Goal: Task Accomplishment & Management: Use online tool/utility

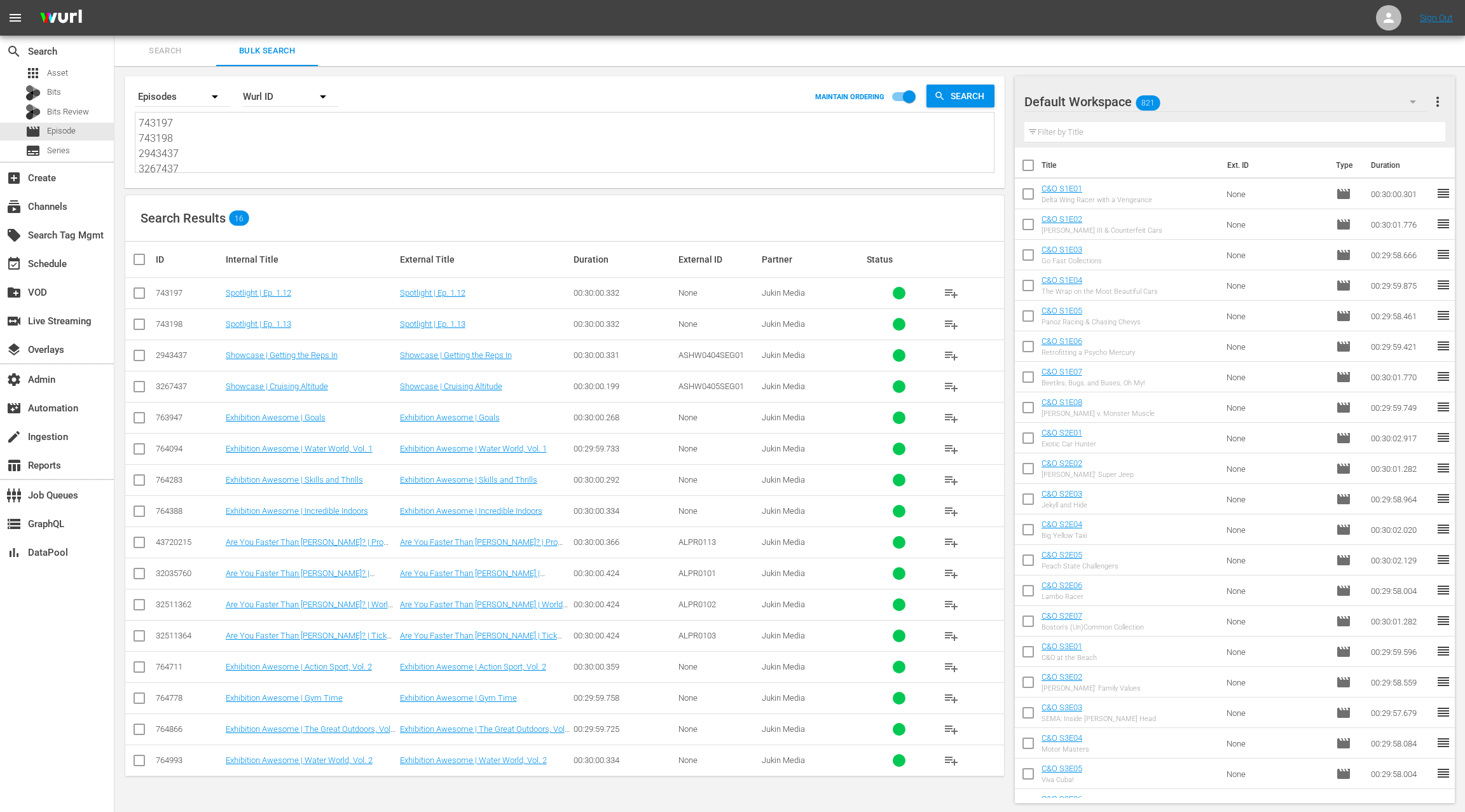
scroll to position [185, 0]
click at [227, 155] on textarea "743197 743198 2943437 3267437 763947 764094 764283 764388 43720215 32035760 325…" at bounding box center [566, 144] width 855 height 58
click at [83, 70] on div "apps Asset" at bounding box center [57, 73] width 114 height 18
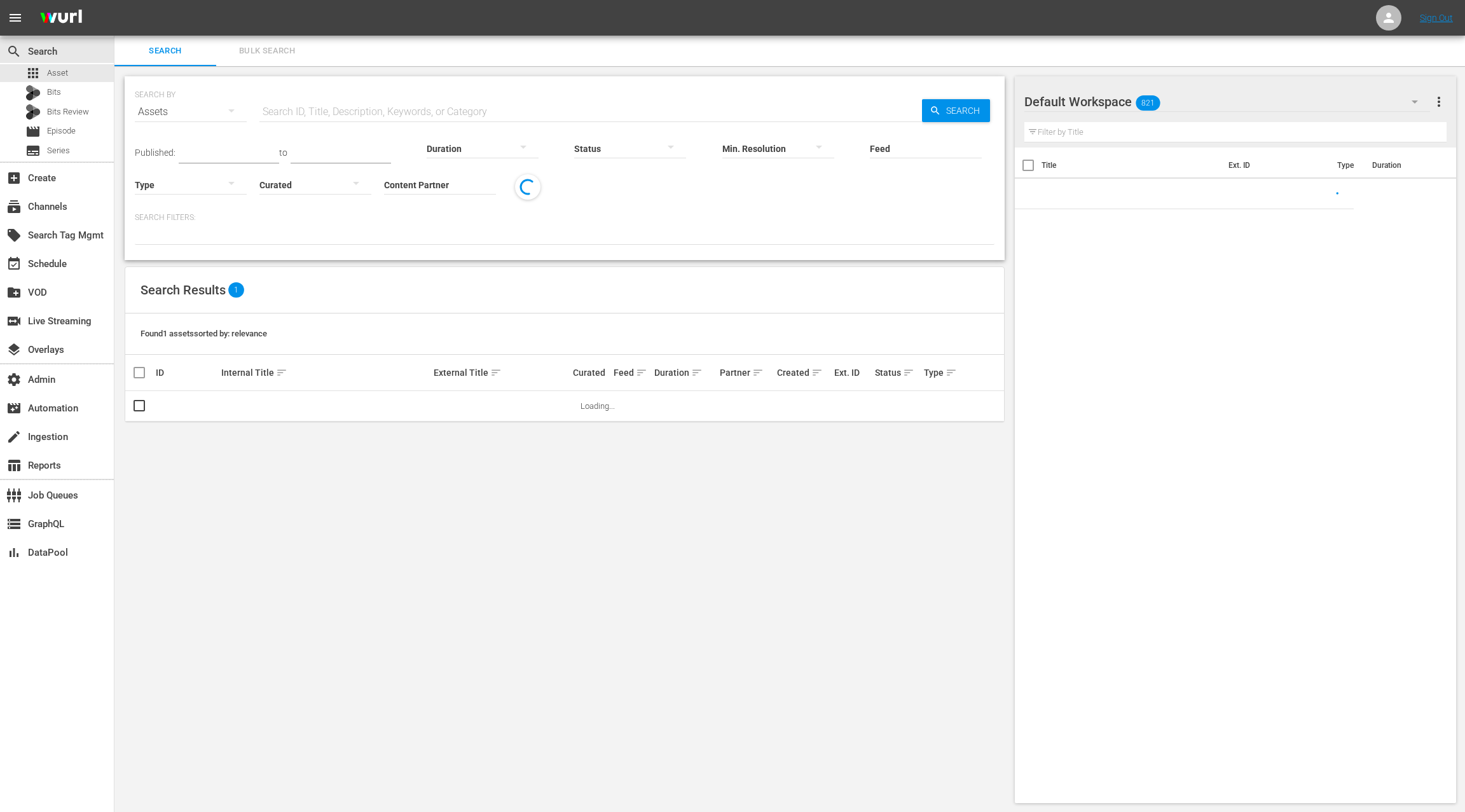
click at [256, 57] on span "Bulk Search" at bounding box center [267, 51] width 87 height 15
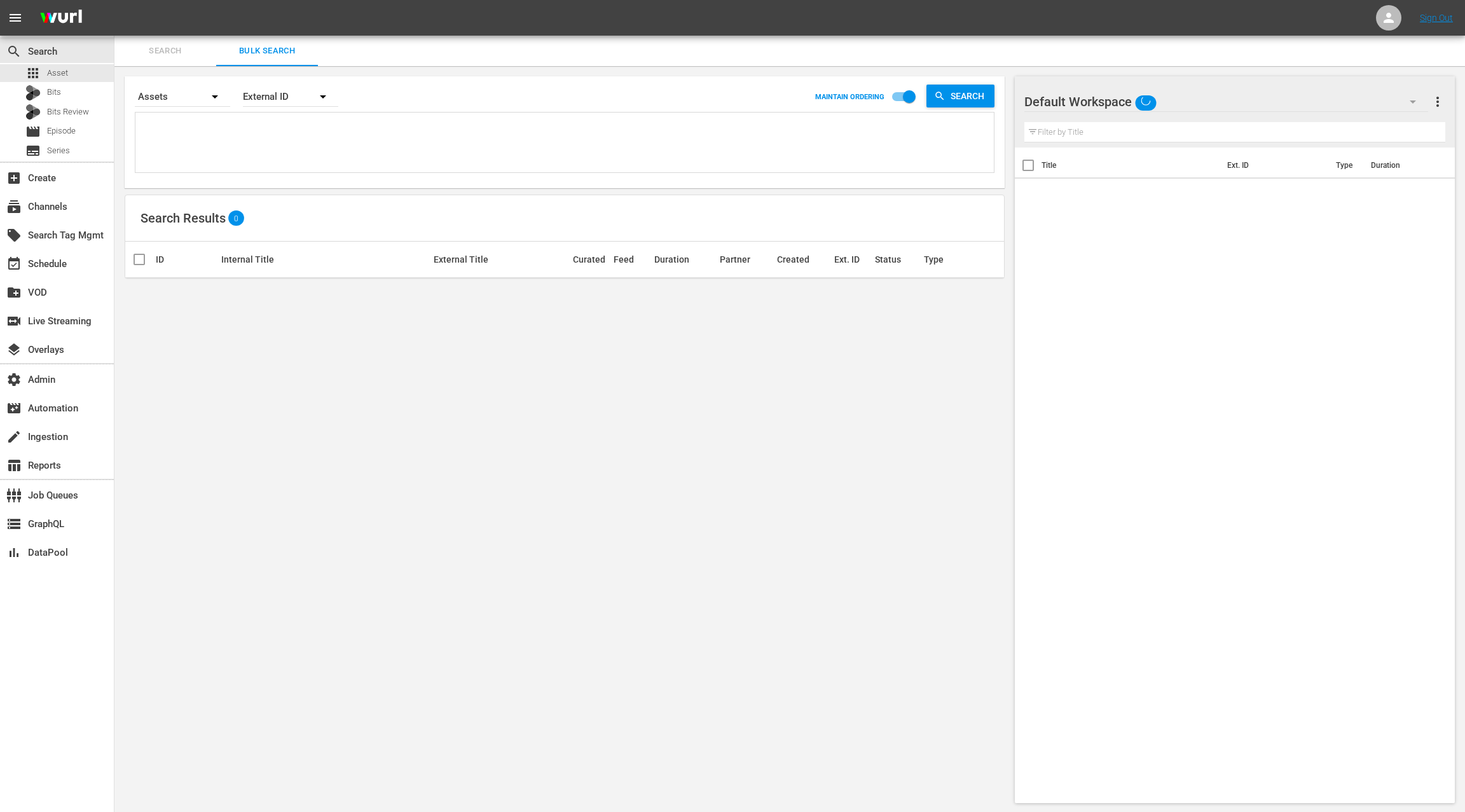
click at [232, 143] on textarea at bounding box center [566, 145] width 855 height 58
paste textarea "FBFM0810 FFOF0118 FNOW0509 FNOW0510 FNOW0511 FNOW0512 FPTR0104 FSAF0101"
type textarea "FBFM0810 FFOF0118 FNOW0509 FNOW0510 FNOW0511 FNOW0512 FPTR0104 FSAF0101"
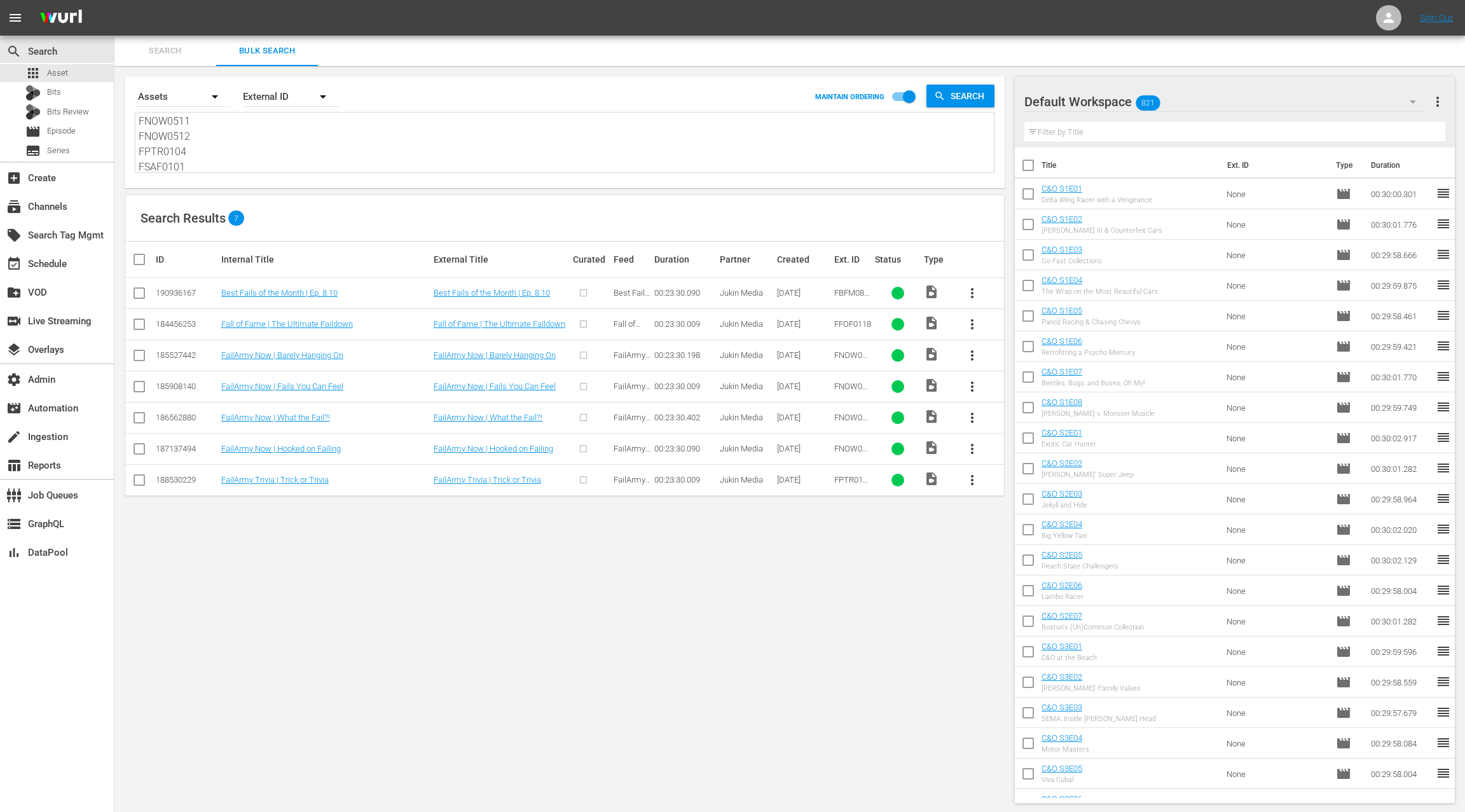
type textarea "FBFM0810 FFOF0118 FNOW0509 FNOW0510 FNOW0511 FNOW0512 FPTR0104 FSAF0101"
click at [141, 261] on input "checkbox" at bounding box center [144, 259] width 25 height 15
checkbox input "true"
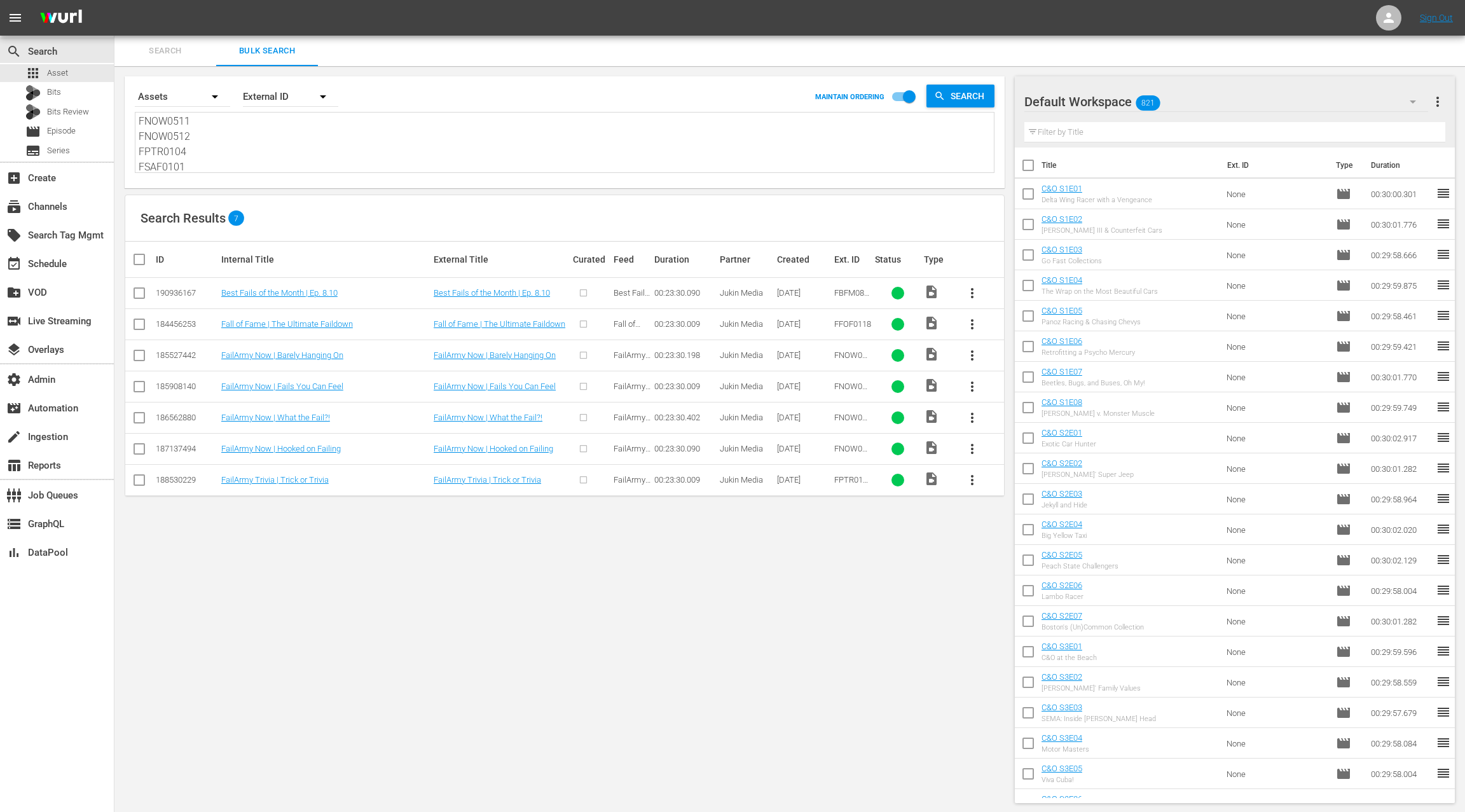
checkbox input "true"
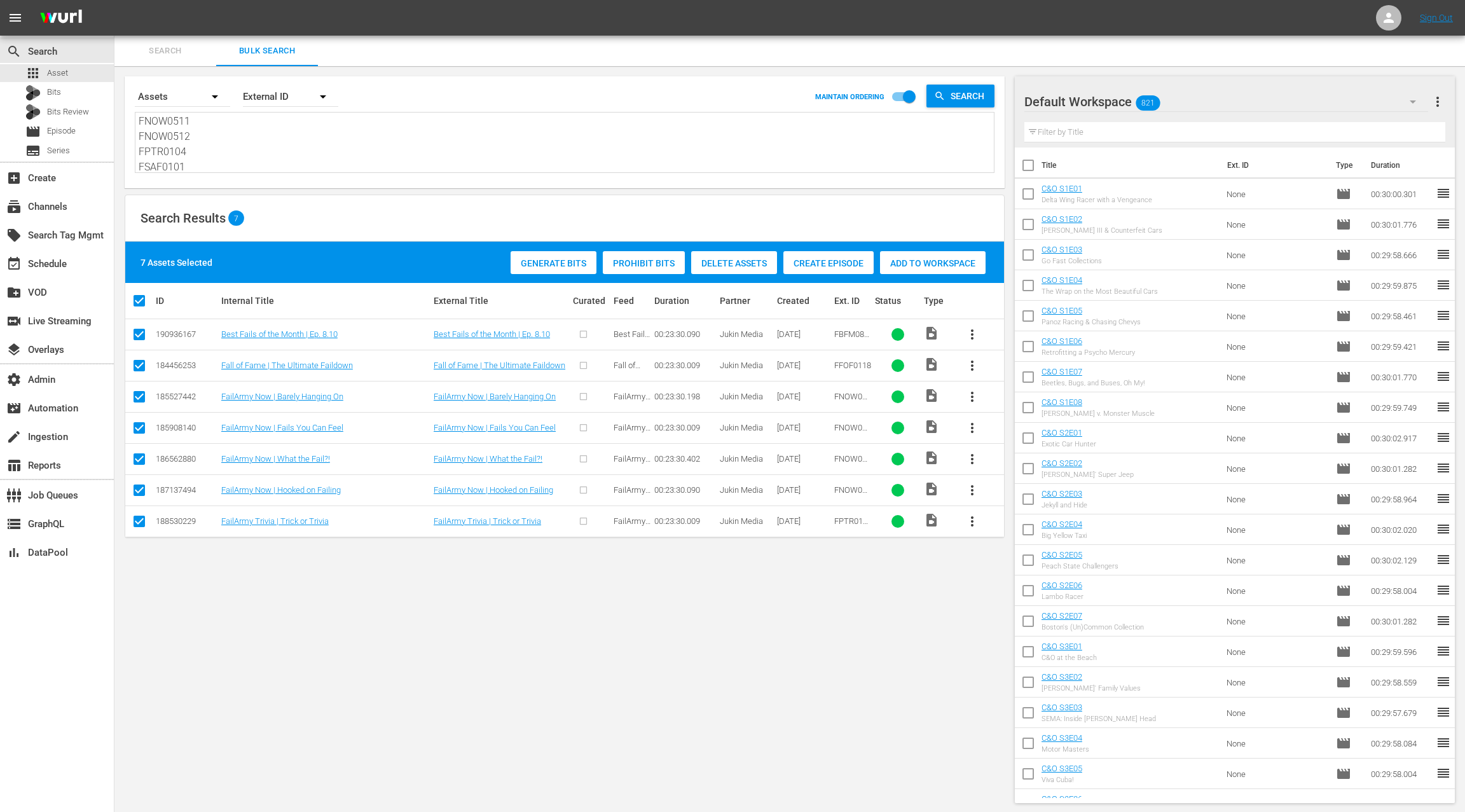
click at [843, 263] on span "Create Episode" at bounding box center [828, 263] width 90 height 10
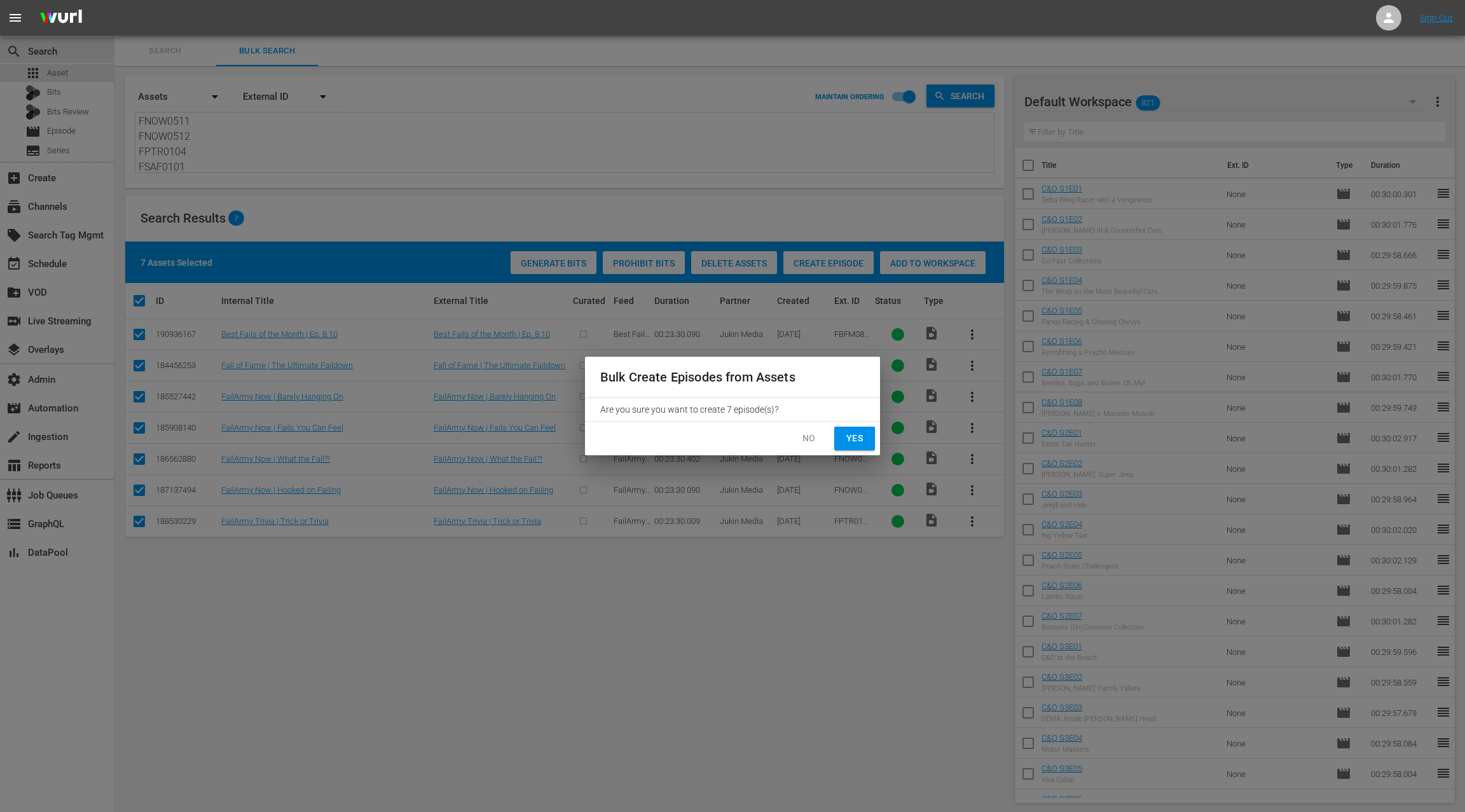
click at [852, 441] on span "Yes" at bounding box center [855, 438] width 21 height 16
checkbox input "false"
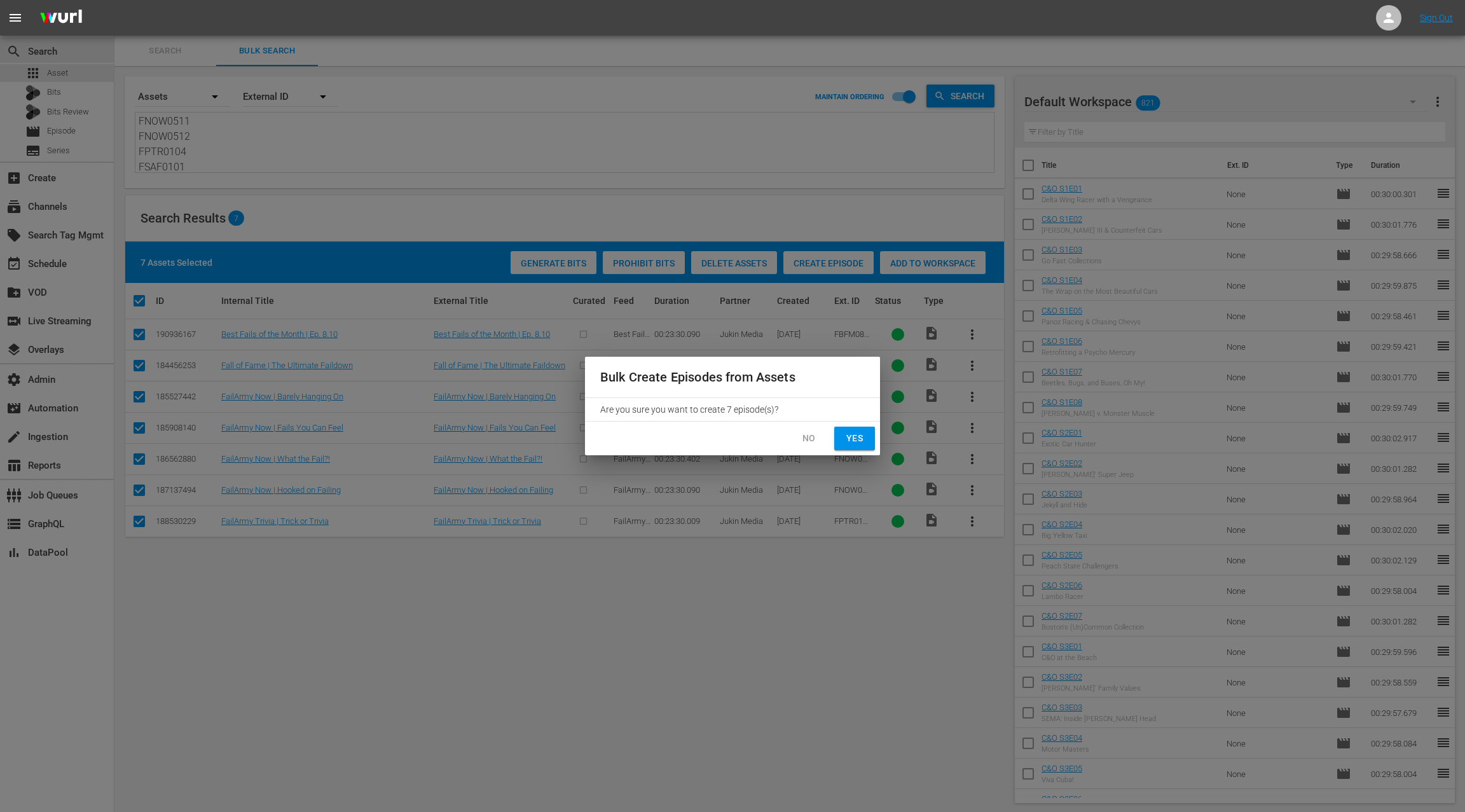
checkbox input "false"
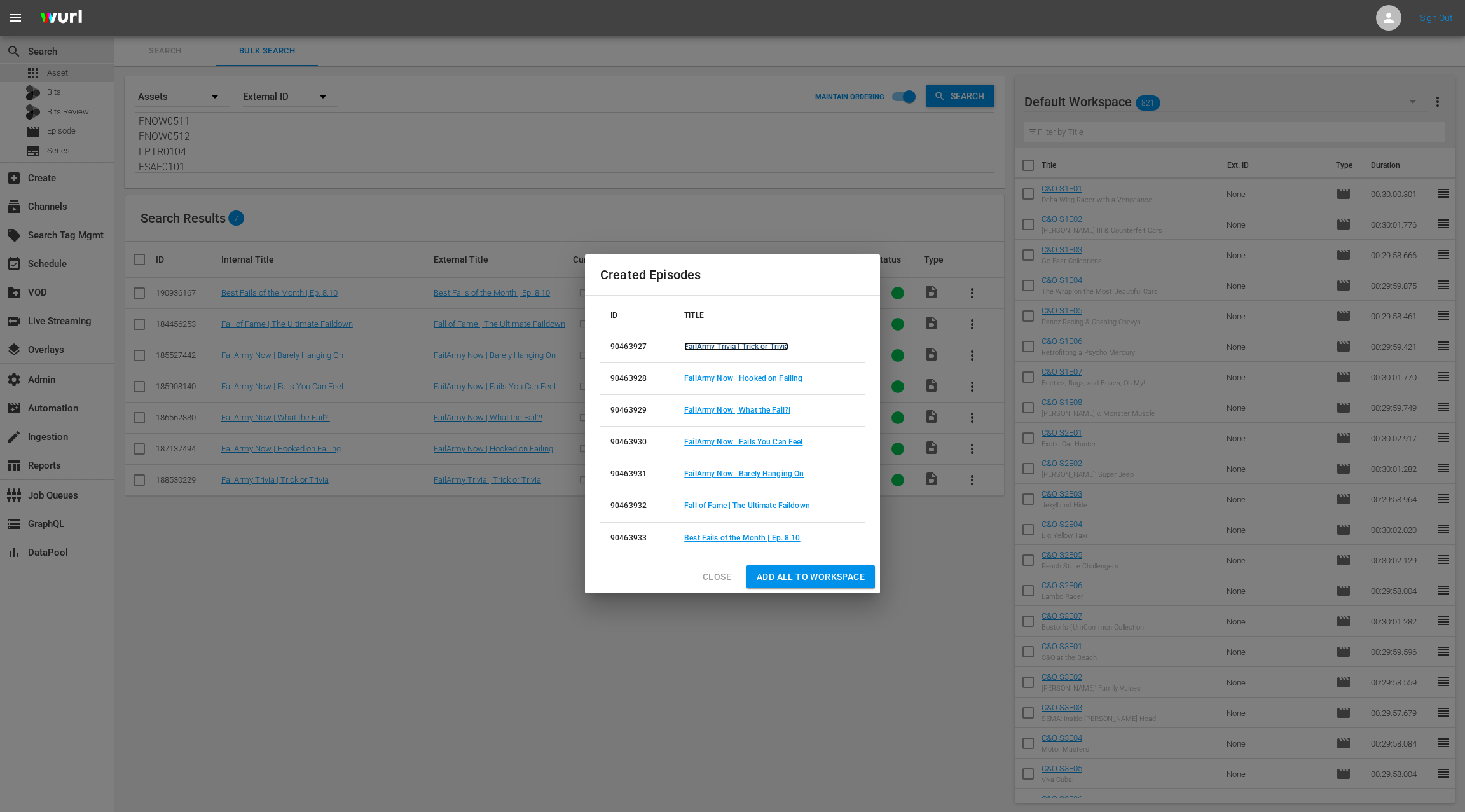
click at [739, 349] on link "FailArmy Trivia | Trick or Trivia" at bounding box center [737, 347] width 105 height 9
click at [728, 380] on link "FailArmy Now | Hooked on Failing" at bounding box center [743, 378] width 118 height 9
click at [726, 415] on td "FailArmy Now | What the Fail?!" at bounding box center [769, 411] width 190 height 32
click at [728, 412] on link "FailArmy Now | What the Fail?!" at bounding box center [737, 410] width 106 height 9
click at [728, 442] on link "FailArmy Now | Fails You Can Feel" at bounding box center [743, 442] width 118 height 9
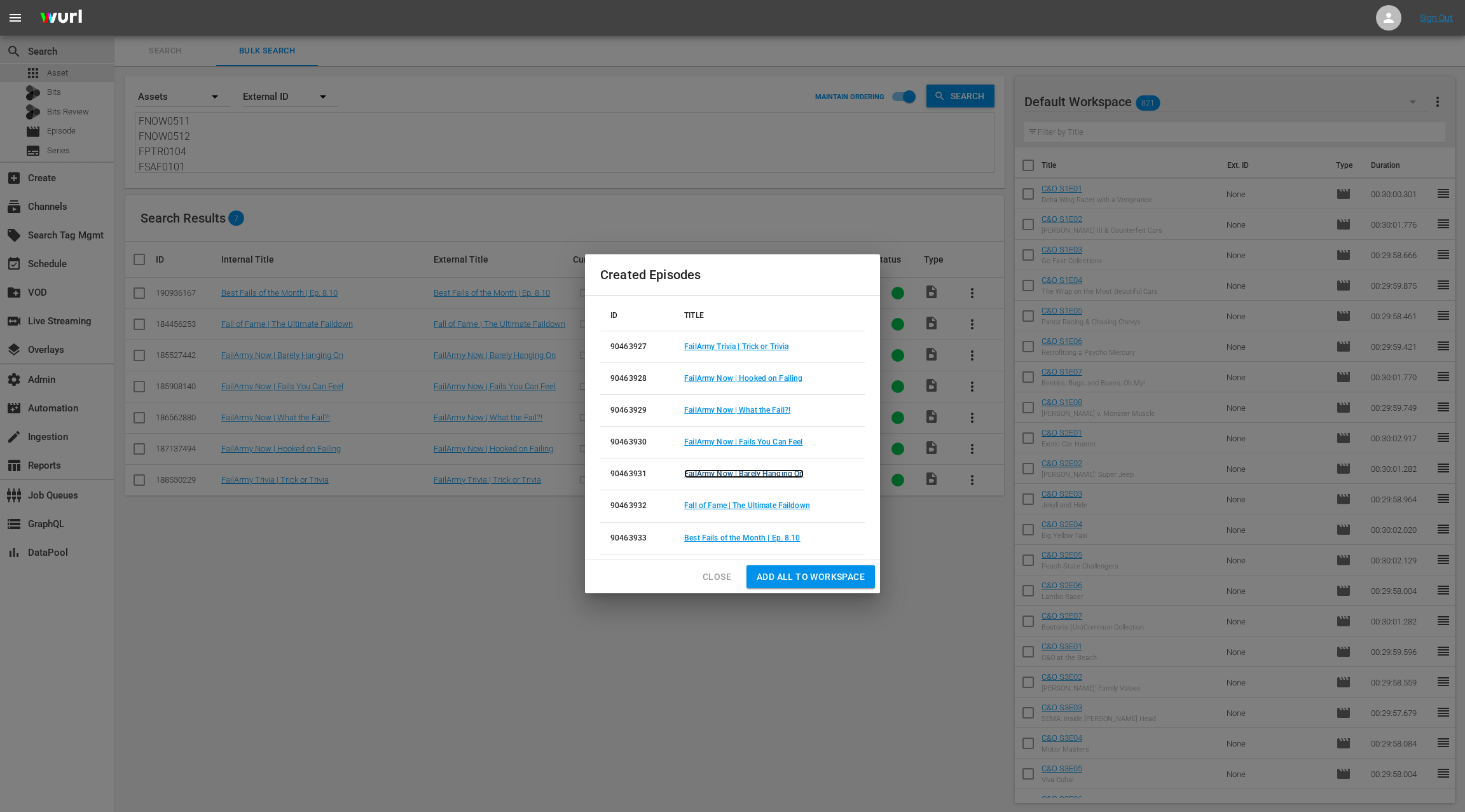
click at [723, 472] on link "FailArmy Now | Barely Hanging On" at bounding box center [744, 474] width 119 height 9
click at [718, 506] on link "Fall of Fame | The Ultimate Faildown" at bounding box center [747, 505] width 126 height 9
click at [717, 534] on link "Best Fails of the Month | Ep. 8.10" at bounding box center [742, 538] width 116 height 9
click at [724, 579] on span "Close" at bounding box center [717, 577] width 28 height 16
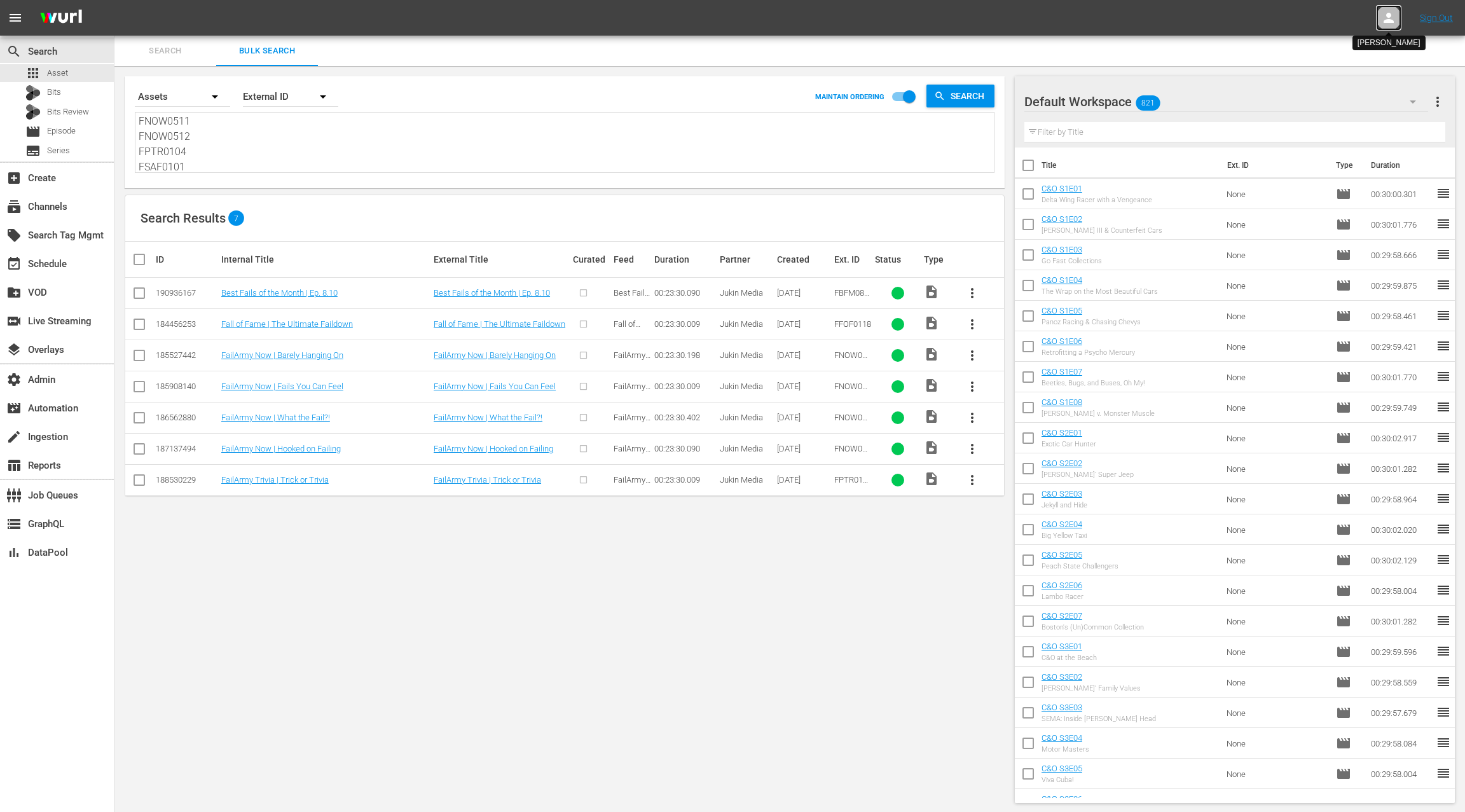
click at [1388, 19] on icon at bounding box center [1389, 18] width 15 height 15
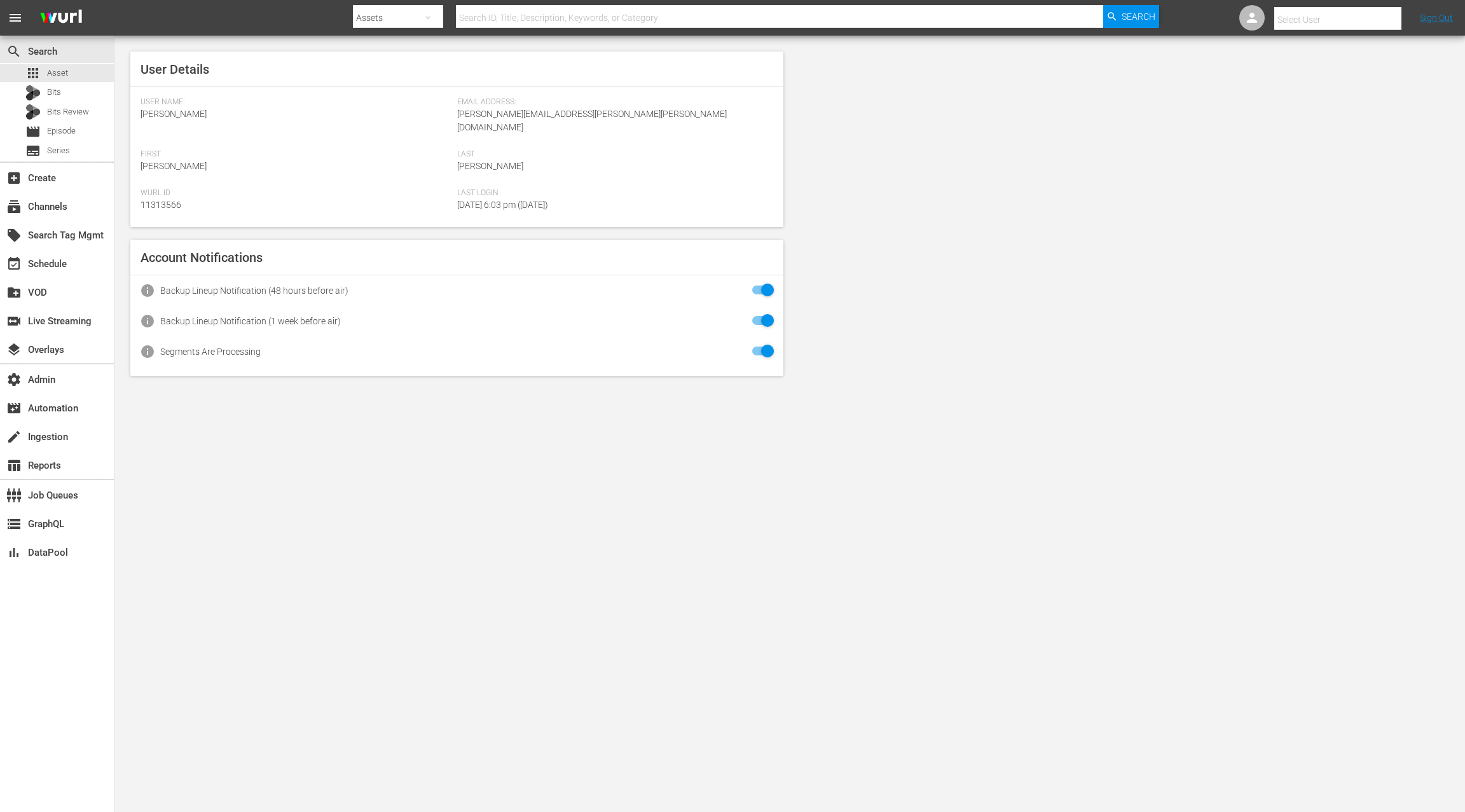
click at [1339, 21] on input "text" at bounding box center [1356, 19] width 163 height 30
click at [1320, 56] on div "FailArmy Jukin <fail_army_jukin@wurl.com>" at bounding box center [1327, 54] width 198 height 30
type input "FailArmy Jukin (11313862)"
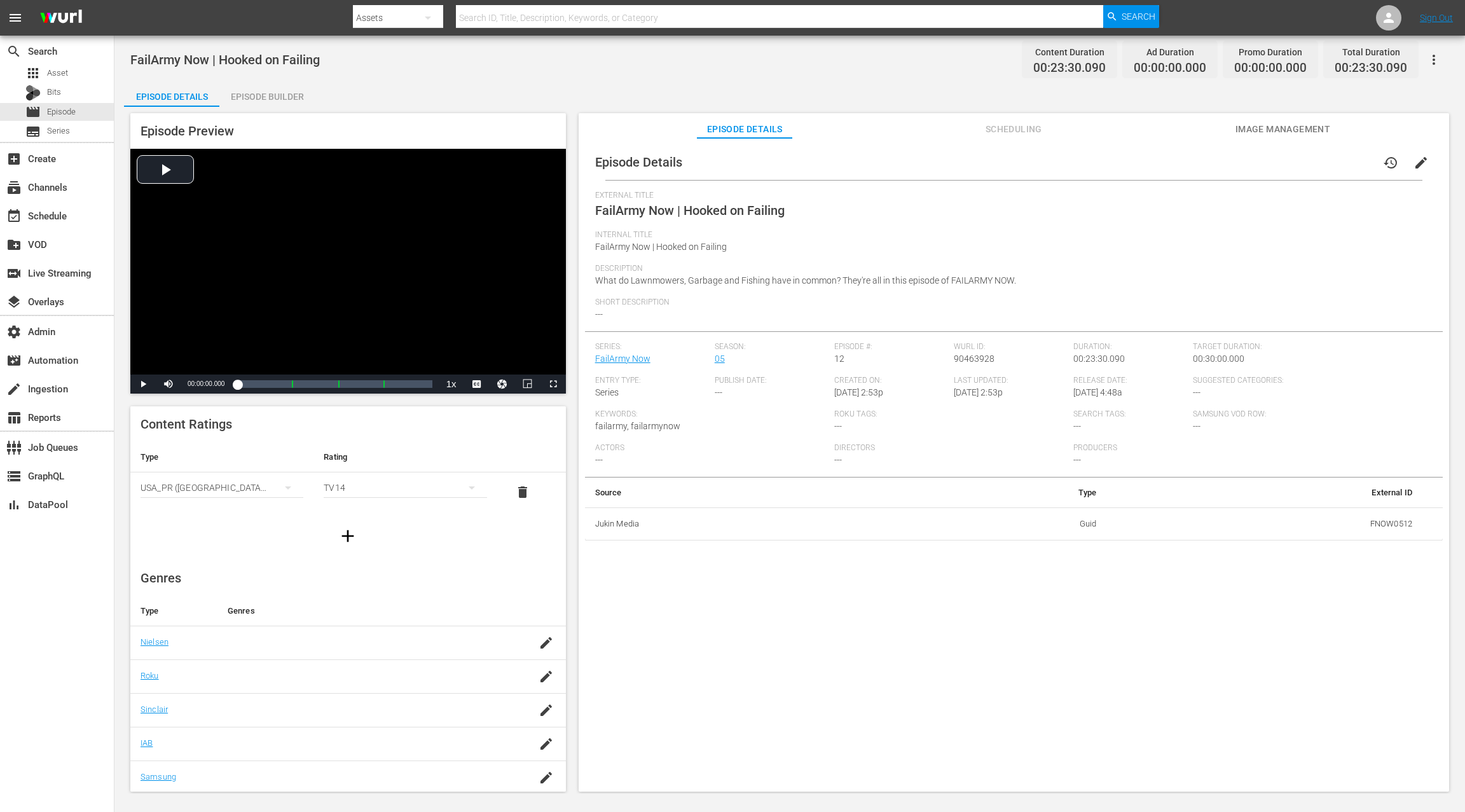
click at [282, 95] on div "Episode Builder" at bounding box center [267, 96] width 96 height 30
click at [293, 94] on div "Episode Builder" at bounding box center [267, 96] width 96 height 30
drag, startPoint x: 254, startPoint y: 96, endPoint x: 250, endPoint y: 89, distance: 8.1
click at [254, 94] on div "Episode Builder" at bounding box center [267, 96] width 96 height 30
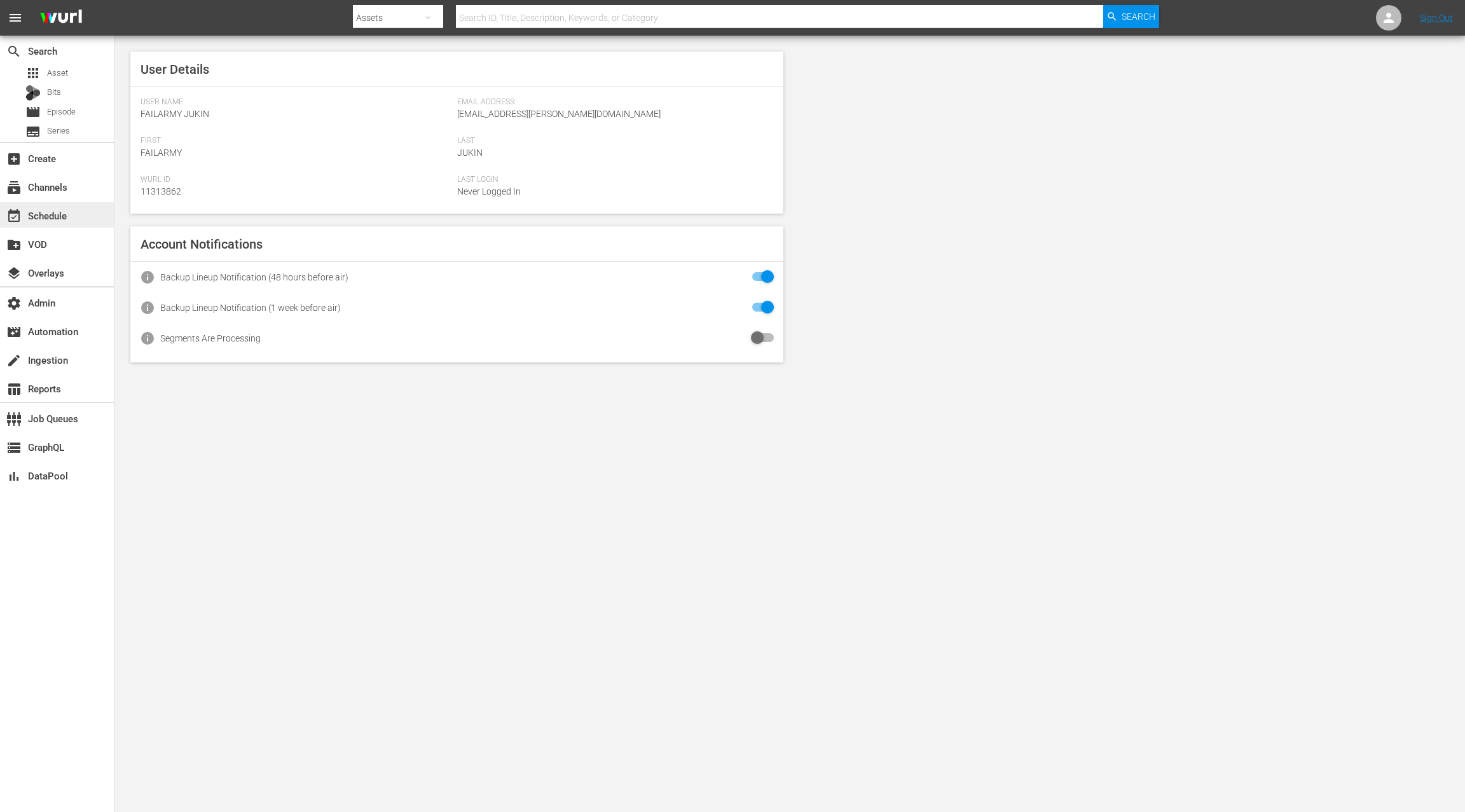
click at [61, 219] on div "event_available Schedule" at bounding box center [36, 214] width 71 height 12
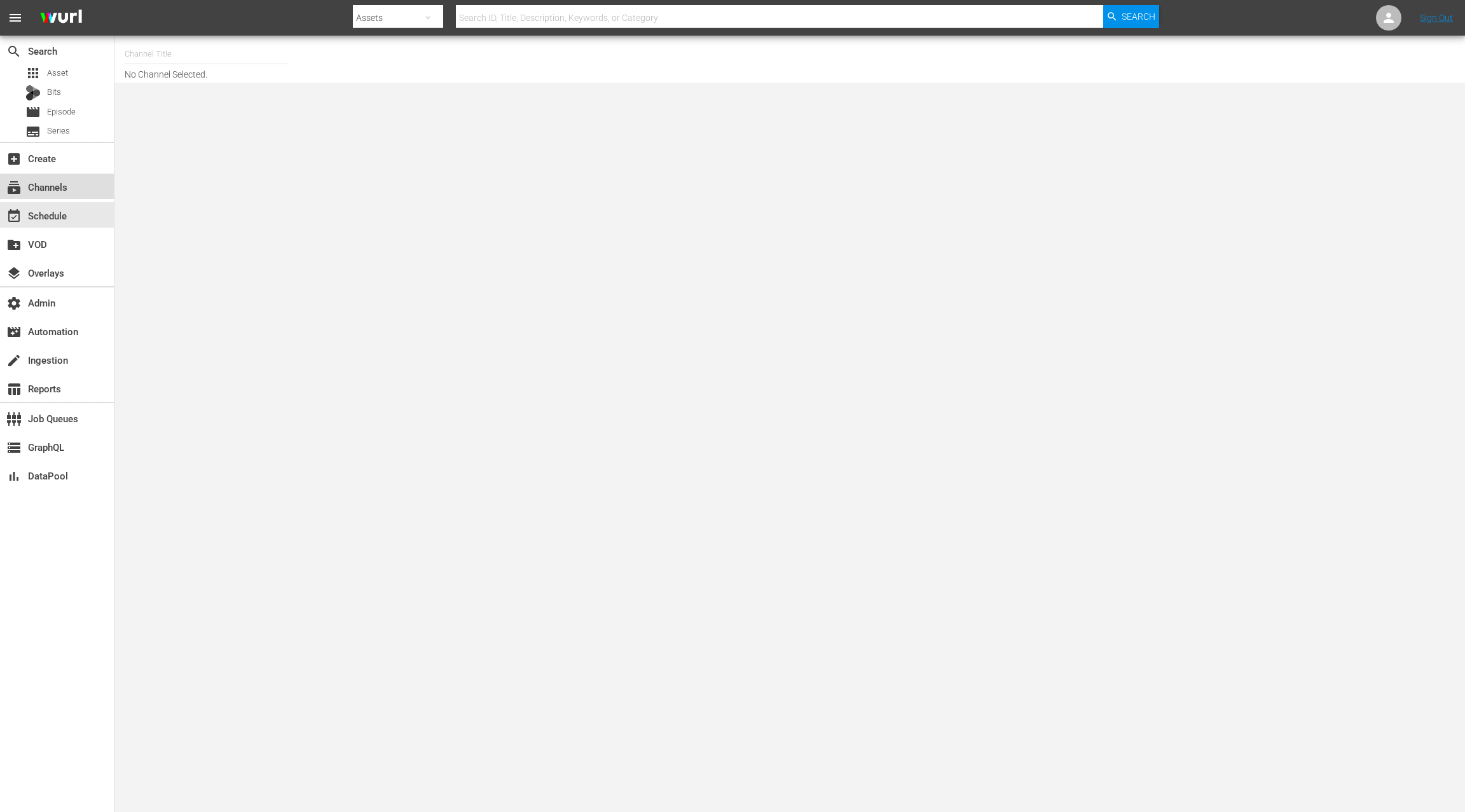
click at [57, 186] on div "subscriptions Channels" at bounding box center [36, 185] width 71 height 12
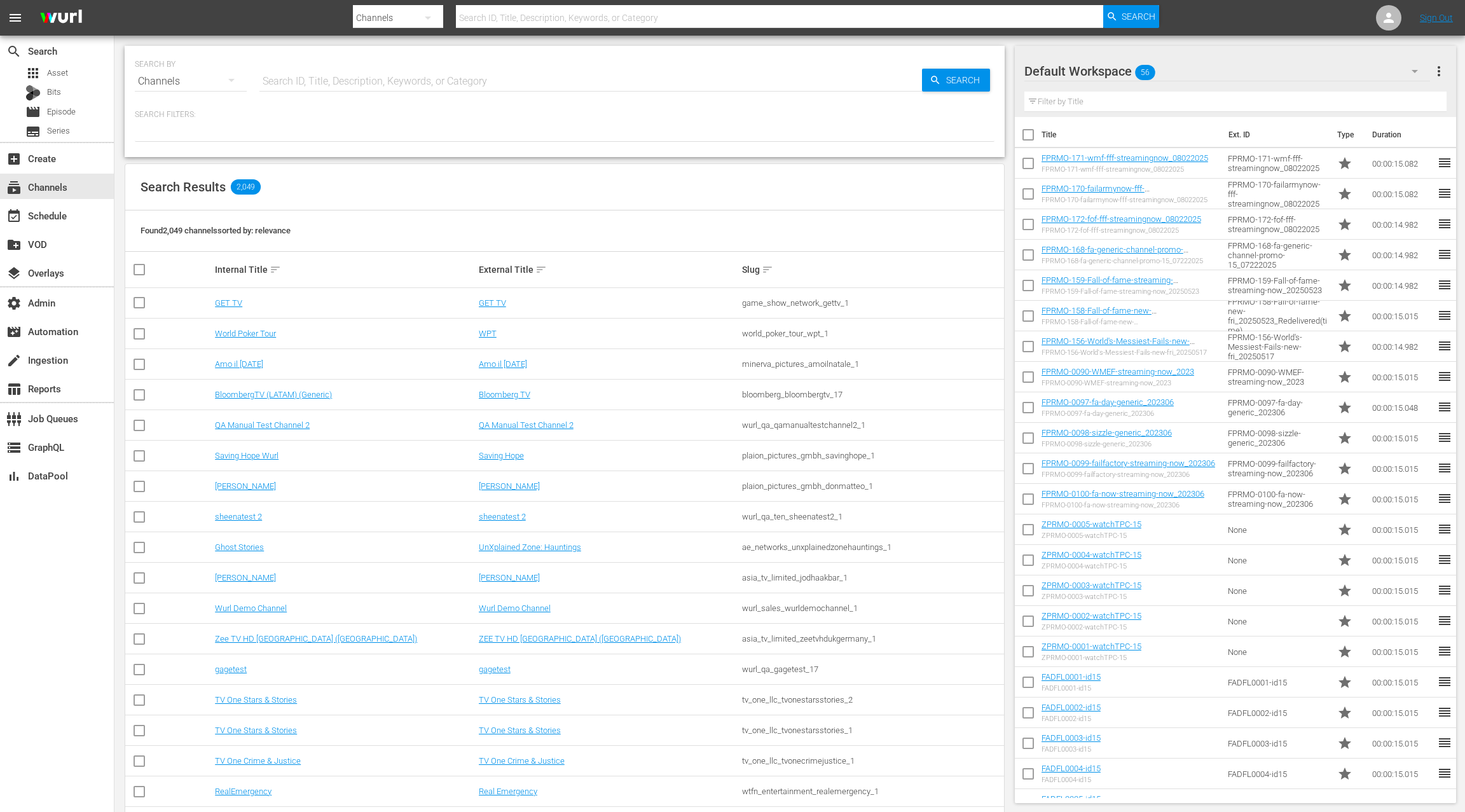
click at [314, 80] on input "text" at bounding box center [591, 81] width 662 height 30
type input "failarmy"
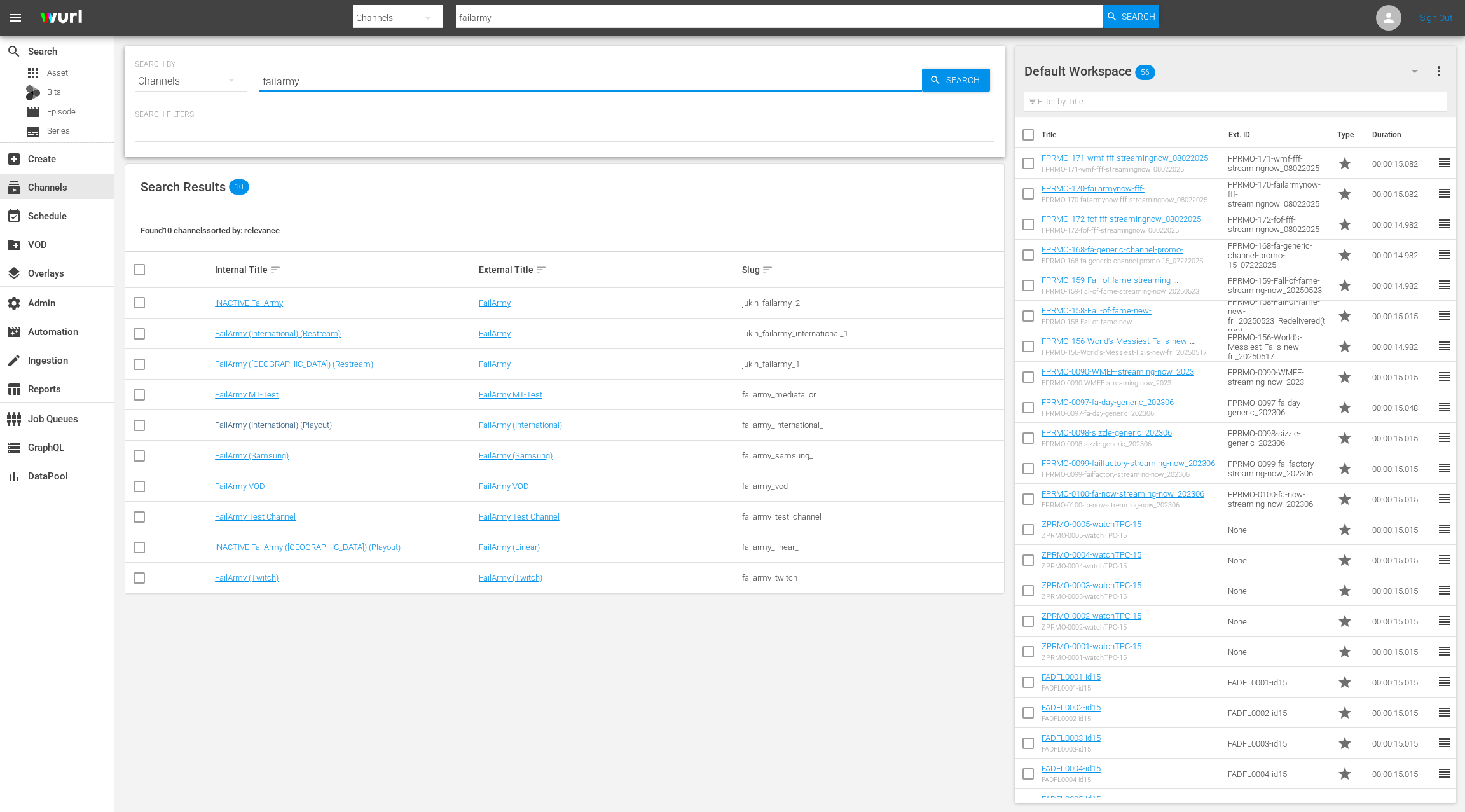
type input "failarmy"
click at [321, 426] on link "FailArmy (International) (Playout)" at bounding box center [273, 425] width 117 height 10
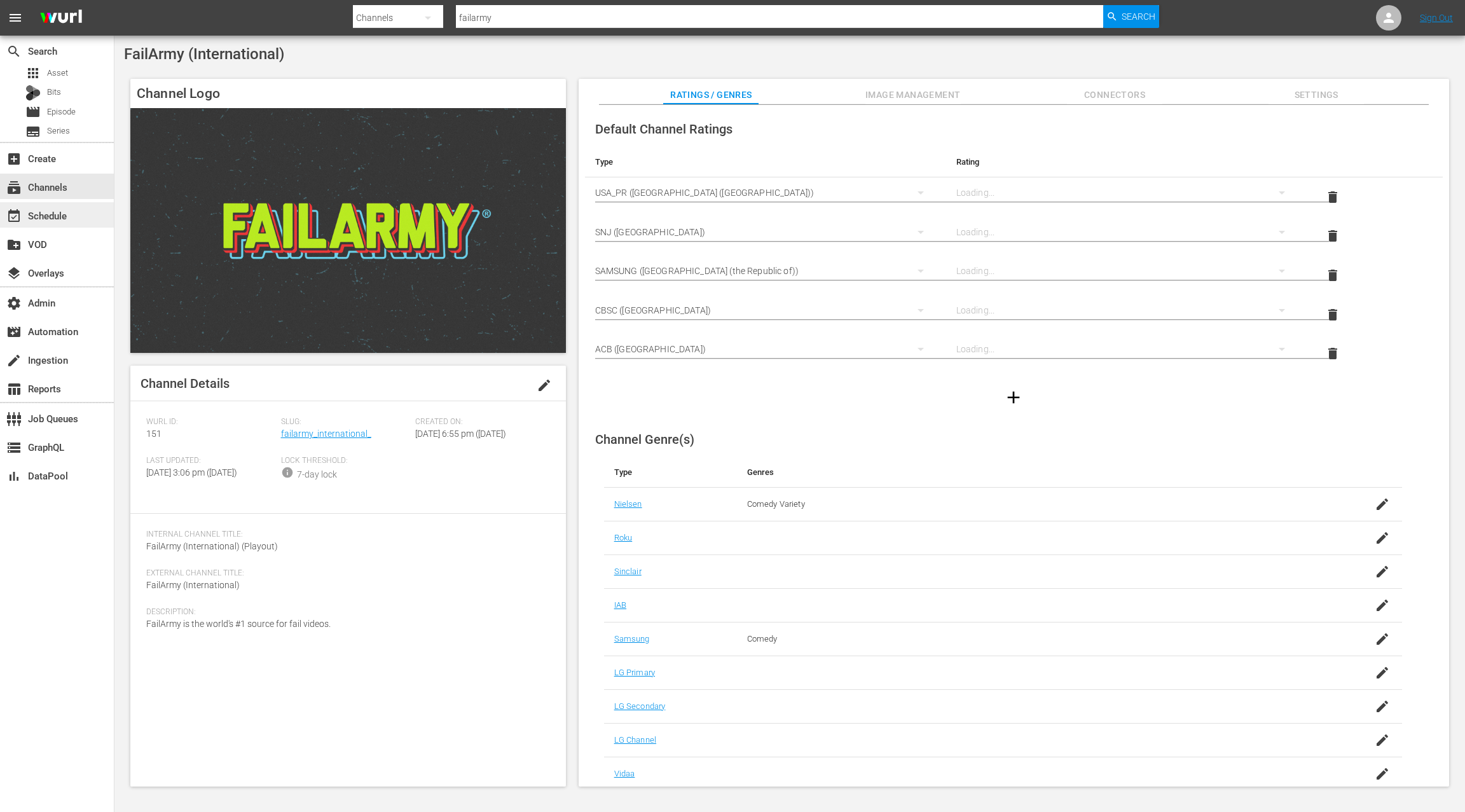
click at [76, 222] on div "event_available Schedule" at bounding box center [57, 214] width 114 height 25
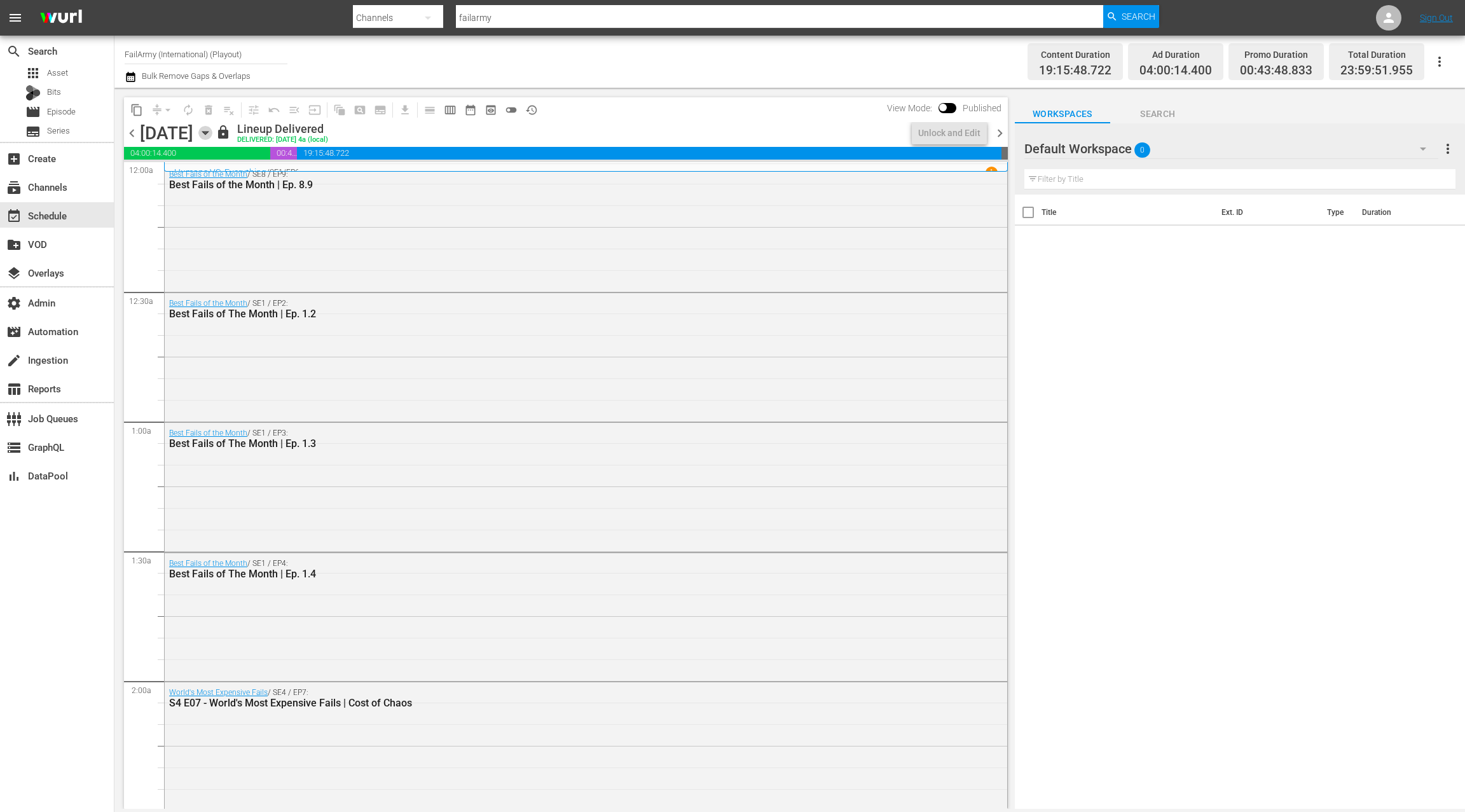
click at [208, 132] on icon "button" at bounding box center [205, 133] width 6 height 3
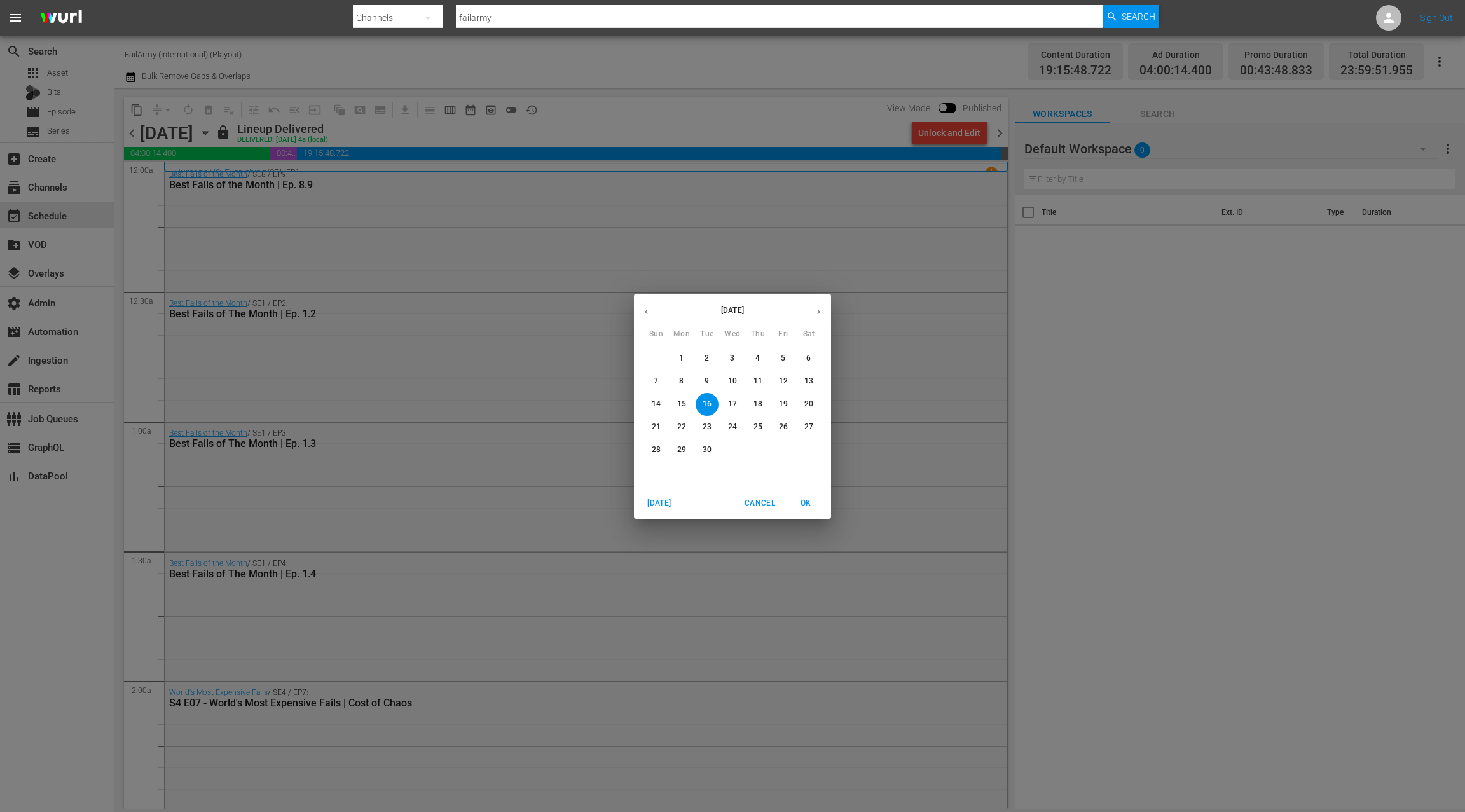
click at [784, 405] on p "19" at bounding box center [784, 404] width 9 height 11
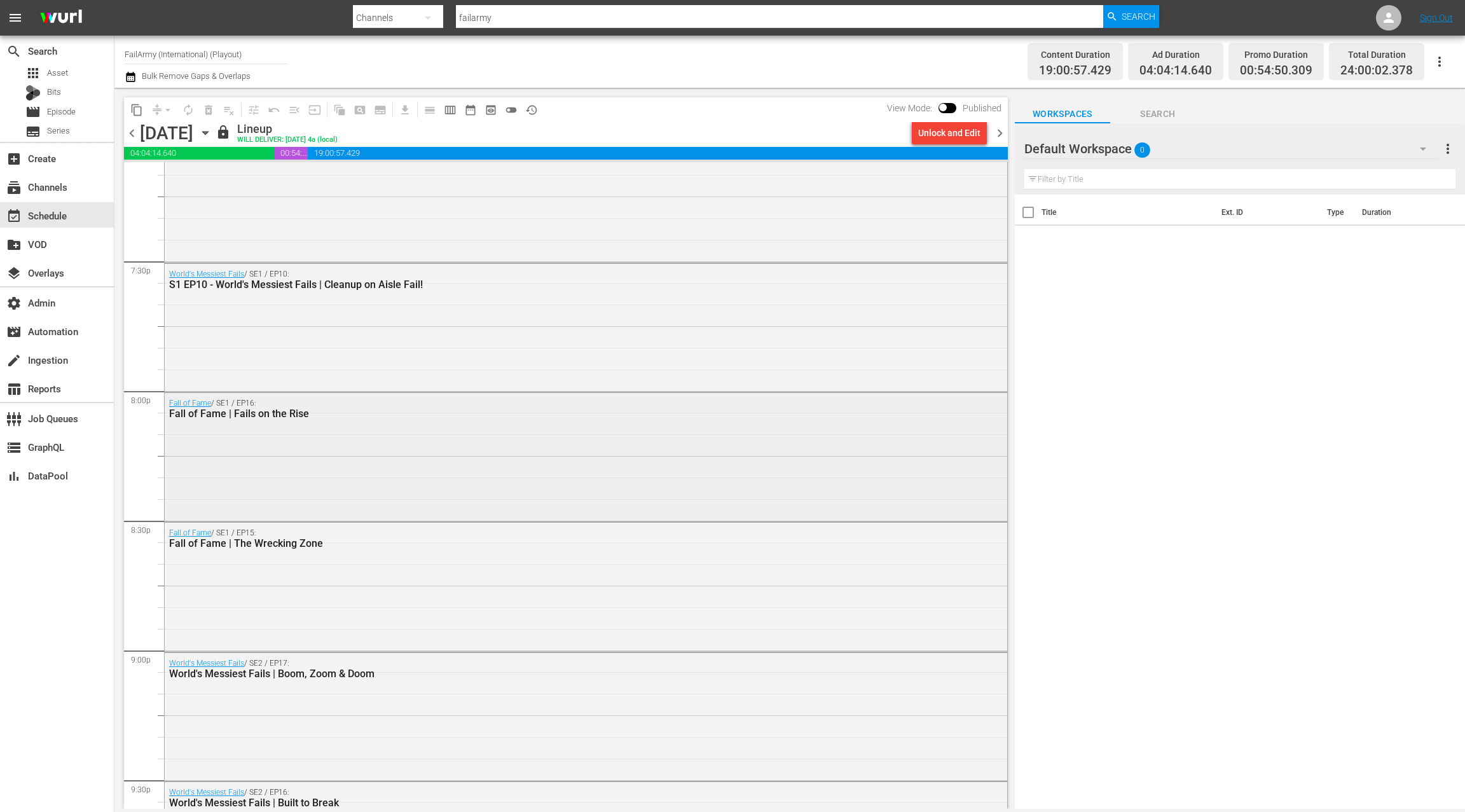
scroll to position [5082, 0]
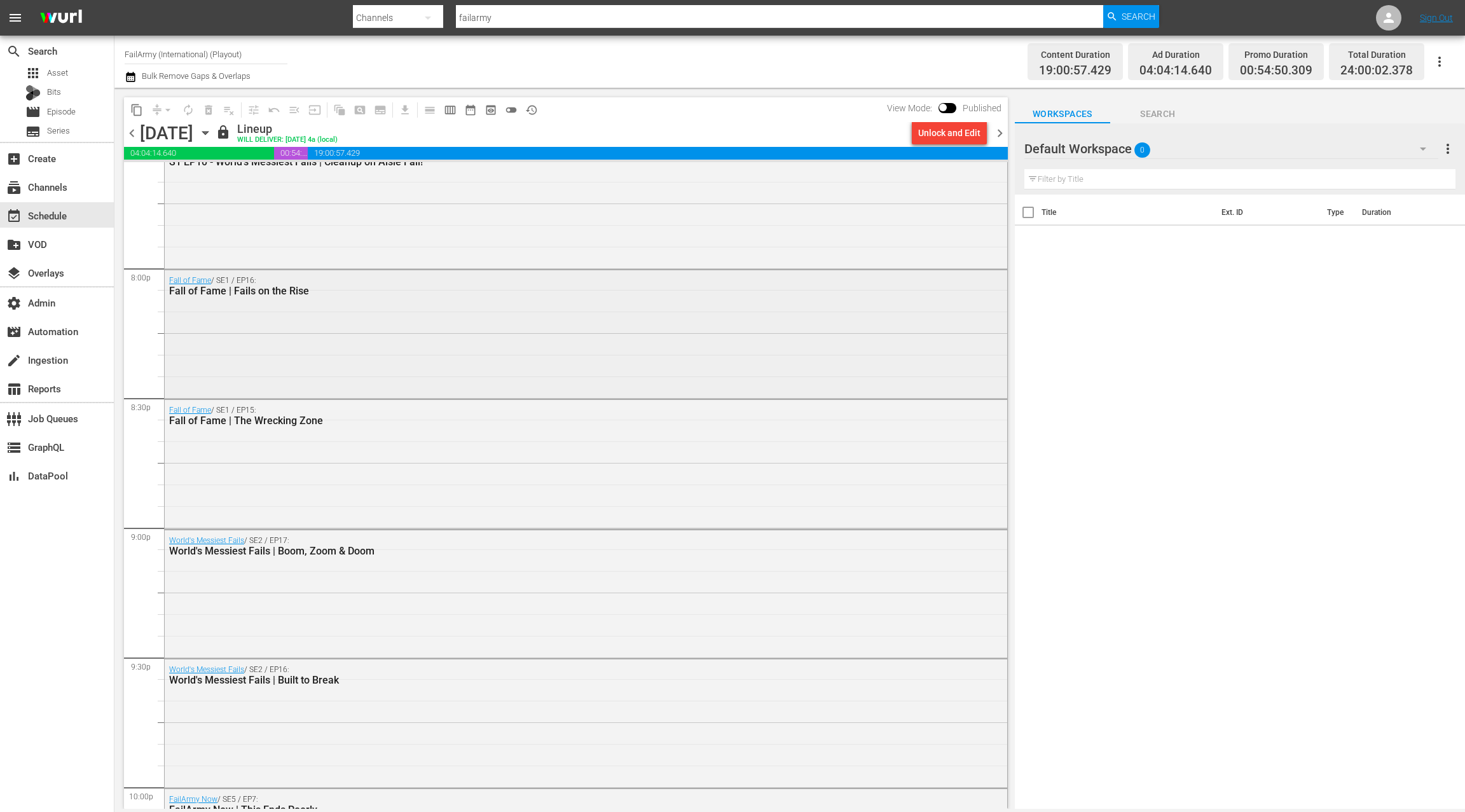
click at [511, 330] on div "Fall of Fame / SE1 / EP16: Fall of Fame | Fails on the Rise" at bounding box center [586, 333] width 843 height 126
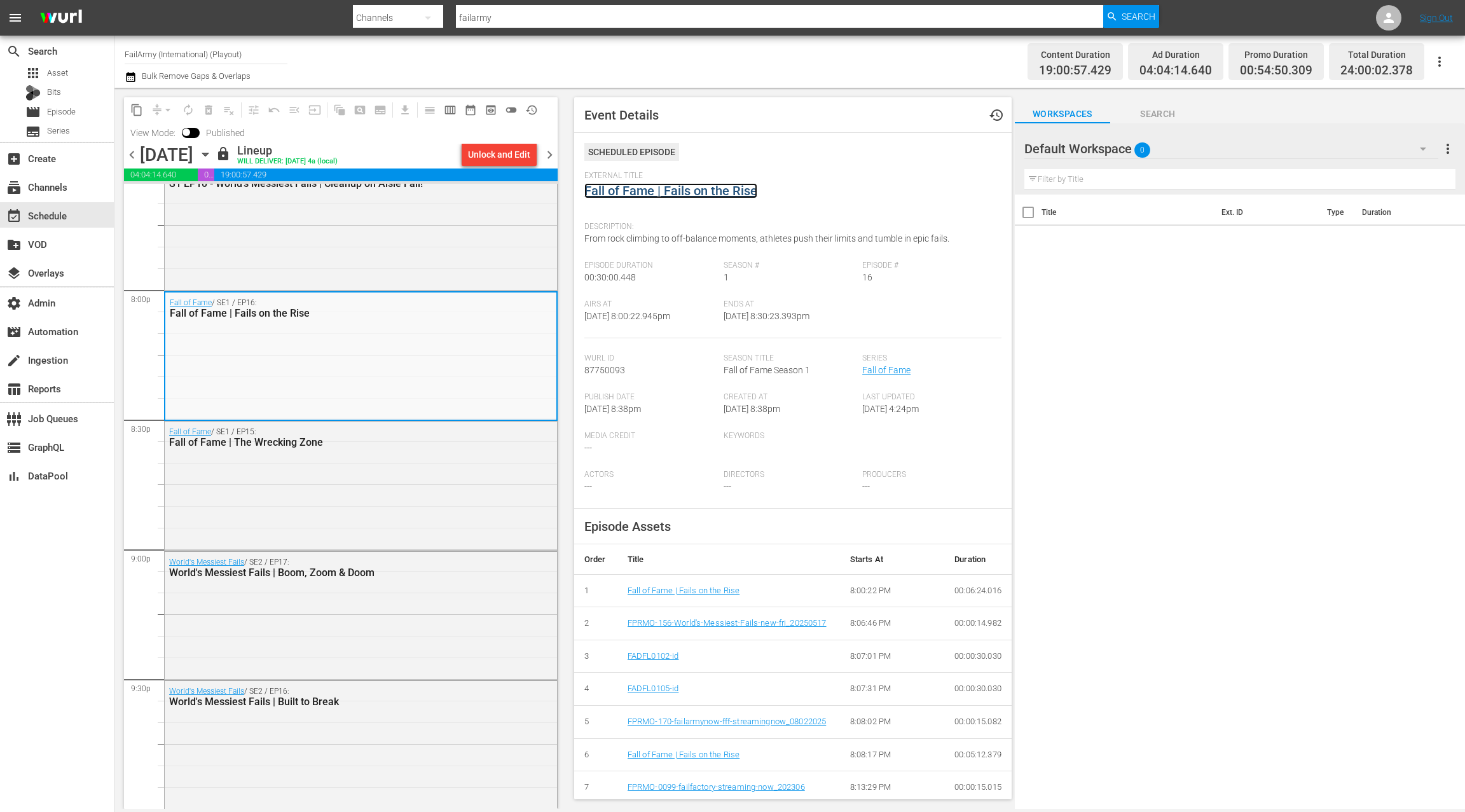
click at [634, 194] on link "Fall of Fame | Fails on the Rise" at bounding box center [671, 191] width 173 height 15
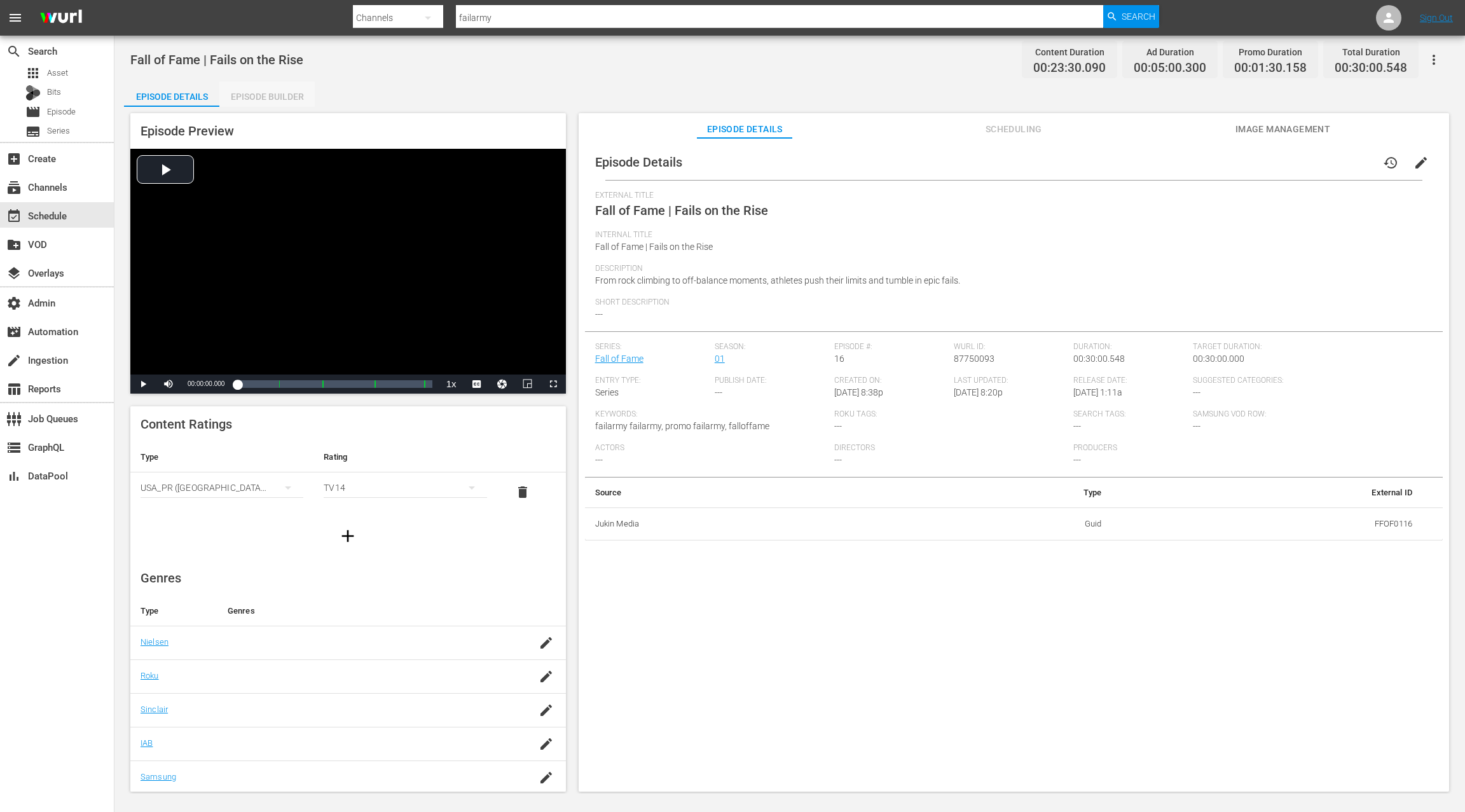
click at [269, 97] on div "Episode Builder" at bounding box center [267, 96] width 96 height 30
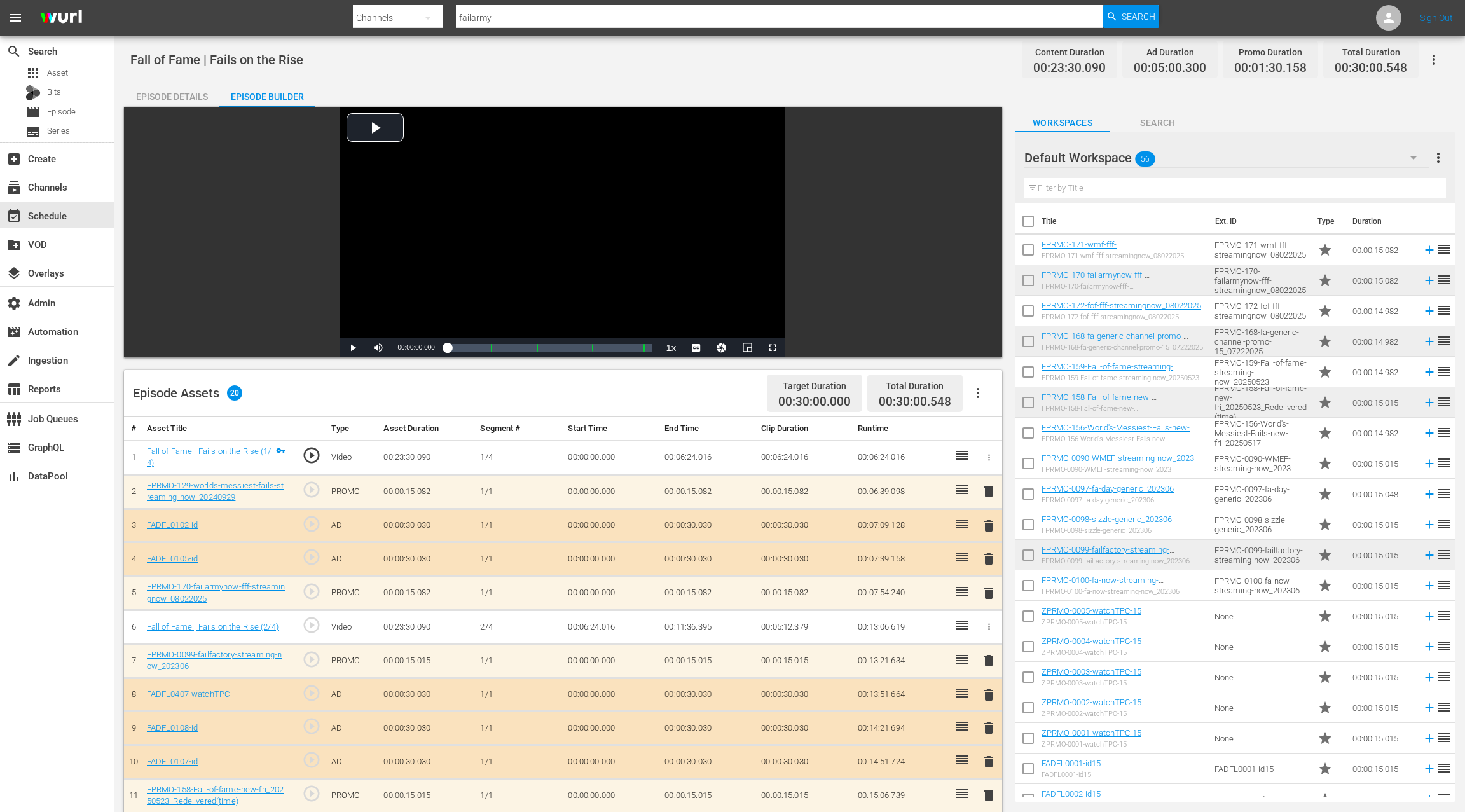
drag, startPoint x: 1032, startPoint y: 250, endPoint x: 1039, endPoint y: 248, distance: 7.3
click at [1032, 250] on input "checkbox" at bounding box center [1028, 252] width 26 height 26
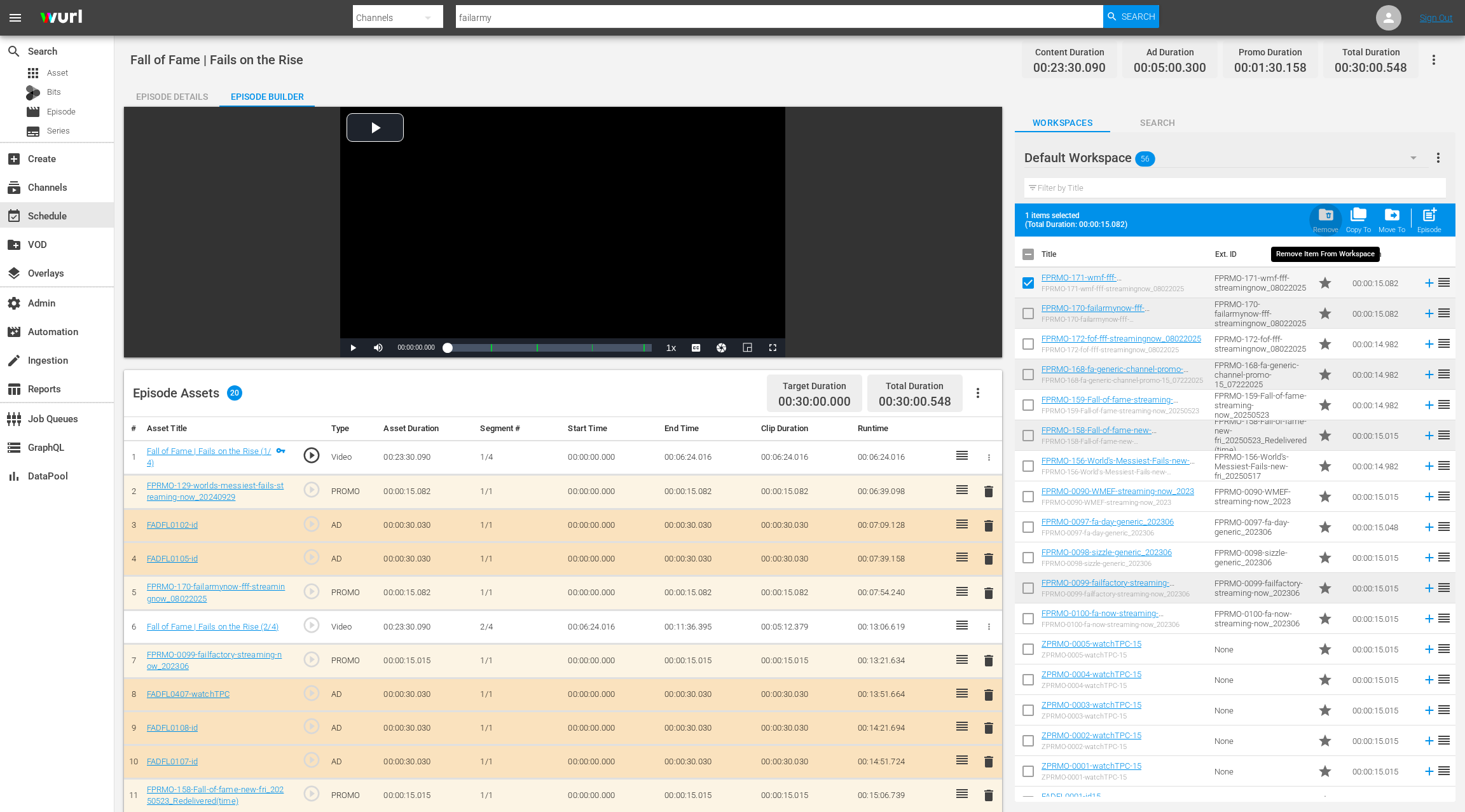
click at [1327, 222] on span "folder_delete" at bounding box center [1326, 214] width 17 height 17
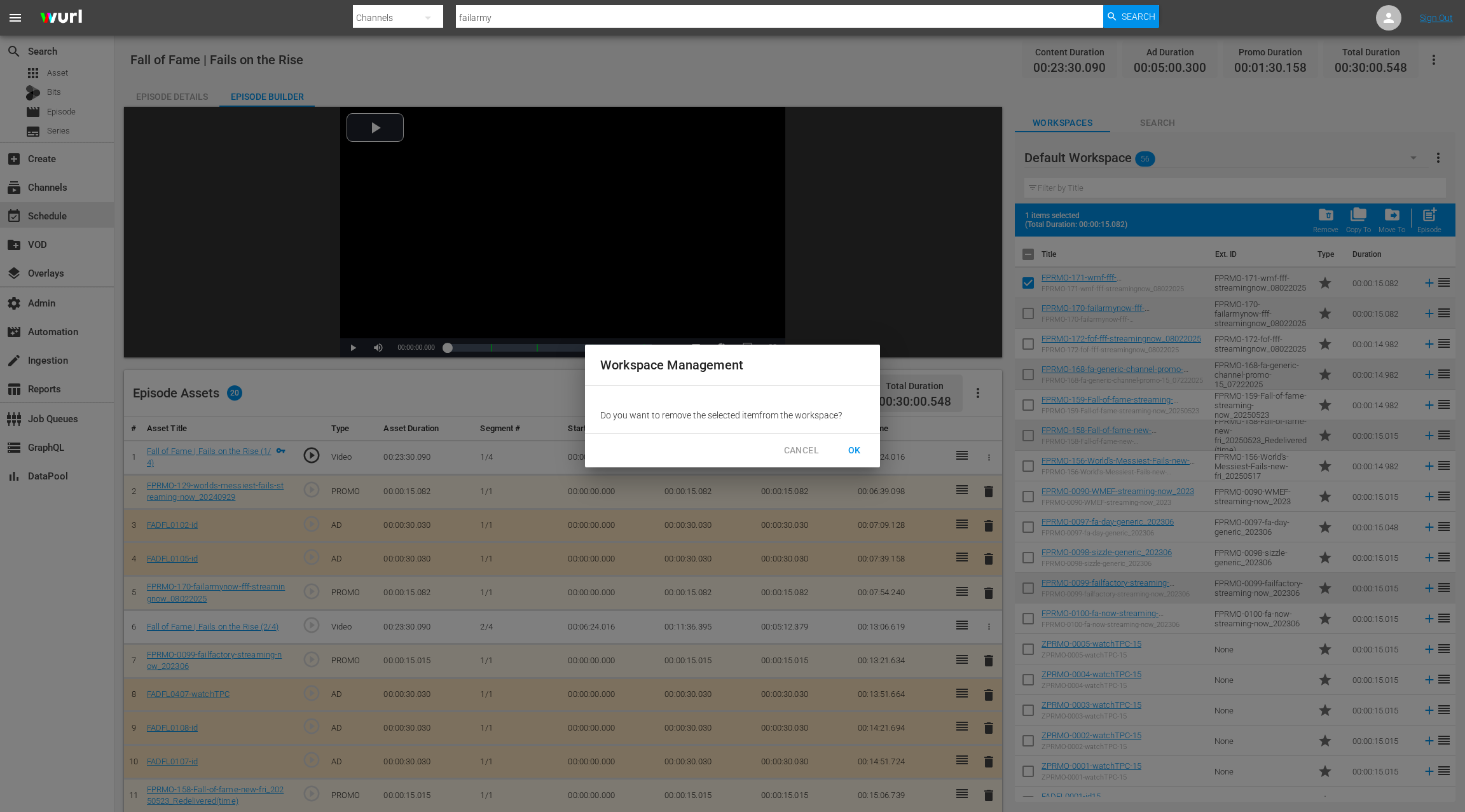
click at [856, 454] on span "OK" at bounding box center [855, 451] width 21 height 16
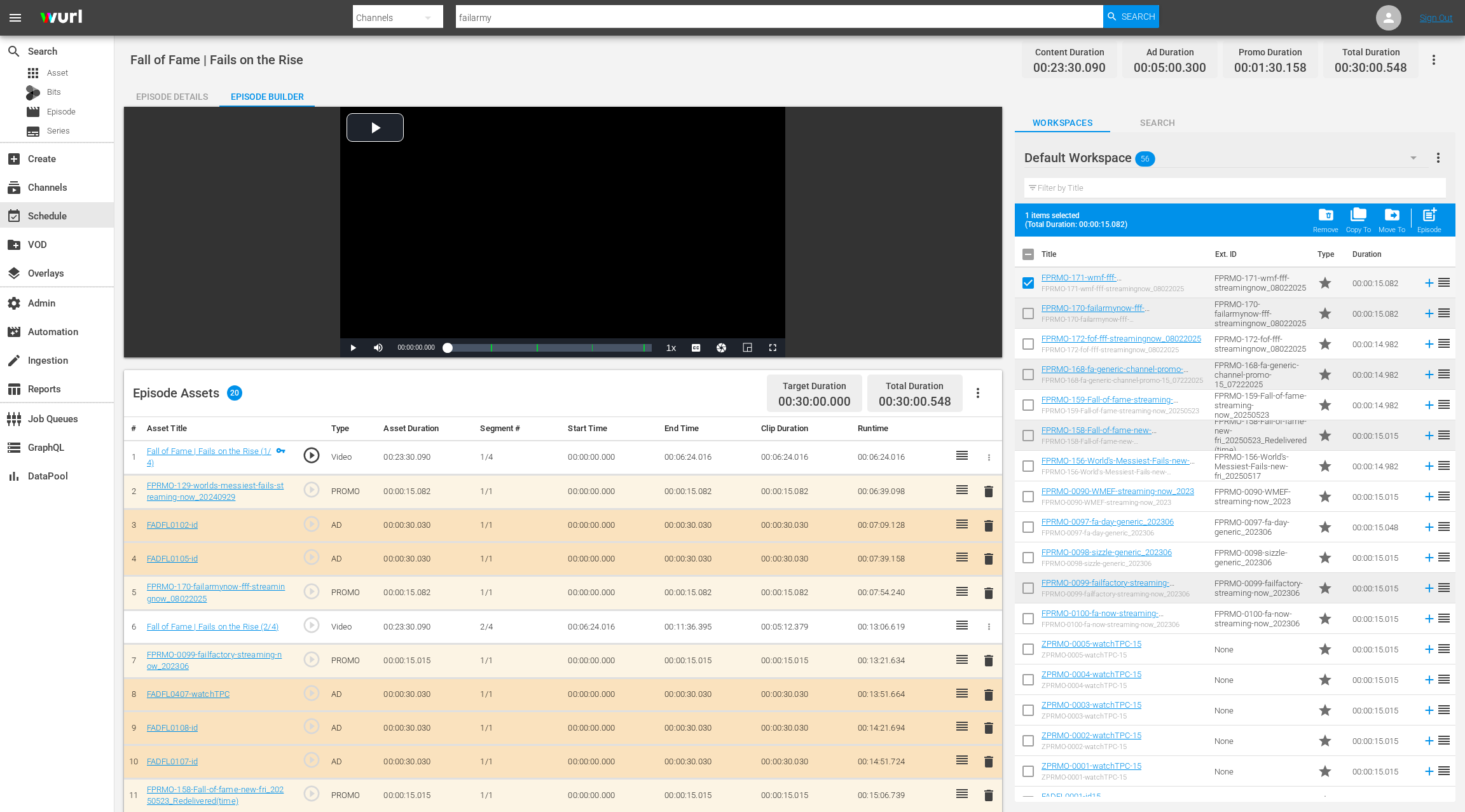
checkbox input "false"
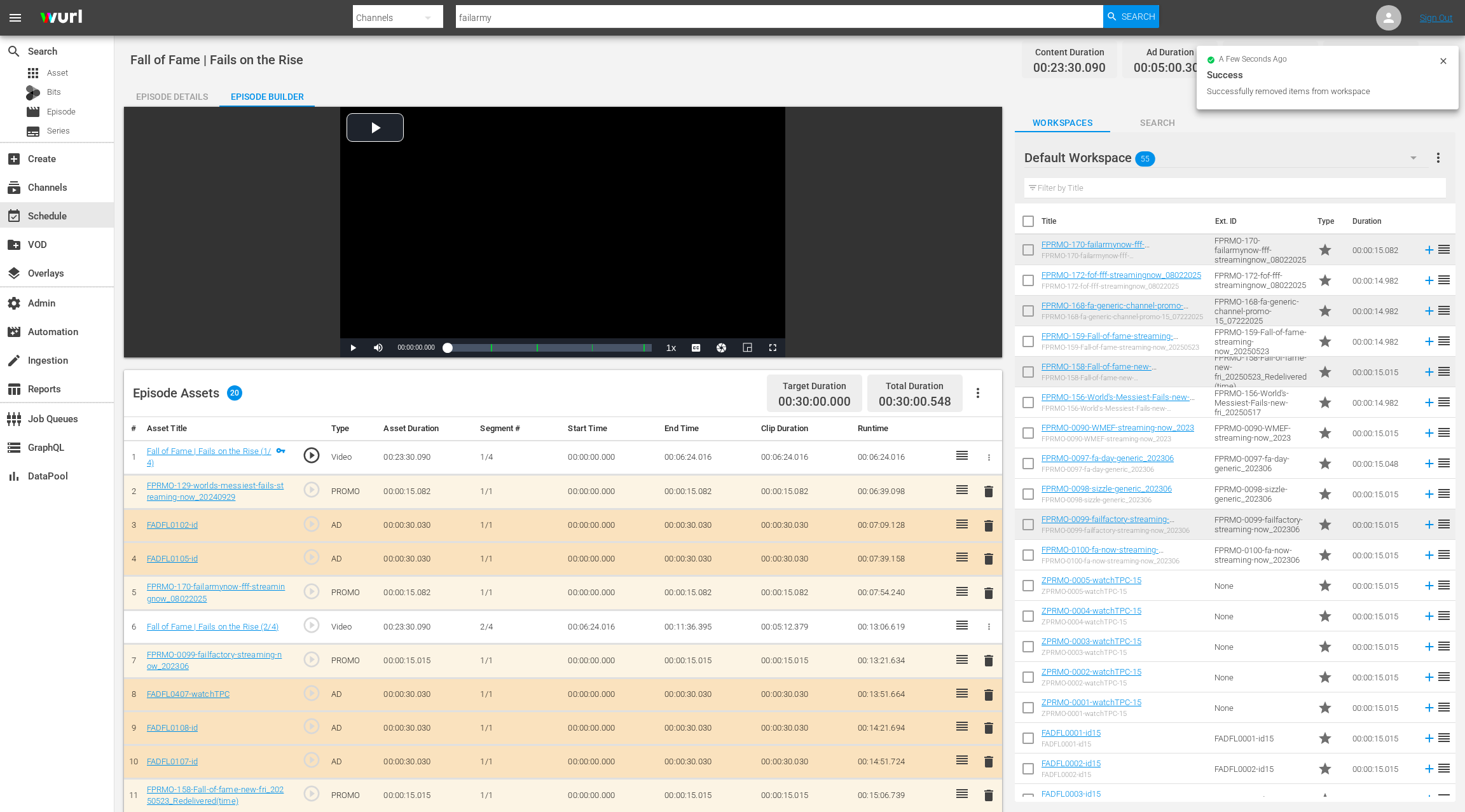
click at [1029, 278] on input "checkbox" at bounding box center [1028, 283] width 26 height 26
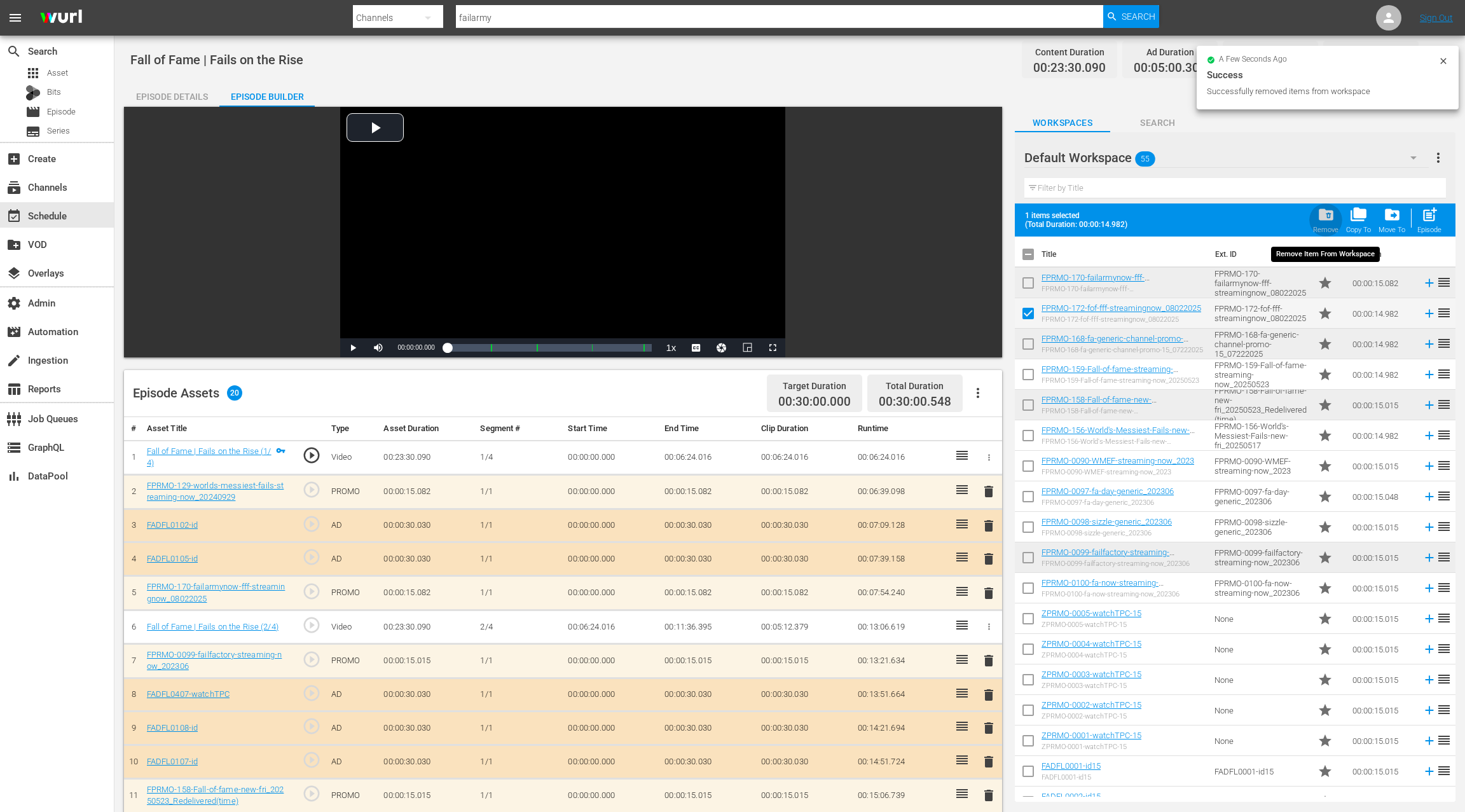
click at [1329, 222] on span "folder_delete" at bounding box center [1326, 214] width 17 height 17
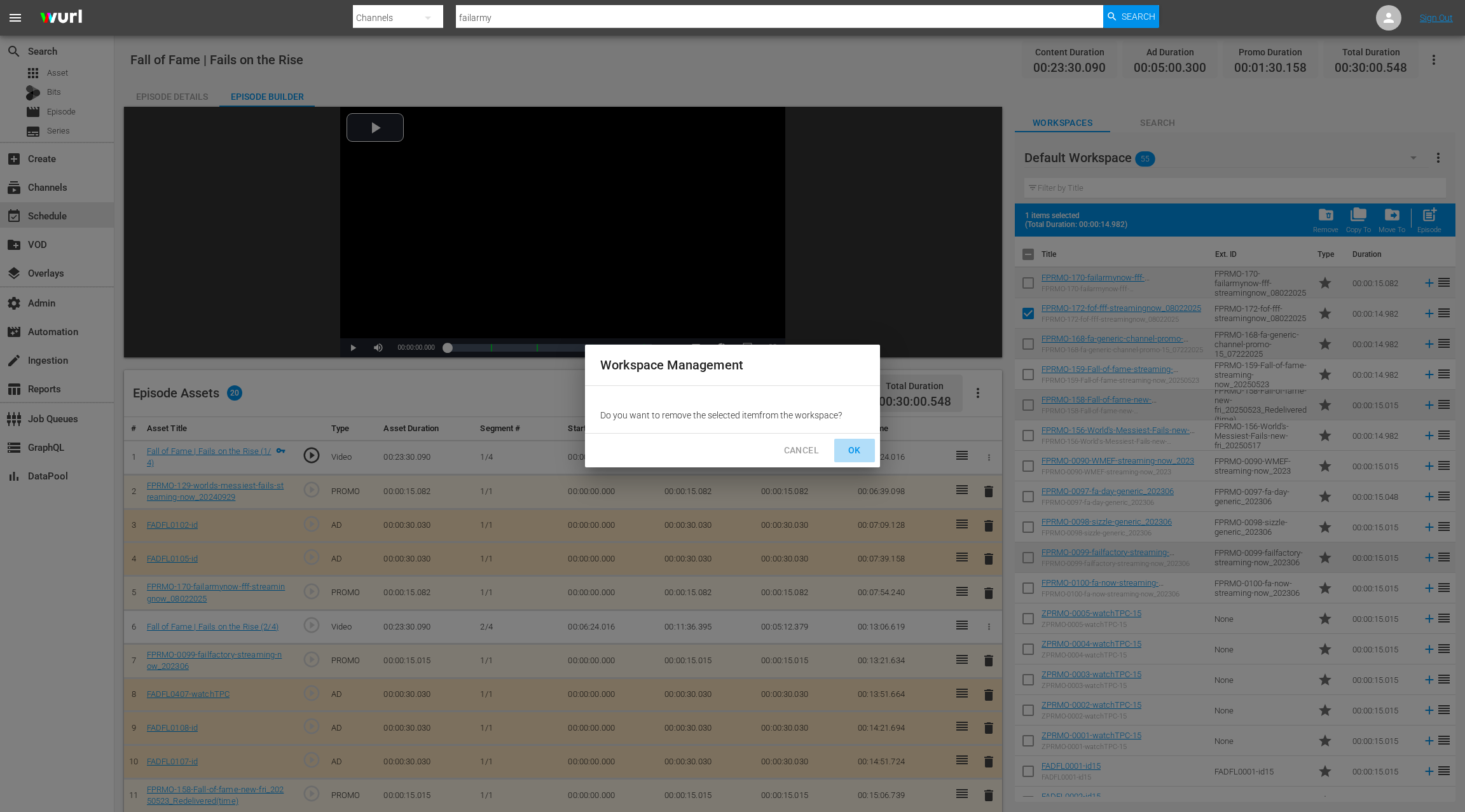
drag, startPoint x: 860, startPoint y: 452, endPoint x: 877, endPoint y: 439, distance: 21.4
click at [859, 452] on span "OK" at bounding box center [855, 451] width 21 height 16
checkbox input "false"
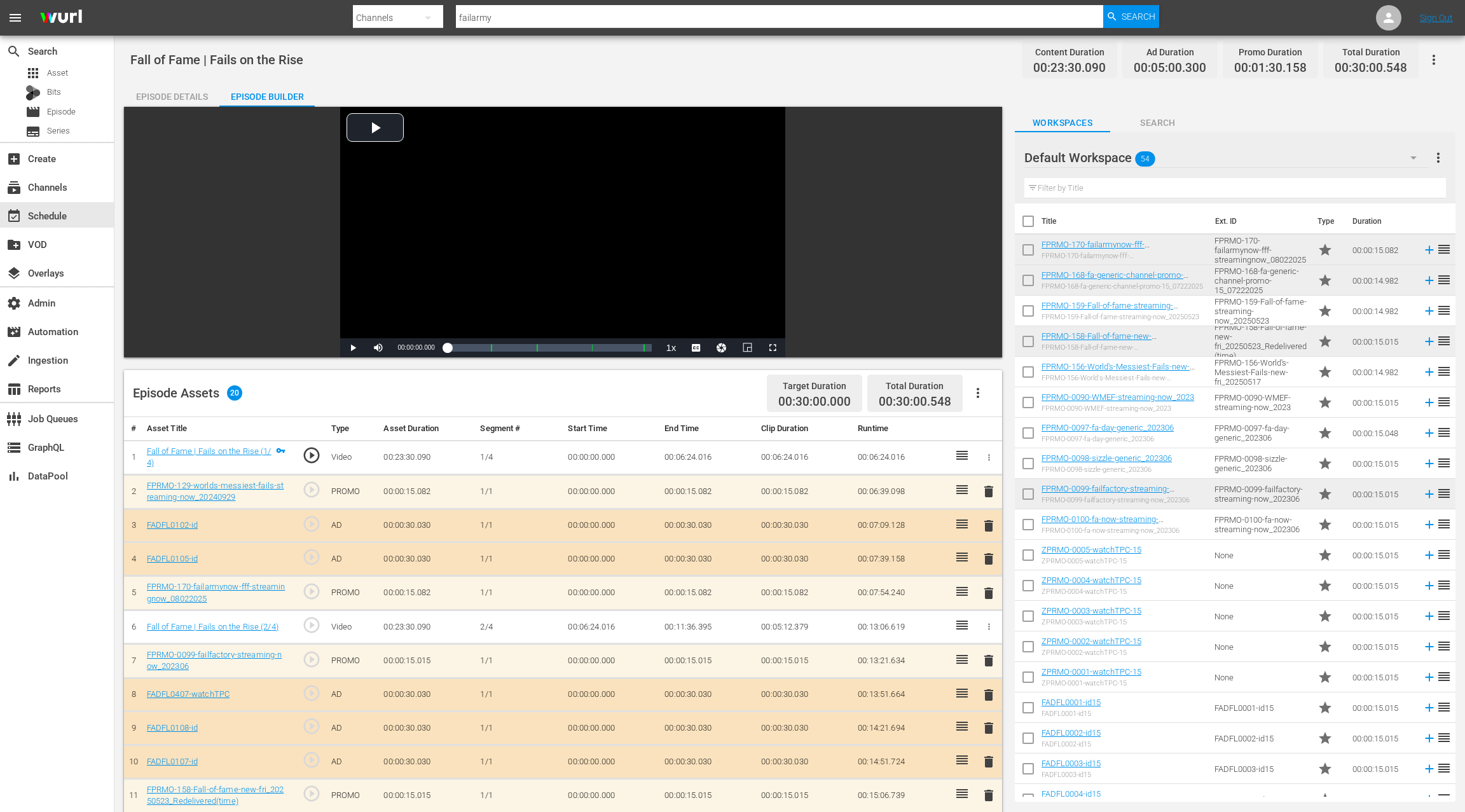
click at [1030, 340] on input "checkbox" at bounding box center [1028, 343] width 26 height 26
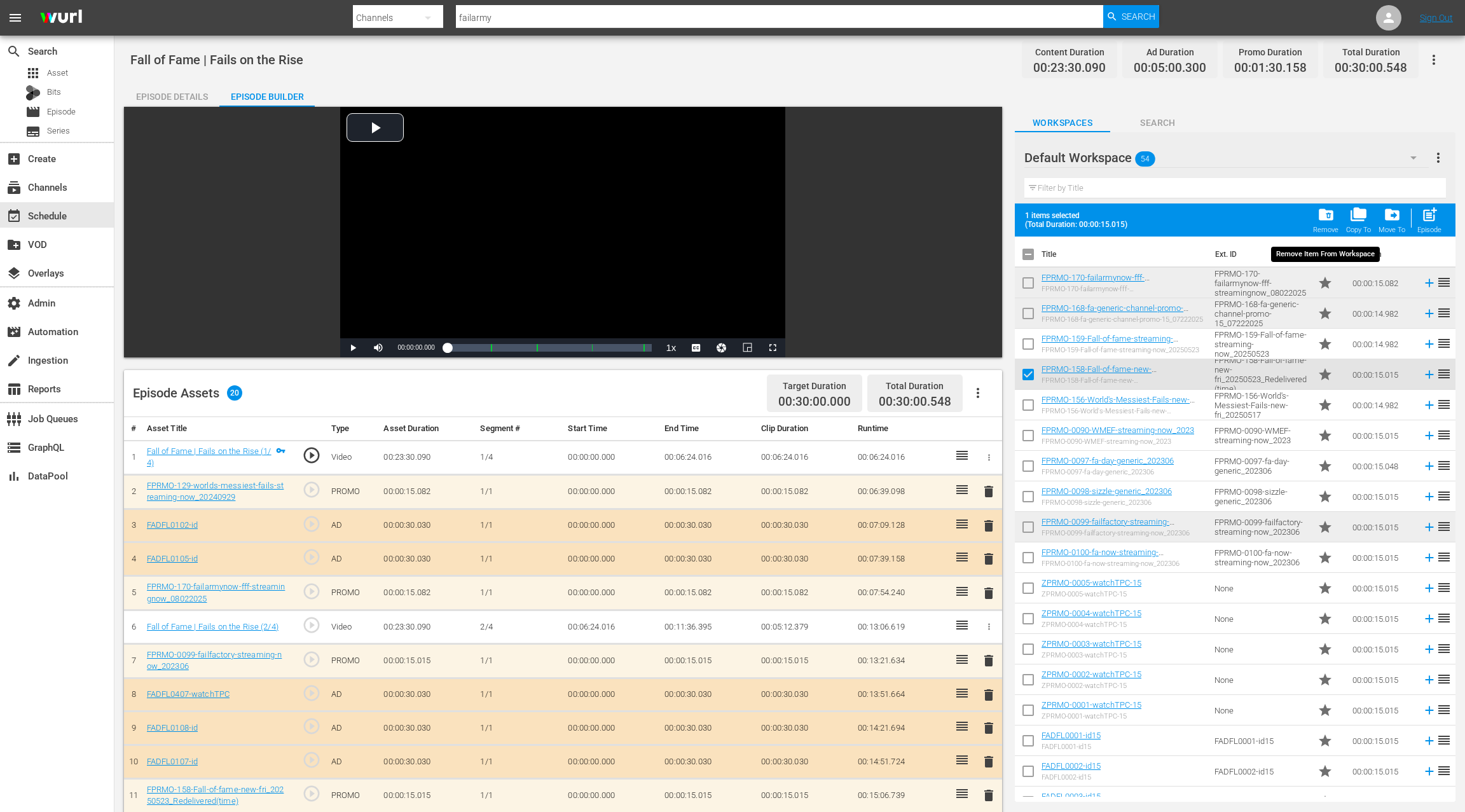
click at [1329, 226] on div "Remove" at bounding box center [1326, 230] width 25 height 8
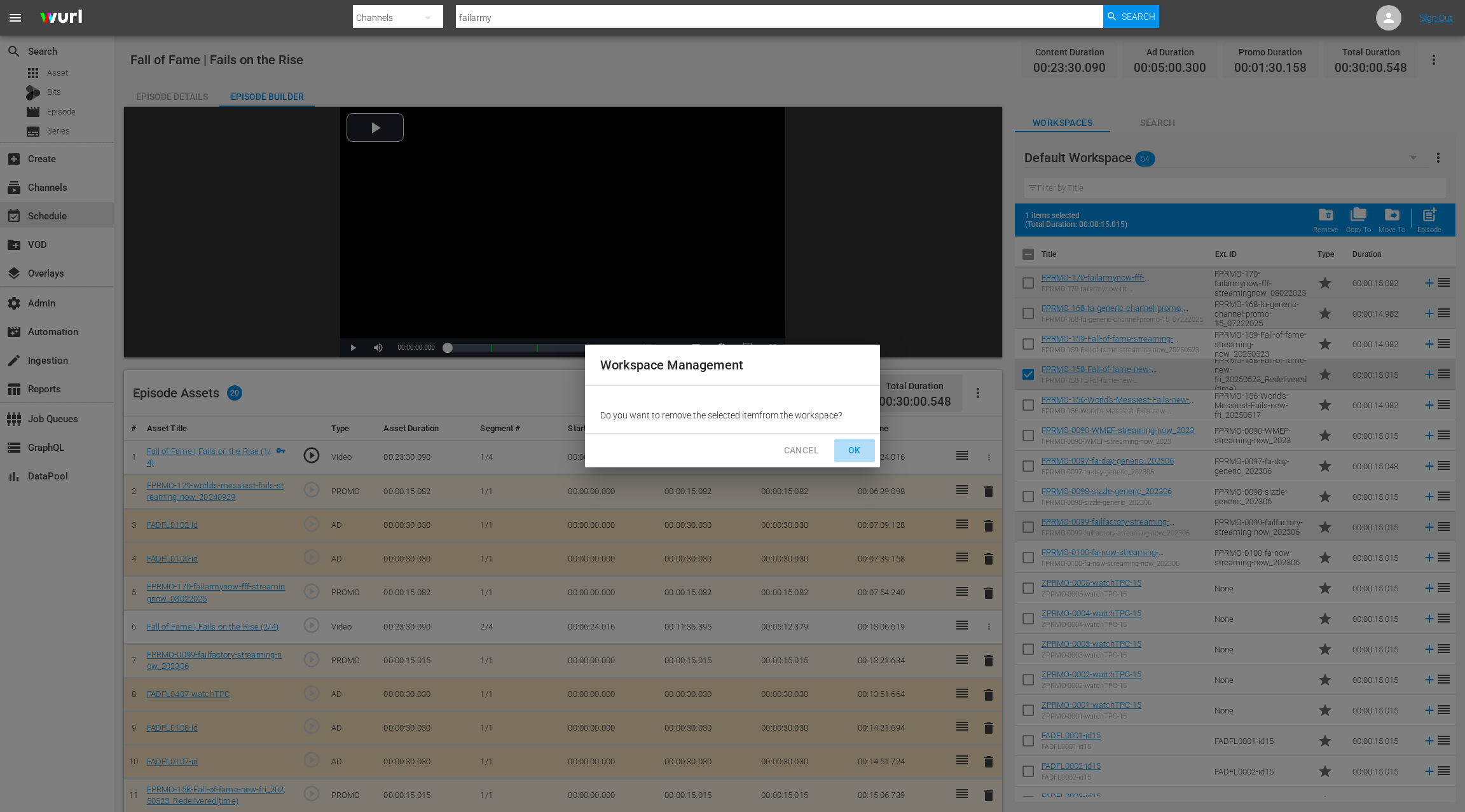
click at [851, 452] on span "OK" at bounding box center [855, 451] width 21 height 16
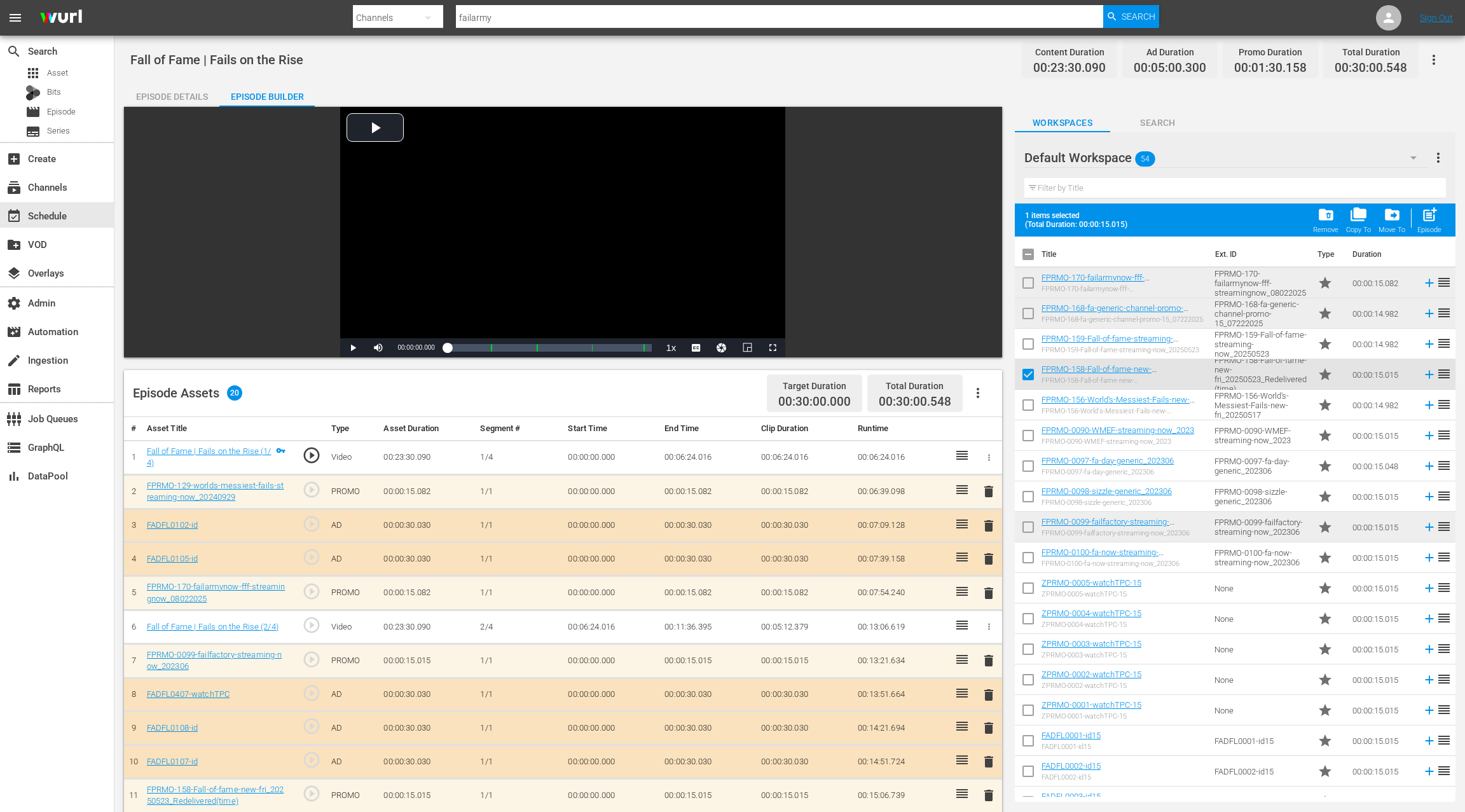
checkbox input "false"
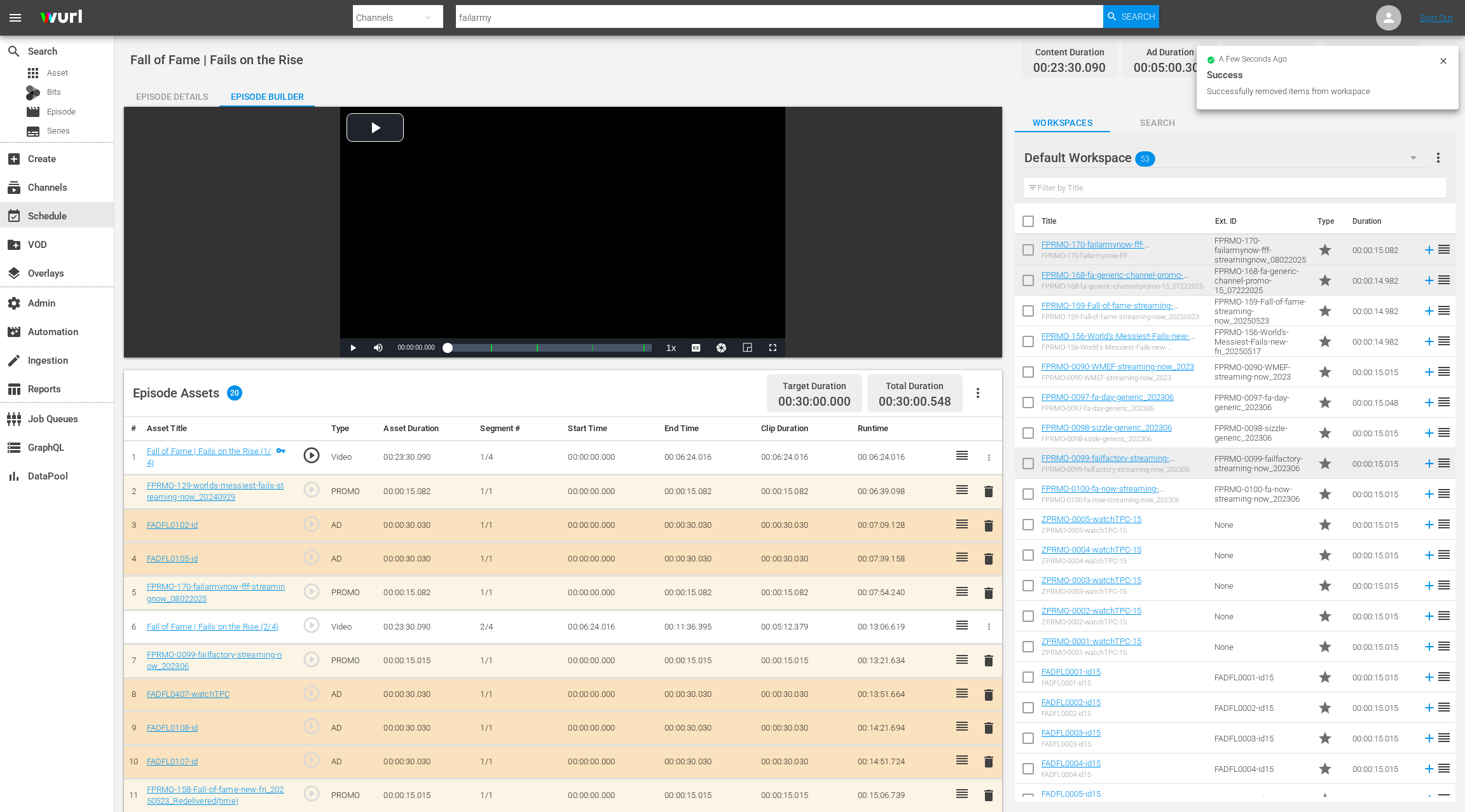
click at [1030, 367] on input "checkbox" at bounding box center [1028, 374] width 26 height 26
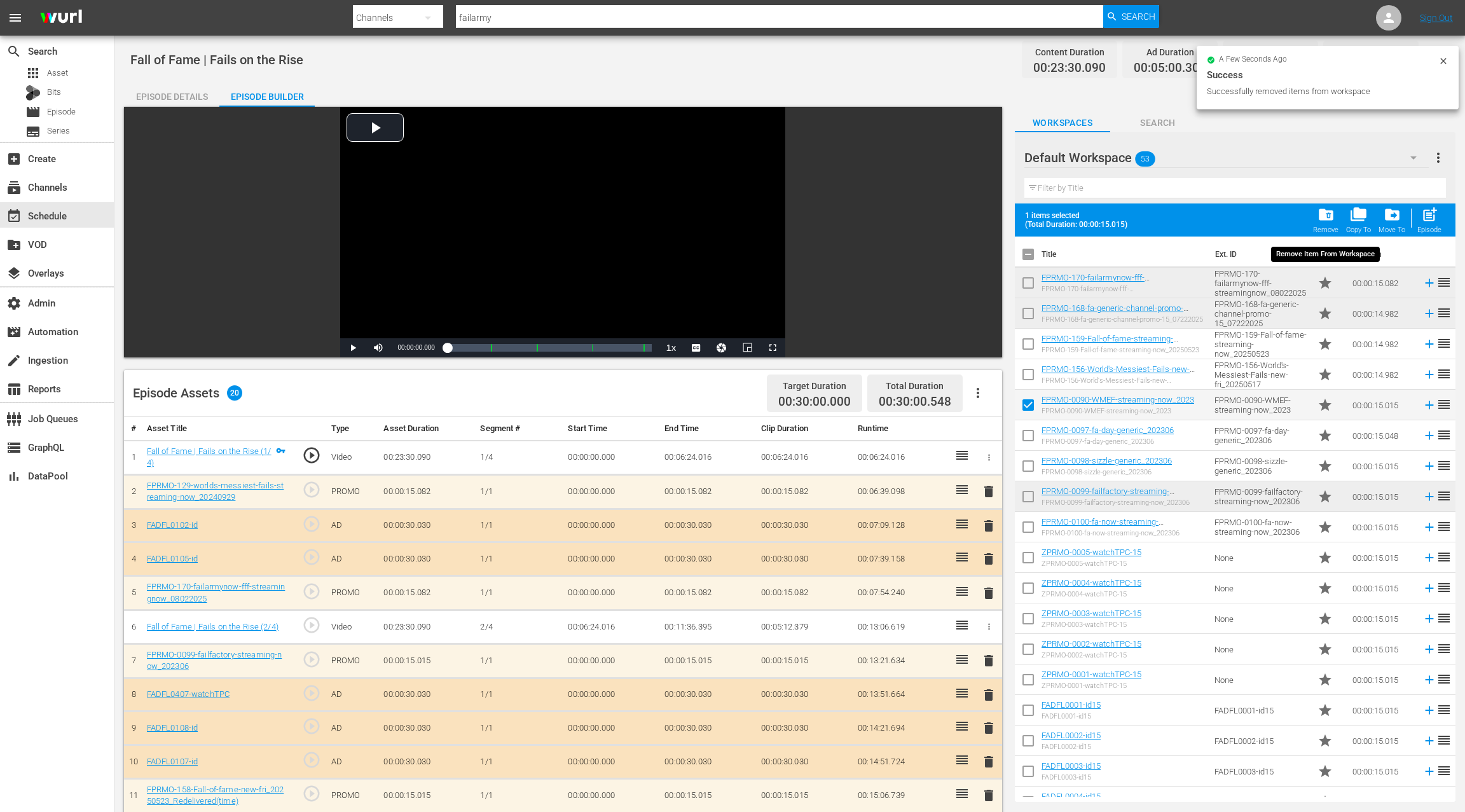
click at [1330, 221] on span "folder_delete" at bounding box center [1326, 214] width 17 height 17
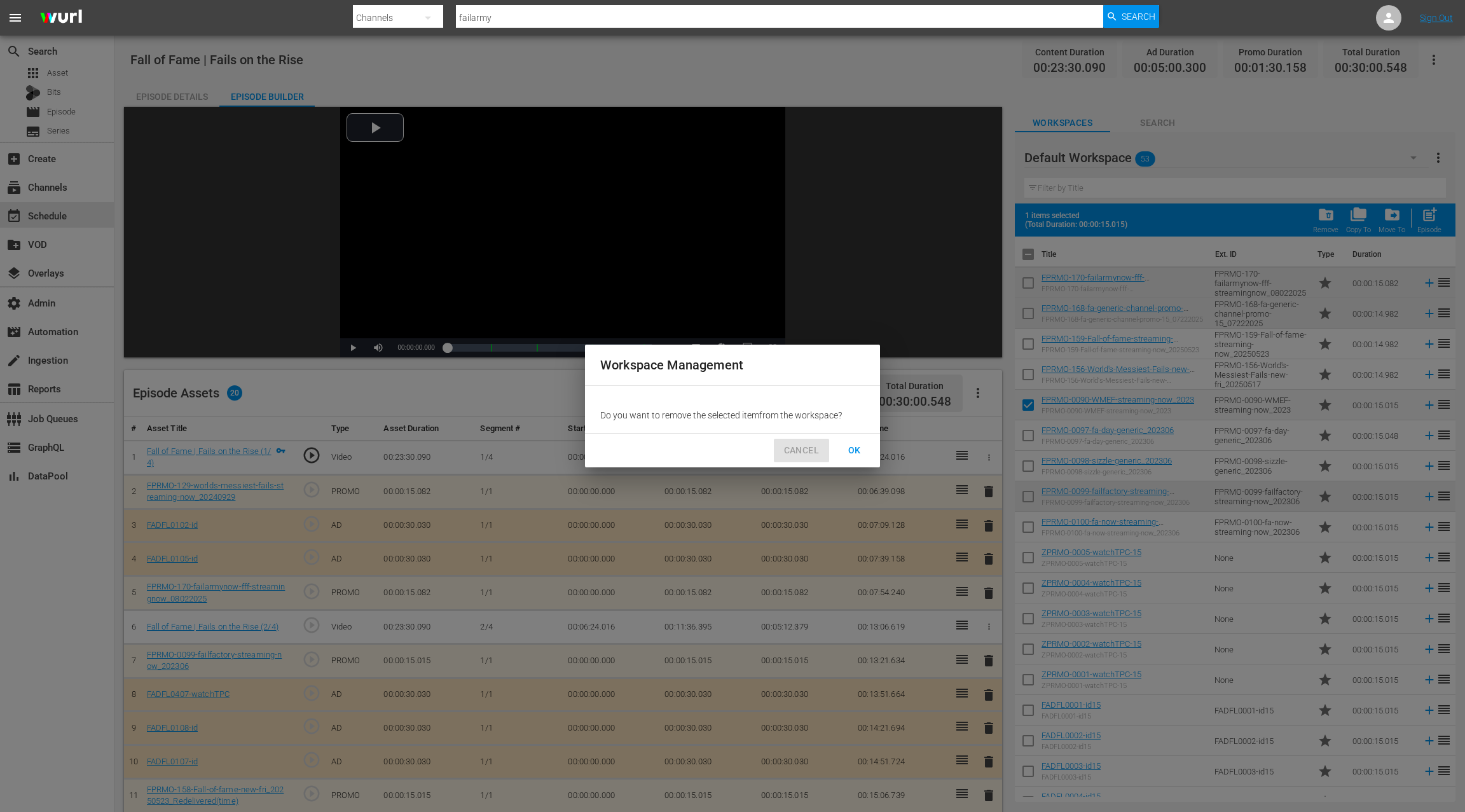
click at [805, 447] on span "CANCEL" at bounding box center [801, 451] width 35 height 16
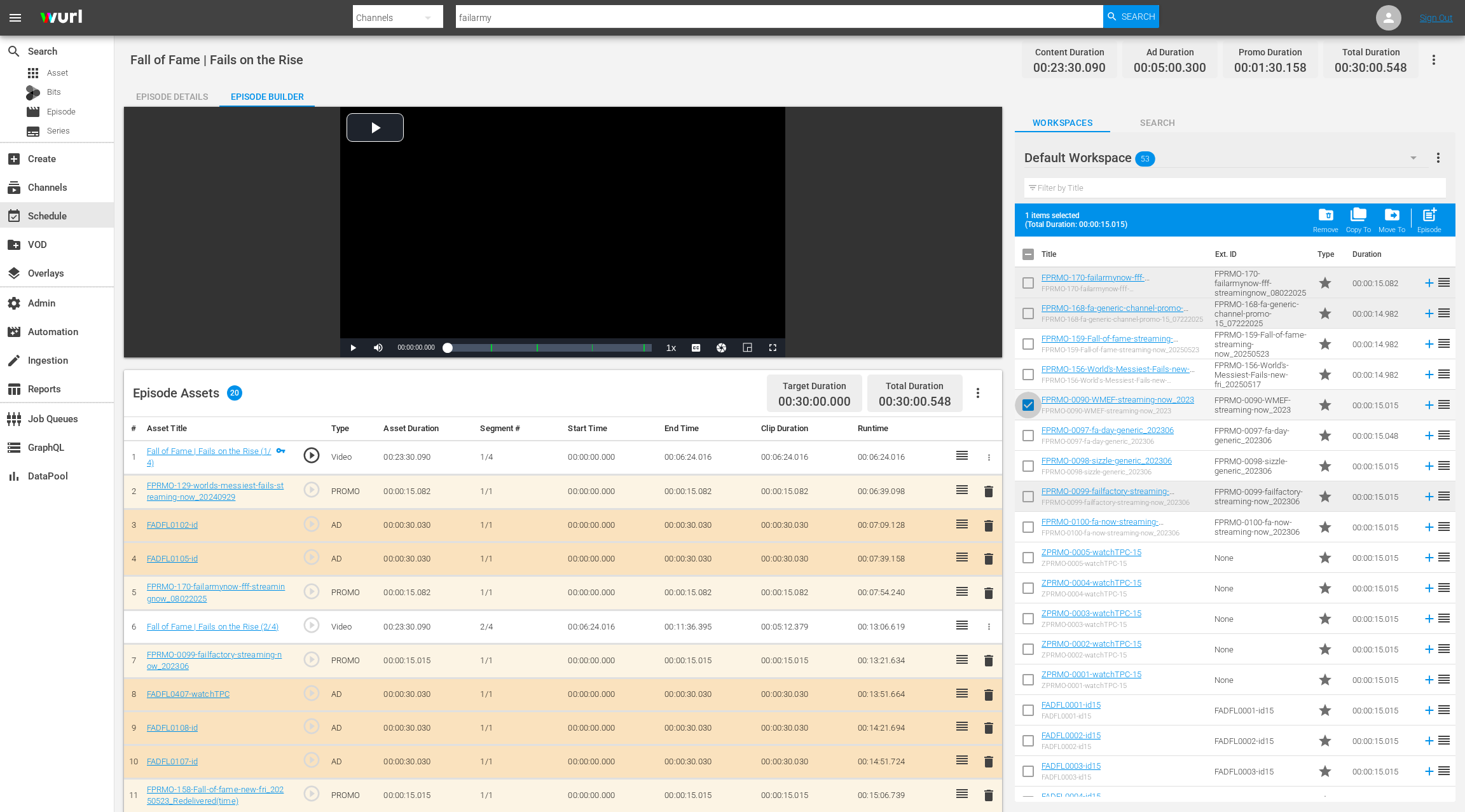
click at [1029, 407] on input "checkbox" at bounding box center [1028, 407] width 26 height 26
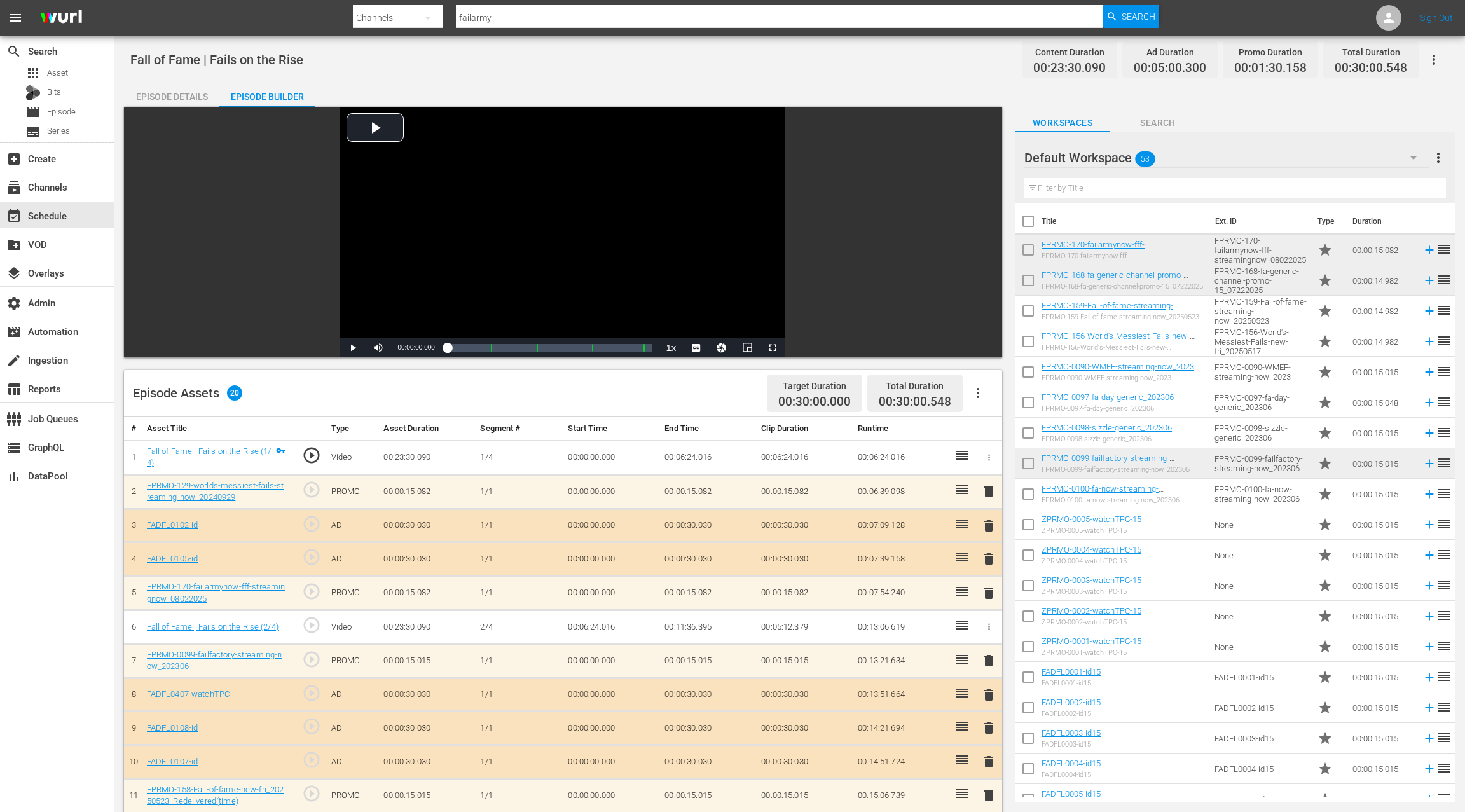
click at [1032, 370] on input "checkbox" at bounding box center [1028, 374] width 26 height 26
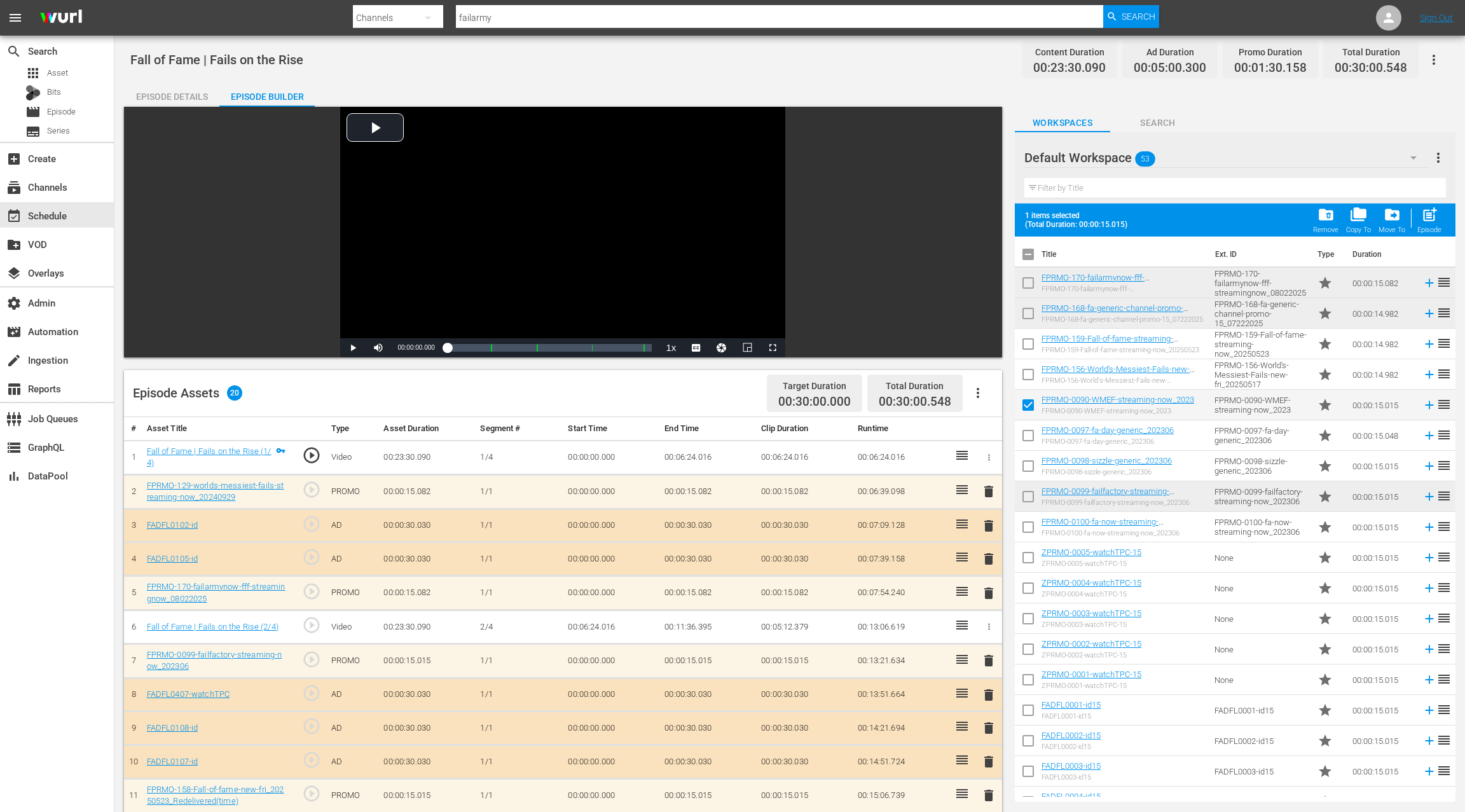
click at [1030, 407] on input "checkbox" at bounding box center [1028, 407] width 26 height 26
checkbox input "false"
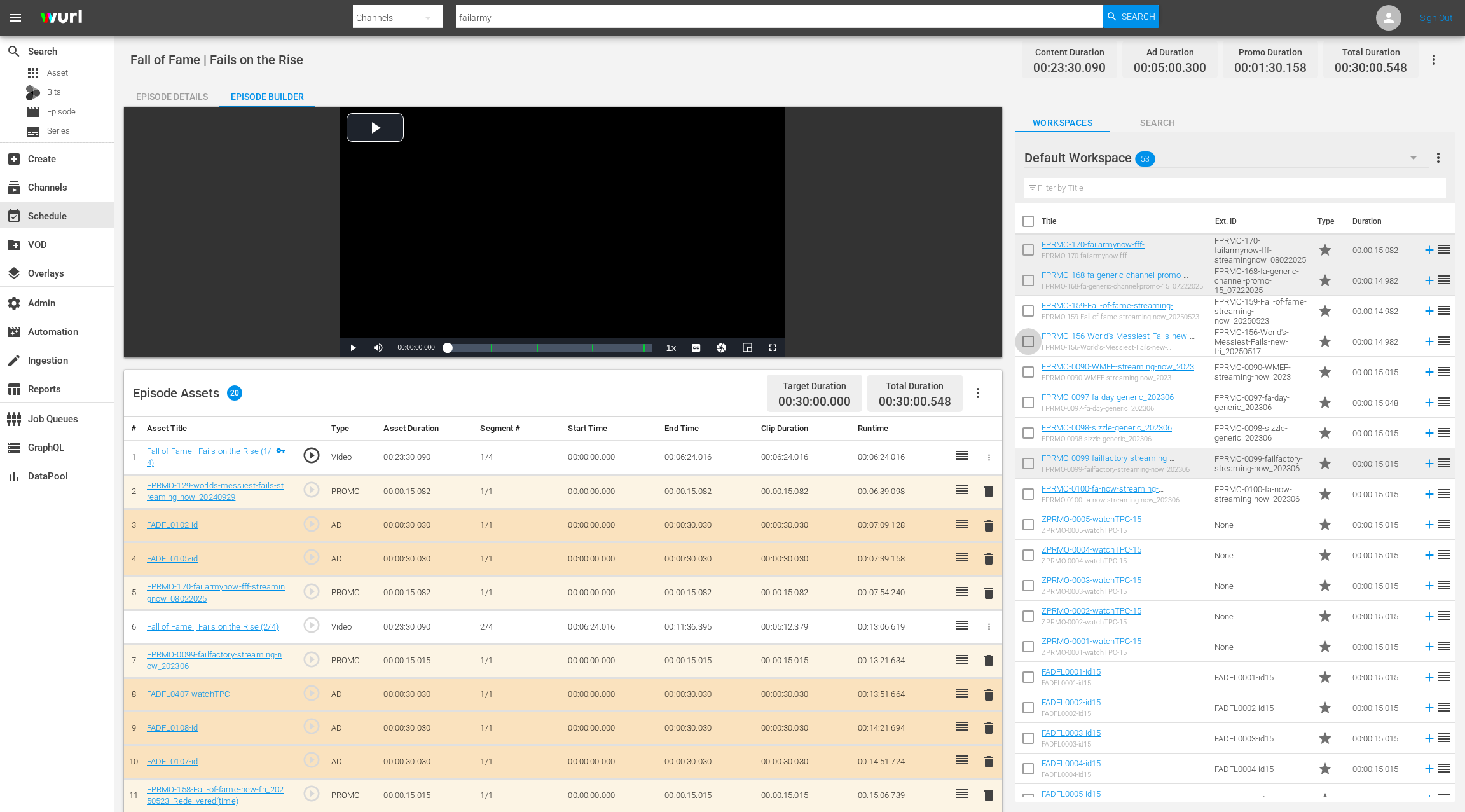
click at [1033, 346] on input "checkbox" at bounding box center [1028, 343] width 26 height 26
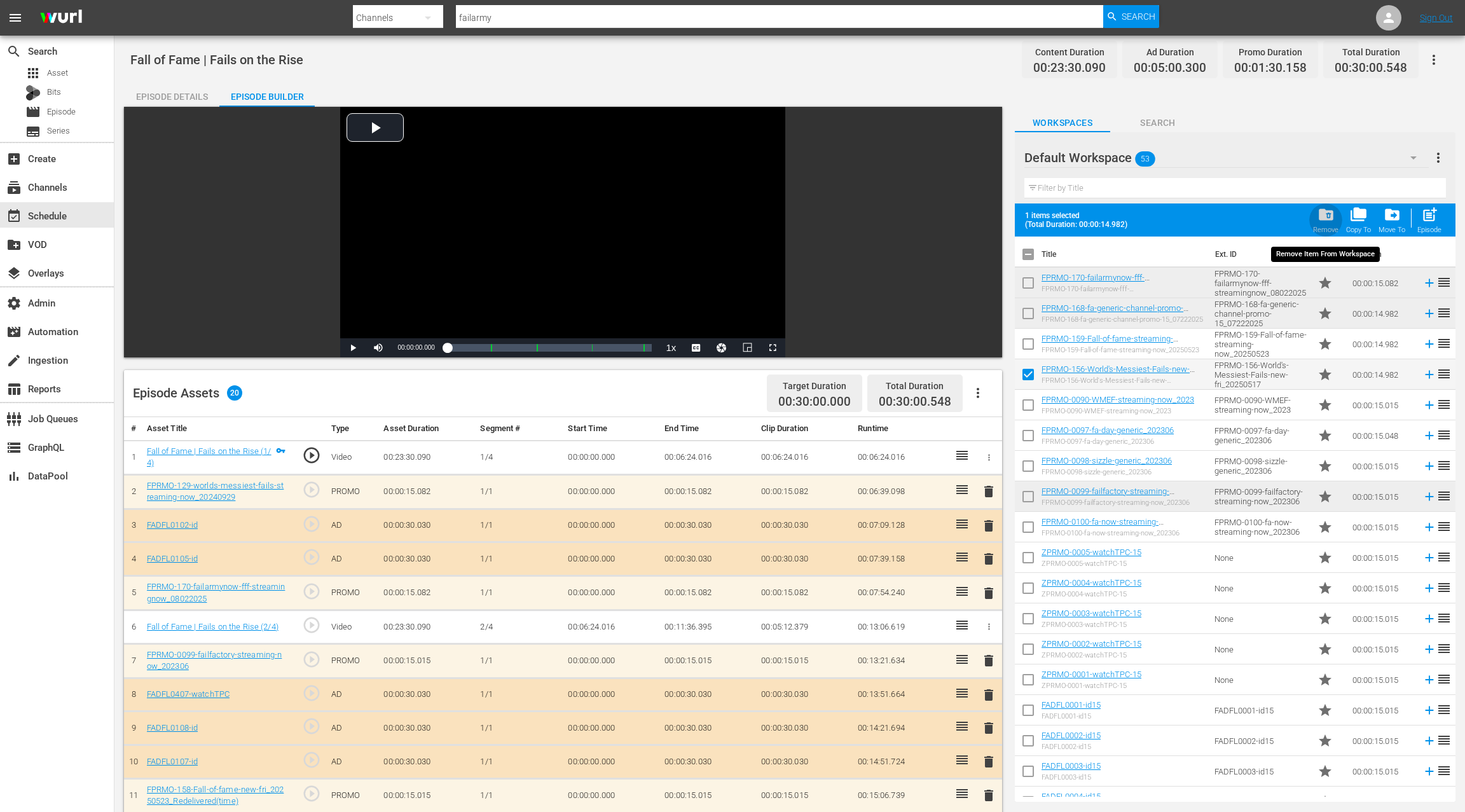
click at [1332, 219] on span "folder_delete" at bounding box center [1326, 214] width 17 height 17
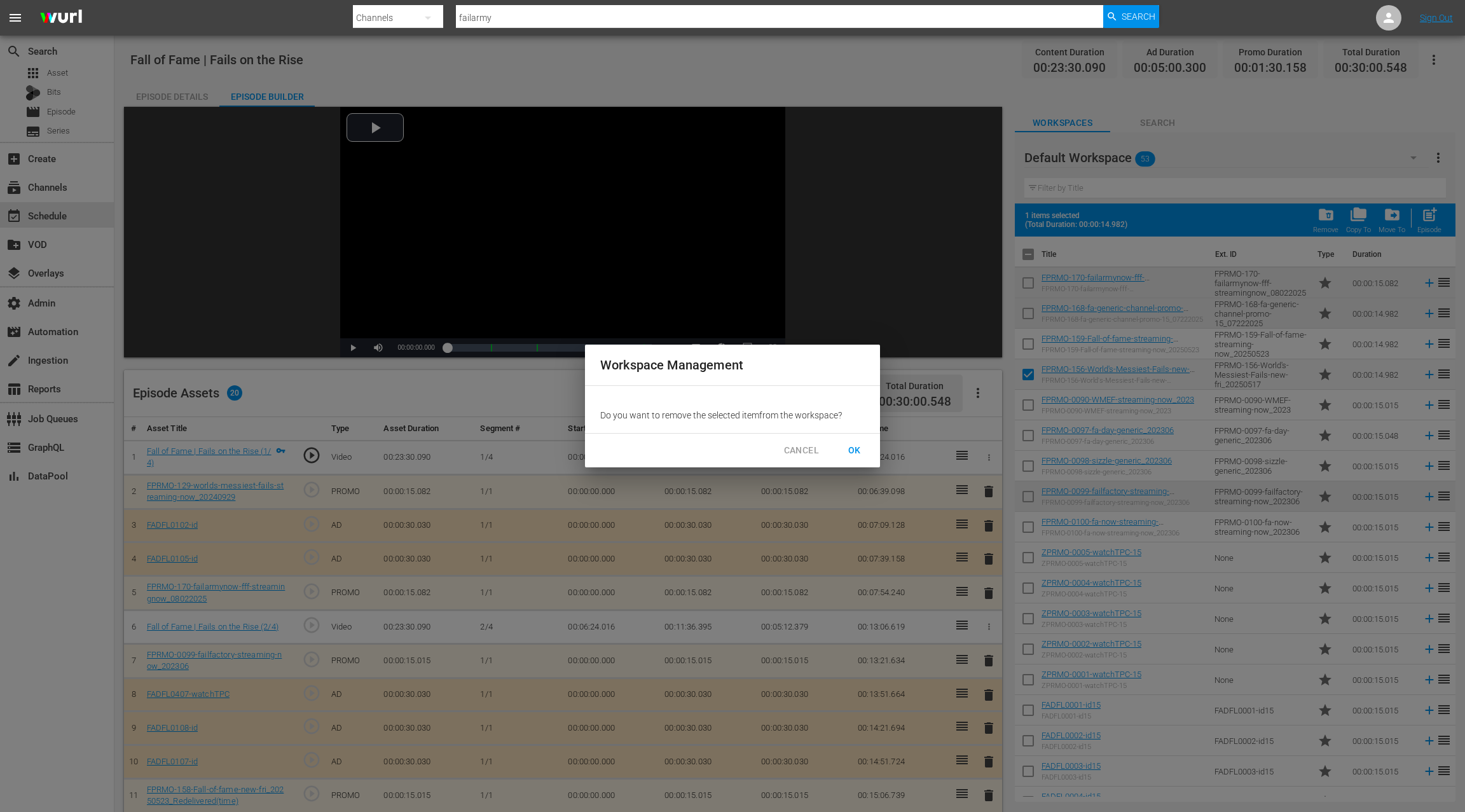
drag, startPoint x: 847, startPoint y: 445, endPoint x: 855, endPoint y: 443, distance: 8.2
click at [847, 445] on span "OK" at bounding box center [855, 451] width 21 height 16
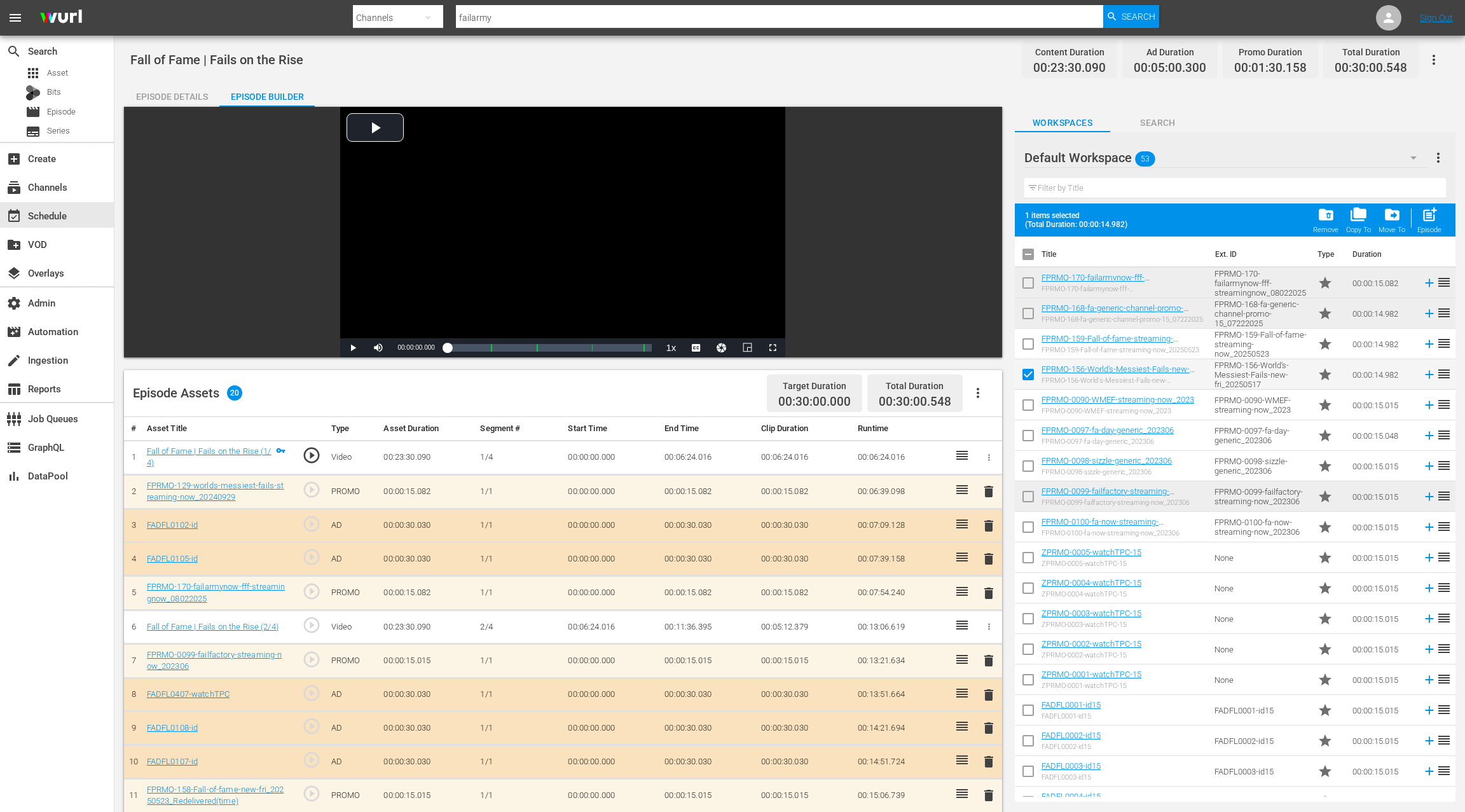
checkbox input "false"
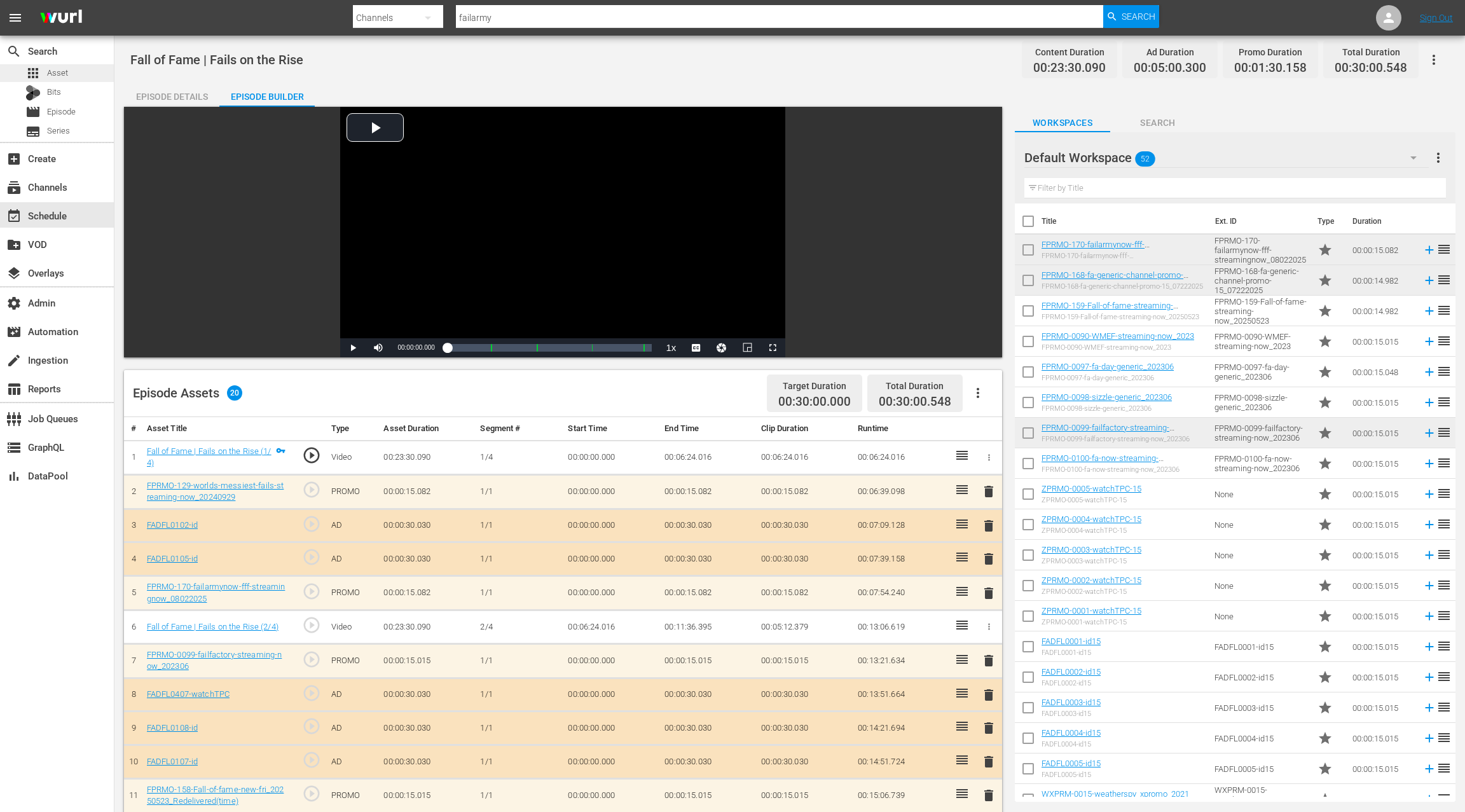
click at [59, 74] on span "Asset" at bounding box center [57, 73] width 21 height 13
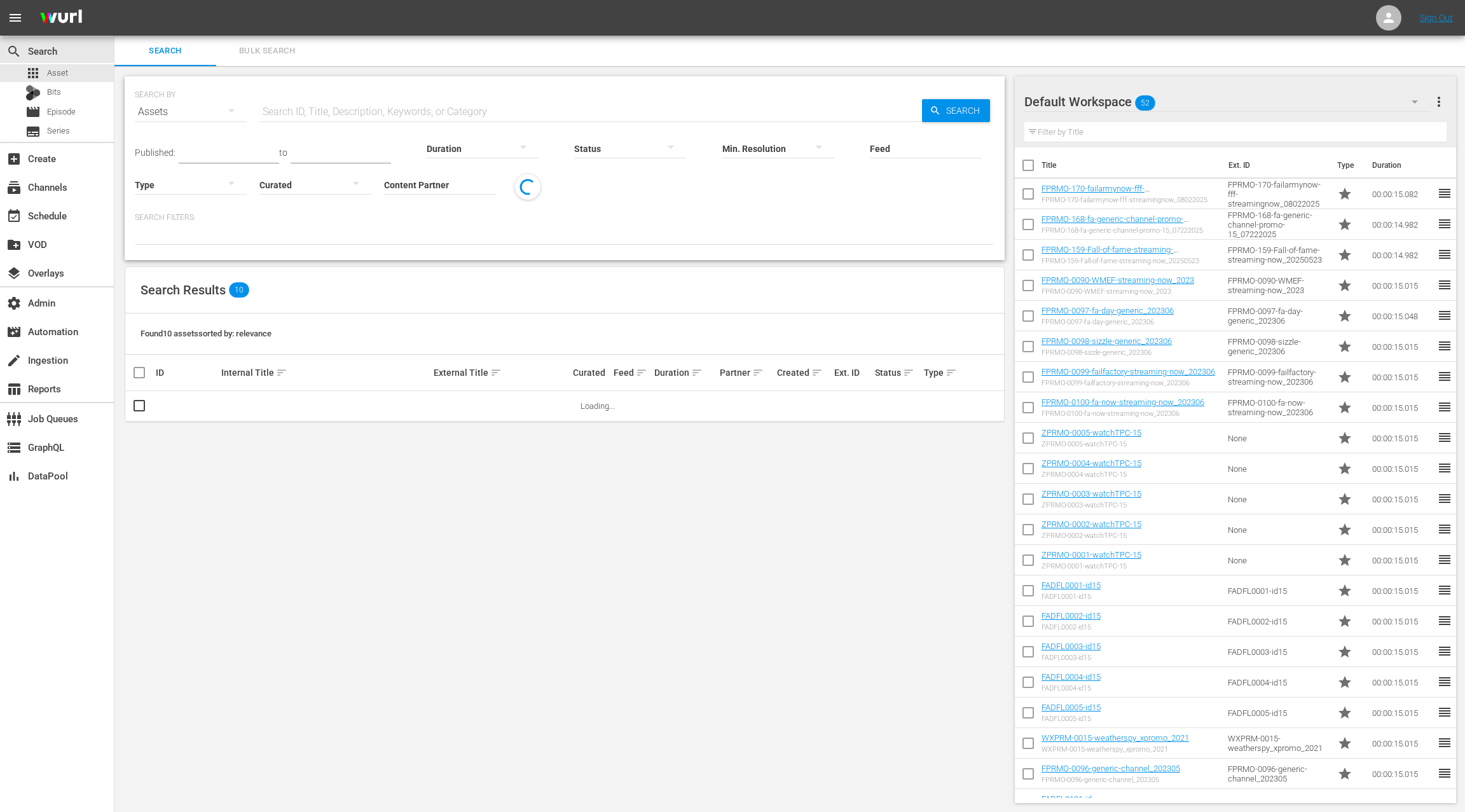
click at [266, 108] on input "text" at bounding box center [591, 112] width 662 height 30
type input "fprmo"
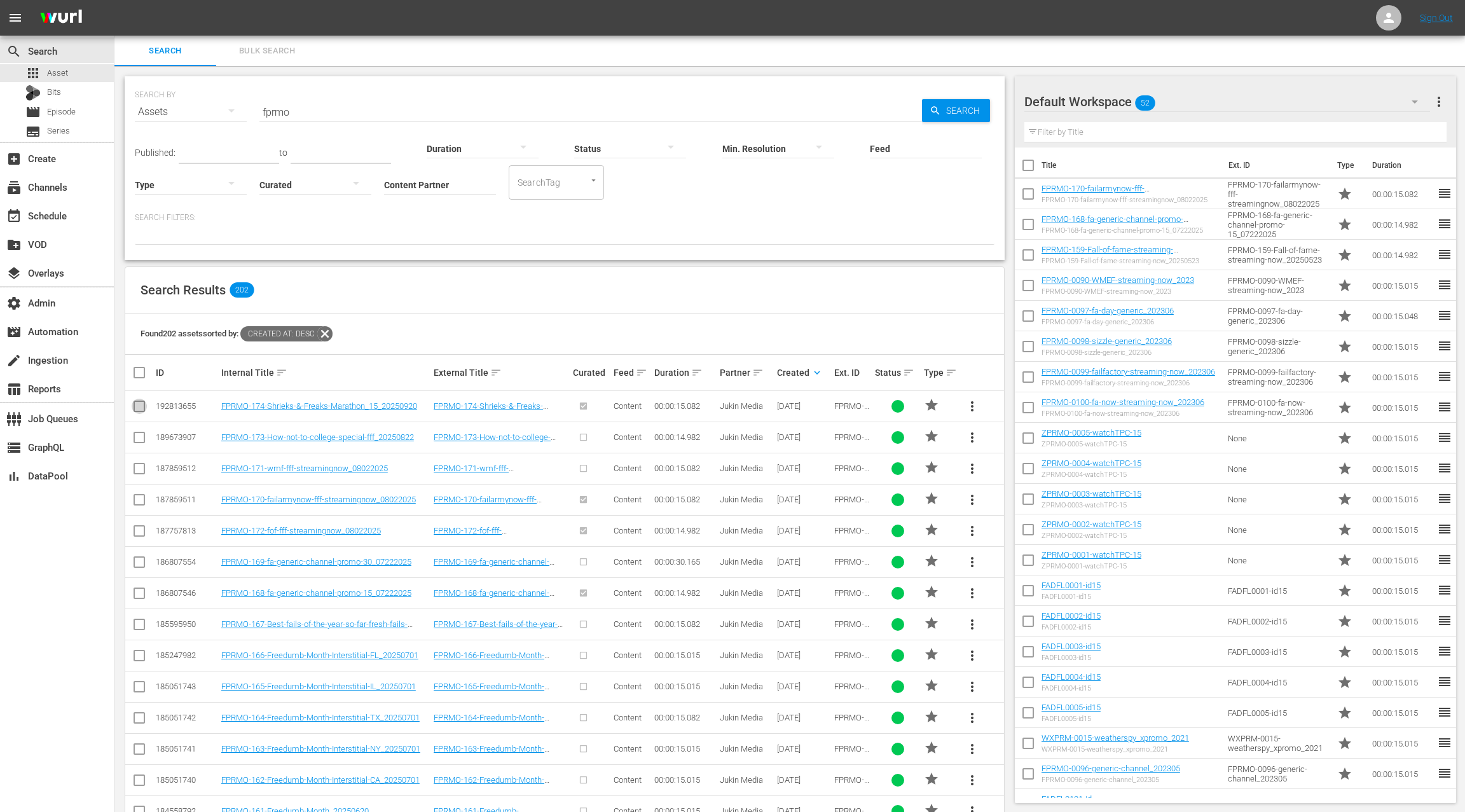
click at [141, 405] on input "checkbox" at bounding box center [139, 409] width 15 height 15
checkbox input "true"
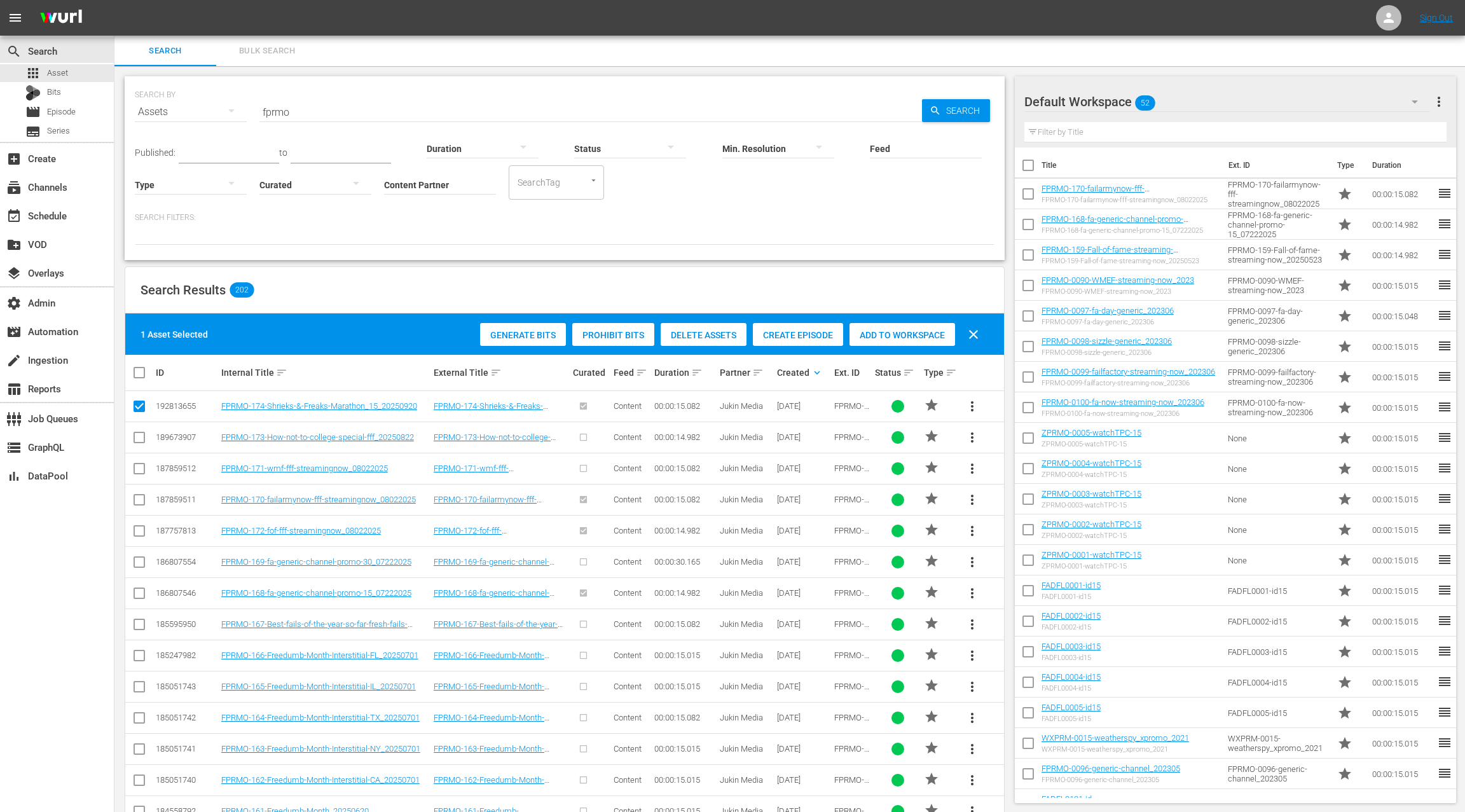
click at [863, 332] on span "Add to Workspace" at bounding box center [903, 335] width 106 height 10
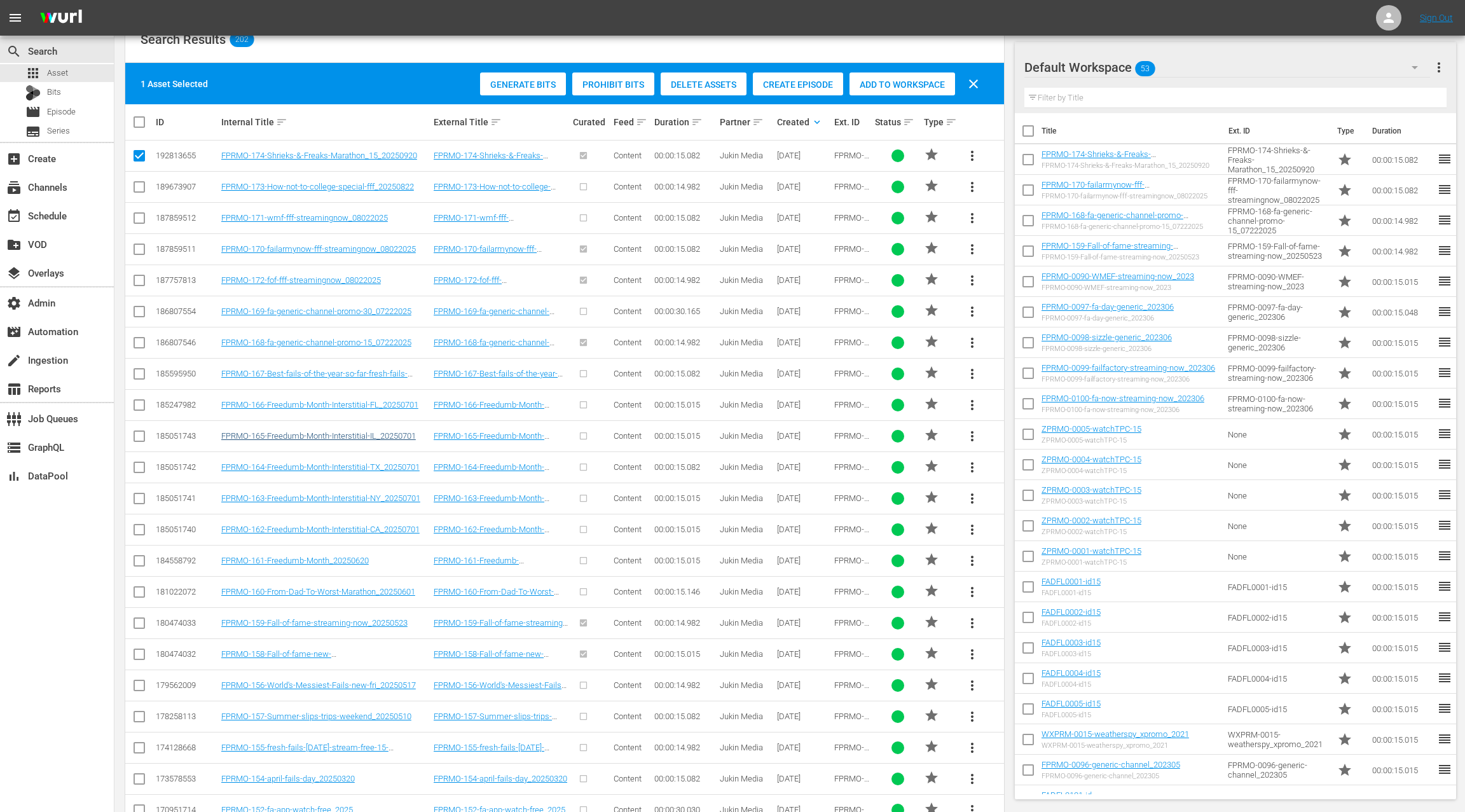
scroll to position [269, 0]
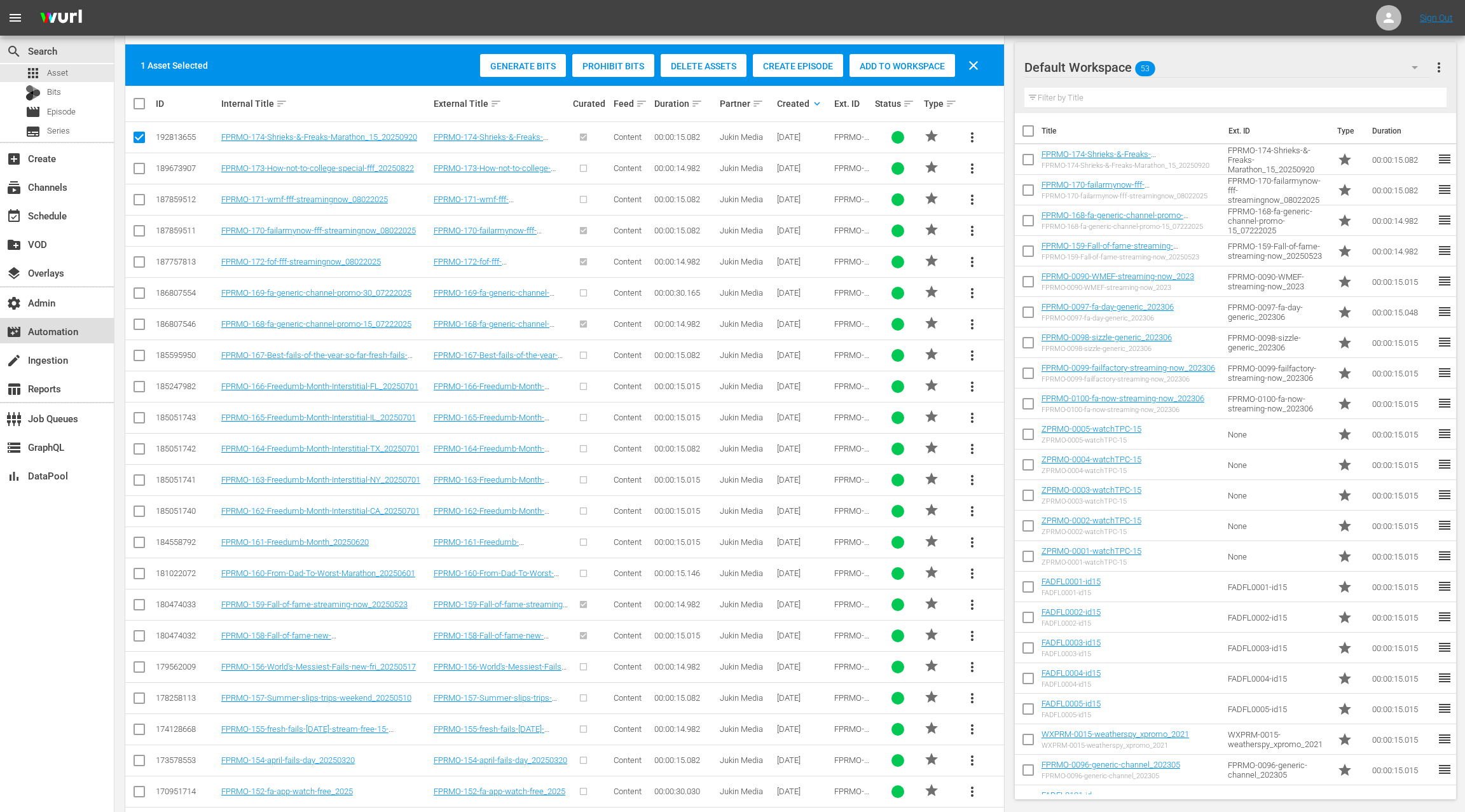
click at [66, 329] on div "movie_filter Automation" at bounding box center [36, 329] width 71 height 12
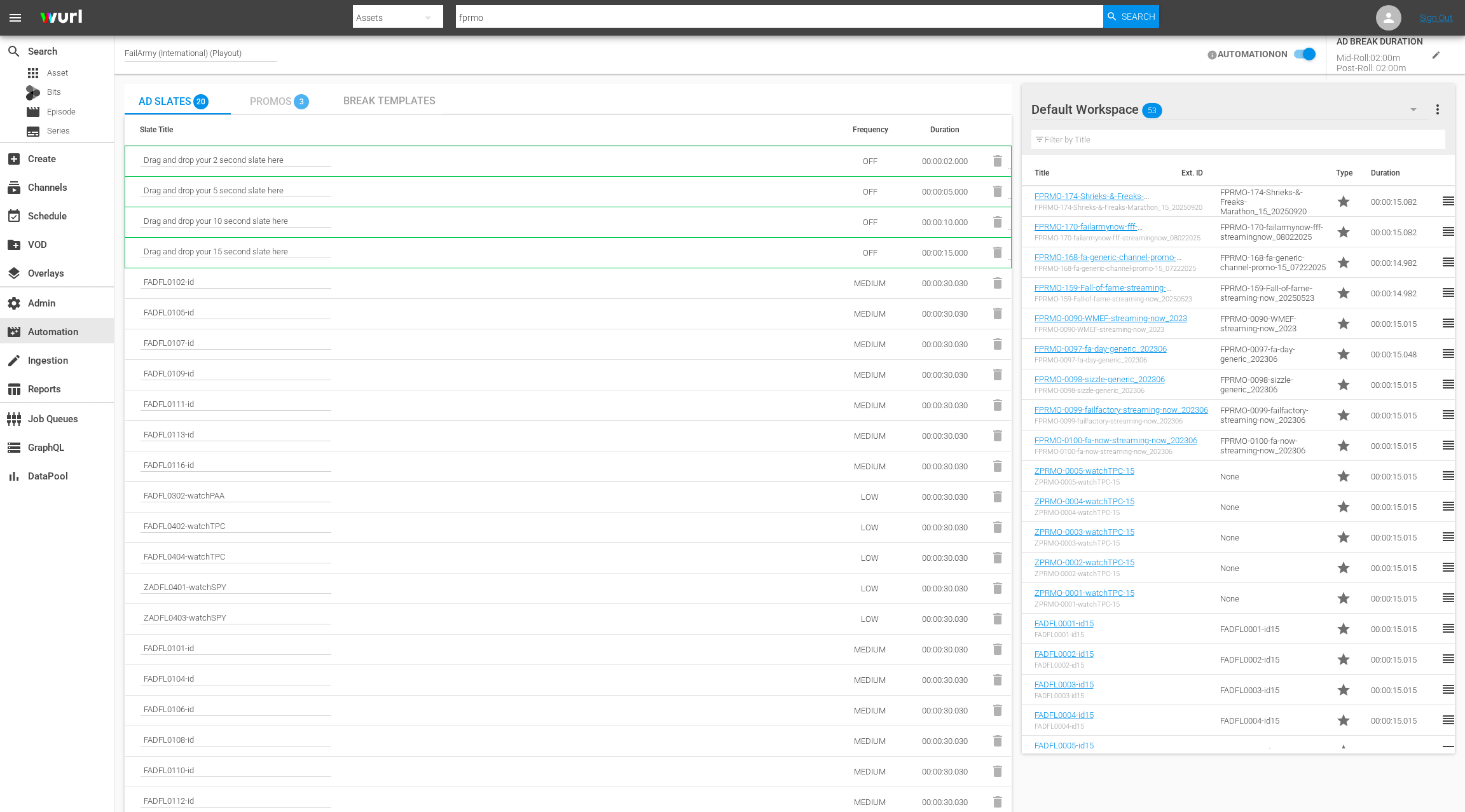
click at [279, 103] on span "Promos" at bounding box center [271, 101] width 42 height 12
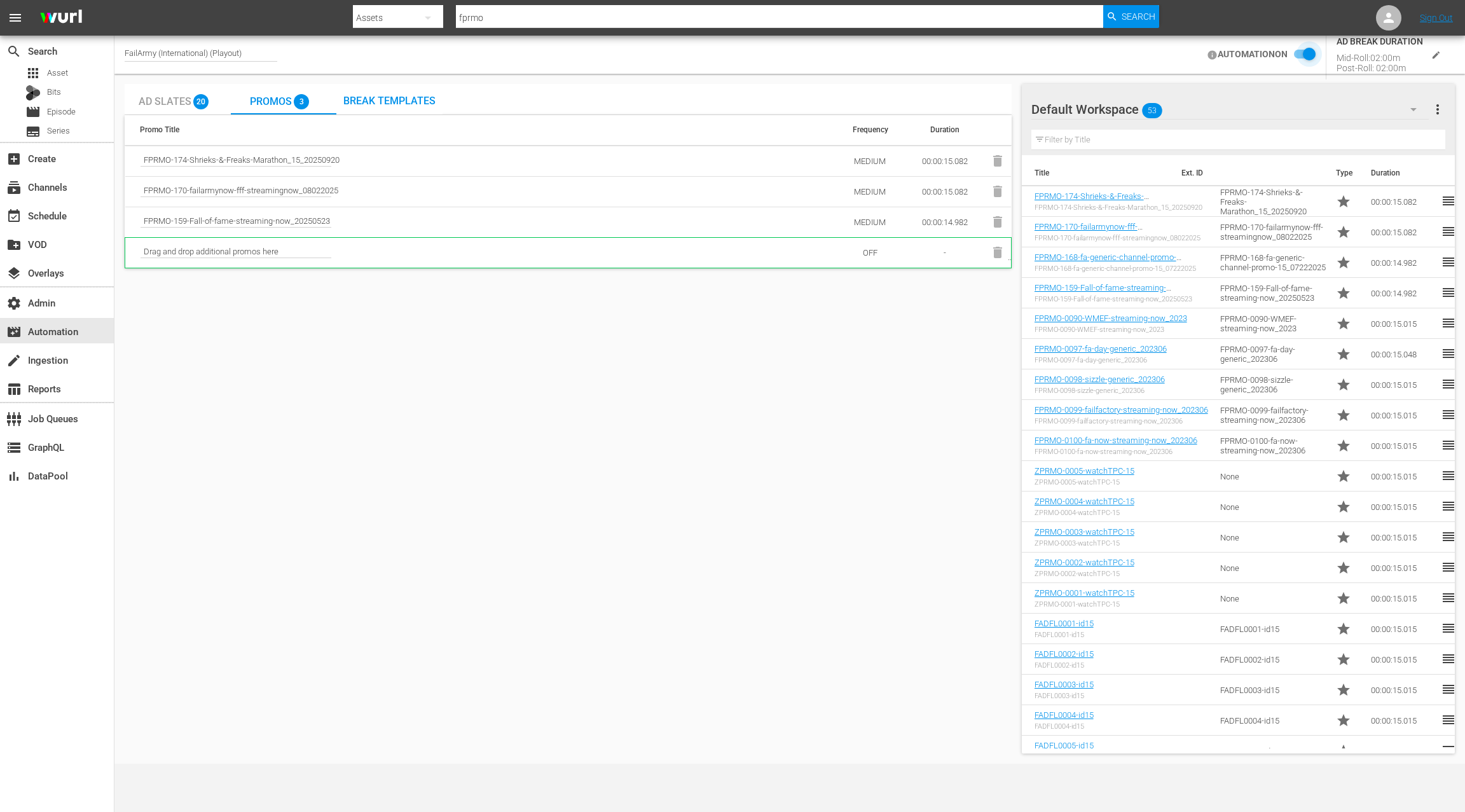
click at [1309, 55] on input "checkbox" at bounding box center [1302, 55] width 28 height 15
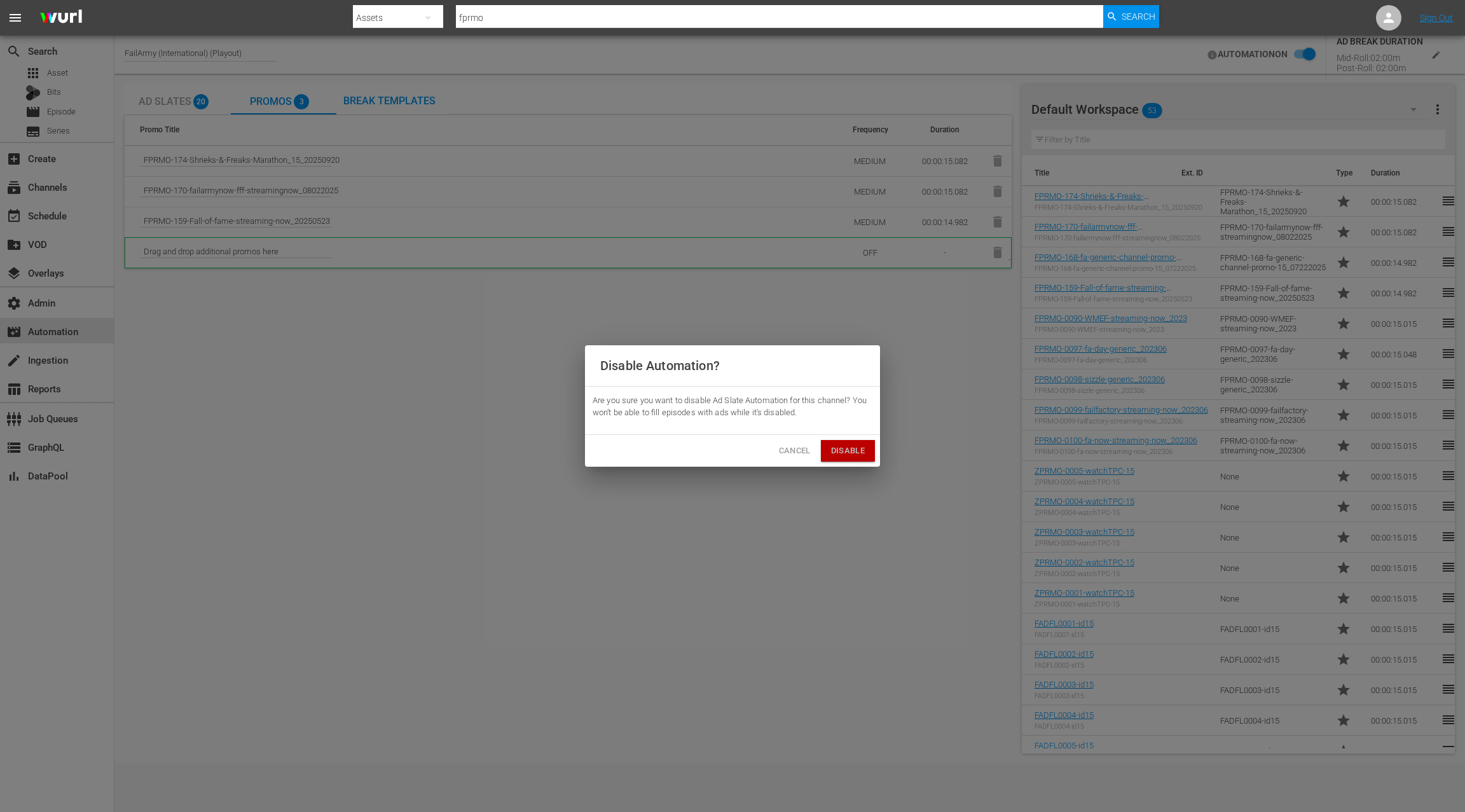
drag, startPoint x: 840, startPoint y: 447, endPoint x: 859, endPoint y: 439, distance: 20.6
click at [840, 447] on span "Disable" at bounding box center [848, 451] width 34 height 15
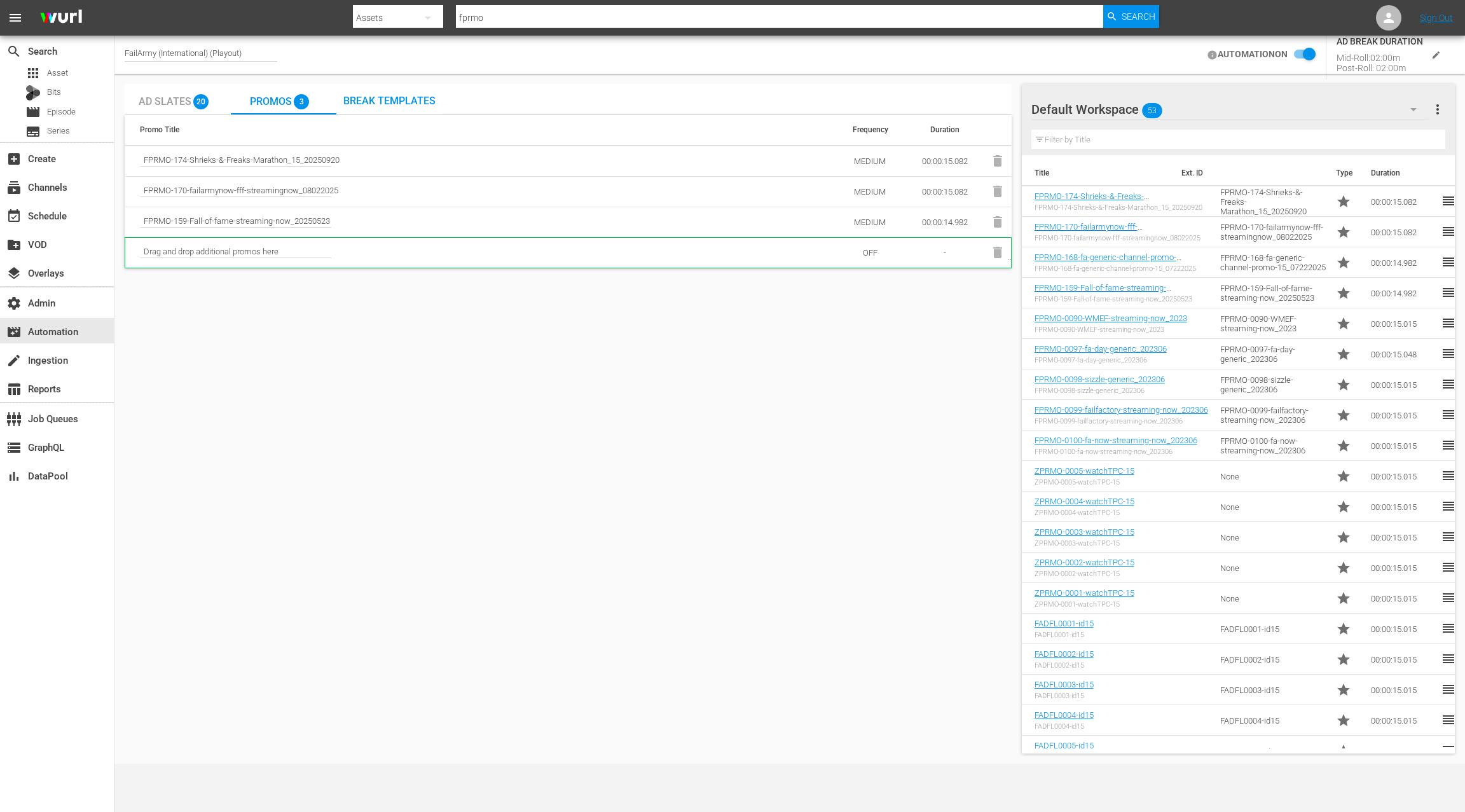
checkbox input "false"
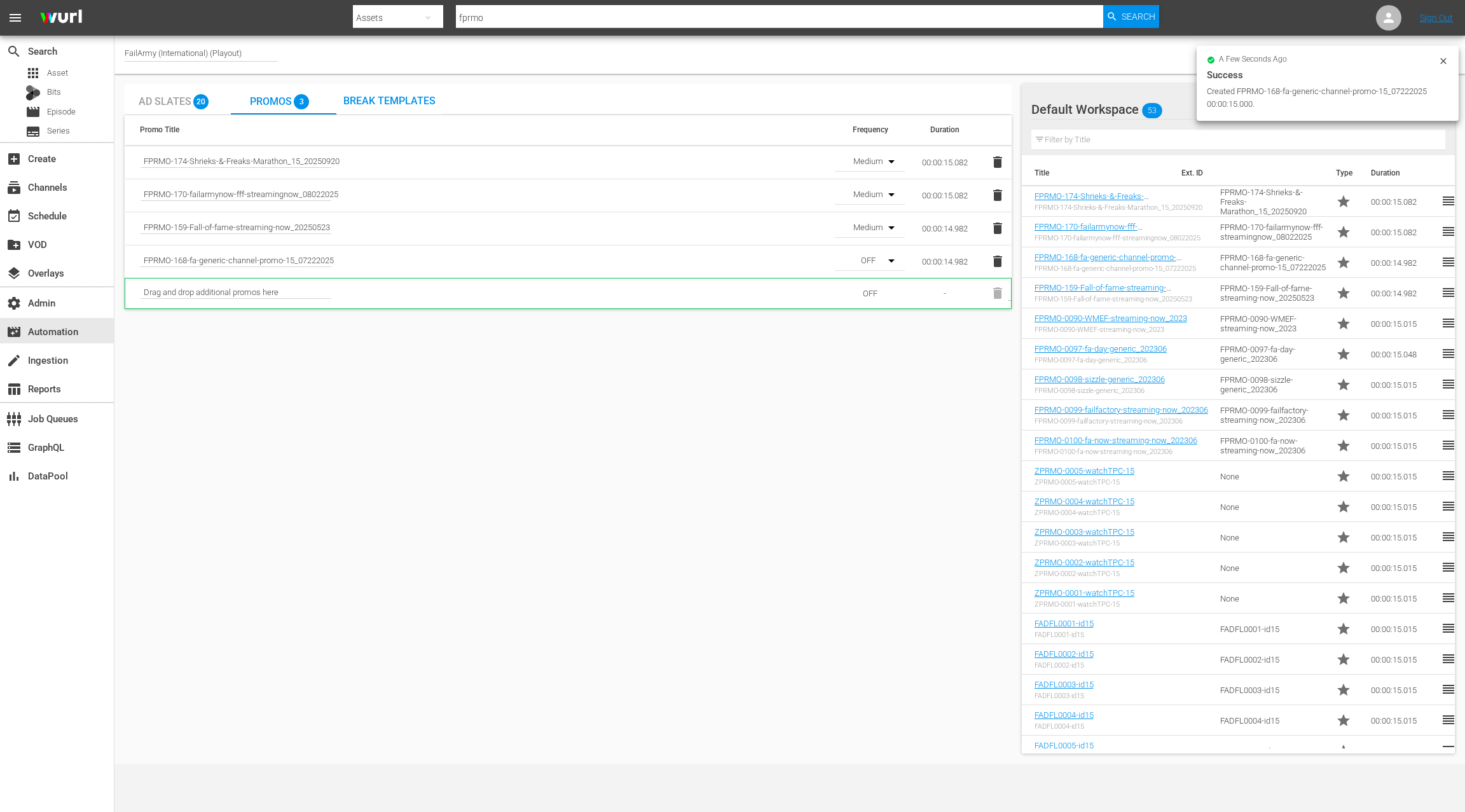
click at [880, 258] on button "button" at bounding box center [886, 260] width 30 height 30
click at [880, 309] on div "Medium" at bounding box center [868, 306] width 67 height 21
click at [883, 292] on button "button" at bounding box center [886, 293] width 30 height 30
click at [872, 336] on div "Medium" at bounding box center [868, 339] width 67 height 21
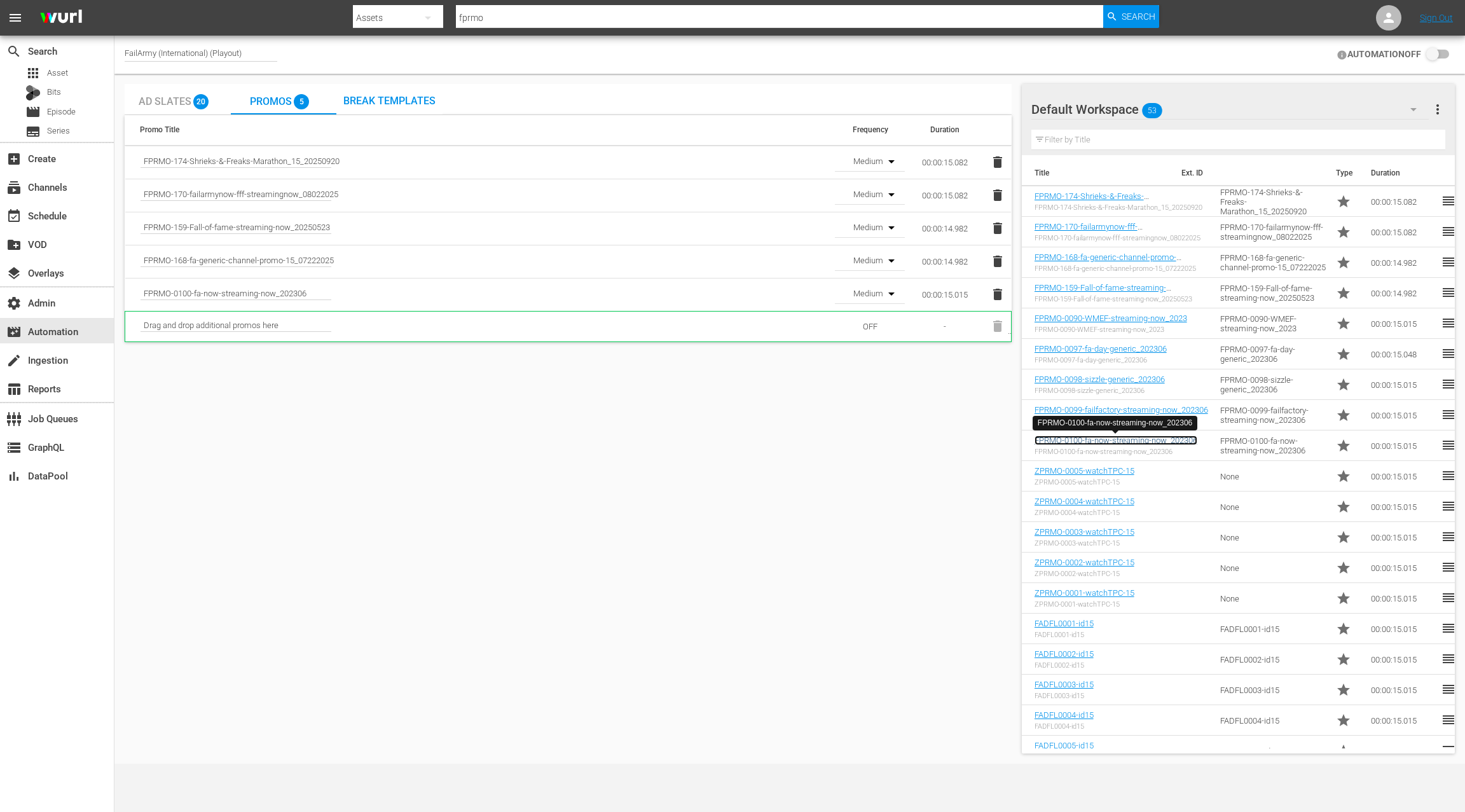
click at [1078, 443] on link "FPRMO-0100-fa-now-streaming-now_202306" at bounding box center [1116, 440] width 163 height 10
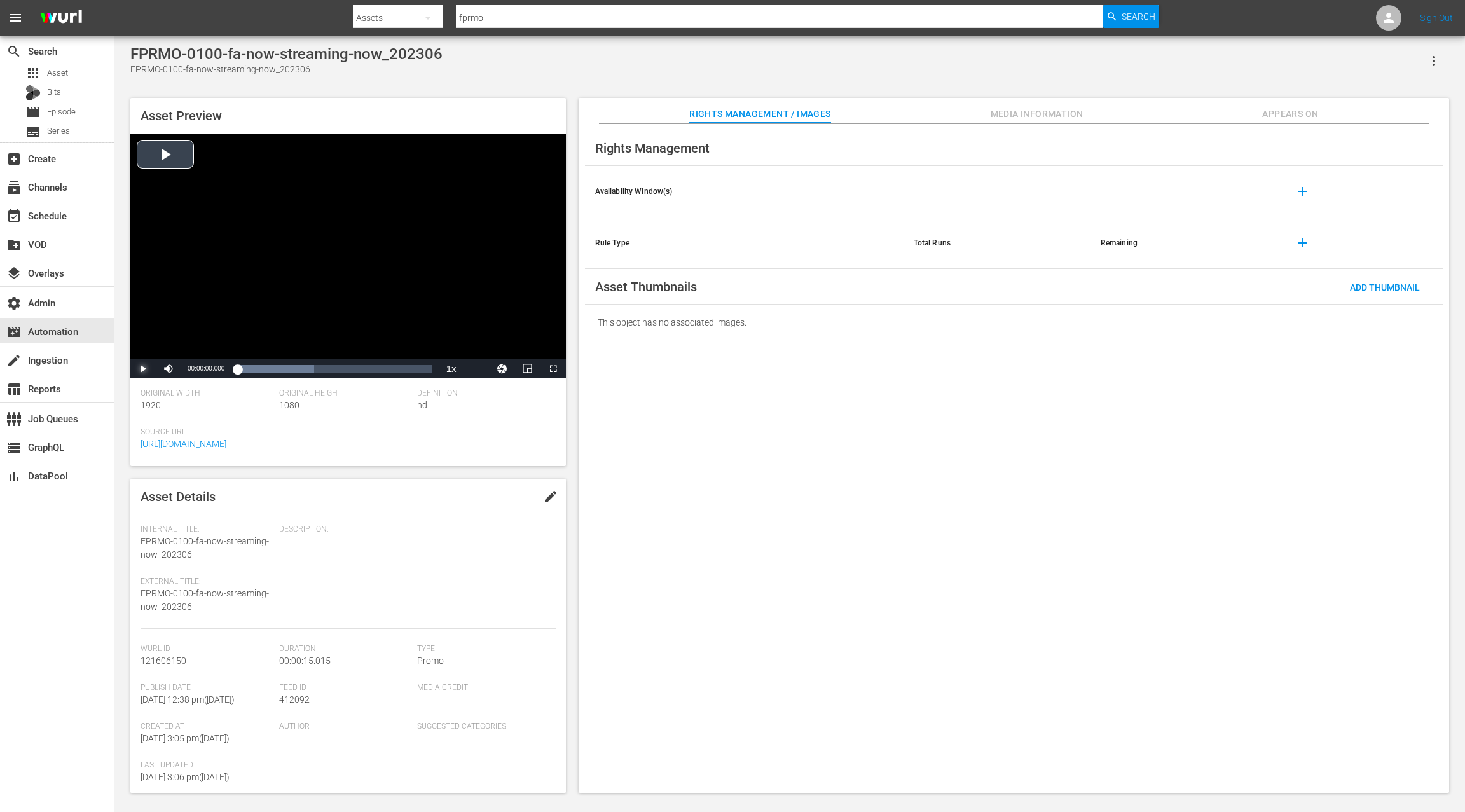
click at [143, 369] on span "Video Player" at bounding box center [143, 369] width 0 height 0
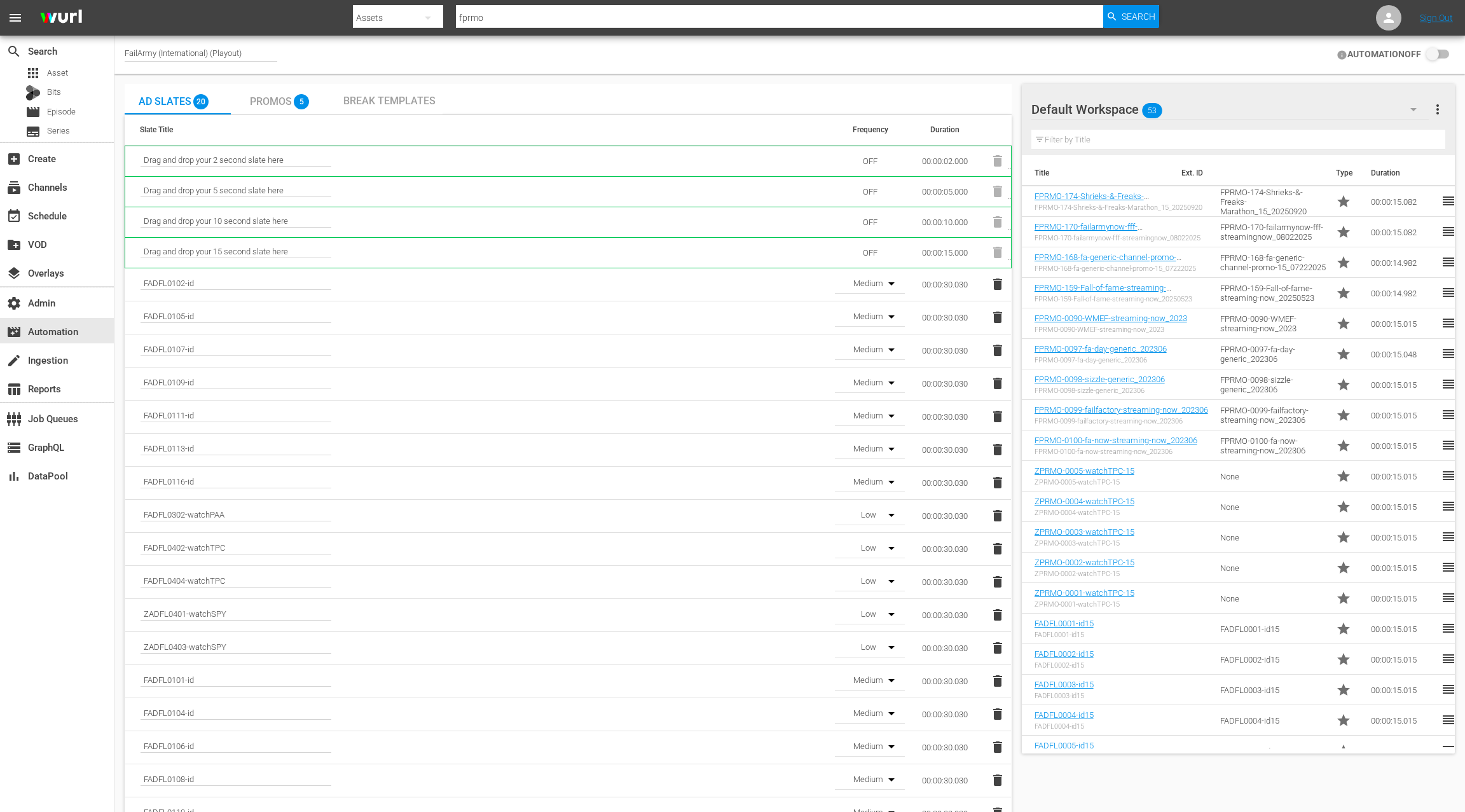
click at [279, 101] on span "Promos" at bounding box center [271, 101] width 42 height 12
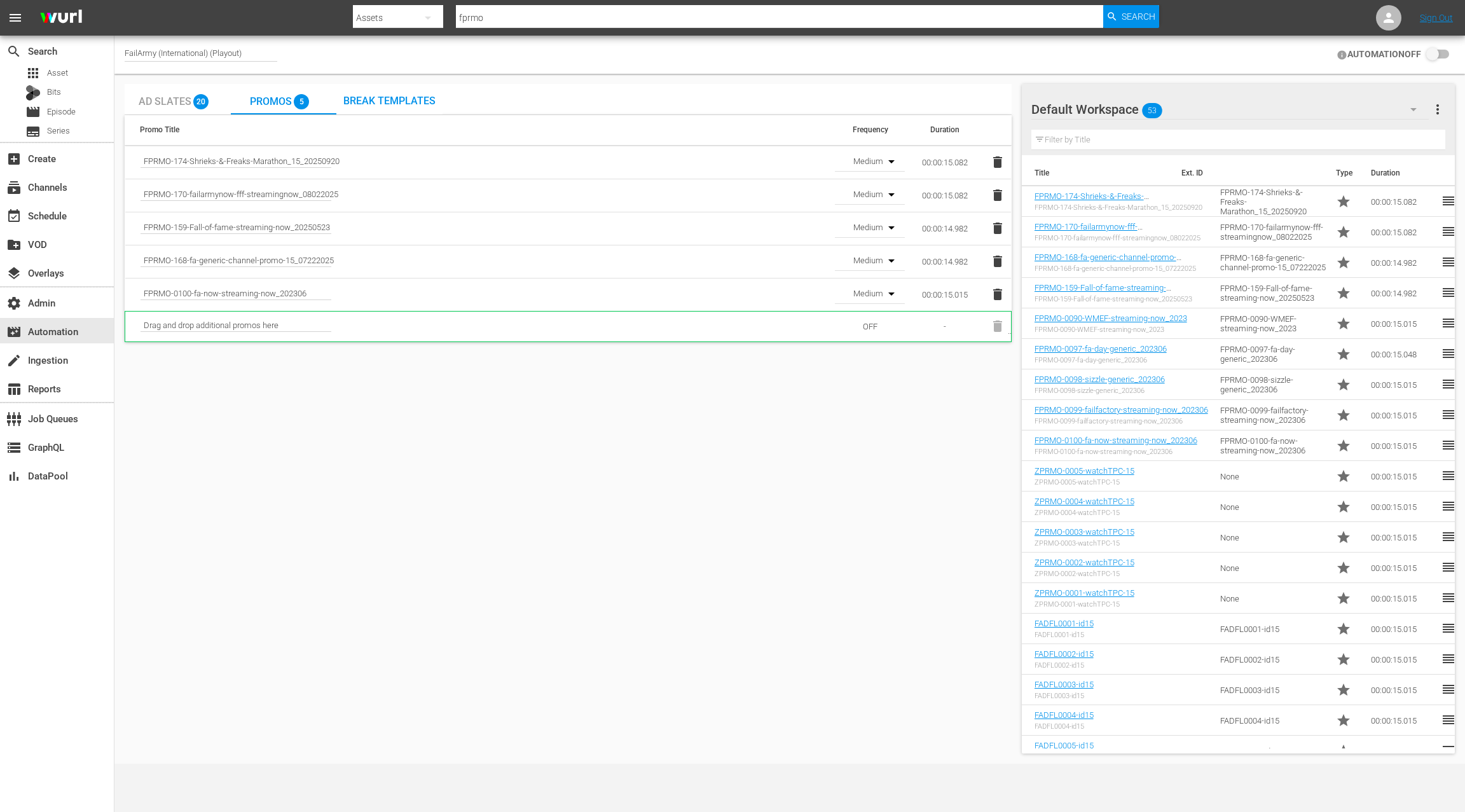
drag, startPoint x: 999, startPoint y: 297, endPoint x: 986, endPoint y: 299, distance: 13.2
click at [999, 297] on icon "button" at bounding box center [998, 294] width 9 height 12
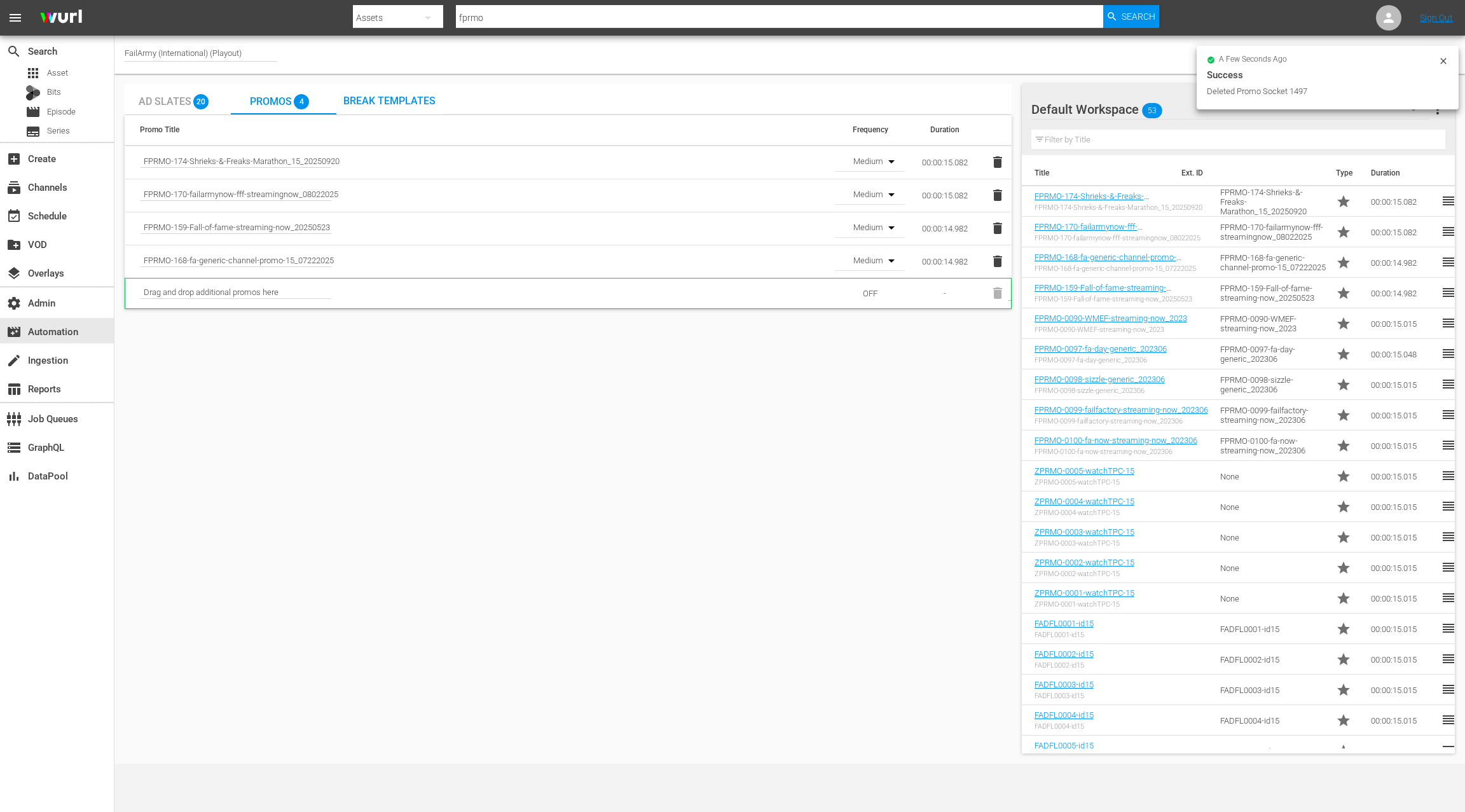
click at [1444, 60] on icon at bounding box center [1443, 61] width 6 height 6
click at [1431, 54] on input "checkbox" at bounding box center [1435, 55] width 28 height 15
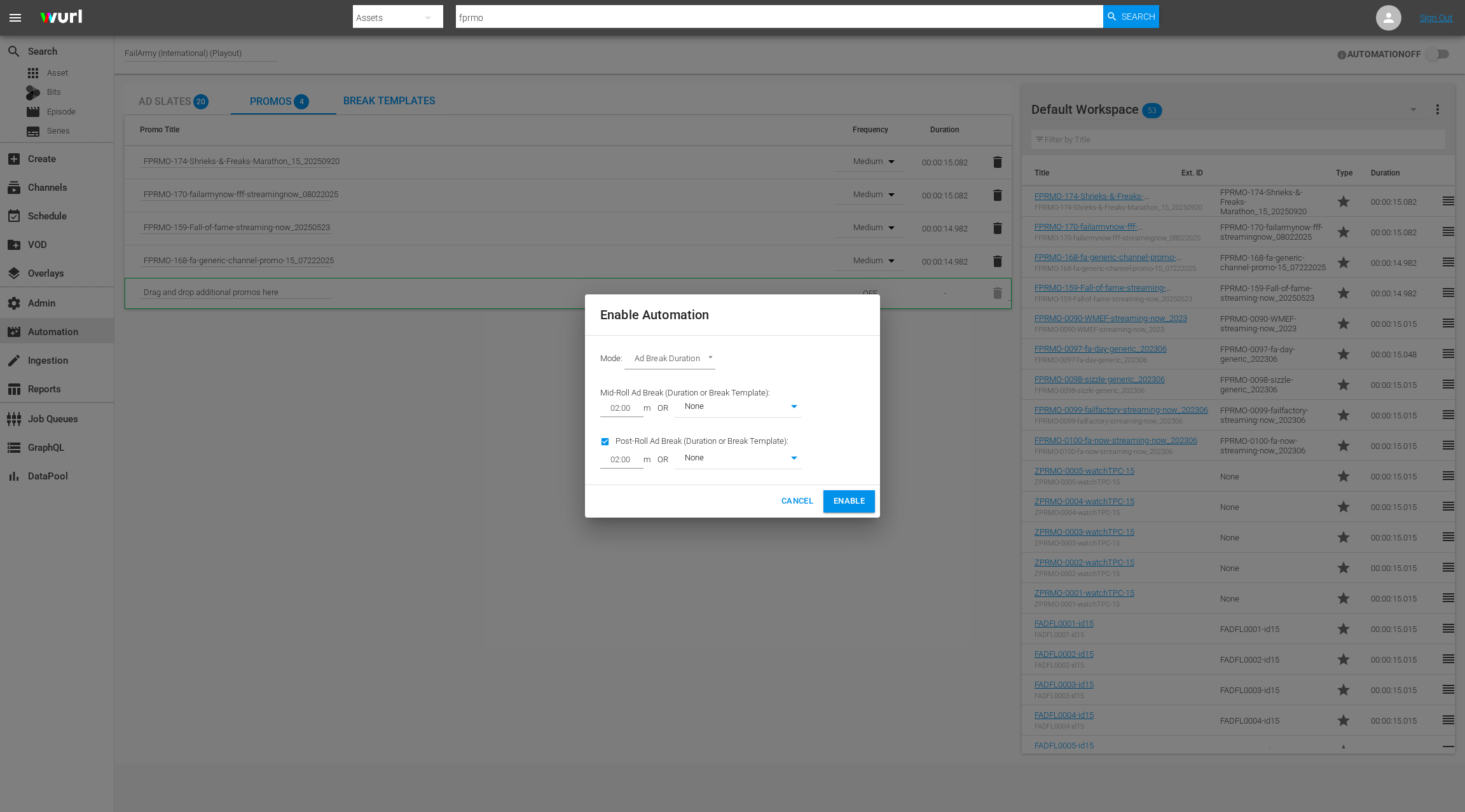
click at [847, 497] on span "Enable" at bounding box center [849, 501] width 31 height 15
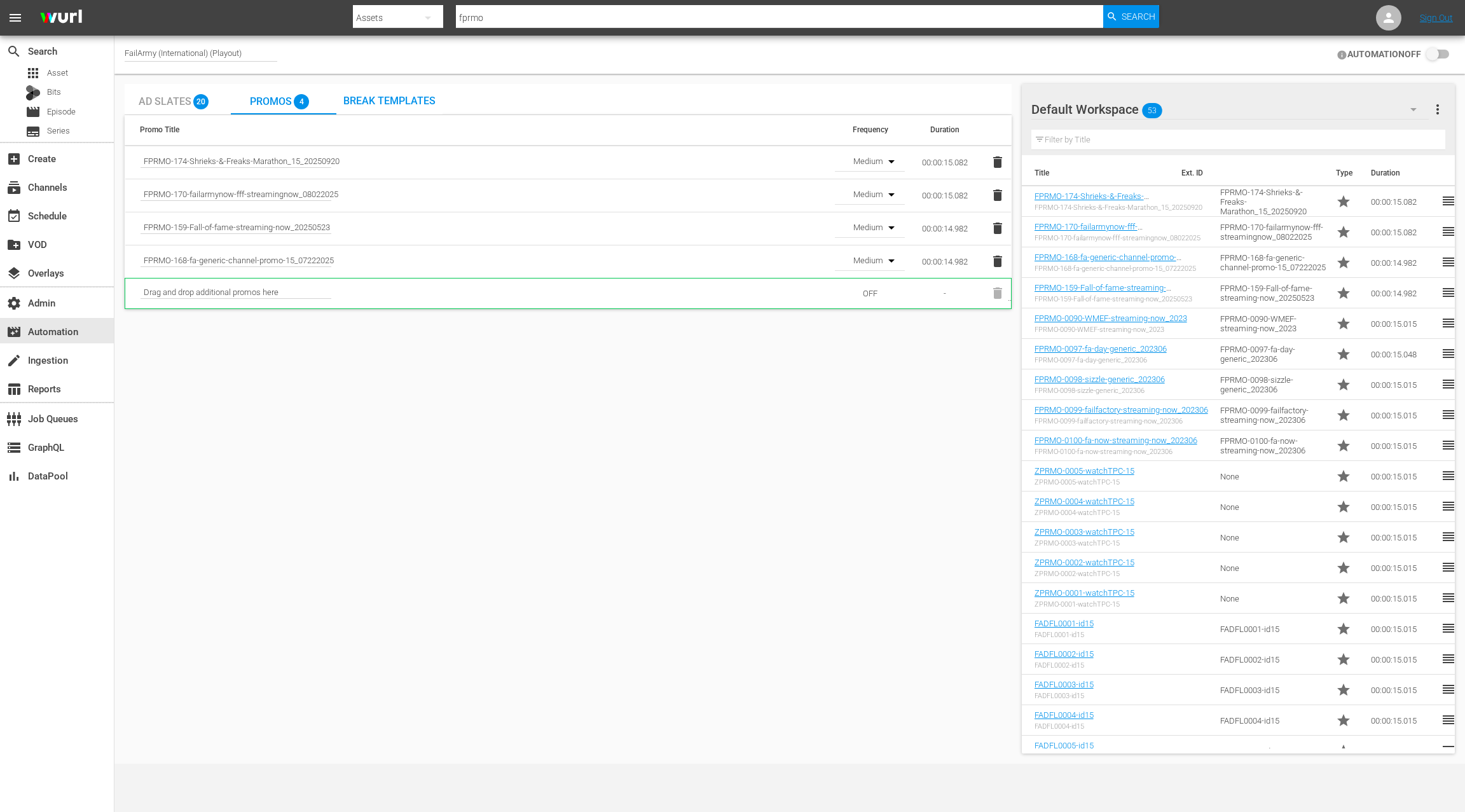
checkbox input "true"
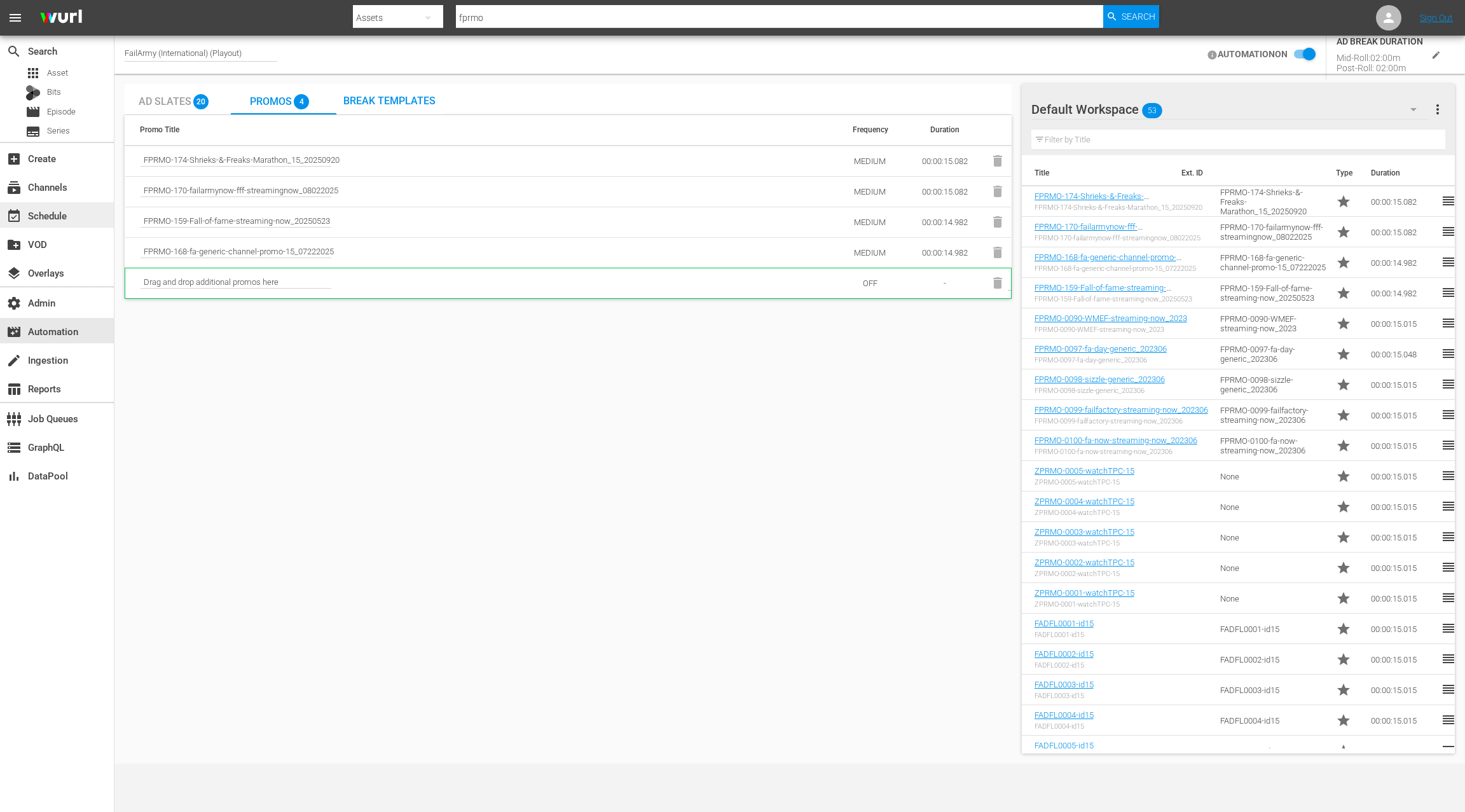
click at [61, 219] on div "event_available Schedule" at bounding box center [36, 214] width 71 height 12
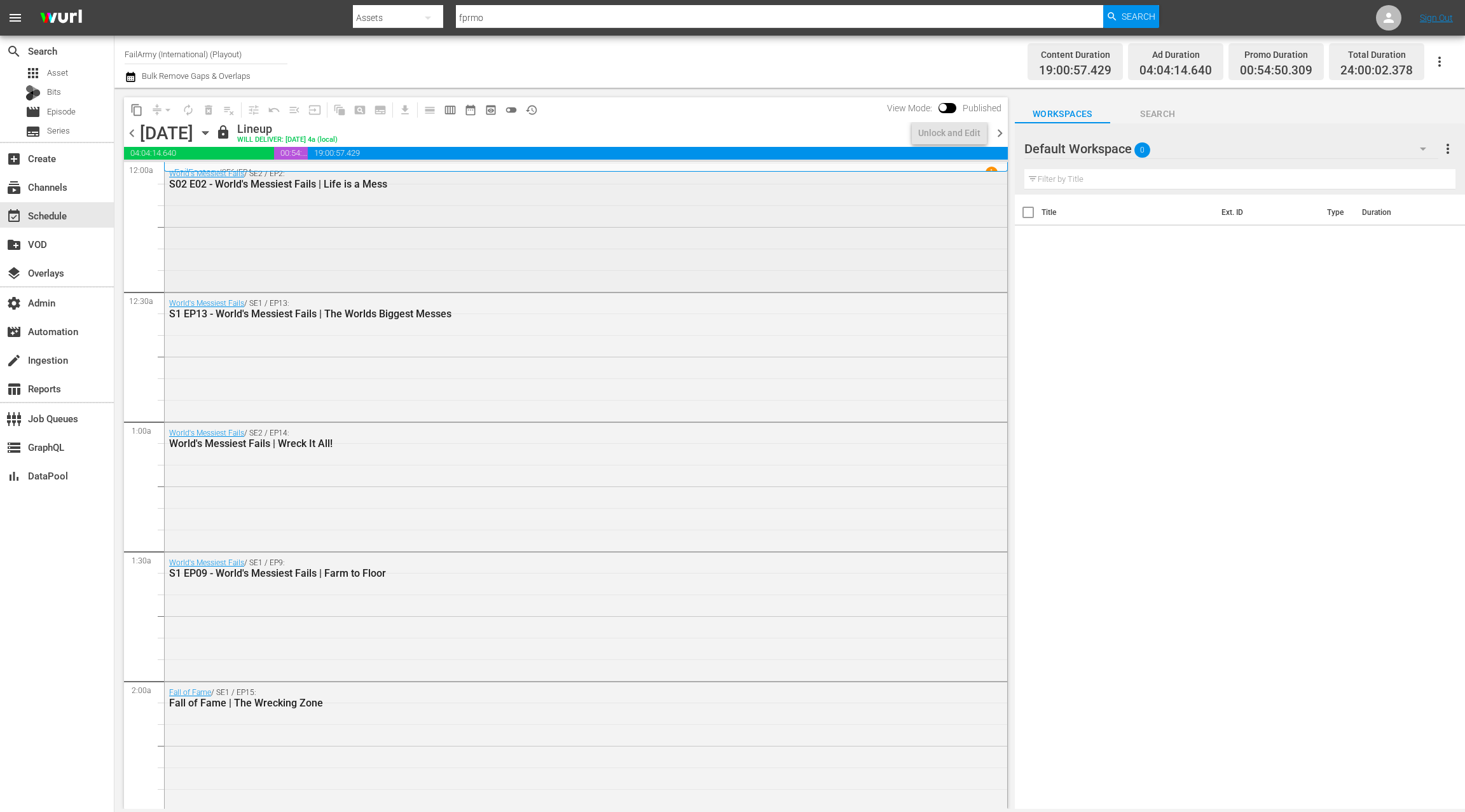
click at [309, 219] on div "World's Messiest Fails / SE2 / EP2: S02 E02 - World's Messiest Fails | Life is …" at bounding box center [586, 226] width 843 height 126
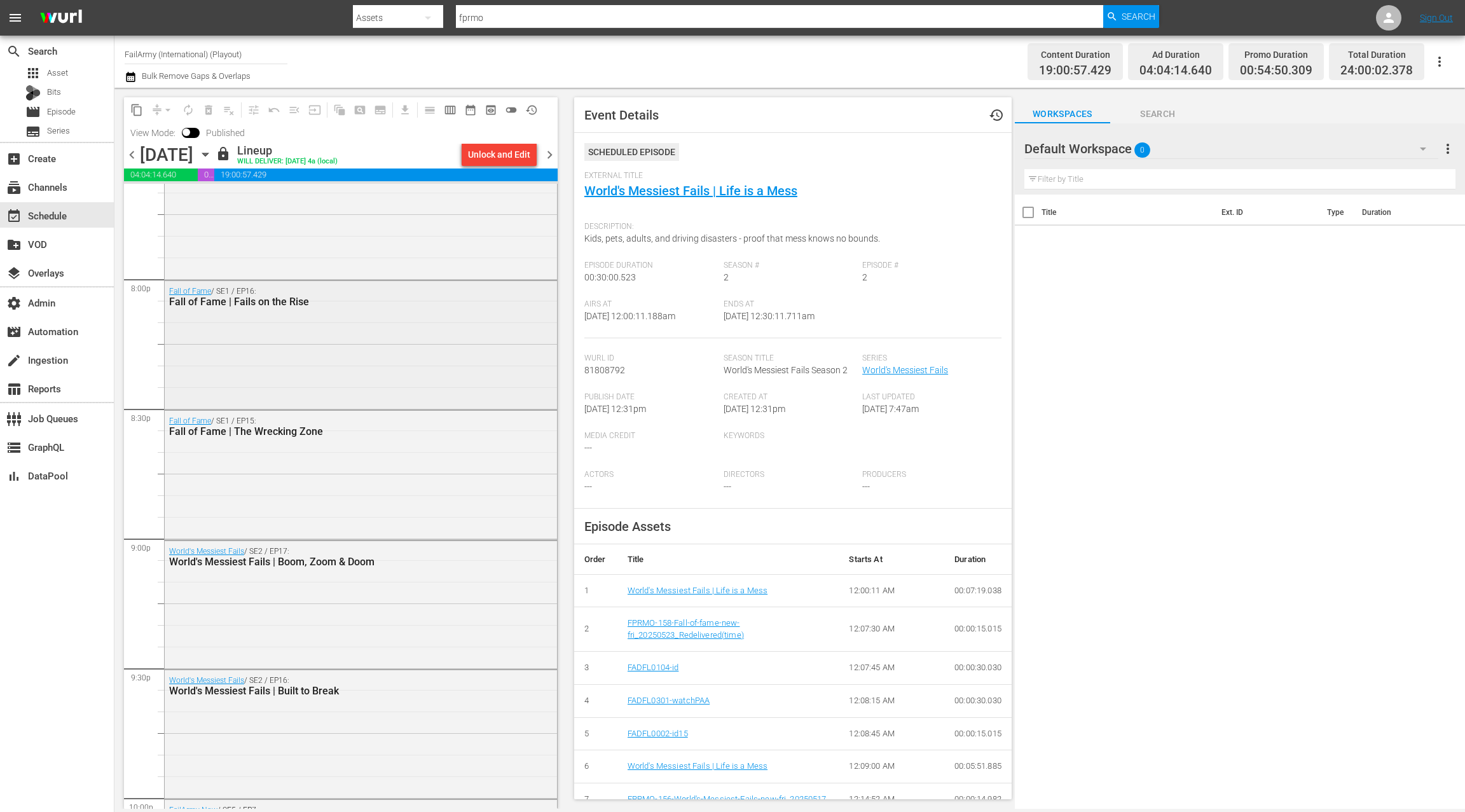
scroll to position [5102, 0]
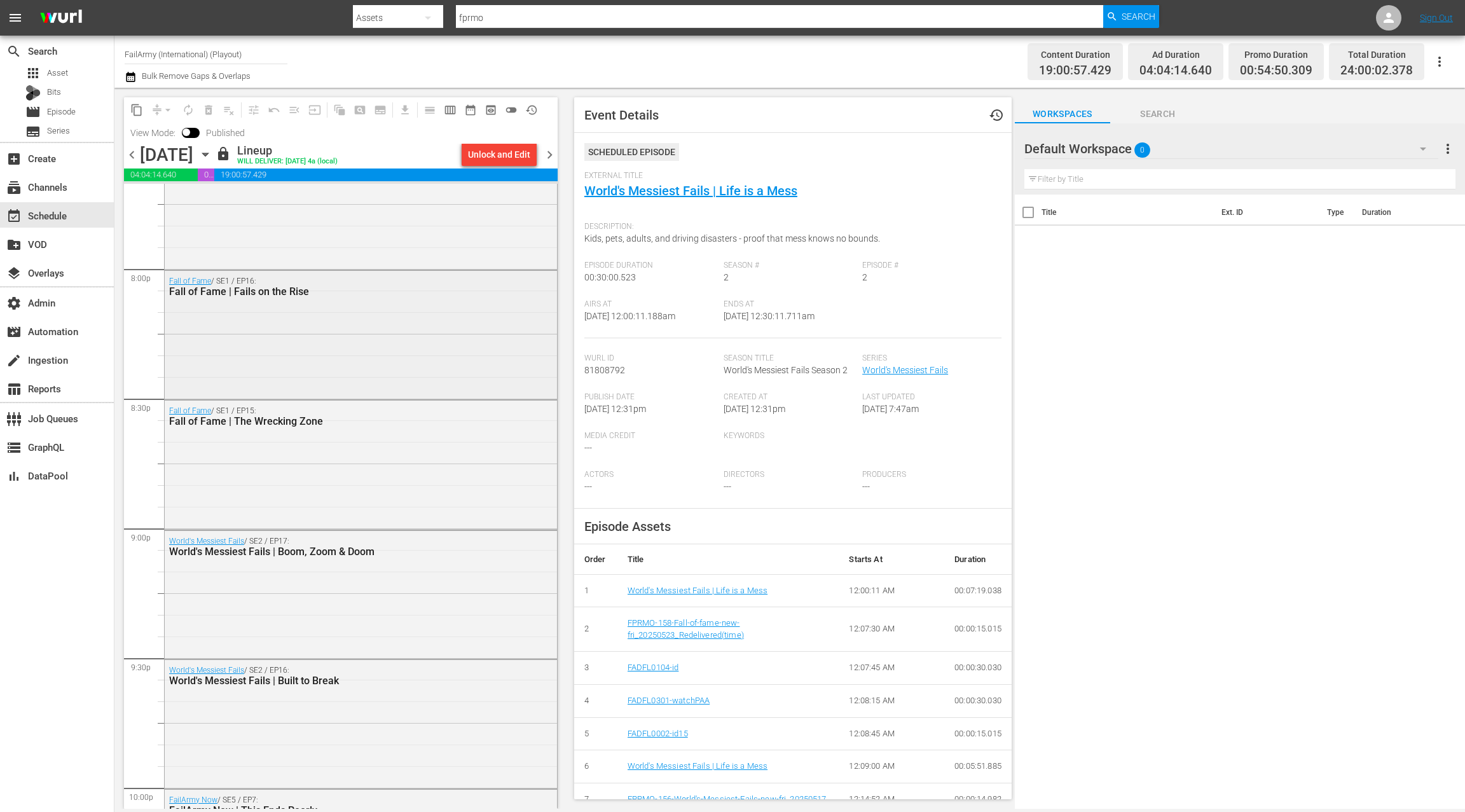
click at [353, 349] on div "Fall of Fame / SE1 / EP16: Fall of Fame | Fails on the Rise" at bounding box center [361, 334] width 393 height 126
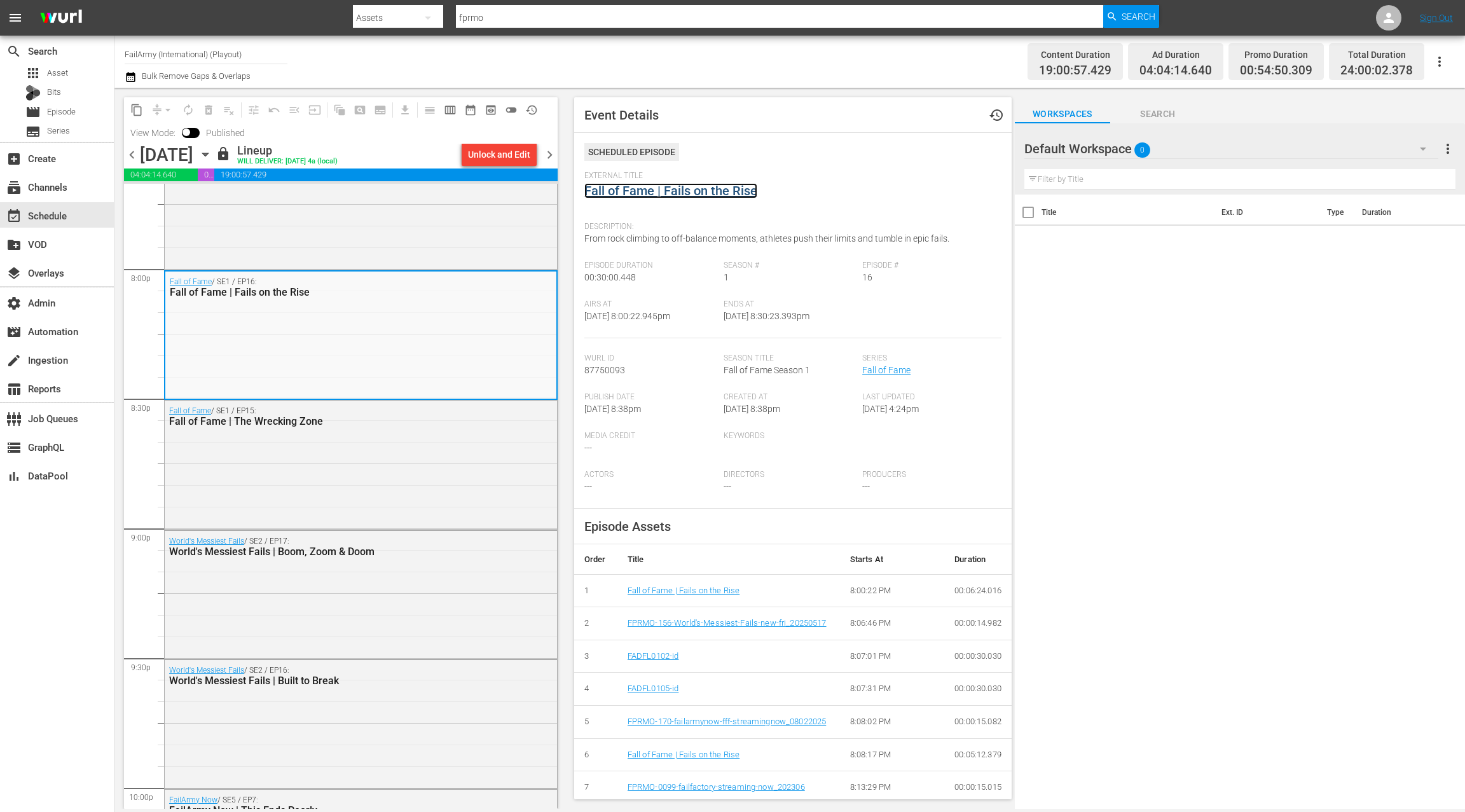
click at [620, 191] on link "Fall of Fame | Fails on the Rise" at bounding box center [671, 191] width 173 height 15
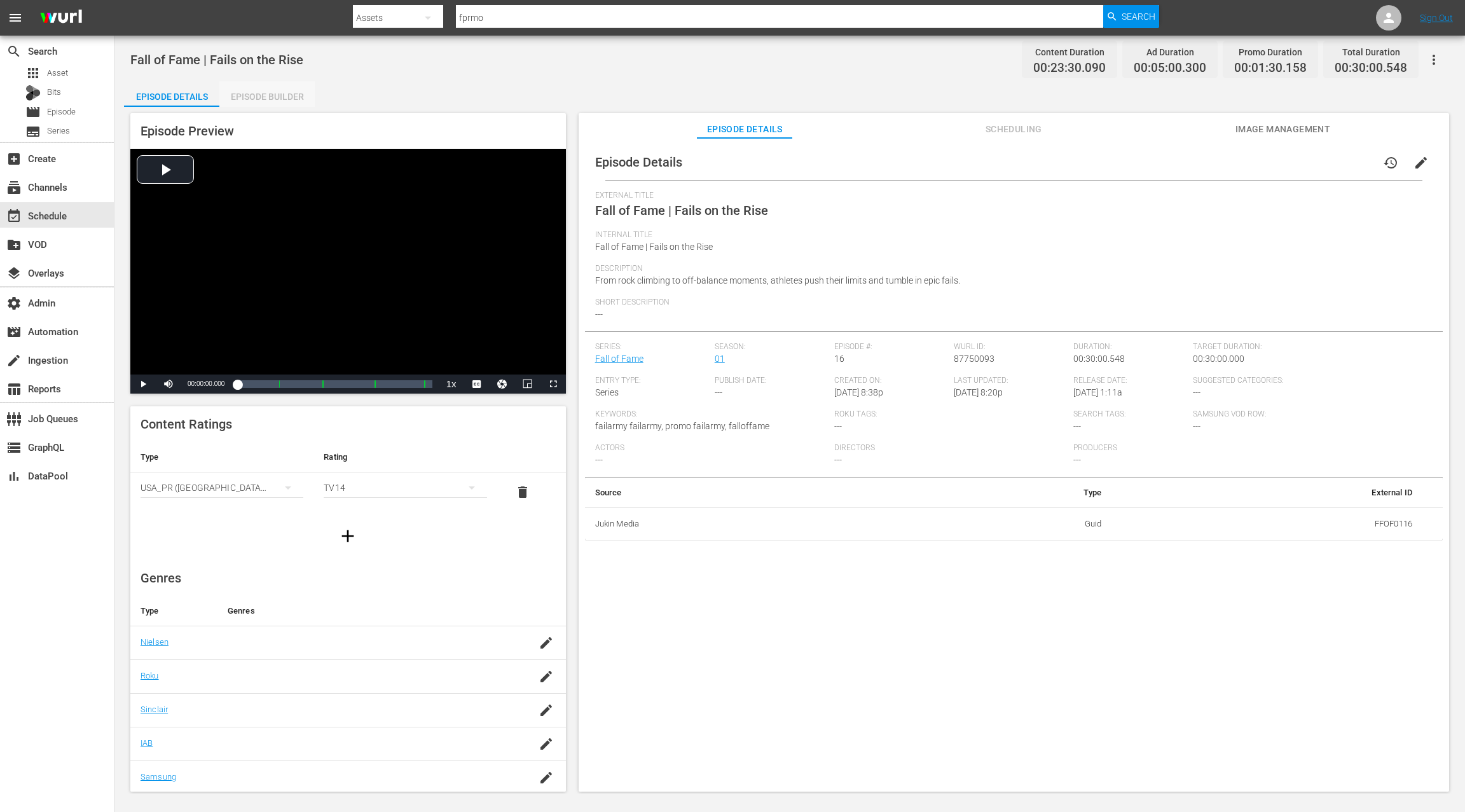
click at [279, 97] on div "Episode Builder" at bounding box center [267, 96] width 96 height 30
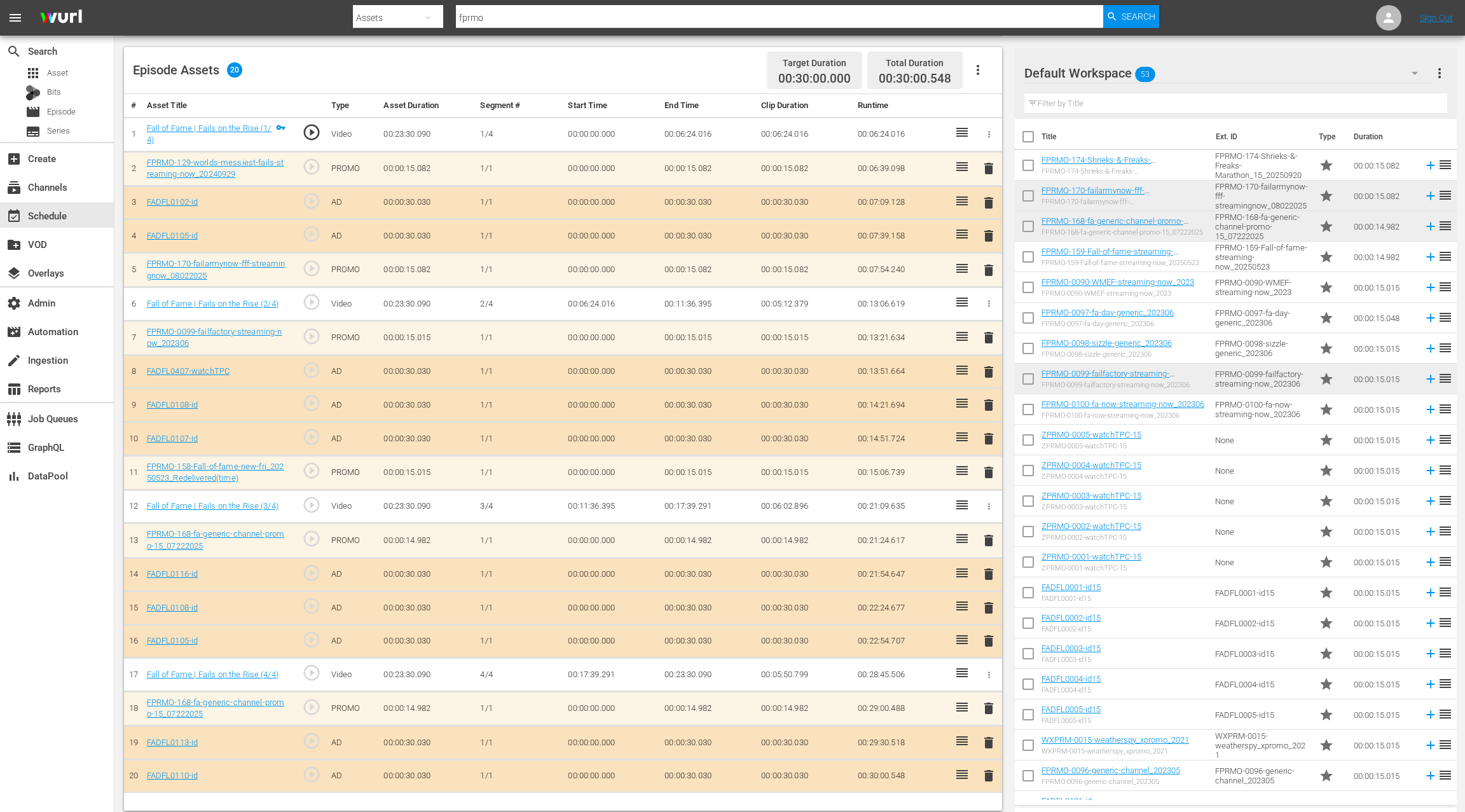
scroll to position [330, 0]
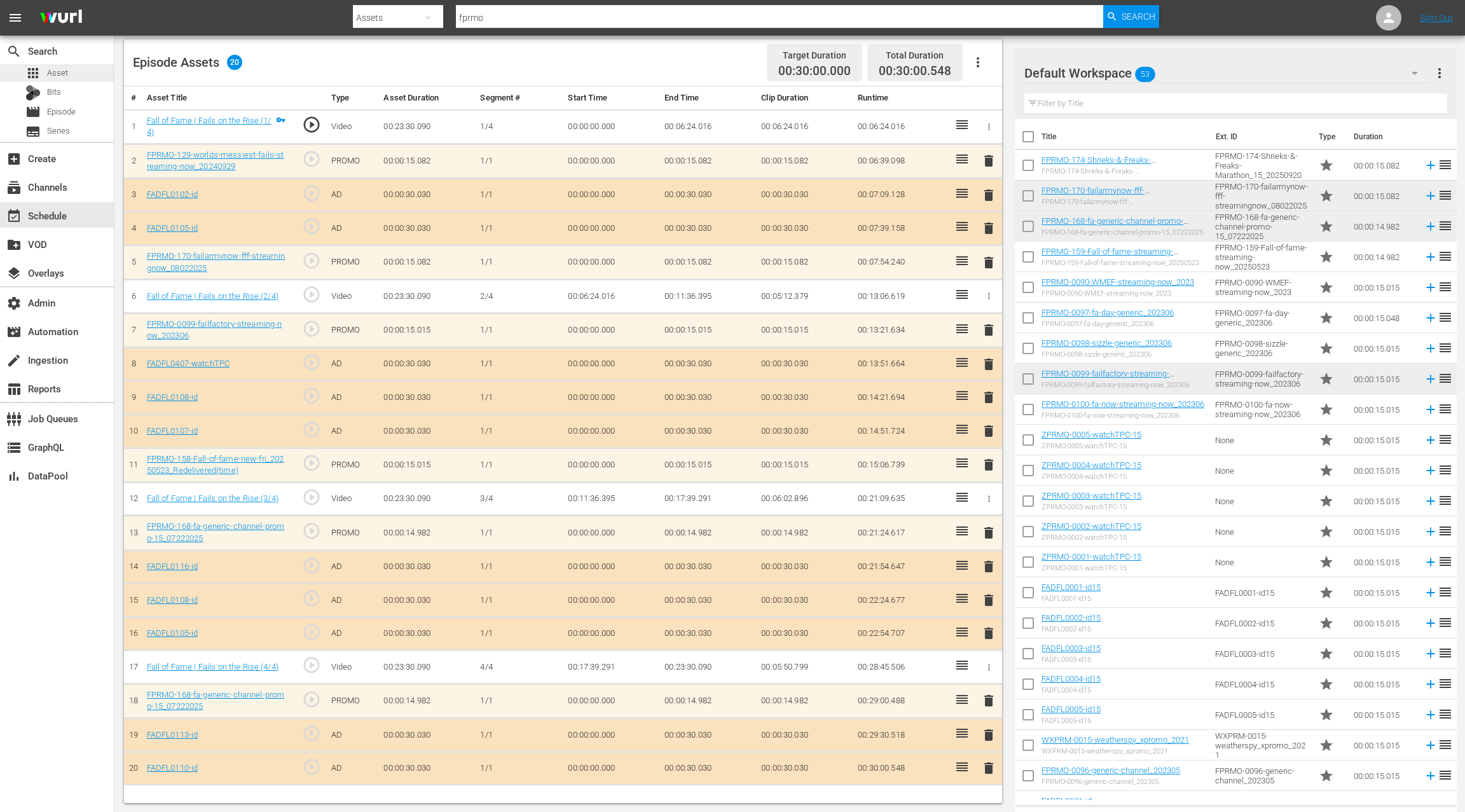
click at [59, 76] on span "Asset" at bounding box center [57, 73] width 21 height 13
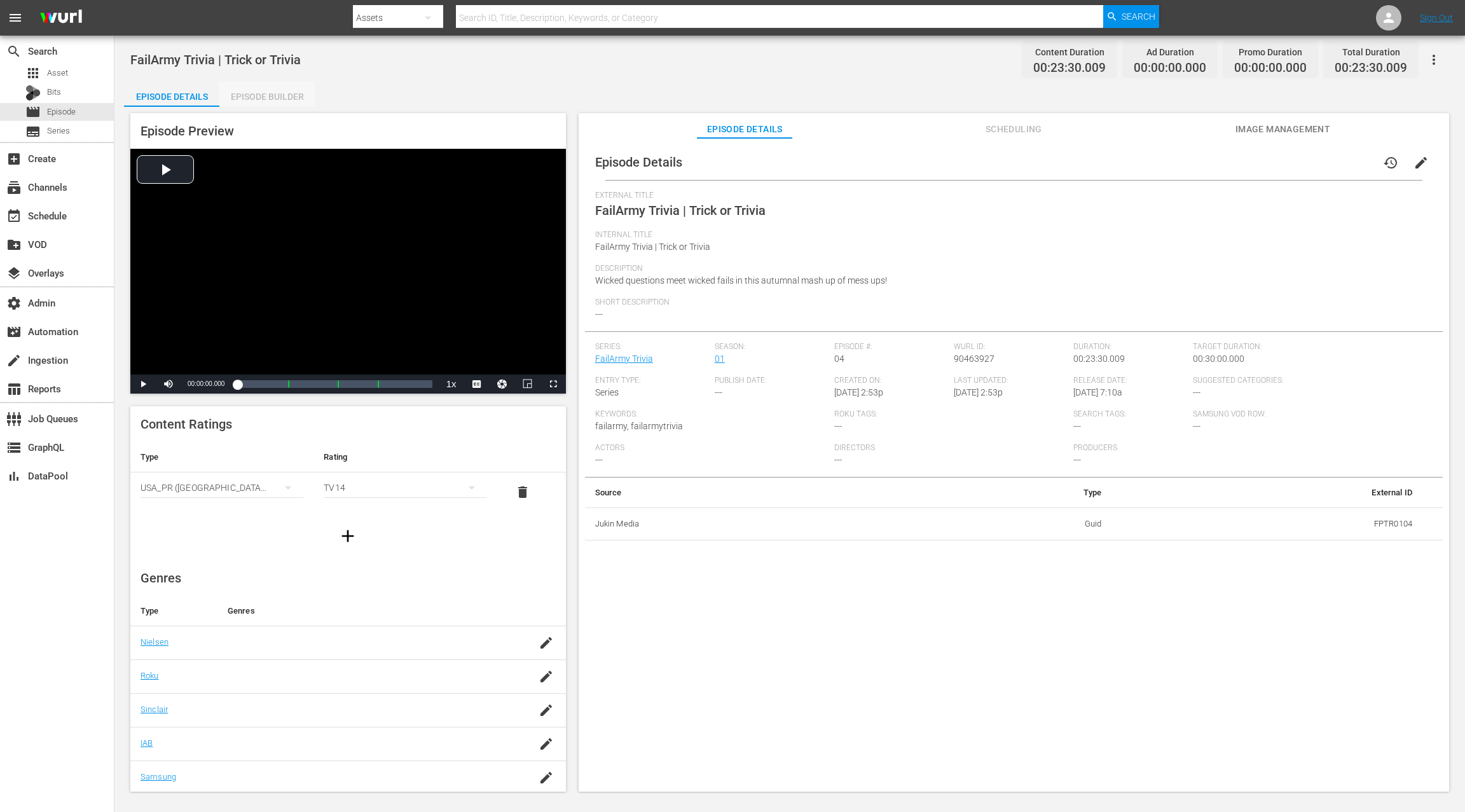
click at [281, 96] on div "Episode Builder" at bounding box center [267, 96] width 96 height 30
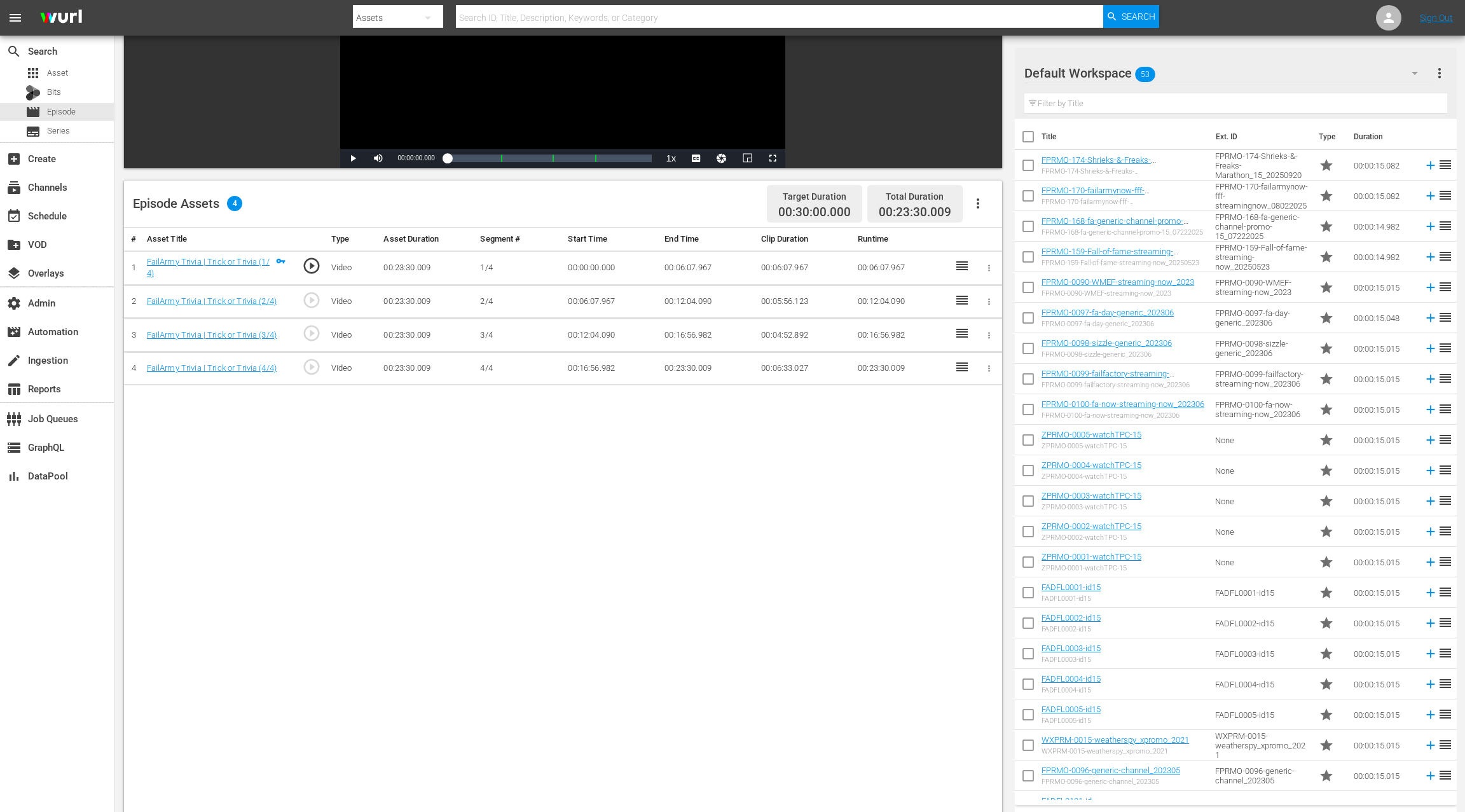
scroll to position [113, 0]
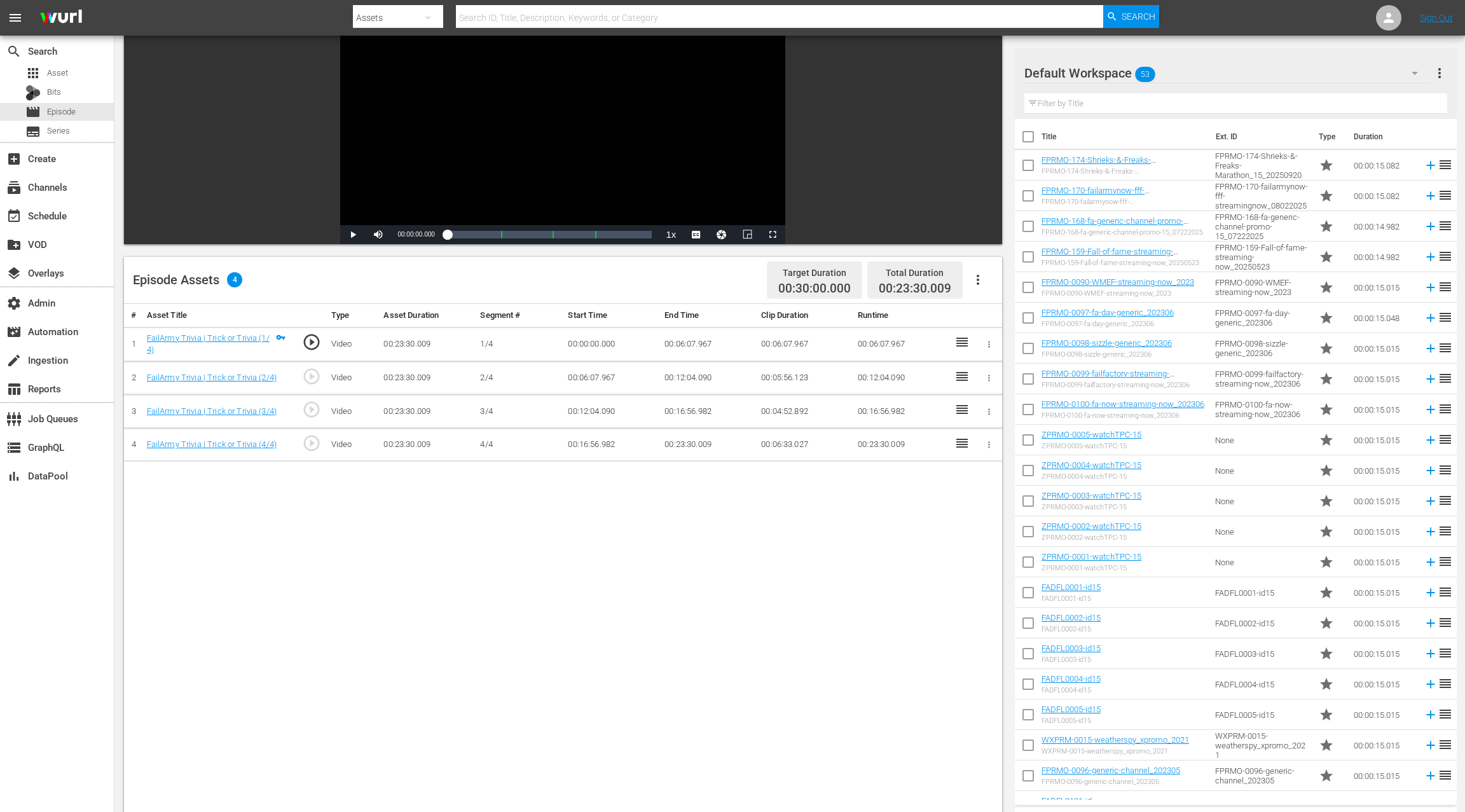
click at [979, 277] on icon "button" at bounding box center [978, 280] width 15 height 15
click at [984, 283] on div "Fill with Ads" at bounding box center [1016, 284] width 87 height 30
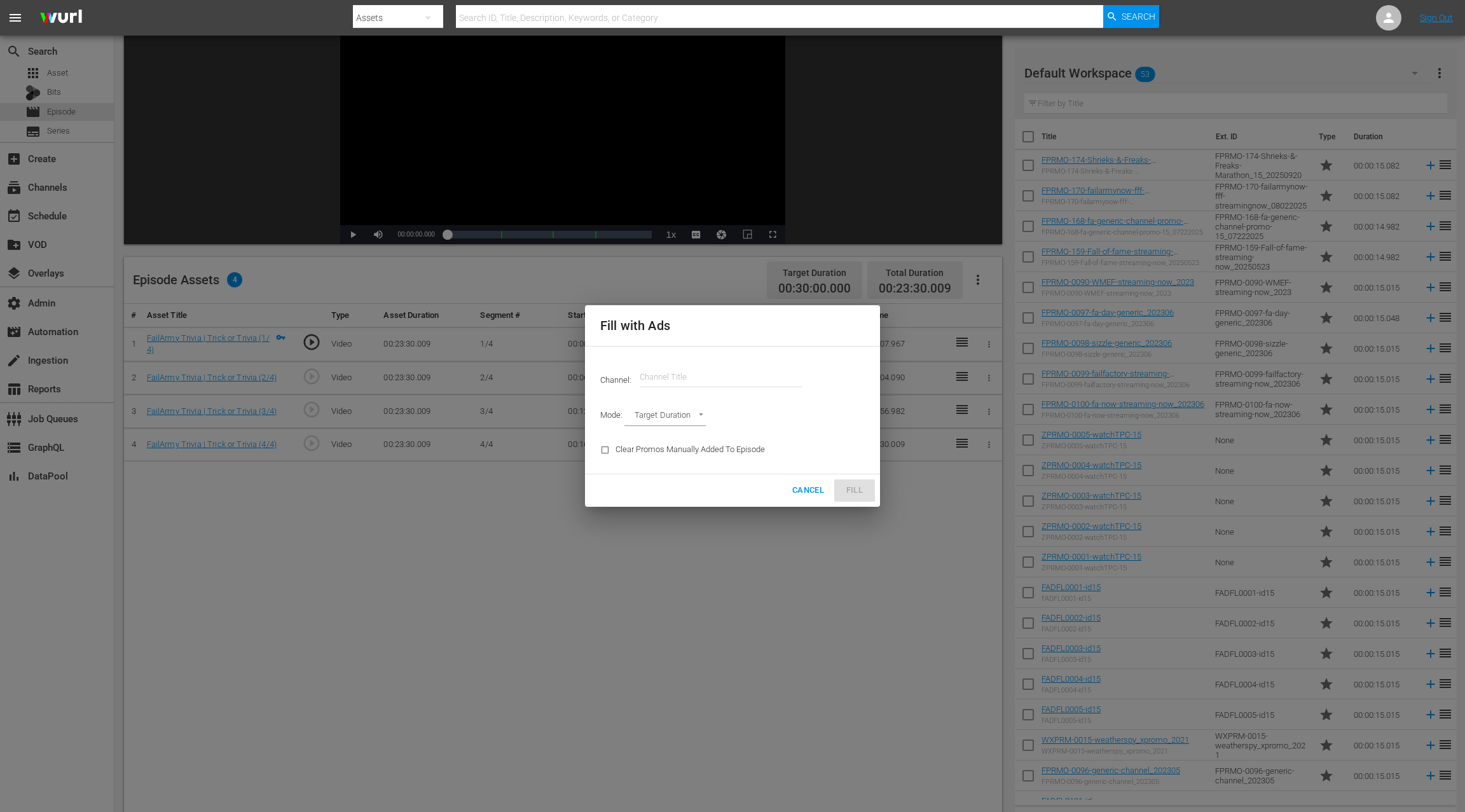
click at [673, 368] on input "text" at bounding box center [721, 376] width 163 height 30
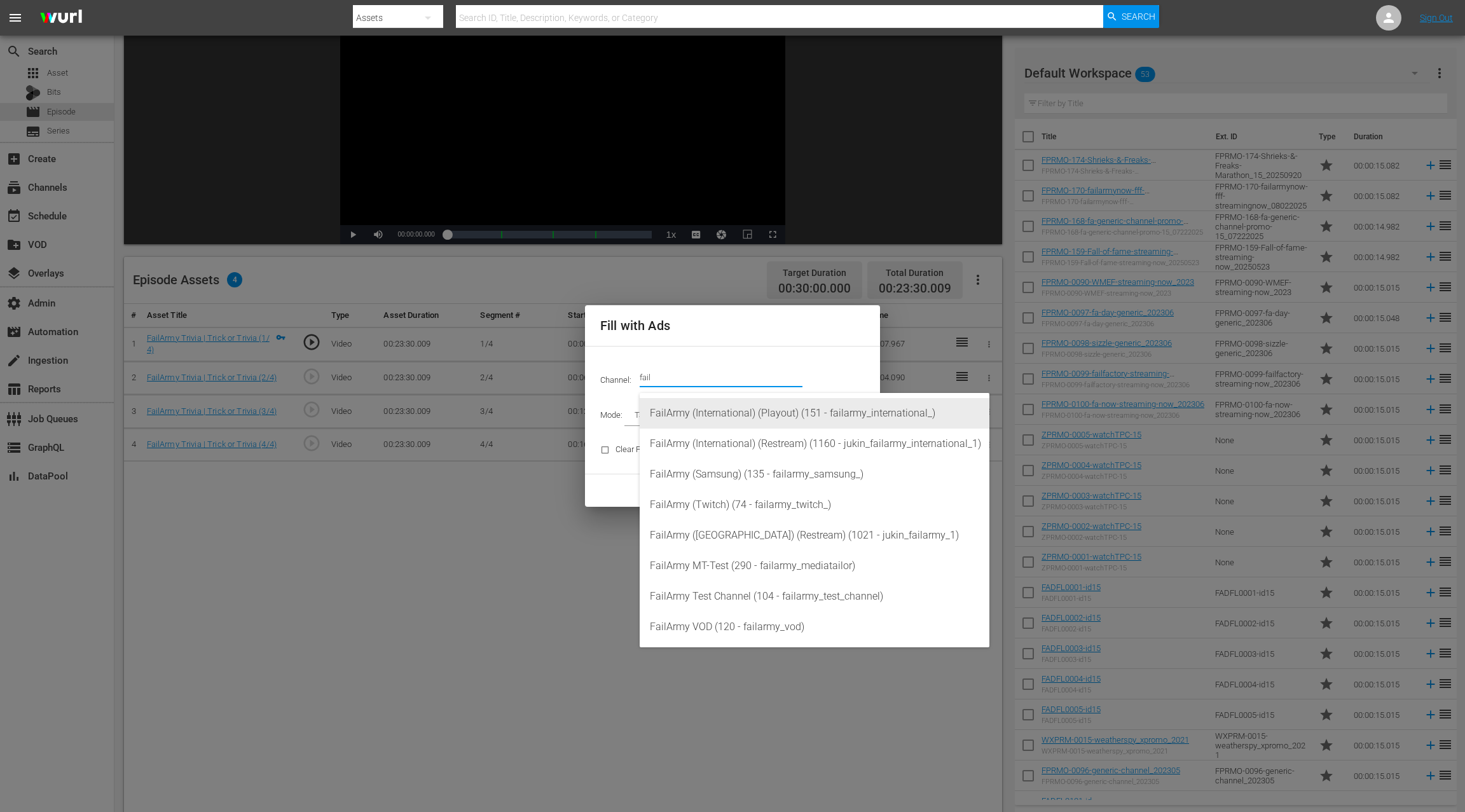
click at [879, 418] on div "FailArmy (International) (Playout) (151 - failarmy_international_)" at bounding box center [815, 413] width 329 height 30
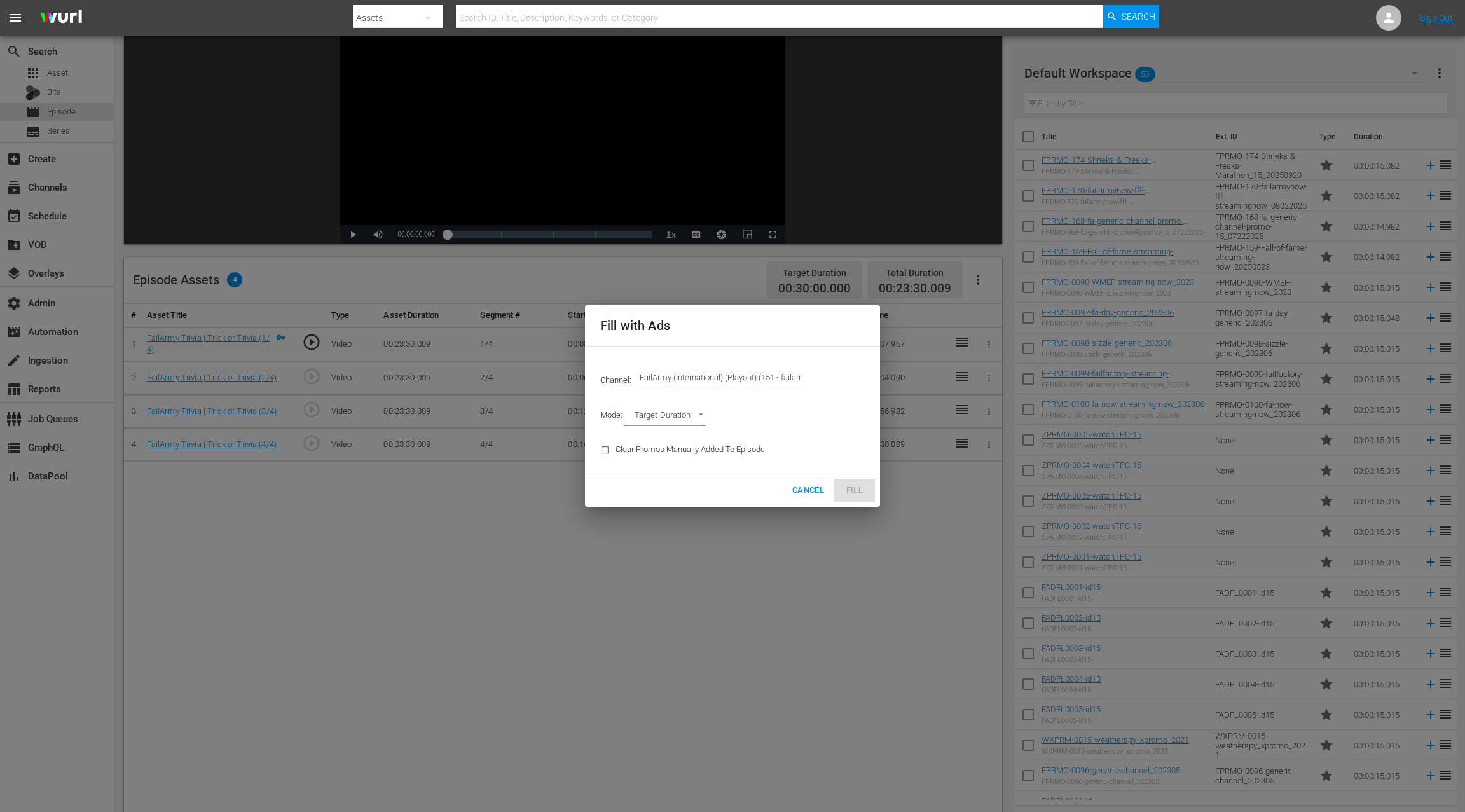
type input "FailArmy (International) (Playout) (151)"
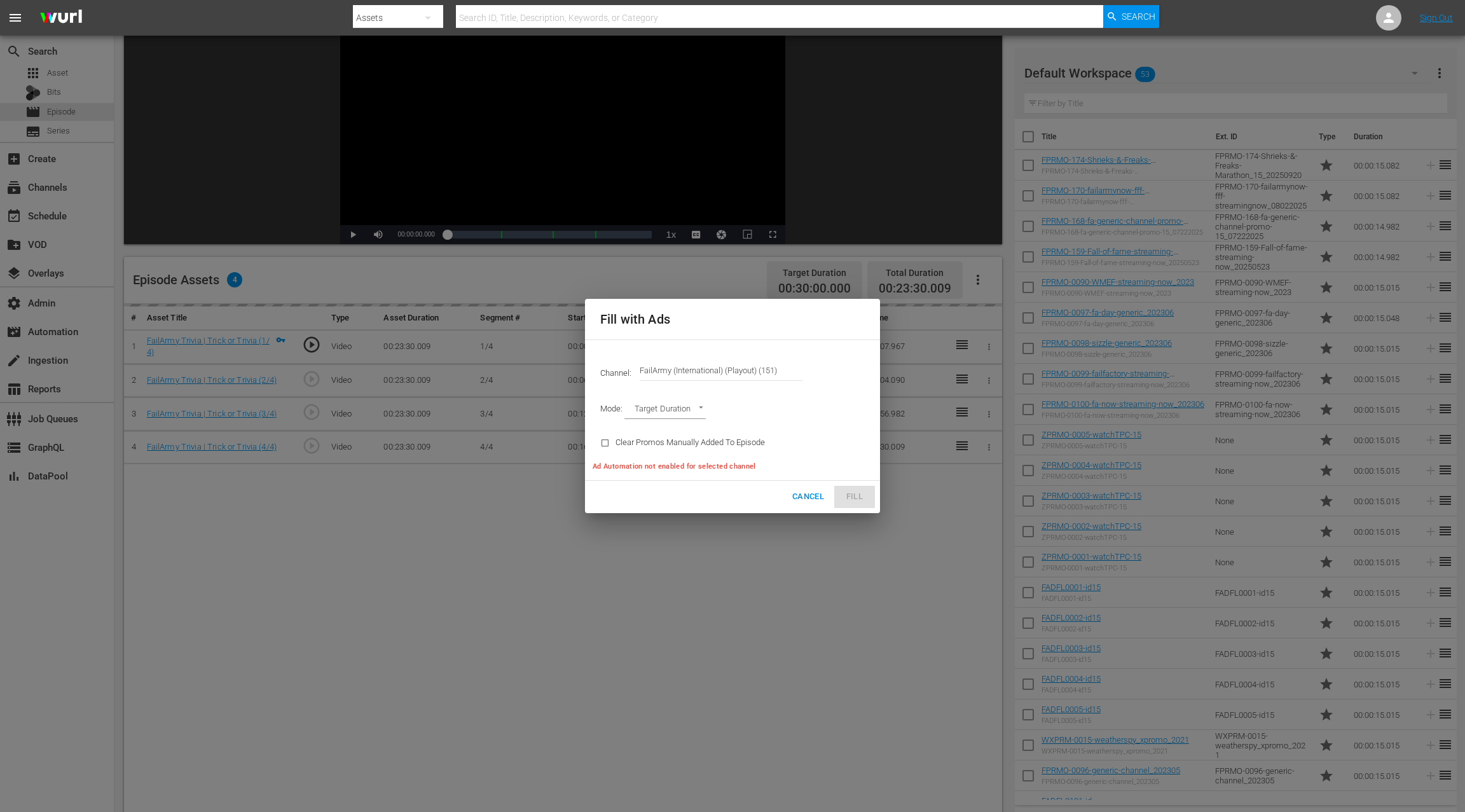
type input "AD_BREAK_DURATION"
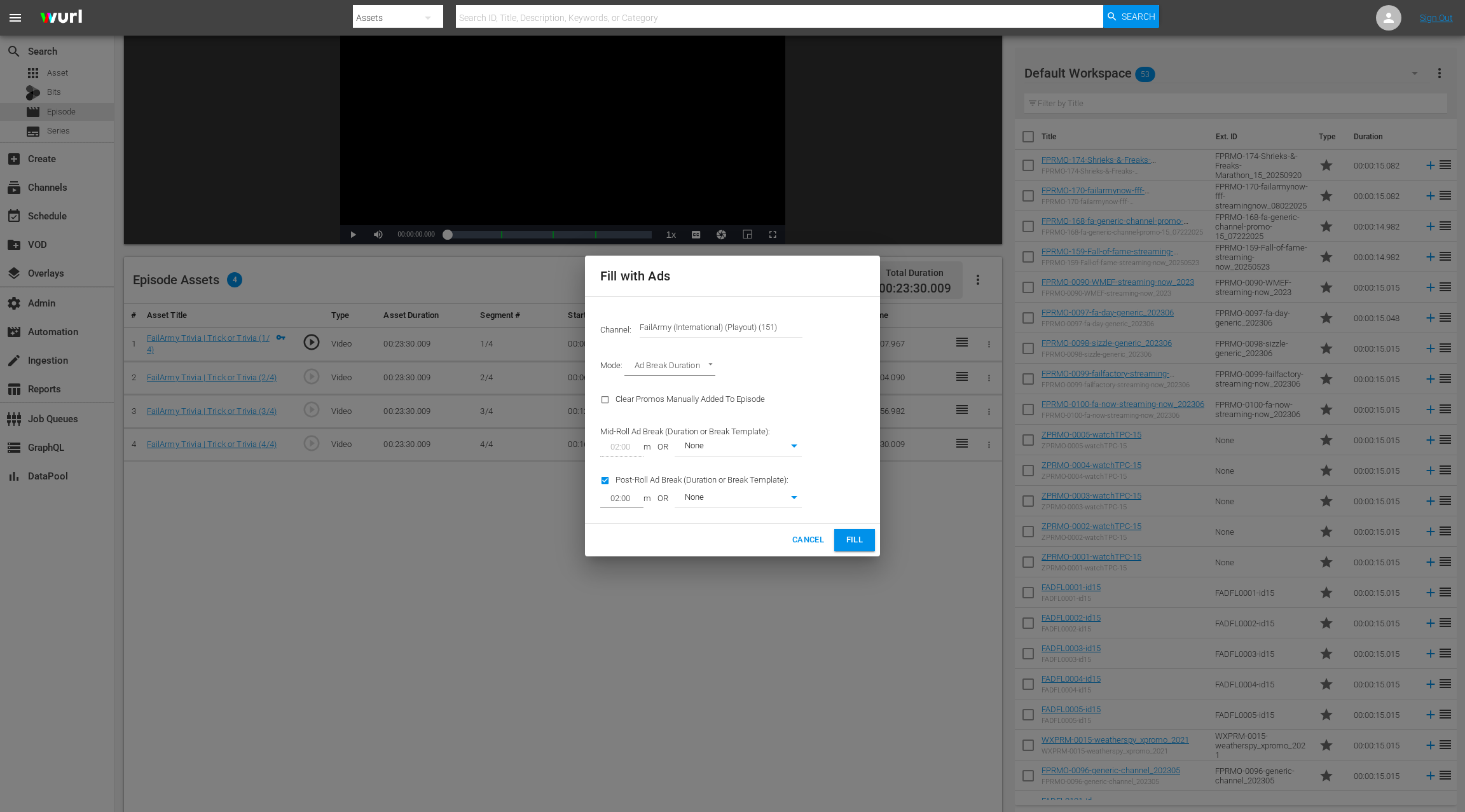
type input "0"
click at [846, 543] on span "Fill" at bounding box center [855, 540] width 21 height 15
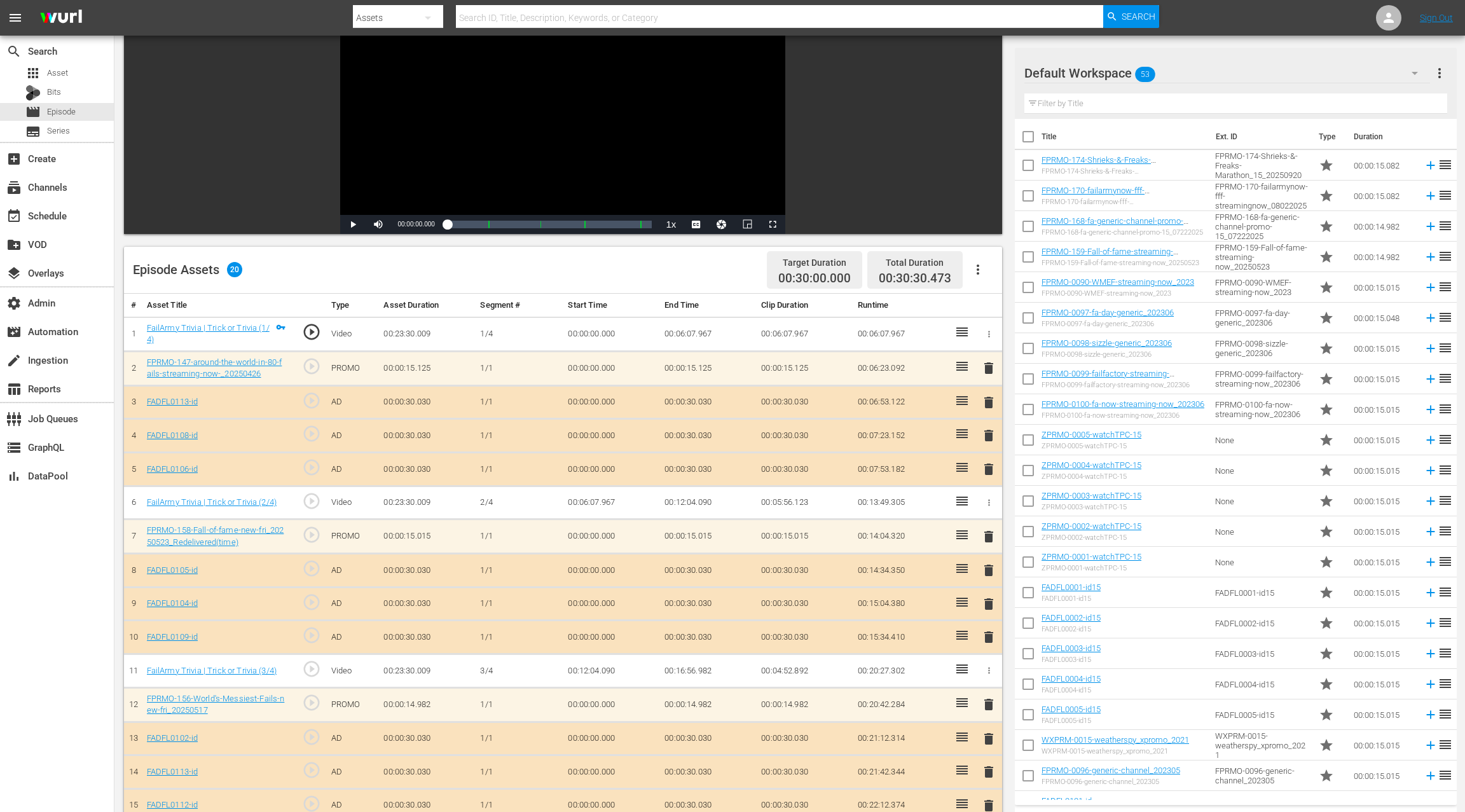
scroll to position [21, 0]
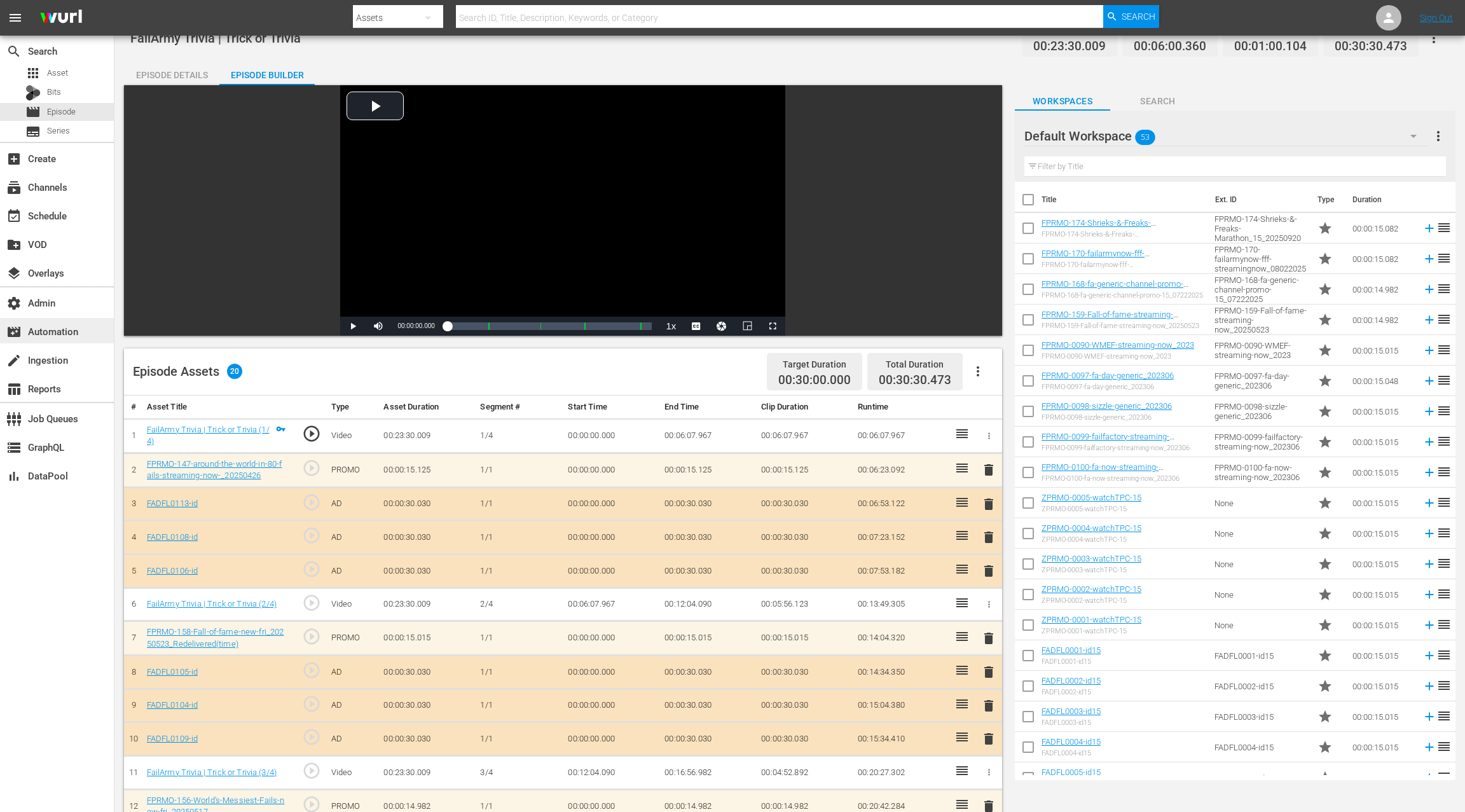
click at [71, 335] on div "movie_filter Automation" at bounding box center [36, 329] width 71 height 12
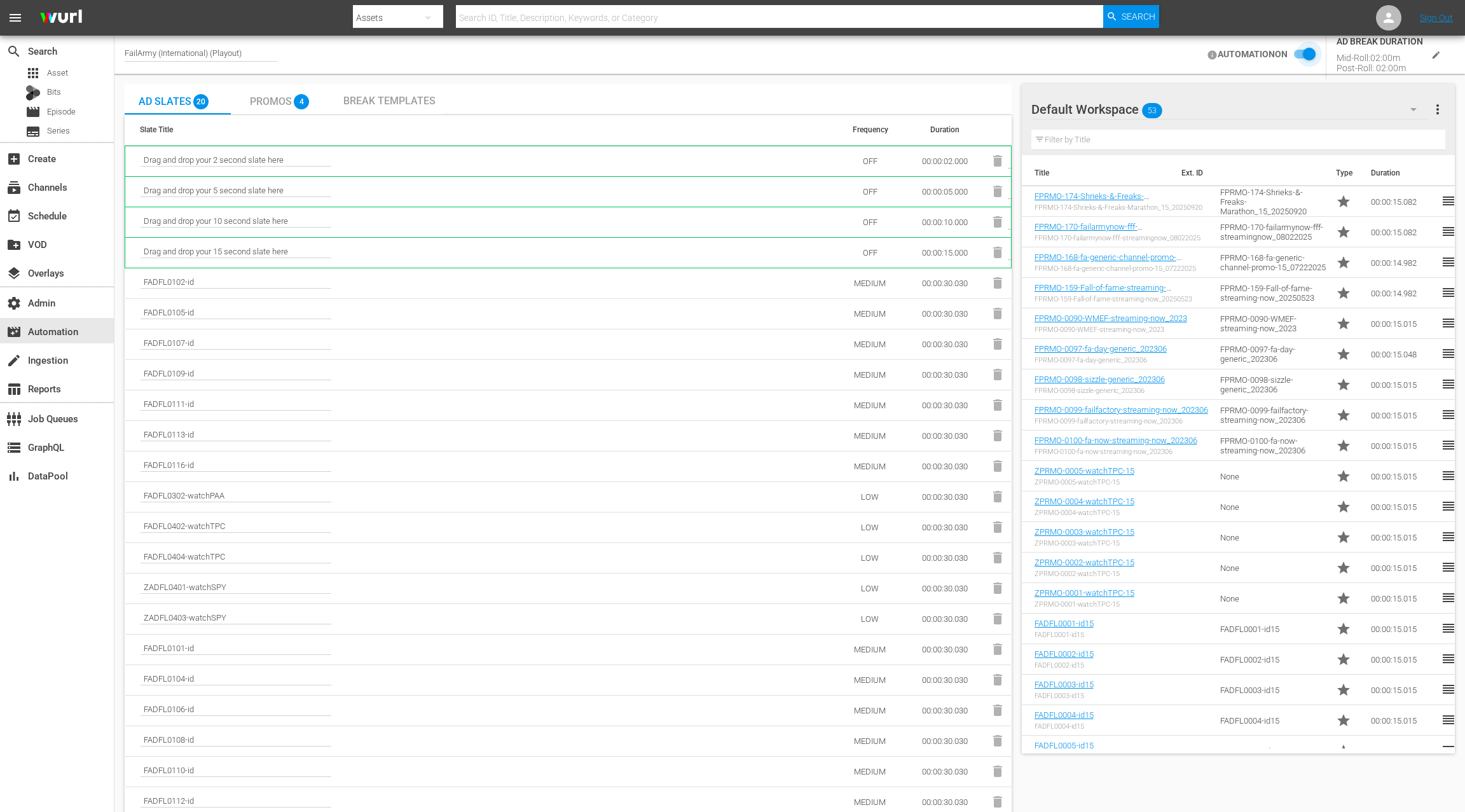
click at [1309, 57] on input "checkbox" at bounding box center [1302, 55] width 28 height 15
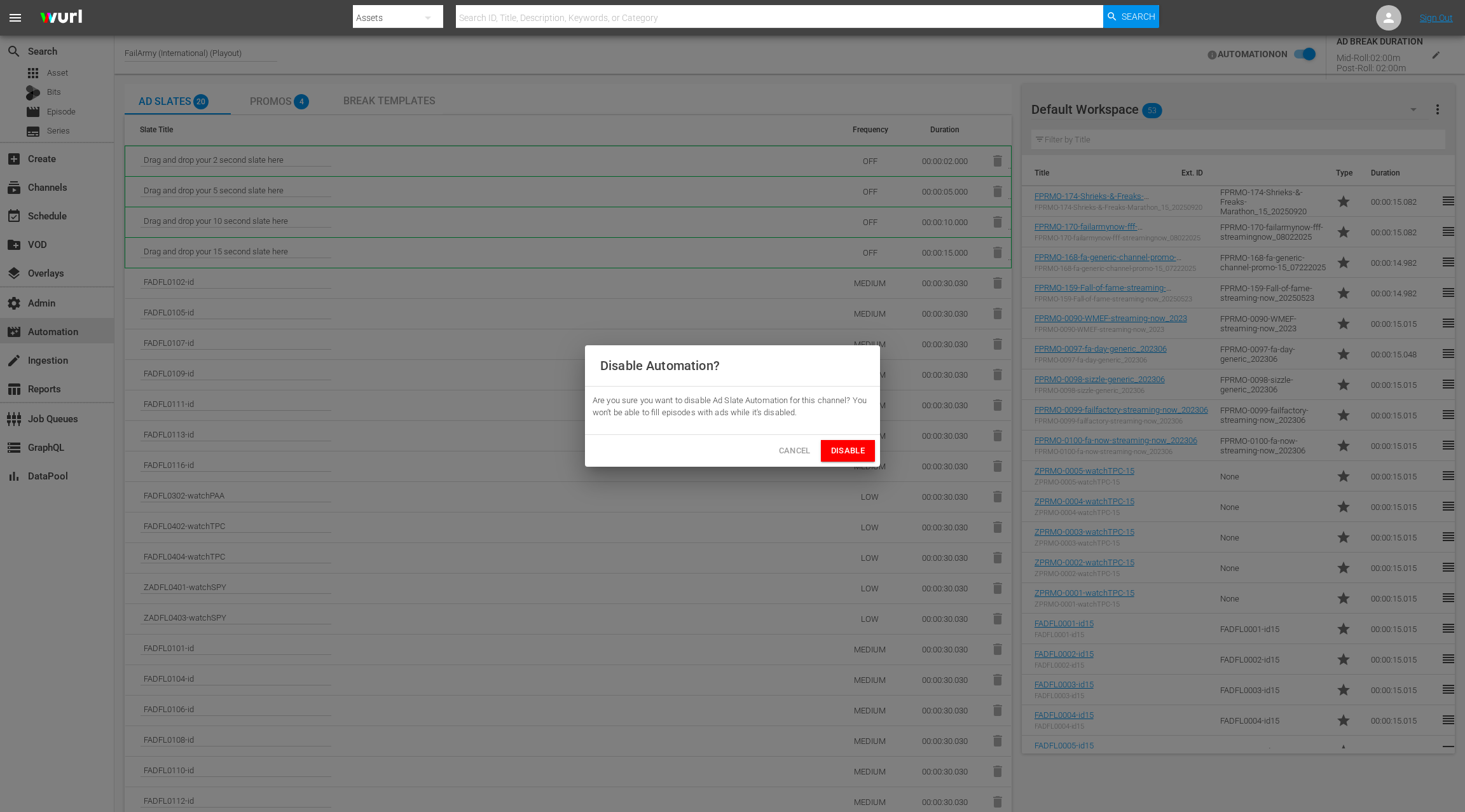
click at [845, 452] on span "Disable" at bounding box center [848, 451] width 34 height 15
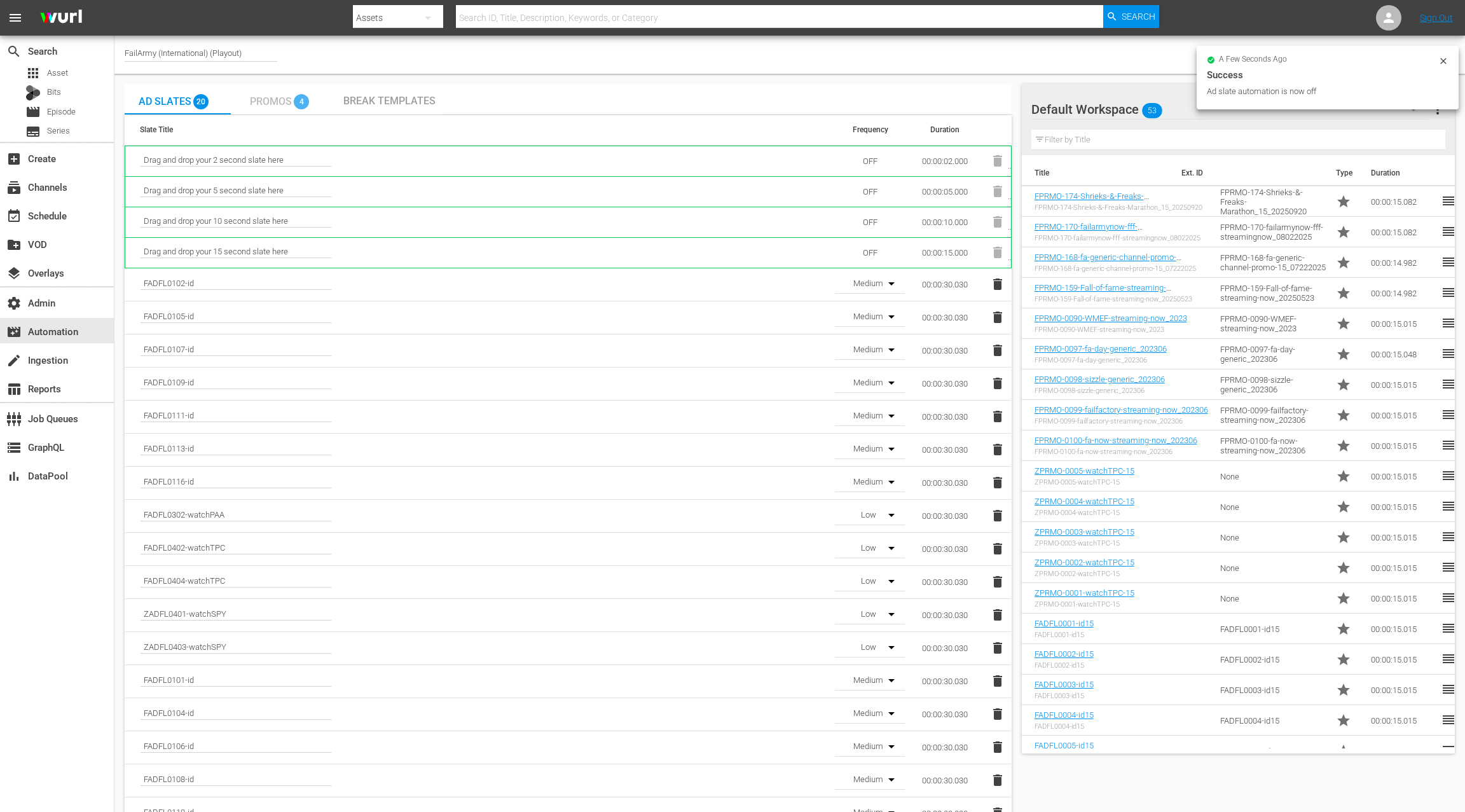
click at [272, 101] on span "Promos" at bounding box center [271, 101] width 42 height 12
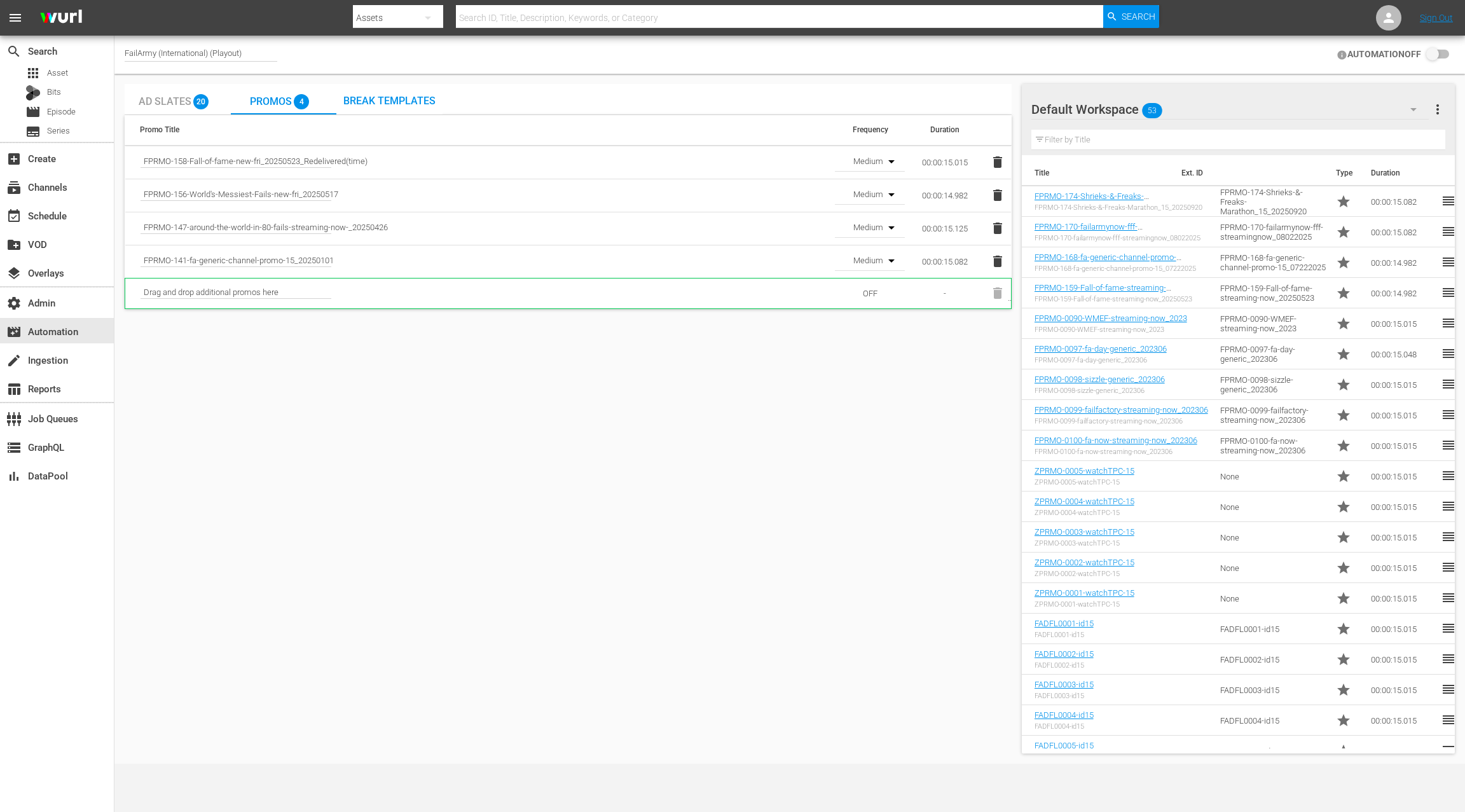
click at [1004, 159] on icon "button" at bounding box center [998, 162] width 15 height 15
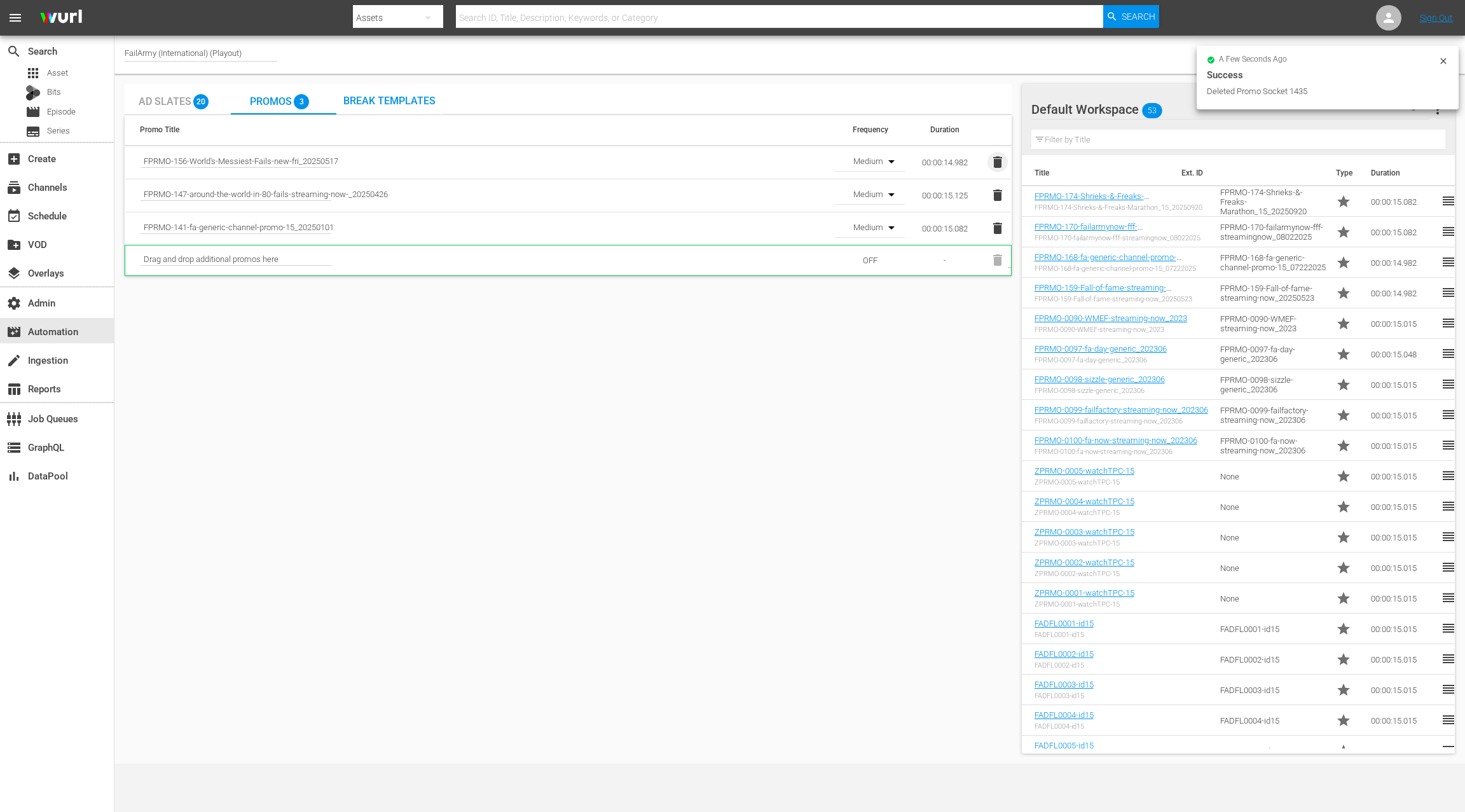
click at [1002, 159] on icon "button" at bounding box center [998, 162] width 15 height 15
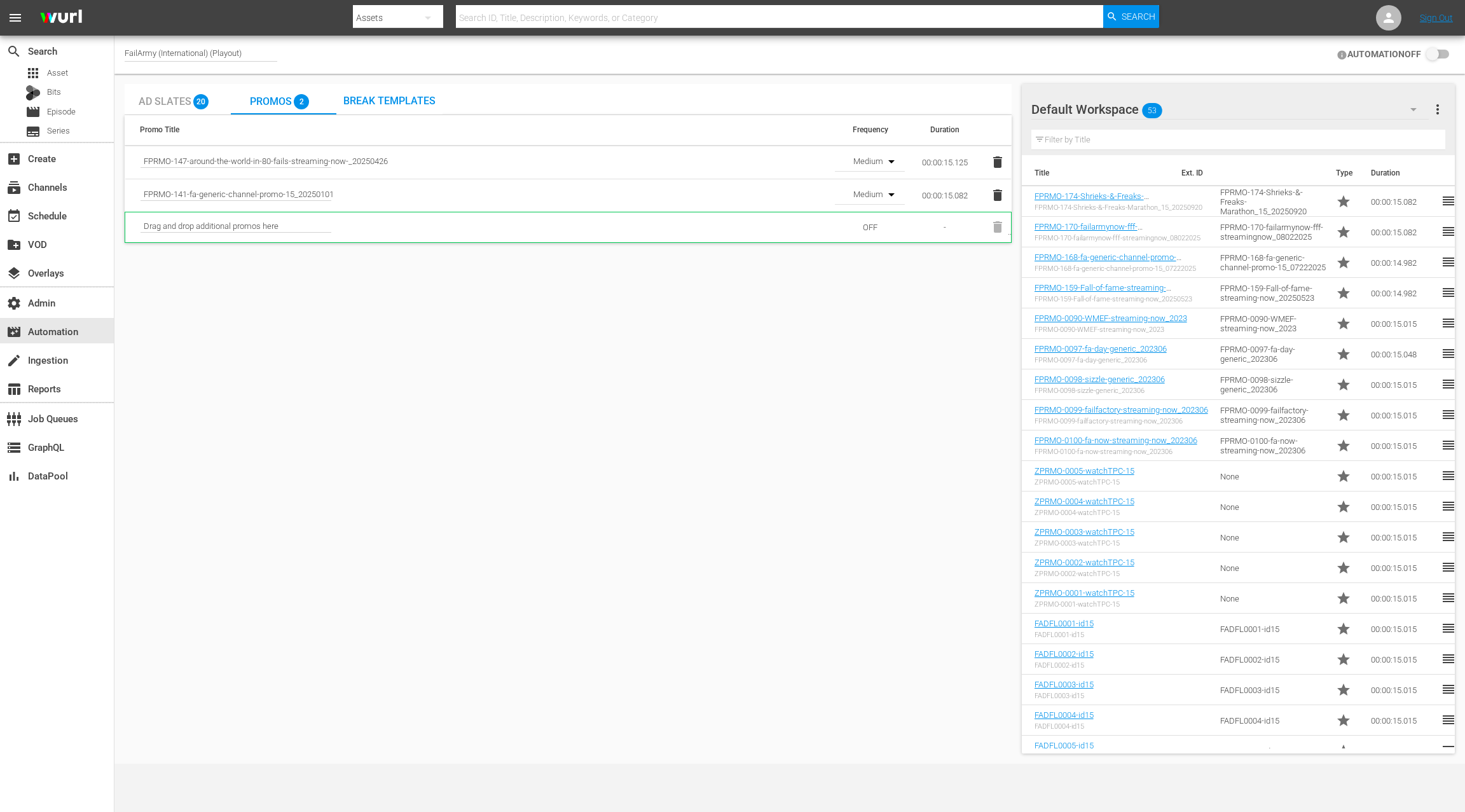
click at [1002, 159] on icon "button" at bounding box center [998, 162] width 15 height 15
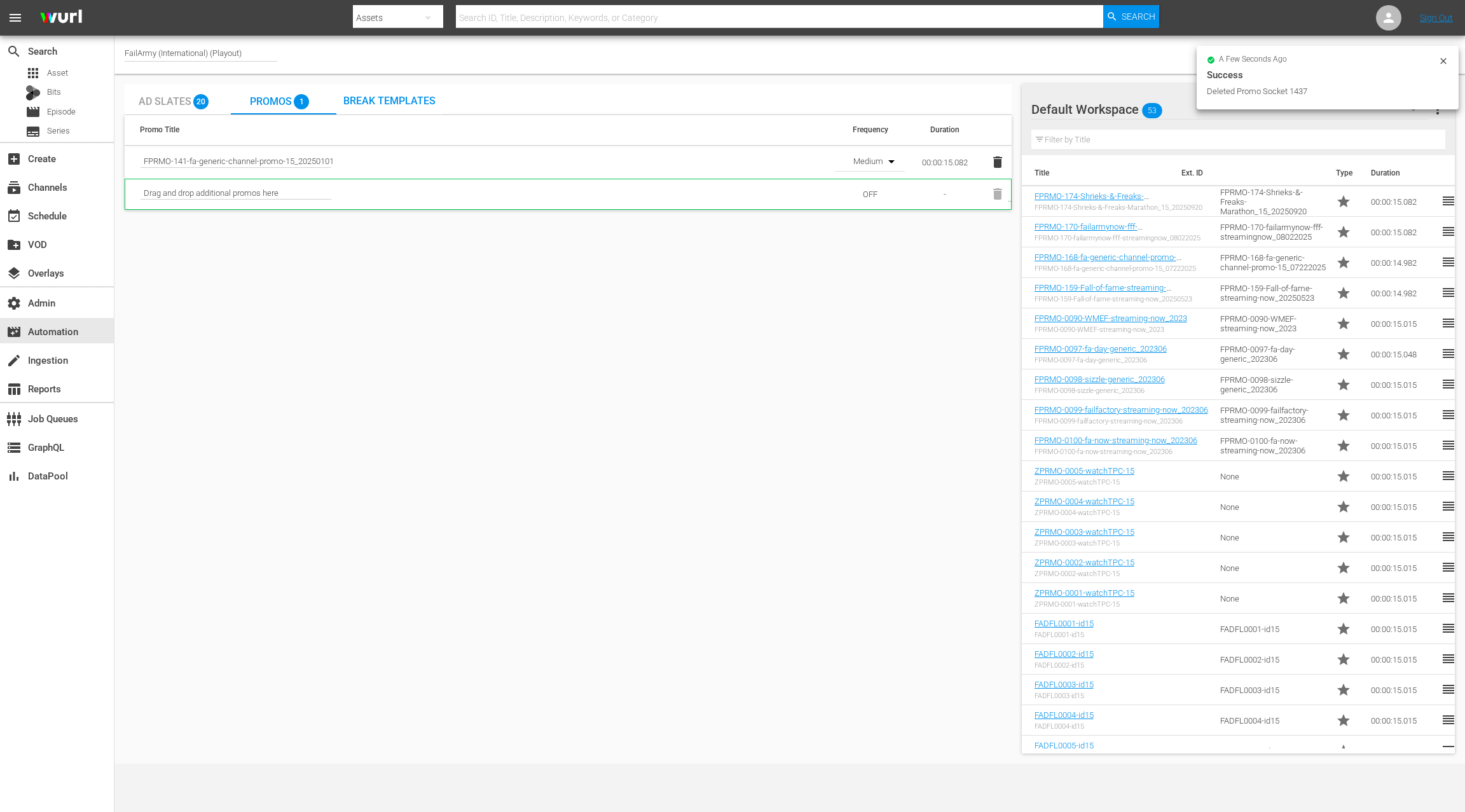
click at [1000, 160] on icon "button" at bounding box center [998, 162] width 9 height 12
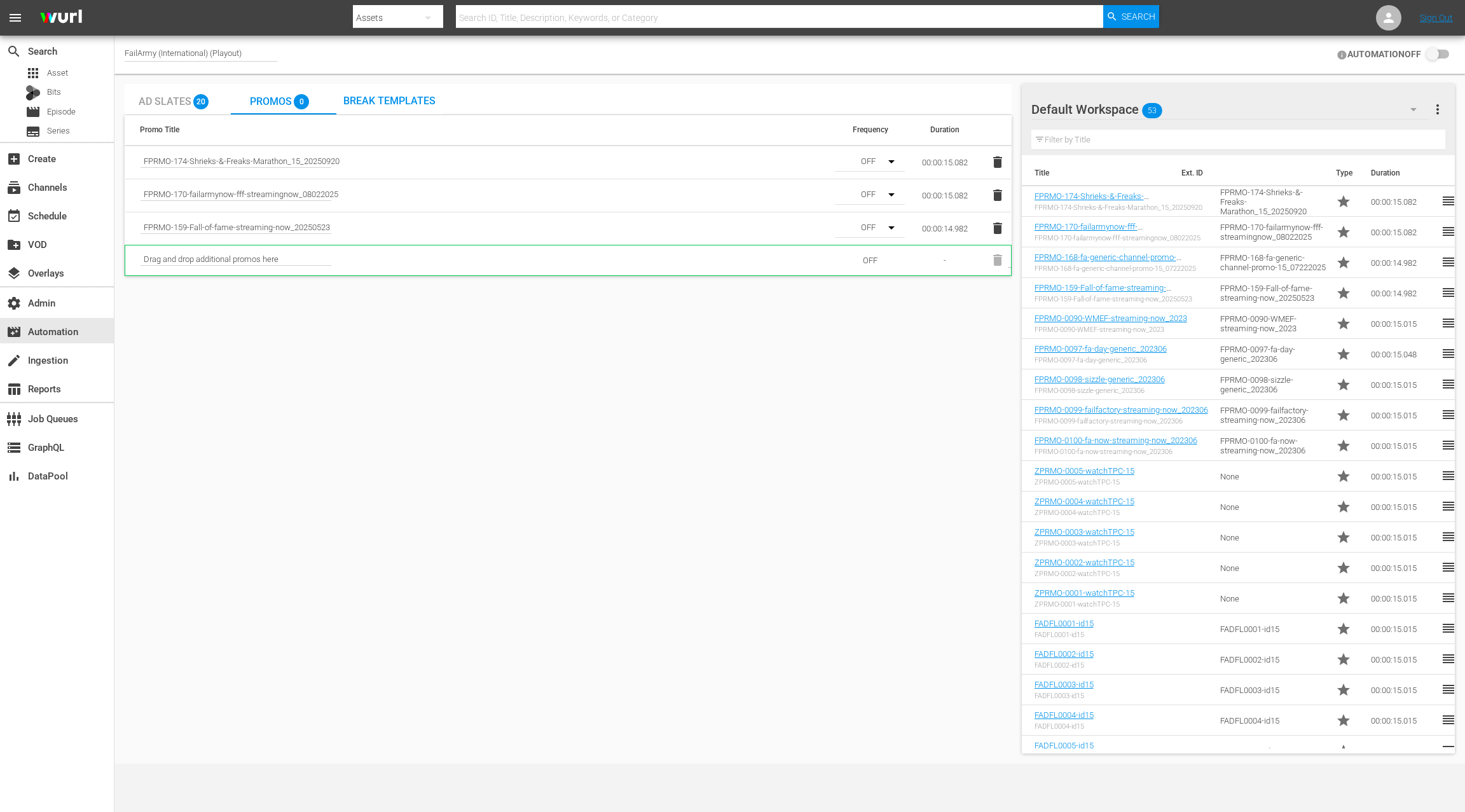
drag, startPoint x: 1127, startPoint y: 290, endPoint x: 583, endPoint y: 0, distance: 616.5
click at [882, 158] on button "button" at bounding box center [886, 161] width 30 height 30
click at [878, 208] on div "Medium" at bounding box center [868, 207] width 67 height 21
click at [876, 191] on button "button" at bounding box center [886, 194] width 30 height 30
click at [879, 243] on div "Medium" at bounding box center [868, 240] width 67 height 21
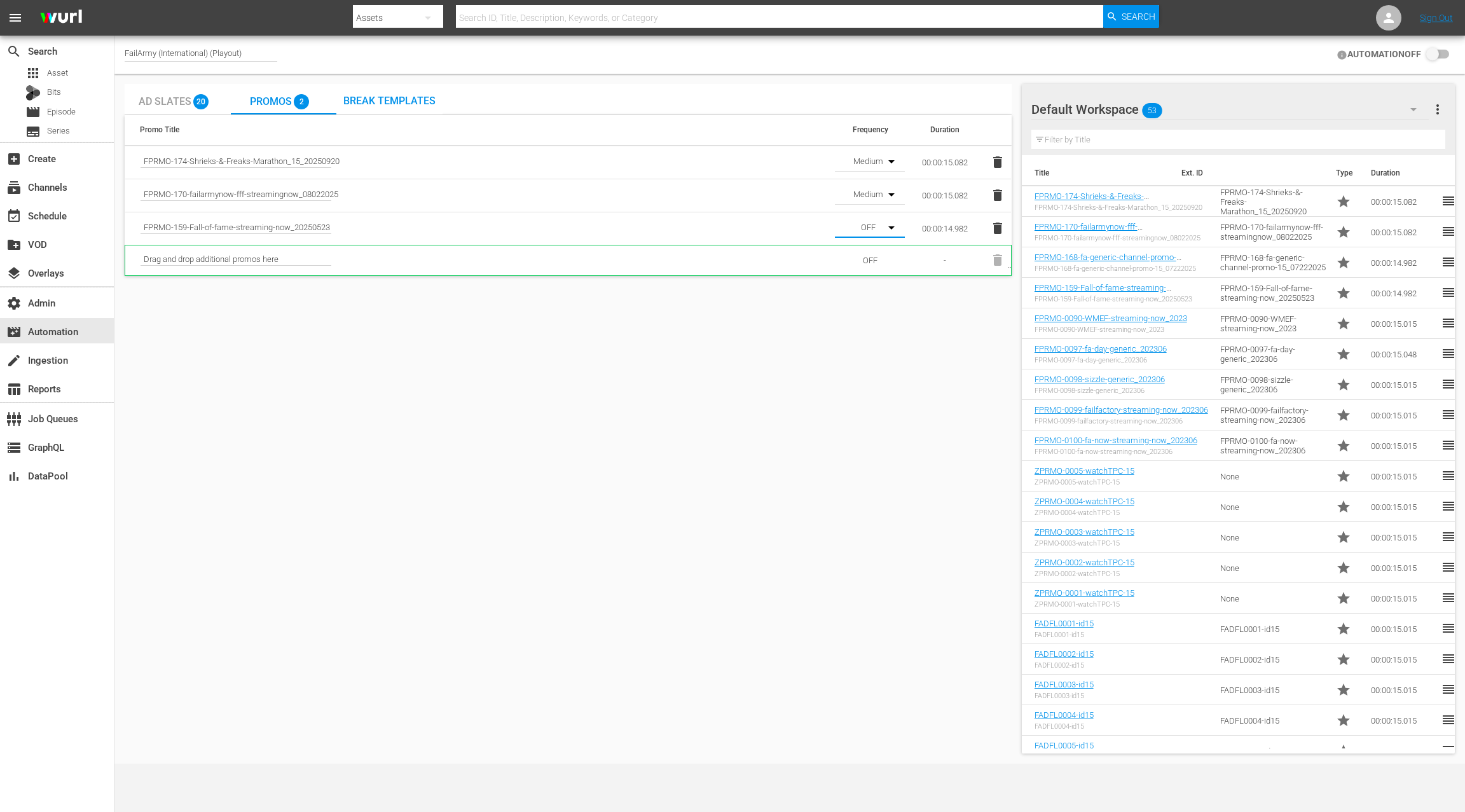
click at [874, 230] on button "button" at bounding box center [886, 227] width 30 height 30
drag, startPoint x: 876, startPoint y: 277, endPoint x: 881, endPoint y: 272, distance: 7.1
click at [876, 277] on div "Medium" at bounding box center [868, 273] width 67 height 21
click at [1429, 57] on input "checkbox" at bounding box center [1435, 55] width 28 height 15
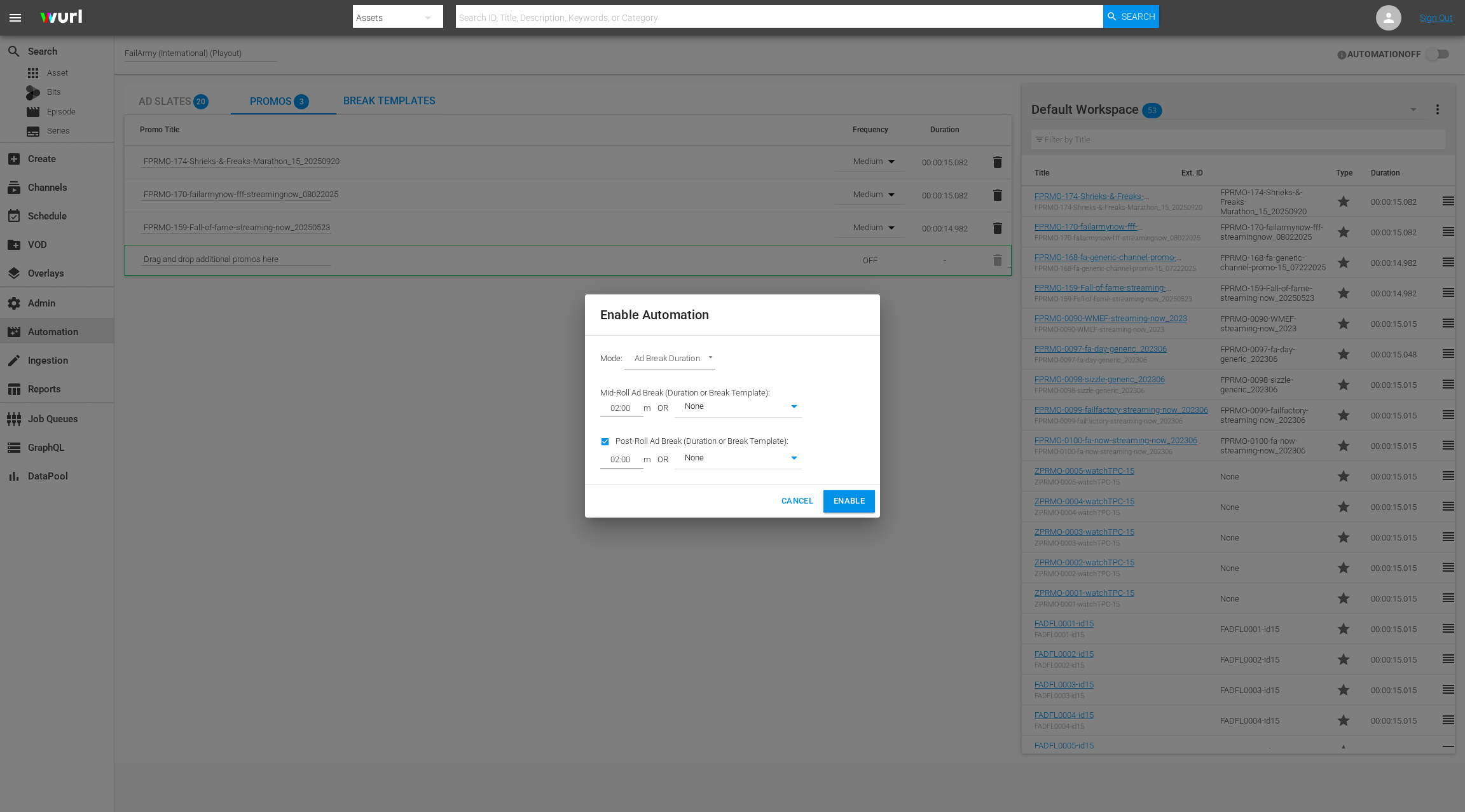
click at [855, 507] on span "Enable" at bounding box center [849, 501] width 31 height 15
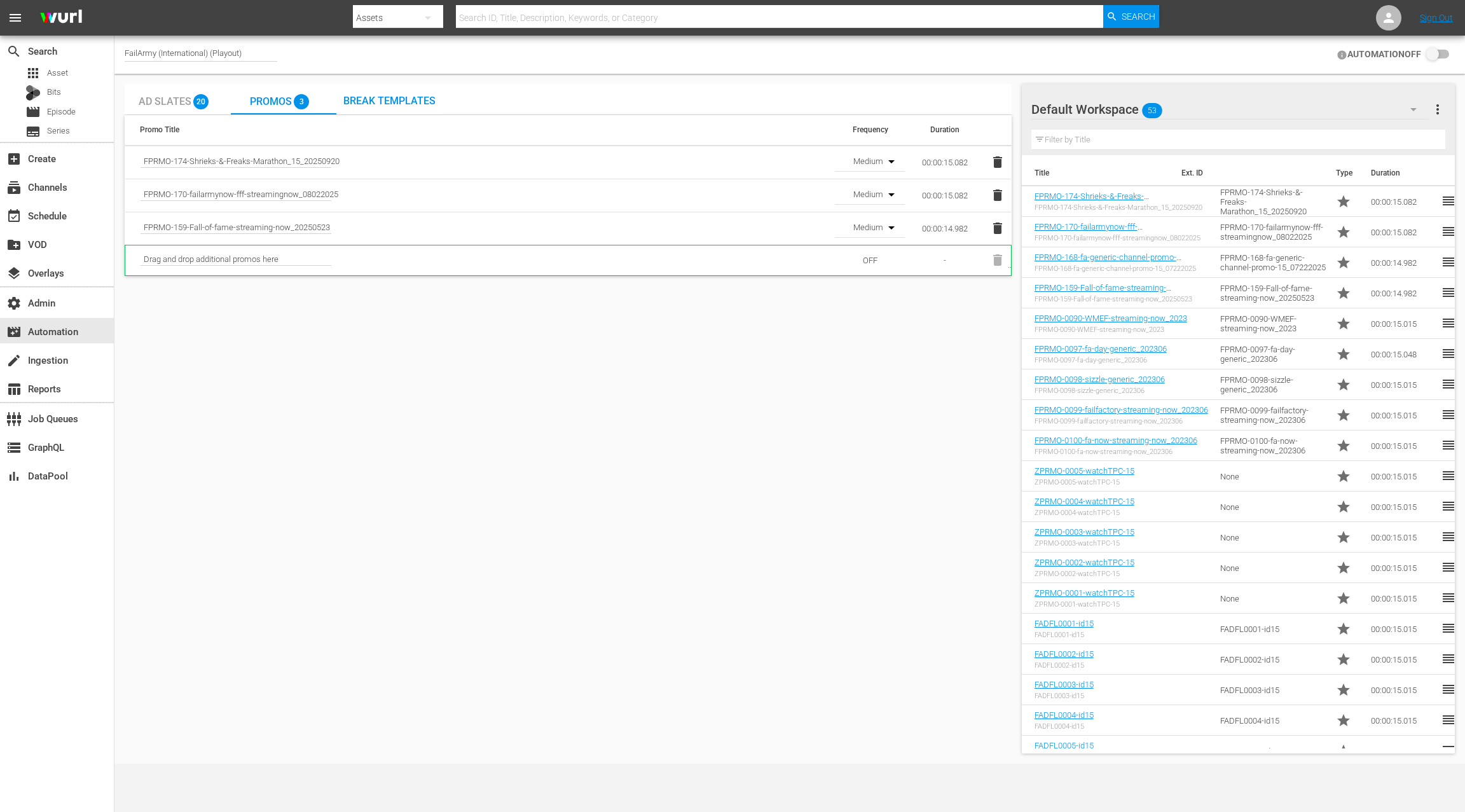
checkbox input "true"
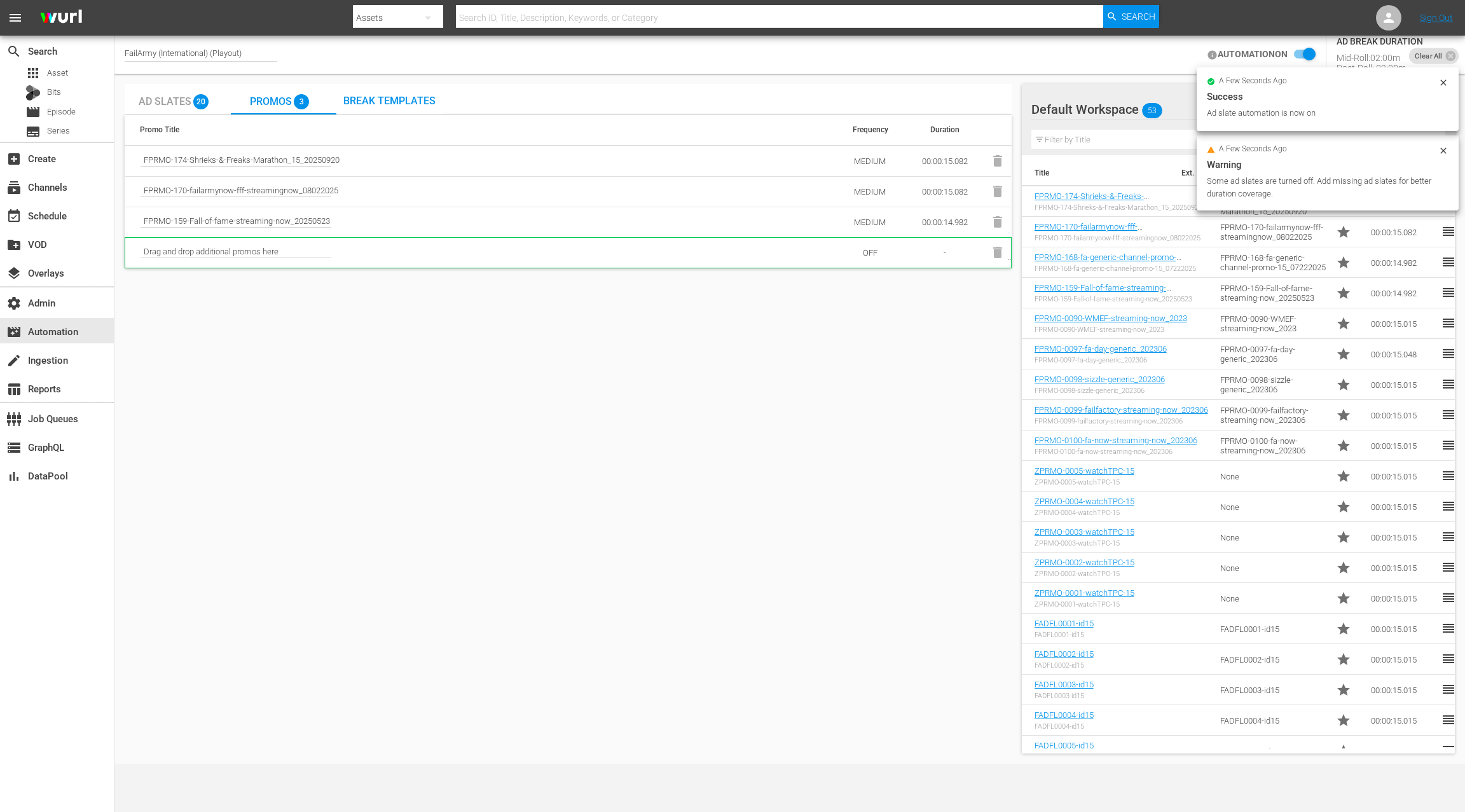
scroll to position [21, 0]
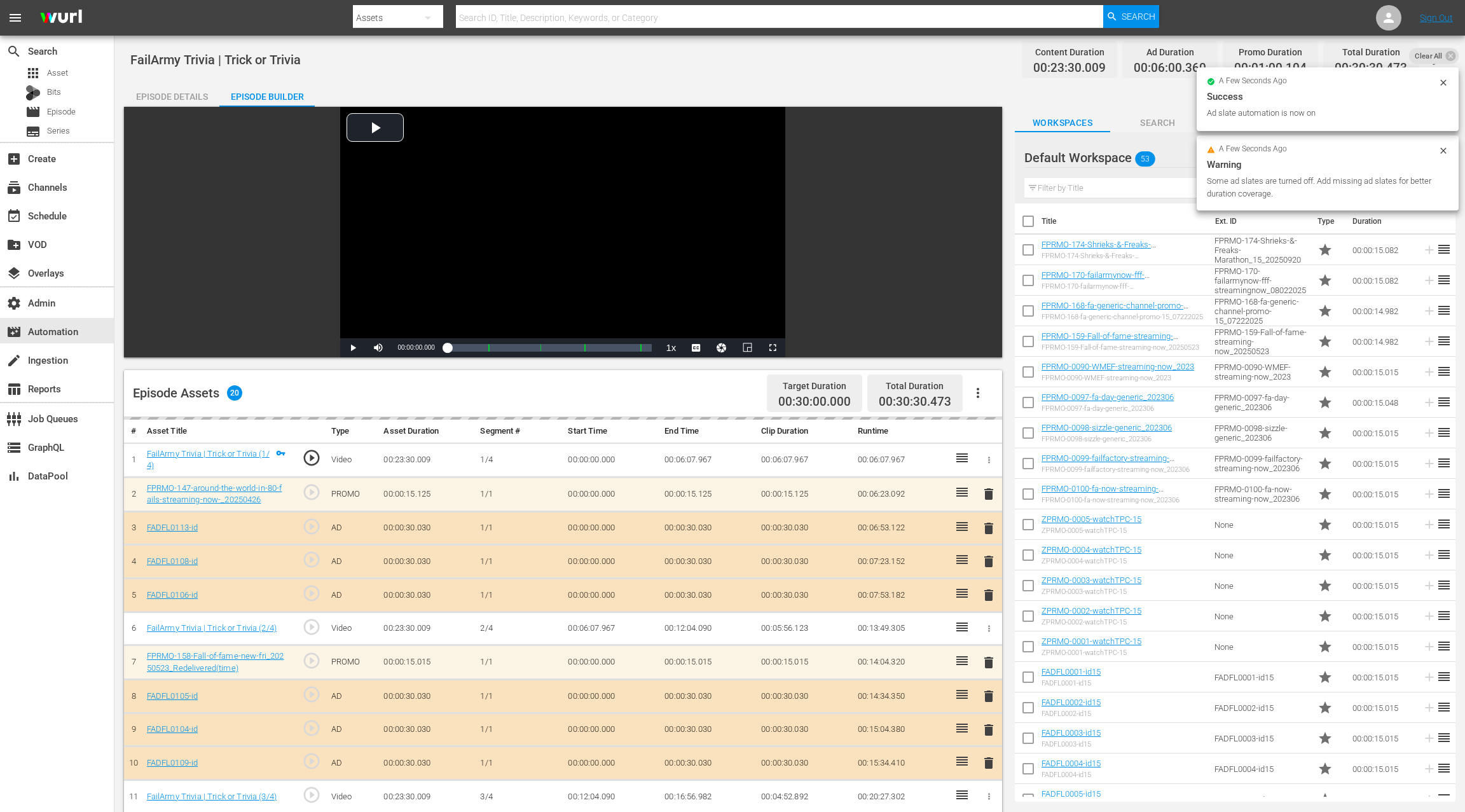
scroll to position [21, 0]
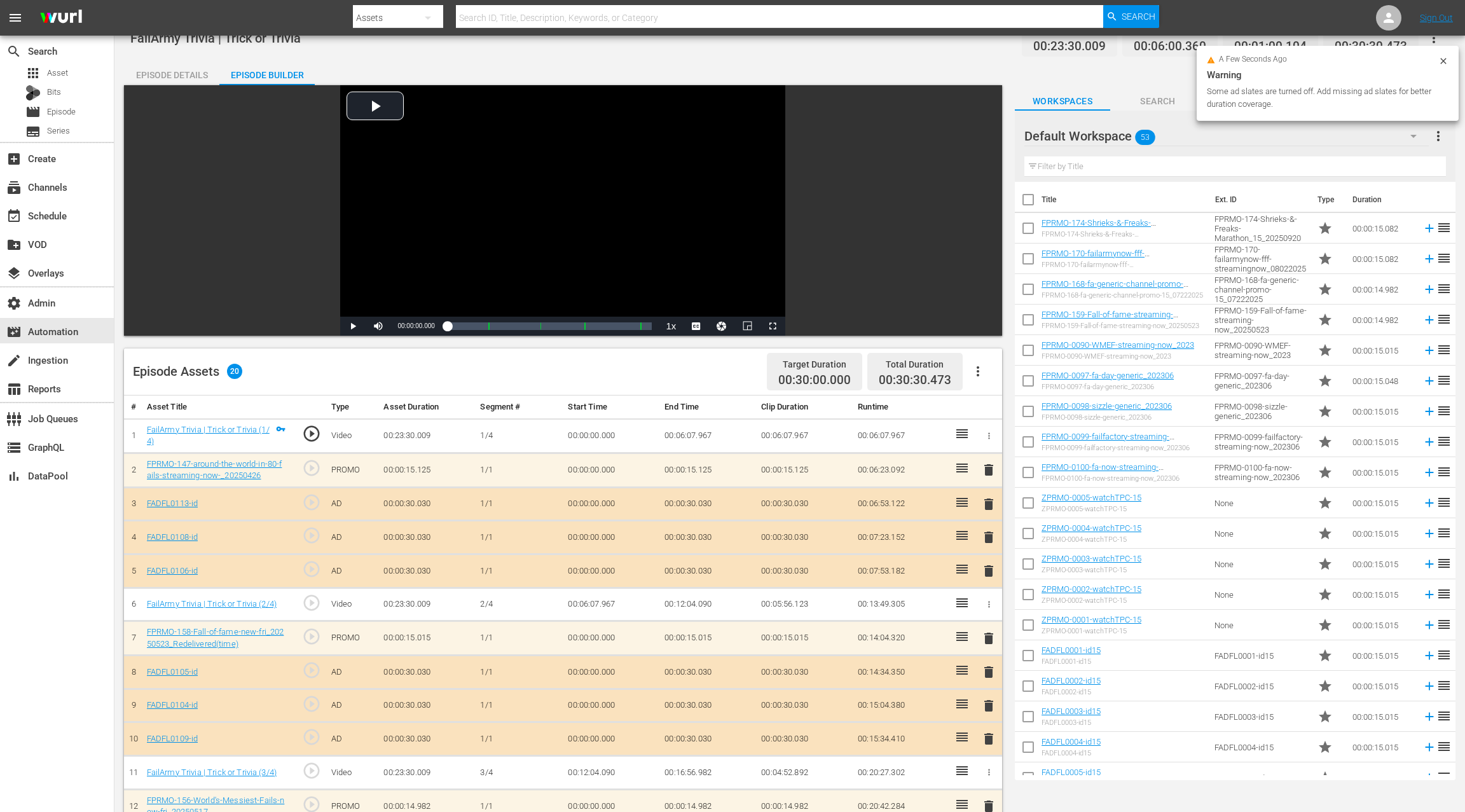
click at [983, 370] on icon "button" at bounding box center [978, 371] width 15 height 15
click at [997, 410] on div "Clear Ads" at bounding box center [1016, 407] width 87 height 30
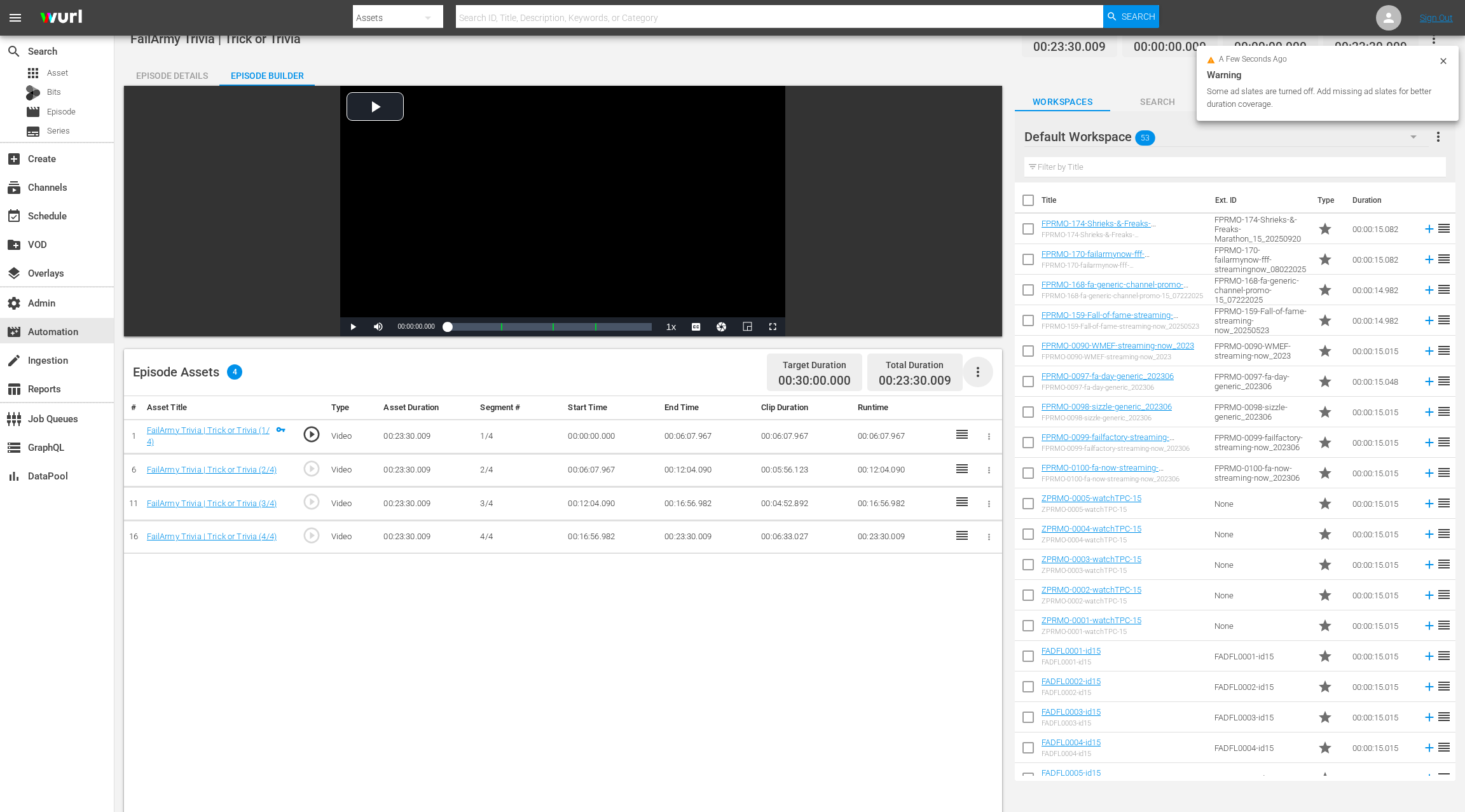
click at [980, 371] on icon "button" at bounding box center [978, 372] width 15 height 15
click at [996, 372] on div "Fill with Ads" at bounding box center [1016, 376] width 87 height 30
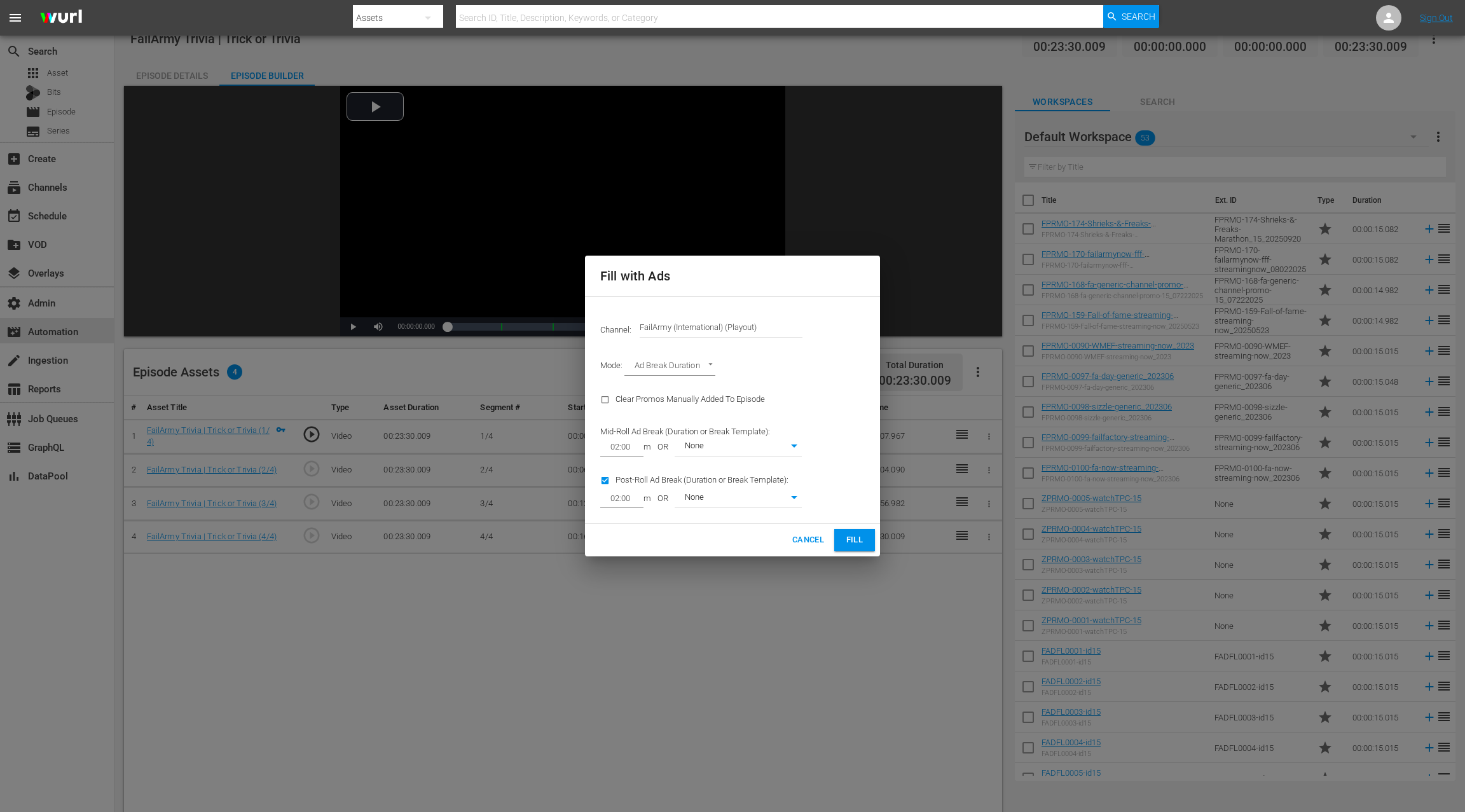
click at [861, 548] on button "Fill" at bounding box center [854, 540] width 41 height 22
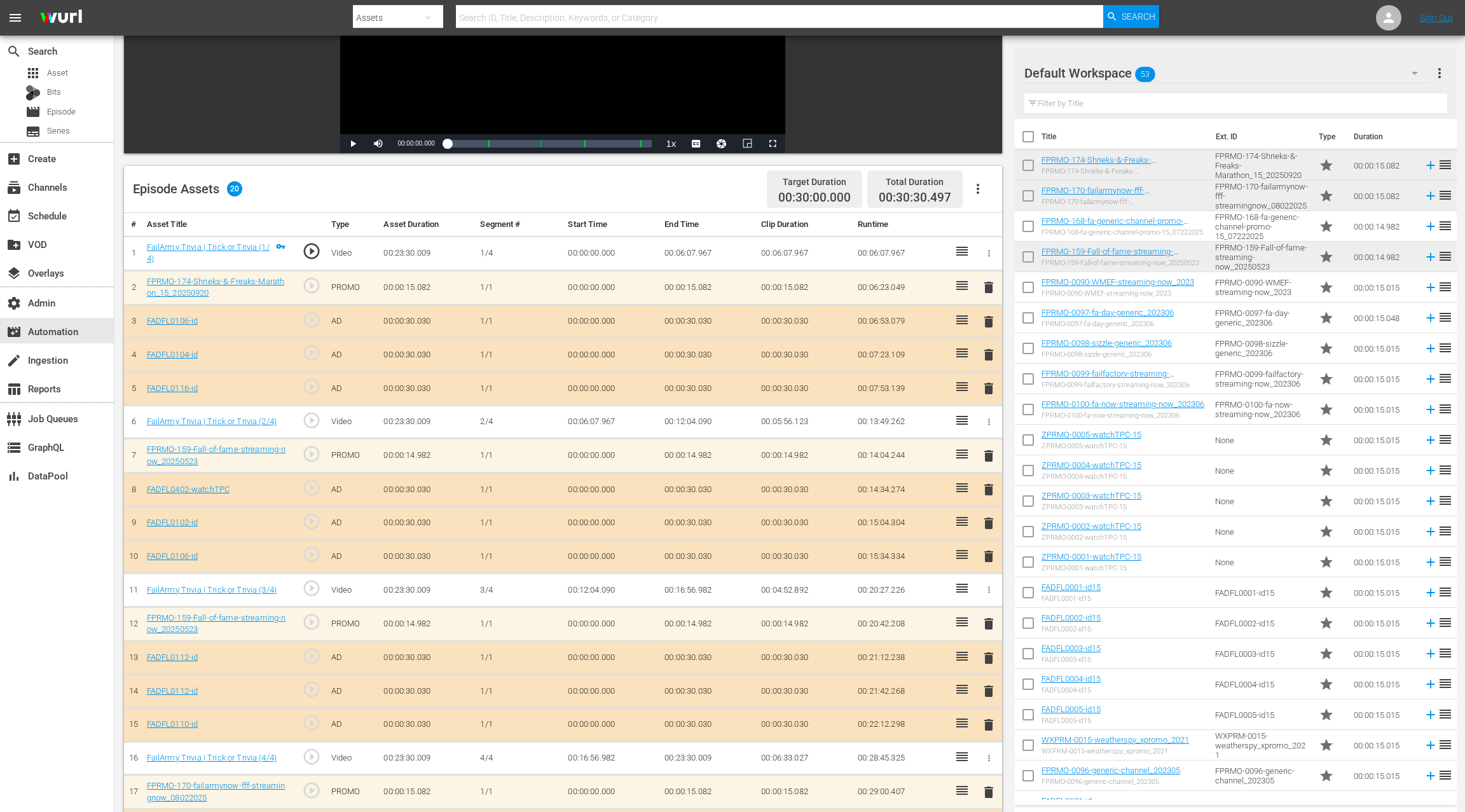
scroll to position [330, 0]
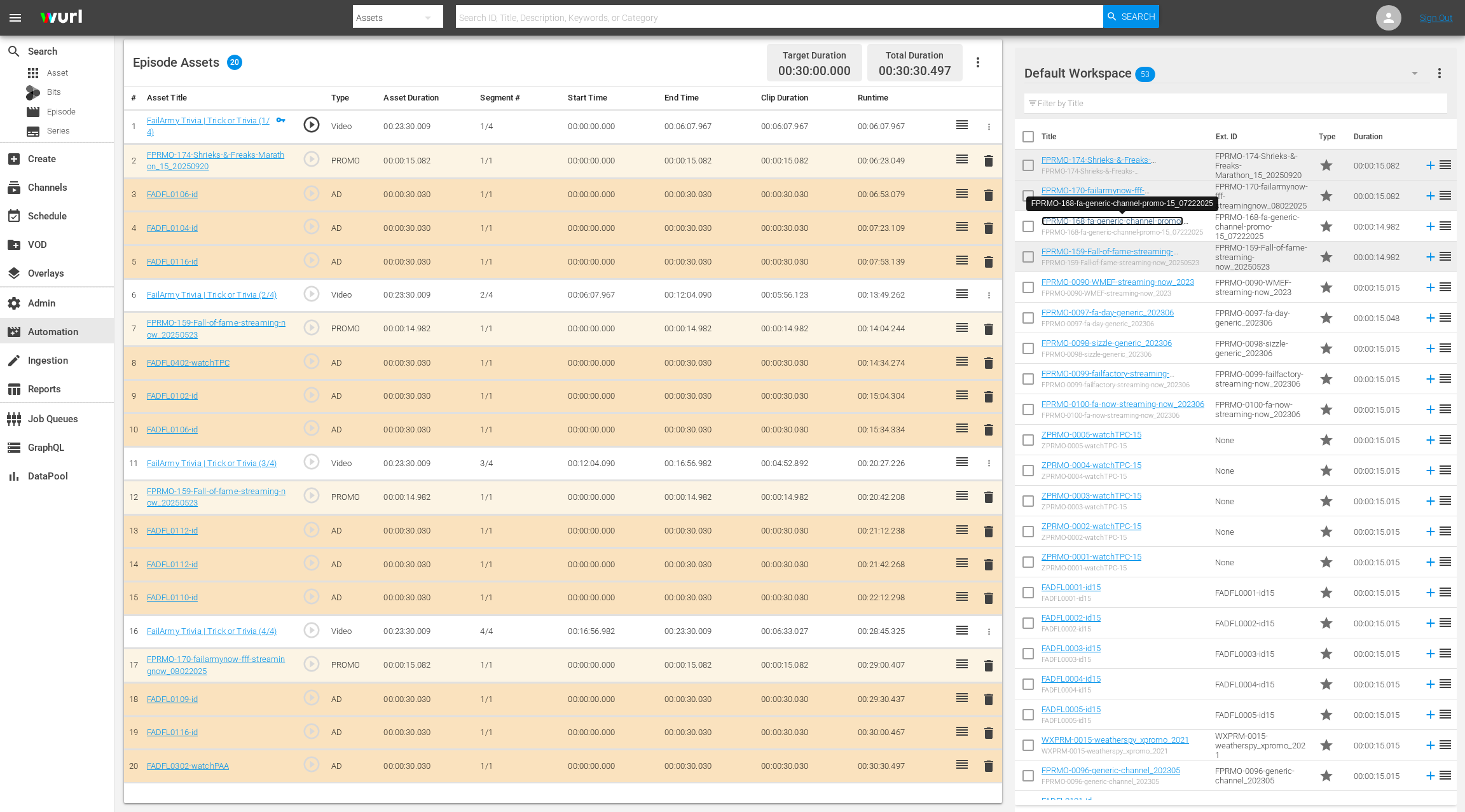
click at [1166, 218] on link "FPRMO-168-fa-generic-channel-promo-15_07222025" at bounding box center [1112, 226] width 142 height 19
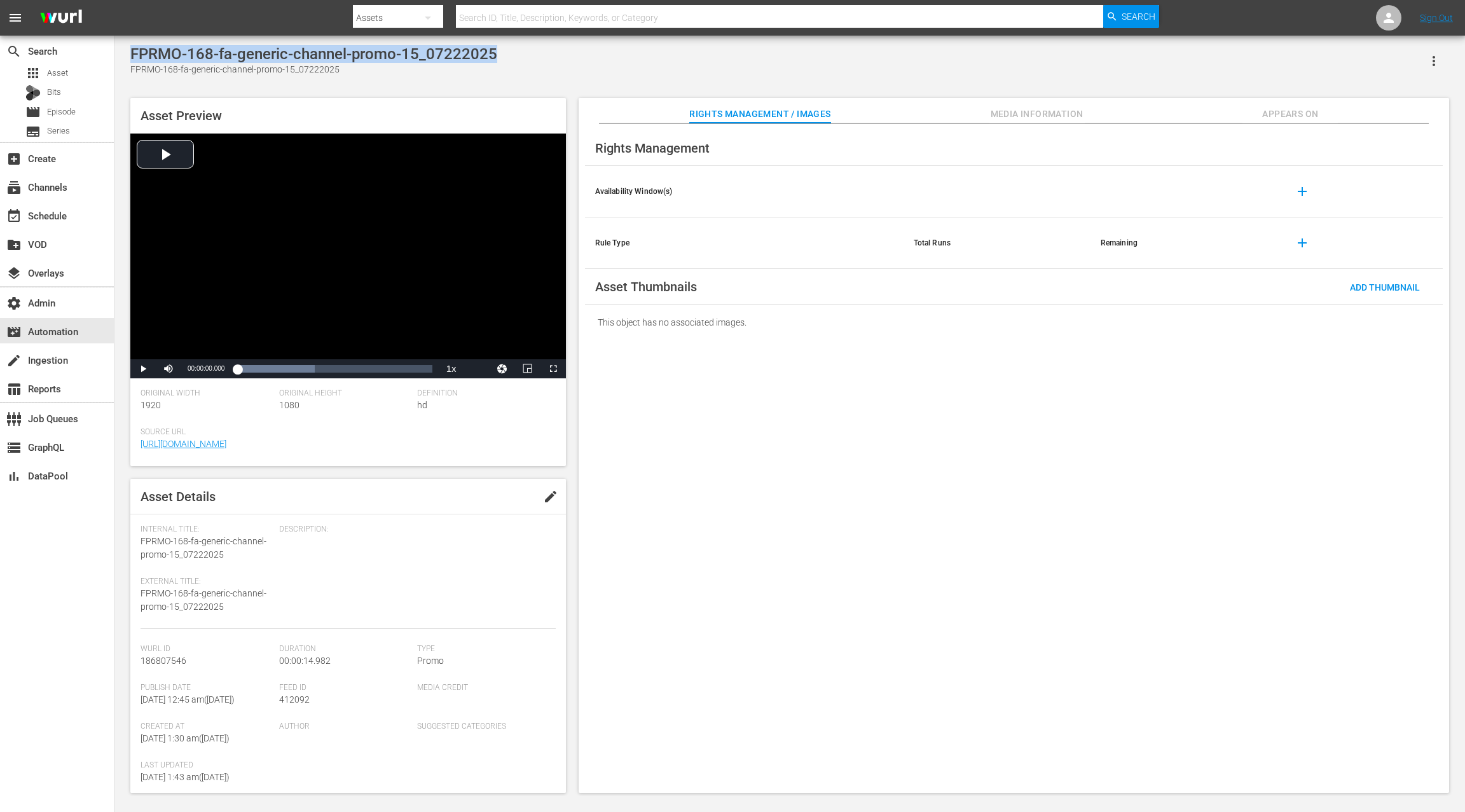
drag, startPoint x: 506, startPoint y: 55, endPoint x: 132, endPoint y: 46, distance: 374.1
click at [132, 46] on div "FPRMO-168-fa-generic-channel-promo-15_07222025 FPRMO-168-fa-generic-channel-pro…" at bounding box center [790, 61] width 1319 height 31
copy div "FPRMO-168-fa-generic-channel-promo-15_07222025"
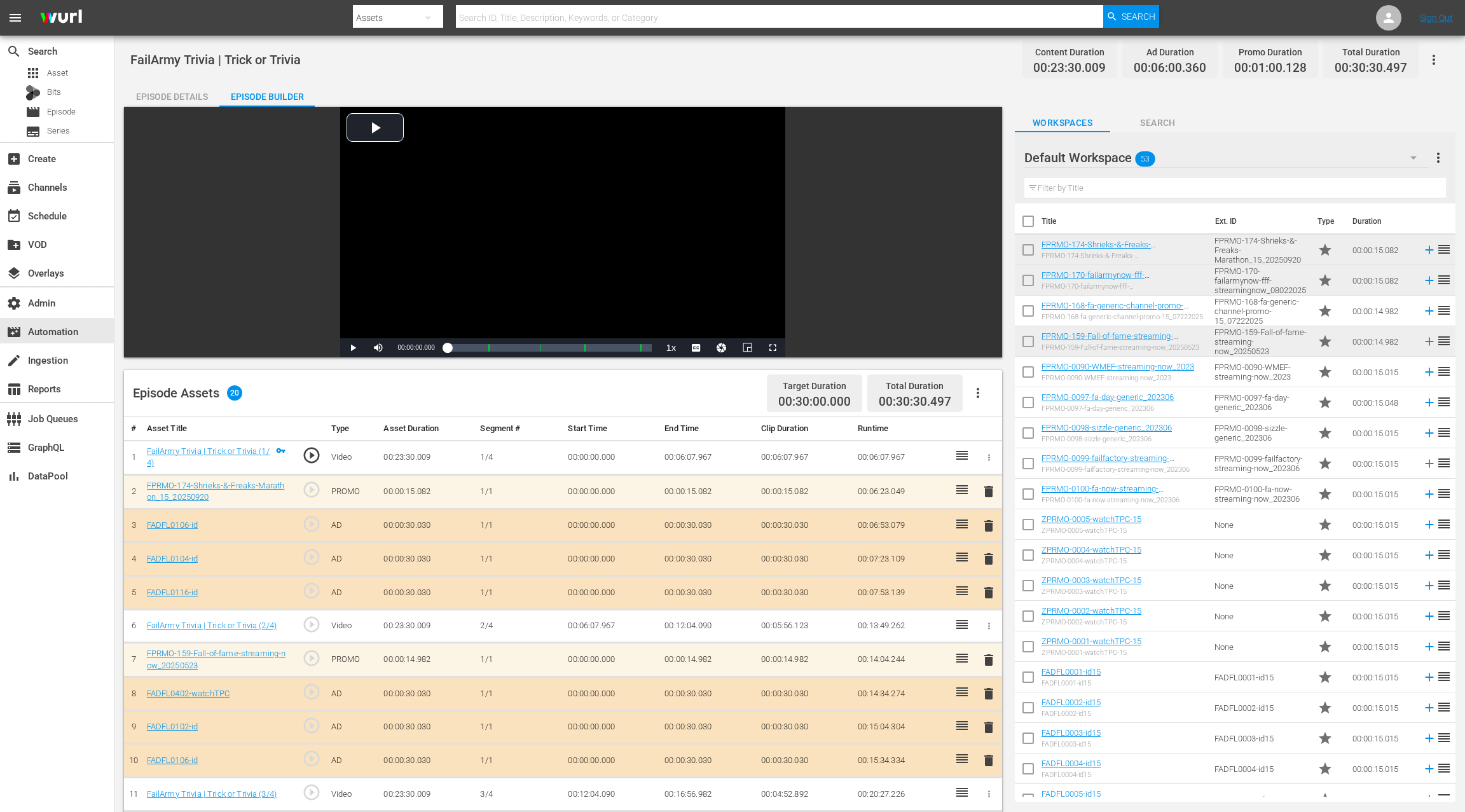
click at [978, 394] on icon "button" at bounding box center [978, 393] width 15 height 15
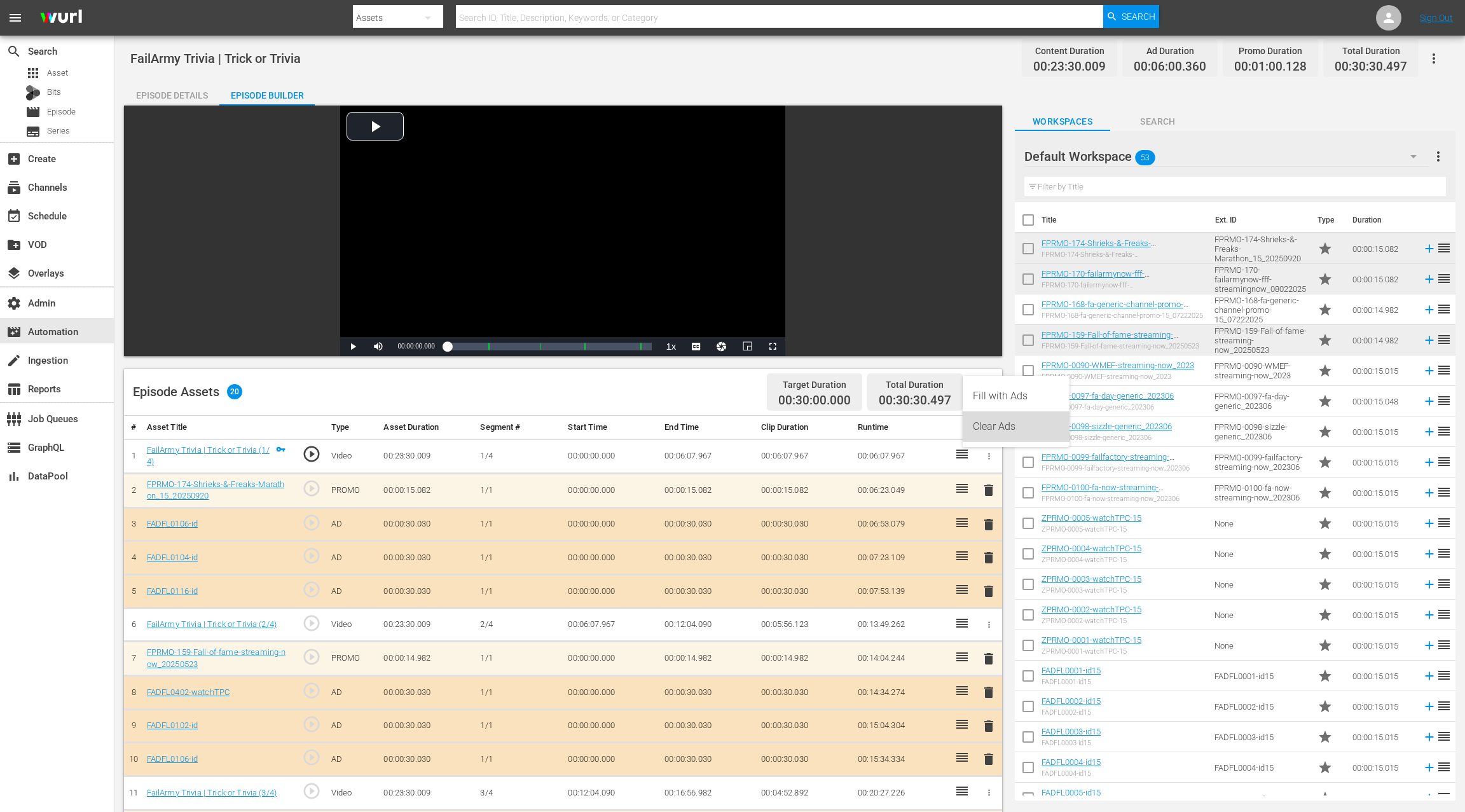
click at [992, 434] on div "Clear Ads" at bounding box center [1016, 426] width 87 height 30
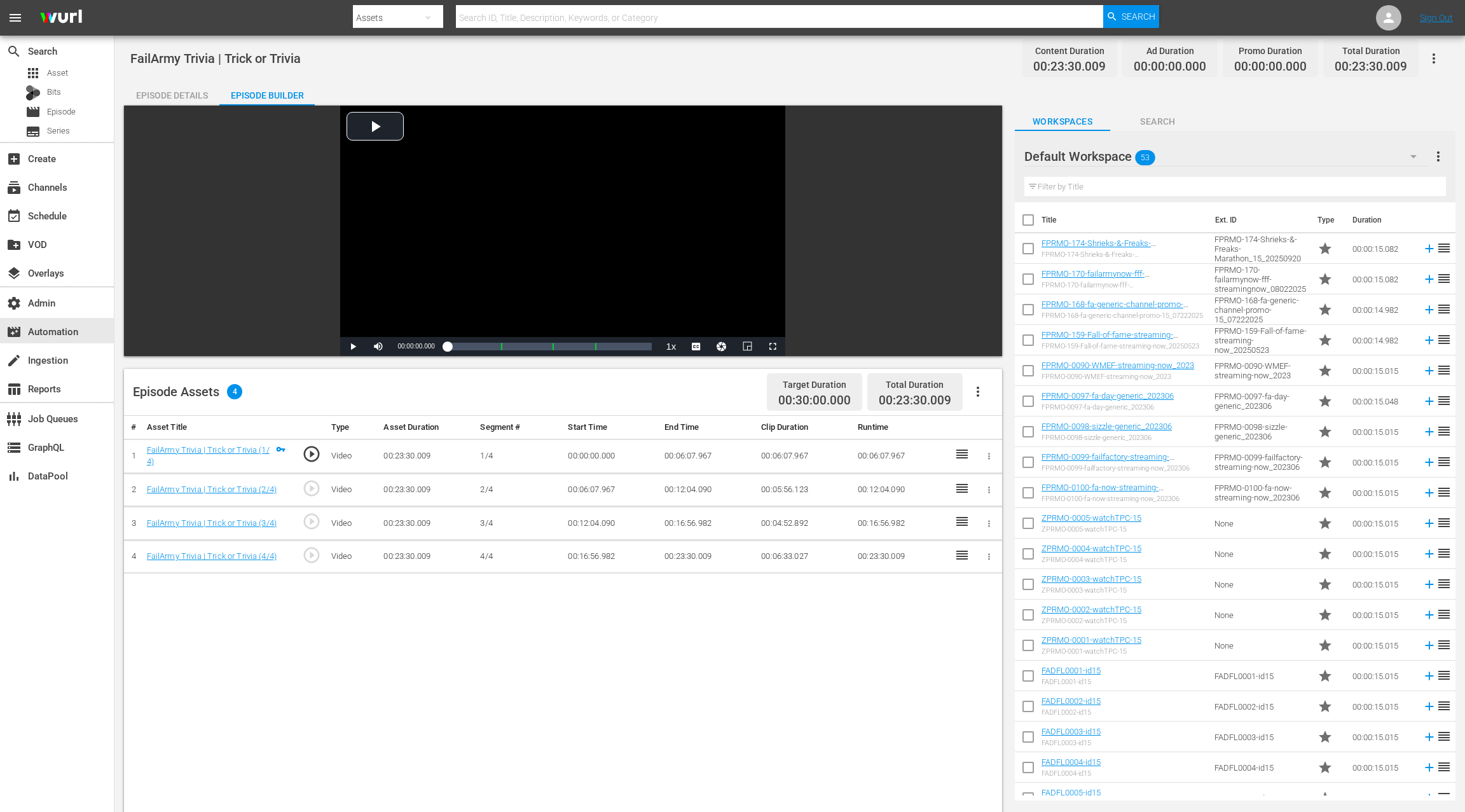
click at [980, 394] on icon "button" at bounding box center [978, 392] width 15 height 15
drag, startPoint x: 1015, startPoint y: 398, endPoint x: 967, endPoint y: 429, distance: 57.1
click at [1015, 398] on div "Fill with Ads" at bounding box center [1016, 396] width 87 height 30
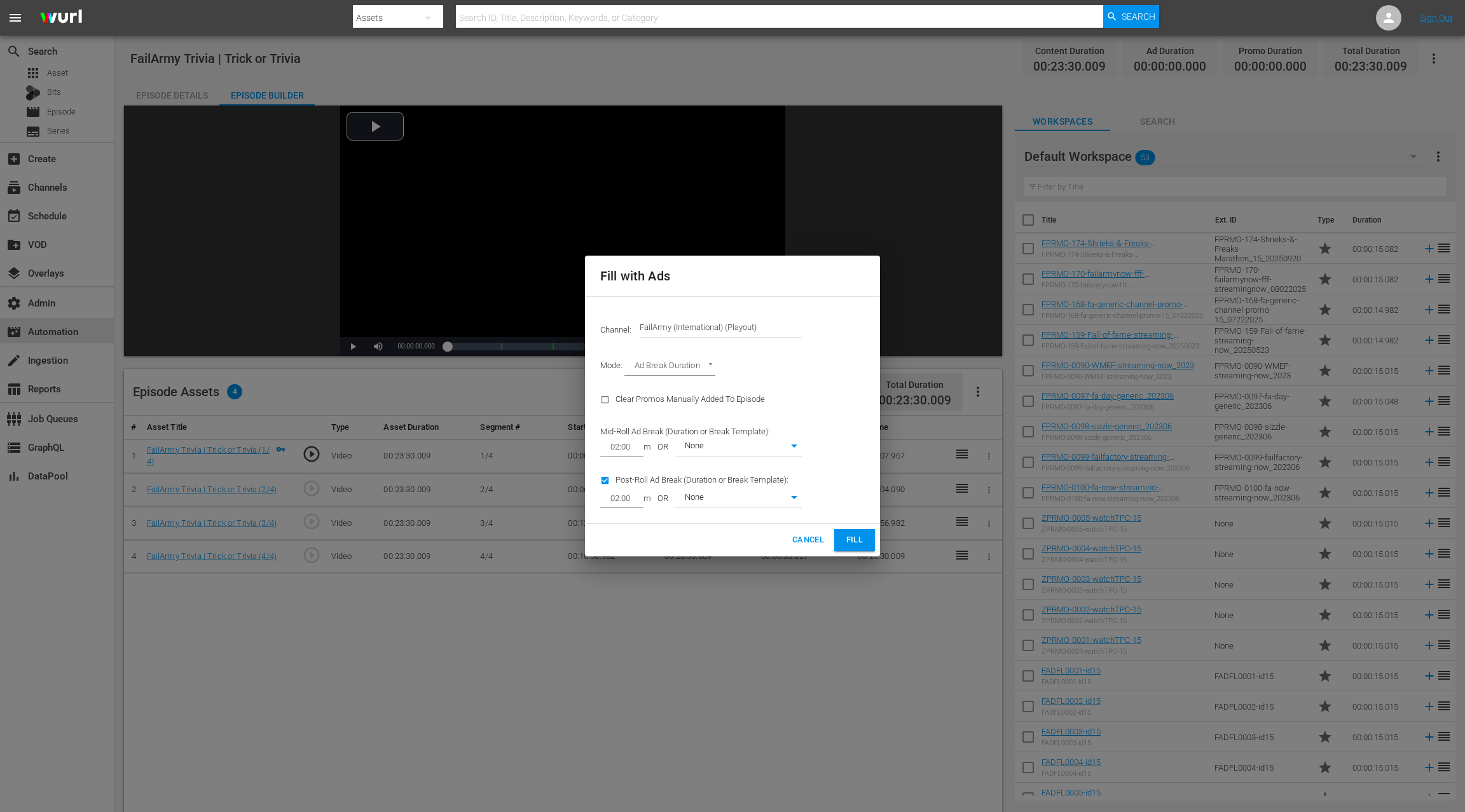
drag, startPoint x: 850, startPoint y: 540, endPoint x: 781, endPoint y: 357, distance: 195.6
click at [850, 539] on span "Fill" at bounding box center [855, 540] width 21 height 15
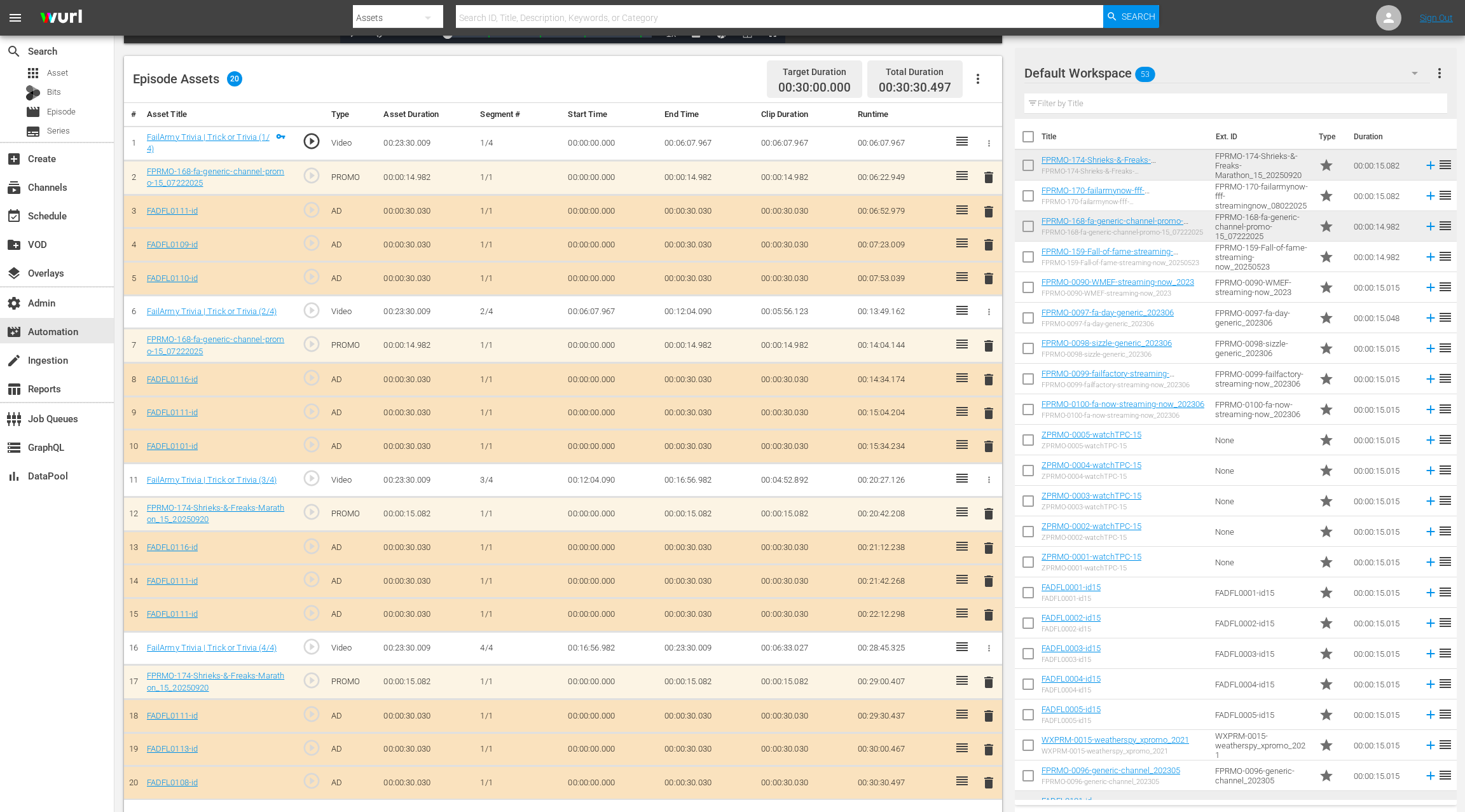
scroll to position [330, 0]
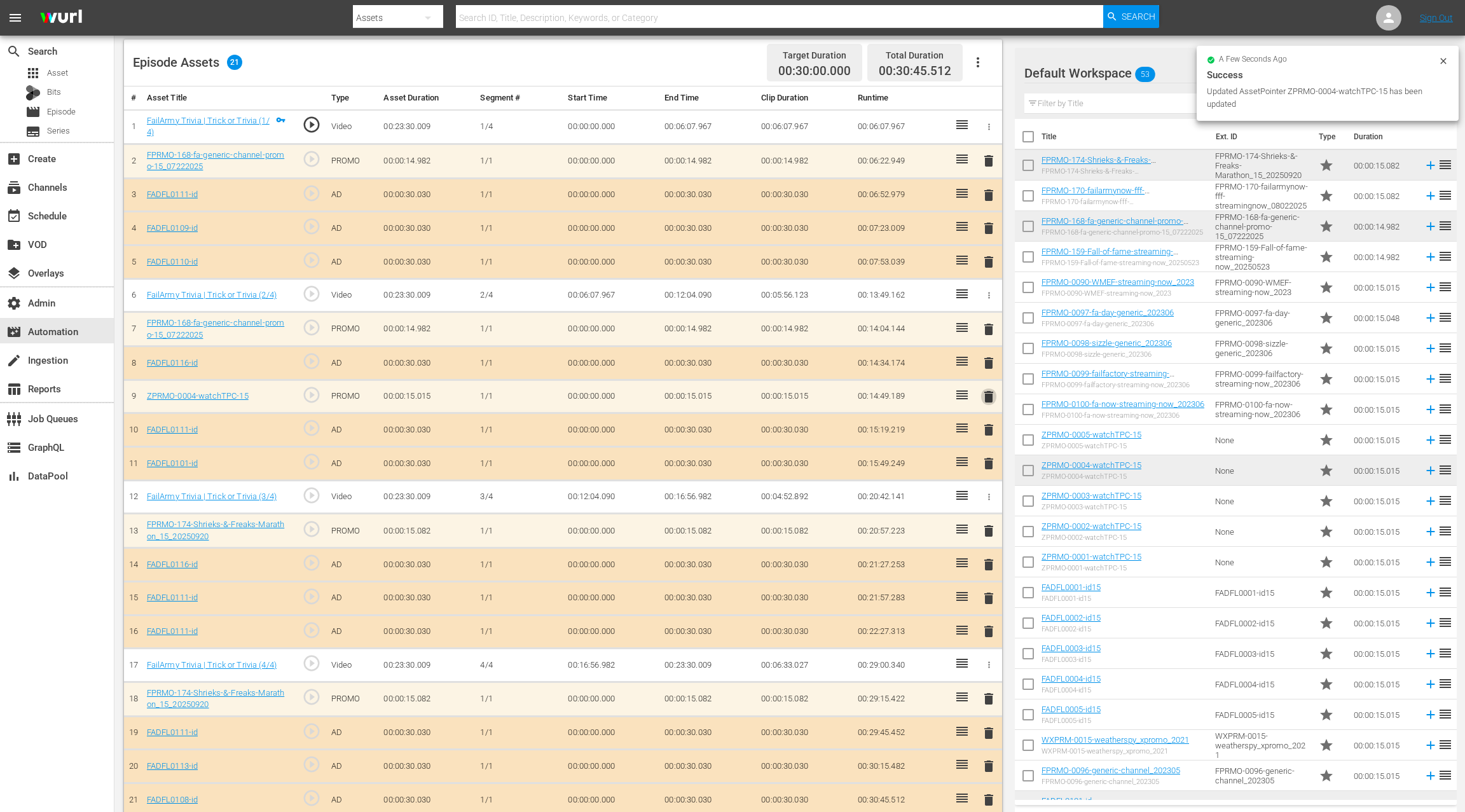
click at [985, 395] on span "delete" at bounding box center [989, 397] width 15 height 15
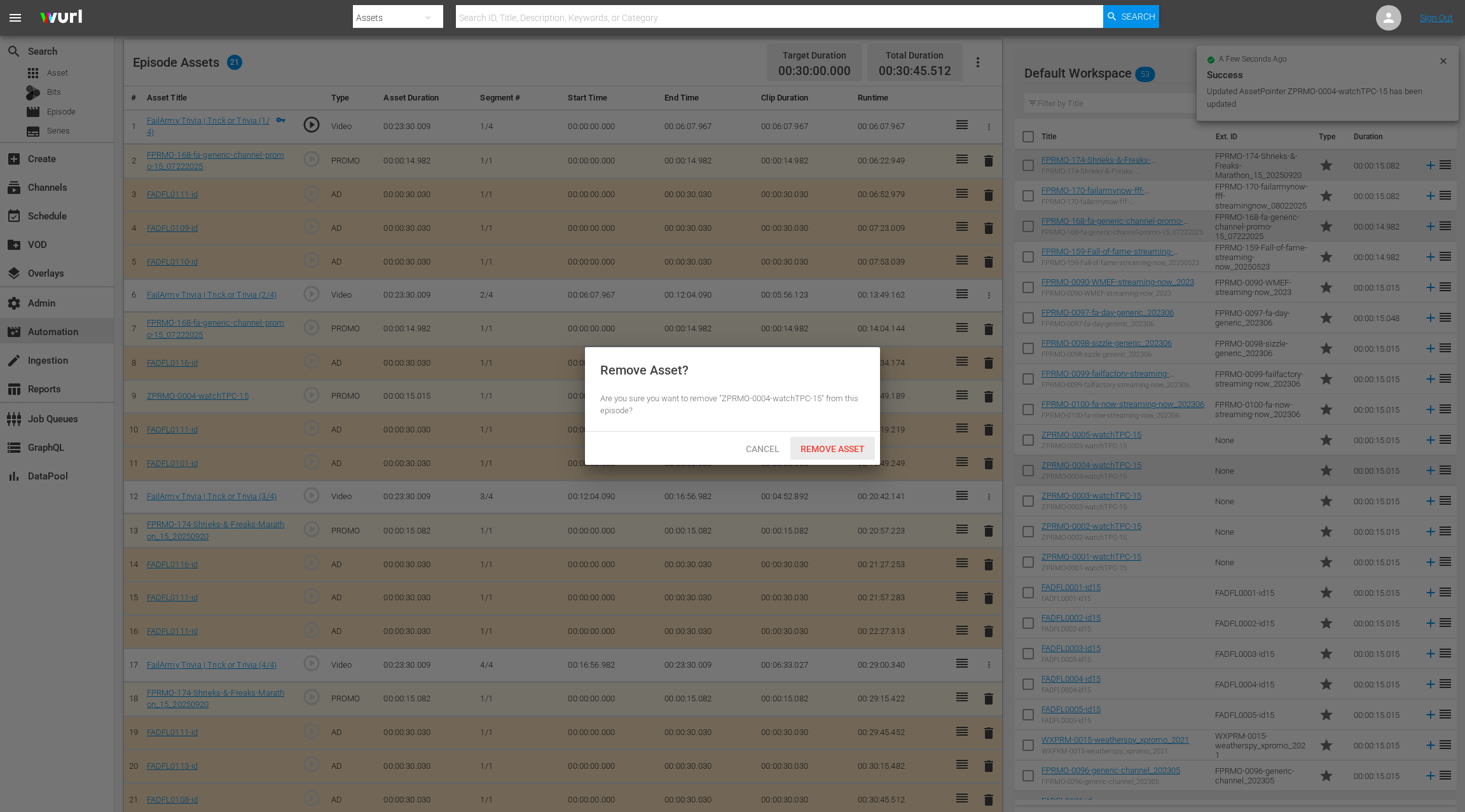
drag, startPoint x: 853, startPoint y: 445, endPoint x: 985, endPoint y: 448, distance: 132.0
click at [853, 445] on span "Remove Asset" at bounding box center [832, 449] width 85 height 10
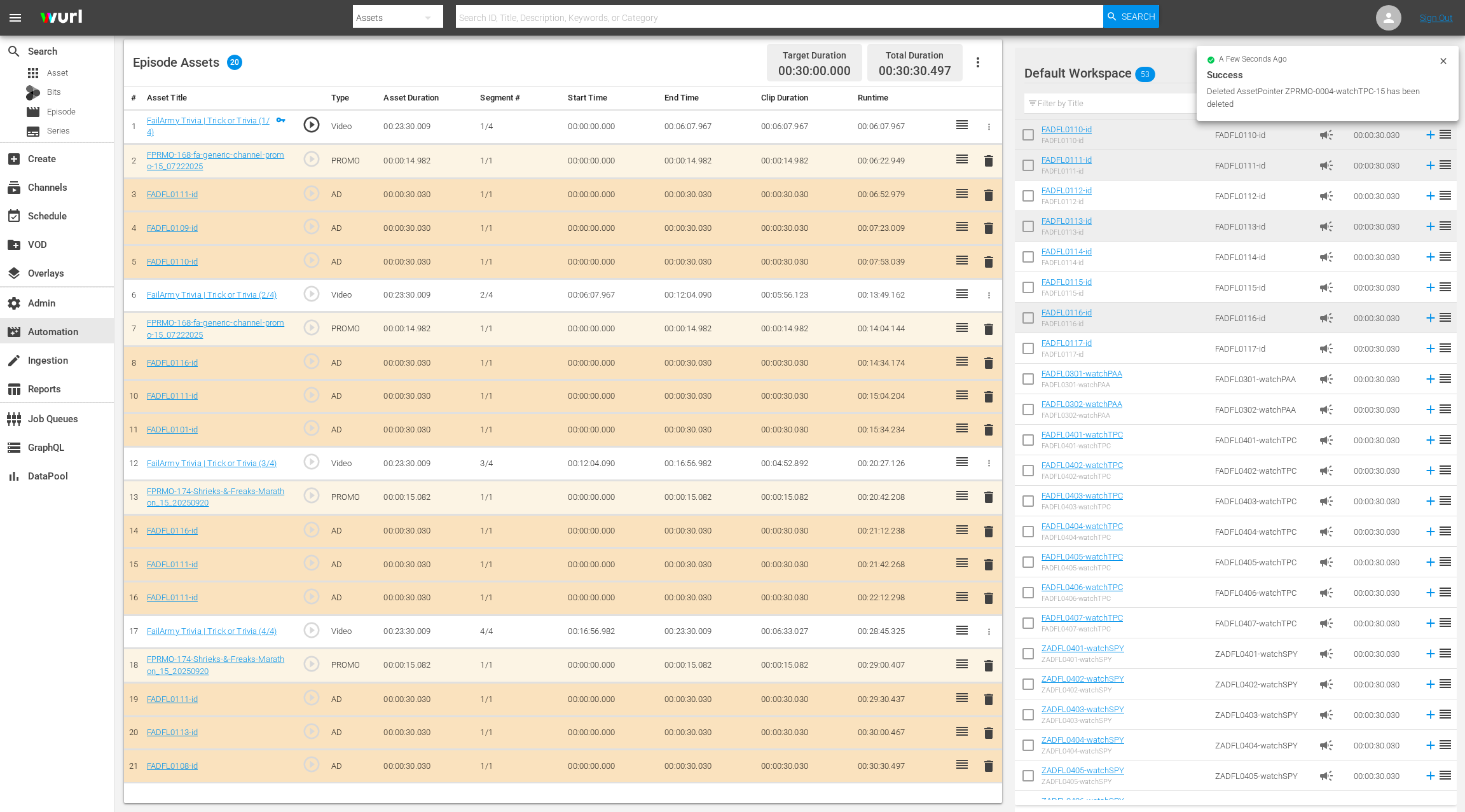
scroll to position [948, 0]
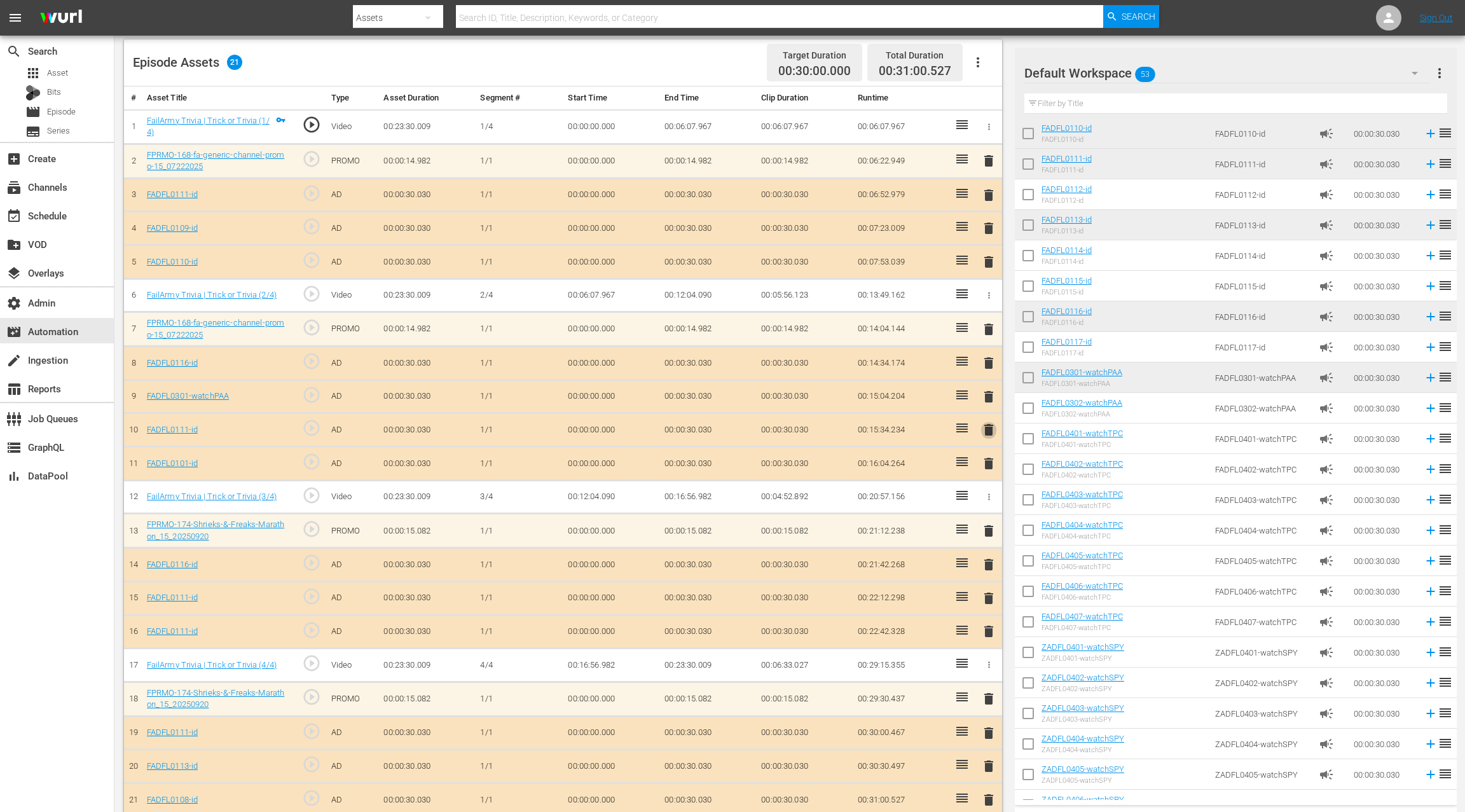
click at [987, 423] on span "delete" at bounding box center [989, 430] width 15 height 15
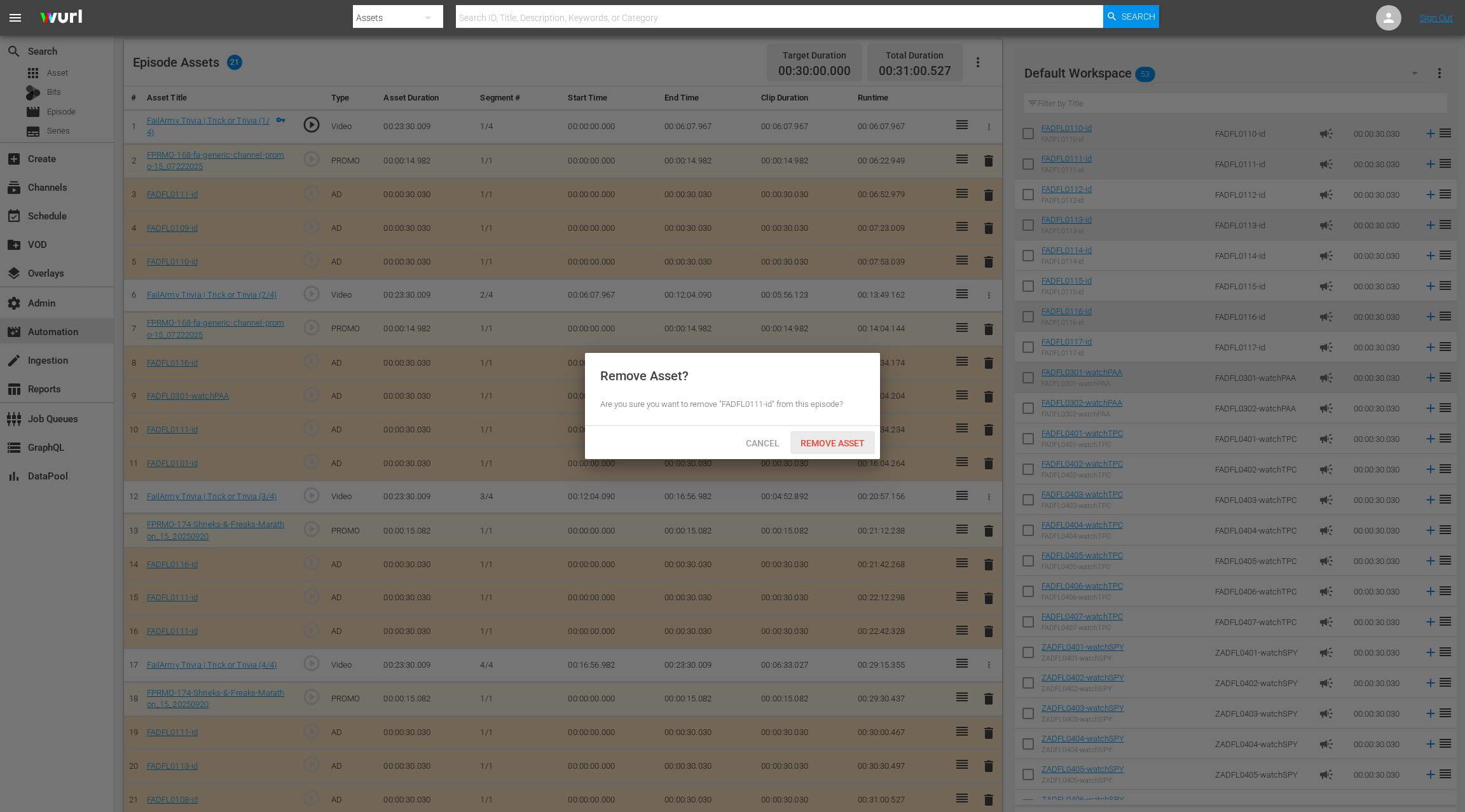
click at [823, 443] on span "Remove Asset" at bounding box center [832, 443] width 85 height 10
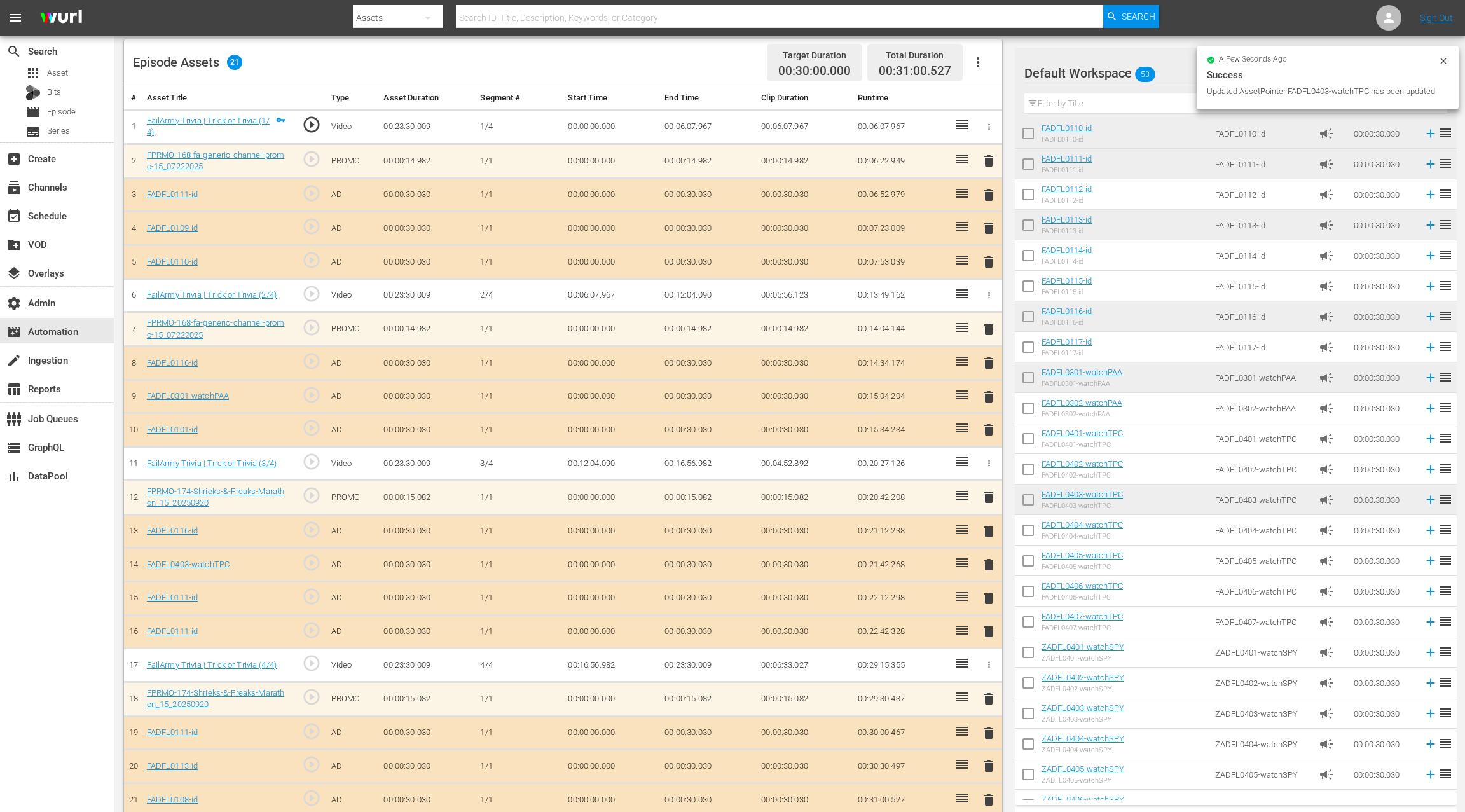
click at [989, 593] on span "delete" at bounding box center [989, 598] width 15 height 15
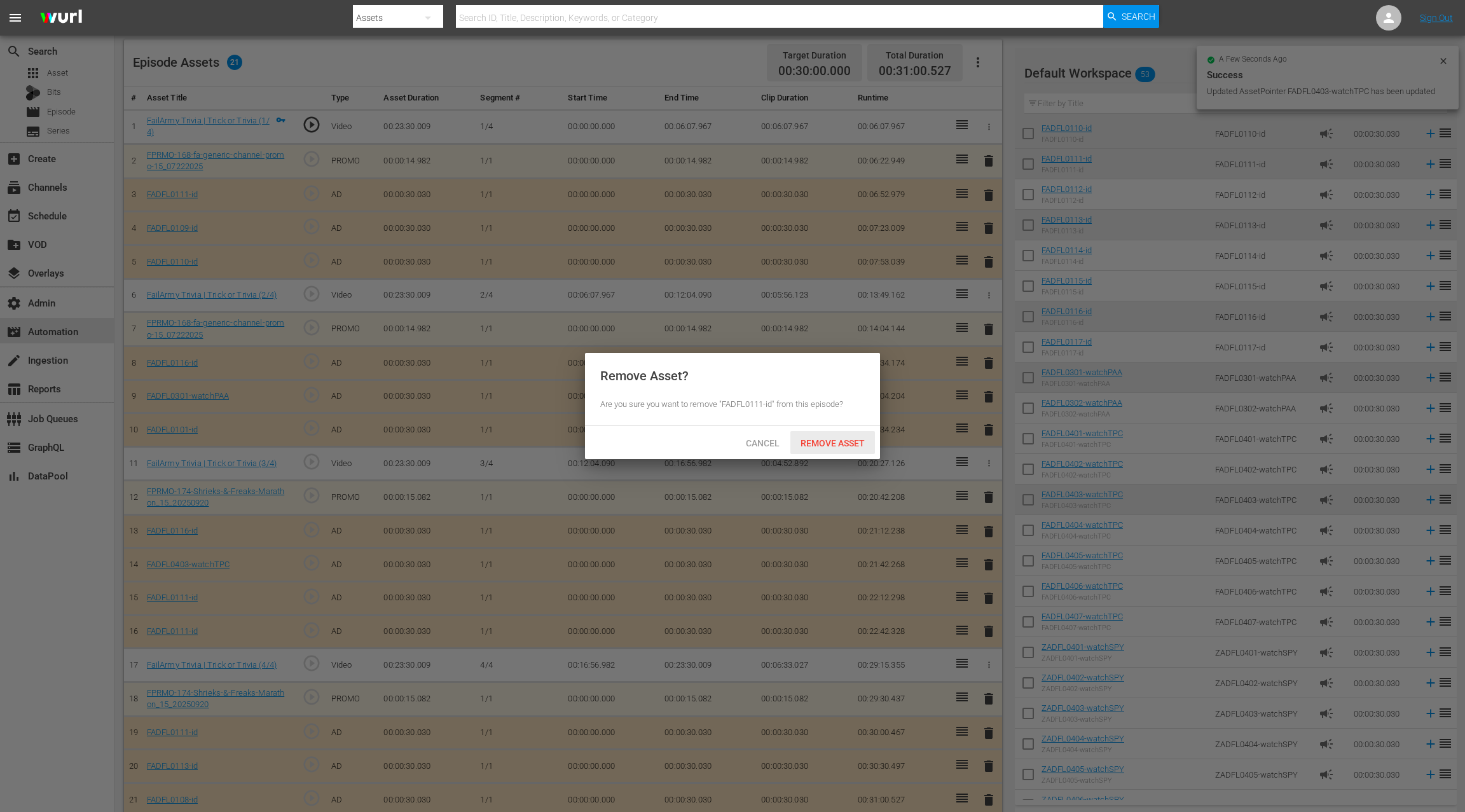
click at [845, 445] on span "Remove Asset" at bounding box center [832, 443] width 85 height 10
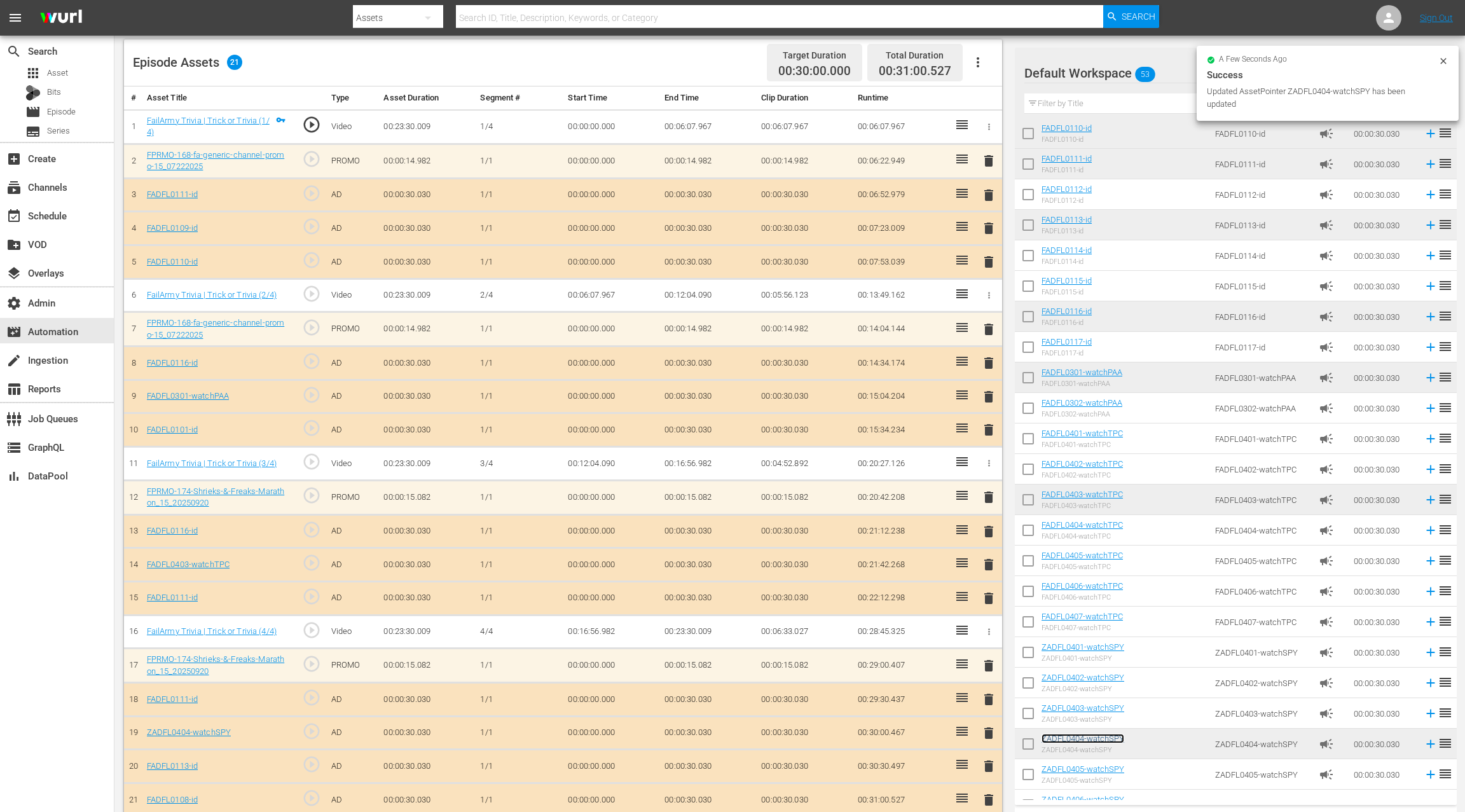
scroll to position [336, 0]
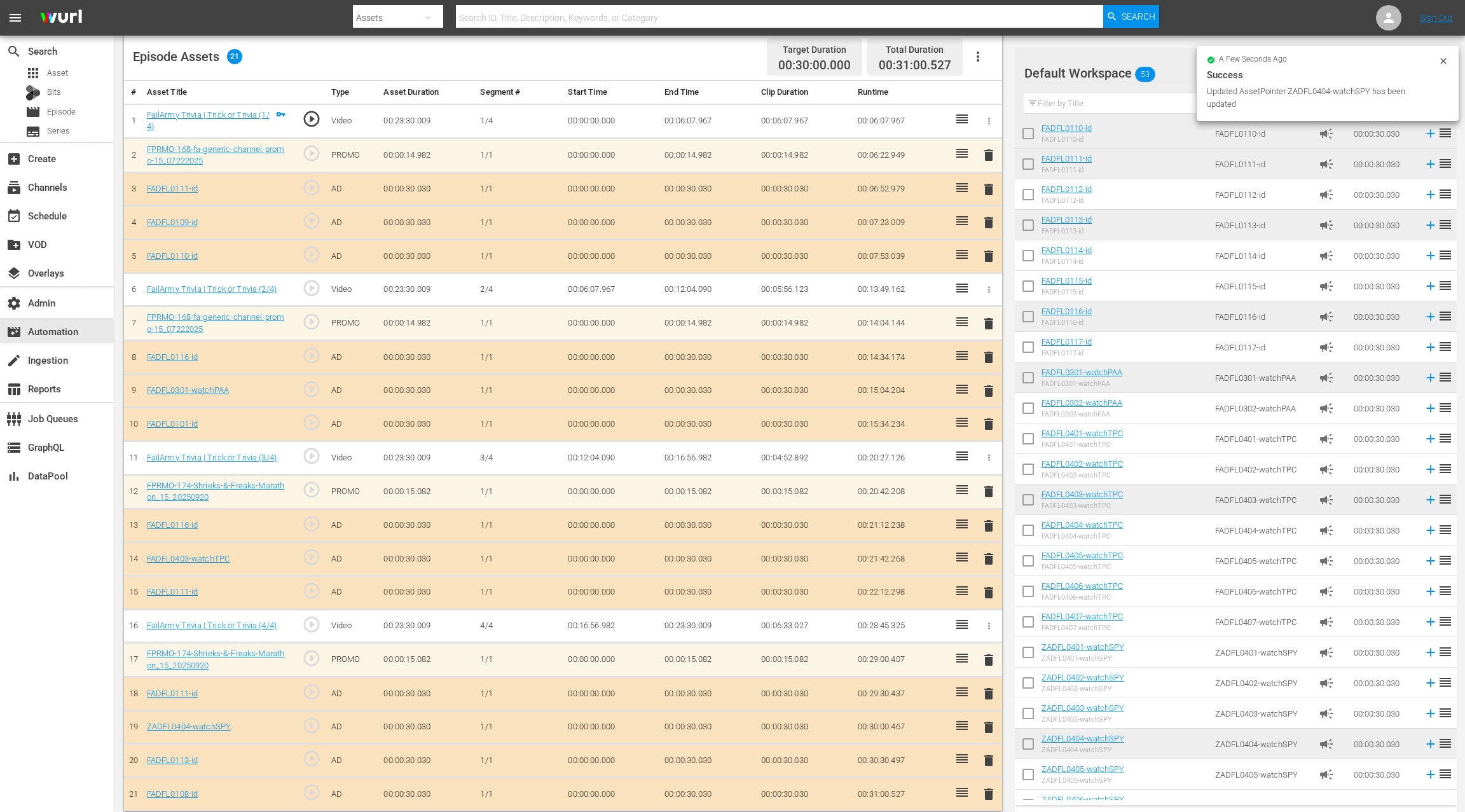
click at [987, 687] on span "delete" at bounding box center [989, 694] width 15 height 15
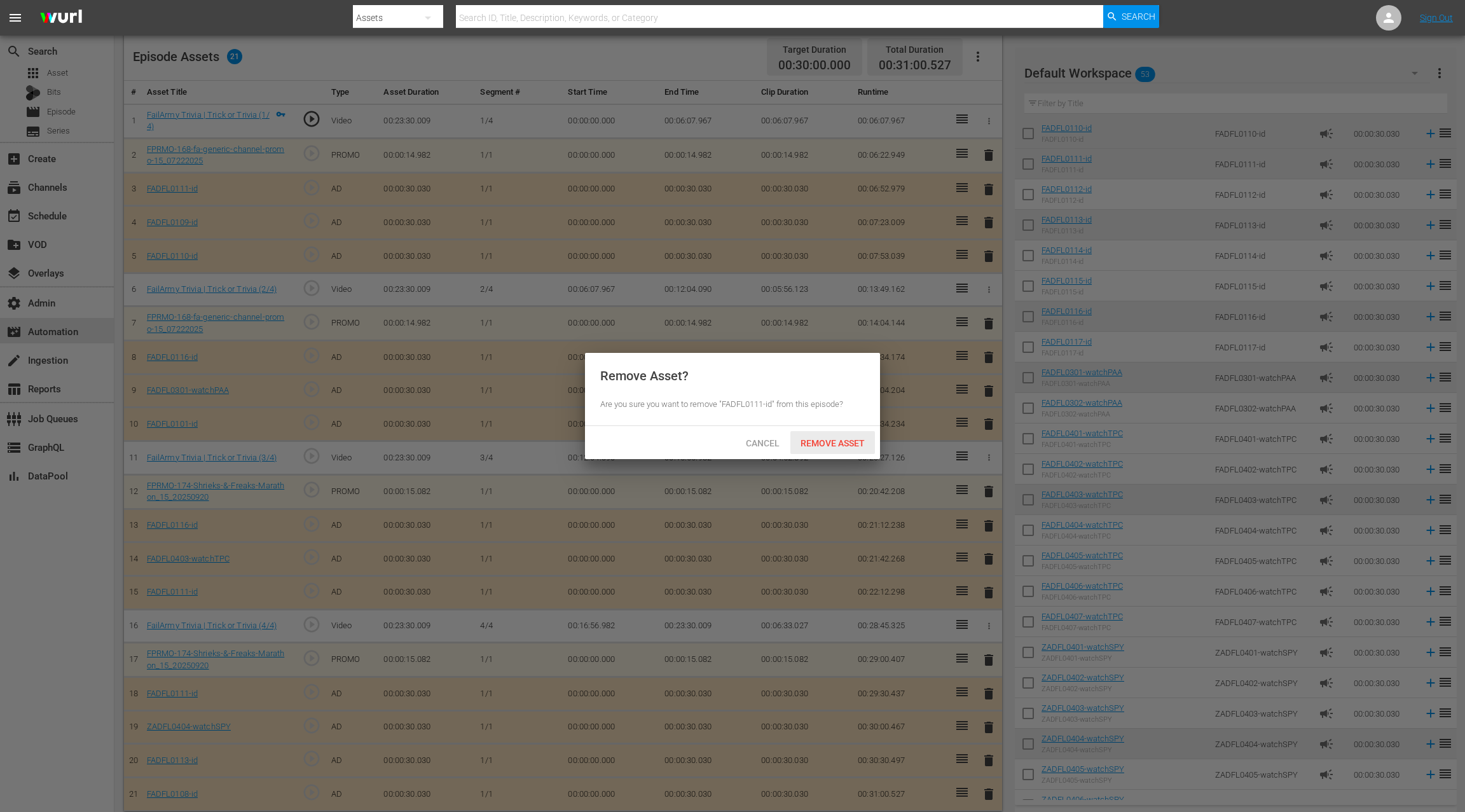
drag, startPoint x: 823, startPoint y: 447, endPoint x: 919, endPoint y: 495, distance: 107.3
click at [823, 447] on span "Remove Asset" at bounding box center [832, 443] width 85 height 10
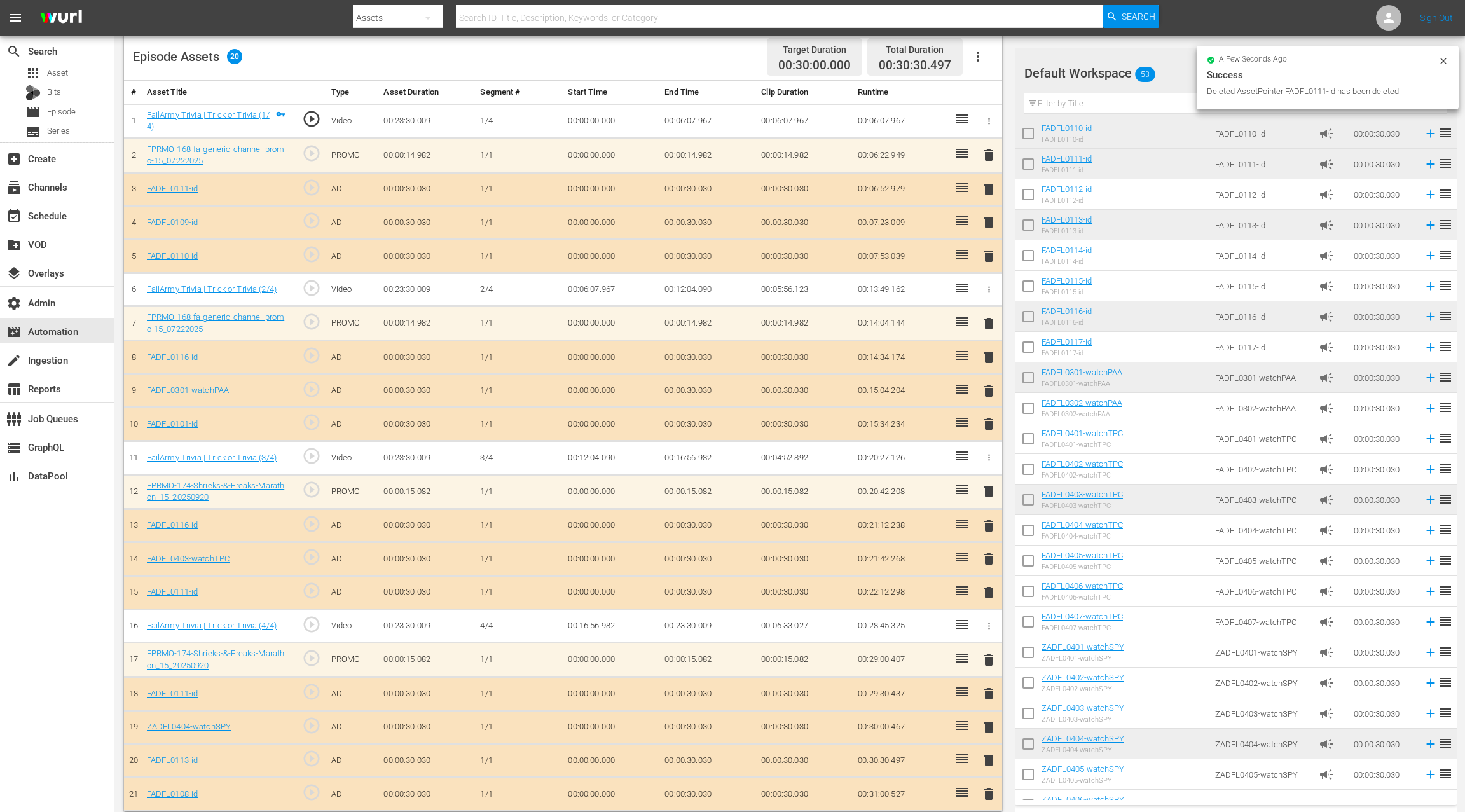
scroll to position [330, 0]
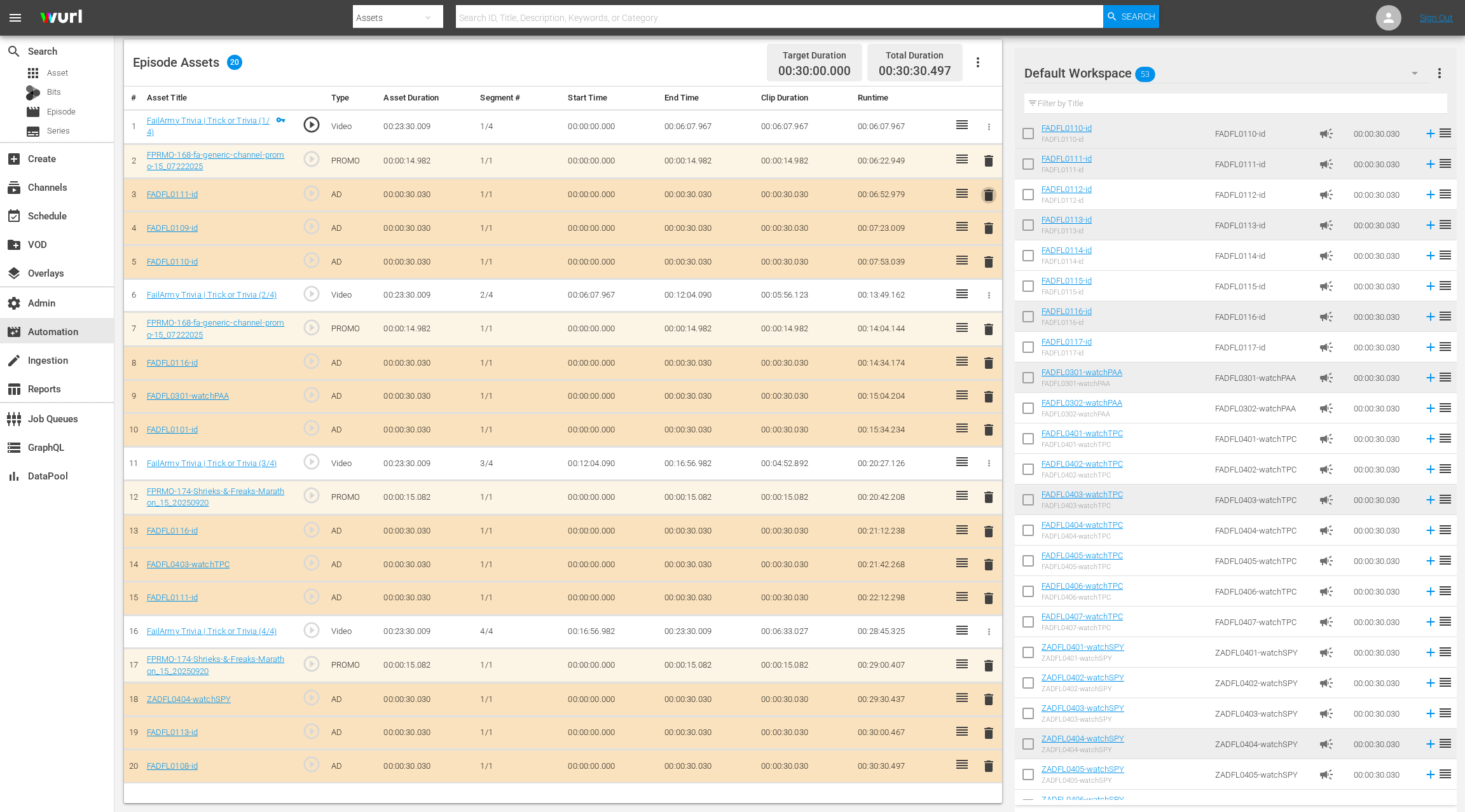
click at [989, 196] on span "delete" at bounding box center [989, 196] width 15 height 15
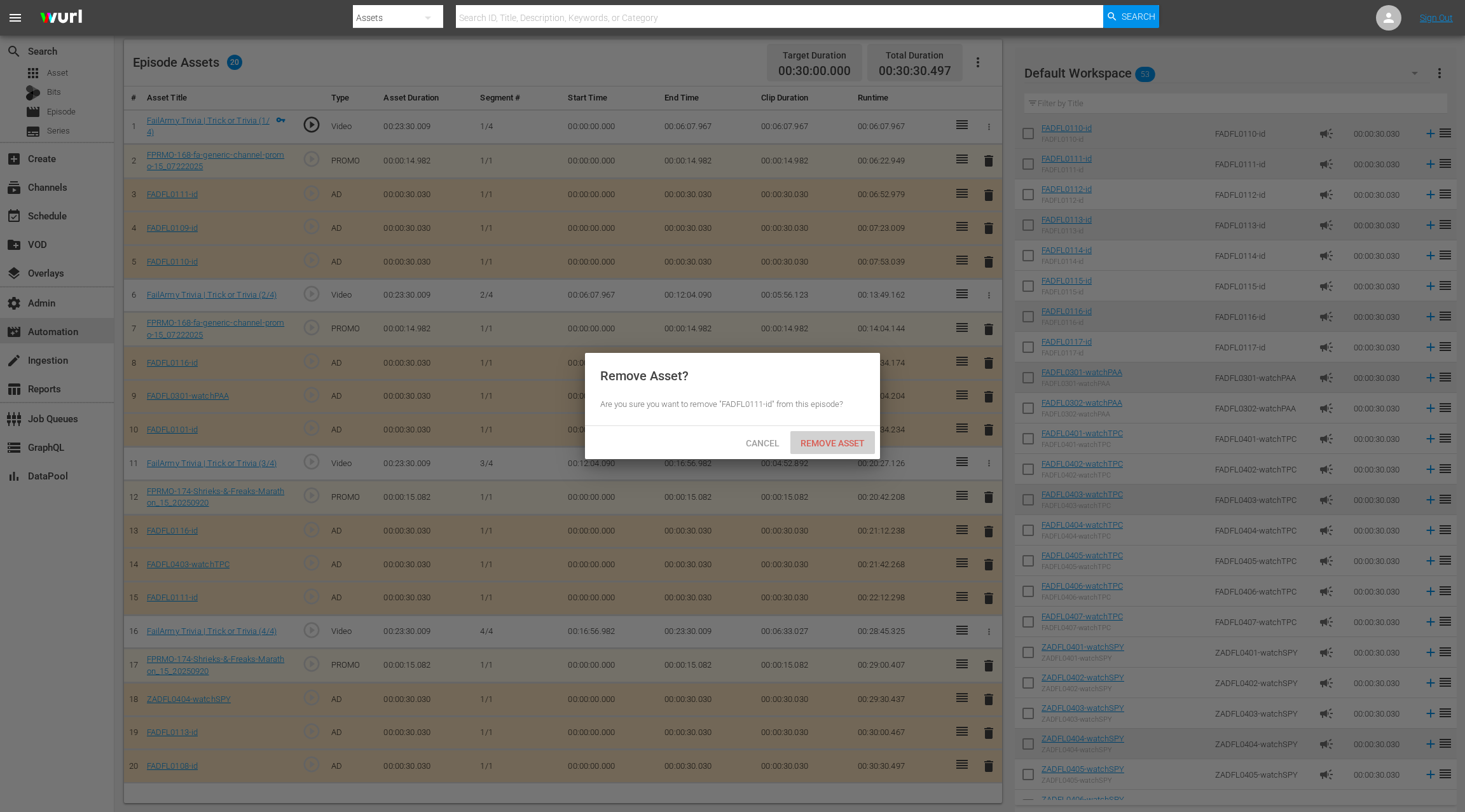
click at [849, 442] on span "Remove Asset" at bounding box center [832, 443] width 85 height 10
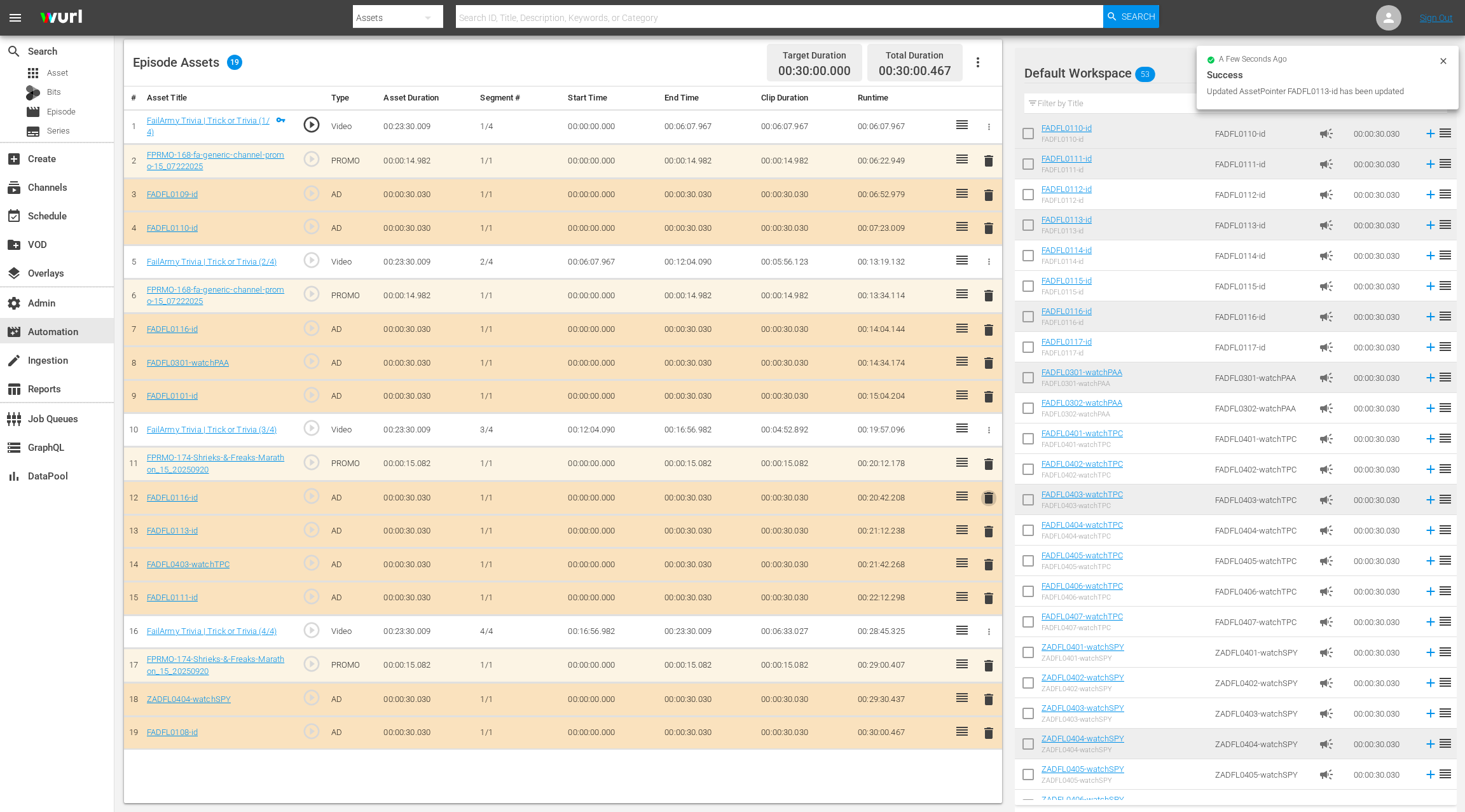
click at [990, 492] on span "delete" at bounding box center [989, 498] width 15 height 15
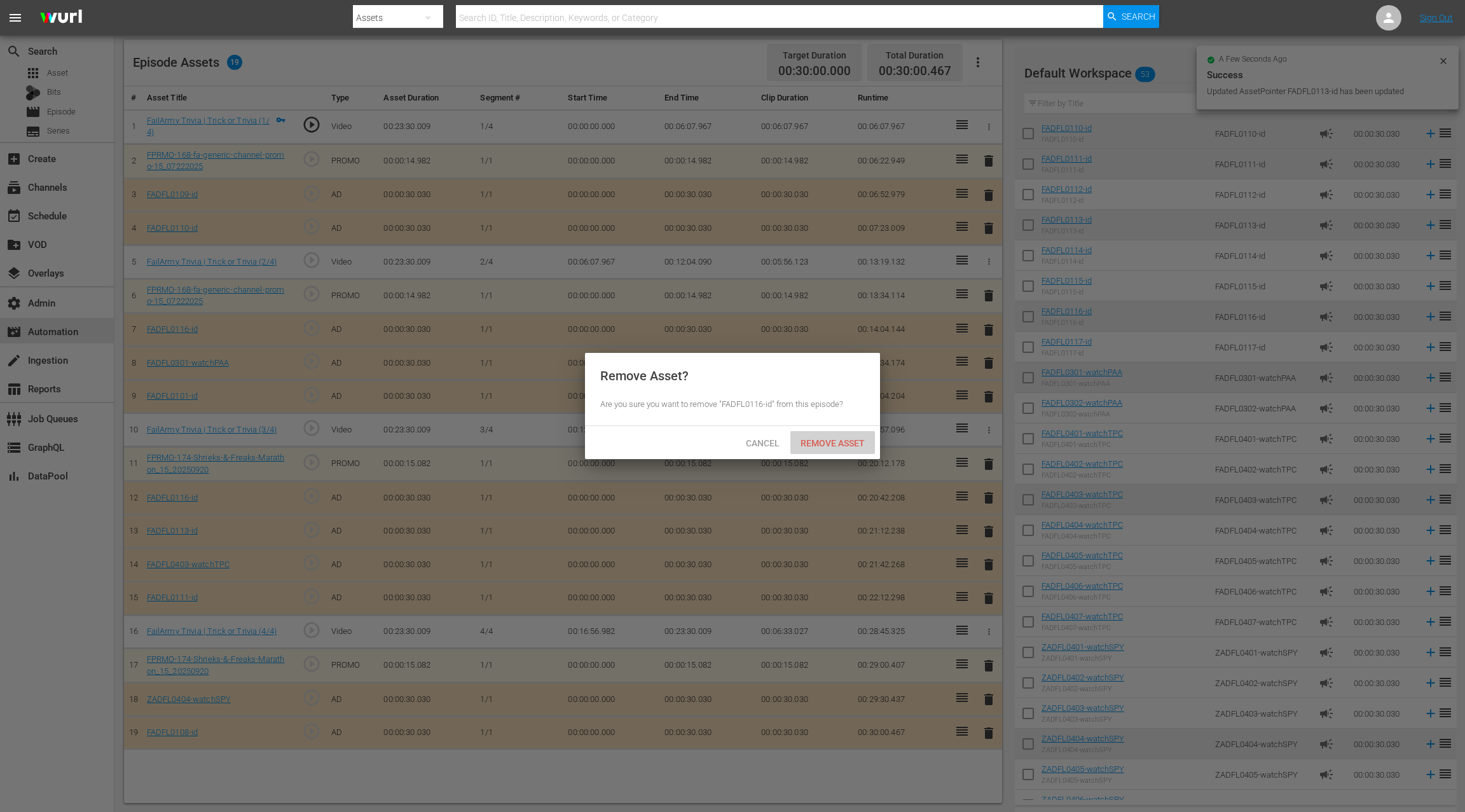
click at [836, 443] on span "Remove Asset" at bounding box center [832, 443] width 85 height 10
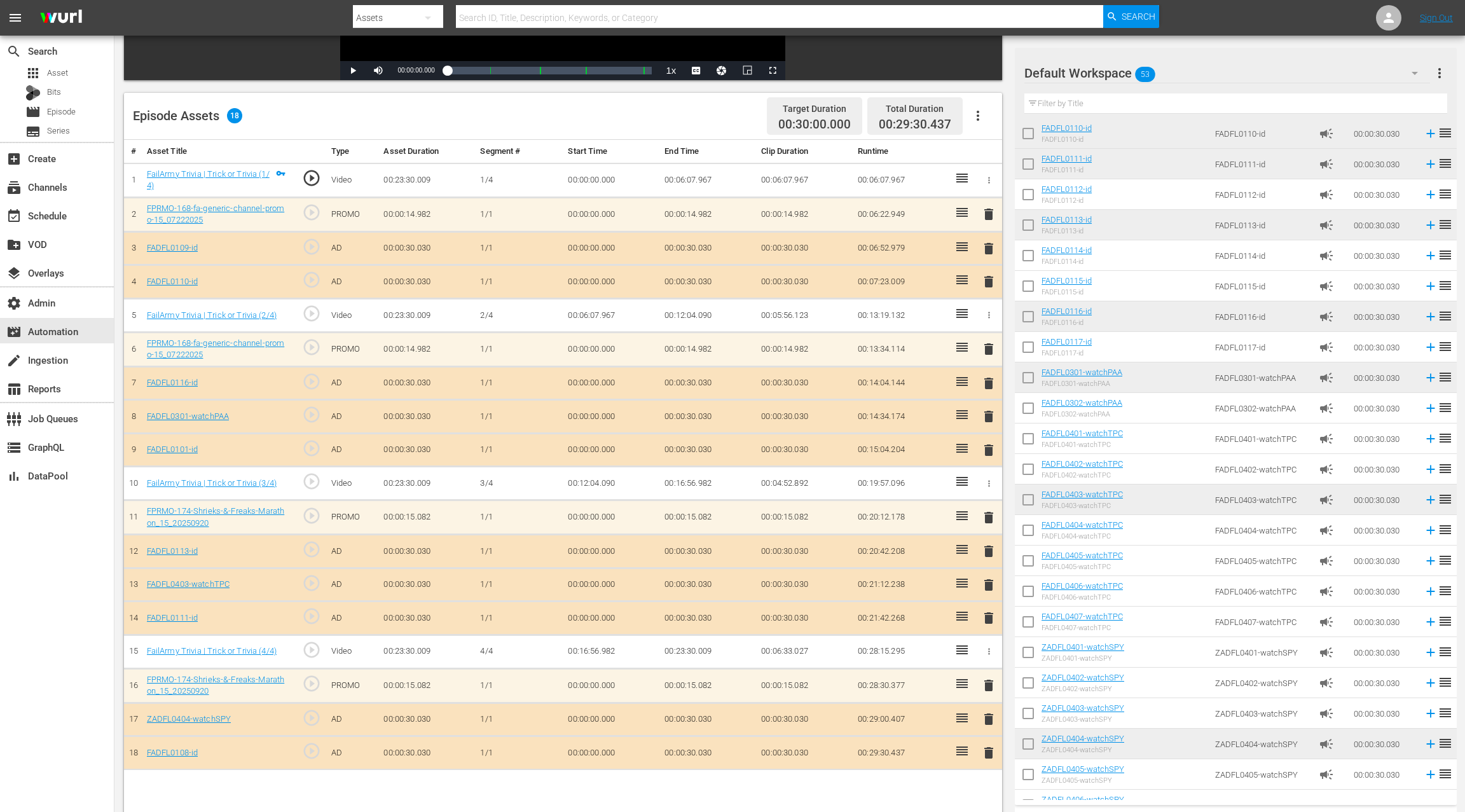
scroll to position [275, 0]
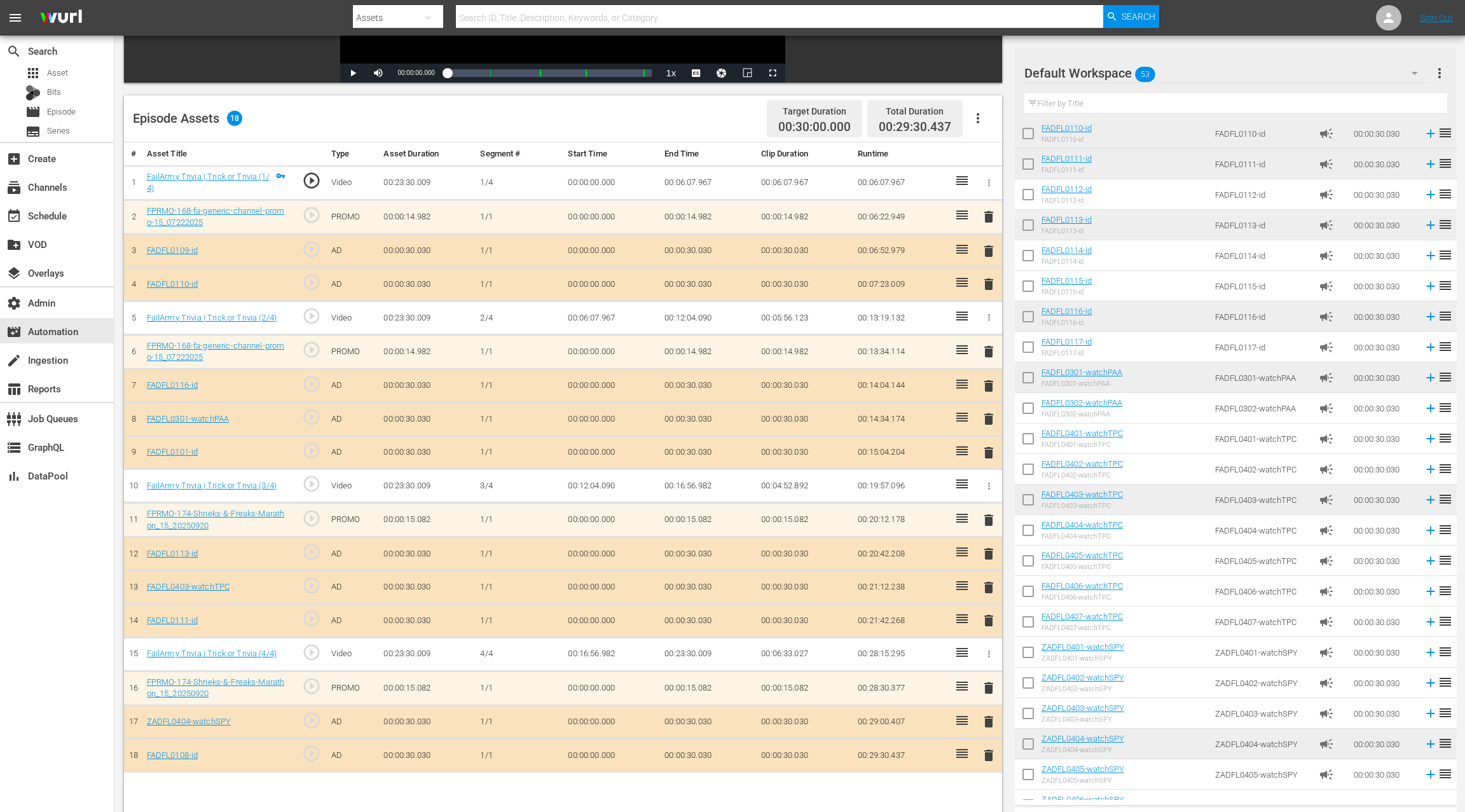
click at [987, 214] on span "delete" at bounding box center [989, 217] width 15 height 15
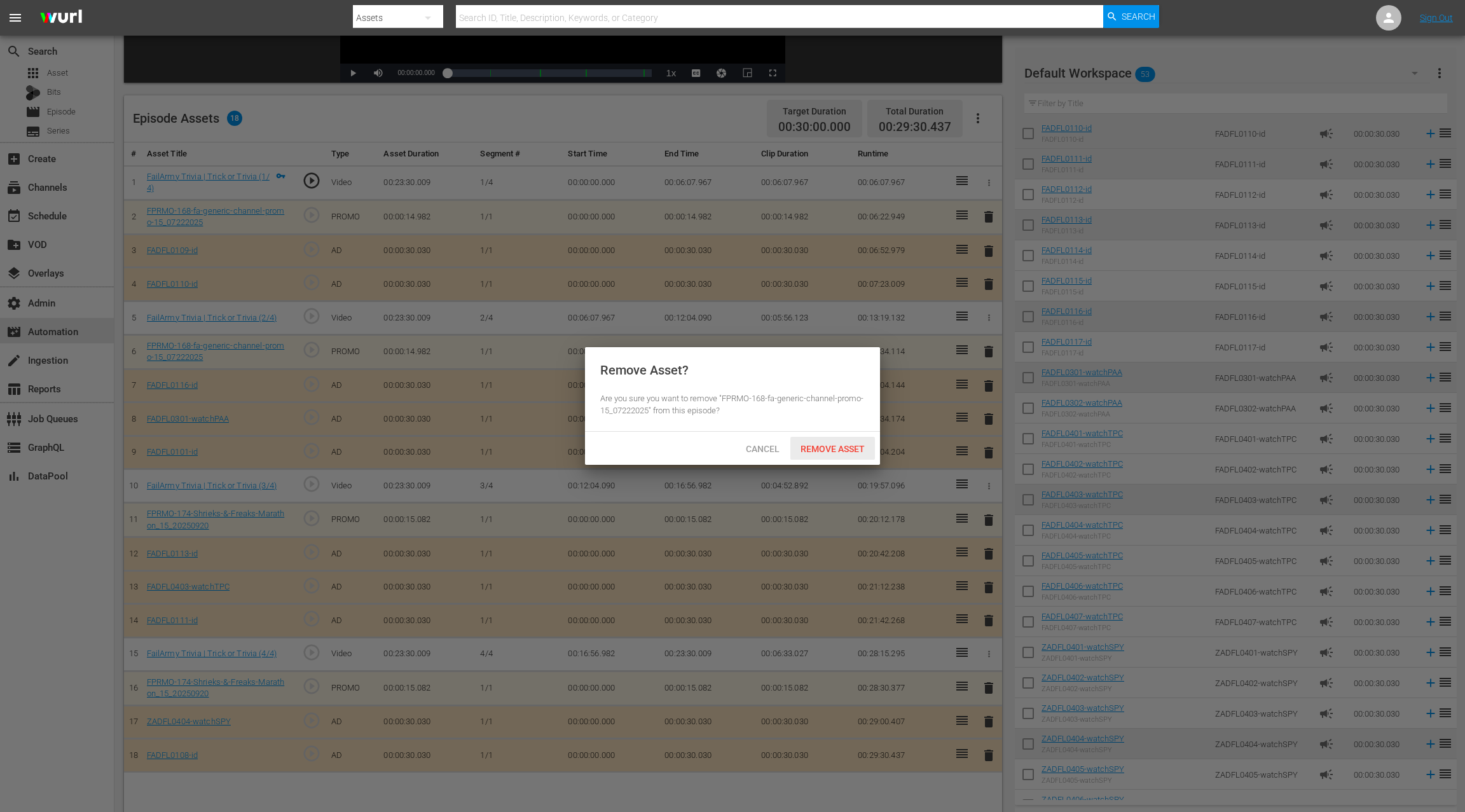
click at [847, 445] on span "Remove Asset" at bounding box center [832, 449] width 85 height 10
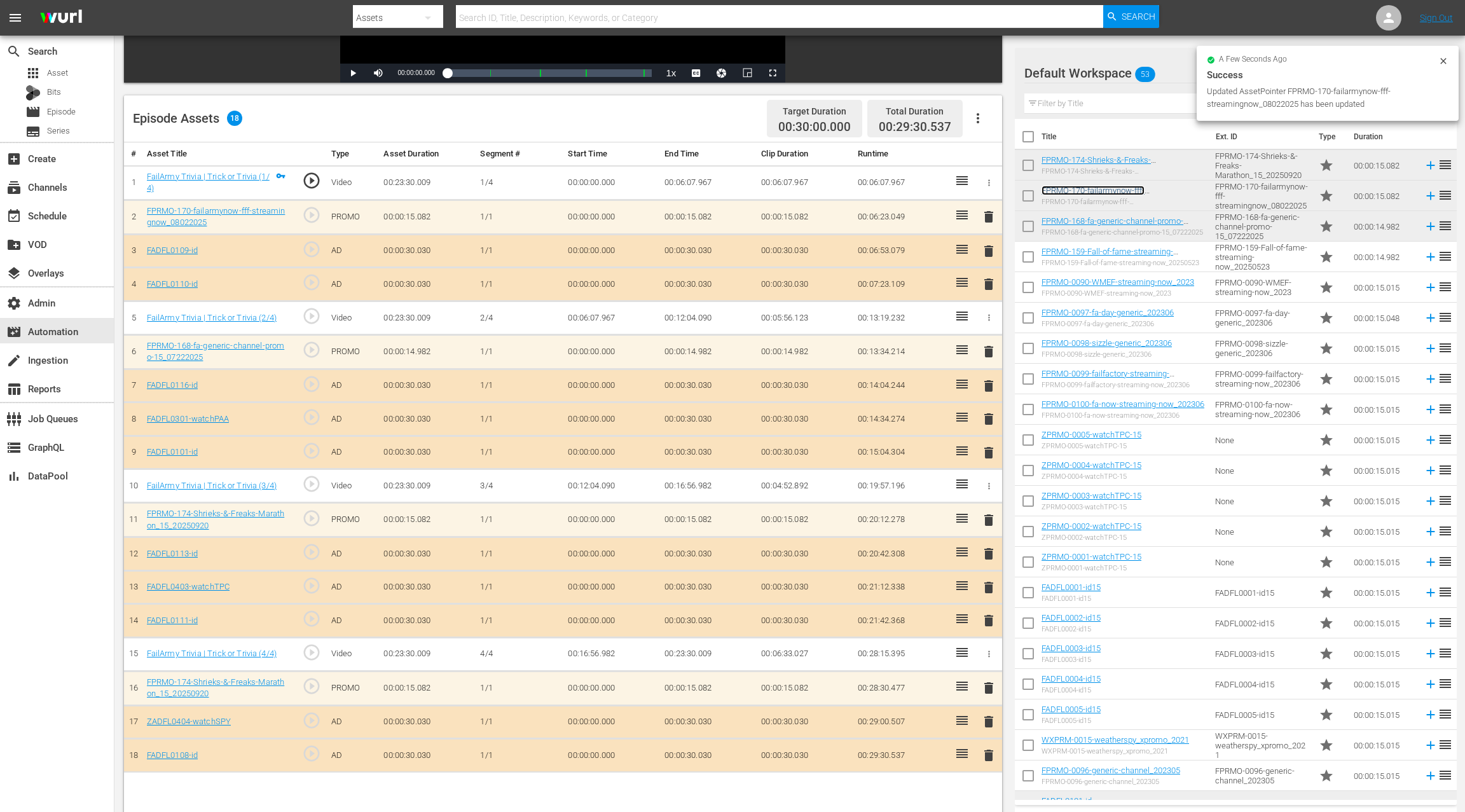
scroll to position [330, 0]
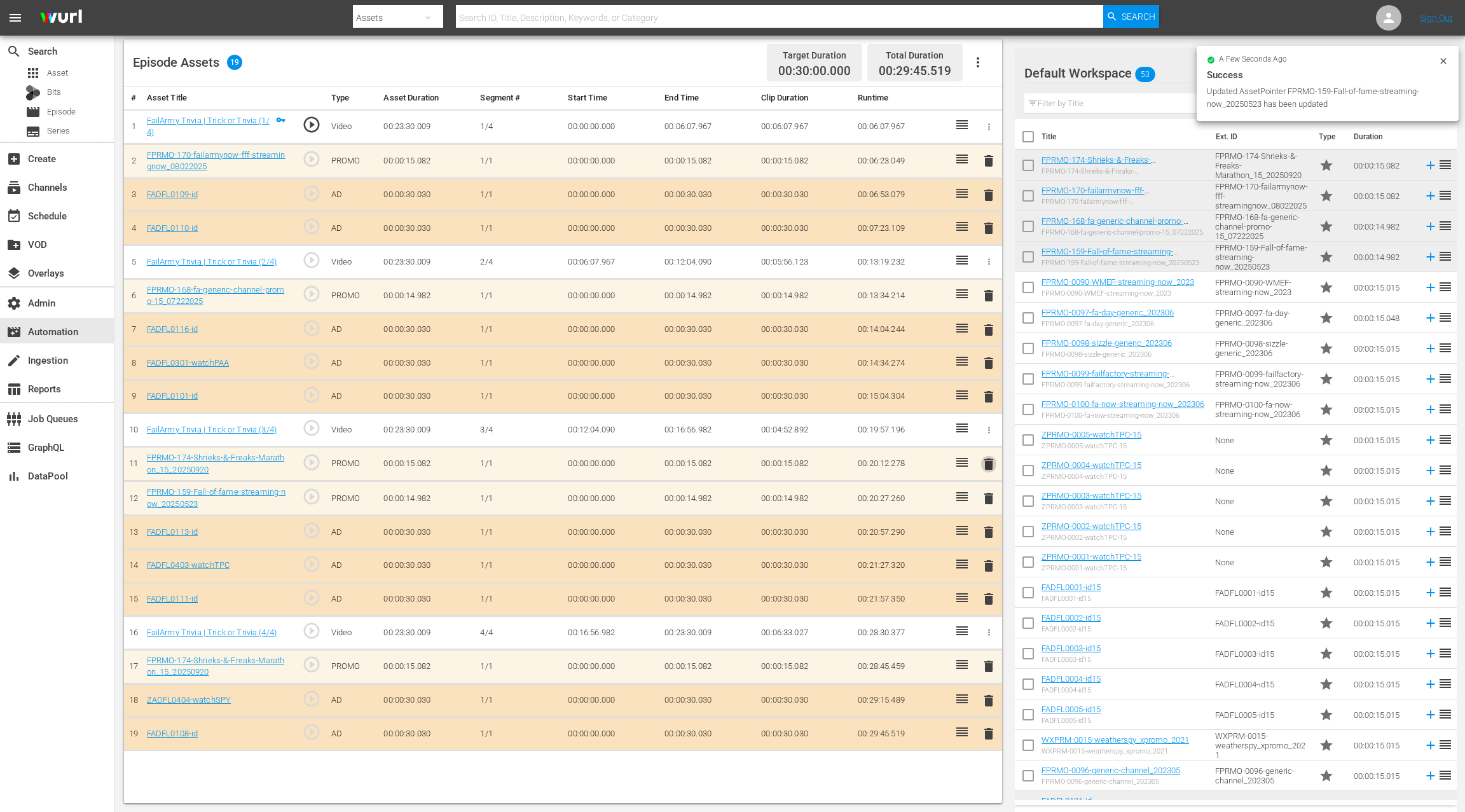
click at [989, 459] on span "delete" at bounding box center [989, 464] width 15 height 15
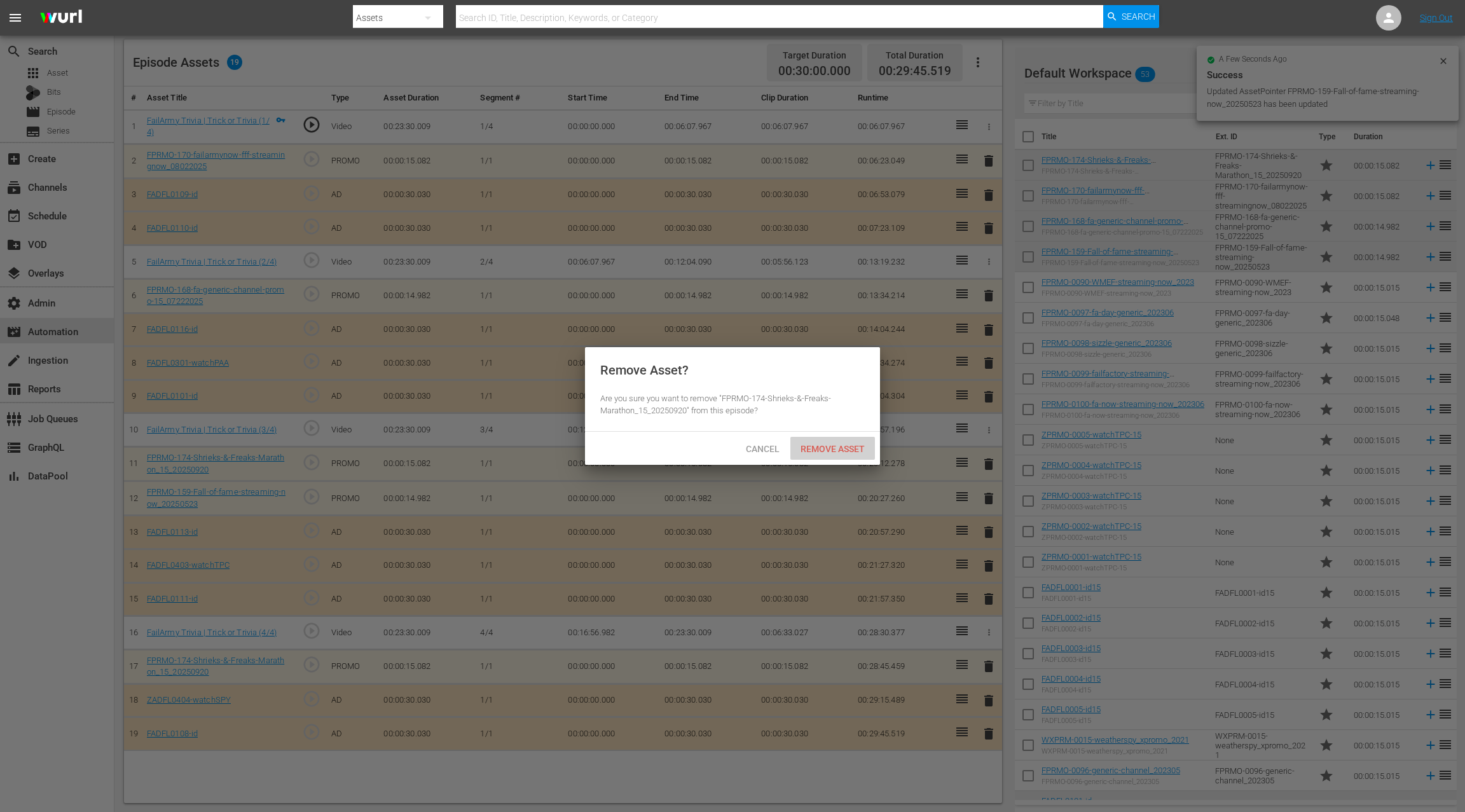
drag, startPoint x: 832, startPoint y: 452, endPoint x: 859, endPoint y: 427, distance: 36.8
click at [832, 452] on span "Remove Asset" at bounding box center [832, 449] width 85 height 10
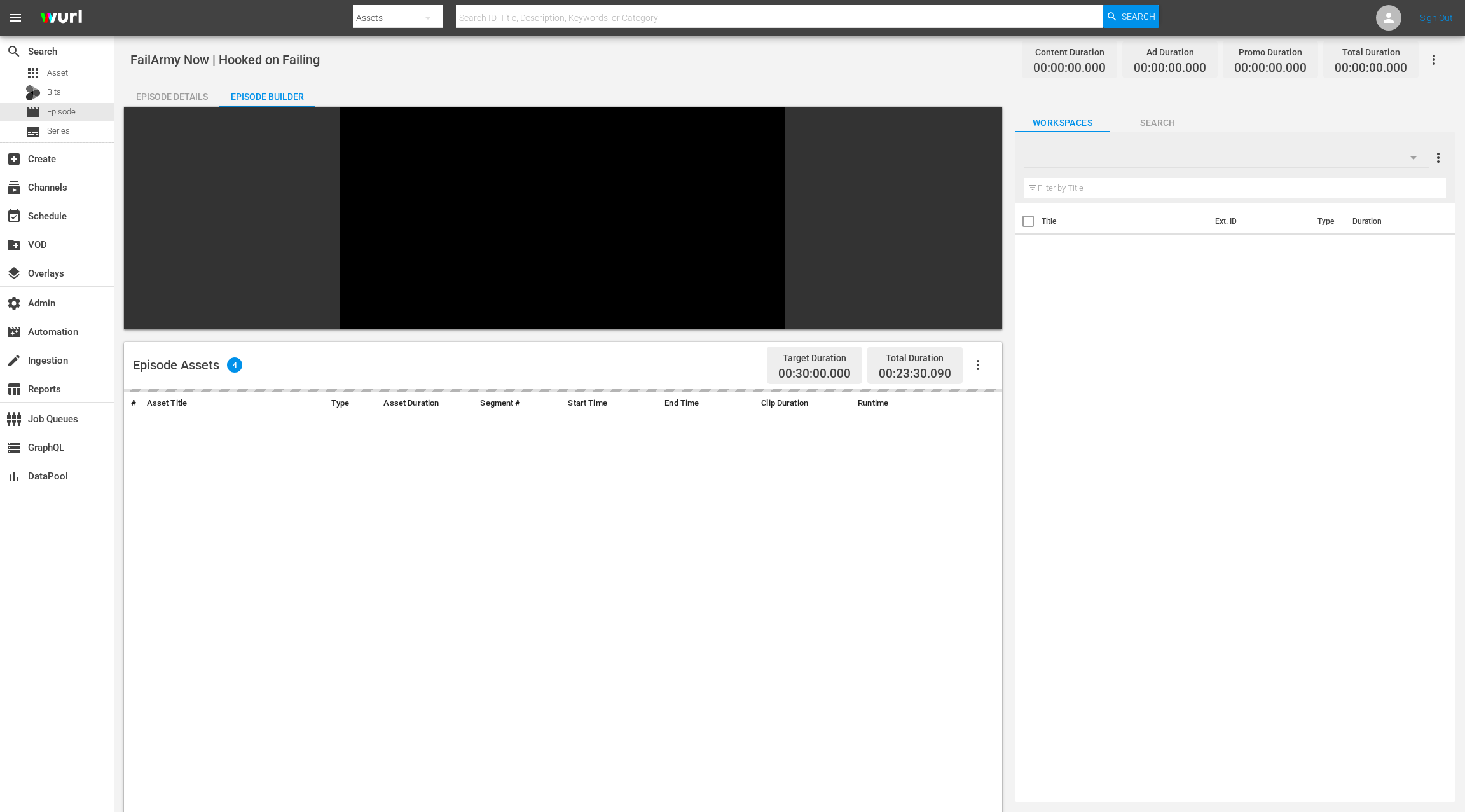
scroll to position [5, 0]
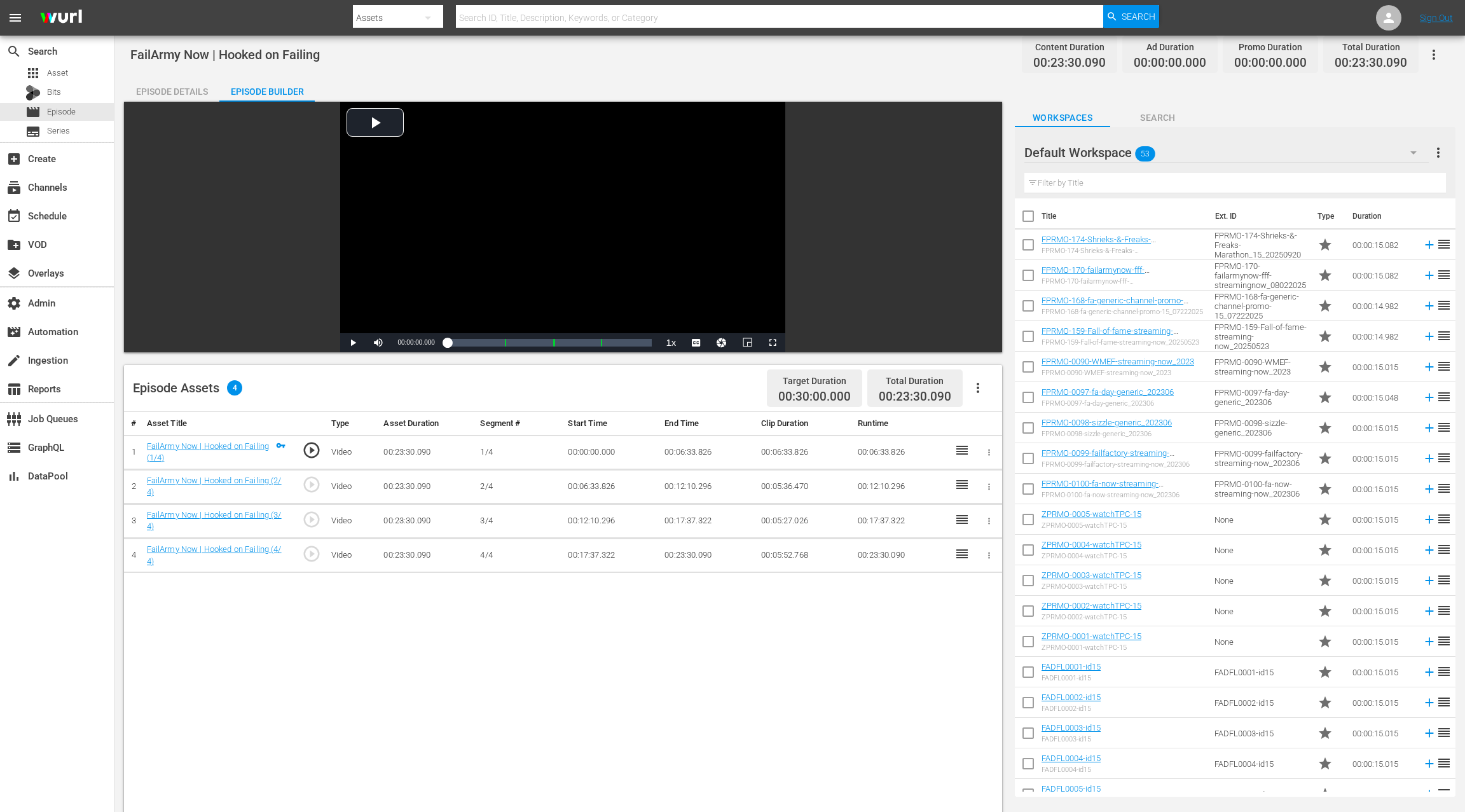
click at [979, 385] on icon "button" at bounding box center [978, 388] width 15 height 15
drag, startPoint x: 998, startPoint y: 391, endPoint x: 966, endPoint y: 406, distance: 35.3
click at [998, 391] on div "Fill with Ads" at bounding box center [1016, 392] width 87 height 30
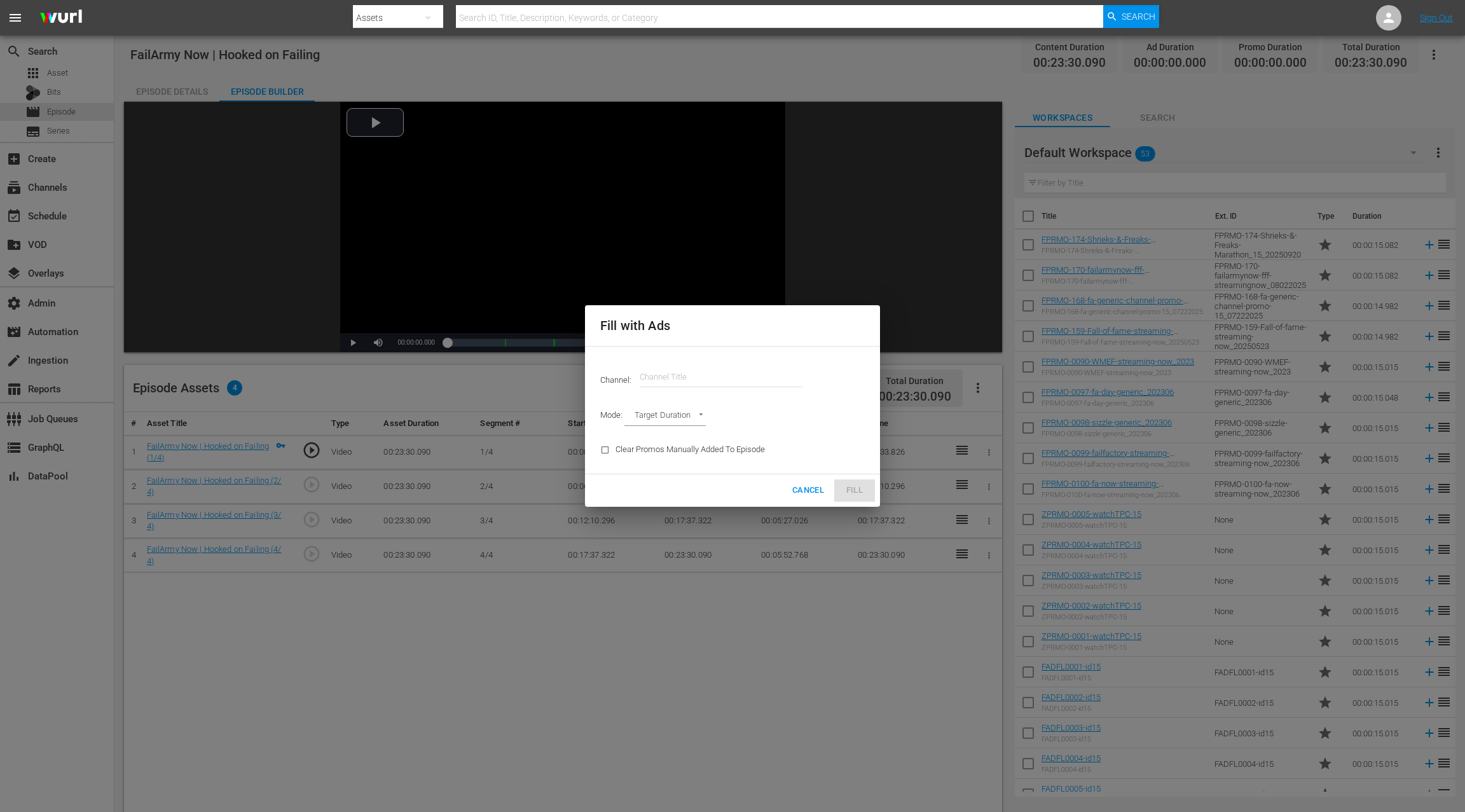
click at [692, 374] on input "text" at bounding box center [721, 376] width 163 height 30
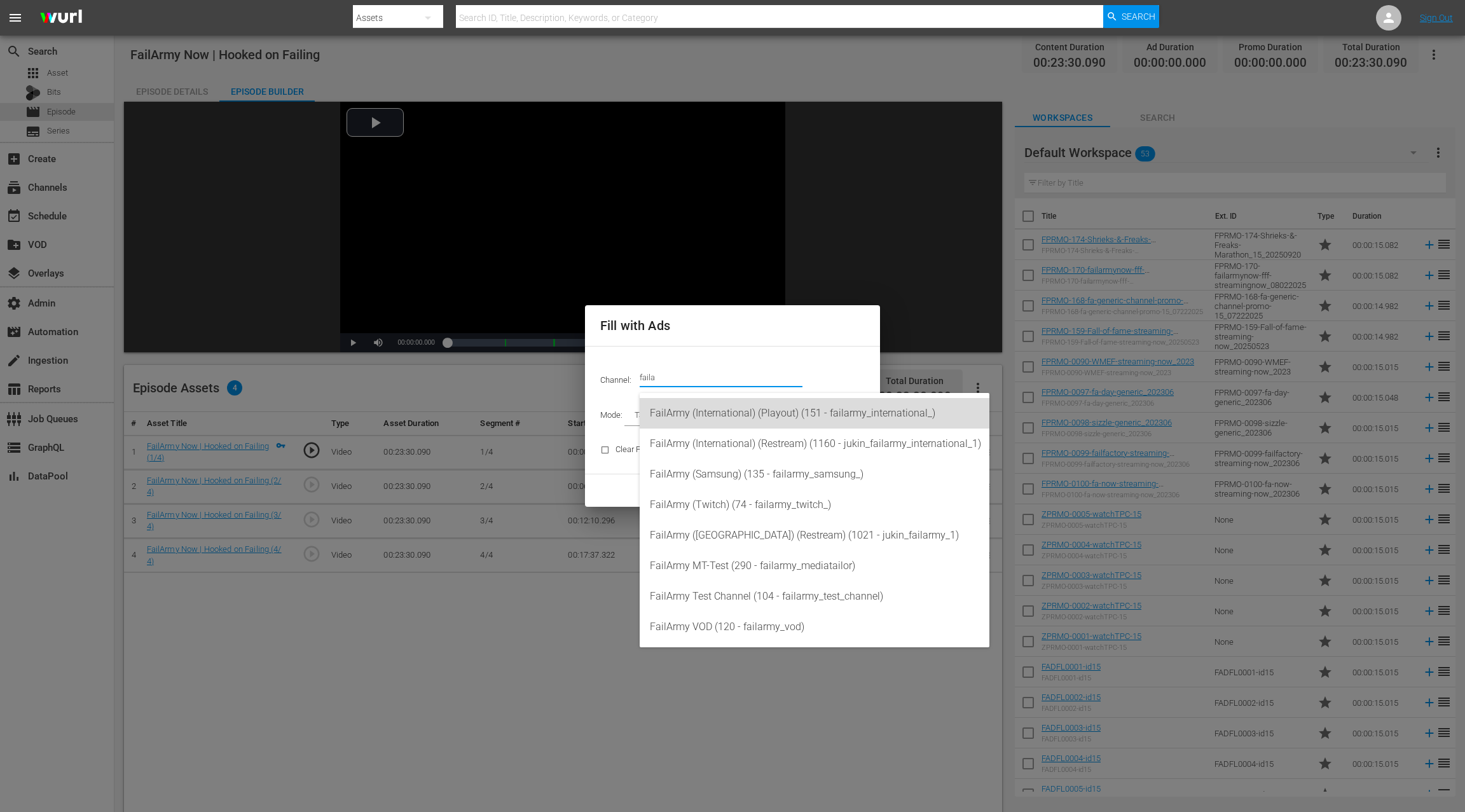
click at [771, 414] on div "FailArmy (International) (Playout) (151 - failarmy_international_)" at bounding box center [815, 413] width 329 height 30
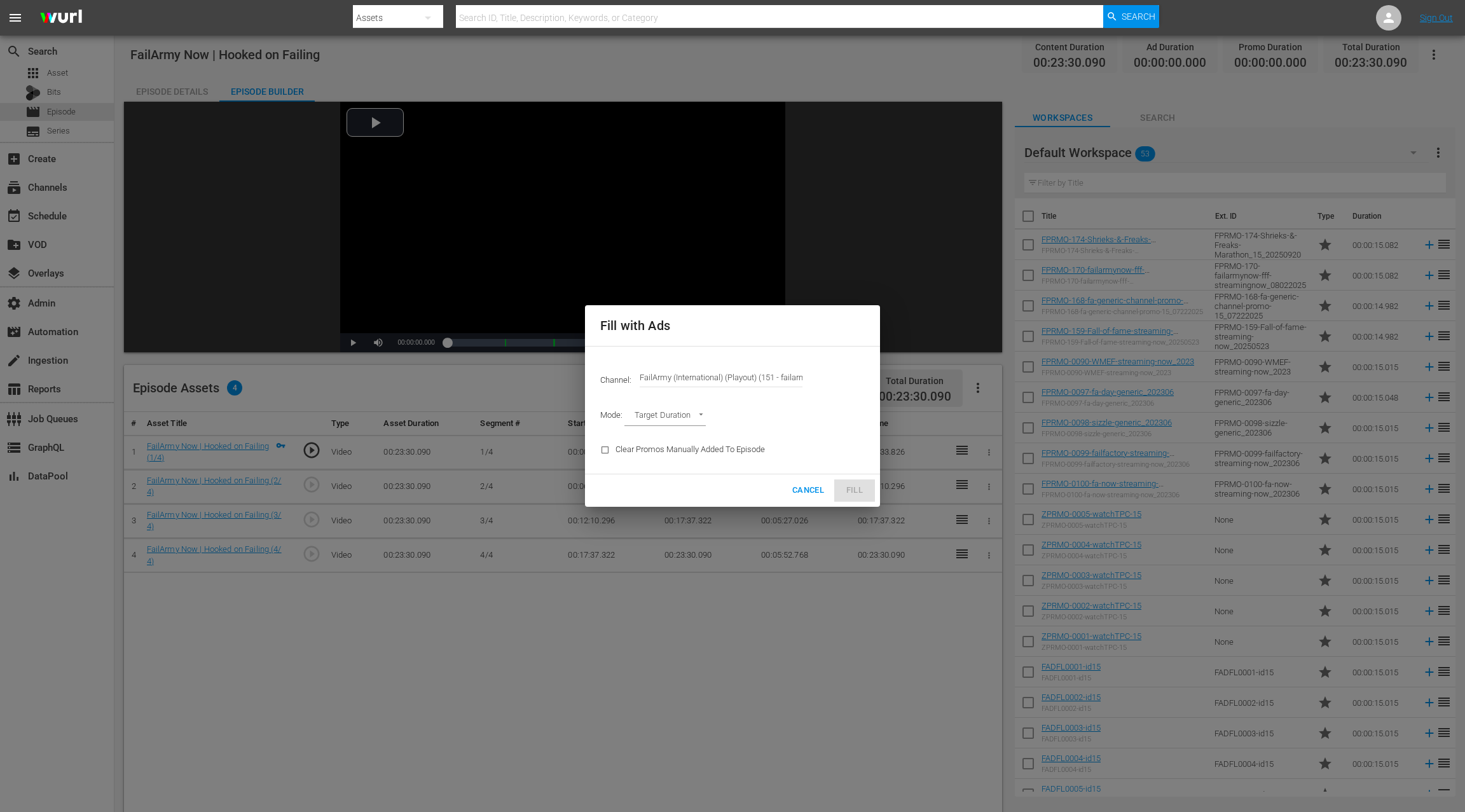
type input "FailArmy (International) (Playout) (151)"
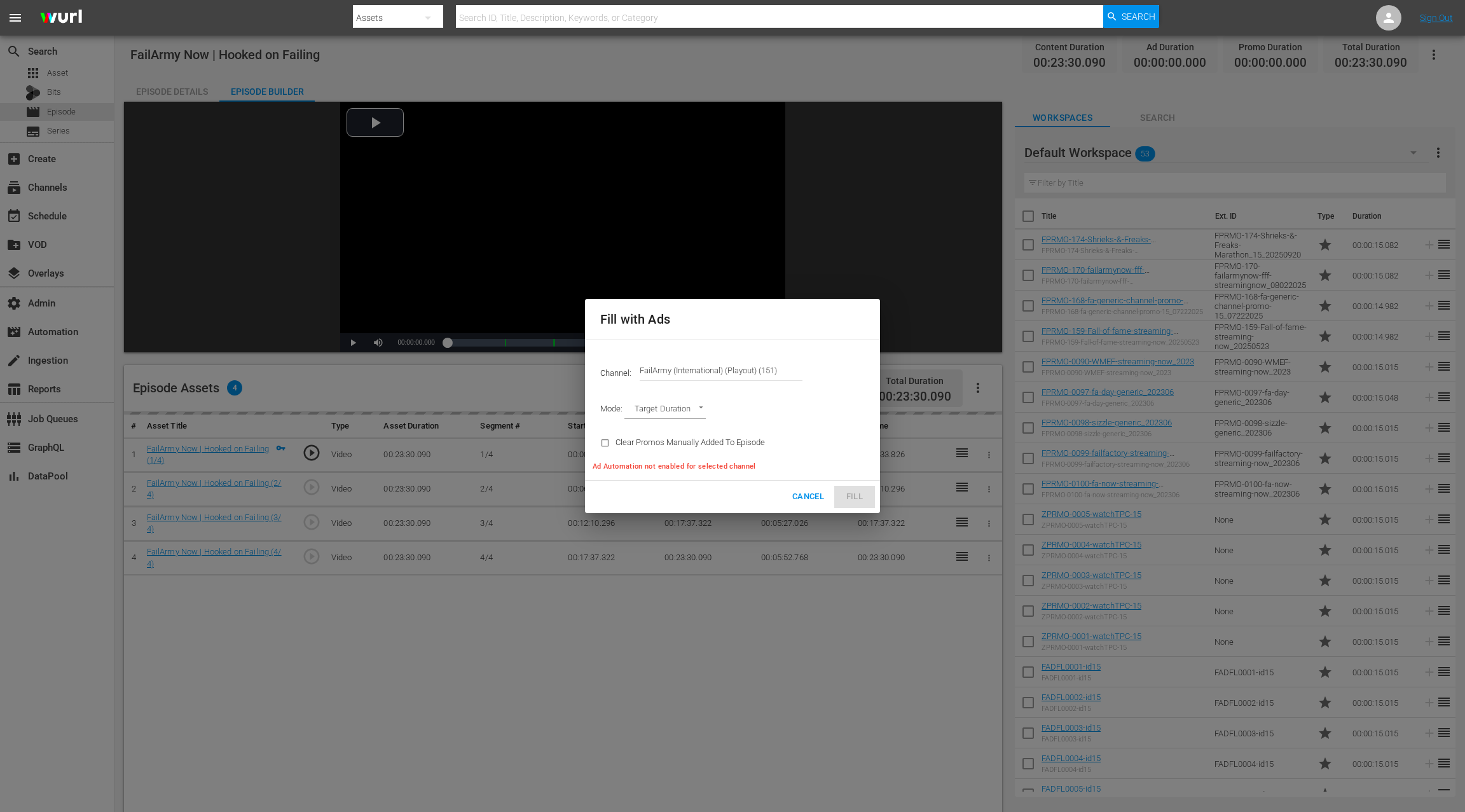
type input "AD_BREAK_DURATION"
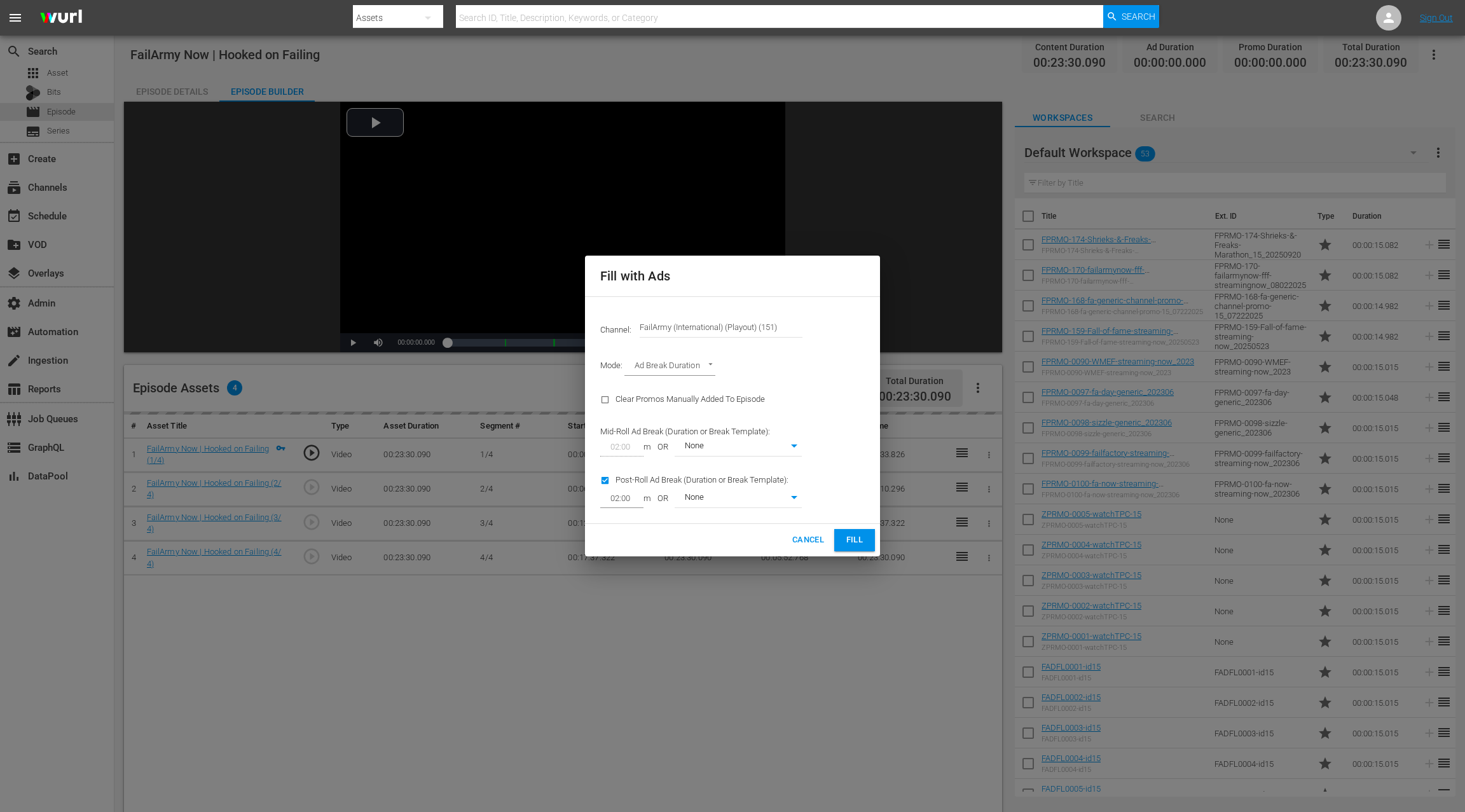
type input "0"
click at [845, 539] on span "Fill" at bounding box center [855, 540] width 21 height 15
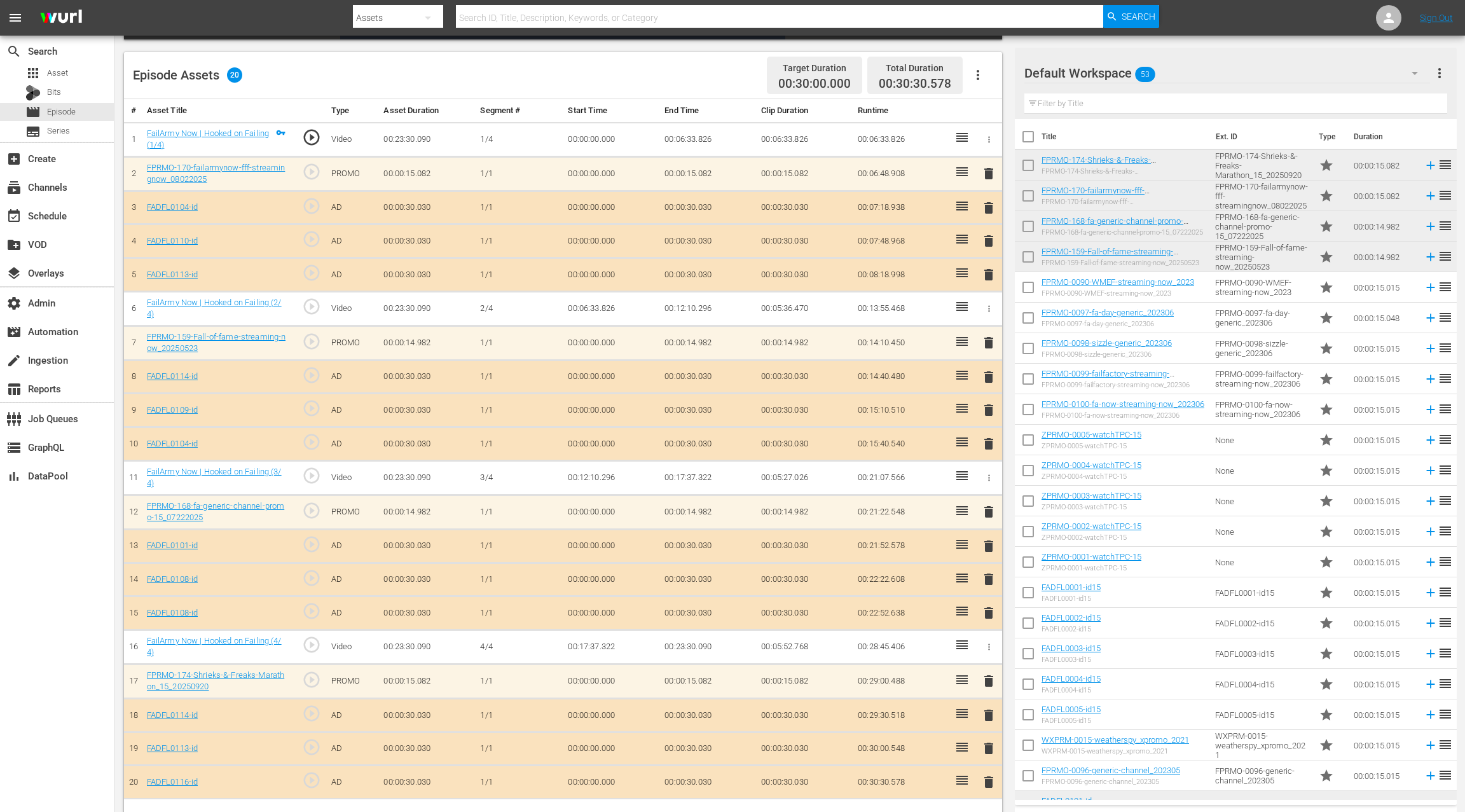
scroll to position [330, 0]
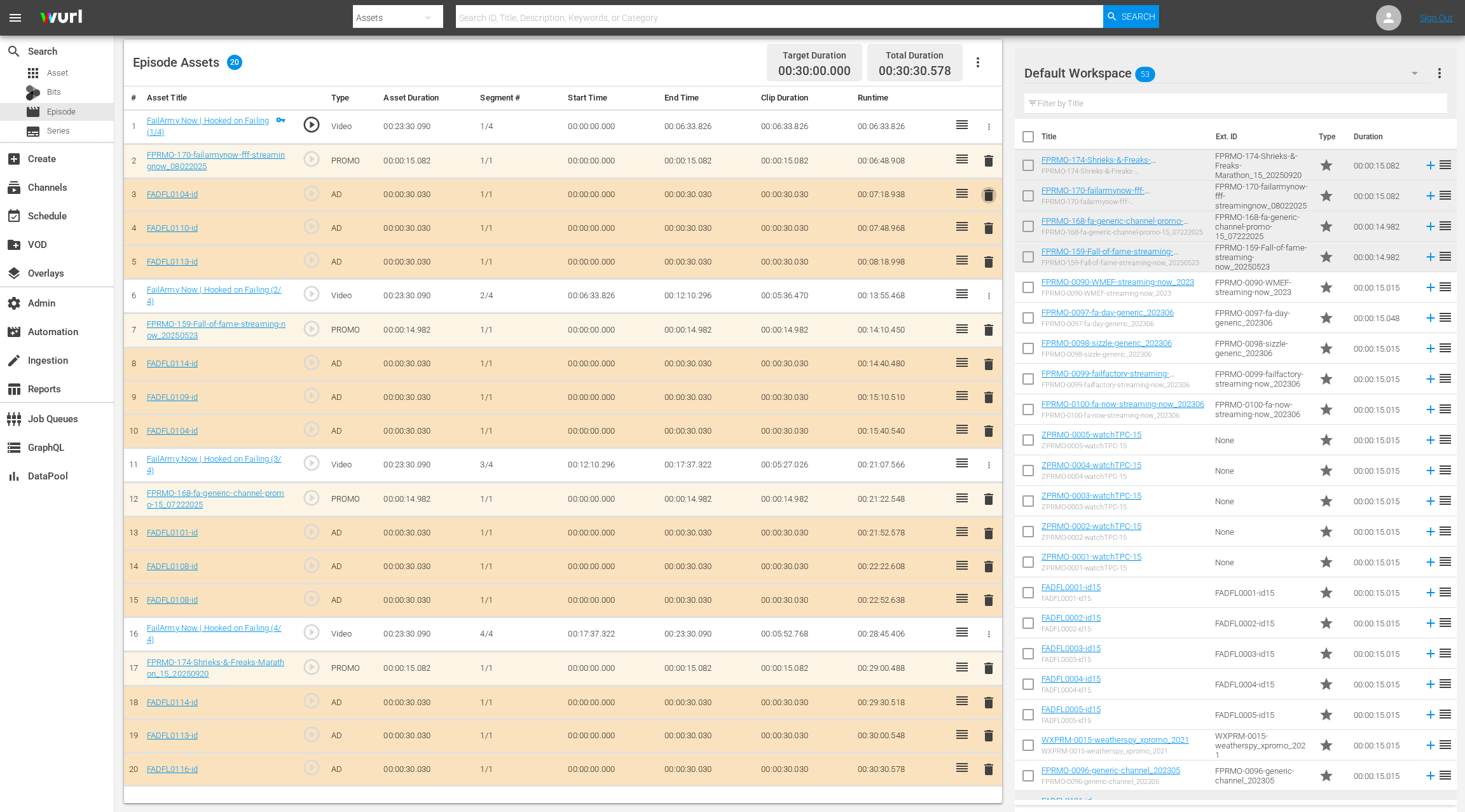
click at [989, 191] on span "delete" at bounding box center [989, 196] width 15 height 15
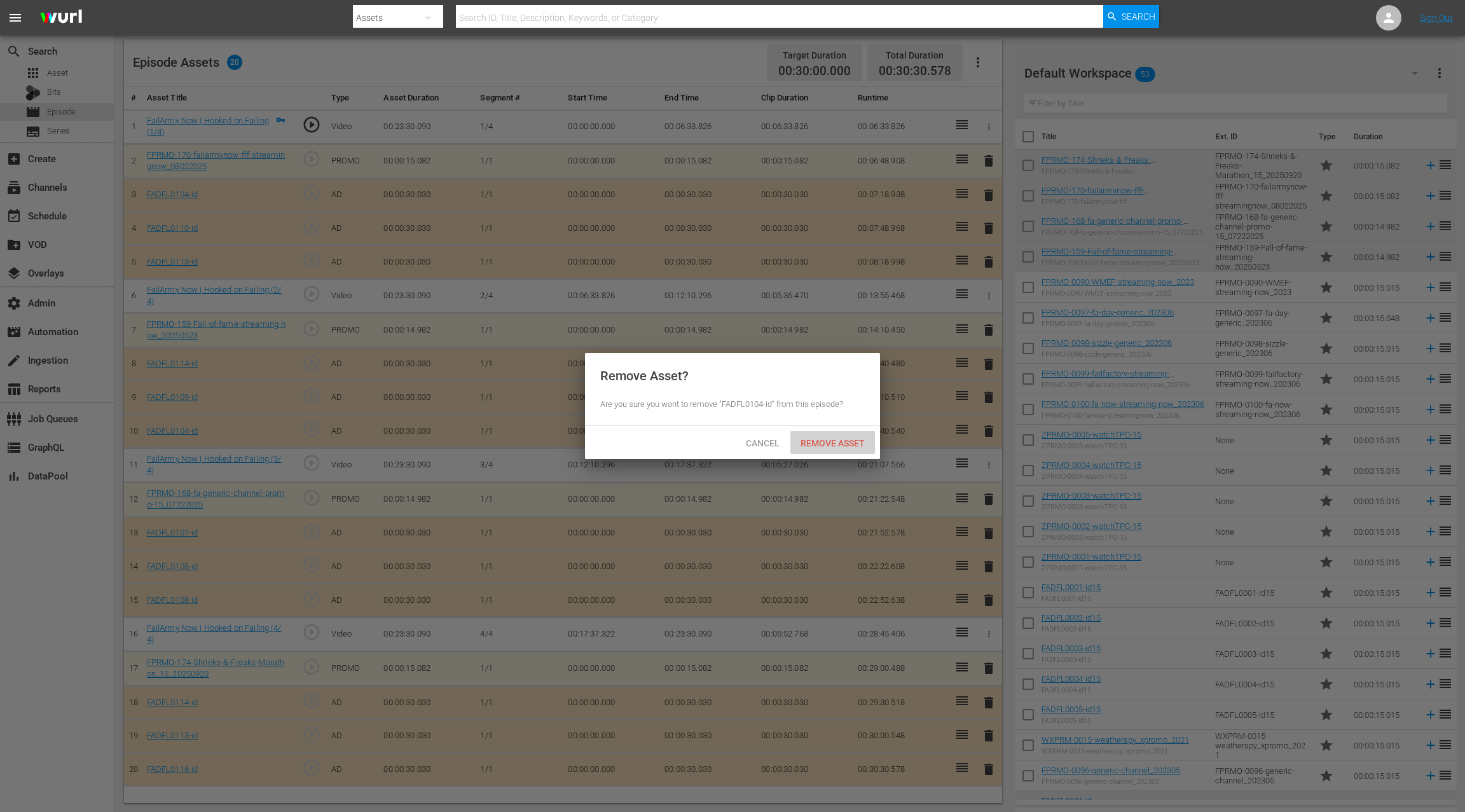
drag, startPoint x: 835, startPoint y: 442, endPoint x: 827, endPoint y: 390, distance: 52.6
click at [835, 440] on span "Remove Asset" at bounding box center [832, 443] width 85 height 10
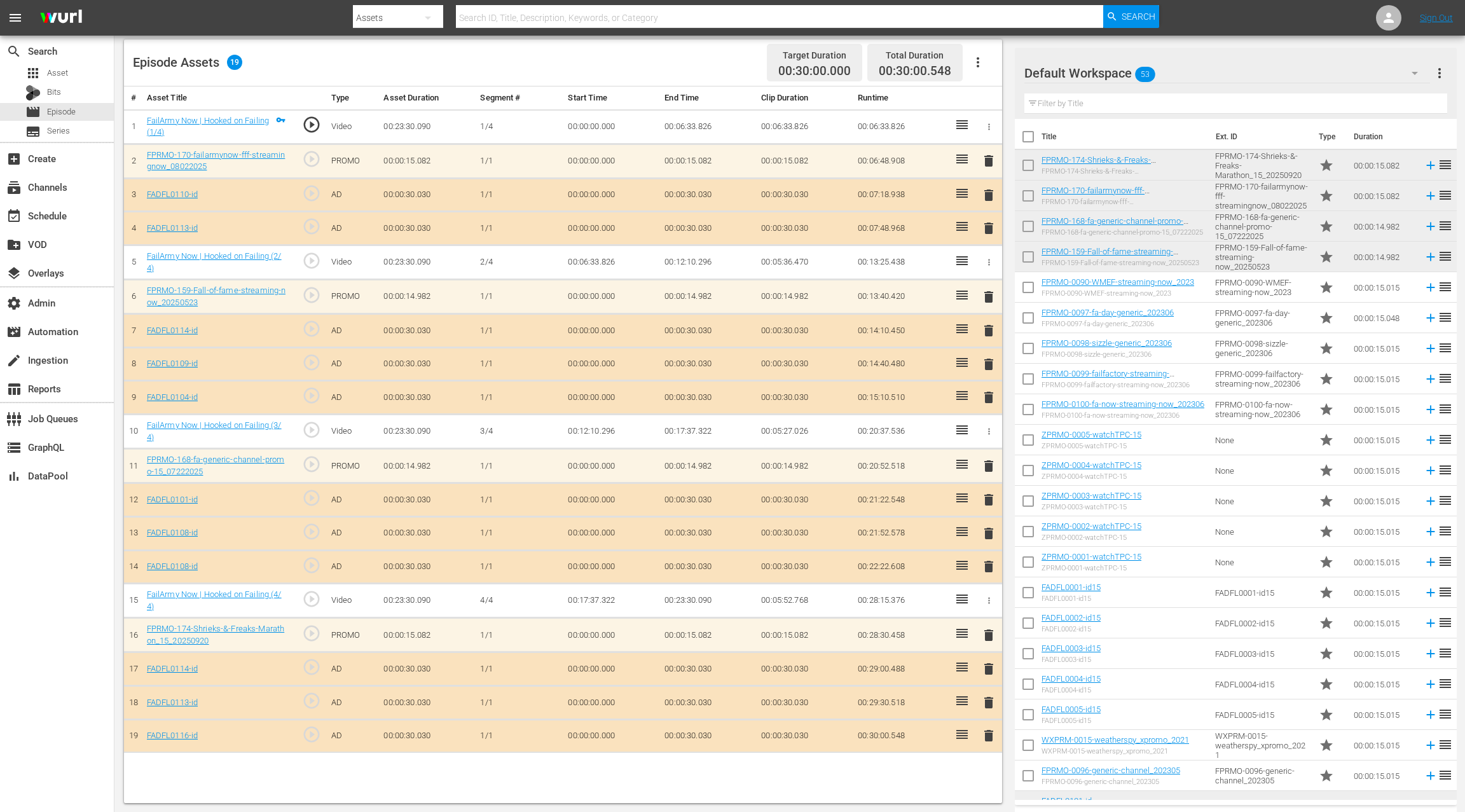
click at [989, 697] on span "delete" at bounding box center [989, 703] width 15 height 15
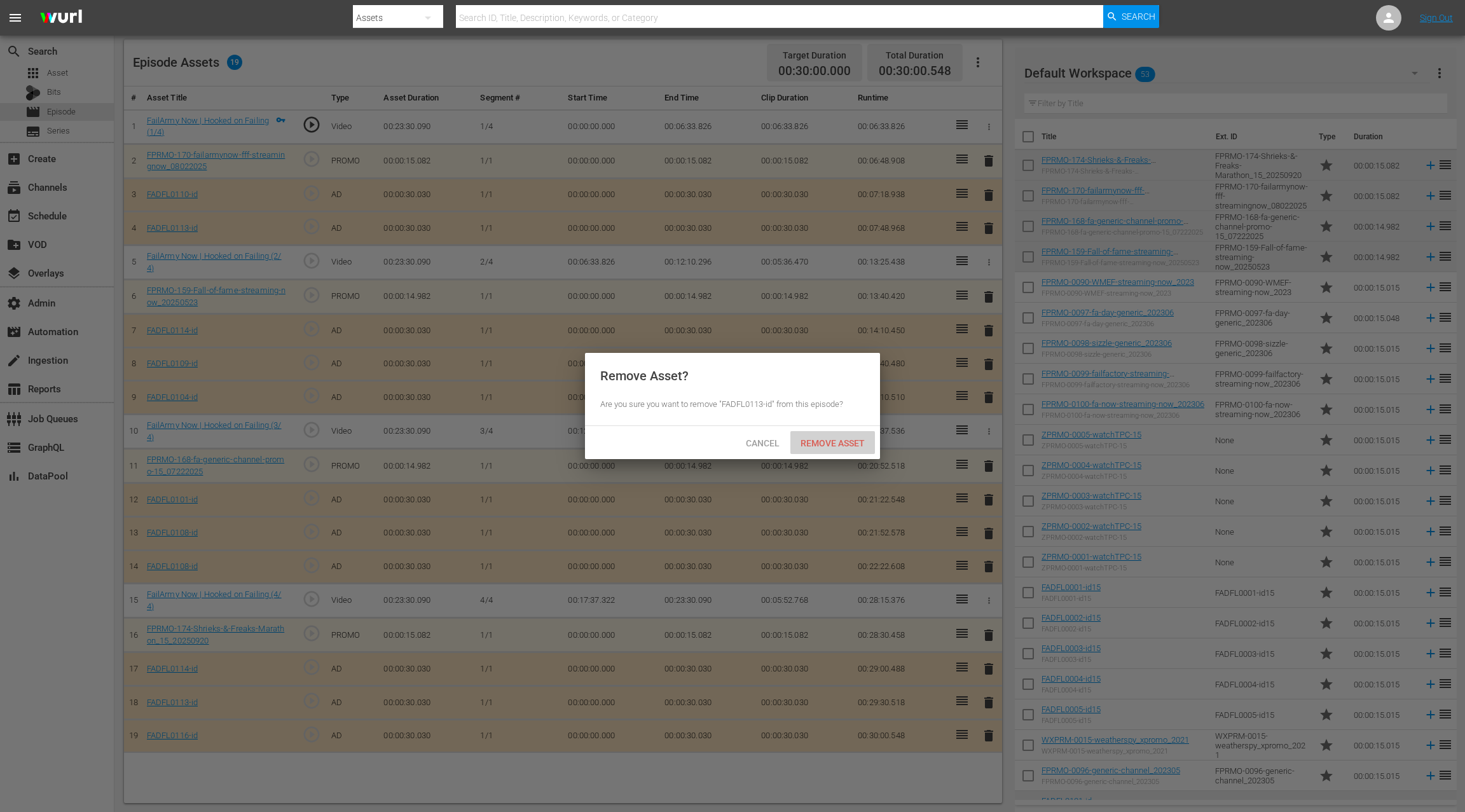
click at [845, 445] on span "Remove Asset" at bounding box center [832, 443] width 85 height 10
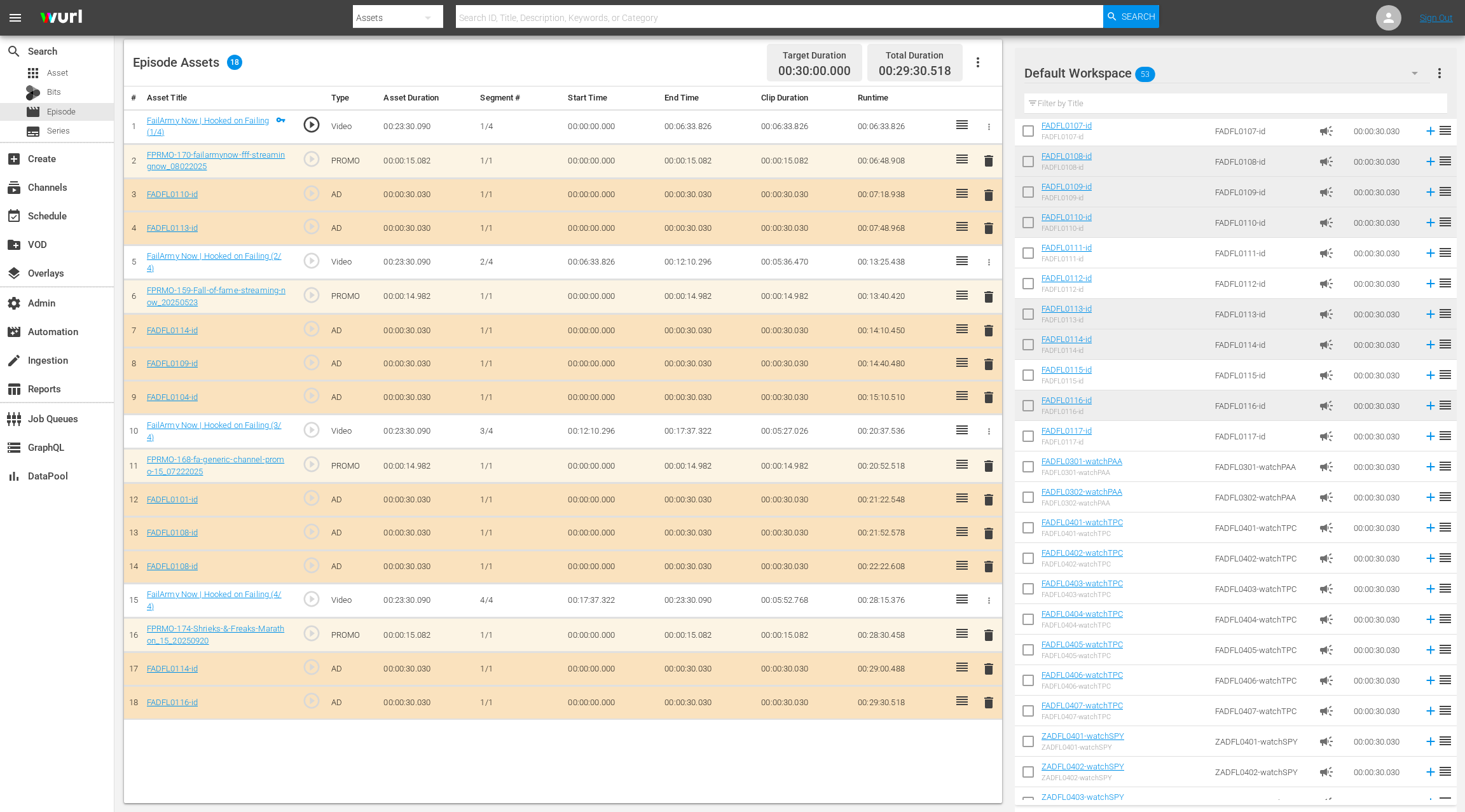
scroll to position [866, 0]
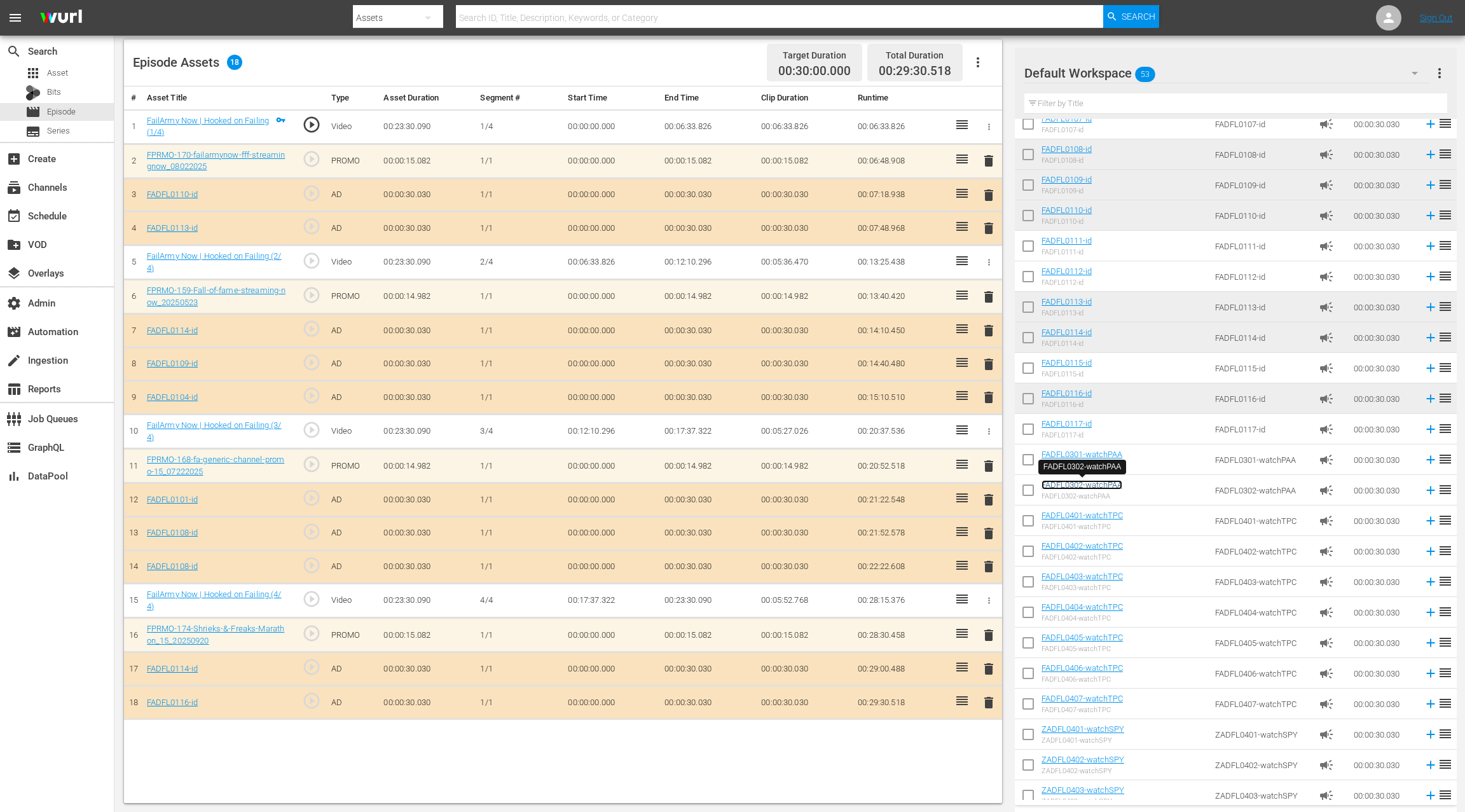
click at [1100, 485] on link "FADFL0302-watchPAA" at bounding box center [1081, 485] width 81 height 10
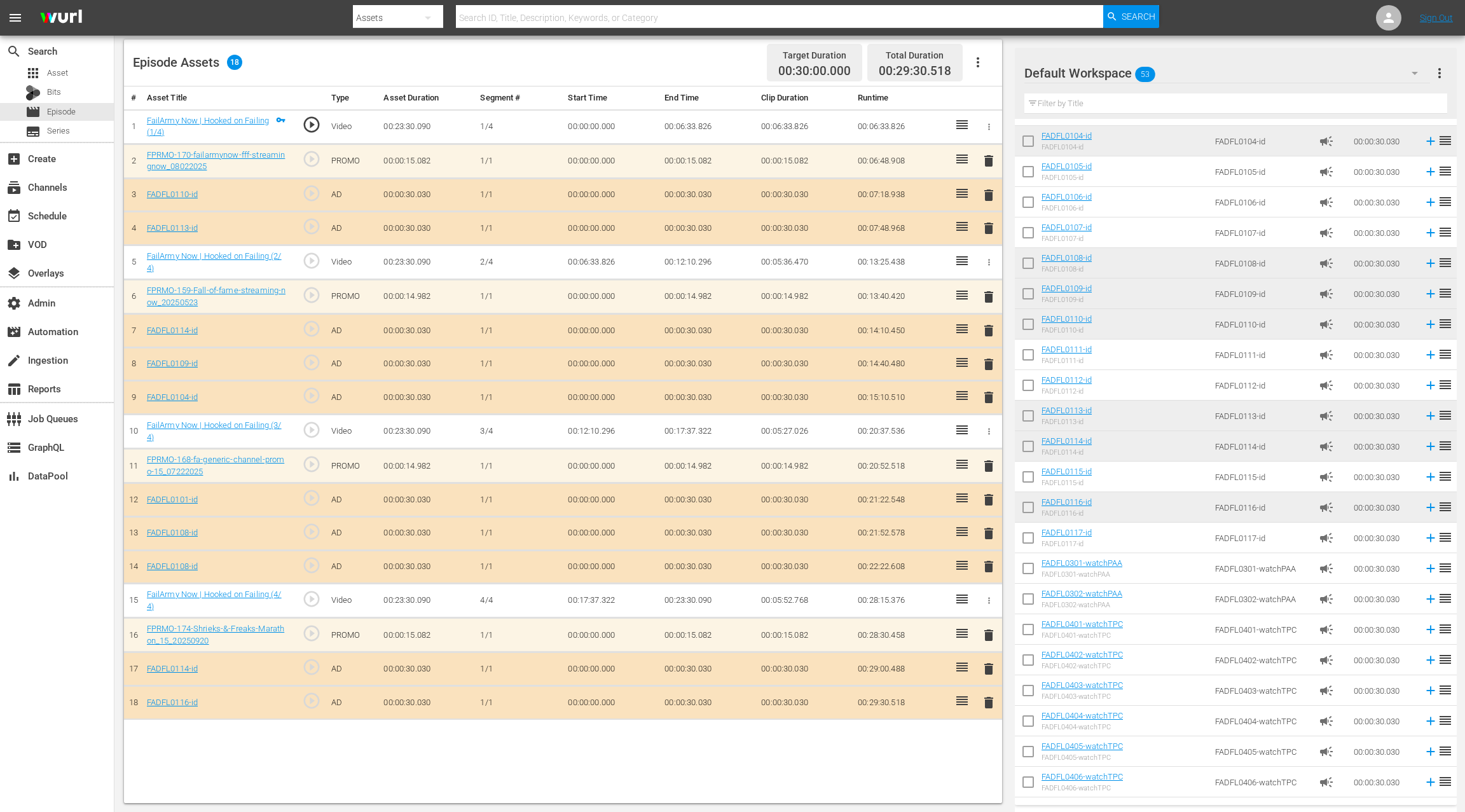
scroll to position [967, 0]
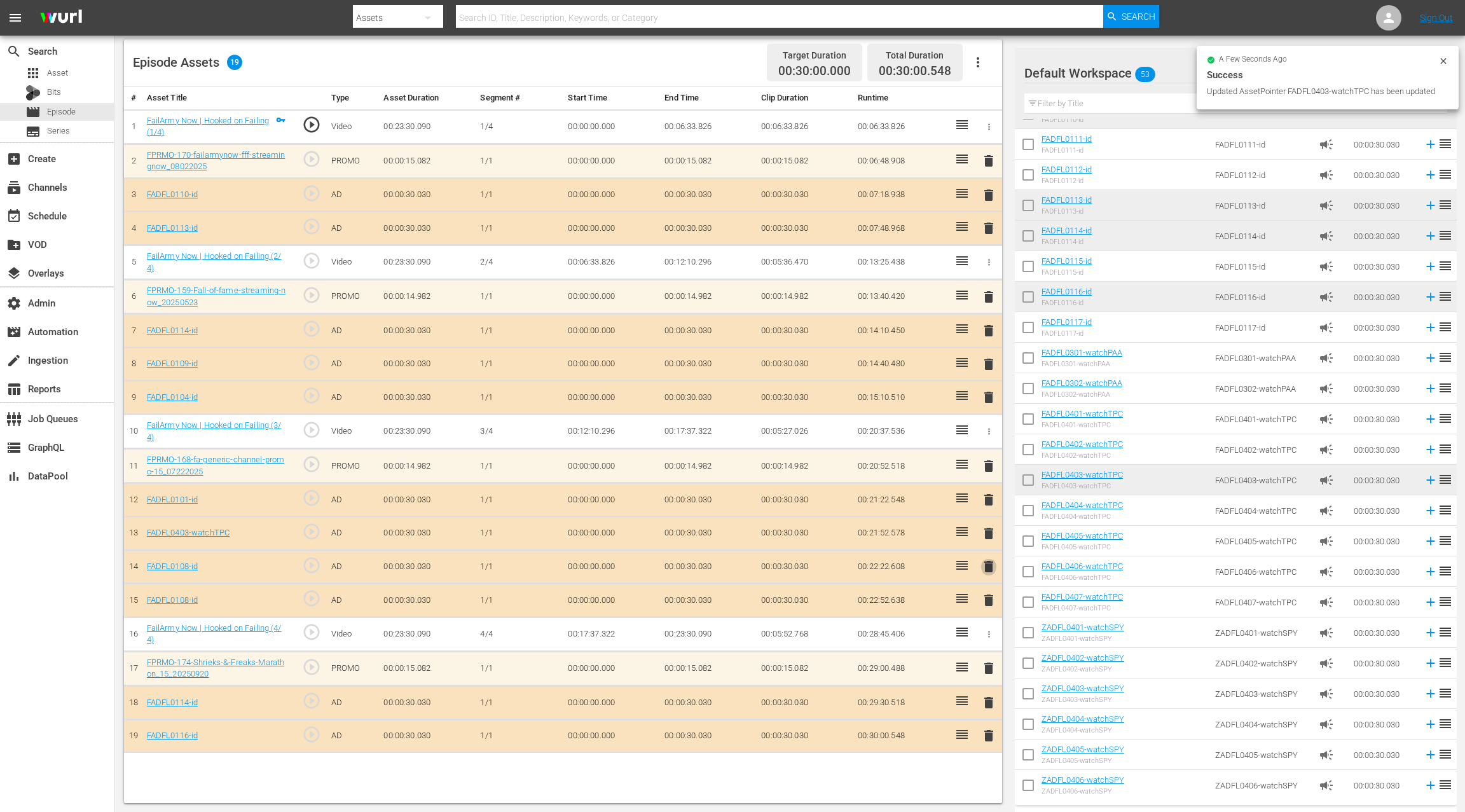
drag, startPoint x: 990, startPoint y: 560, endPoint x: 923, endPoint y: 495, distance: 93.3
click at [990, 560] on span "delete" at bounding box center [989, 567] width 15 height 15
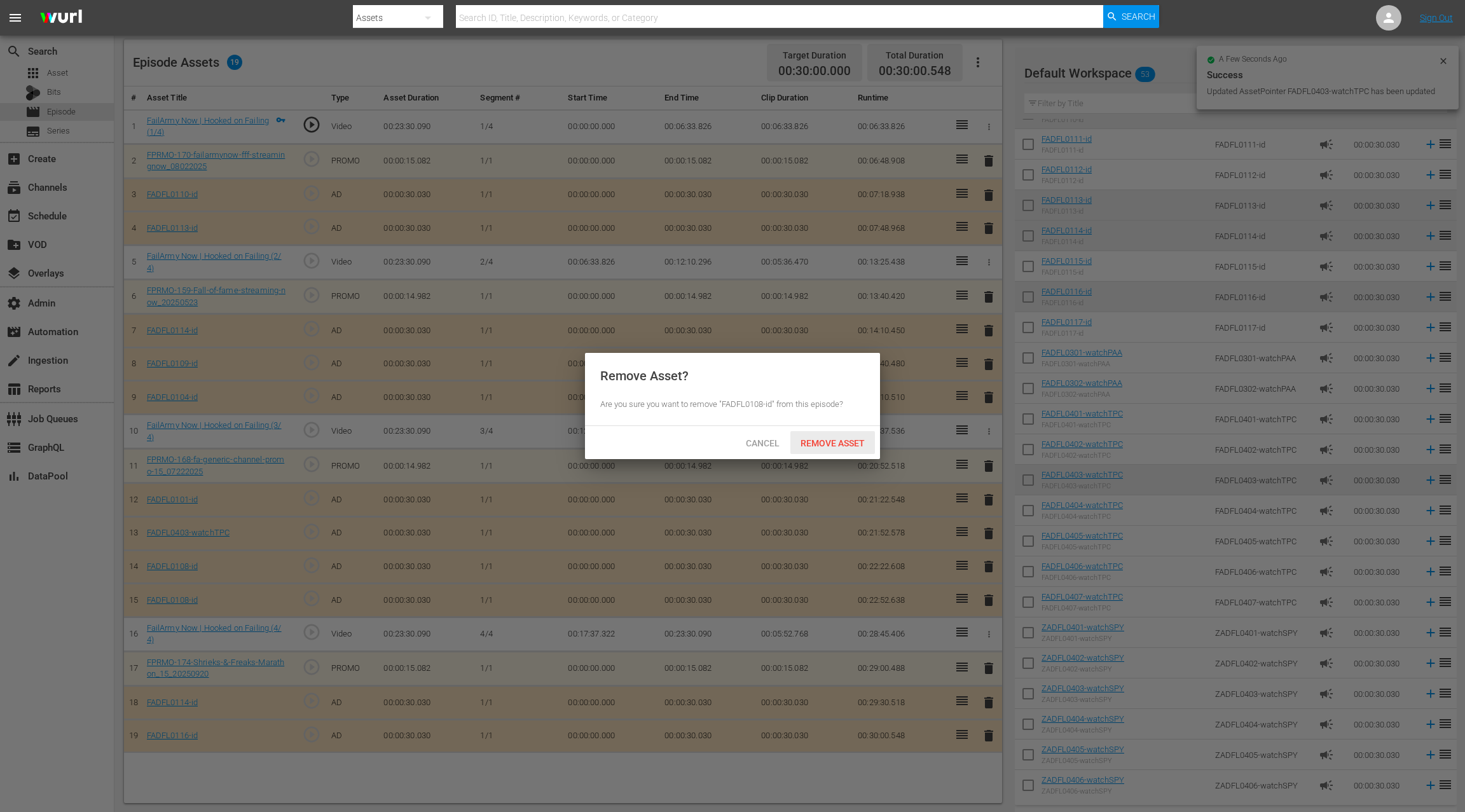
click at [846, 448] on div "Remove Asset" at bounding box center [832, 443] width 85 height 23
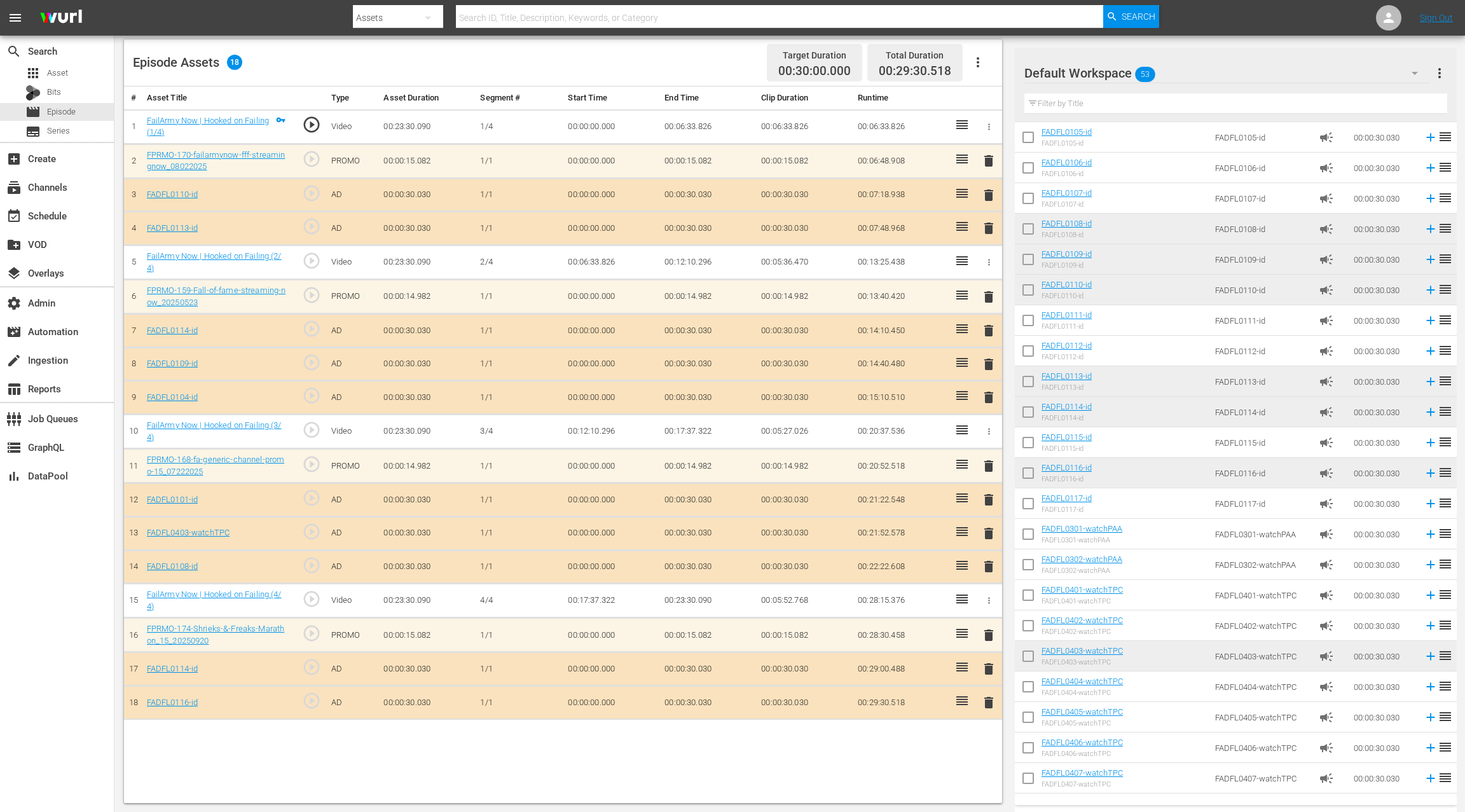
scroll to position [0, 0]
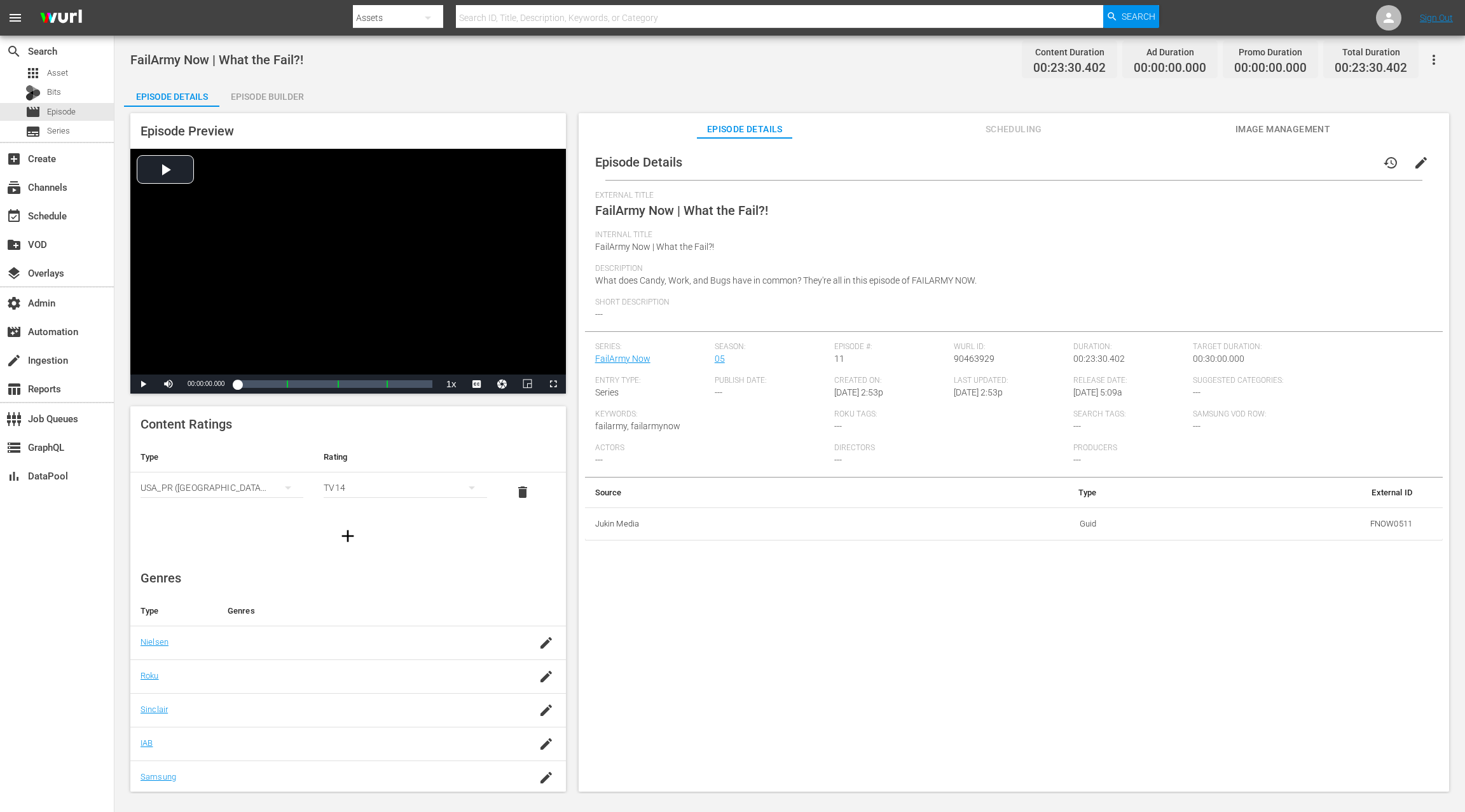
click at [299, 102] on div "Episode Builder" at bounding box center [267, 96] width 96 height 30
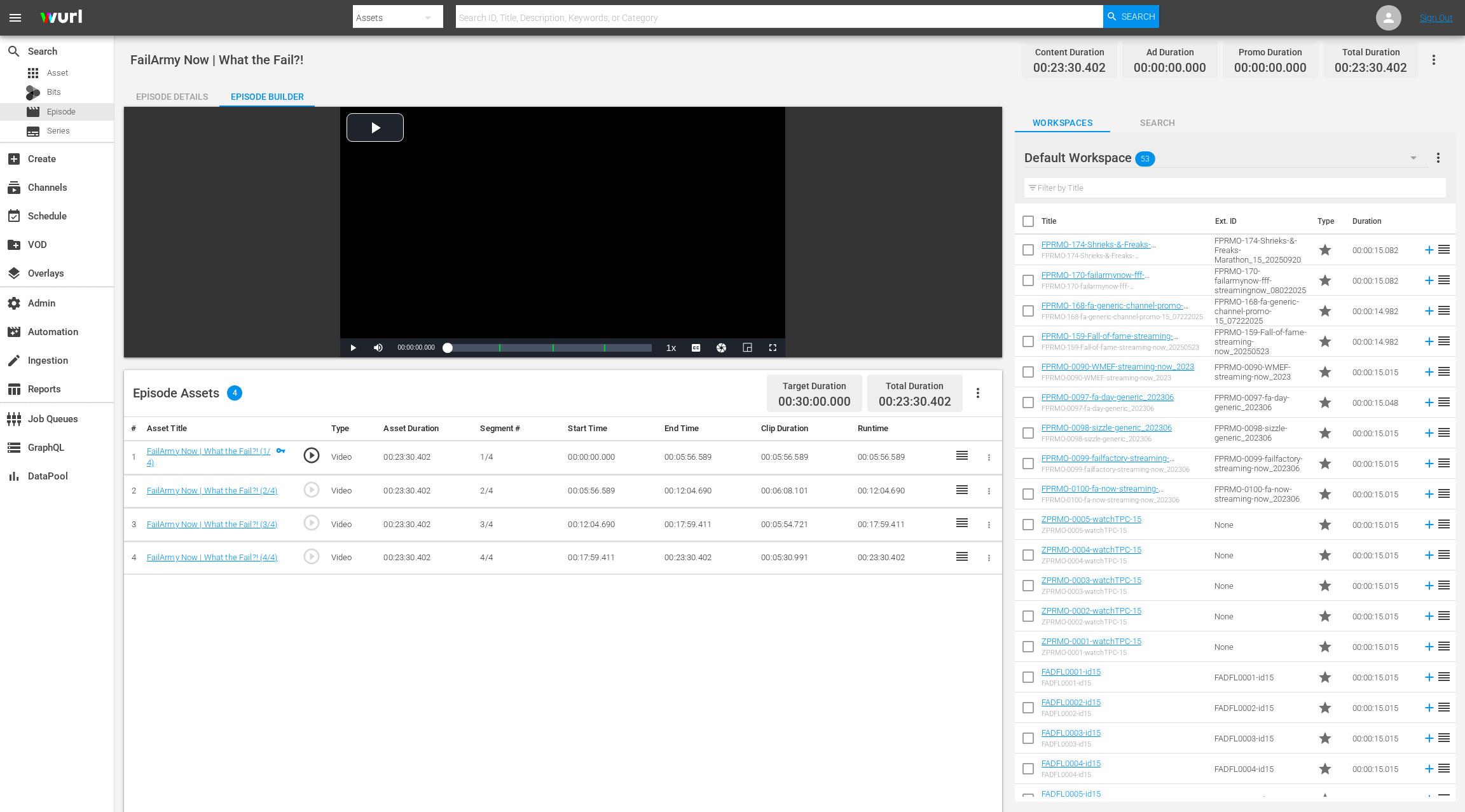
click at [978, 396] on icon "button" at bounding box center [978, 393] width 3 height 10
drag, startPoint x: 986, startPoint y: 401, endPoint x: 972, endPoint y: 404, distance: 14.3
click at [986, 401] on div "Fill with Ads" at bounding box center [1016, 398] width 87 height 30
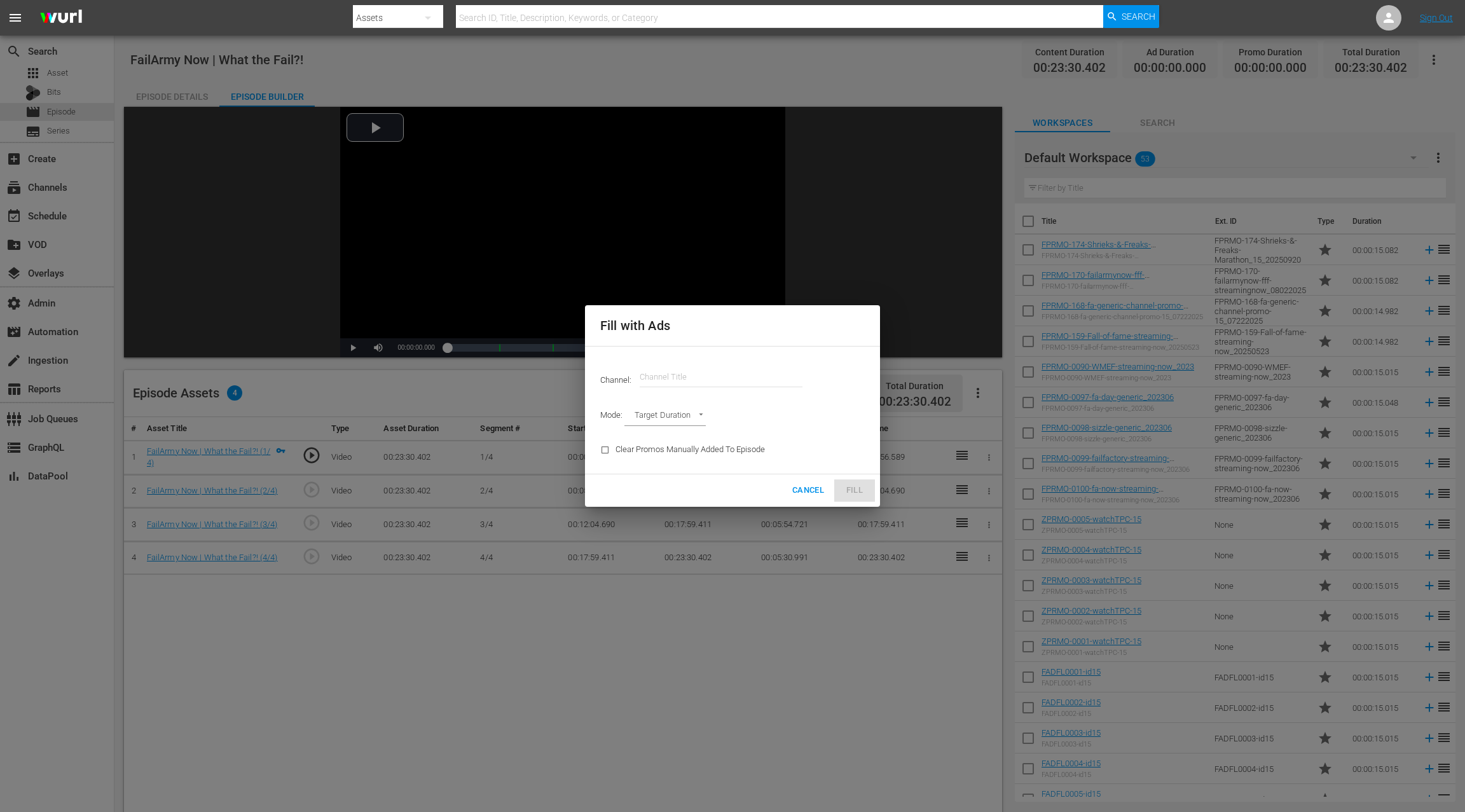
click at [645, 377] on input "text" at bounding box center [721, 376] width 163 height 30
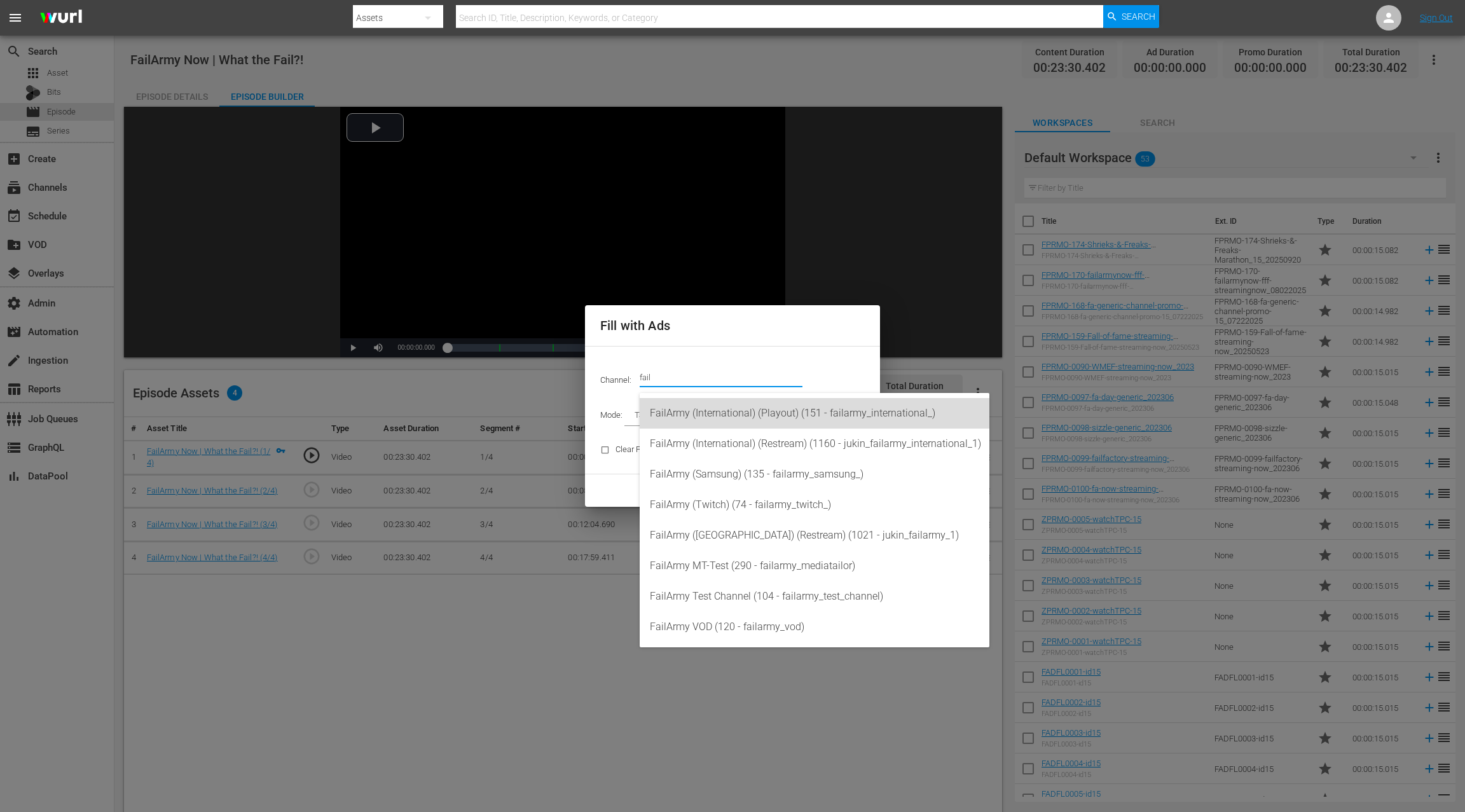
drag, startPoint x: 722, startPoint y: 415, endPoint x: 755, endPoint y: 465, distance: 59.9
click at [722, 415] on div "FailArmy (International) (Playout) (151 - failarmy_international_)" at bounding box center [815, 413] width 329 height 30
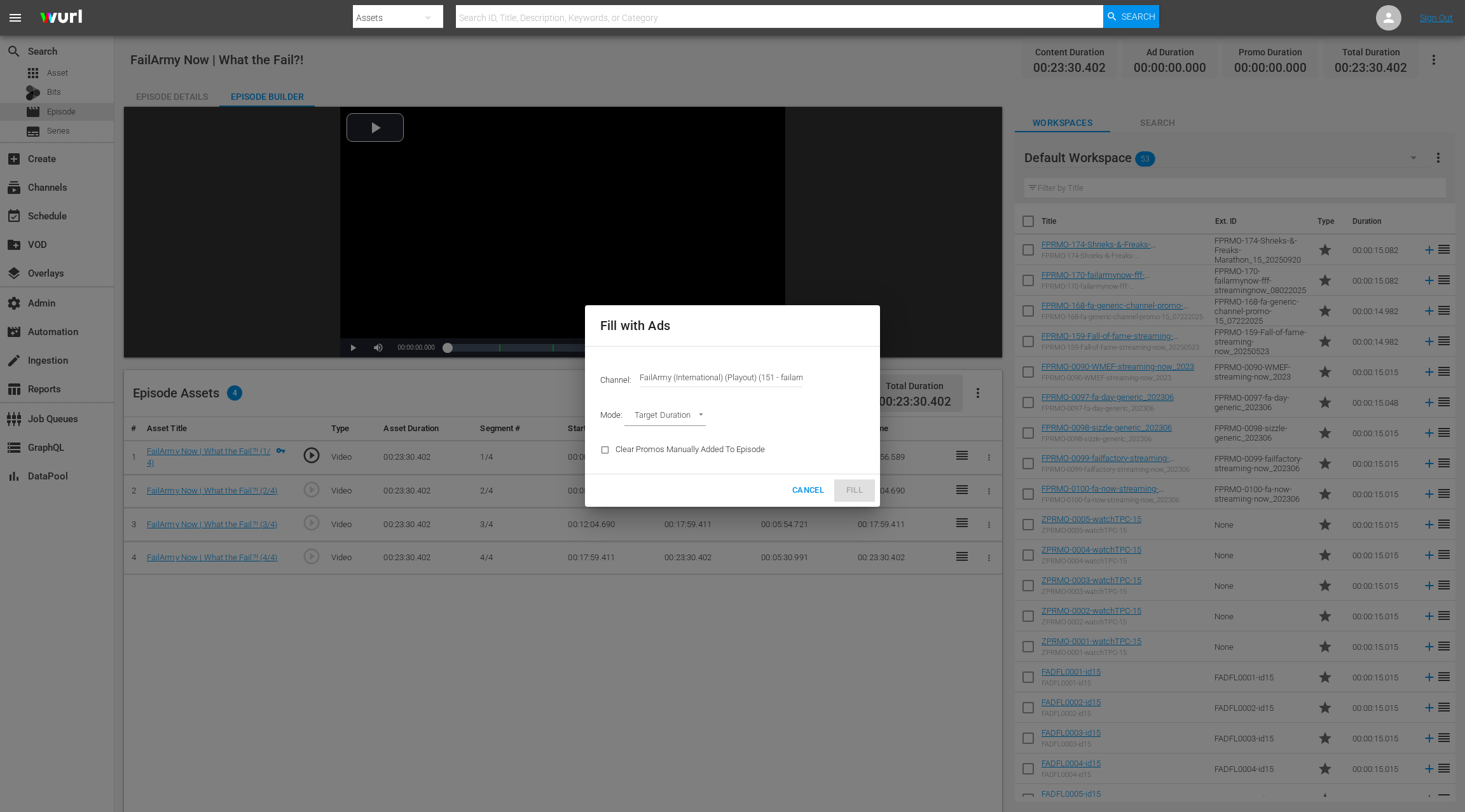
type input "FailArmy (International) (Playout) (151)"
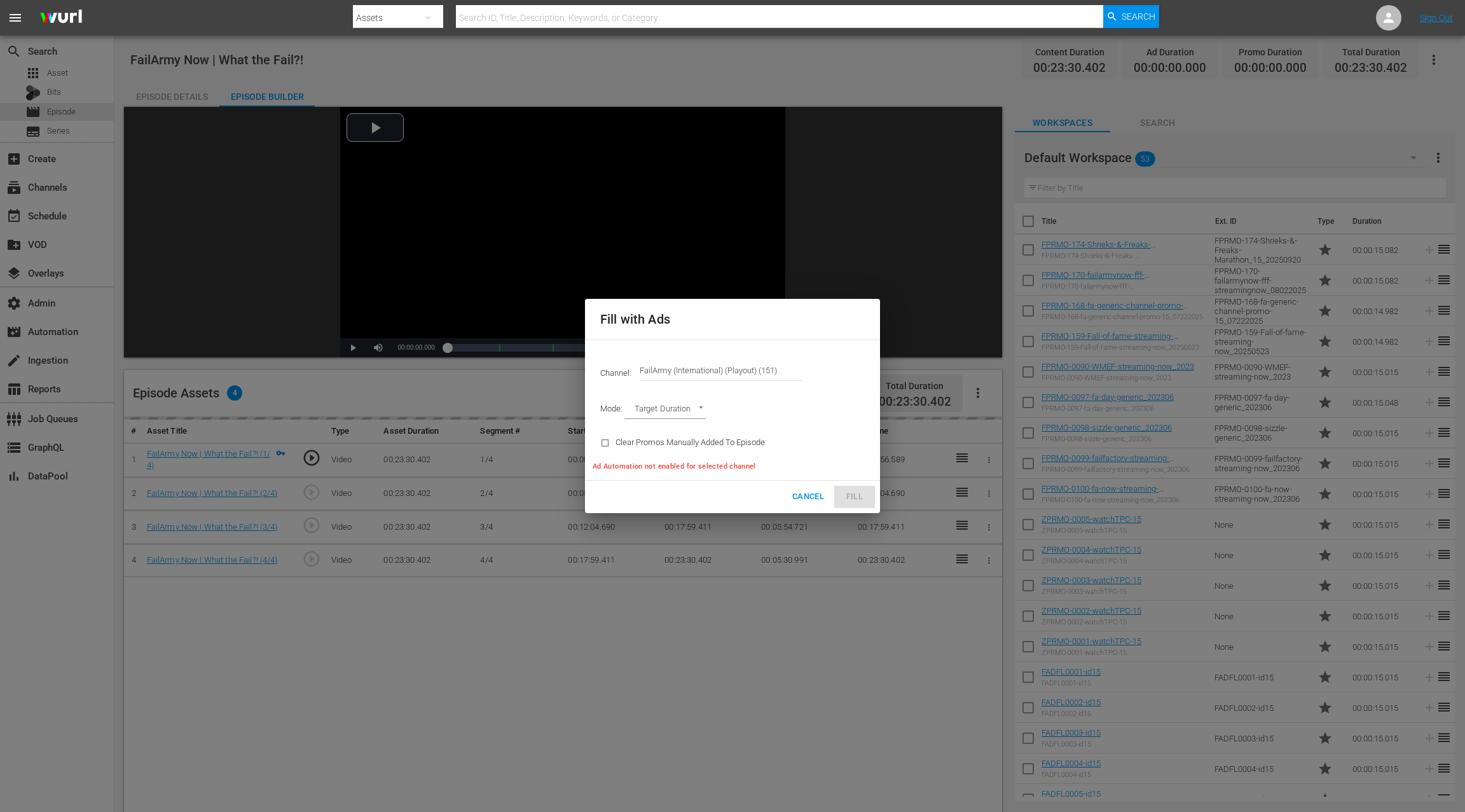
type input "AD_BREAK_DURATION"
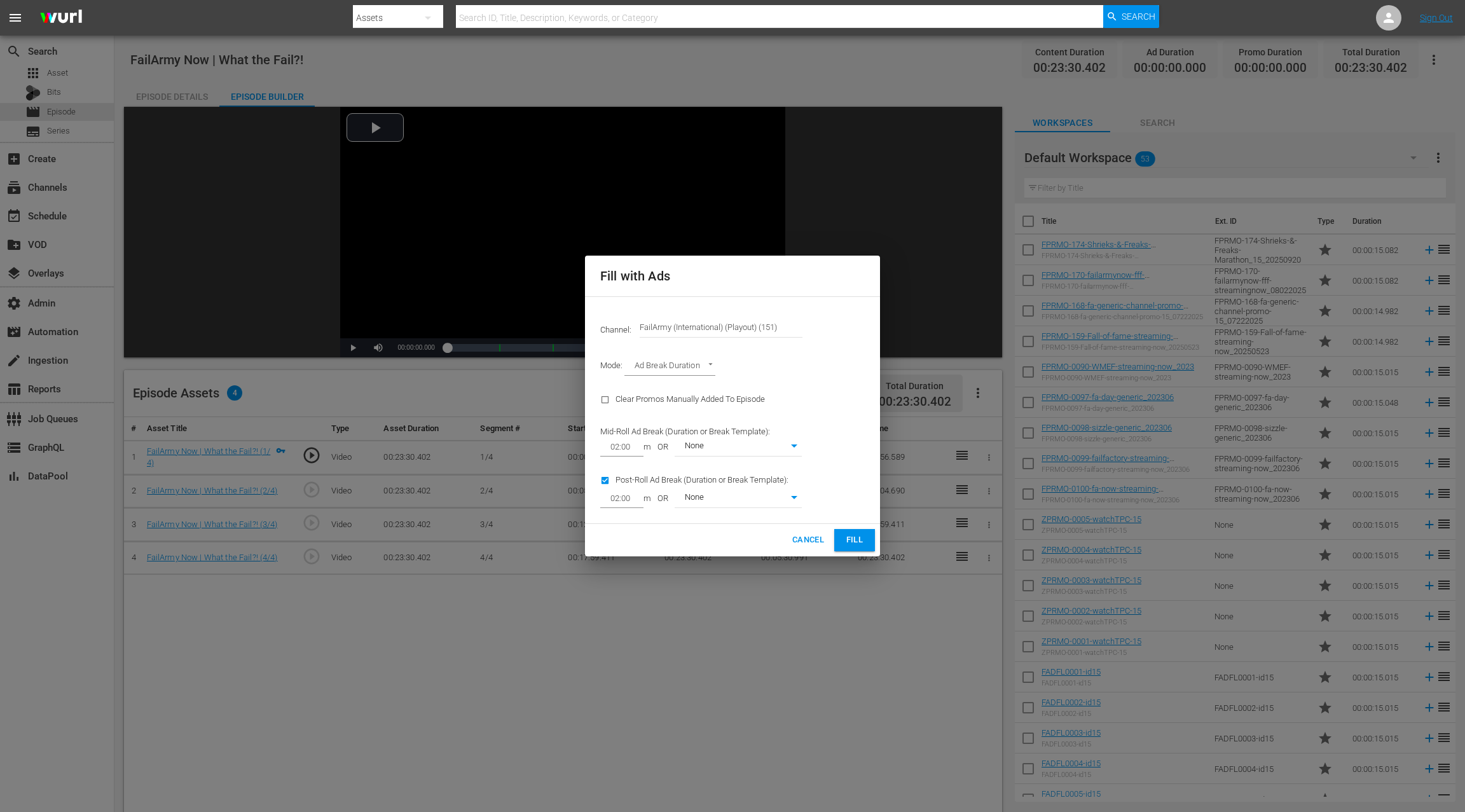
click at [866, 540] on button "Fill" at bounding box center [854, 540] width 41 height 22
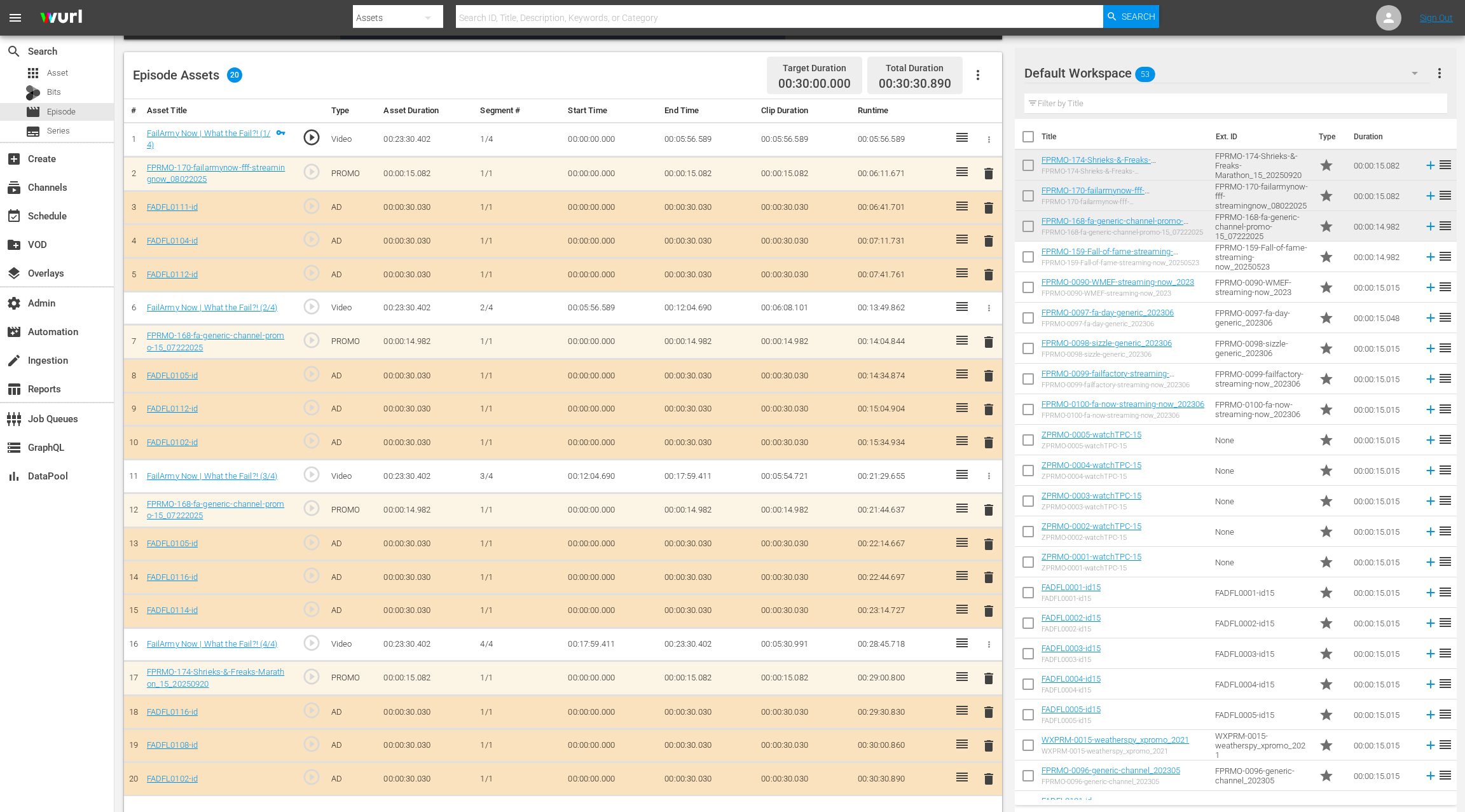
scroll to position [314, 0]
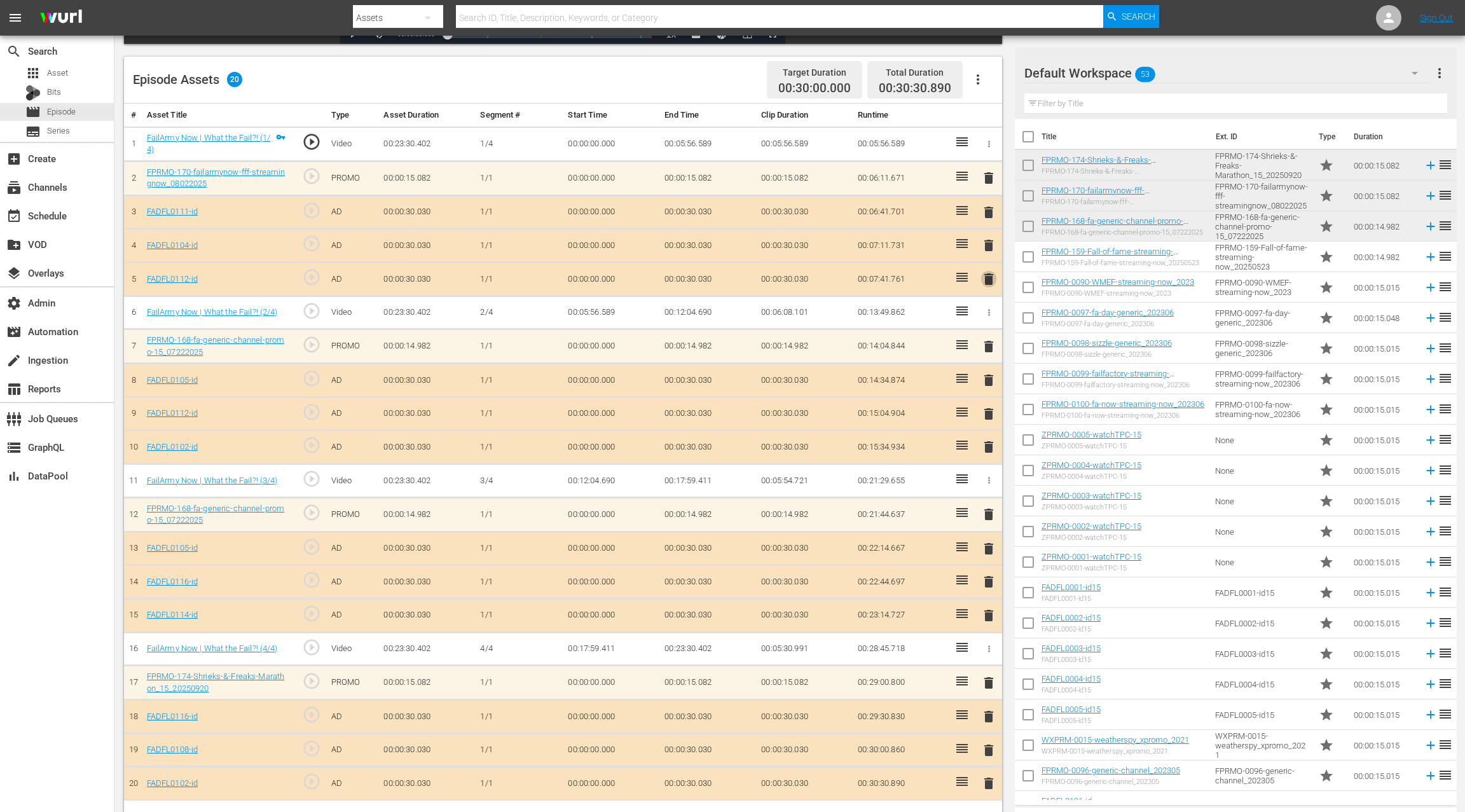
click at [989, 281] on span "delete" at bounding box center [989, 279] width 15 height 15
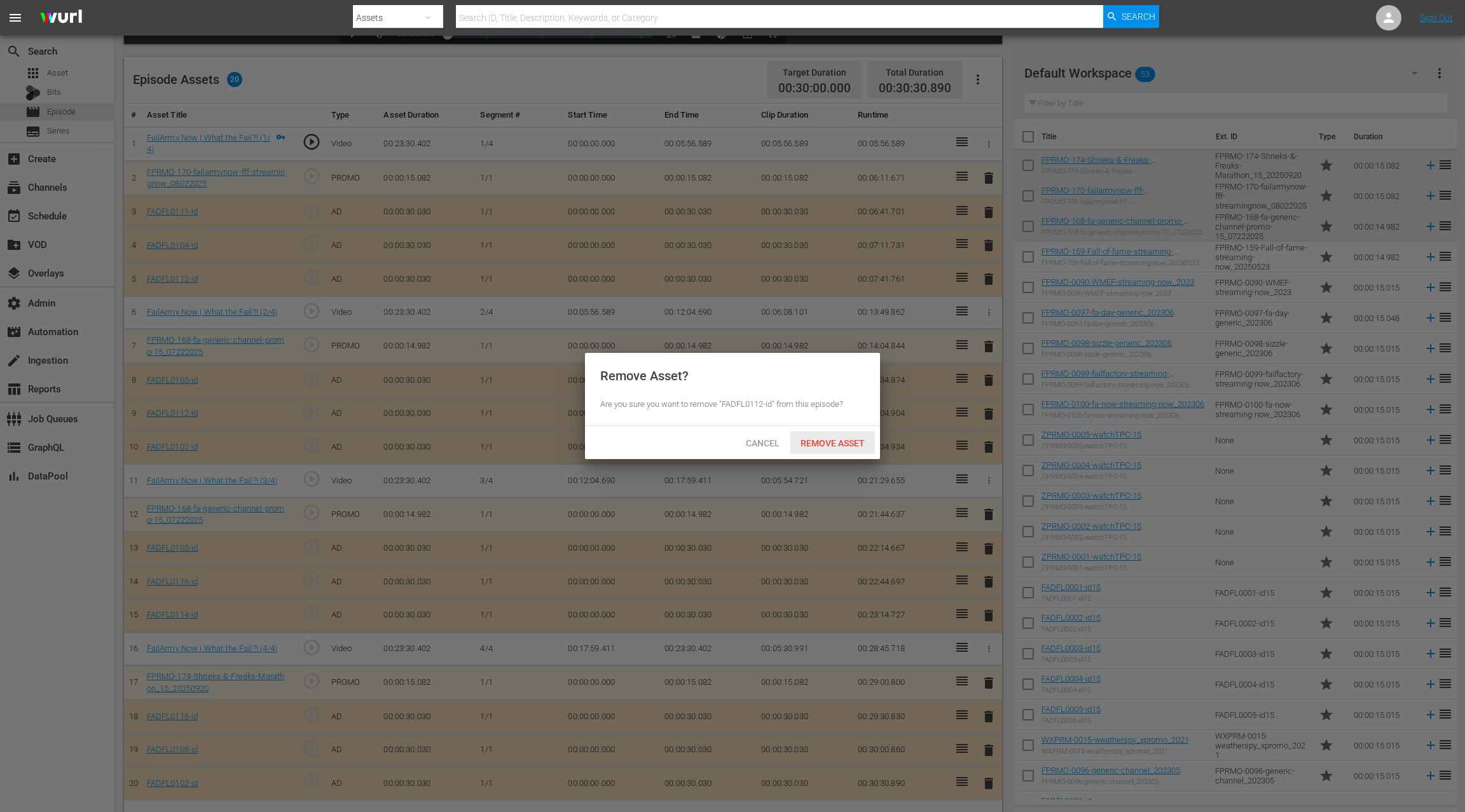
drag, startPoint x: 826, startPoint y: 446, endPoint x: 854, endPoint y: 395, distance: 58.2
click at [826, 445] on span "Remove Asset" at bounding box center [832, 443] width 85 height 10
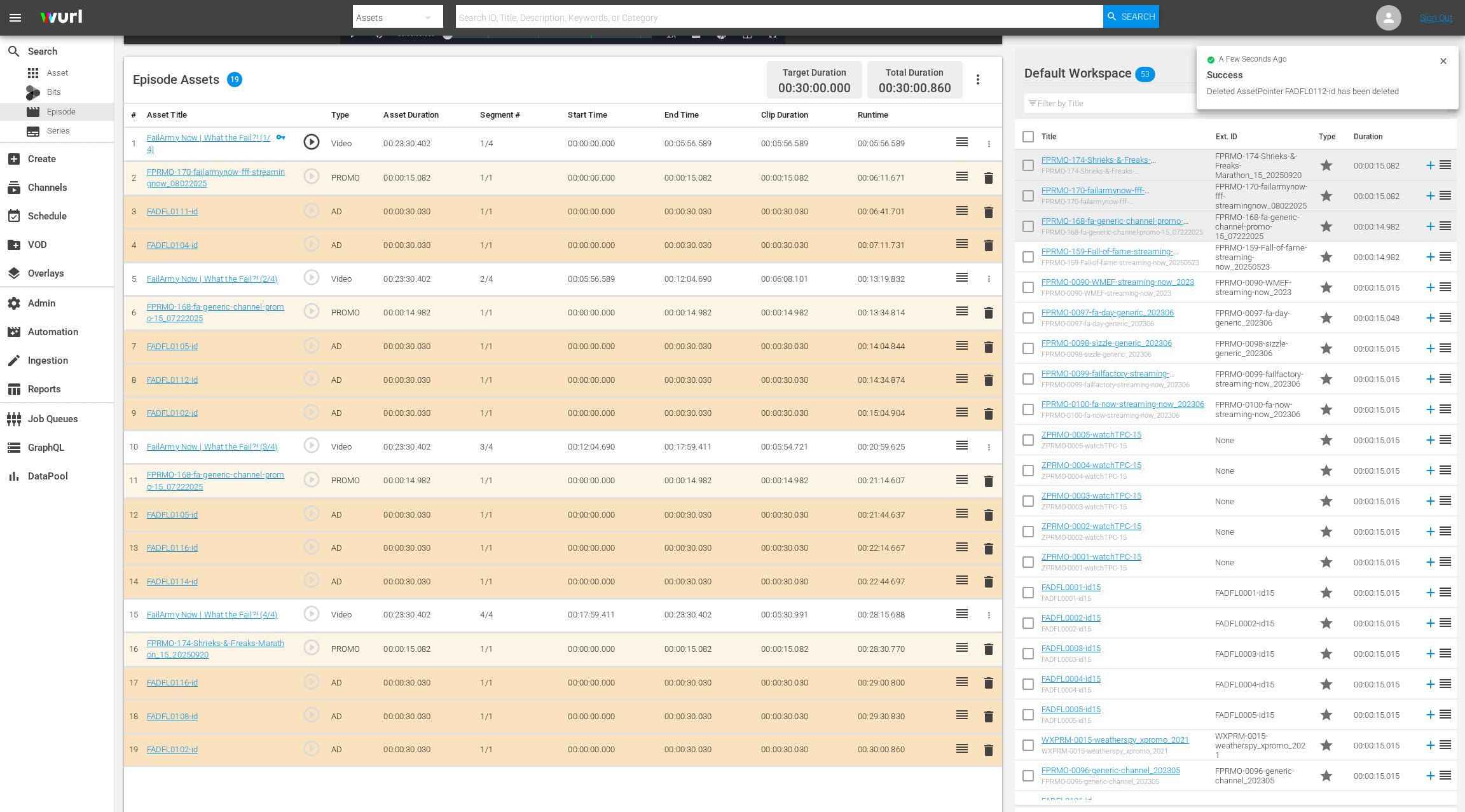
scroll to position [330, 0]
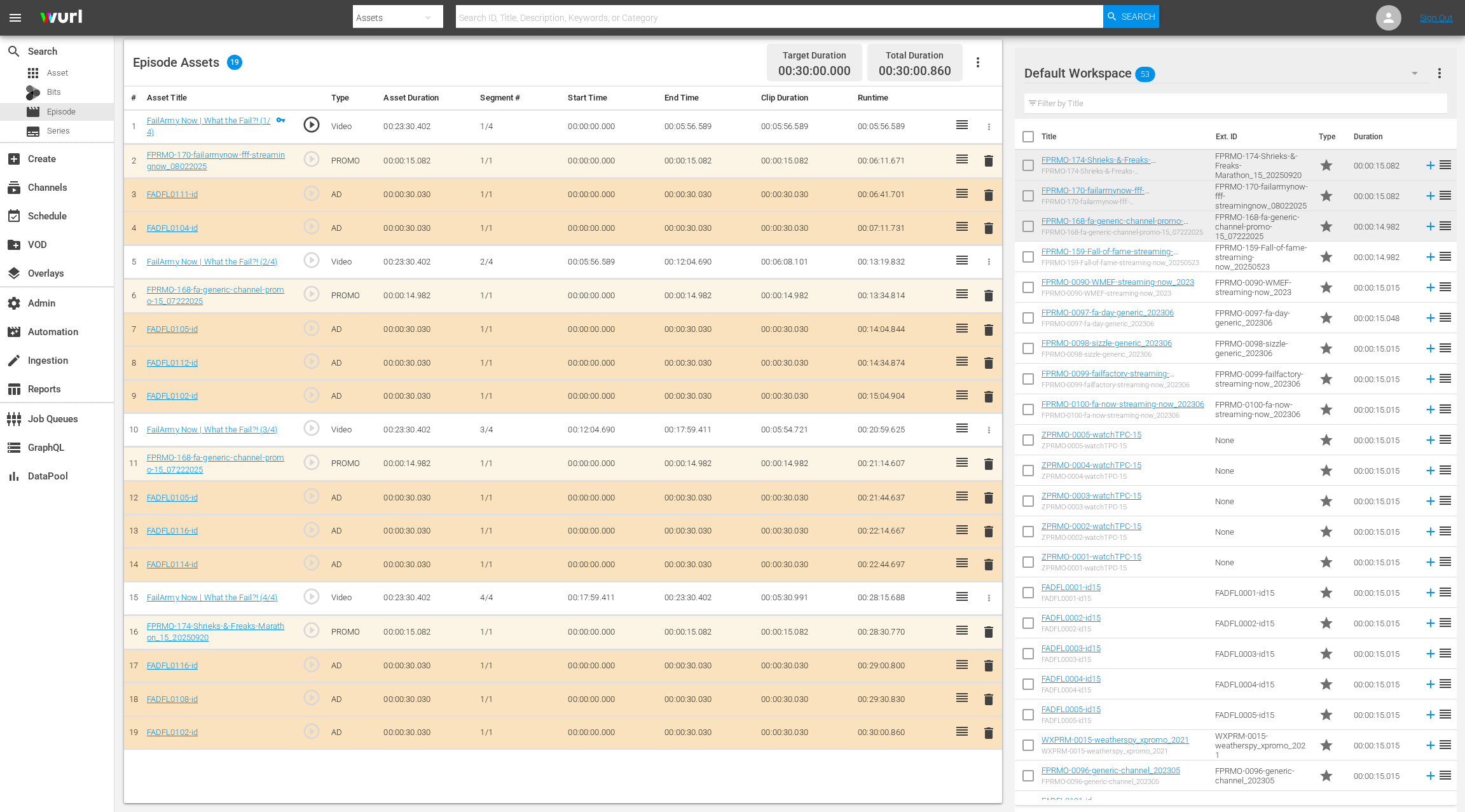
click at [988, 658] on span "delete" at bounding box center [989, 665] width 15 height 15
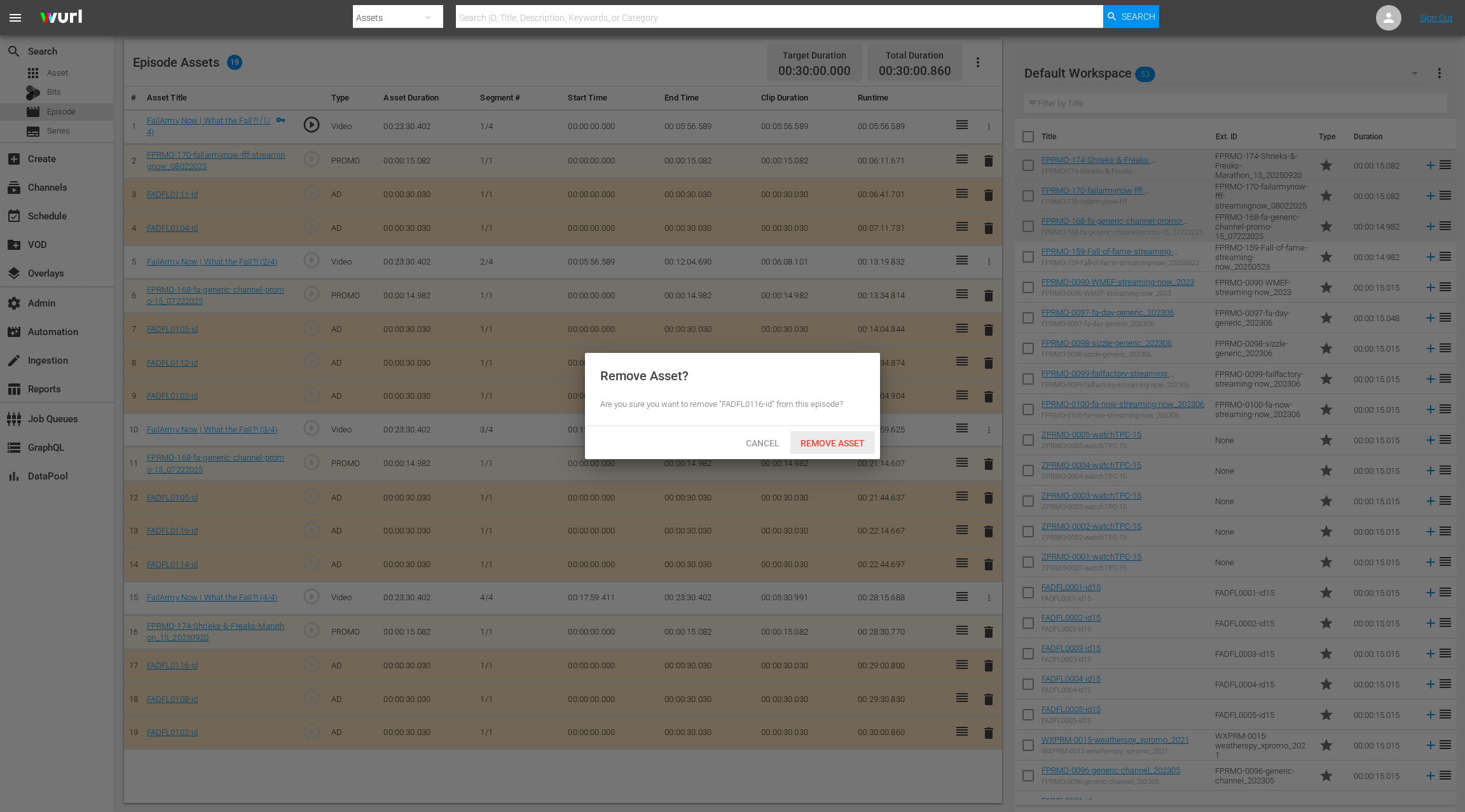
click at [843, 445] on span "Remove Asset" at bounding box center [832, 443] width 85 height 10
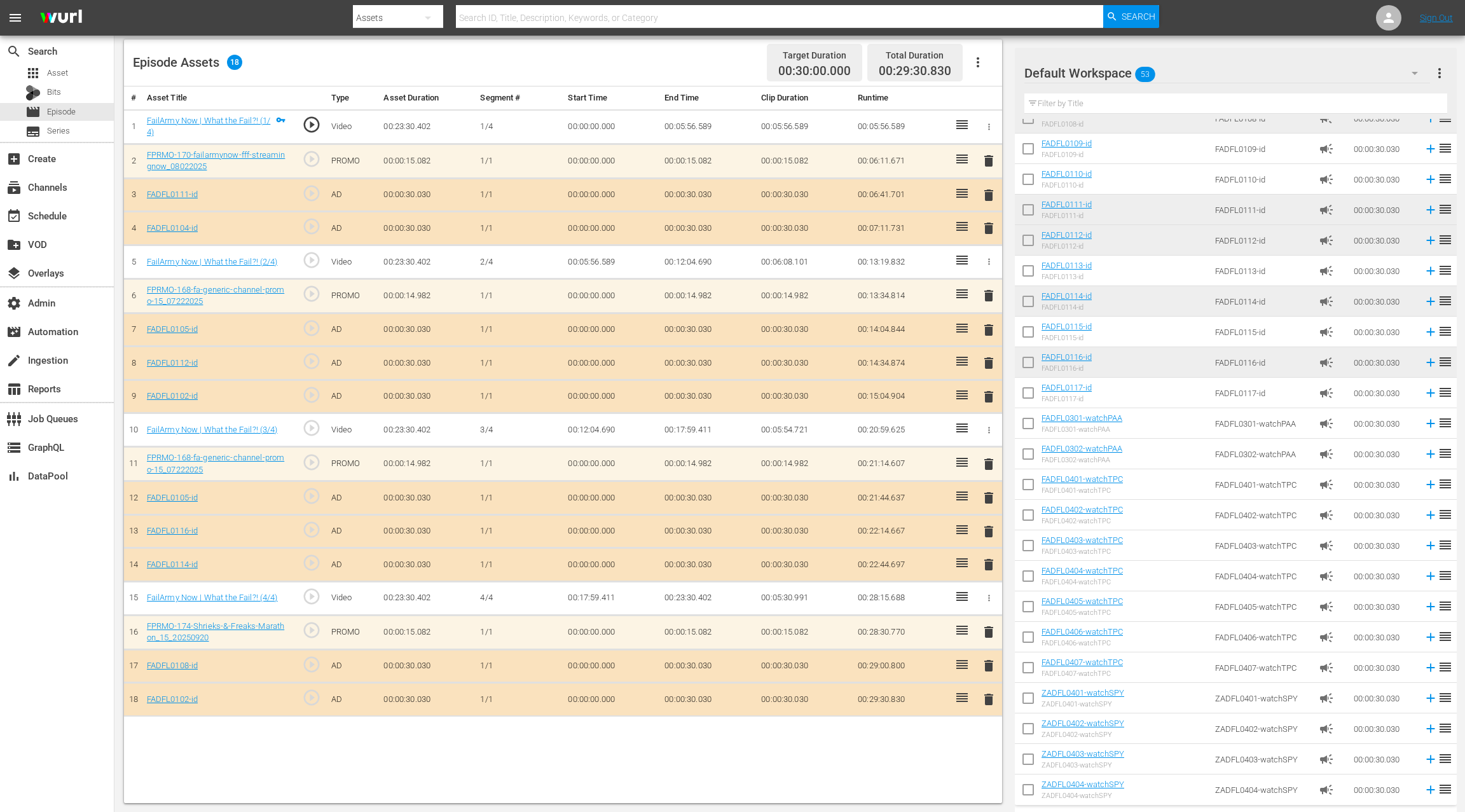
scroll to position [967, 0]
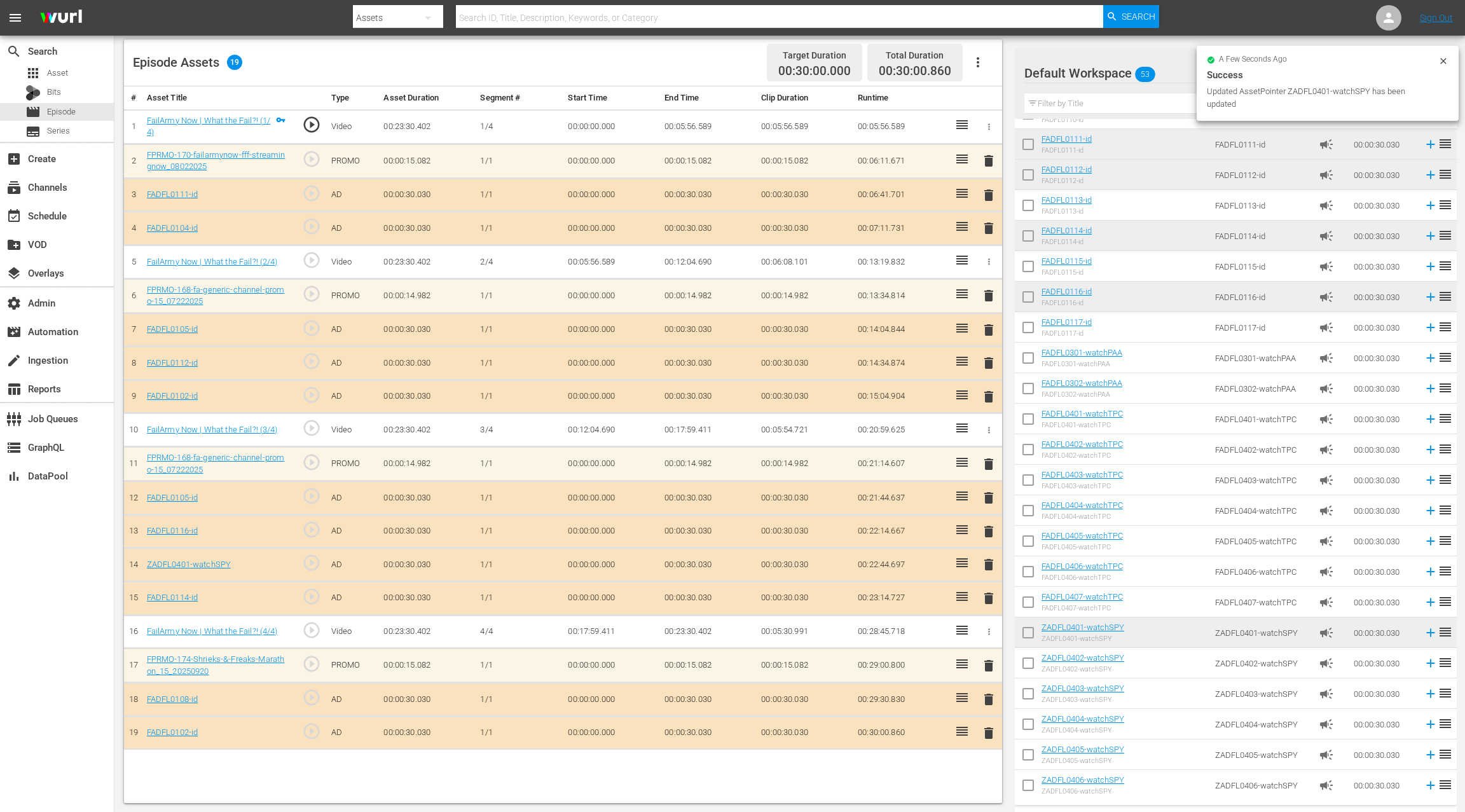
drag, startPoint x: 986, startPoint y: 529, endPoint x: 968, endPoint y: 518, distance: 21.1
click at [985, 529] on span "delete" at bounding box center [989, 532] width 15 height 15
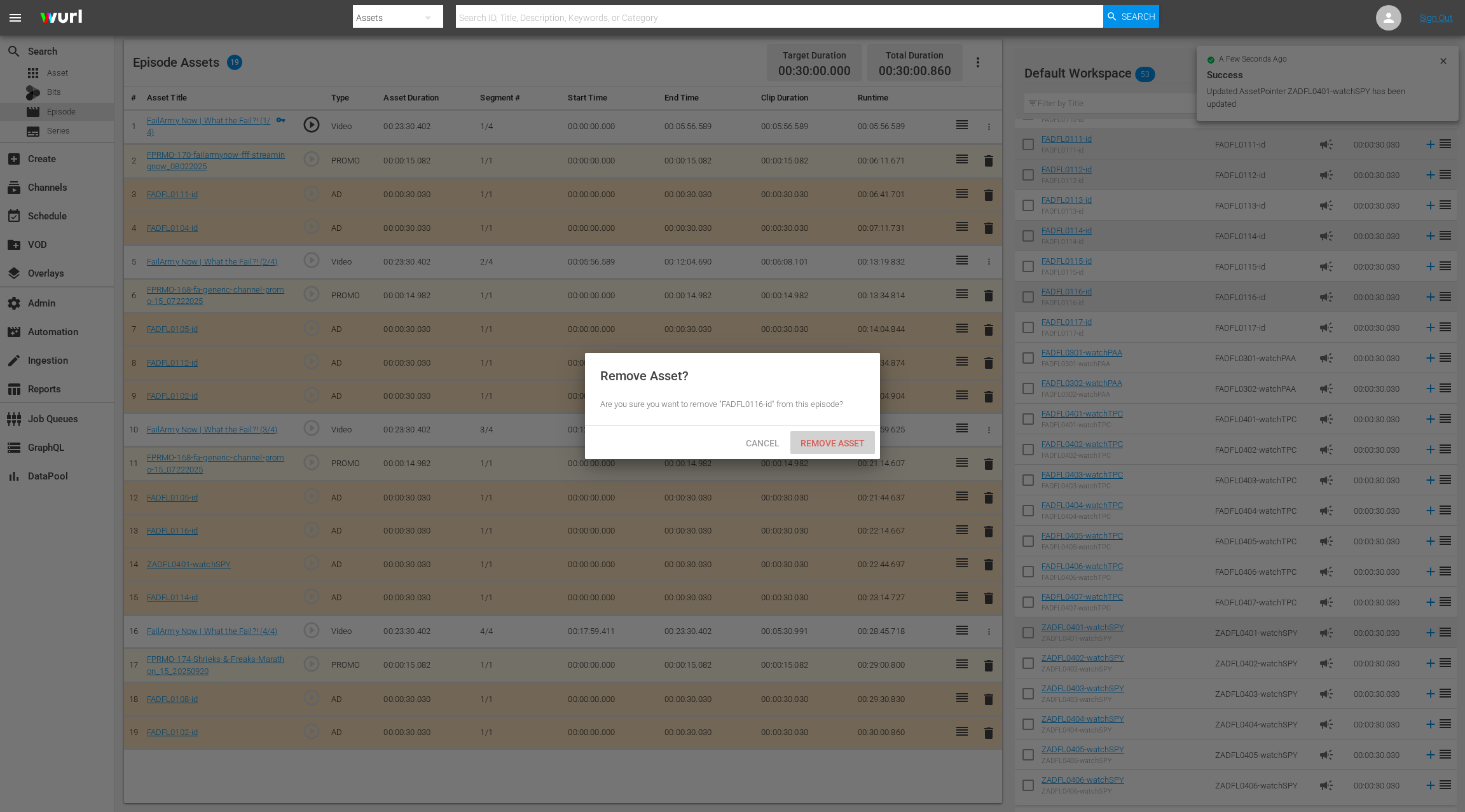
click at [837, 448] on div "Remove Asset" at bounding box center [832, 443] width 85 height 23
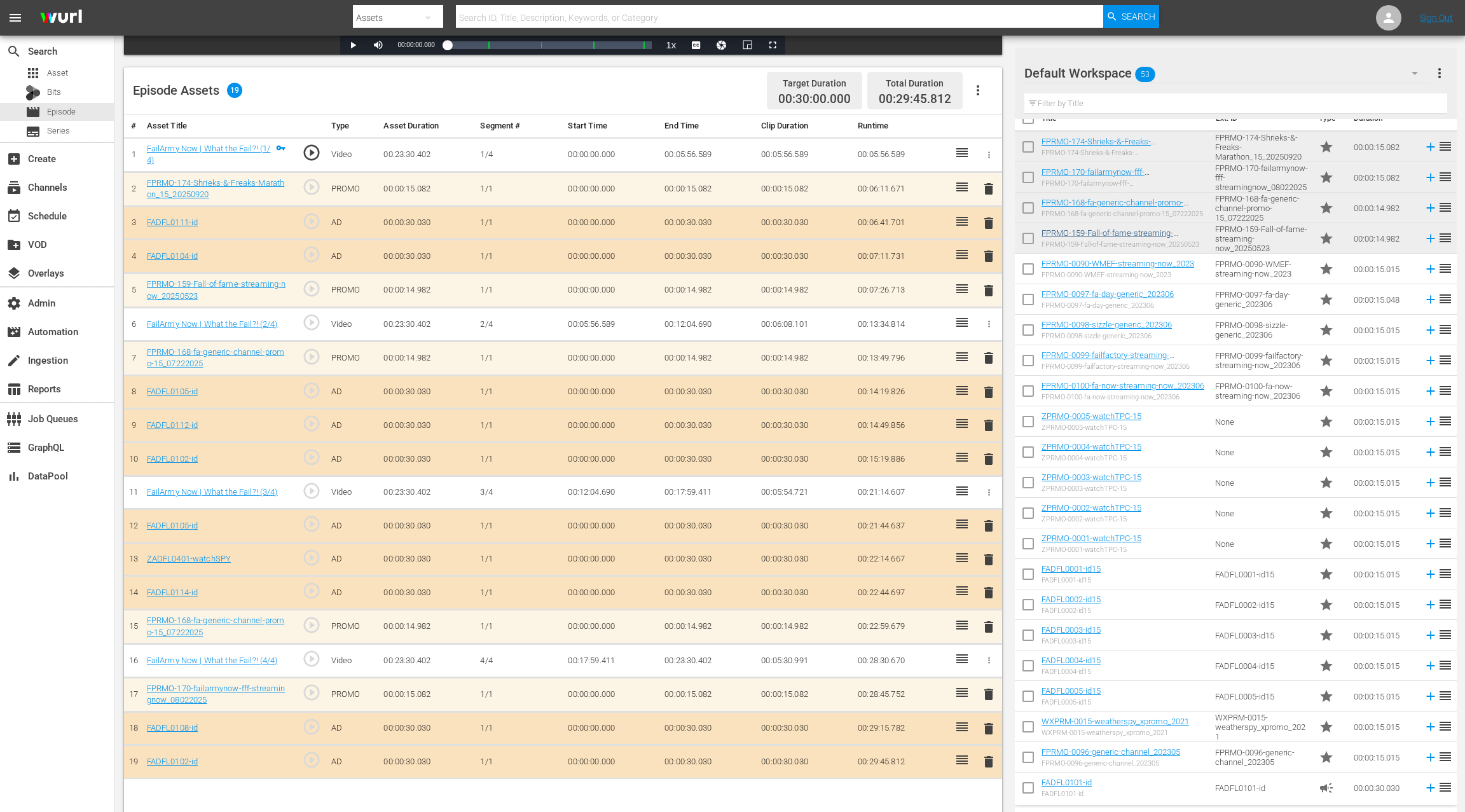
scroll to position [23, 0]
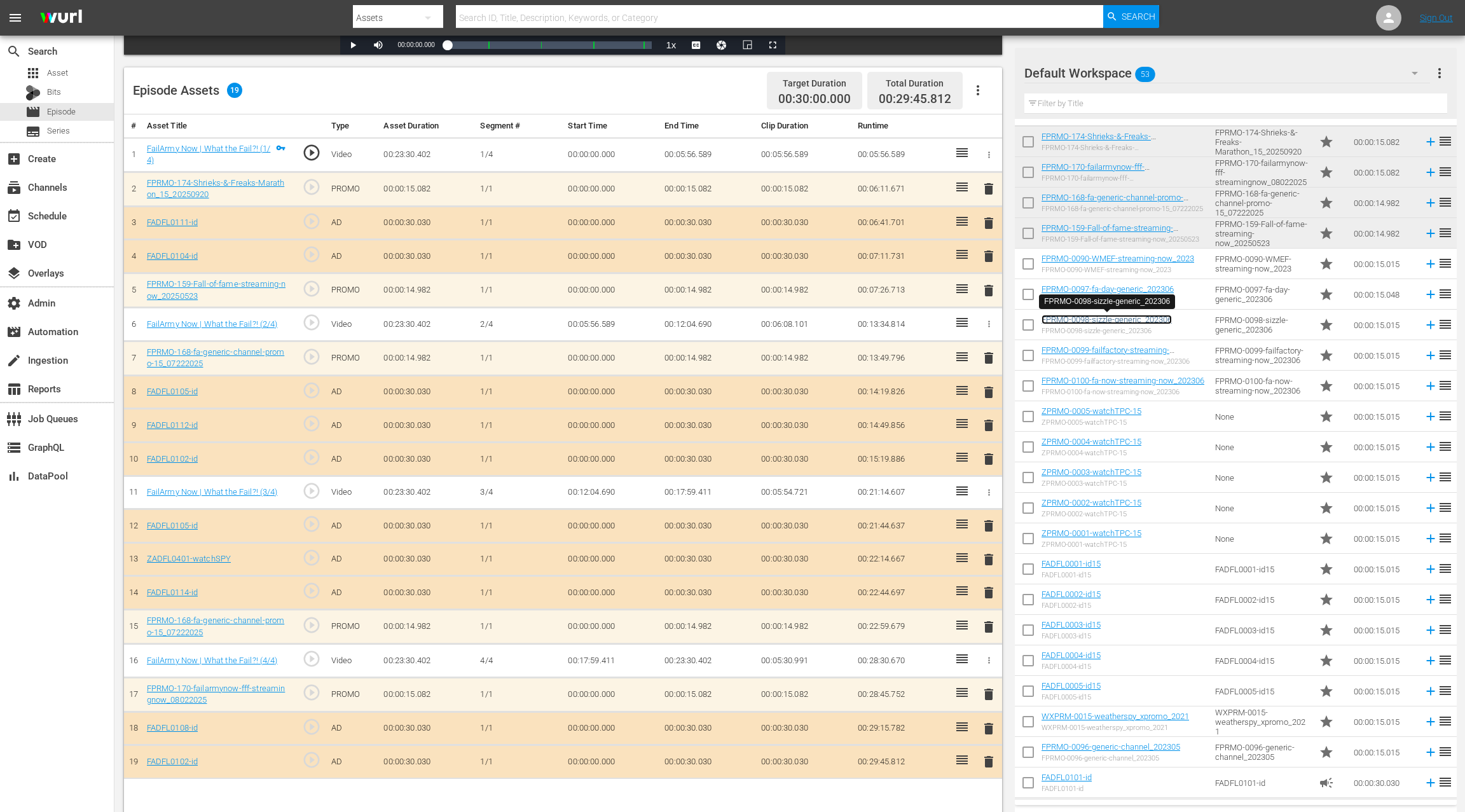
click at [1071, 318] on link "FPRMO-0098-sizzle-generic_202306" at bounding box center [1107, 320] width 130 height 10
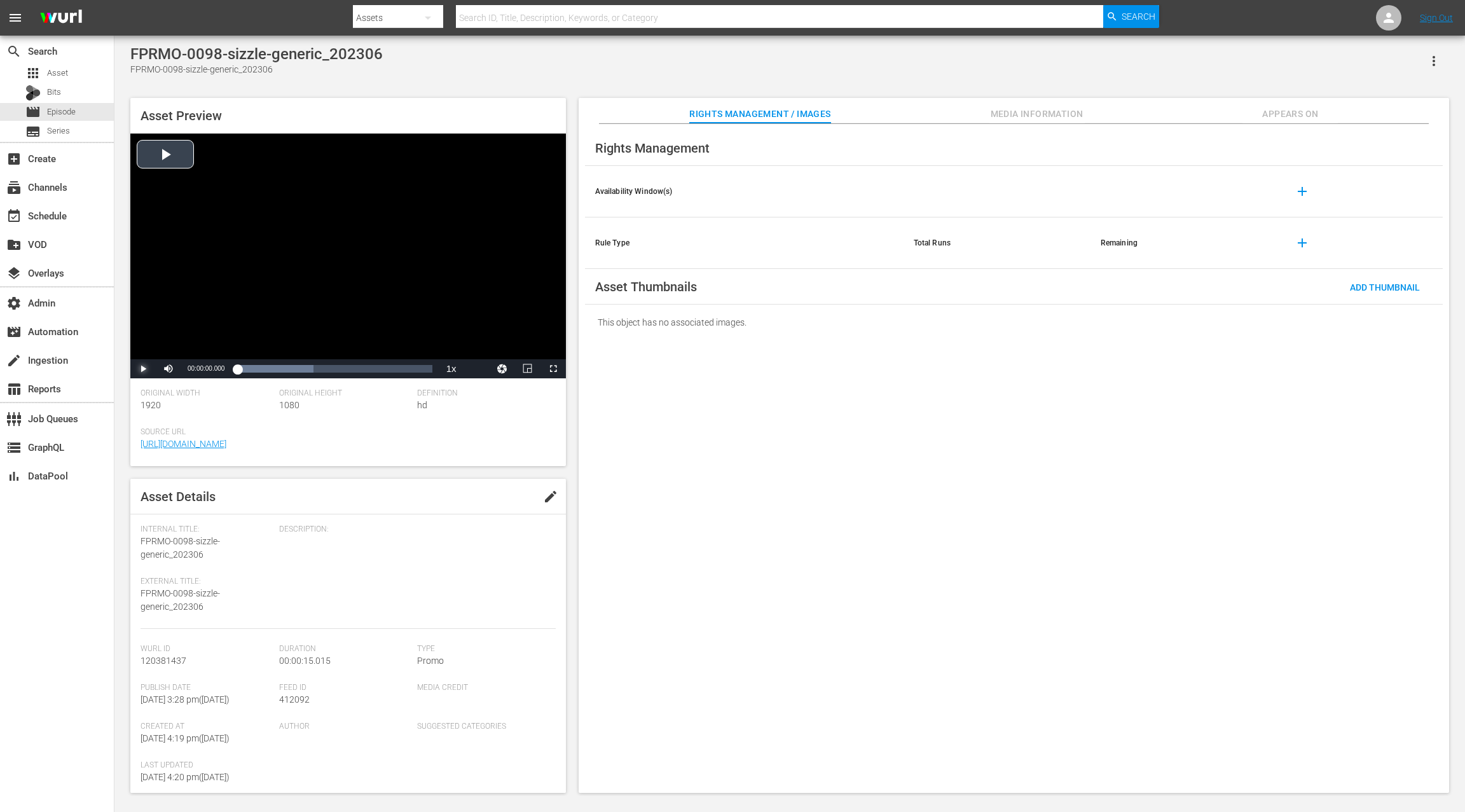
click at [143, 369] on span "Video Player" at bounding box center [143, 369] width 0 height 0
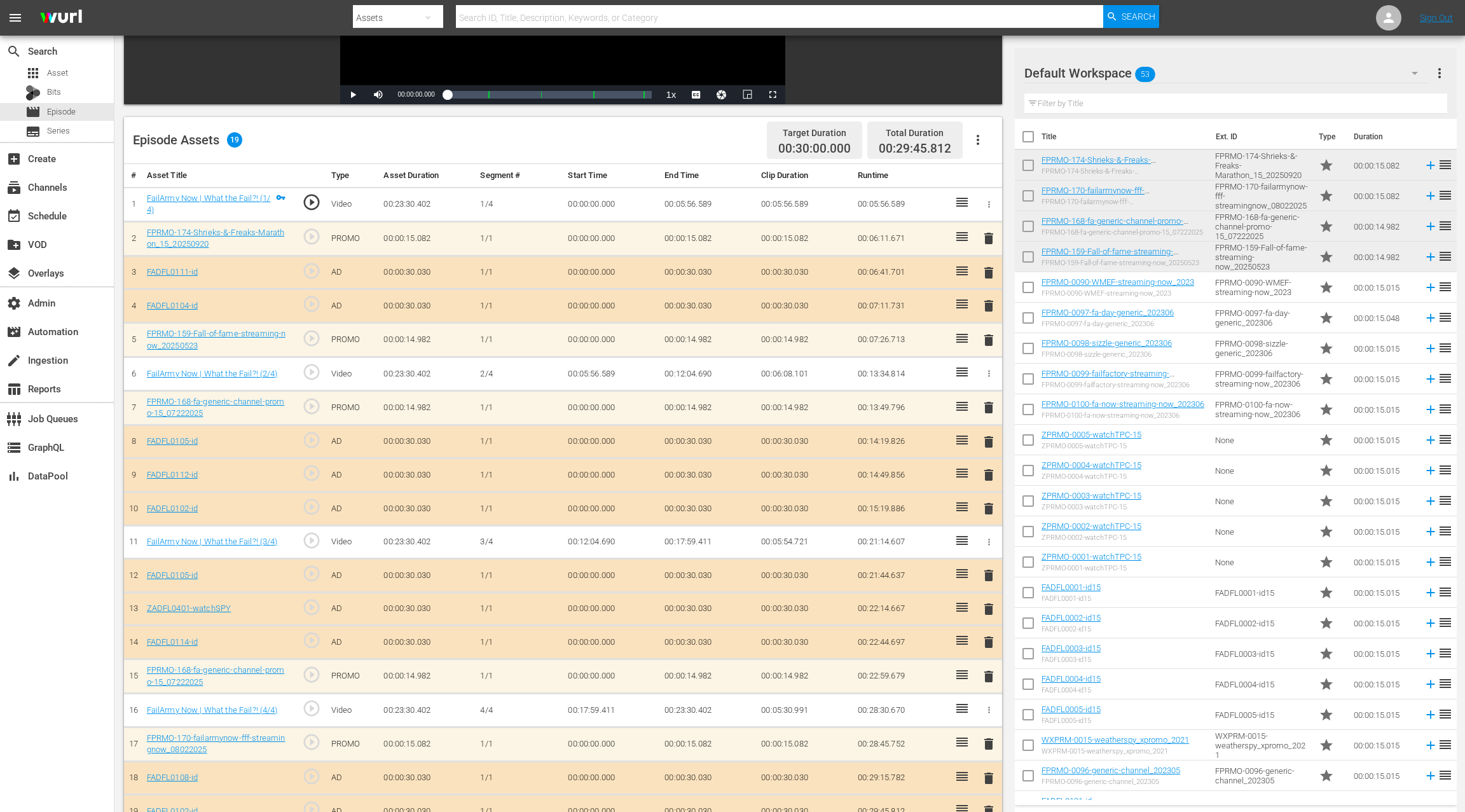
scroll to position [330, 0]
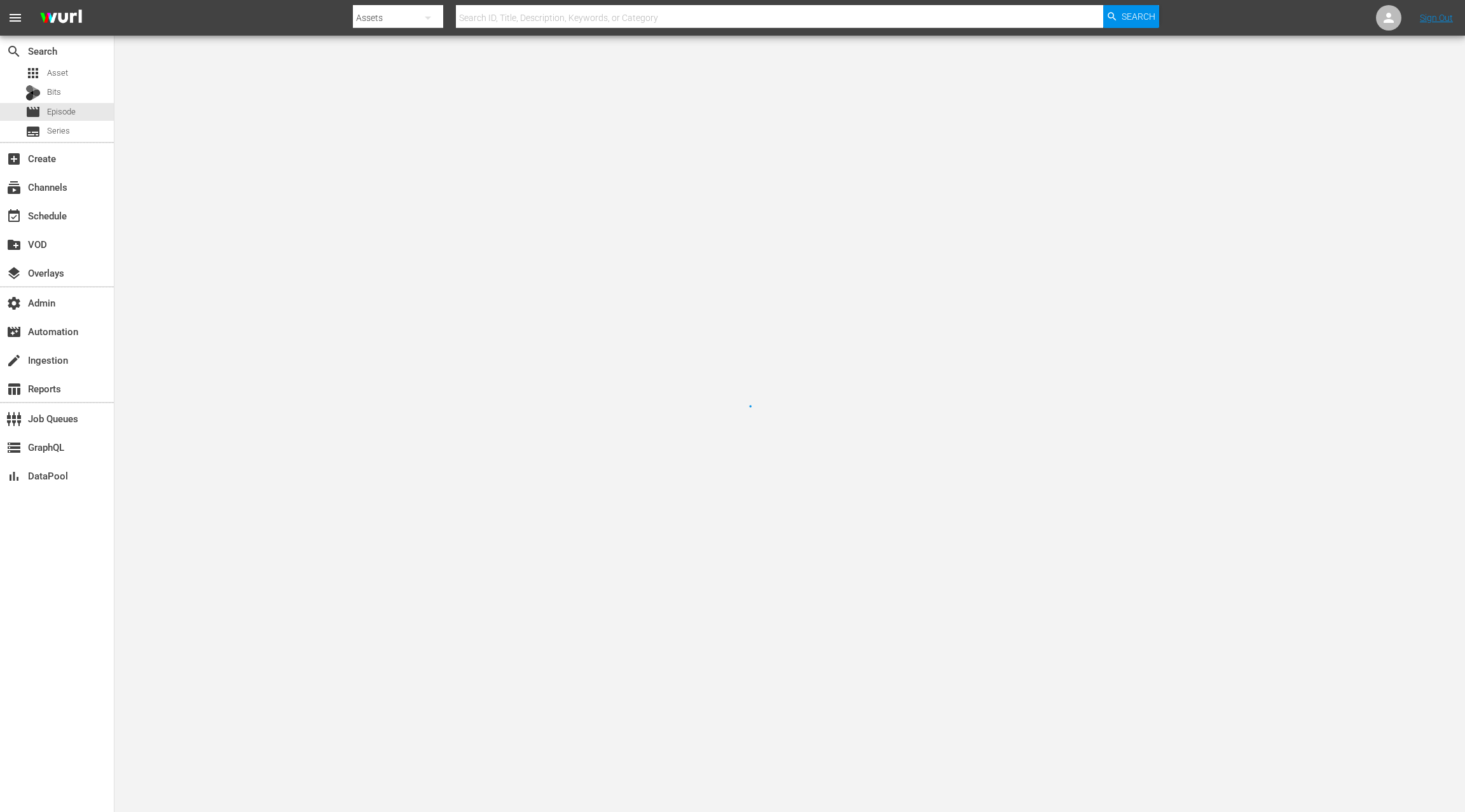
drag, startPoint x: 0, startPoint y: 0, endPoint x: 267, endPoint y: 99, distance: 284.8
click at [267, 99] on div at bounding box center [732, 406] width 1465 height 812
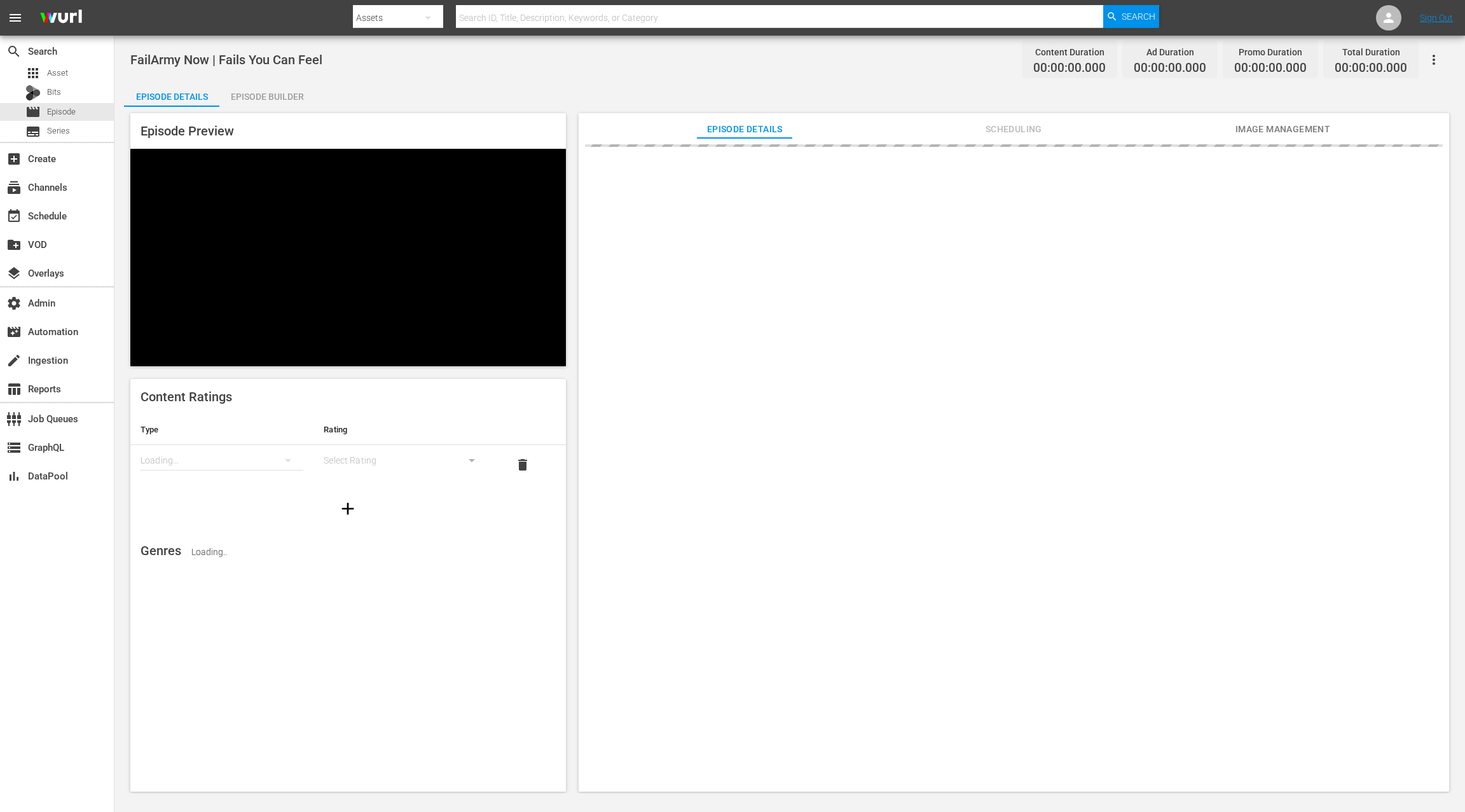
click at [269, 99] on div "Episode Builder" at bounding box center [267, 96] width 96 height 30
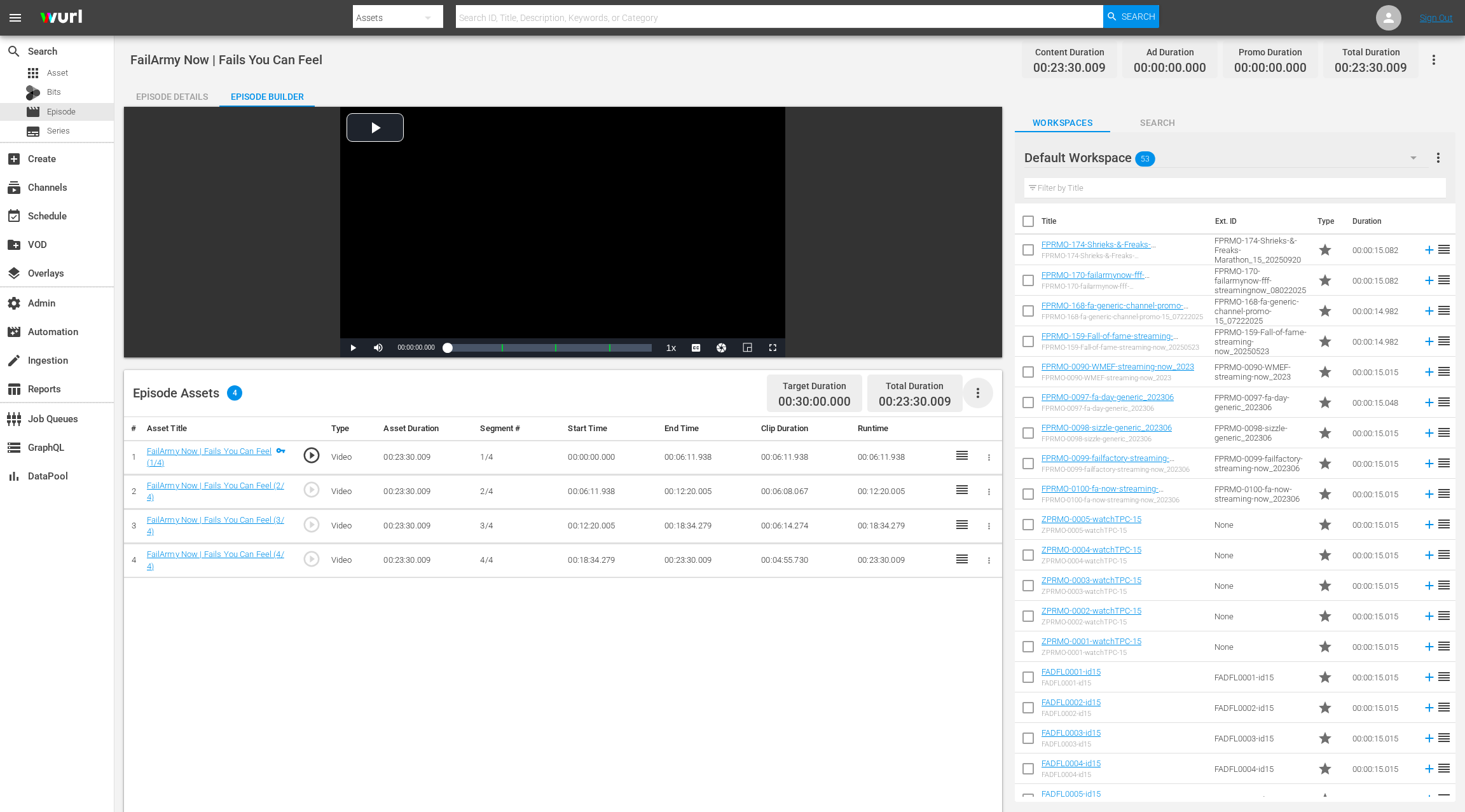
click at [978, 392] on icon "button" at bounding box center [978, 393] width 3 height 10
click at [985, 398] on div "Fill with Ads" at bounding box center [1016, 398] width 87 height 30
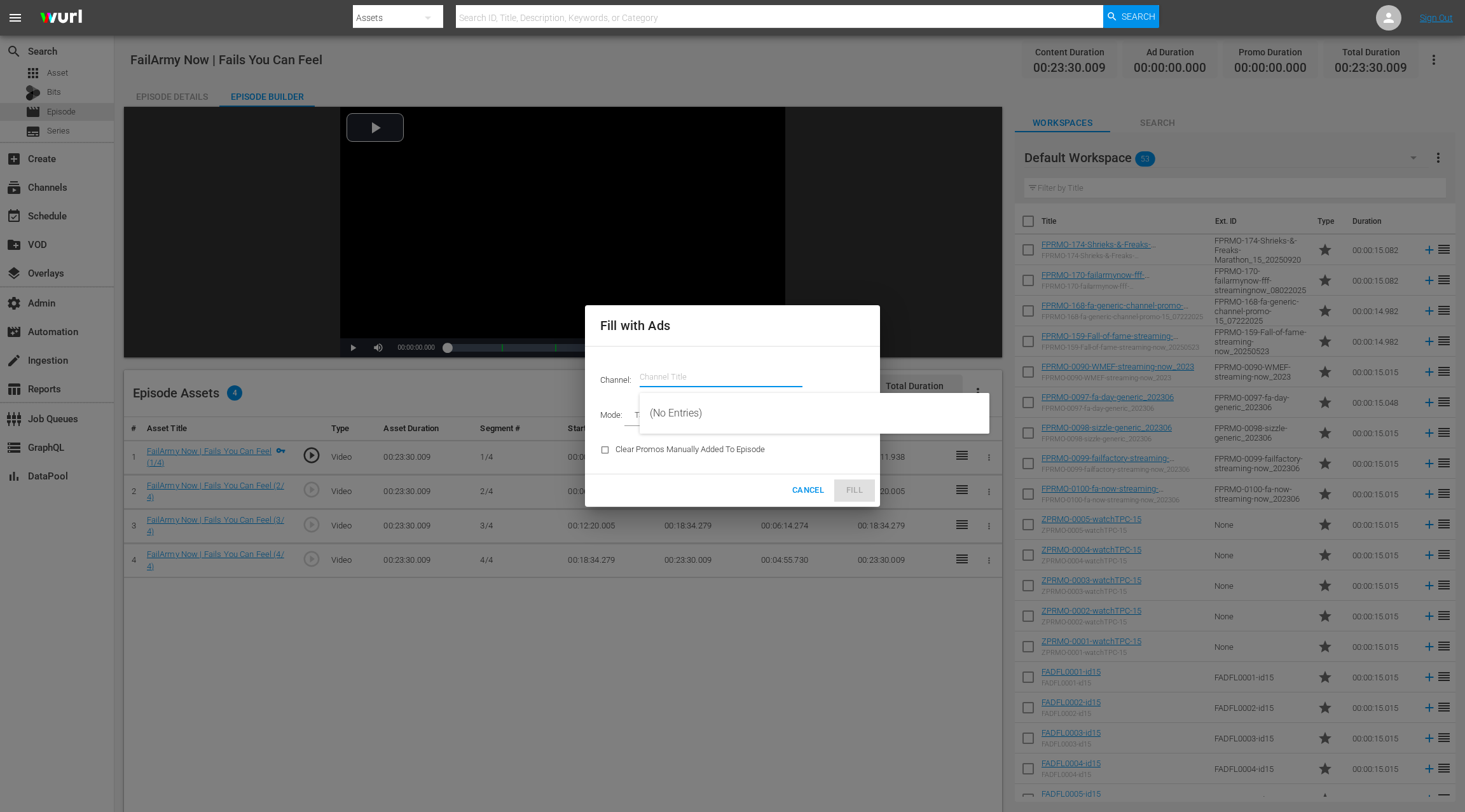
click at [667, 381] on input "text" at bounding box center [721, 376] width 163 height 30
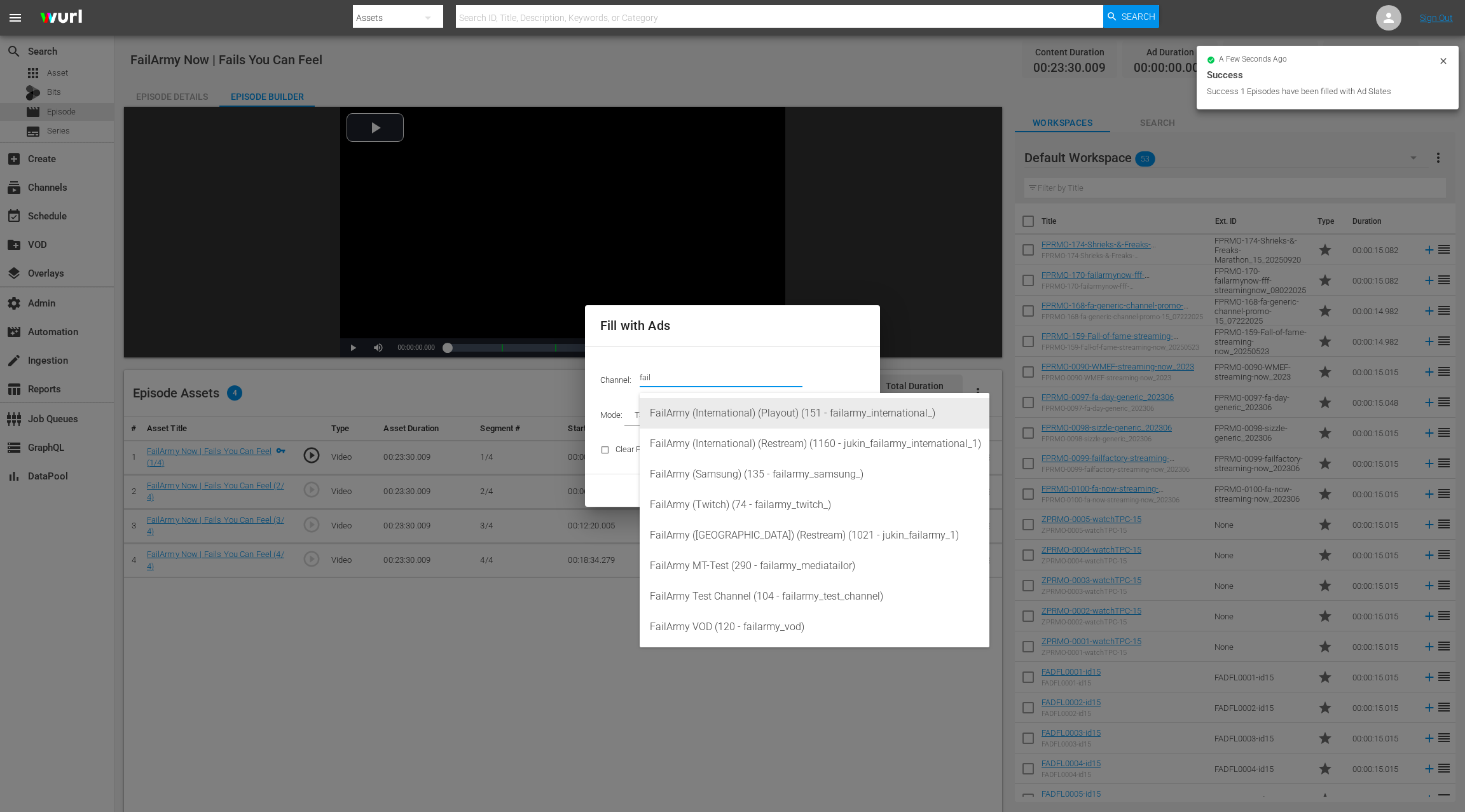
click at [725, 411] on div "FailArmy (International) (Playout) (151 - failarmy_international_)" at bounding box center [815, 413] width 329 height 30
type input "FailArmy (International) (Playout) (151)"
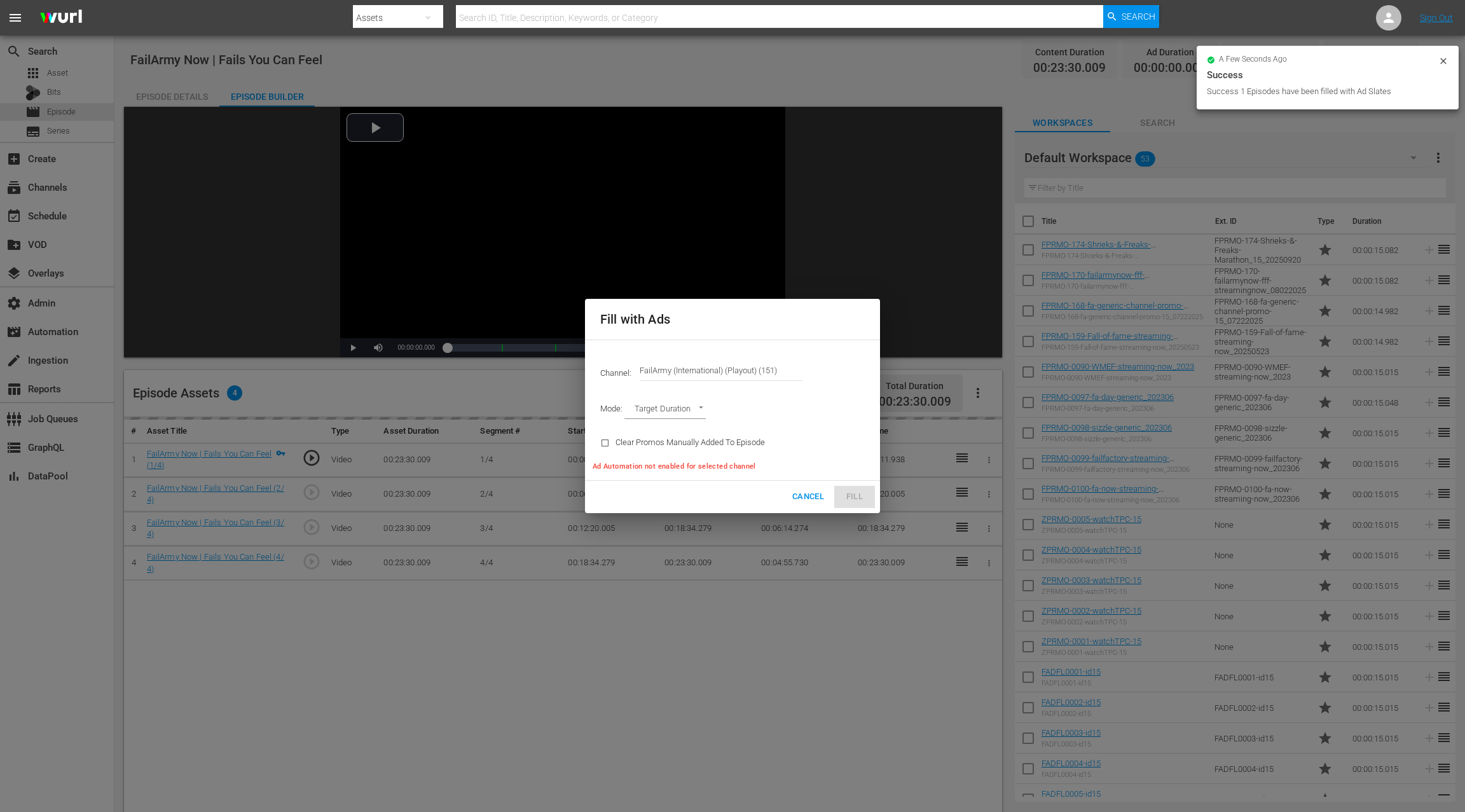
type input "AD_BREAK_DURATION"
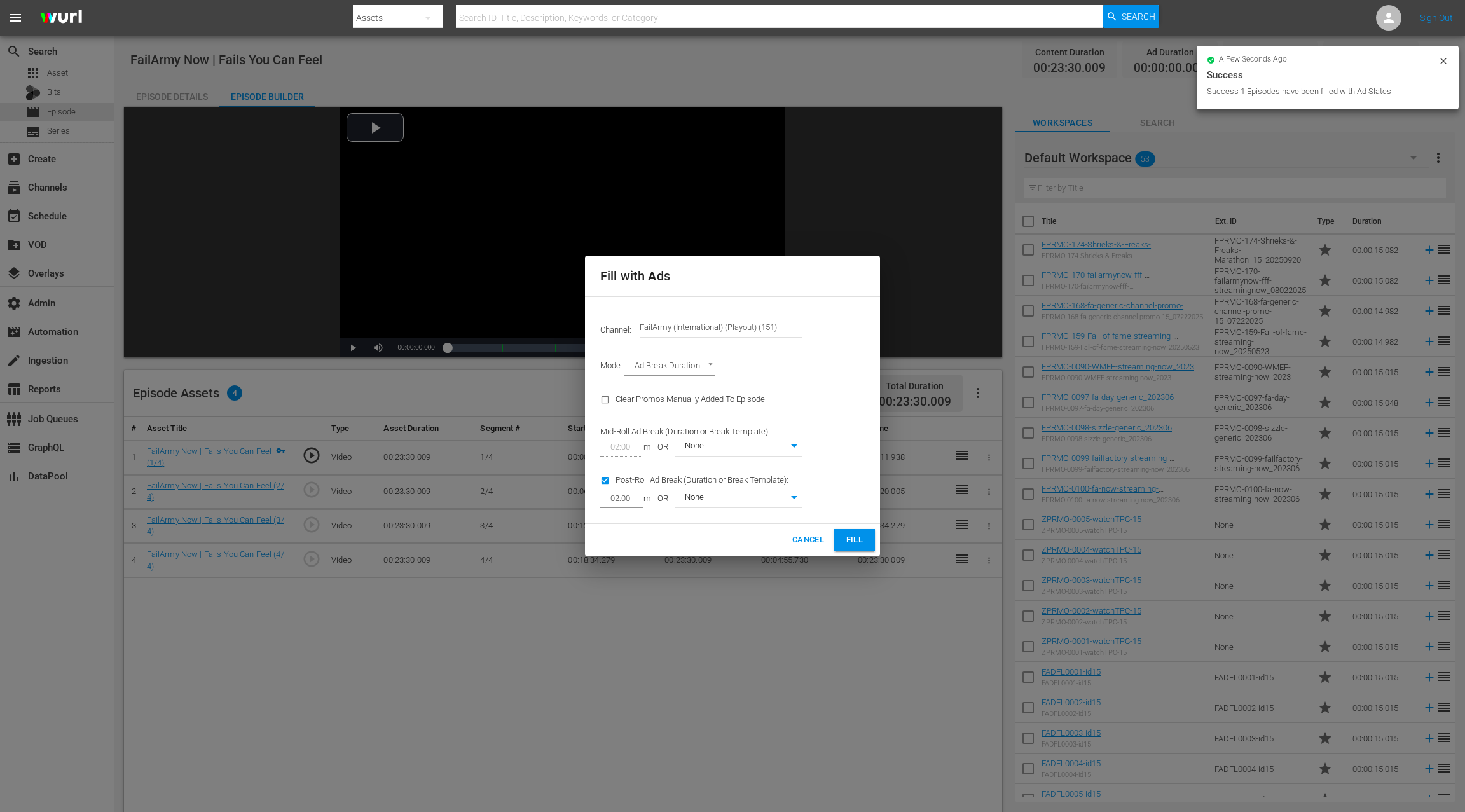
type input "0"
click at [853, 542] on span "Fill" at bounding box center [855, 540] width 21 height 15
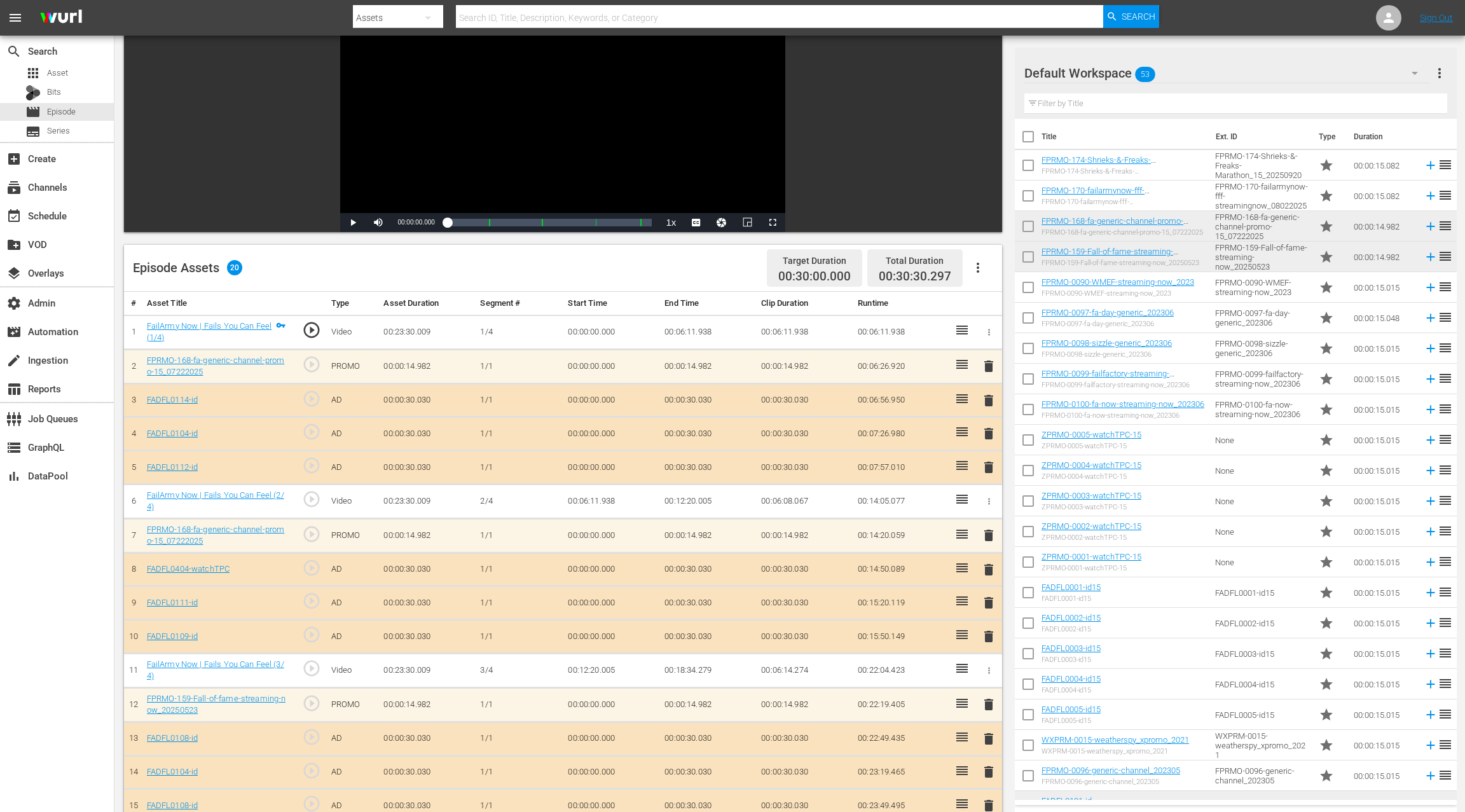
scroll to position [330, 0]
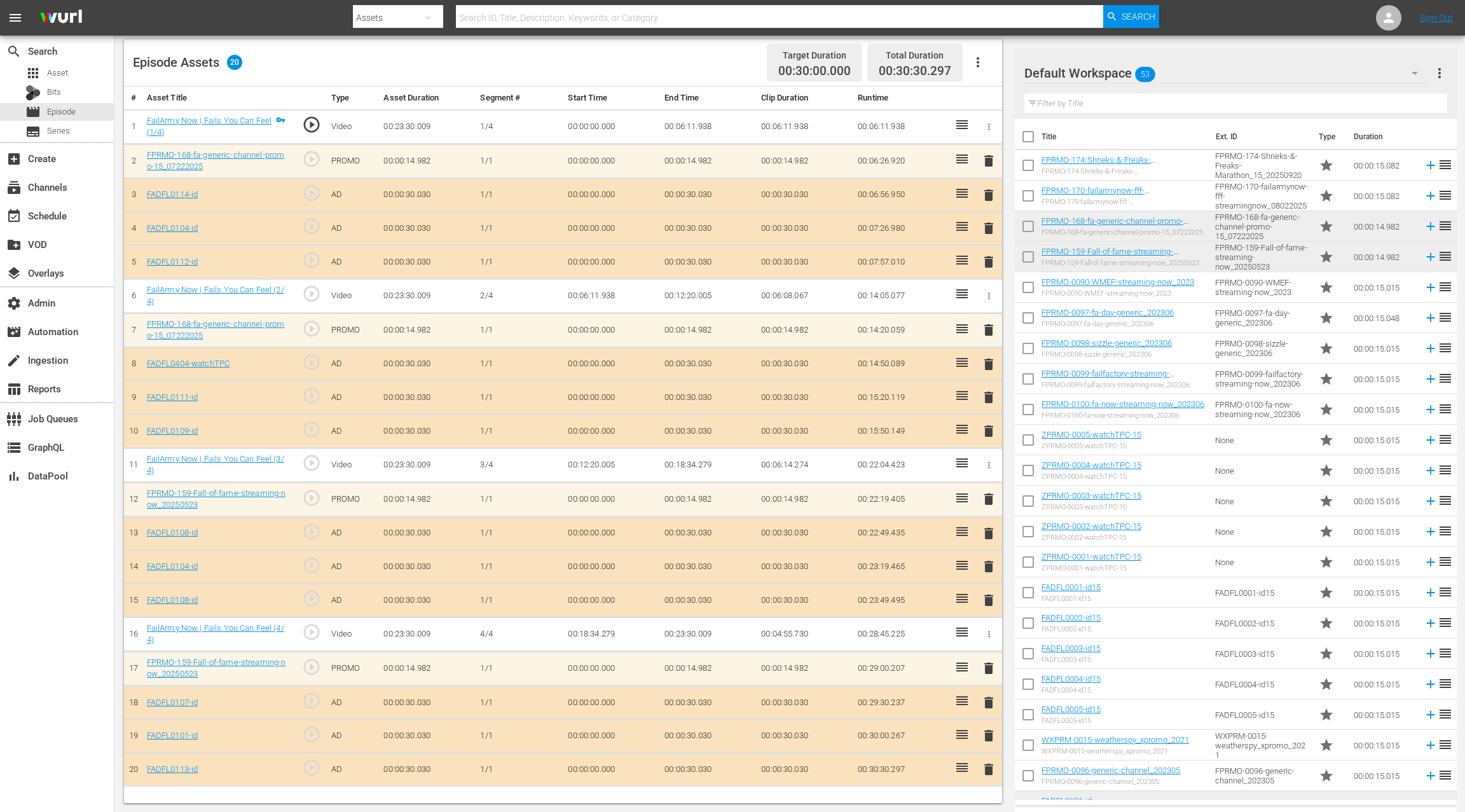
click at [989, 226] on span "delete" at bounding box center [989, 228] width 15 height 15
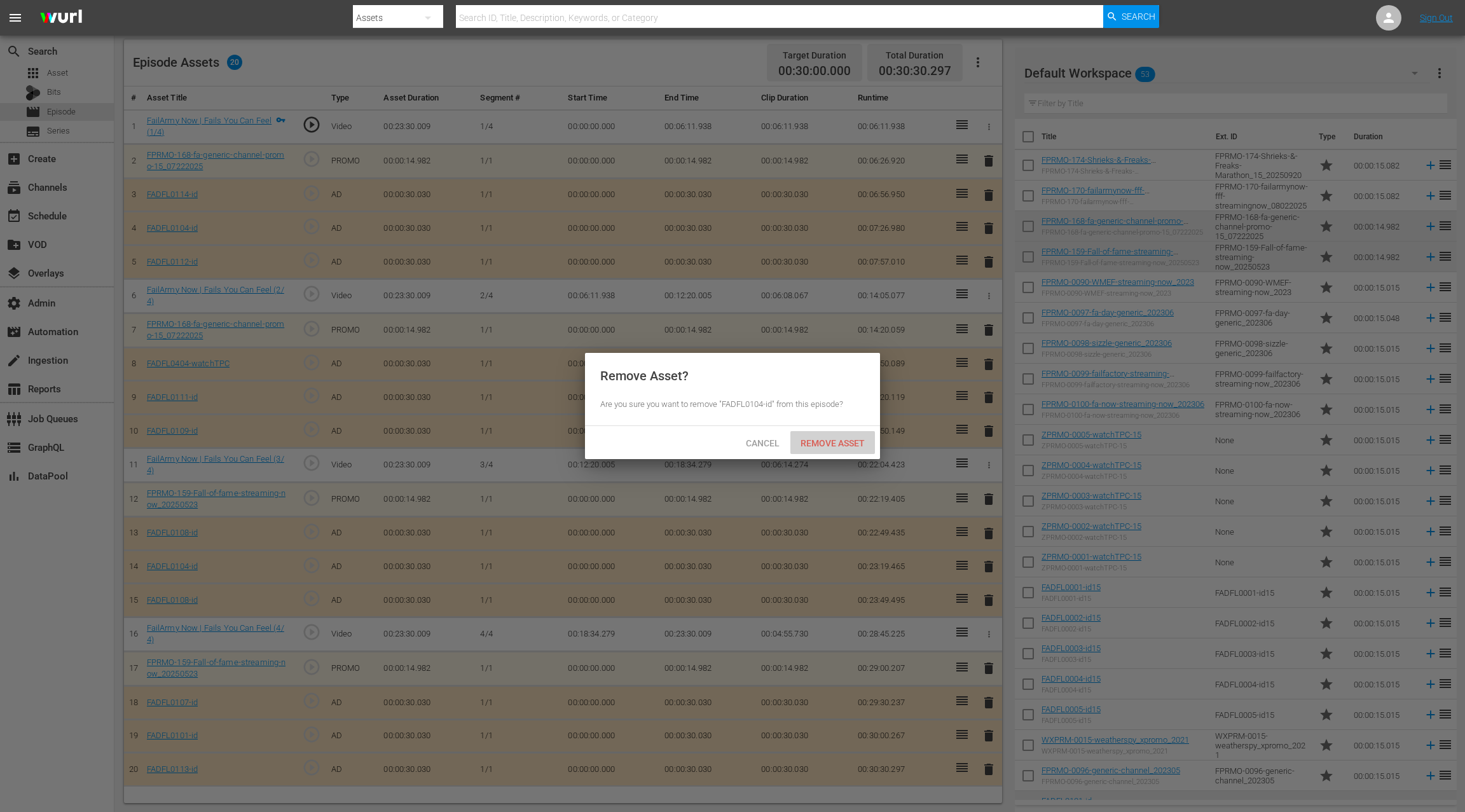
drag, startPoint x: 830, startPoint y: 445, endPoint x: 865, endPoint y: 410, distance: 49.5
click at [829, 444] on span "Remove Asset" at bounding box center [832, 443] width 85 height 10
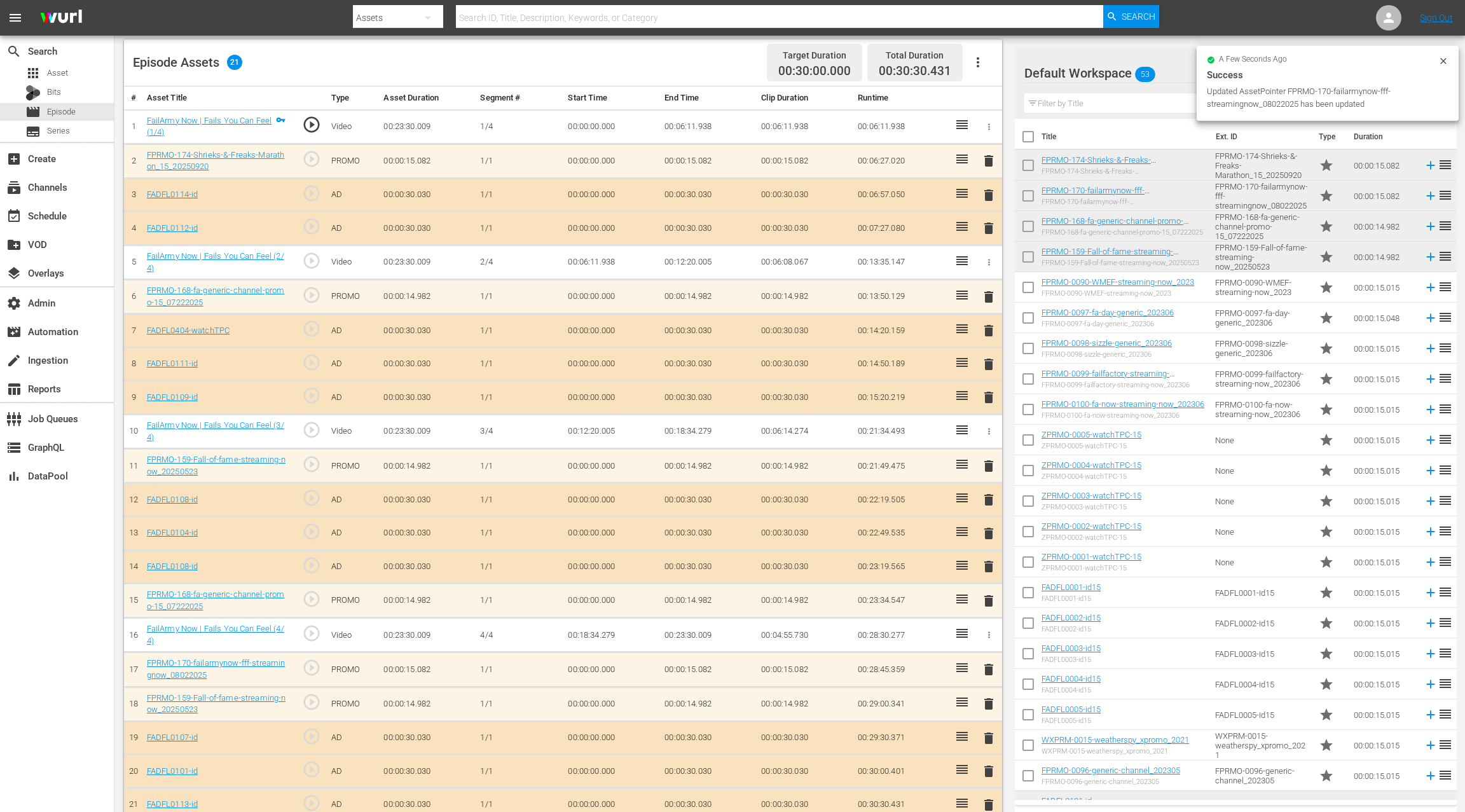
click at [990, 697] on span "delete" at bounding box center [989, 704] width 15 height 15
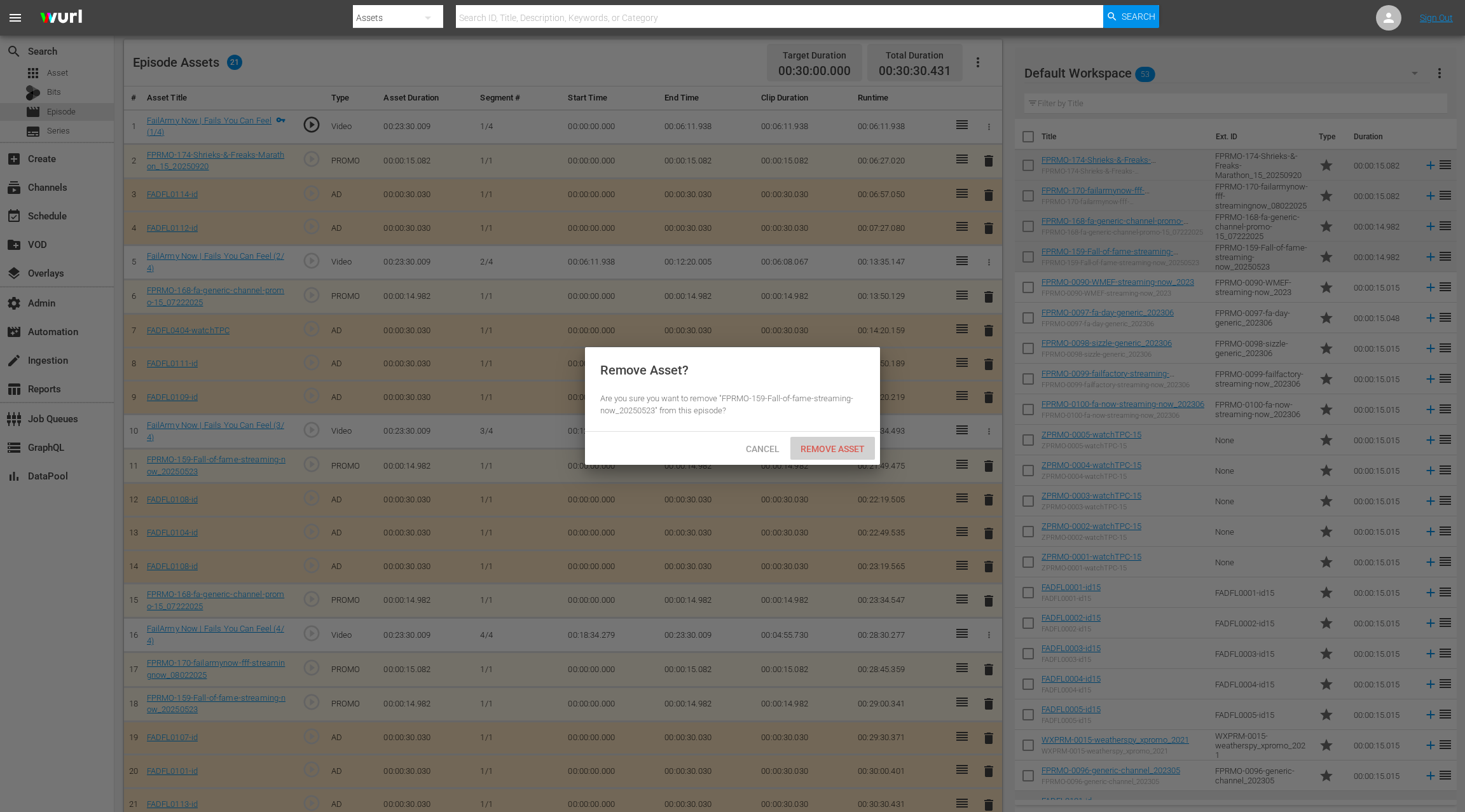
click at [839, 449] on span "Remove Asset" at bounding box center [832, 449] width 85 height 10
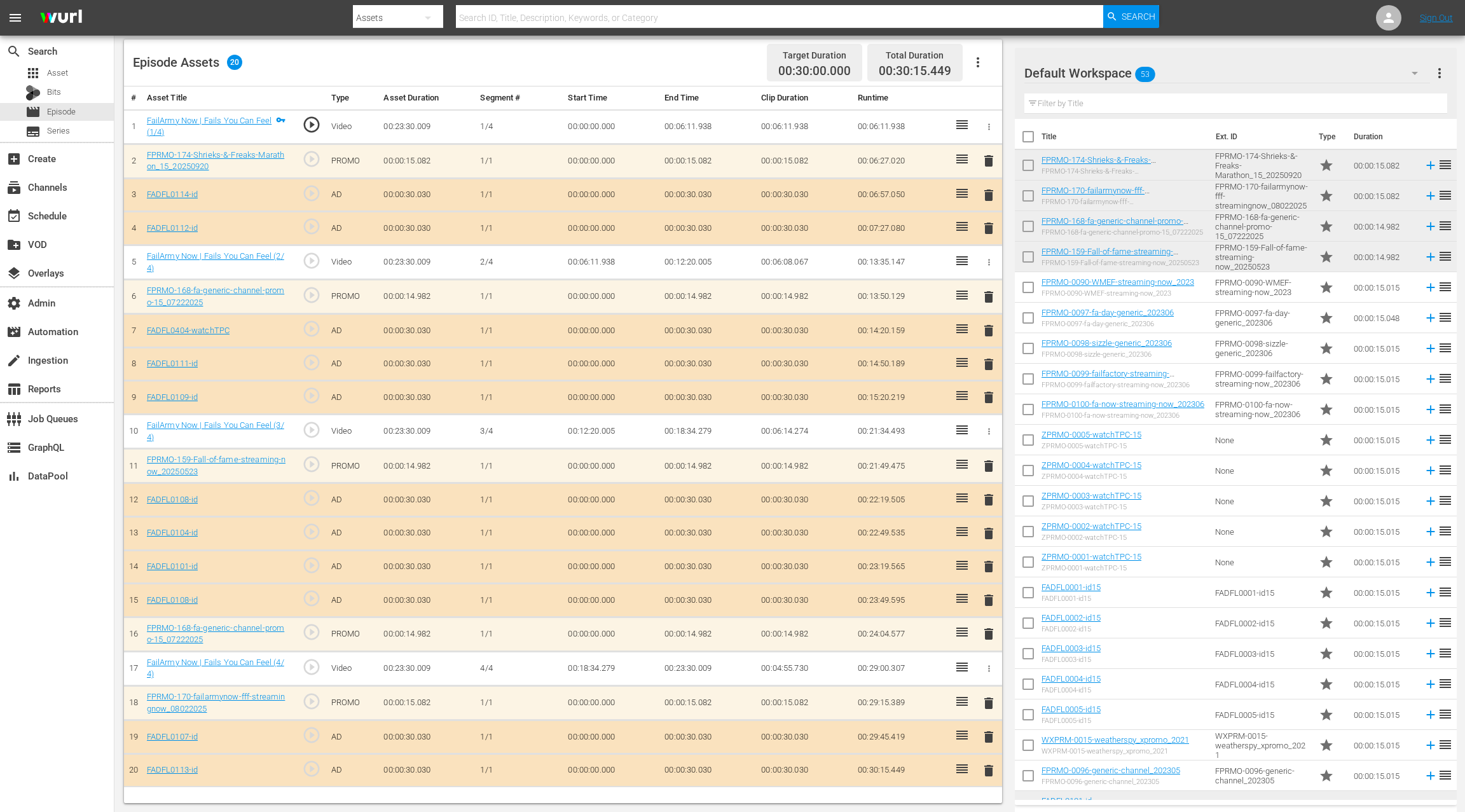
click at [990, 596] on span "delete" at bounding box center [989, 600] width 15 height 15
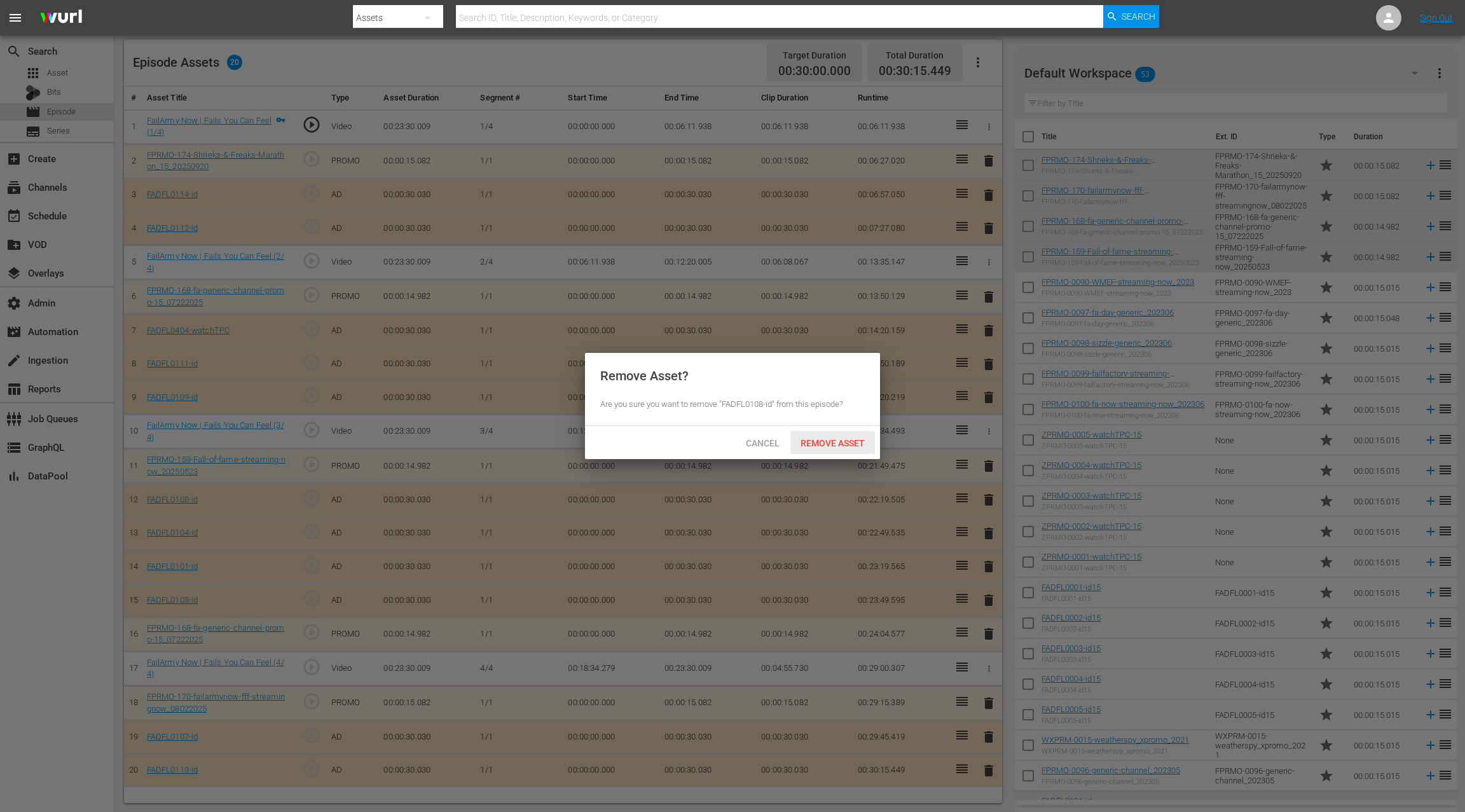
click at [836, 447] on span "Remove Asset" at bounding box center [832, 443] width 85 height 10
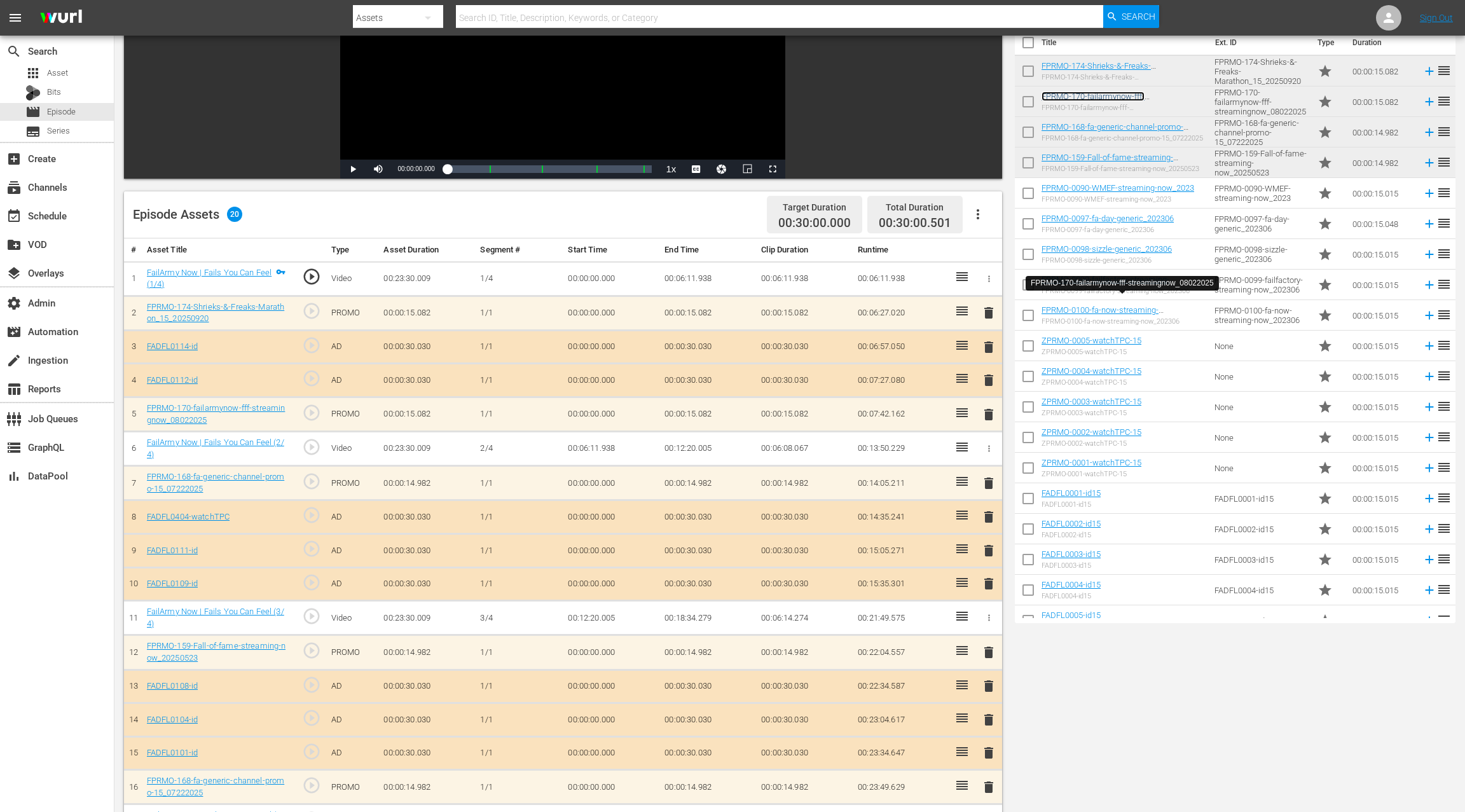
scroll to position [0, 0]
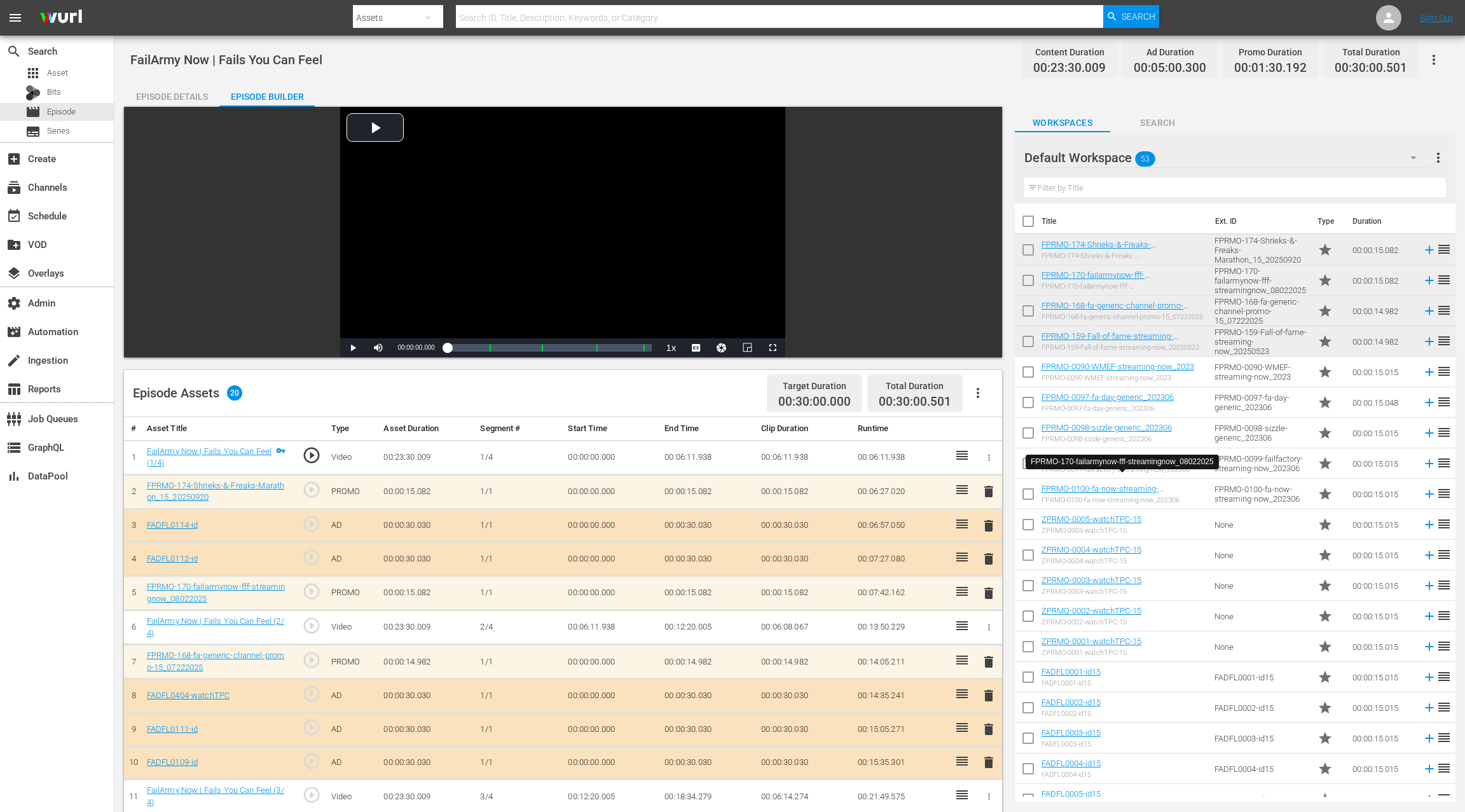
drag, startPoint x: 181, startPoint y: 92, endPoint x: 193, endPoint y: 111, distance: 22.5
click at [181, 92] on div "Episode Details" at bounding box center [172, 96] width 96 height 30
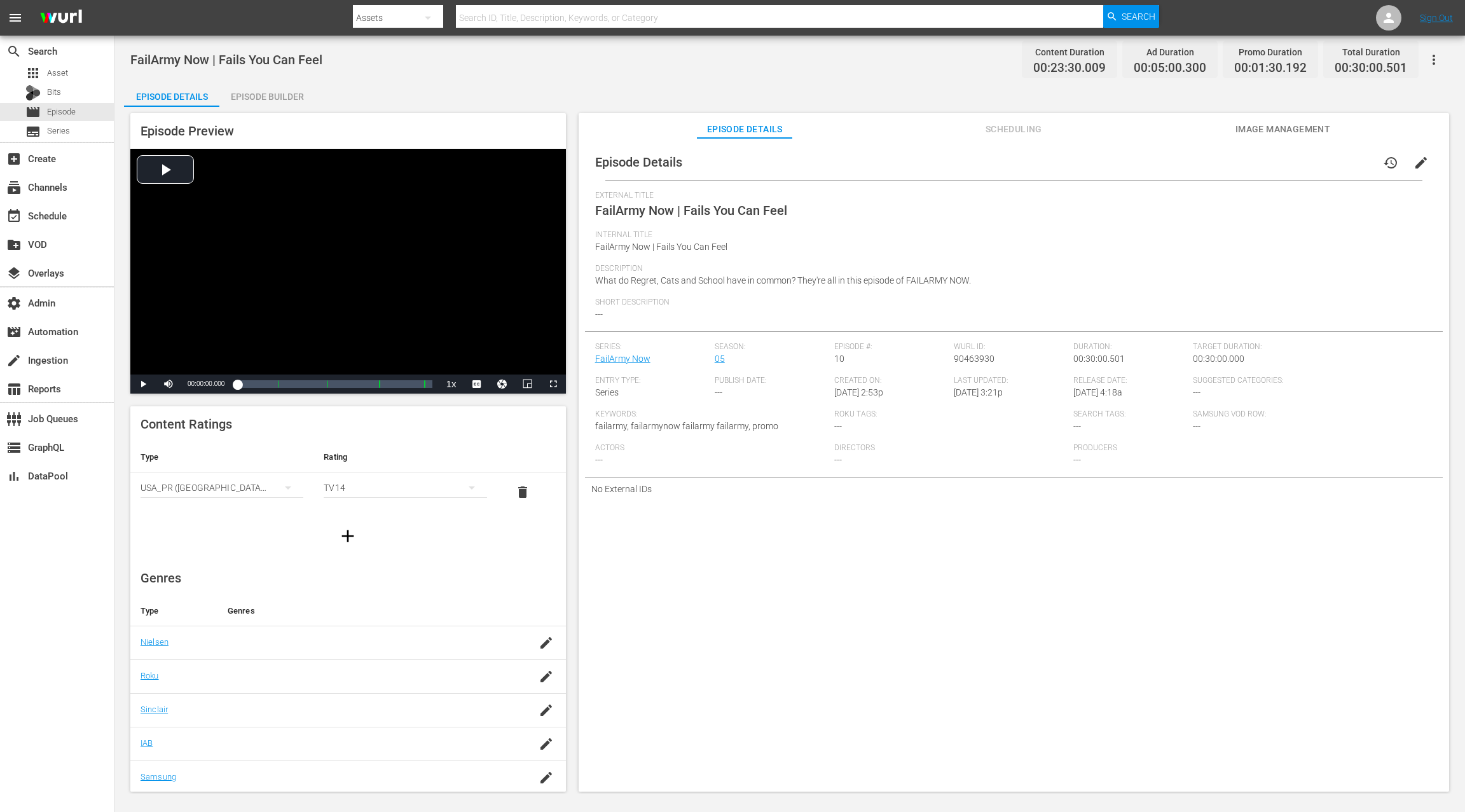
click at [972, 360] on span "90463930" at bounding box center [974, 359] width 41 height 10
copy span "90463930"
click at [293, 97] on div "Episode Builder" at bounding box center [267, 96] width 96 height 30
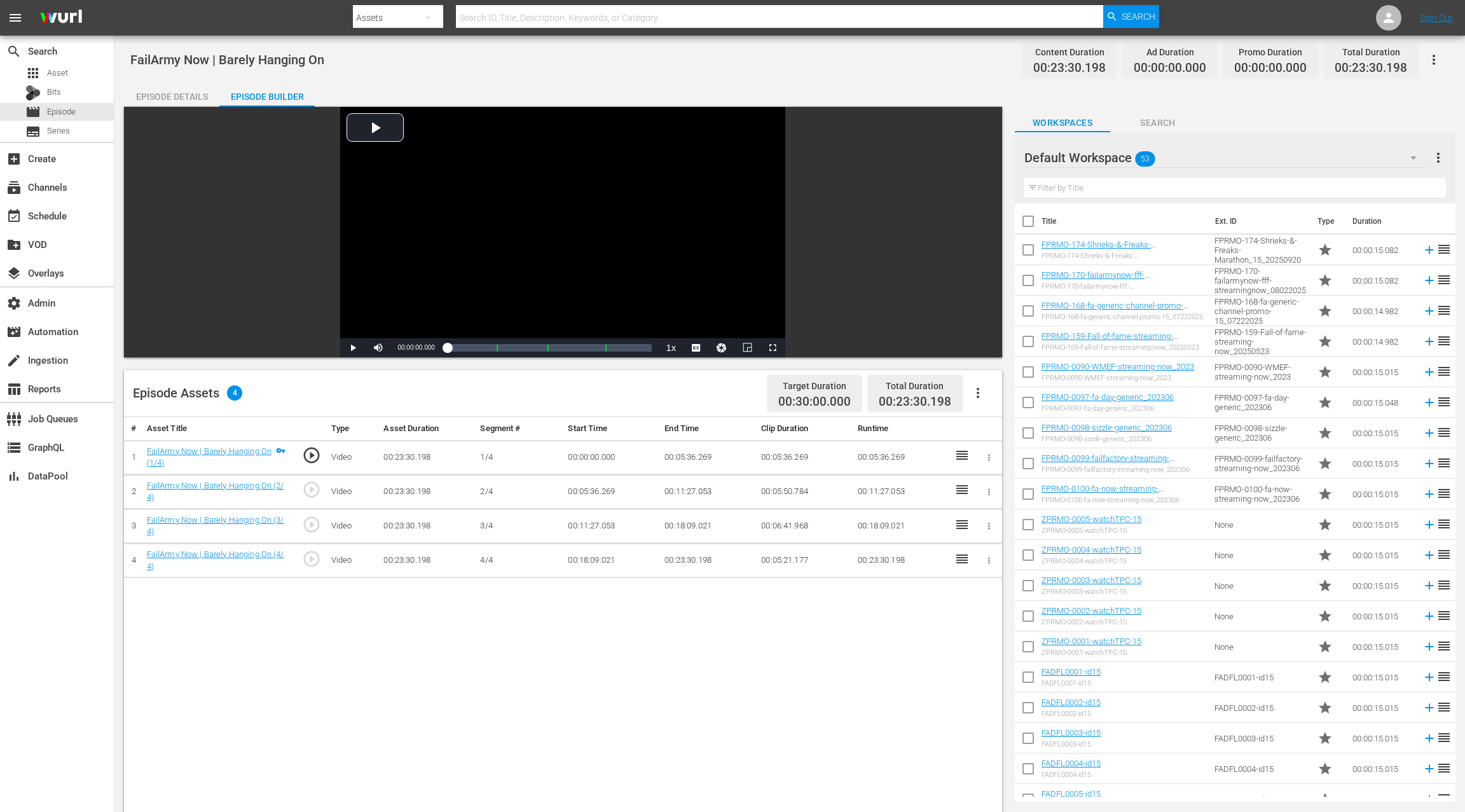
click at [983, 396] on icon "button" at bounding box center [978, 393] width 15 height 15
click at [998, 402] on div "Fill with Ads" at bounding box center [1016, 398] width 87 height 30
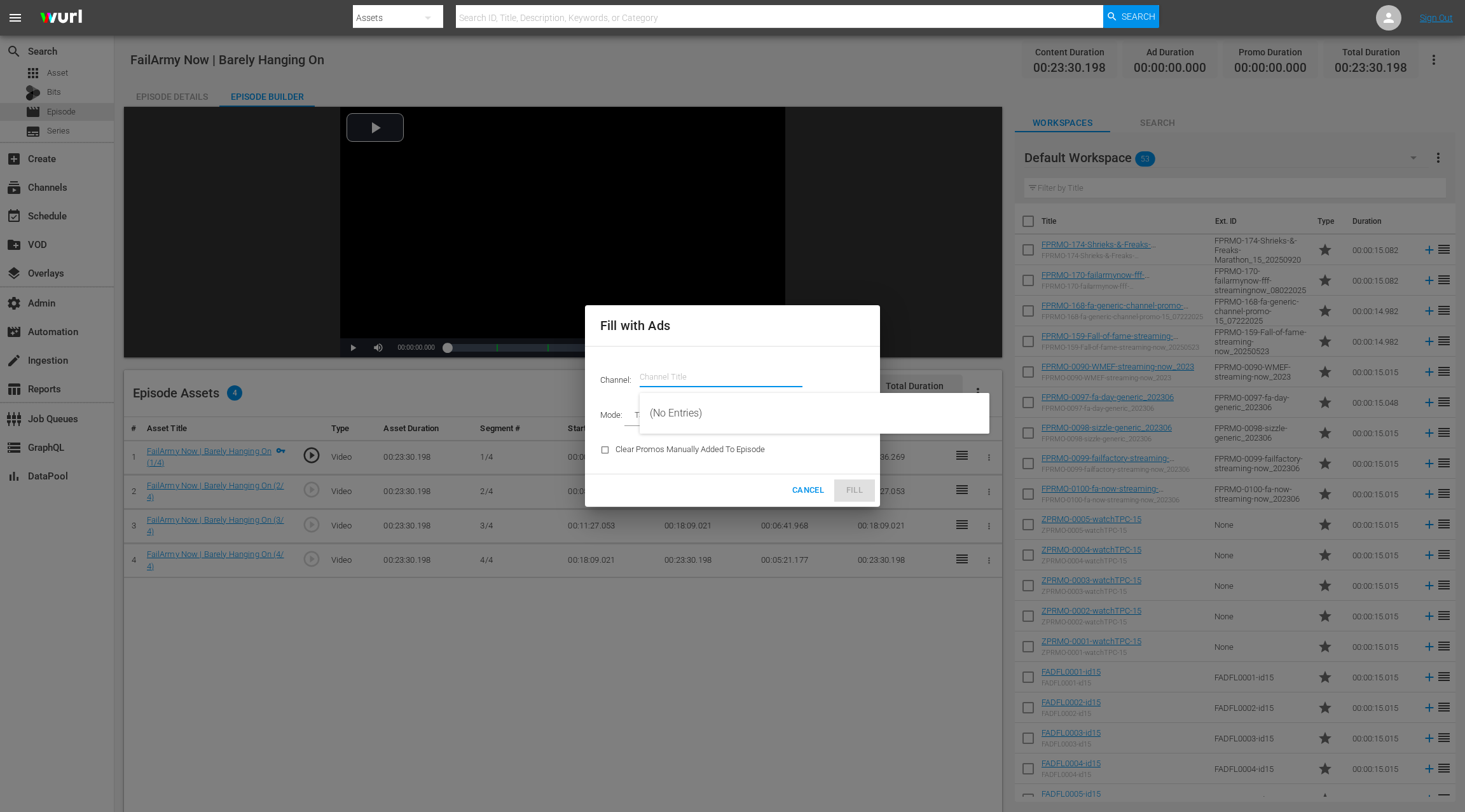
click at [686, 376] on input "text" at bounding box center [721, 376] width 163 height 30
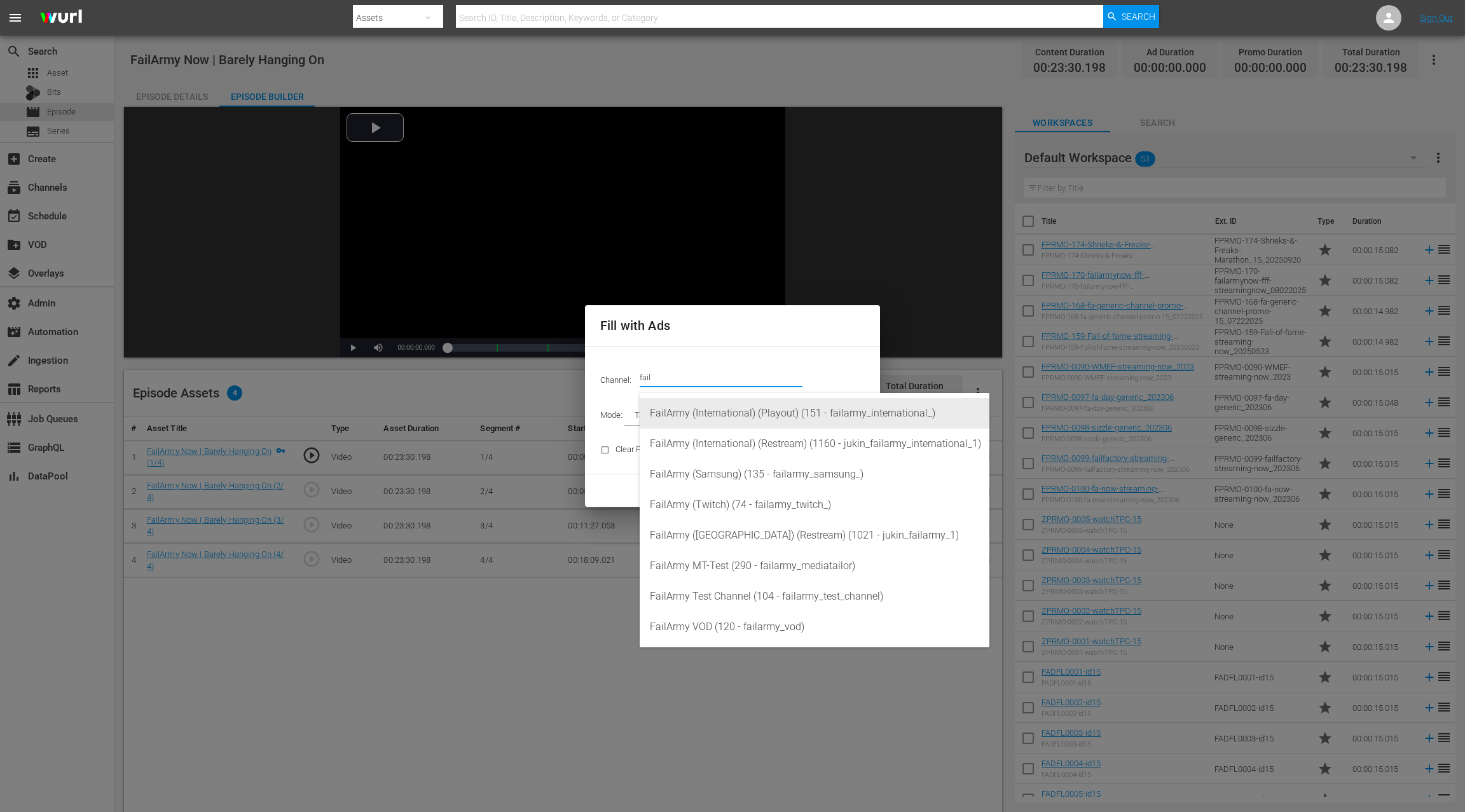
click at [725, 419] on div "FailArmy (International) (Playout) (151 - failarmy_international_)" at bounding box center [815, 413] width 329 height 30
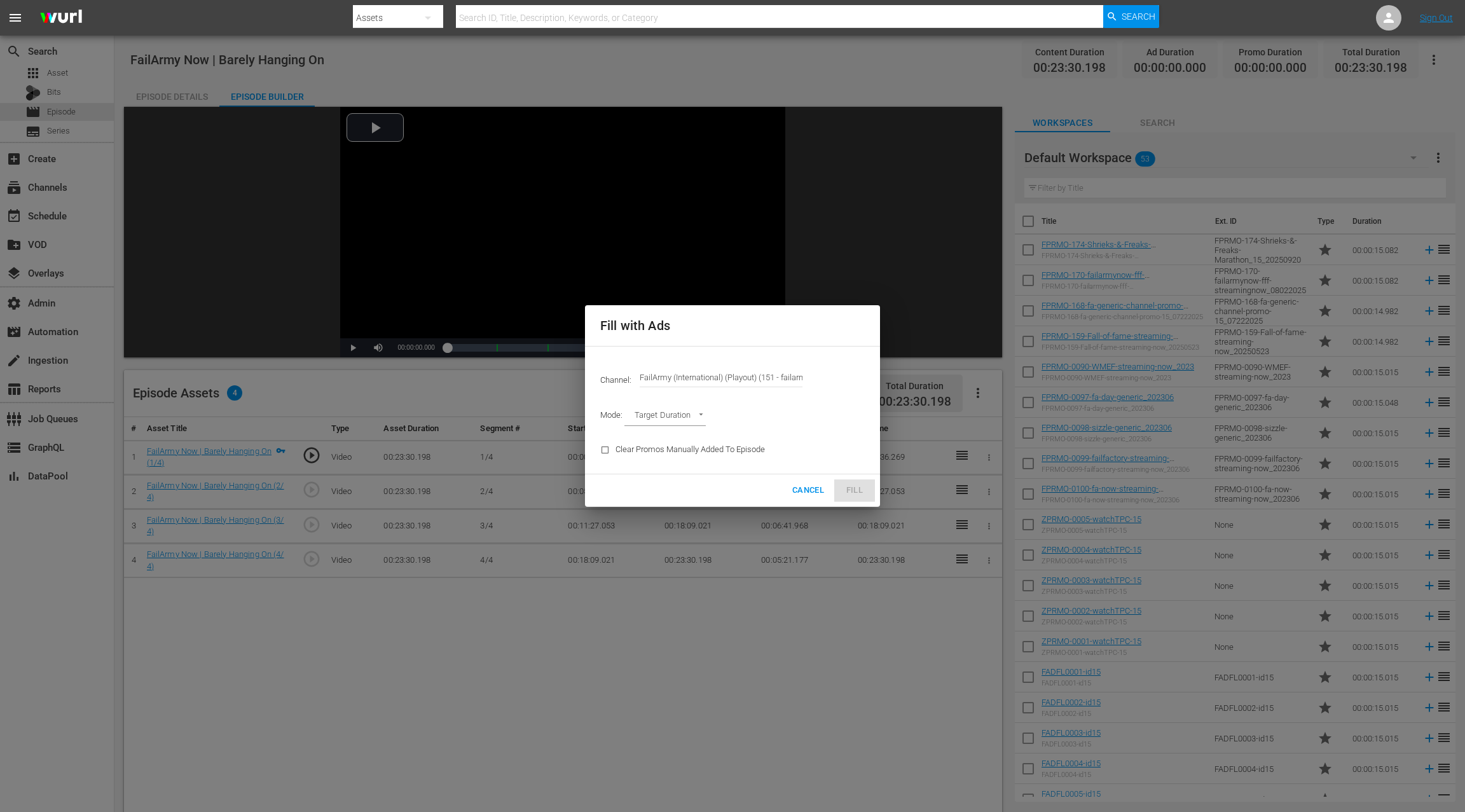
type input "FailArmy (International) (Playout) (151)"
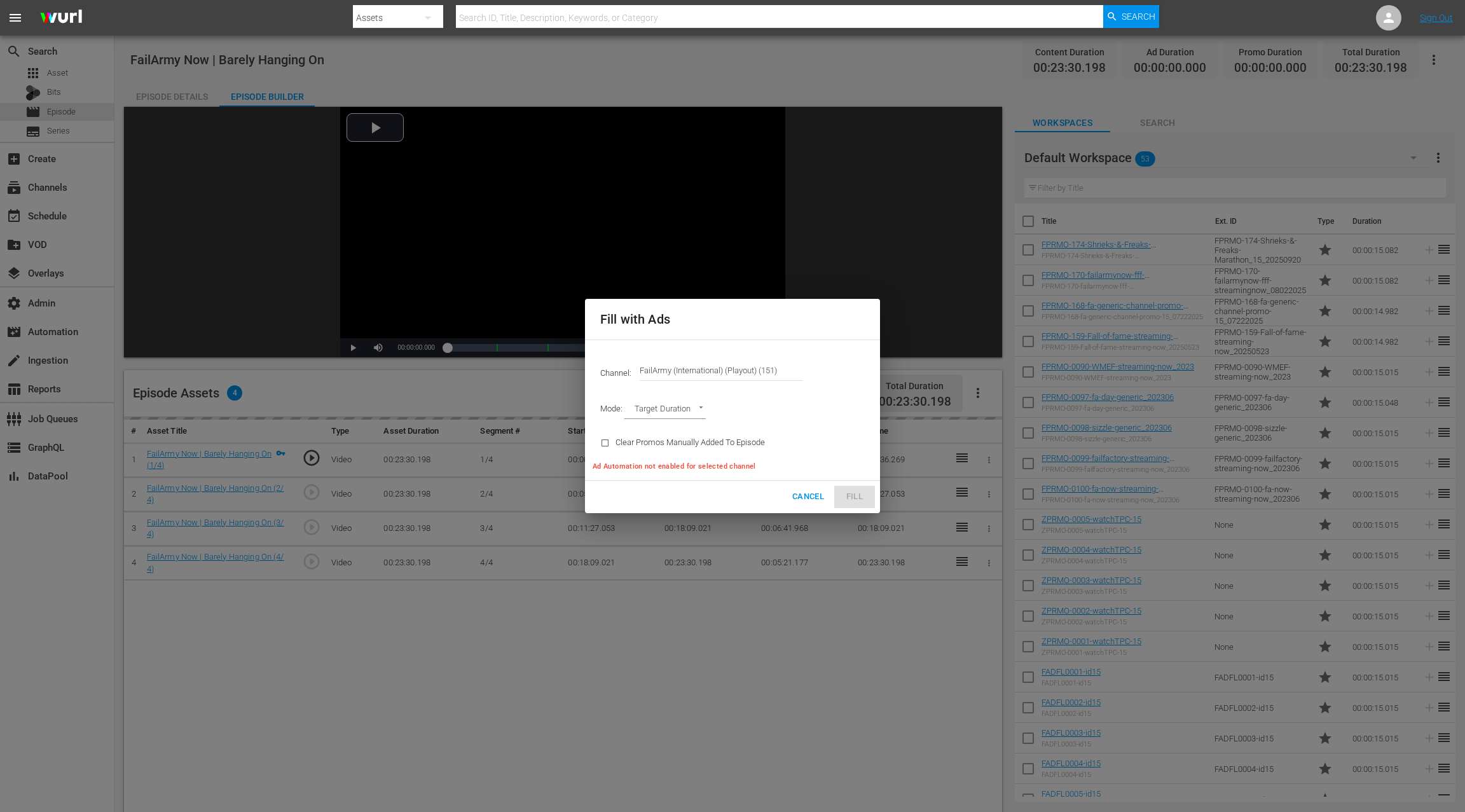
type input "AD_BREAK_DURATION"
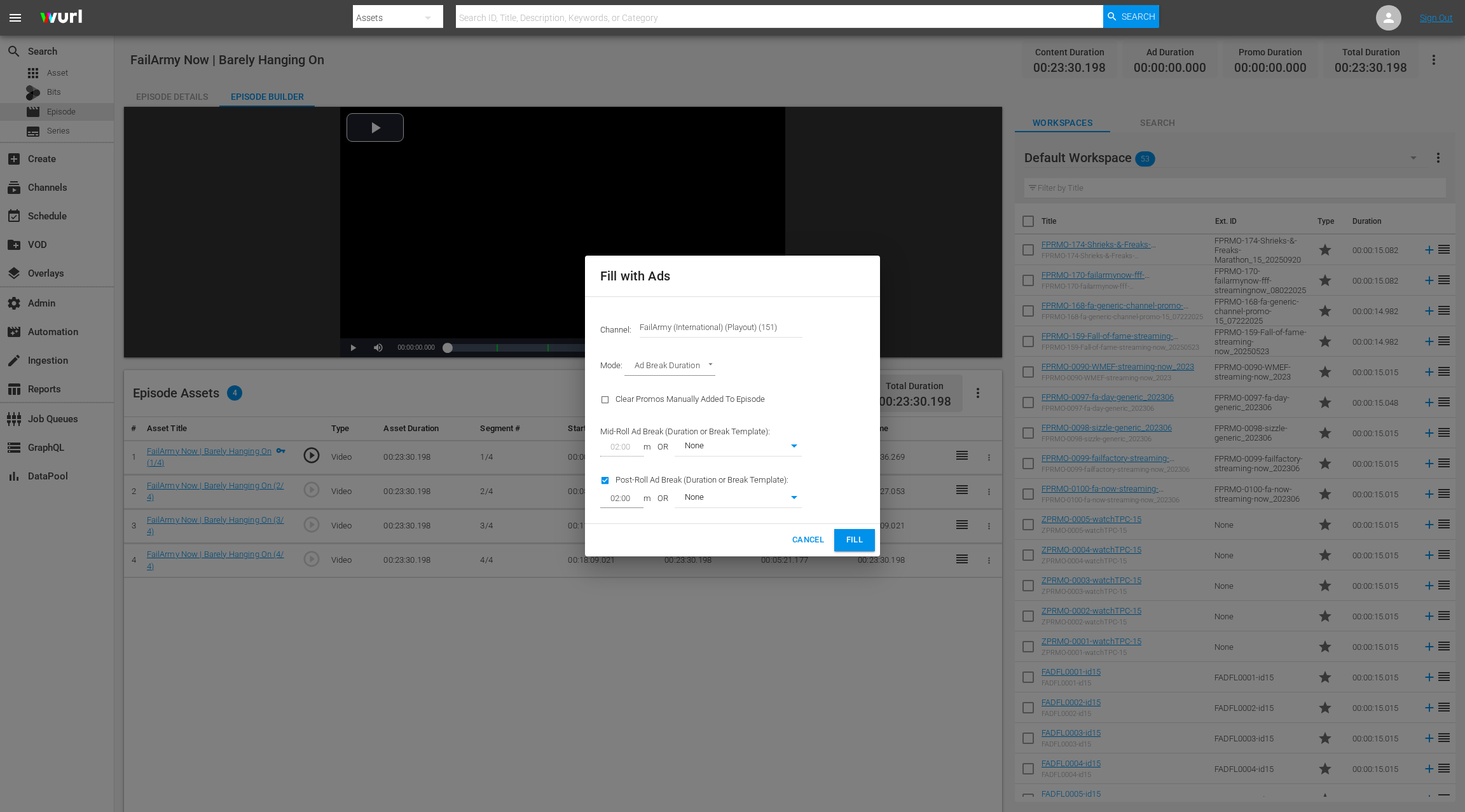
type input "0"
drag, startPoint x: 852, startPoint y: 540, endPoint x: 822, endPoint y: 494, distance: 54.9
click at [852, 540] on span "Fill" at bounding box center [855, 540] width 21 height 15
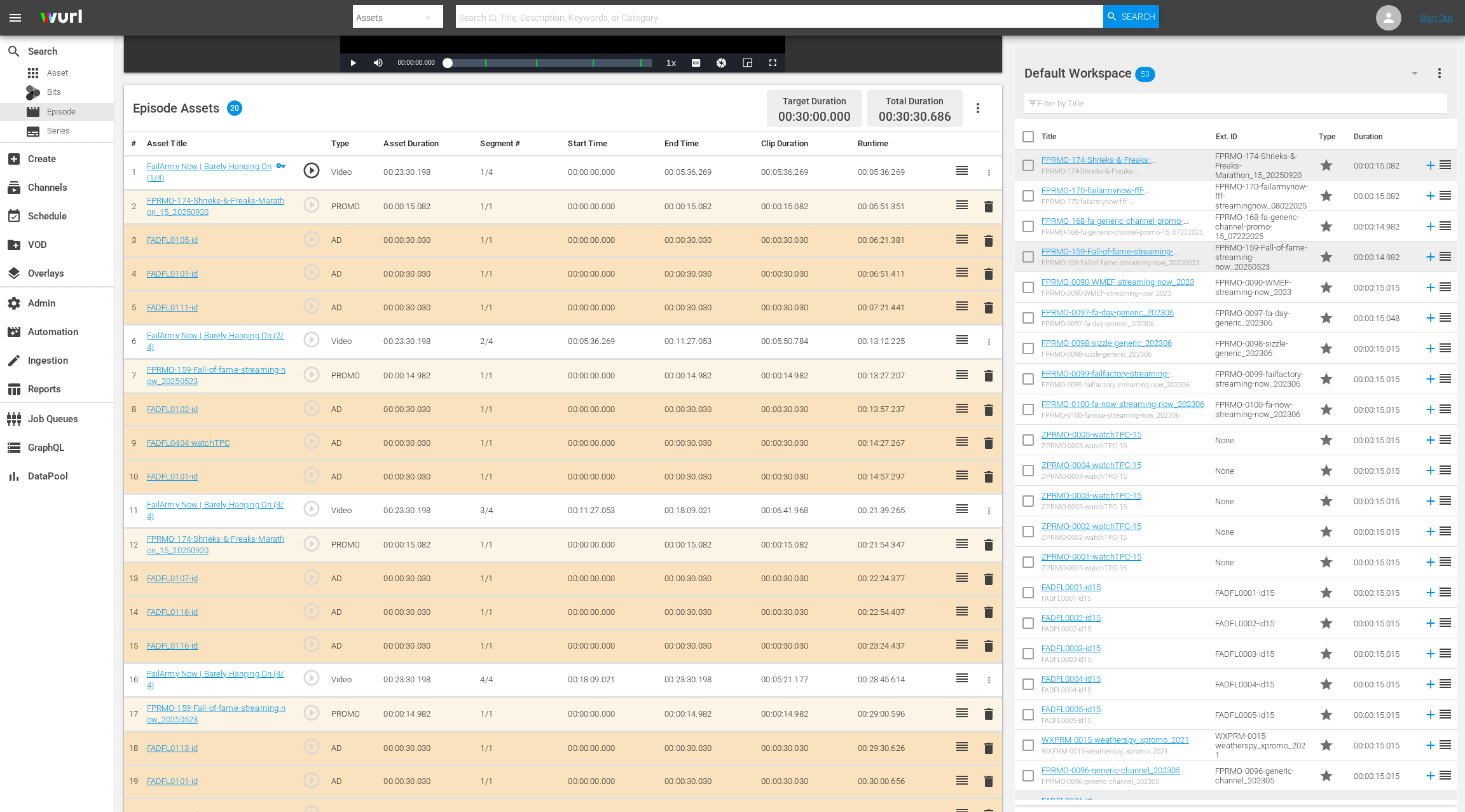
scroll to position [281, 0]
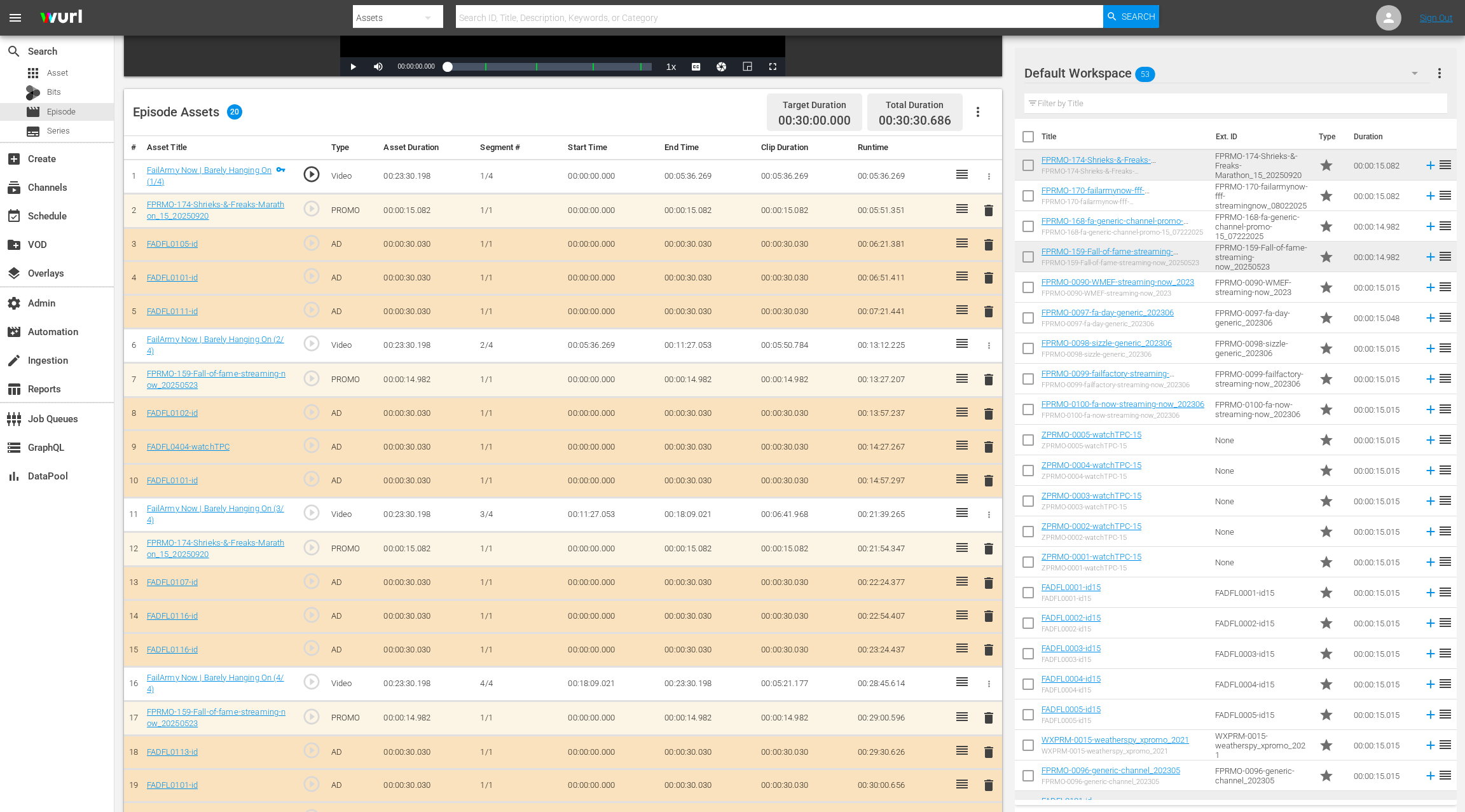
click at [986, 277] on span "delete" at bounding box center [989, 278] width 15 height 15
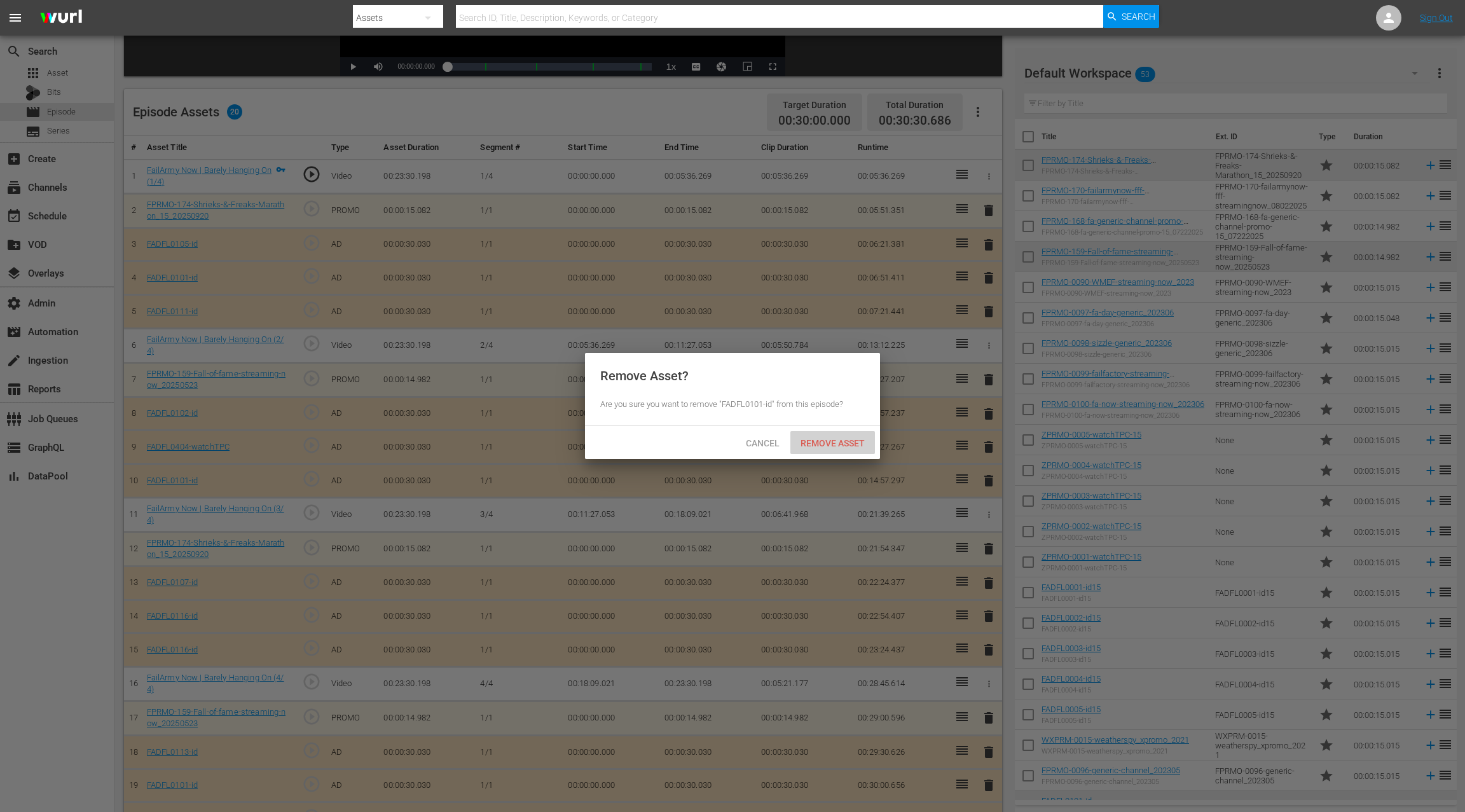
drag, startPoint x: 819, startPoint y: 443, endPoint x: 841, endPoint y: 414, distance: 36.4
click at [819, 443] on span "Remove Asset" at bounding box center [832, 443] width 85 height 10
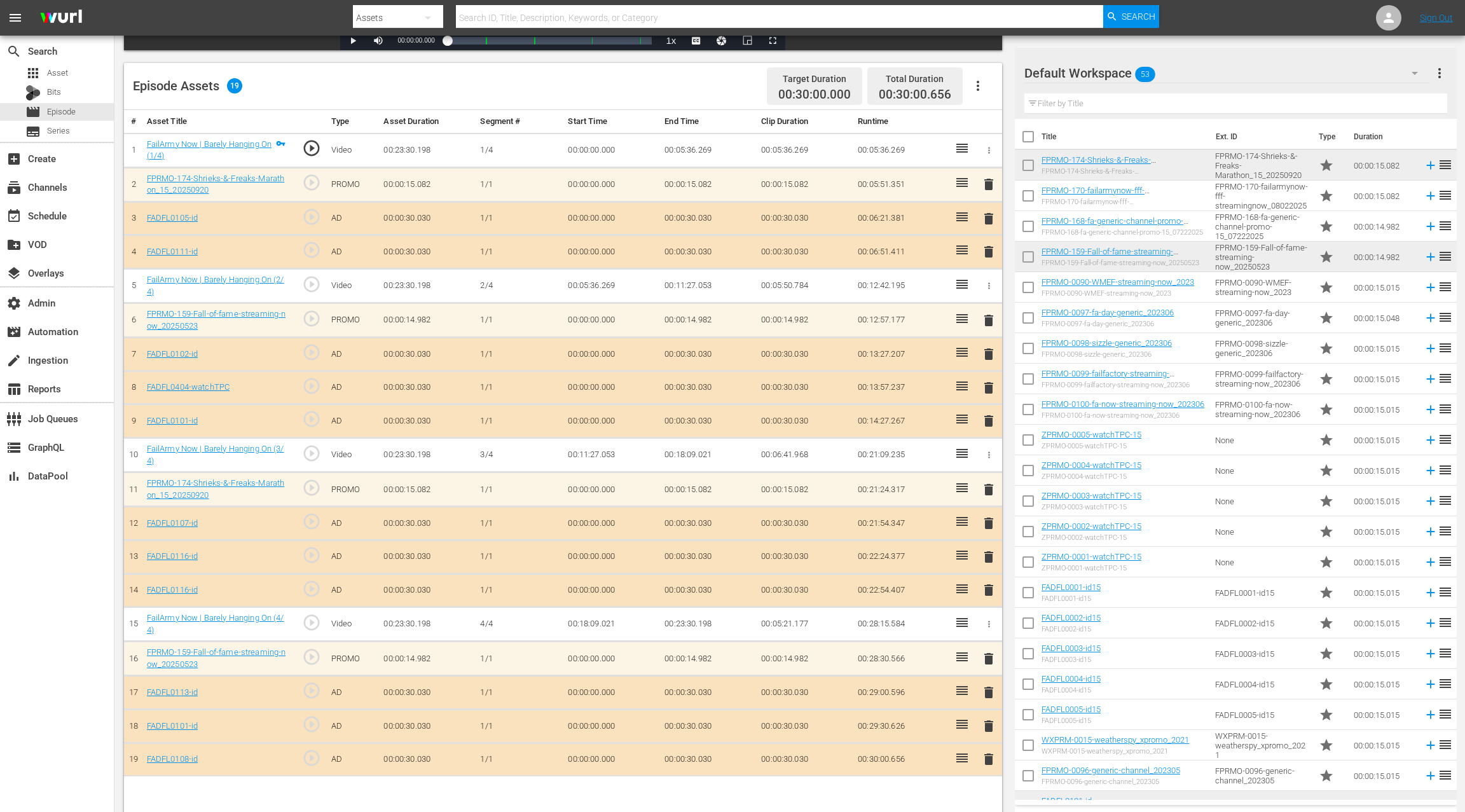
scroll to position [296, 0]
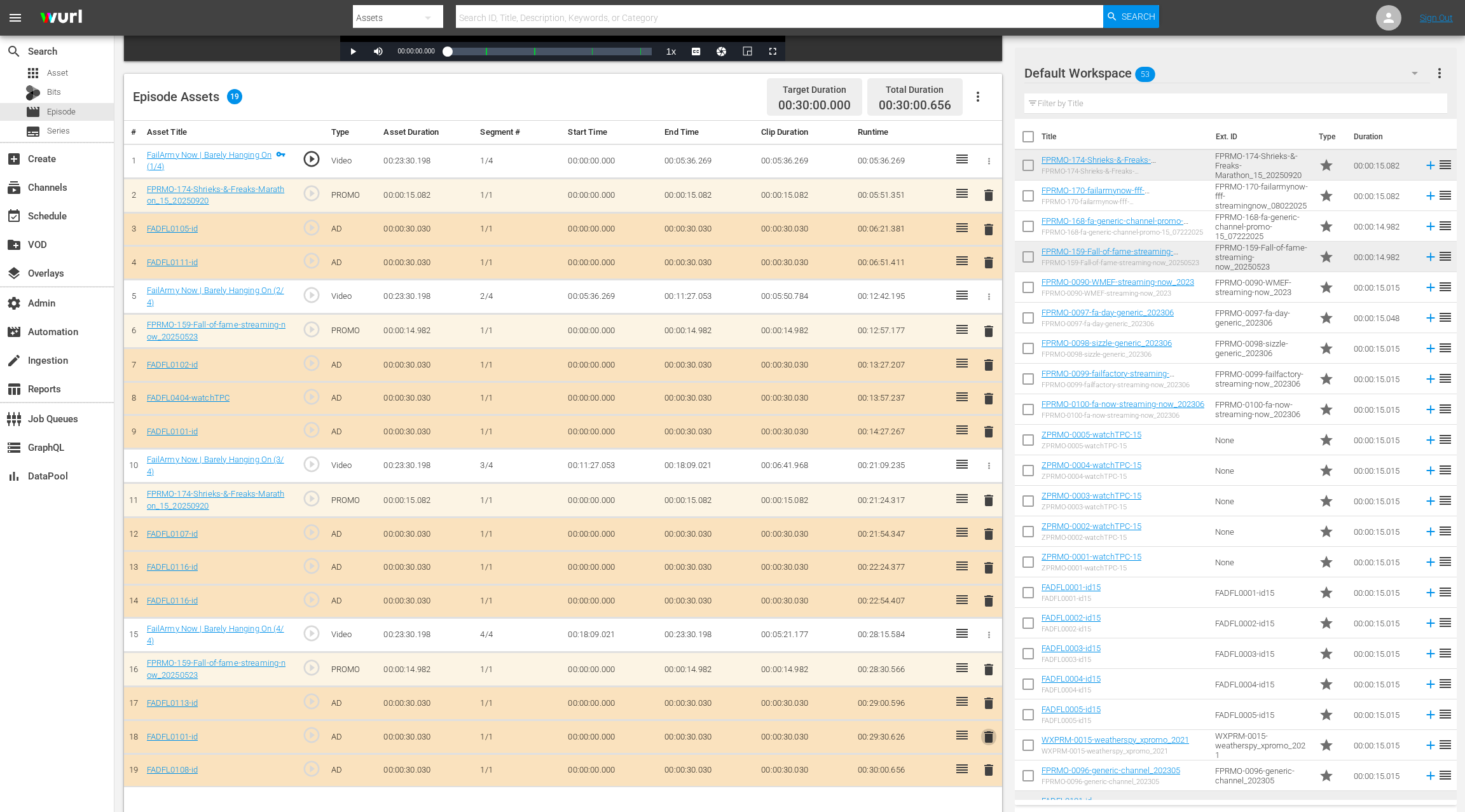
drag, startPoint x: 992, startPoint y: 731, endPoint x: 979, endPoint y: 684, distance: 48.8
click at [992, 731] on span "delete" at bounding box center [989, 737] width 15 height 15
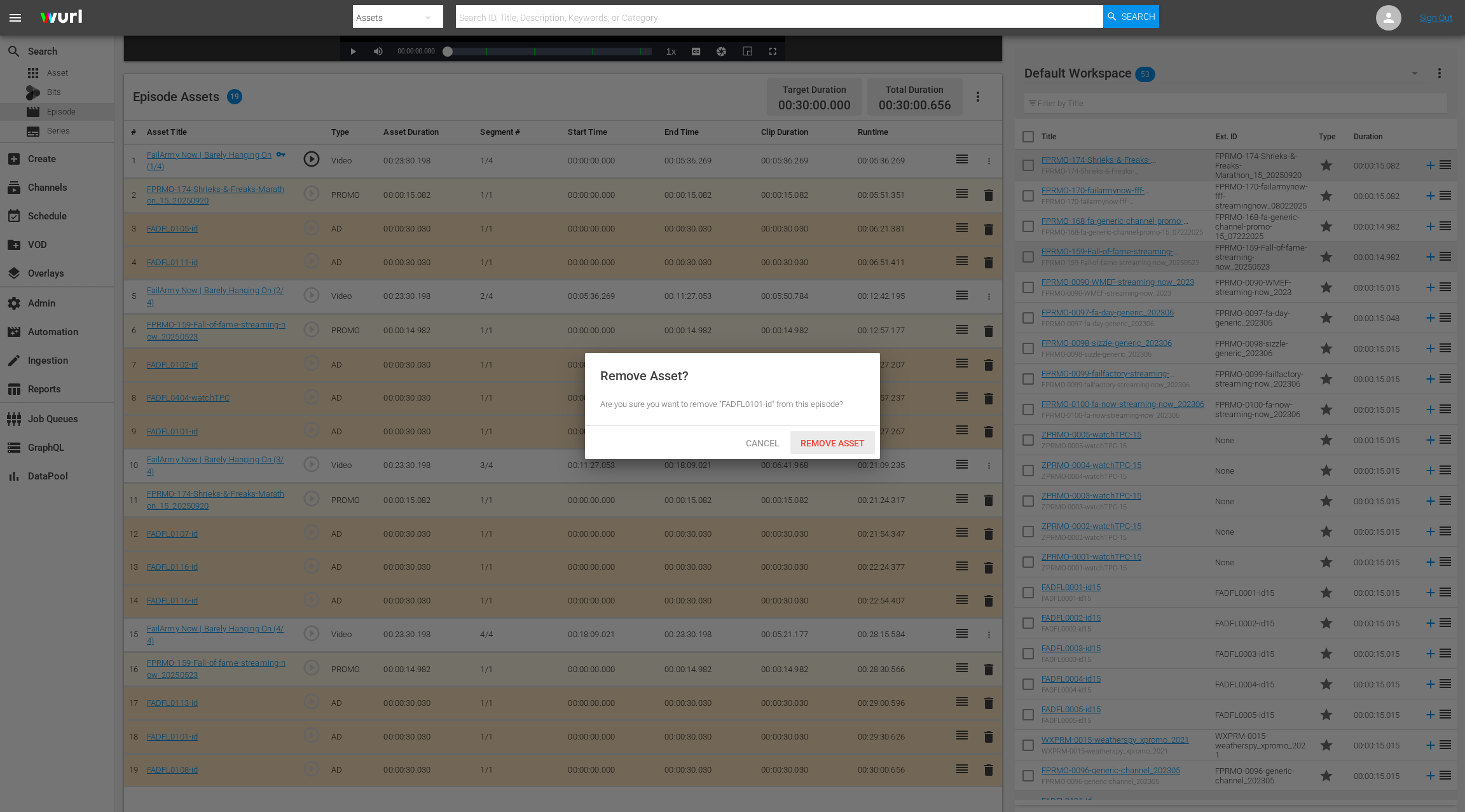
click at [821, 444] on span "Remove Asset" at bounding box center [832, 443] width 85 height 10
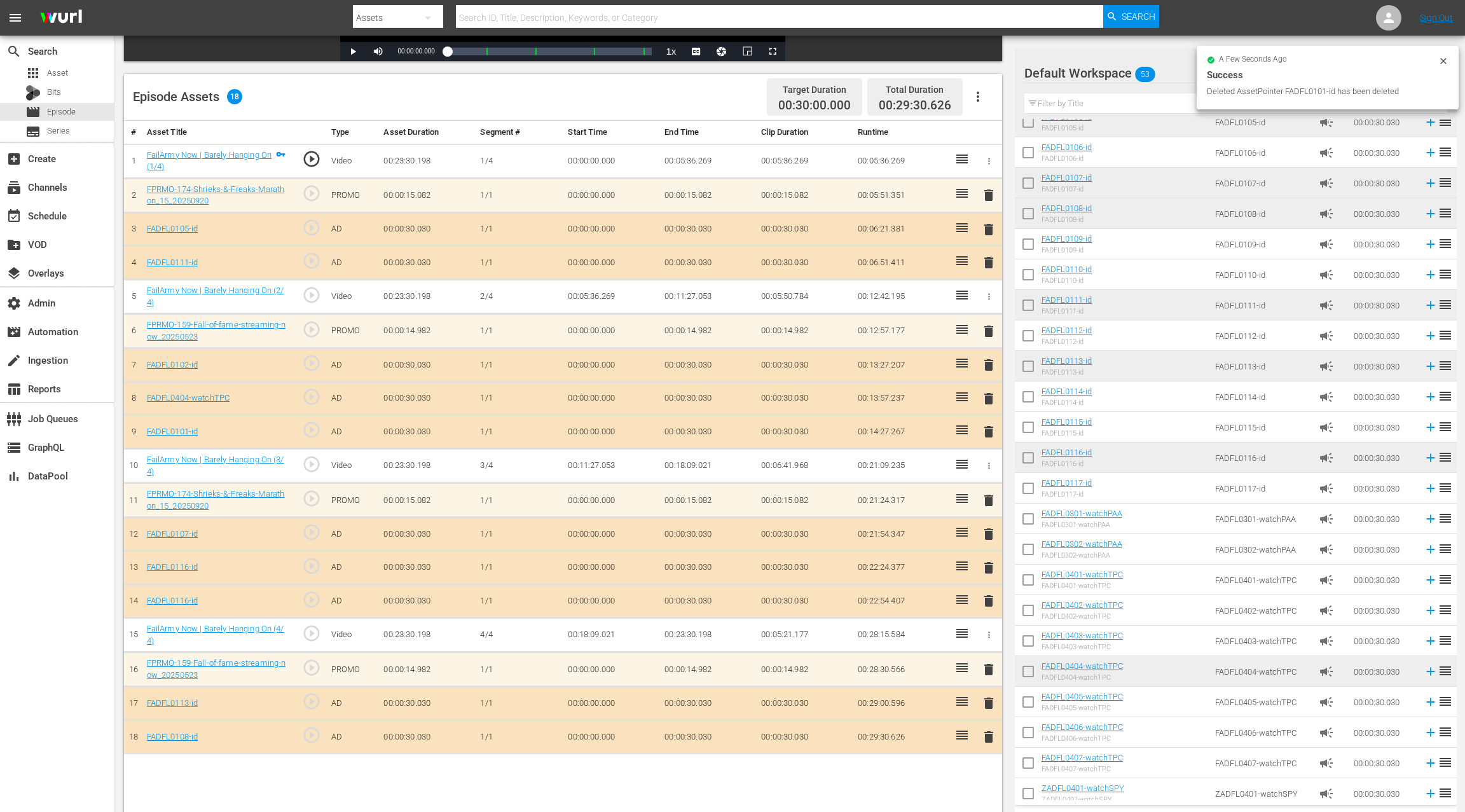
scroll to position [967, 0]
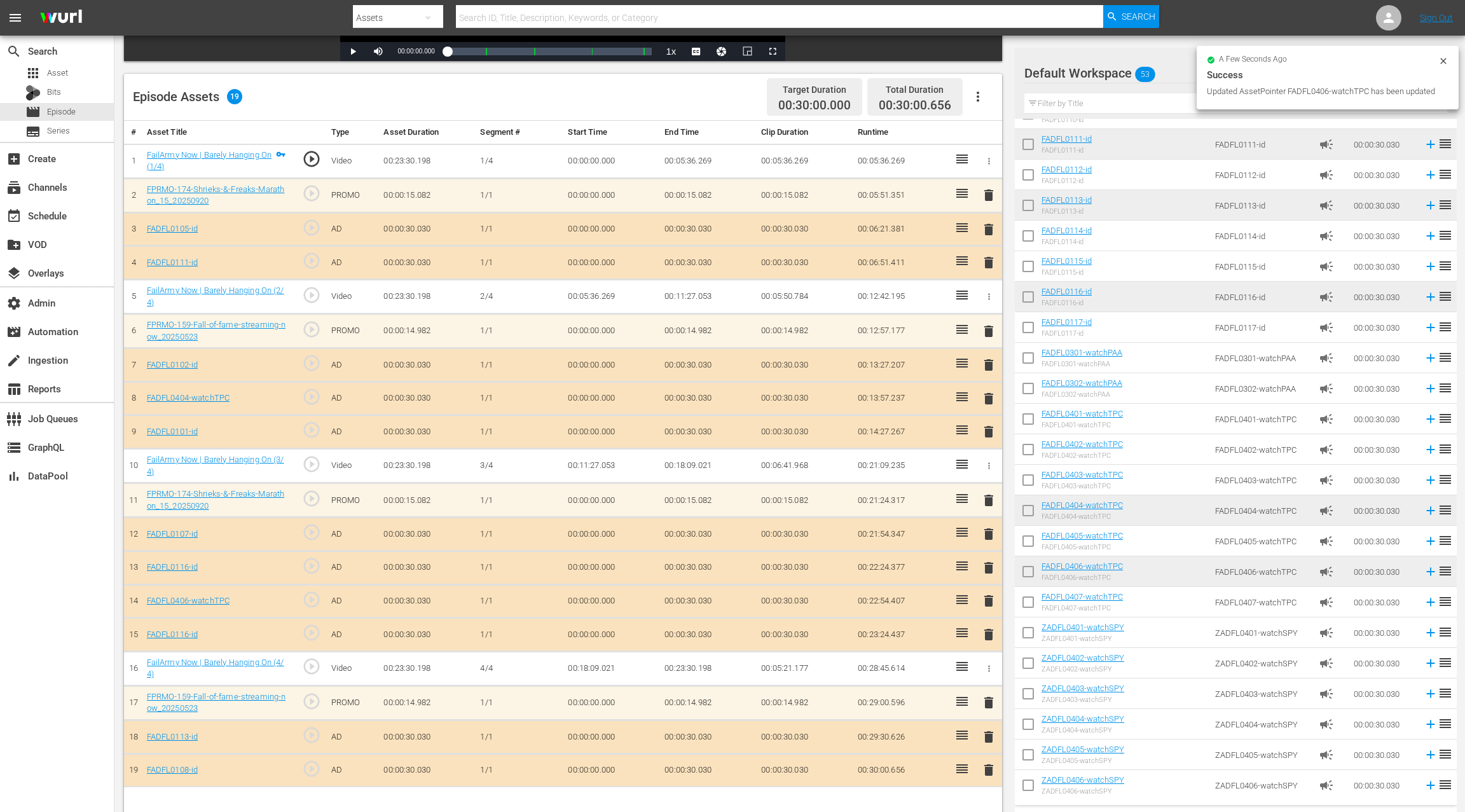
click at [990, 560] on span "delete" at bounding box center [989, 568] width 15 height 15
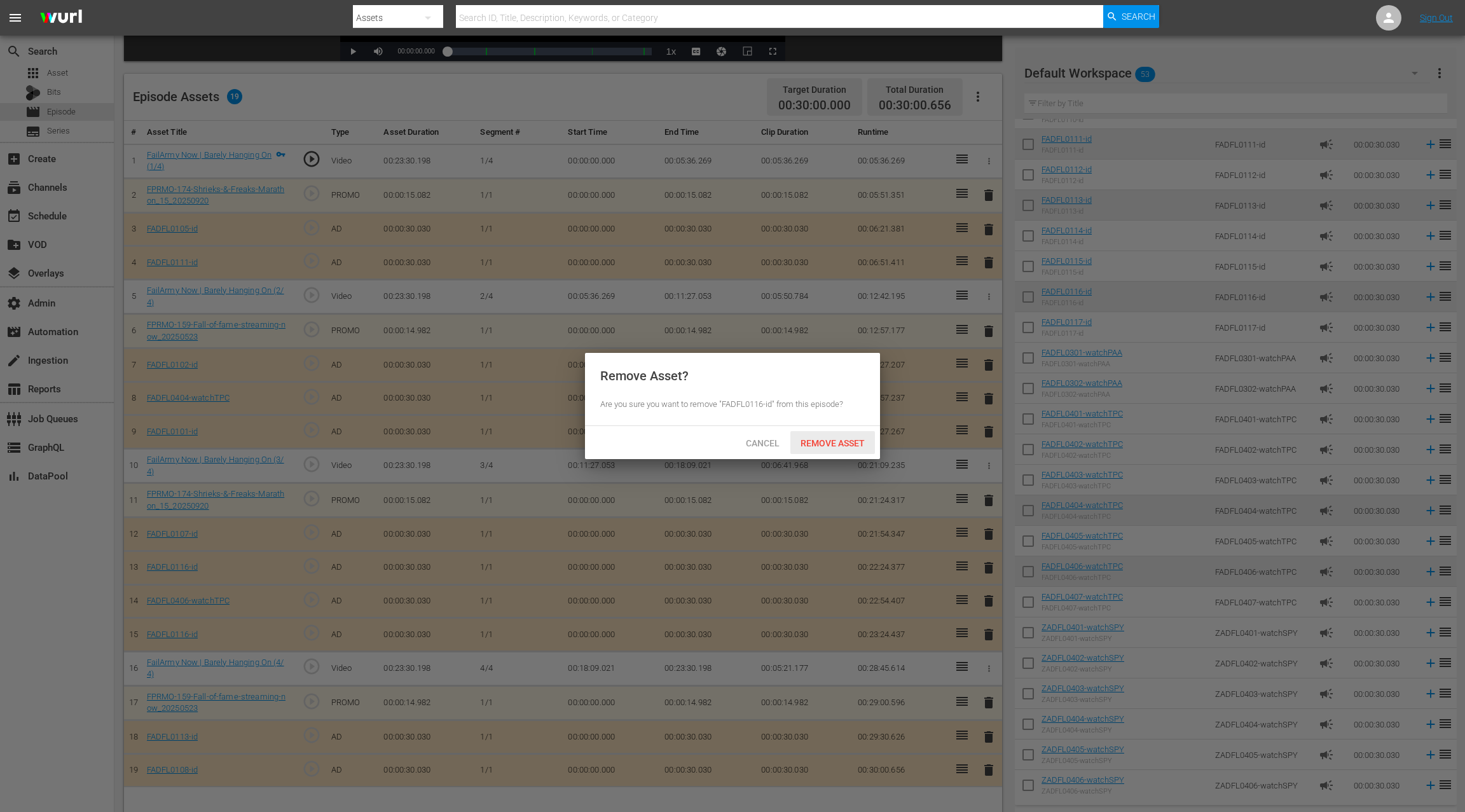
click at [847, 445] on span "Remove Asset" at bounding box center [832, 443] width 85 height 10
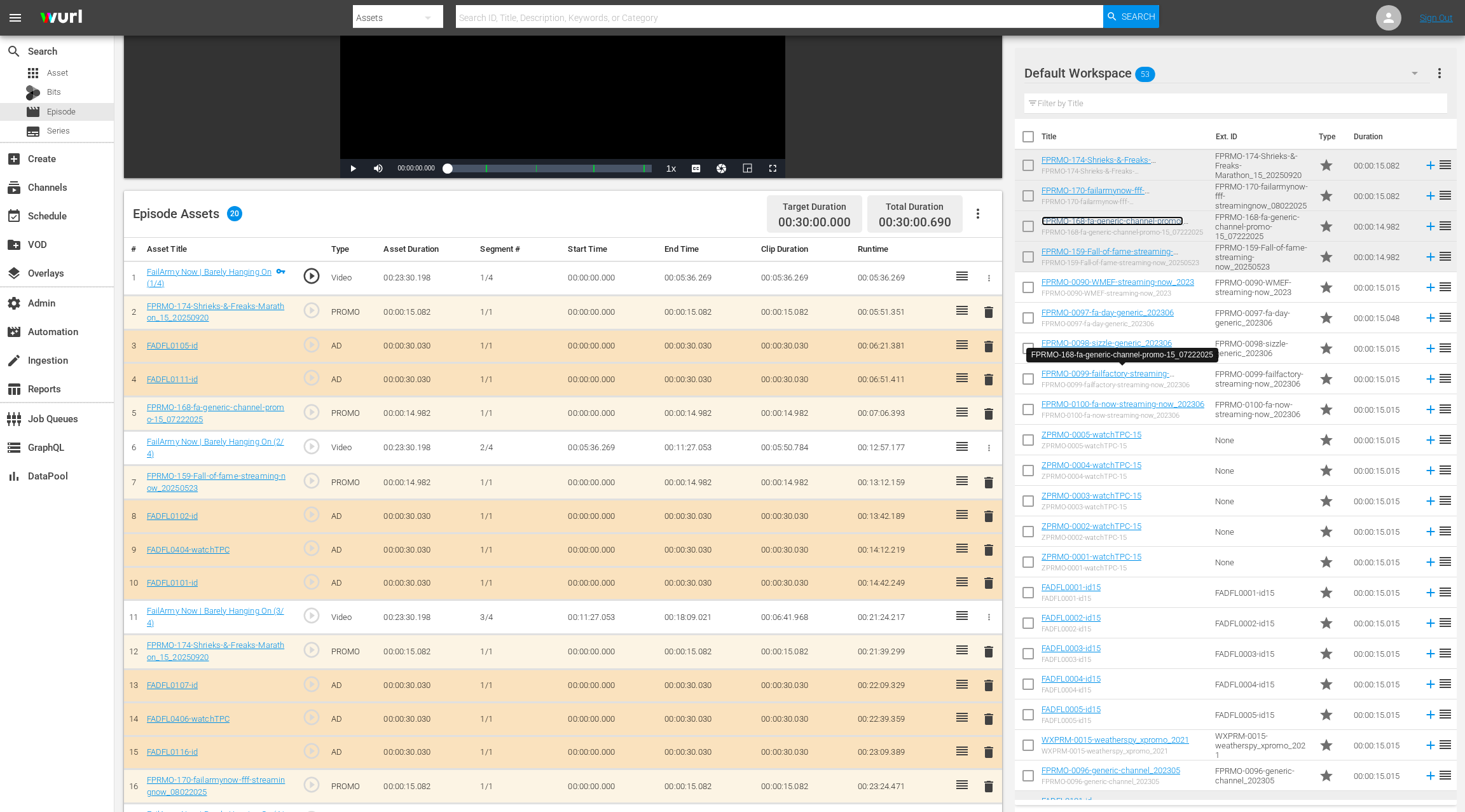
scroll to position [0, 0]
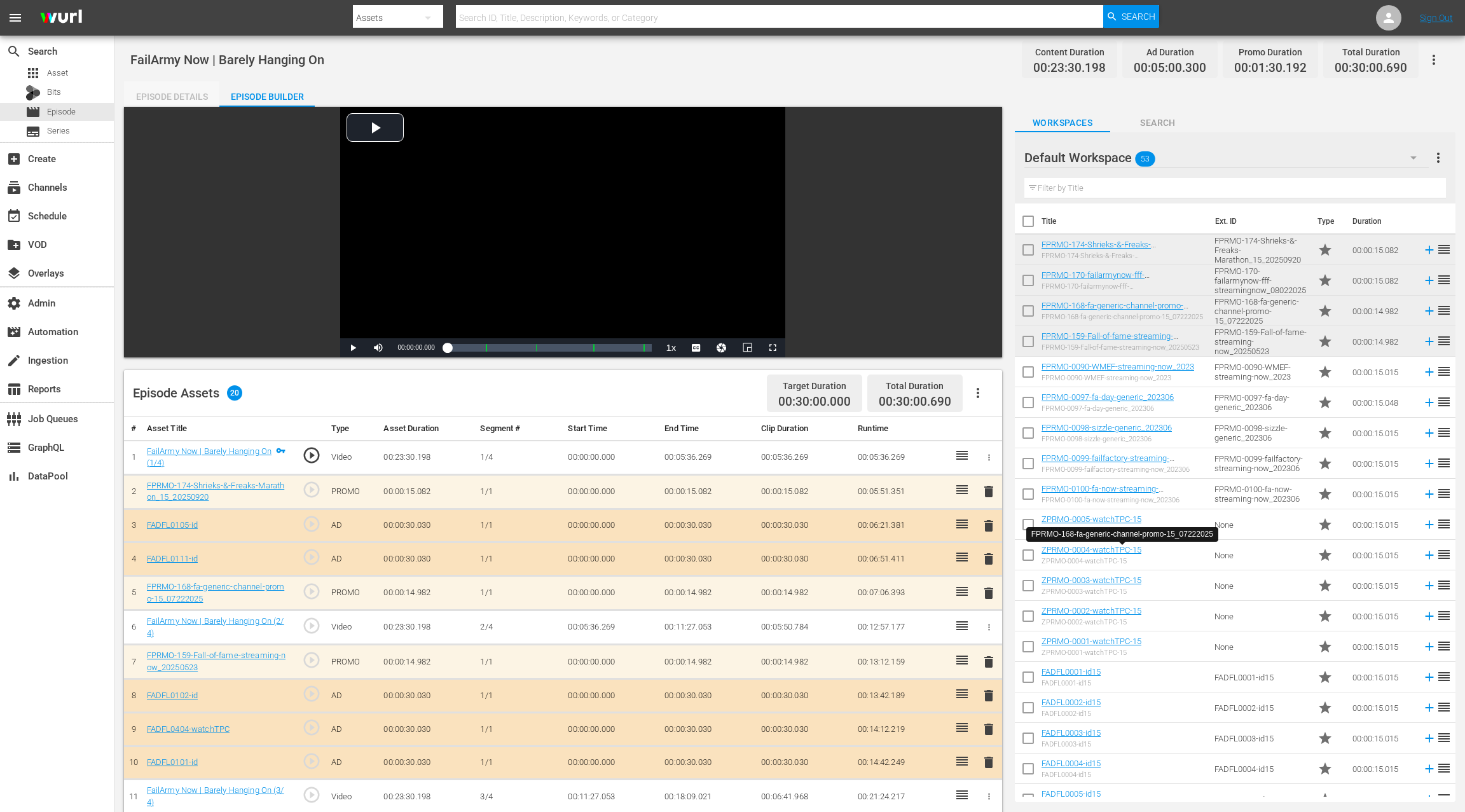
click at [172, 99] on div "Episode Details" at bounding box center [172, 96] width 96 height 30
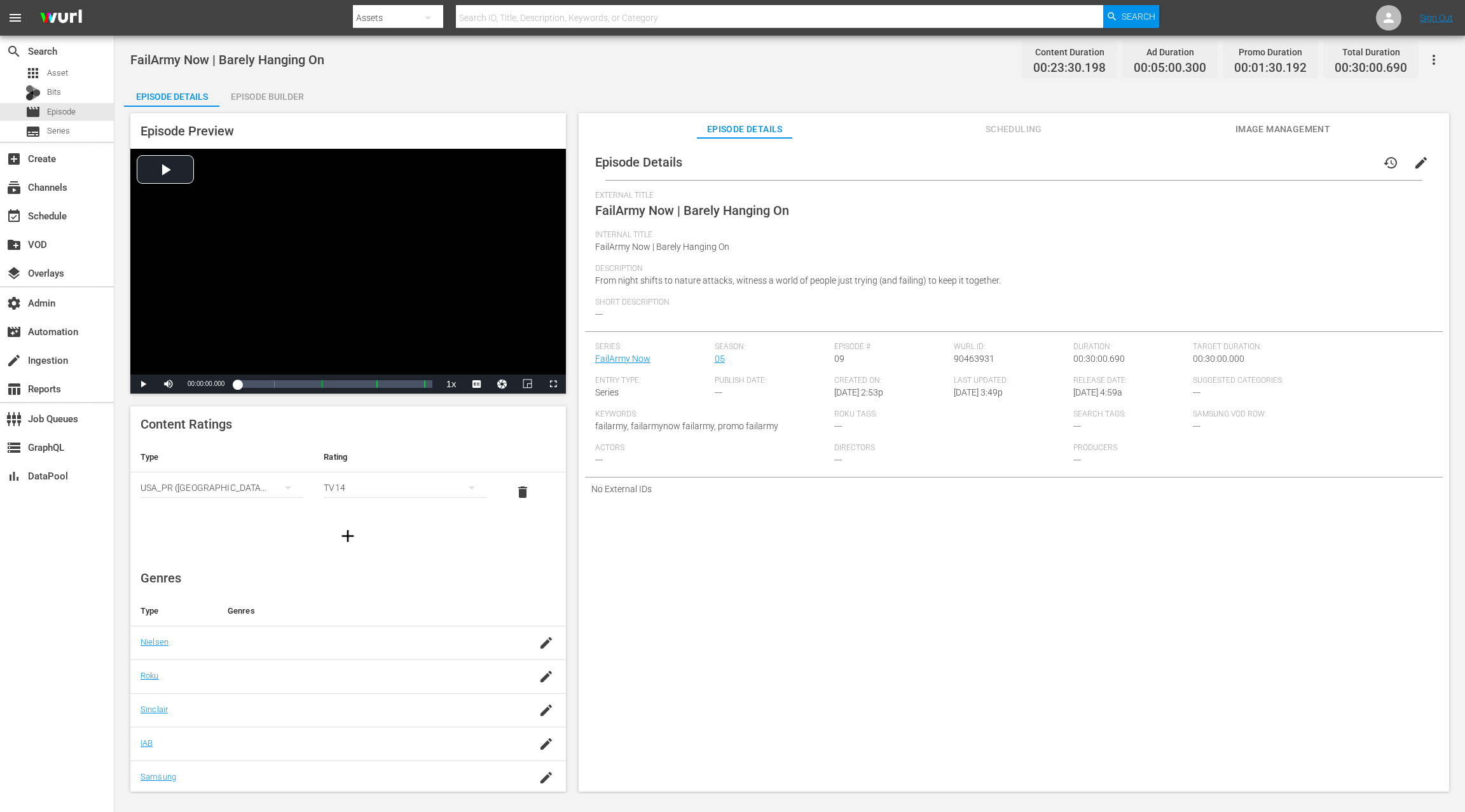
click at [963, 357] on span "90463931" at bounding box center [974, 359] width 41 height 10
copy span "90463931"
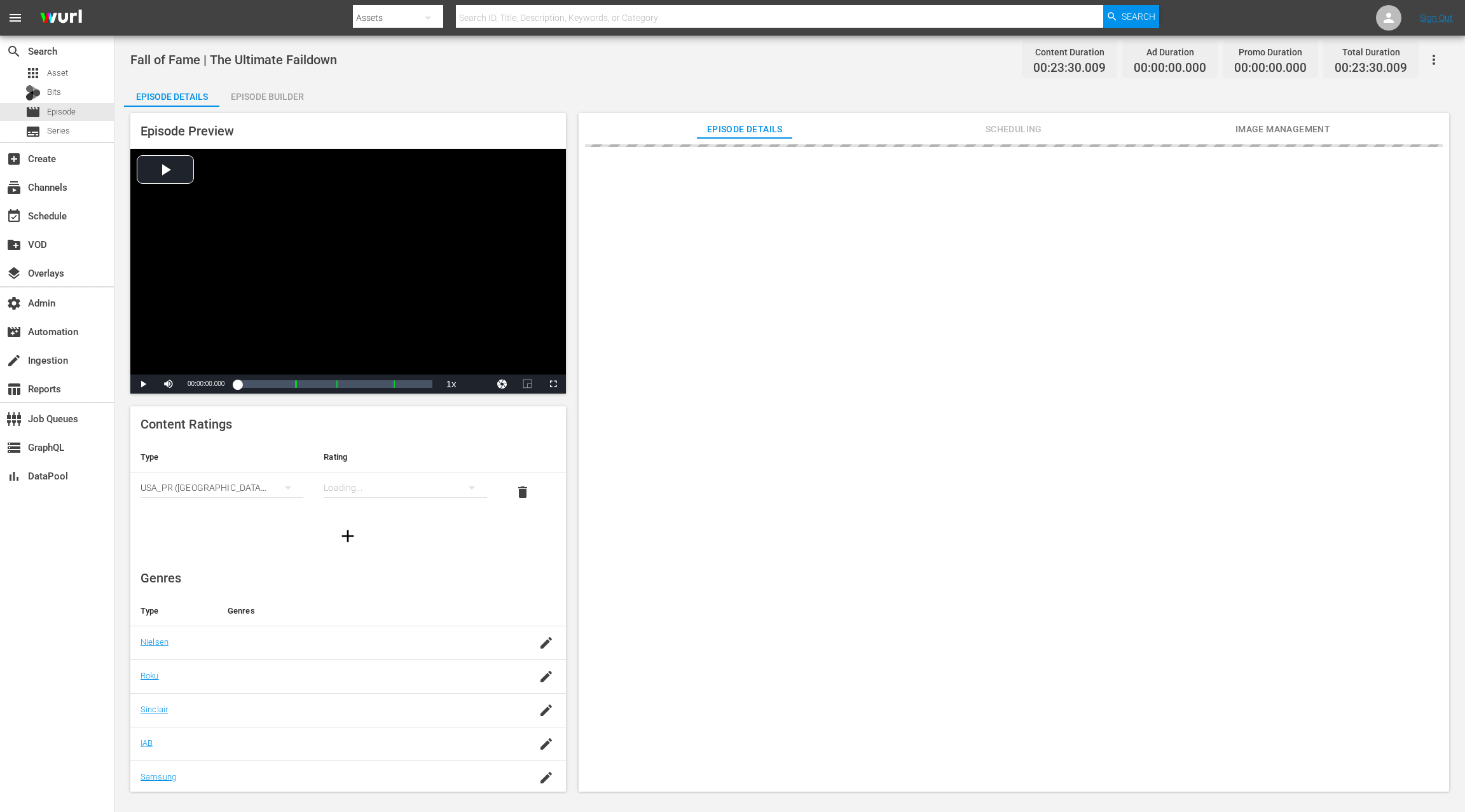
click at [285, 94] on div "Episode Builder" at bounding box center [267, 96] width 96 height 30
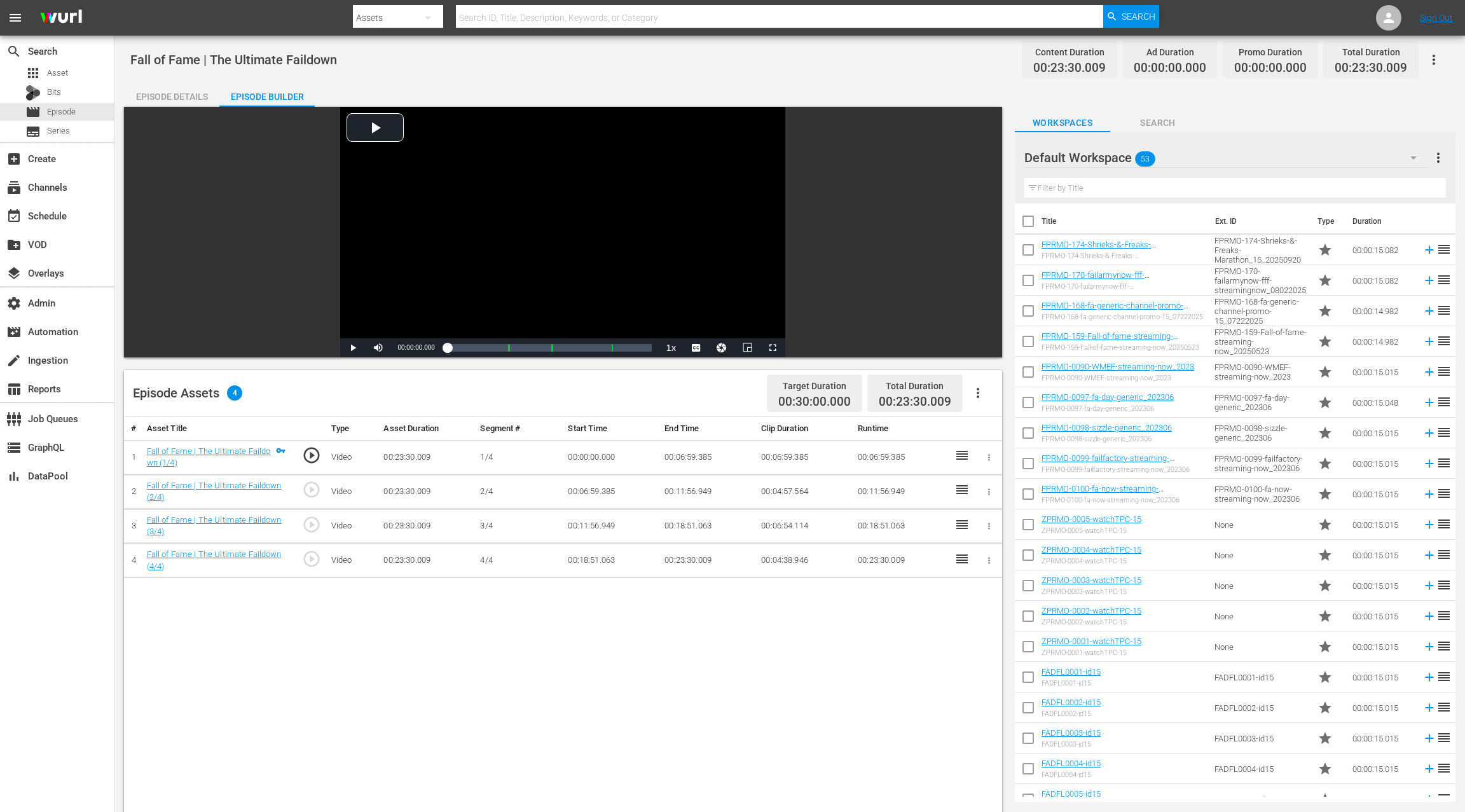
click at [983, 395] on icon "button" at bounding box center [978, 393] width 15 height 15
drag, startPoint x: 989, startPoint y: 394, endPoint x: 966, endPoint y: 402, distance: 24.4
click at [989, 394] on div "Fill with Ads" at bounding box center [1016, 398] width 87 height 30
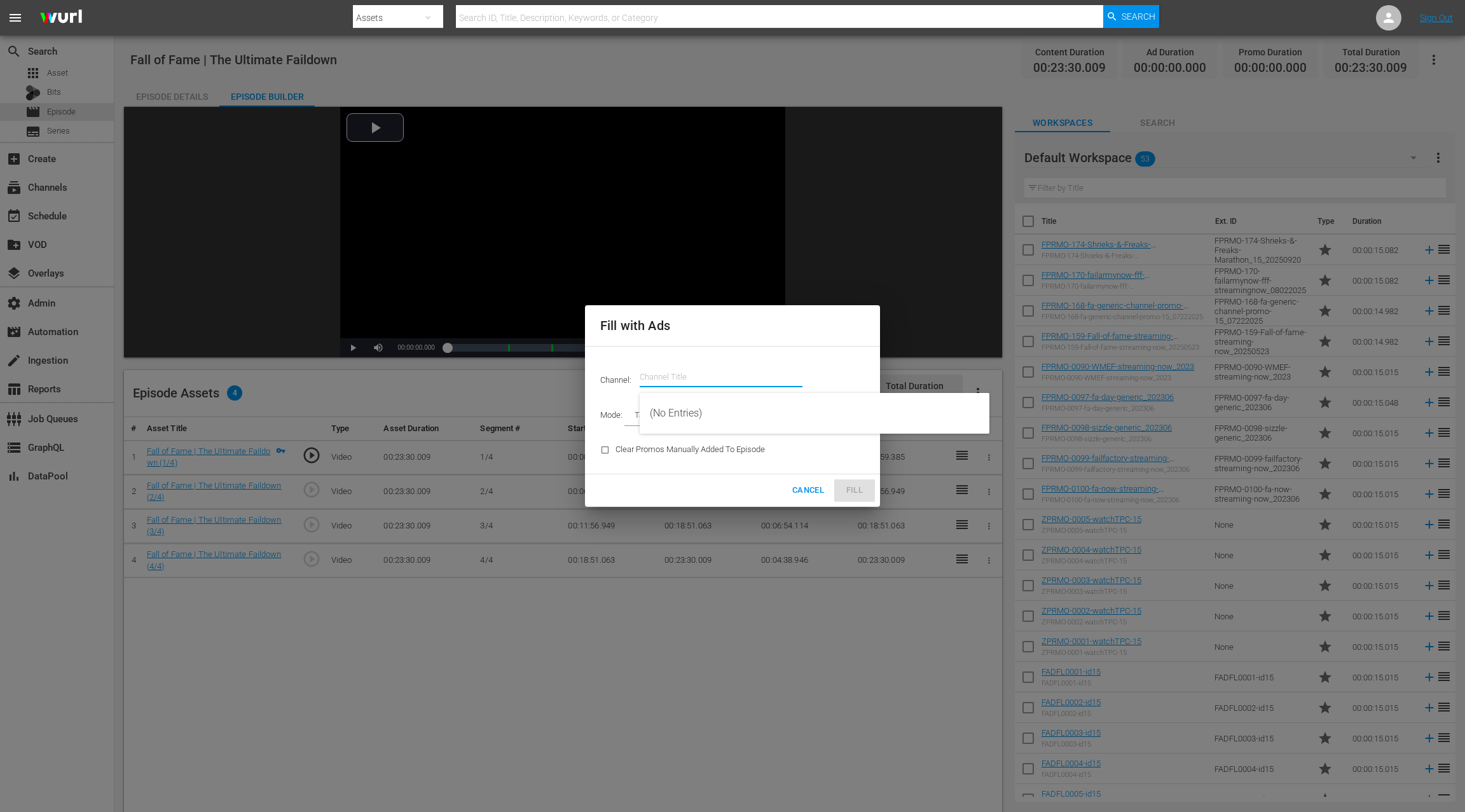
click at [677, 381] on input "text" at bounding box center [721, 376] width 163 height 30
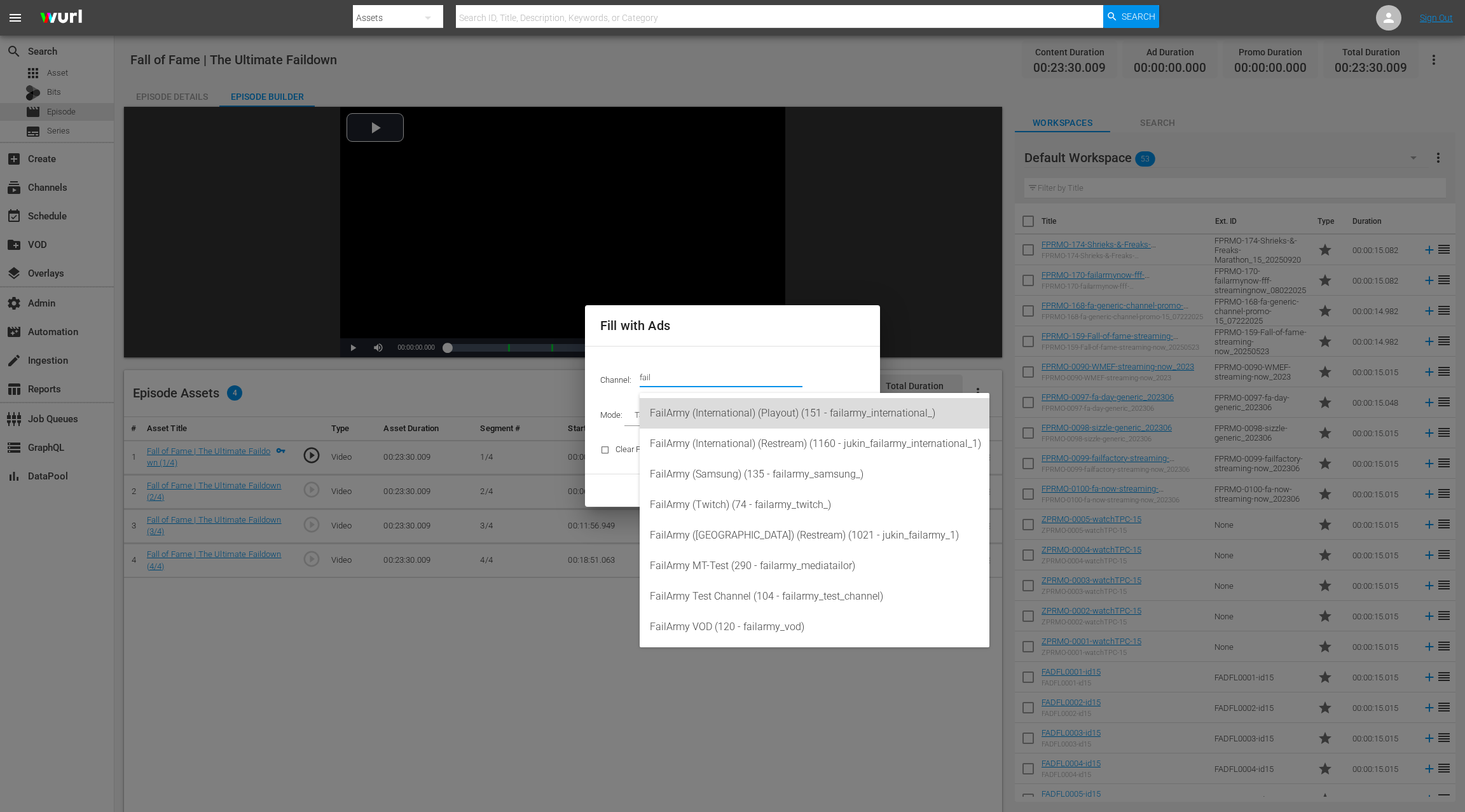
click at [766, 417] on div "FailArmy (International) (Playout) (151 - failarmy_international_)" at bounding box center [815, 413] width 329 height 30
type input "FailArmy (International) (Playout) (151)"
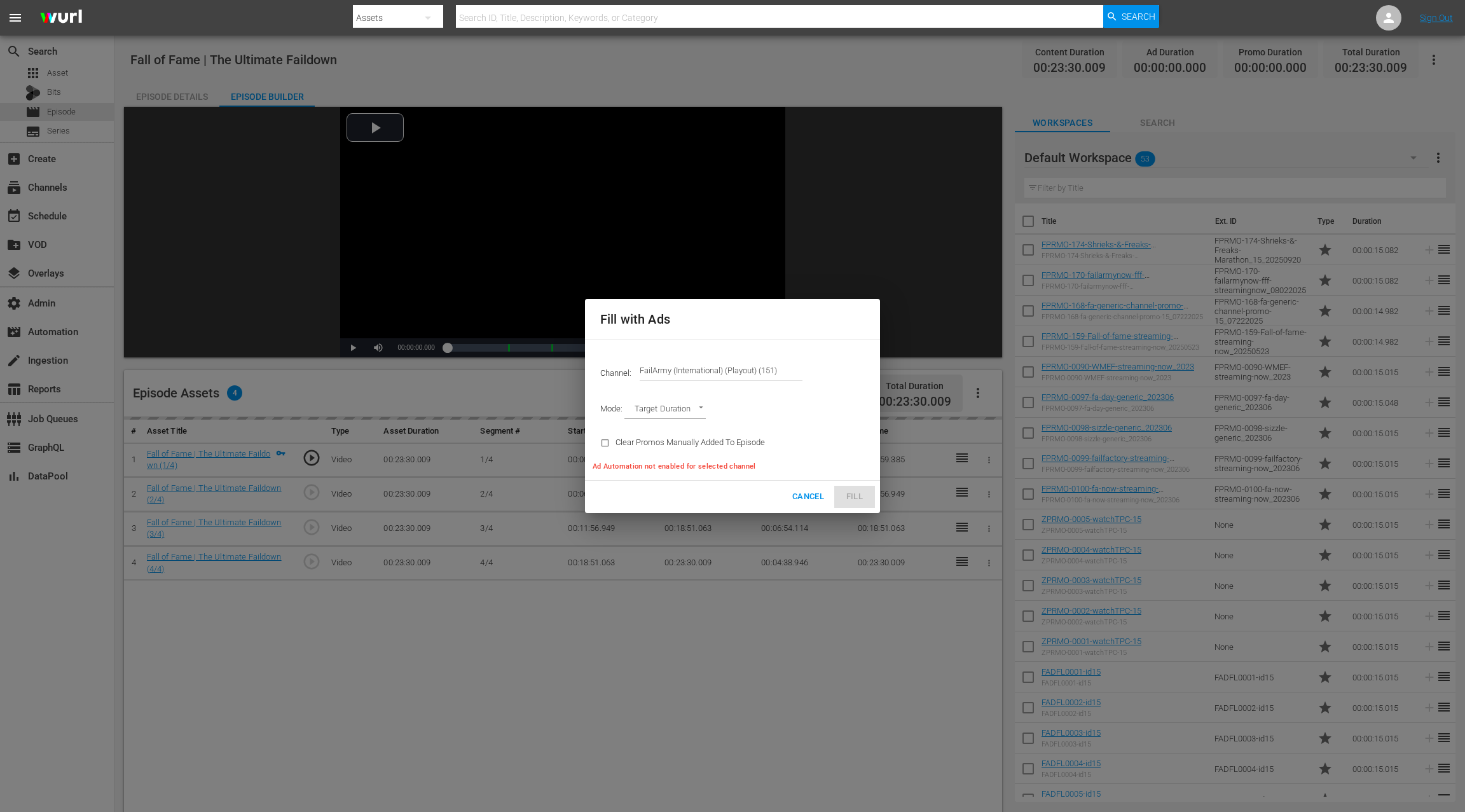
type input "AD_BREAK_DURATION"
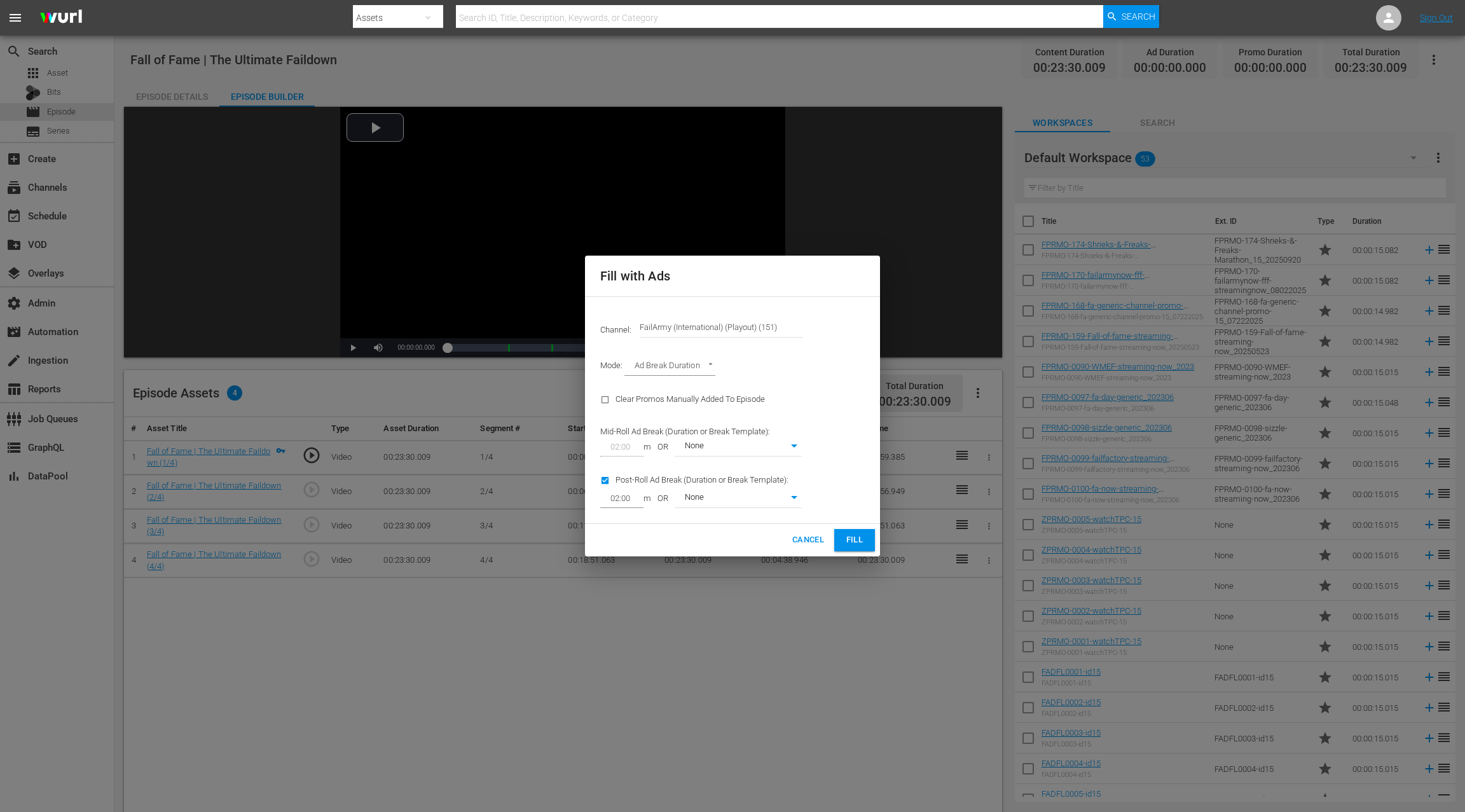
type input "0"
drag, startPoint x: 858, startPoint y: 540, endPoint x: 812, endPoint y: 421, distance: 127.6
click at [857, 540] on span "Fill" at bounding box center [855, 540] width 21 height 15
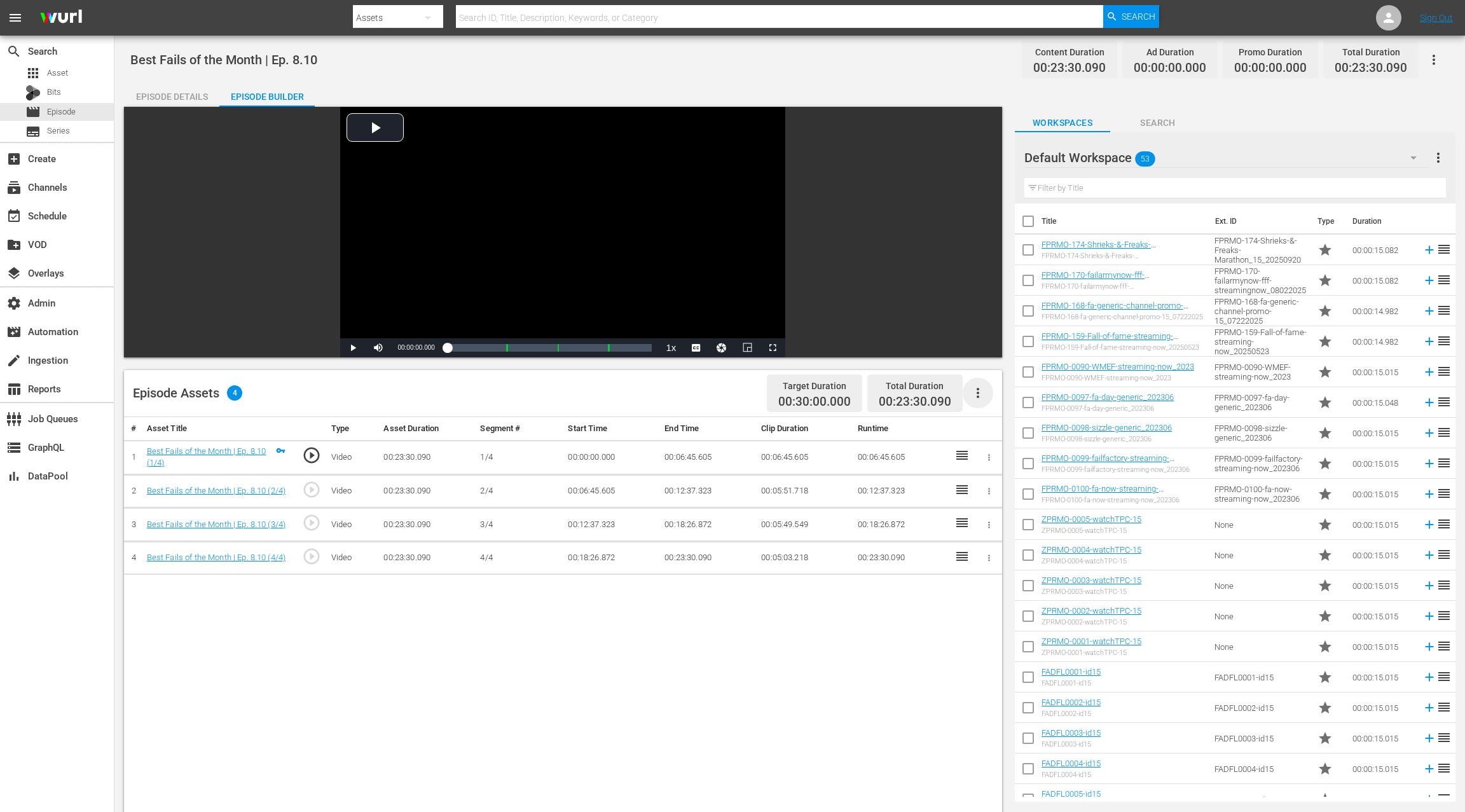
click at [977, 389] on icon "button" at bounding box center [978, 393] width 3 height 10
click at [986, 393] on div "Fill with Ads" at bounding box center [1016, 398] width 87 height 30
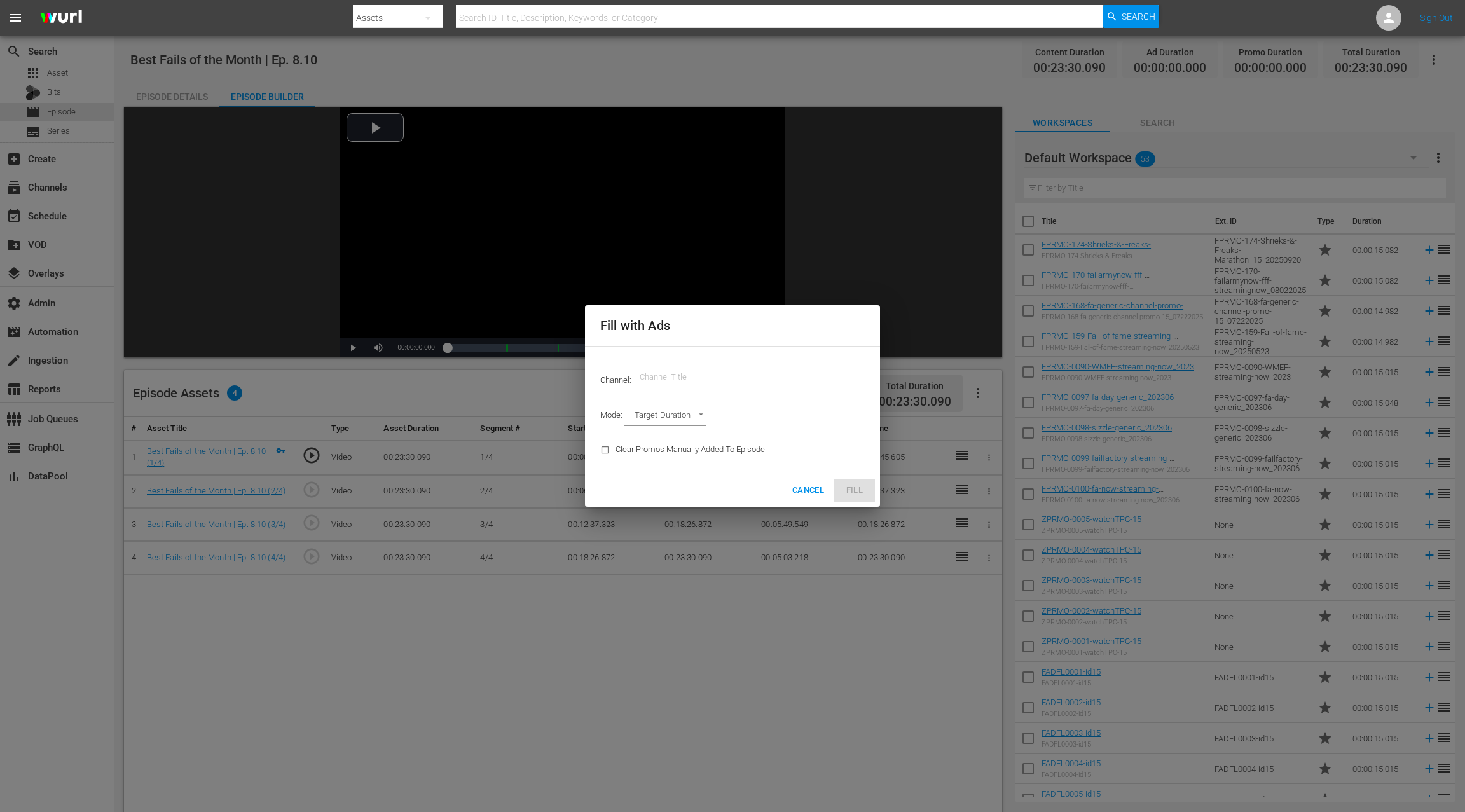
click at [713, 380] on input "text" at bounding box center [721, 376] width 163 height 30
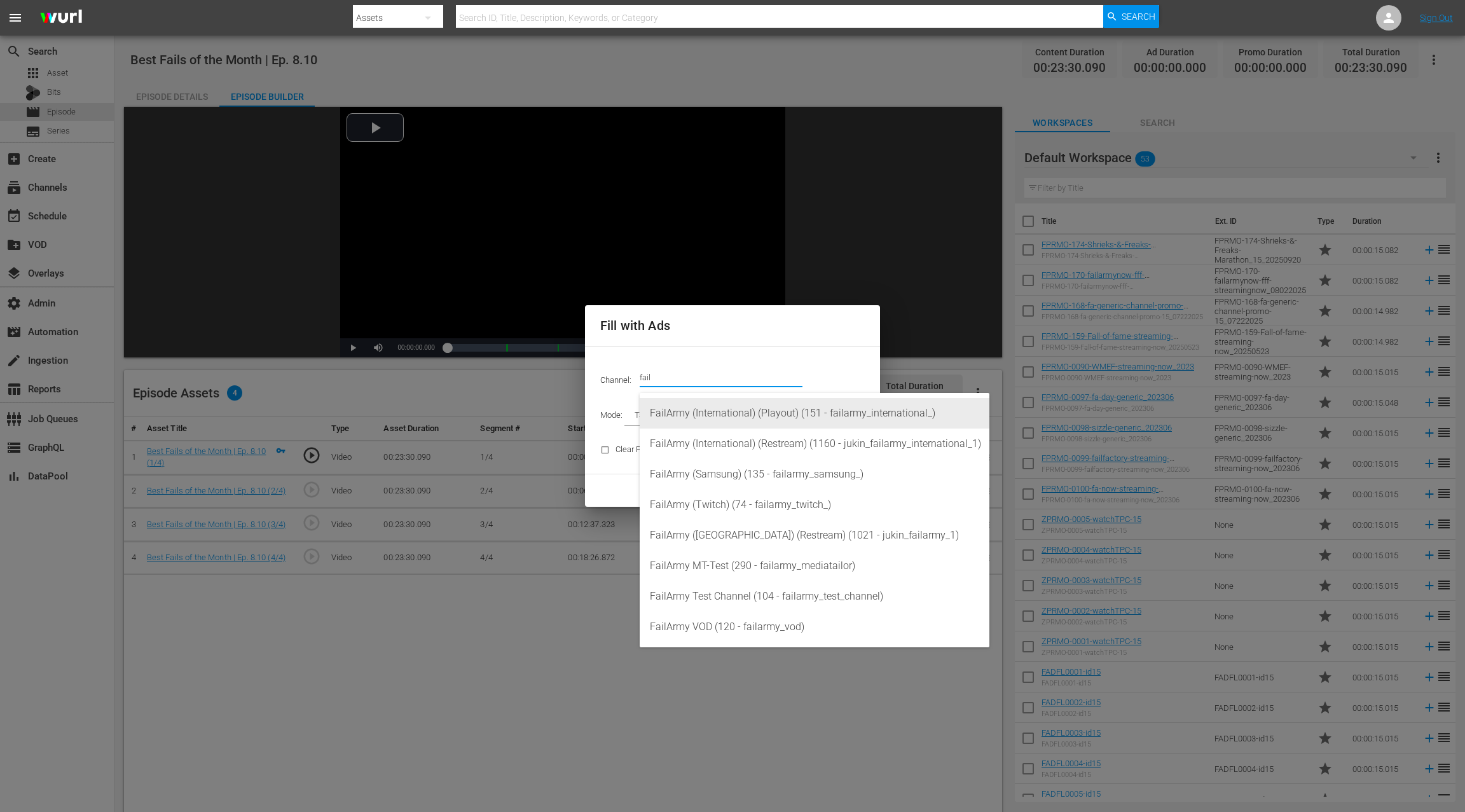
click at [781, 414] on div "FailArmy (International) (Playout) (151 - failarmy_international_)" at bounding box center [815, 413] width 329 height 30
type input "FailArmy (International) (Playout) (151)"
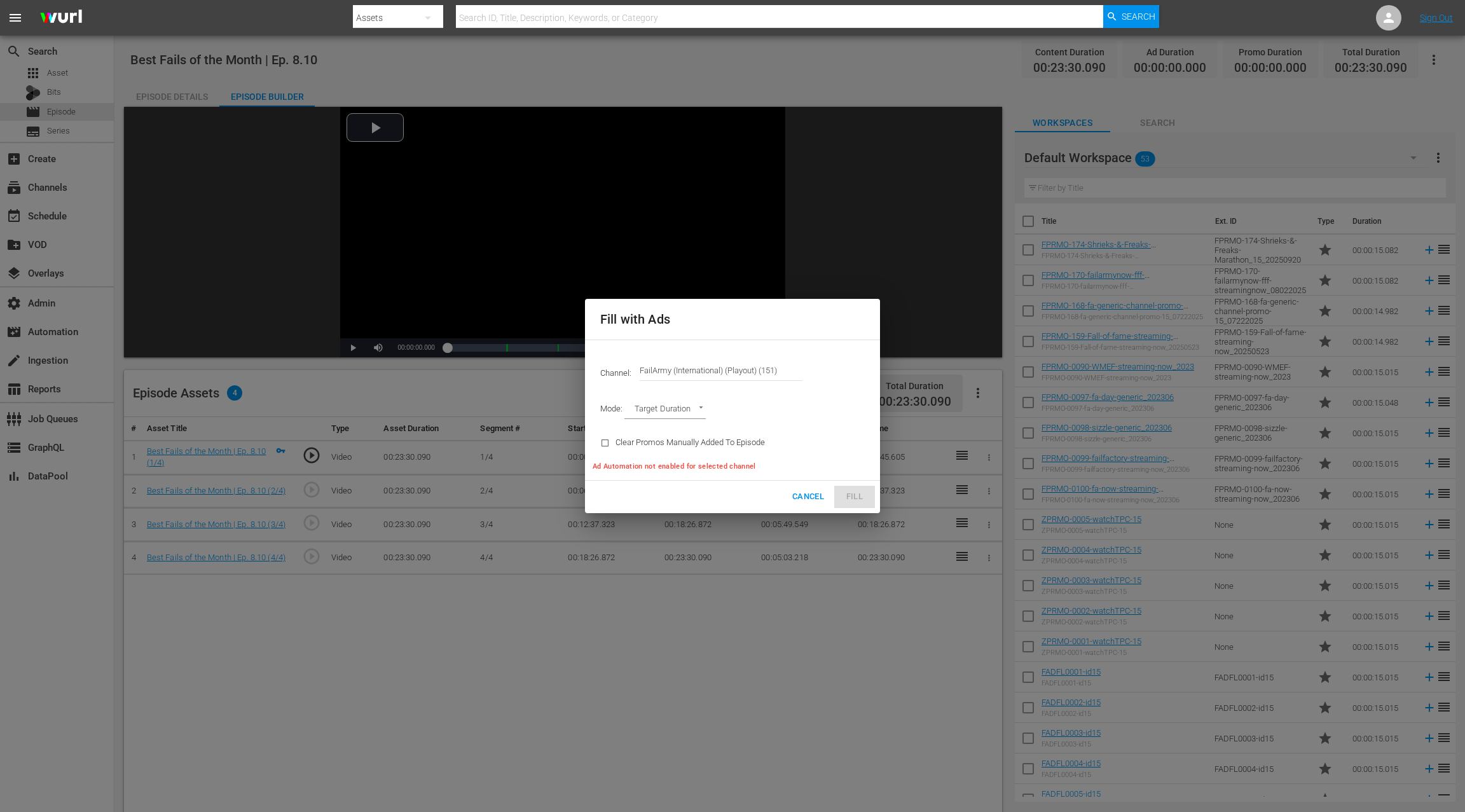
type input "AD_BREAK_DURATION"
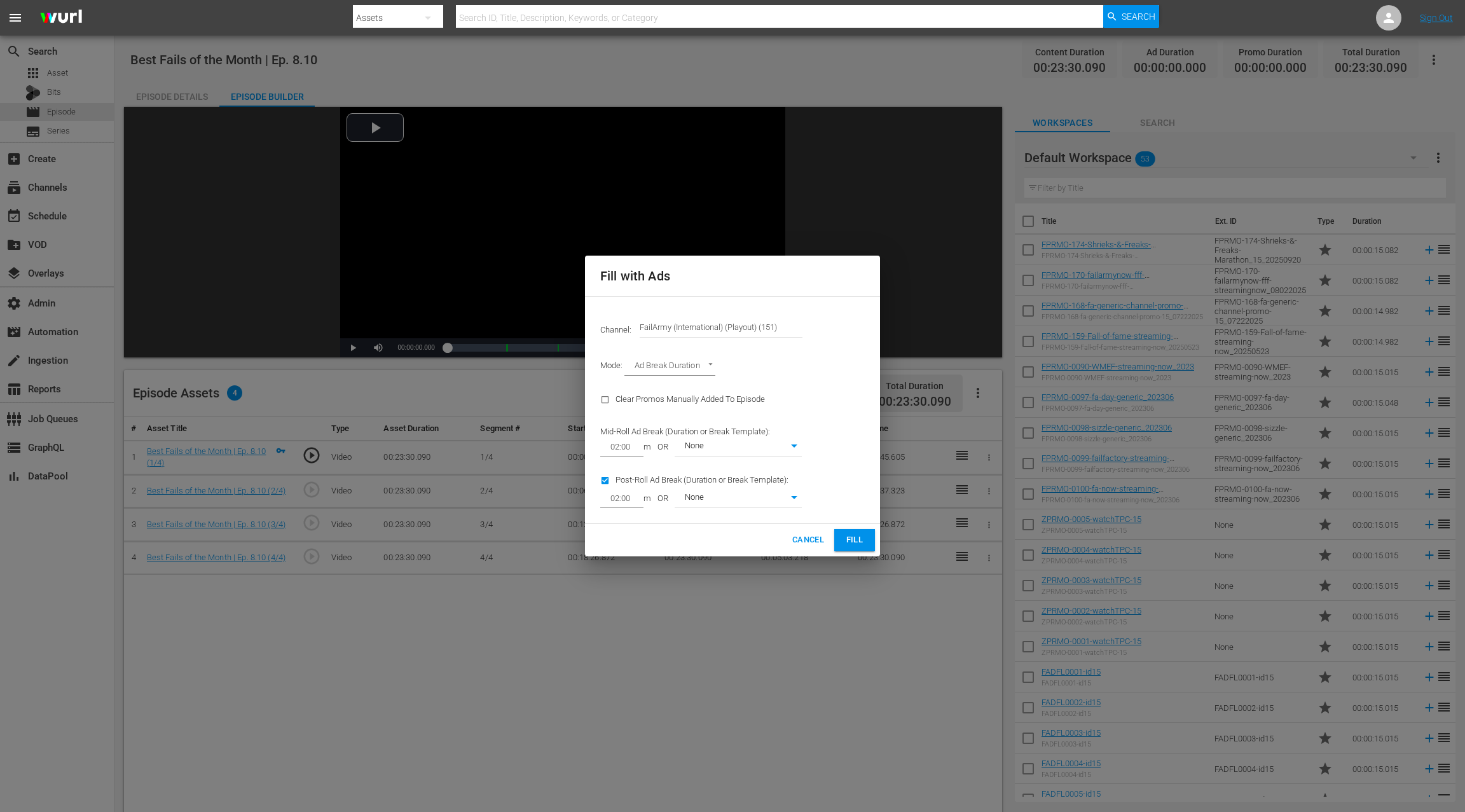
click at [856, 537] on span "Fill" at bounding box center [855, 540] width 21 height 15
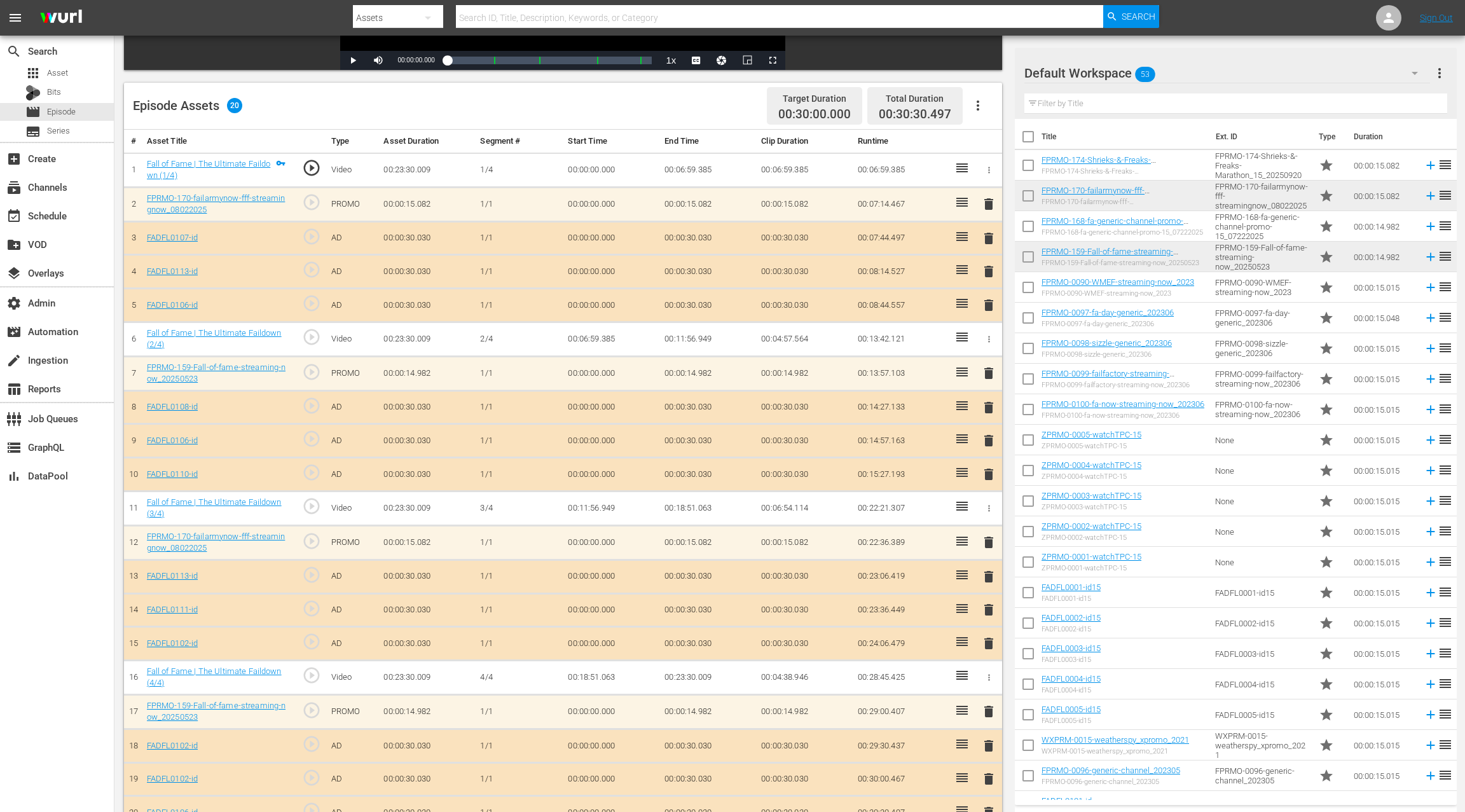
scroll to position [330, 0]
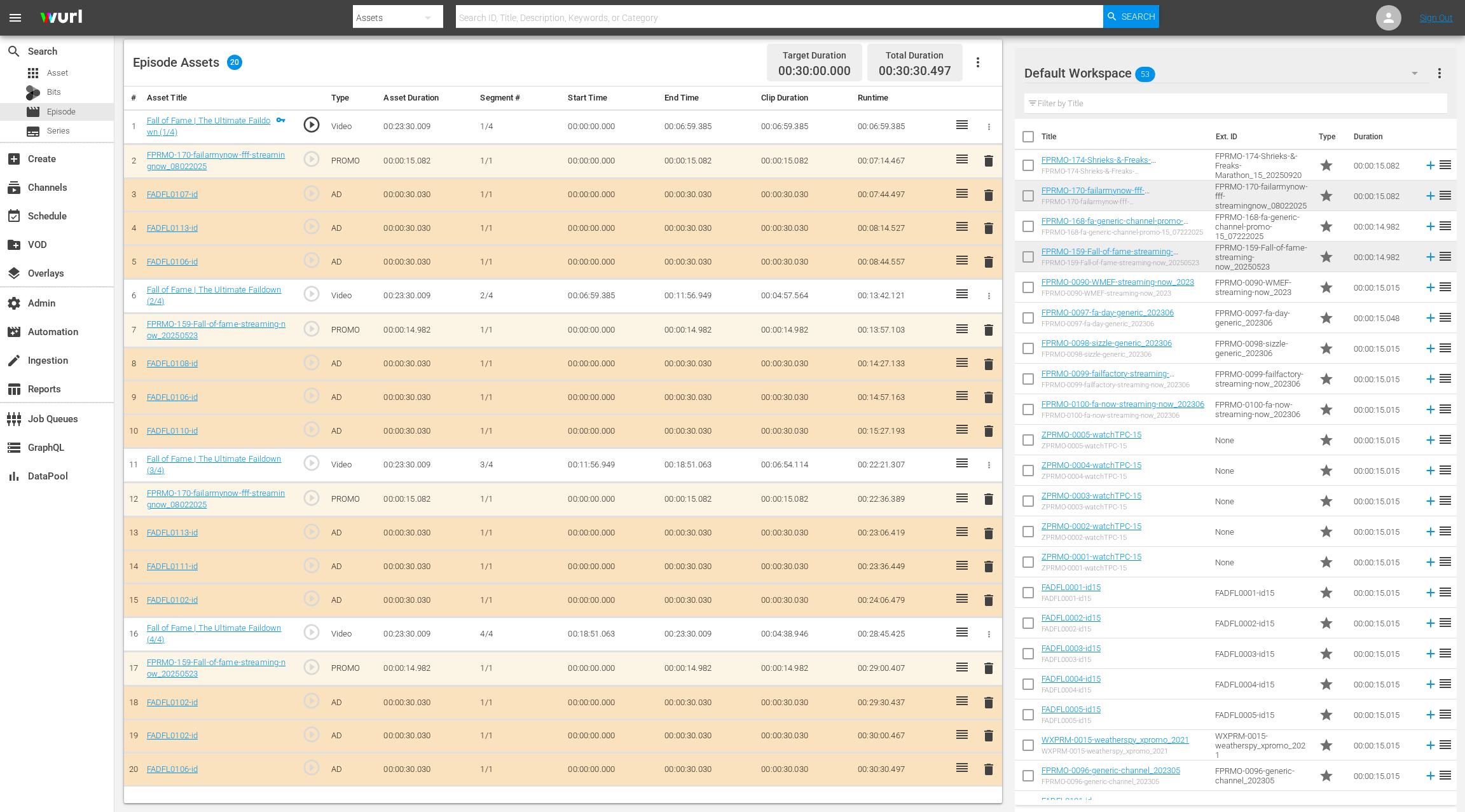
click at [992, 260] on span "delete" at bounding box center [989, 262] width 15 height 15
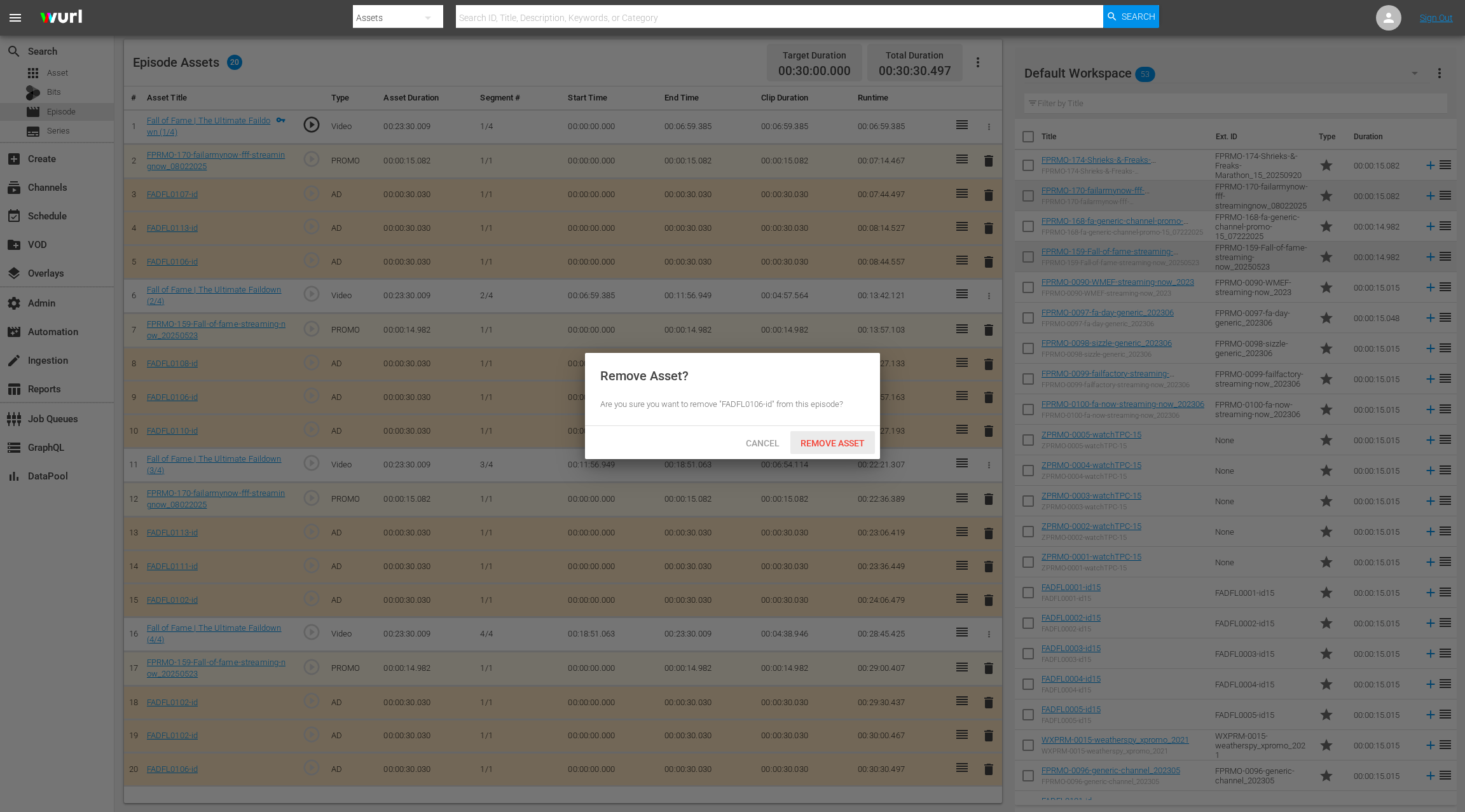
click at [821, 443] on span "Remove Asset" at bounding box center [832, 443] width 85 height 10
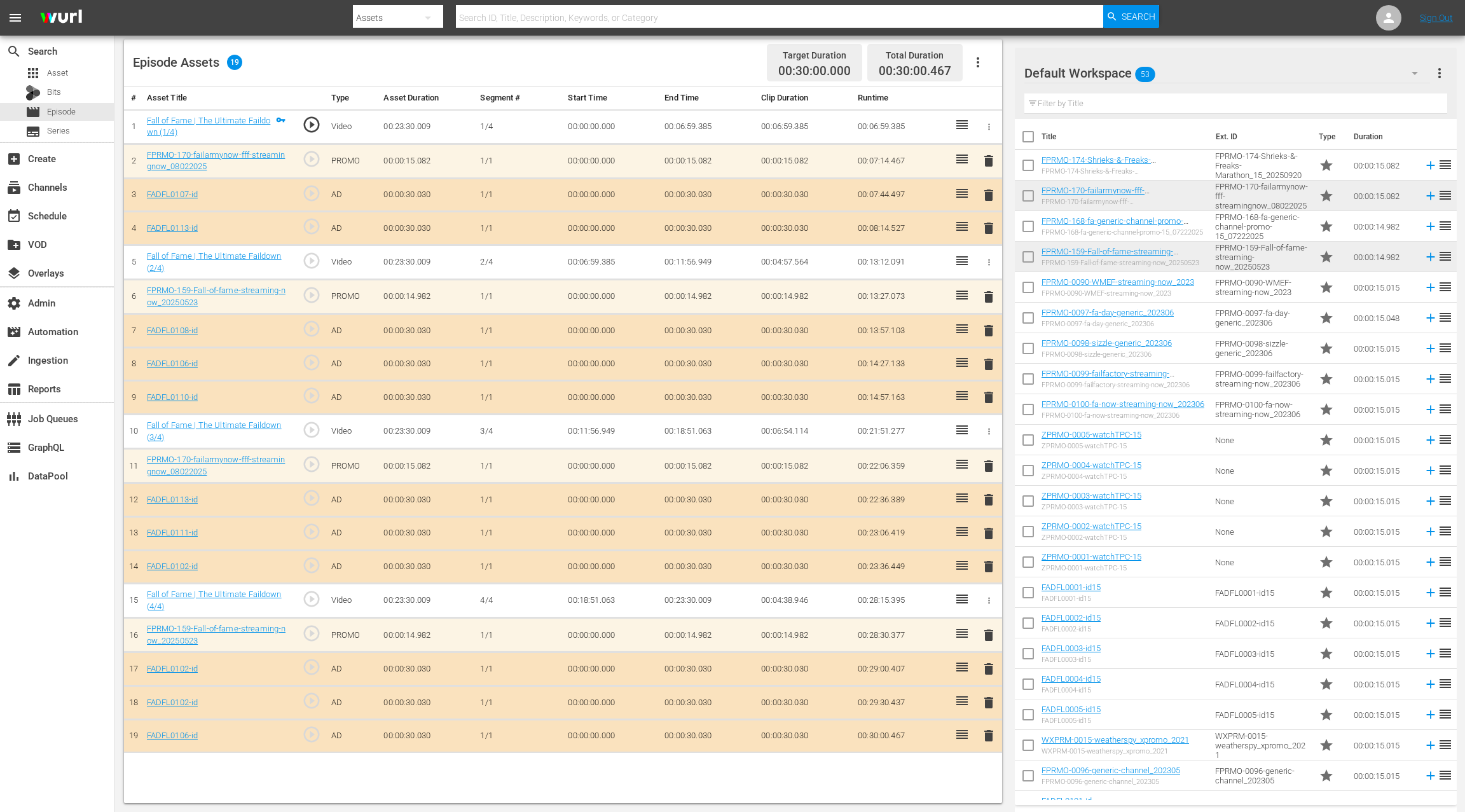
click at [989, 669] on span "delete" at bounding box center [989, 669] width 15 height 15
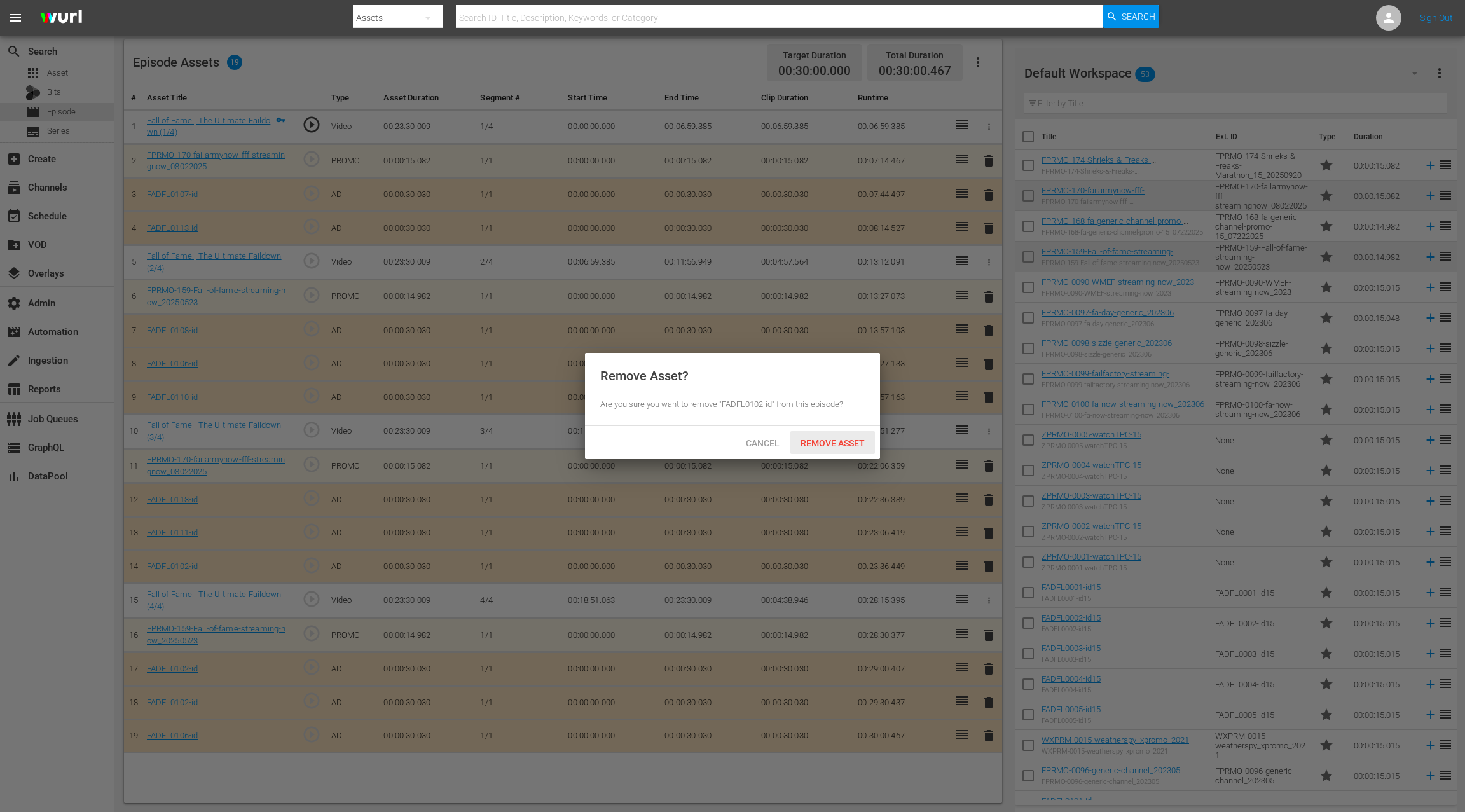
click at [832, 445] on span "Remove Asset" at bounding box center [832, 443] width 85 height 10
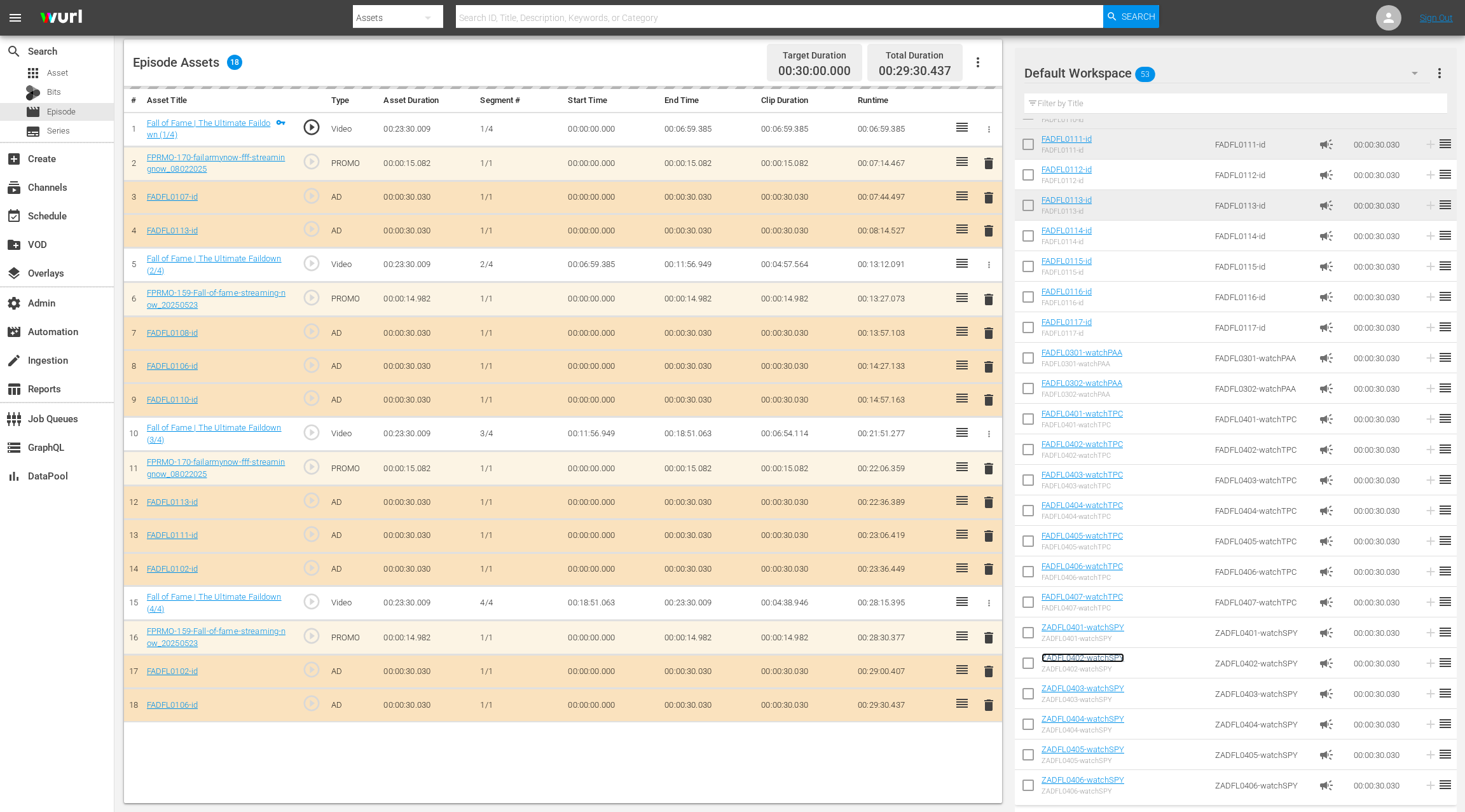
scroll to position [329, 0]
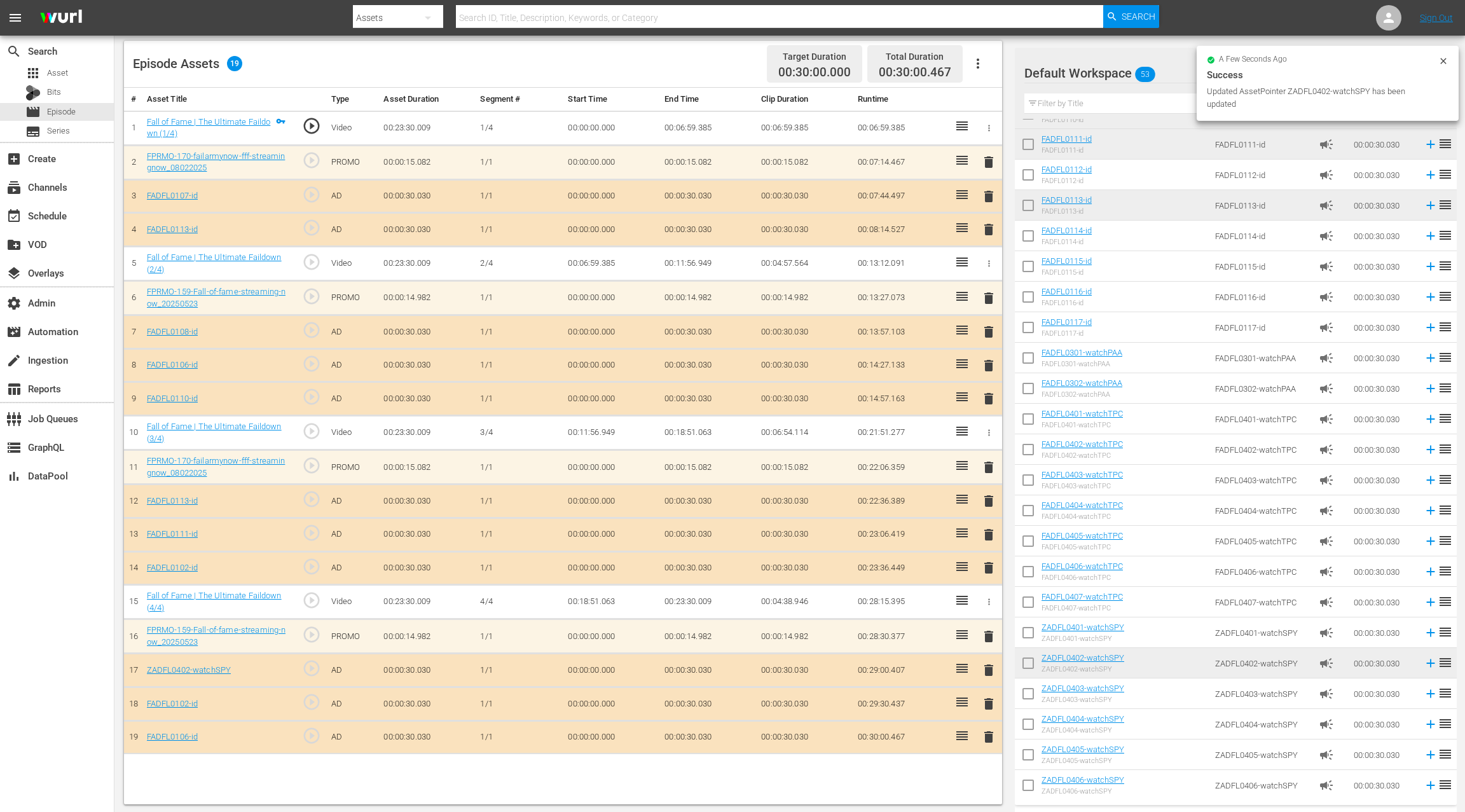
click at [987, 700] on span "delete" at bounding box center [989, 704] width 15 height 15
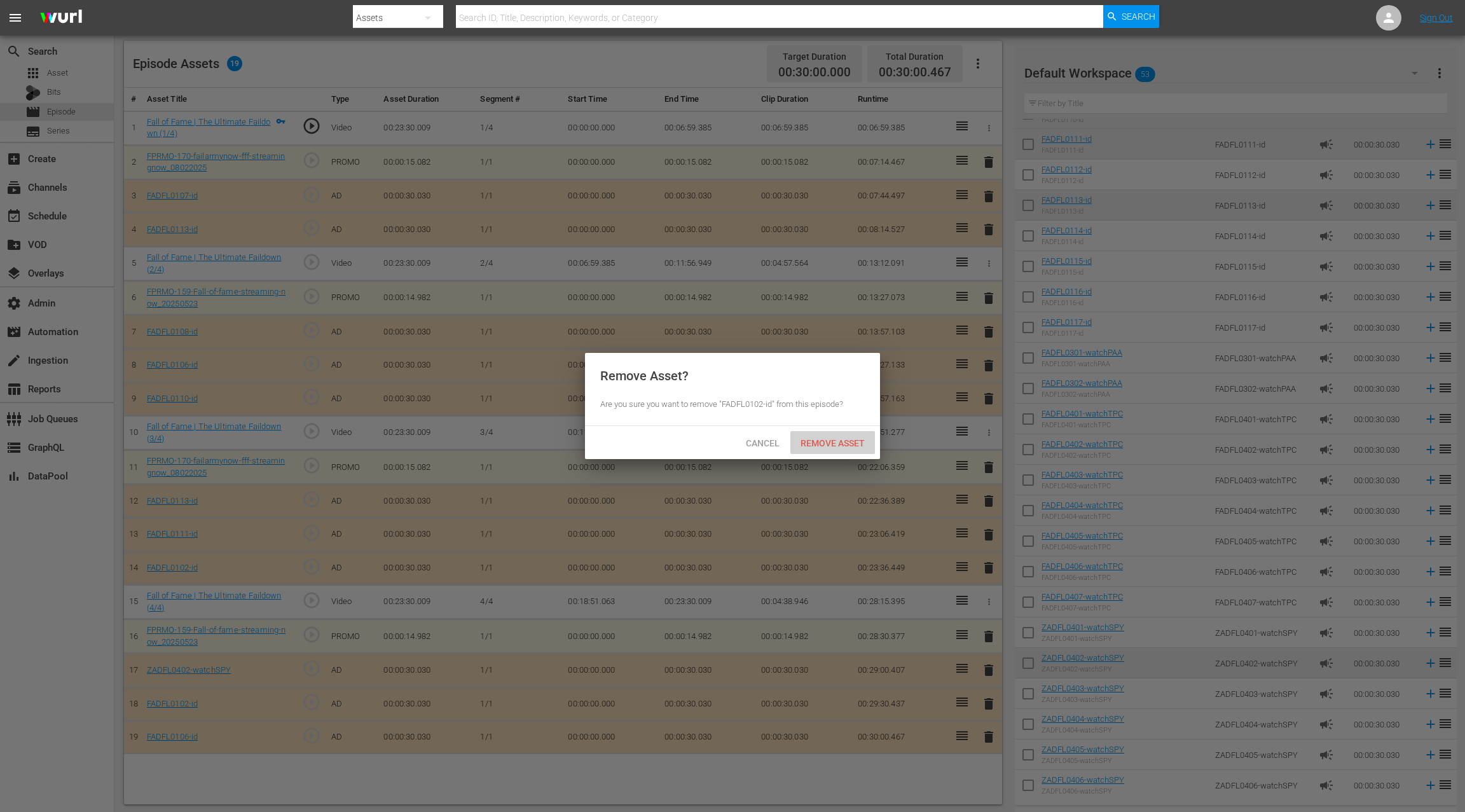
click at [856, 447] on span "Remove Asset" at bounding box center [832, 443] width 85 height 10
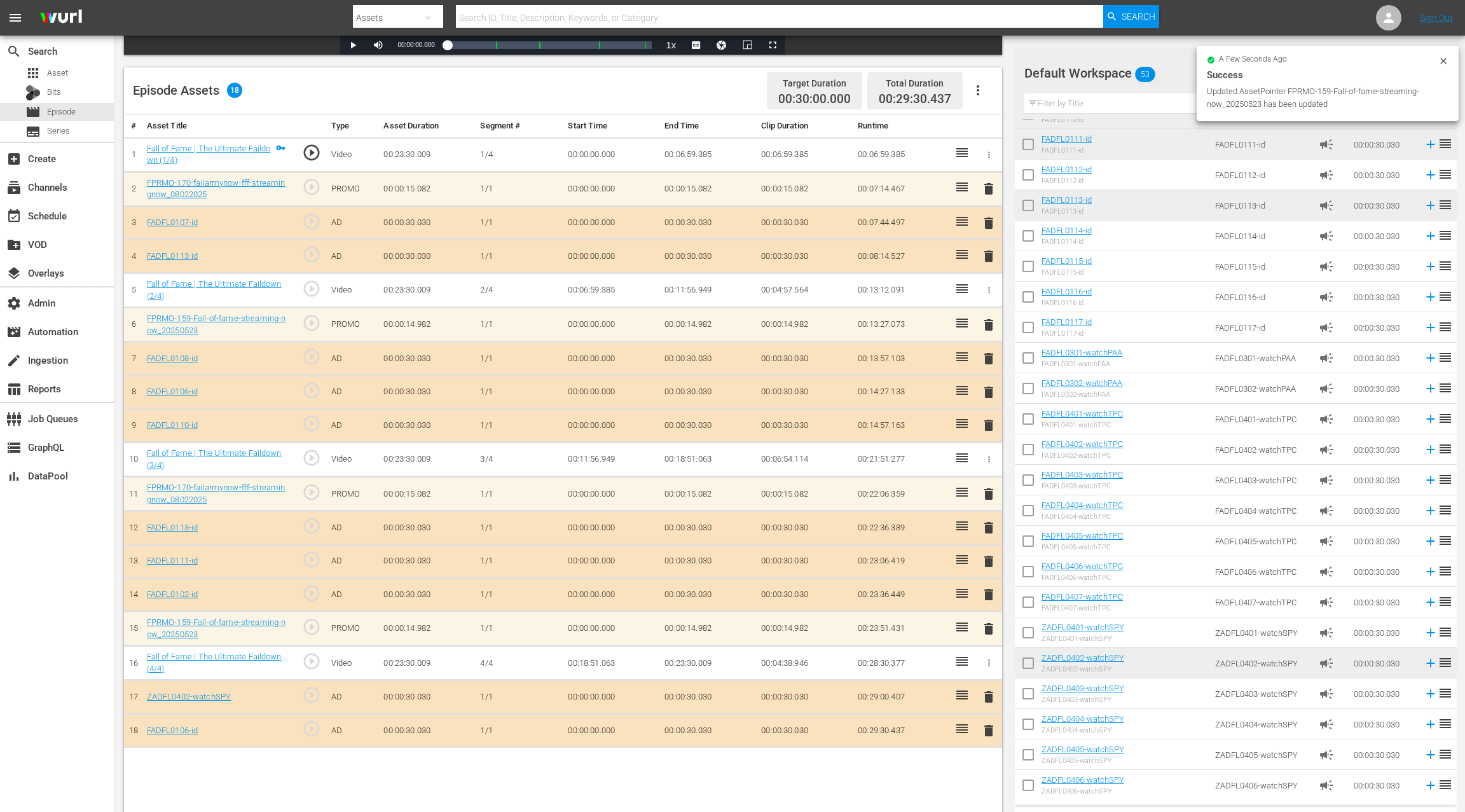
scroll to position [301, 0]
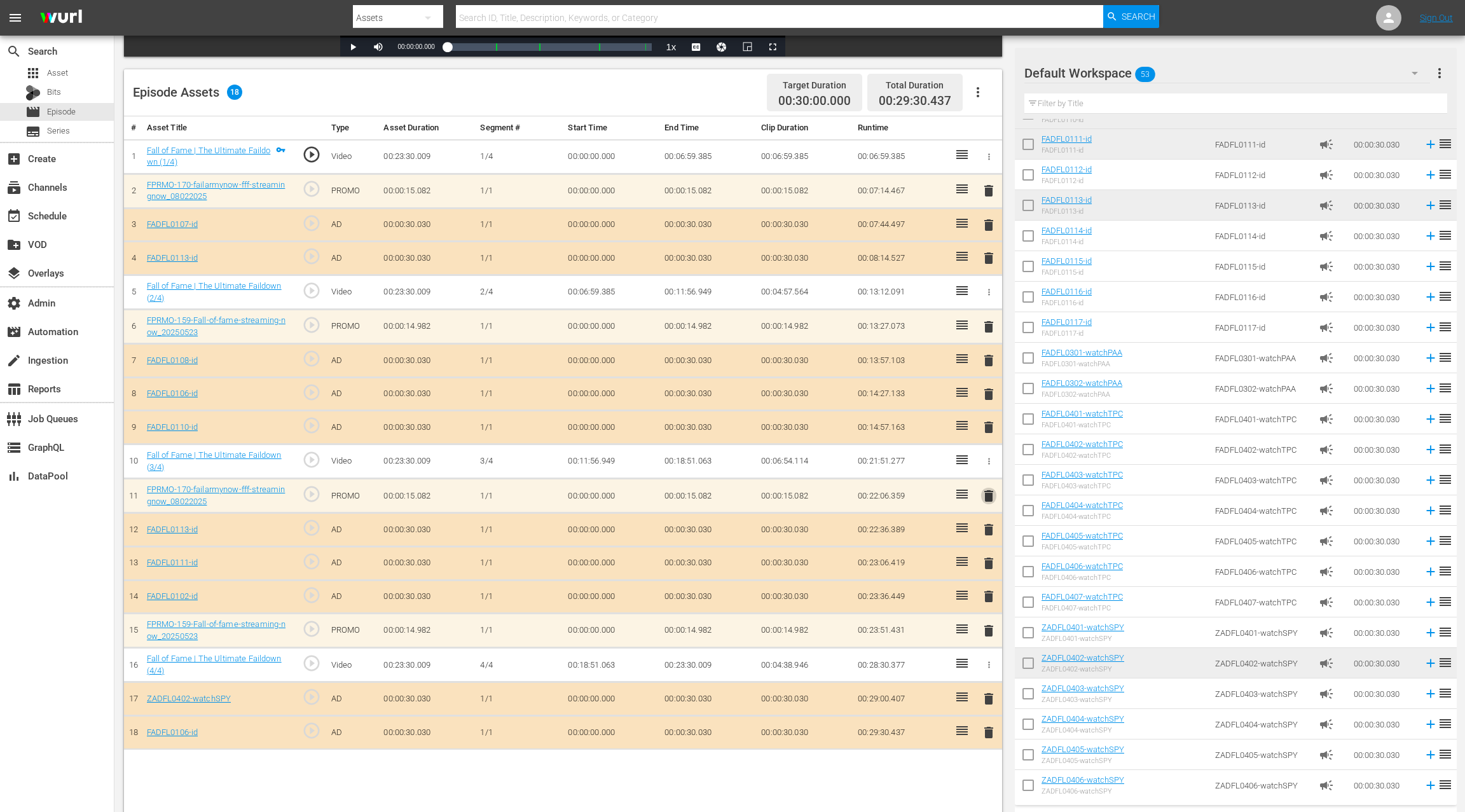
click at [990, 489] on span "delete" at bounding box center [989, 496] width 15 height 15
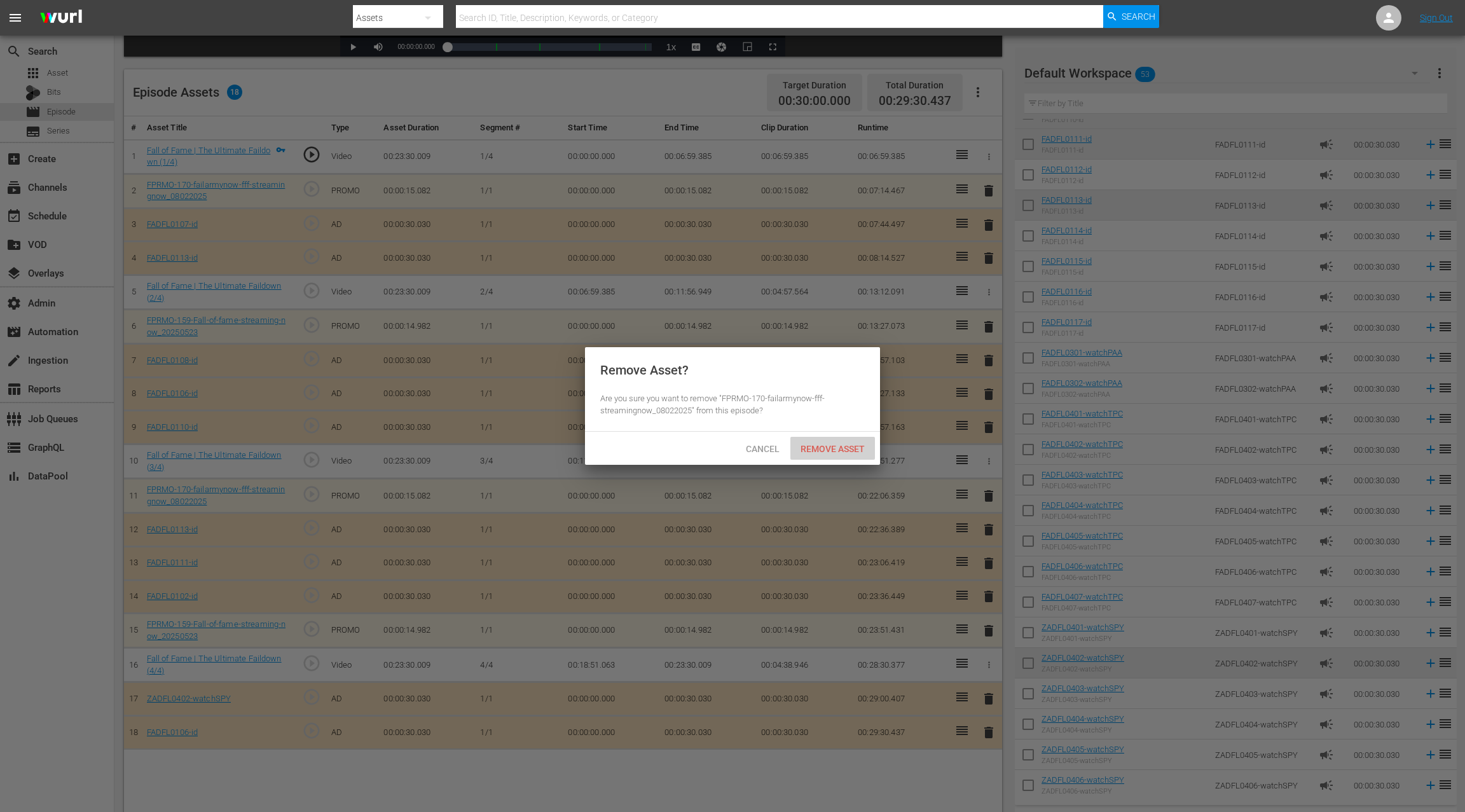
click at [855, 449] on span "Remove Asset" at bounding box center [832, 449] width 85 height 10
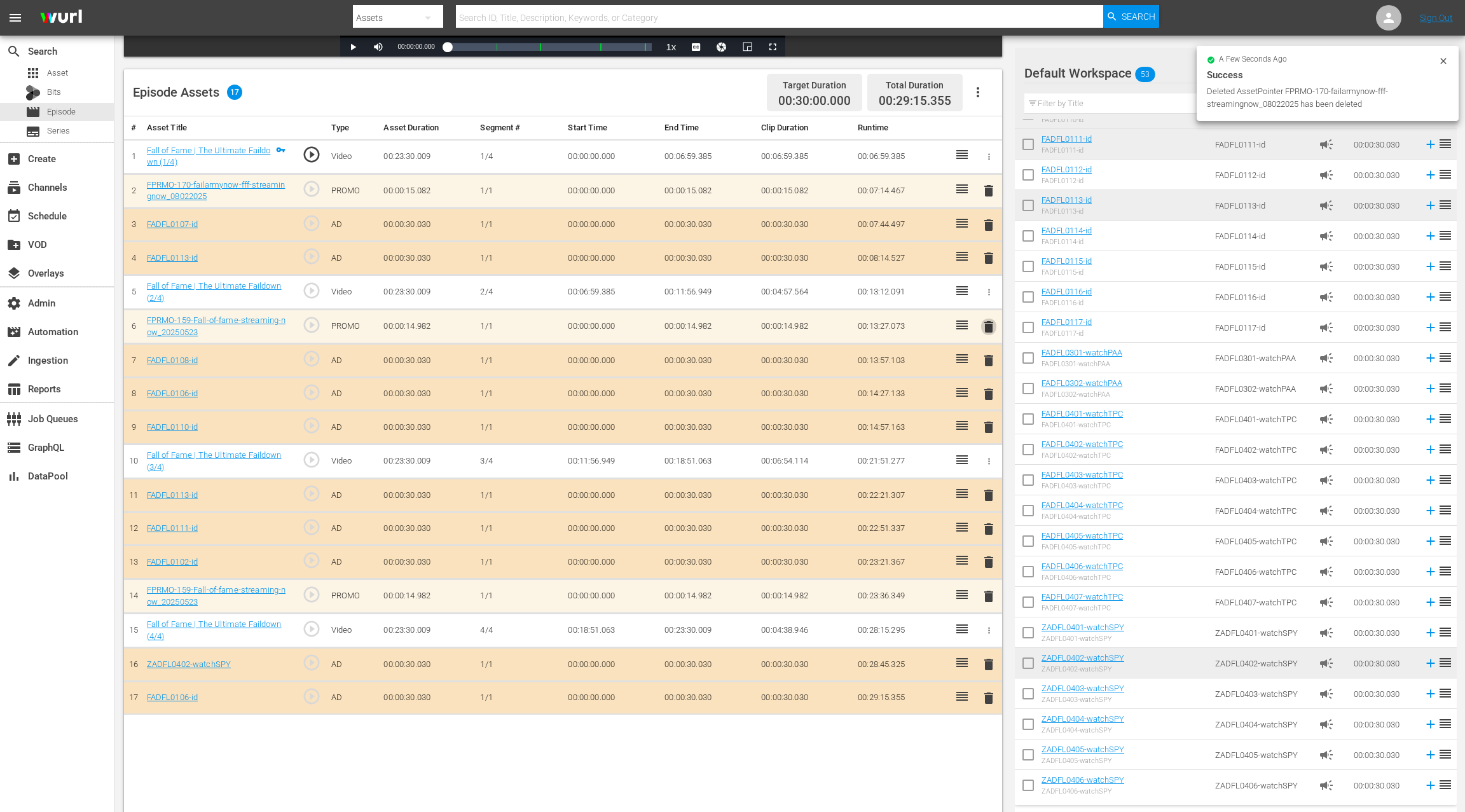
drag, startPoint x: 990, startPoint y: 327, endPoint x: 958, endPoint y: 318, distance: 33.2
click at [990, 327] on span "delete" at bounding box center [989, 327] width 15 height 15
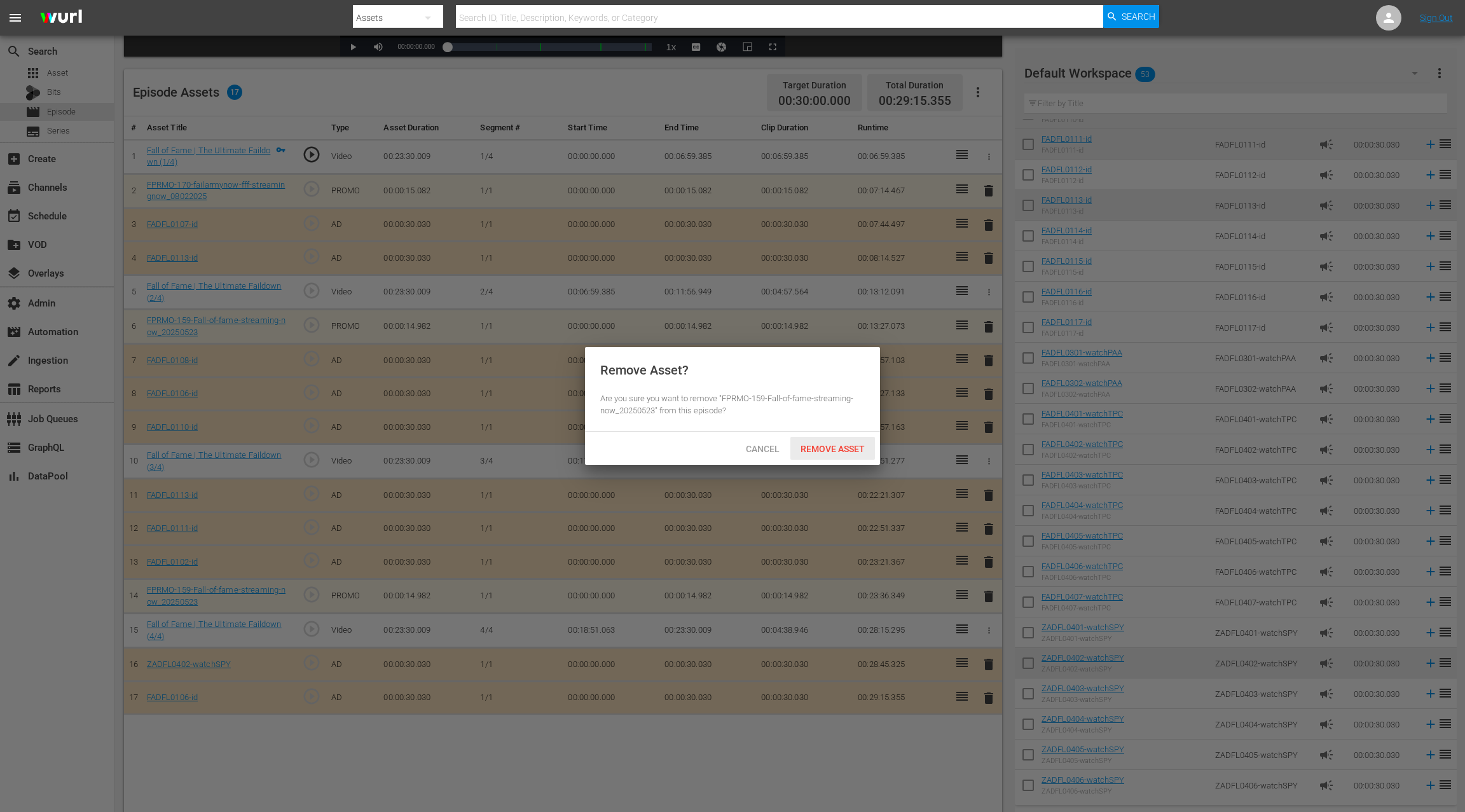
drag, startPoint x: 852, startPoint y: 448, endPoint x: 890, endPoint y: 387, distance: 71.9
click at [852, 448] on span "Remove Asset" at bounding box center [832, 449] width 85 height 10
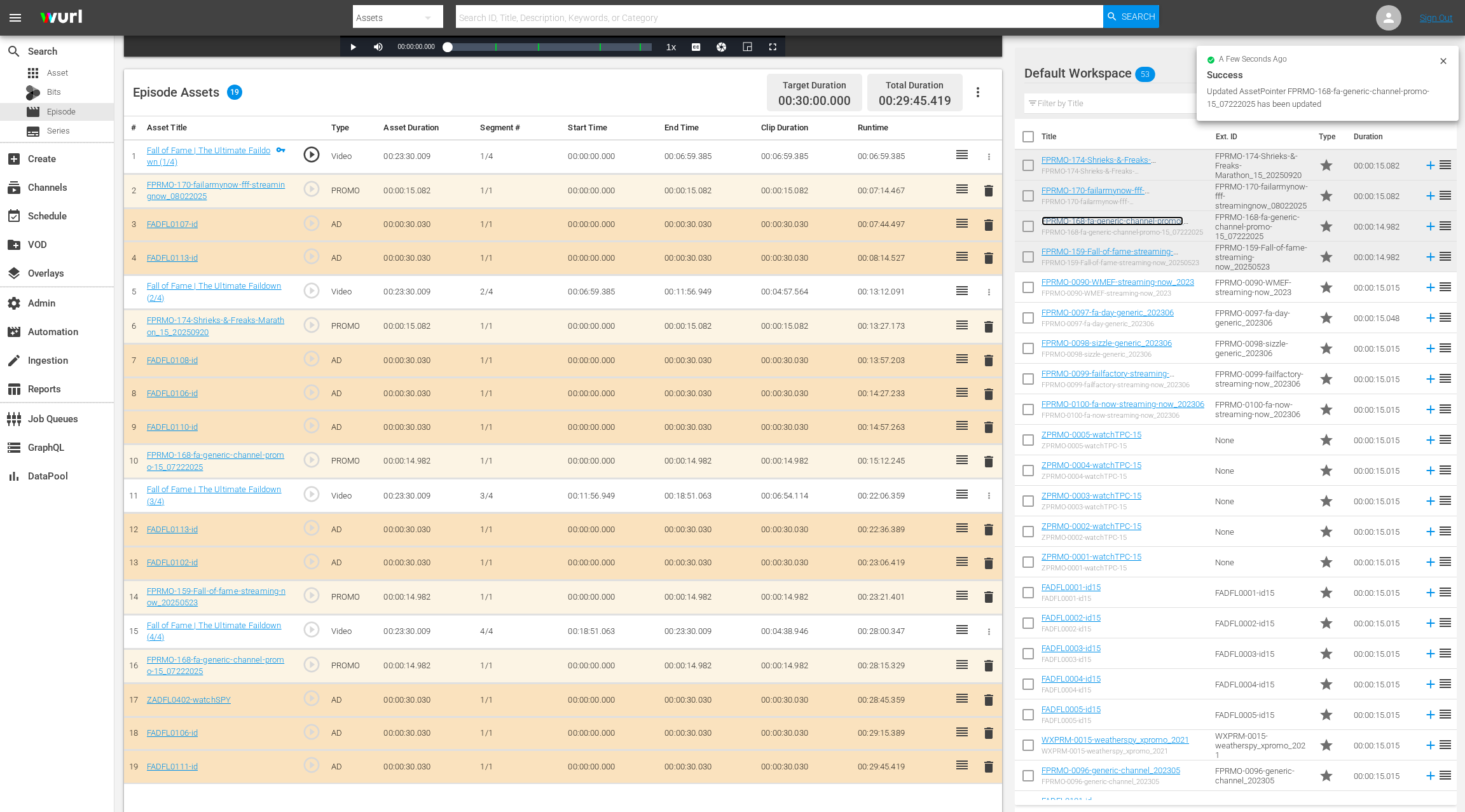
scroll to position [330, 0]
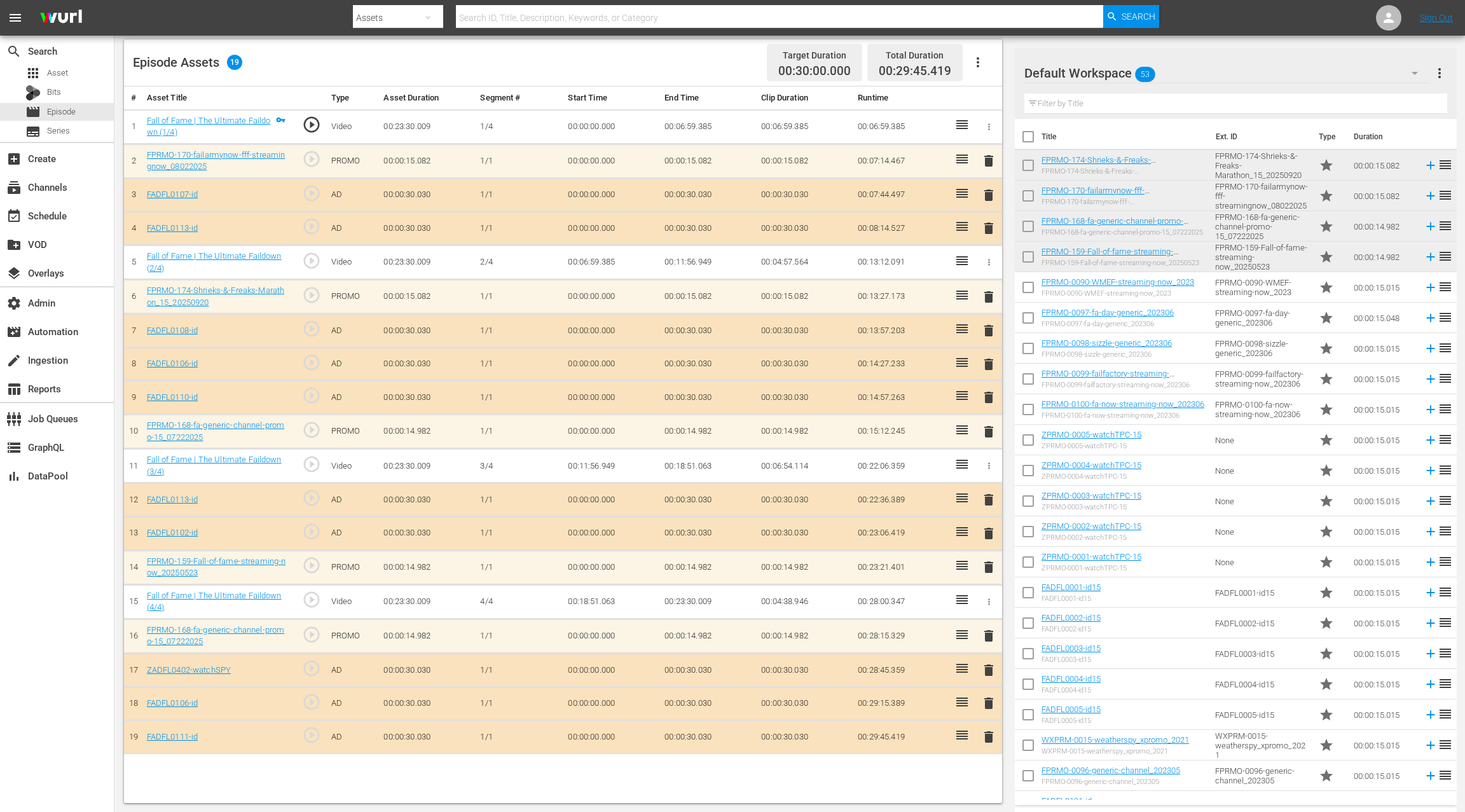
drag, startPoint x: 985, startPoint y: 698, endPoint x: 985, endPoint y: 673, distance: 25.0
click at [984, 698] on span "delete" at bounding box center [989, 704] width 15 height 15
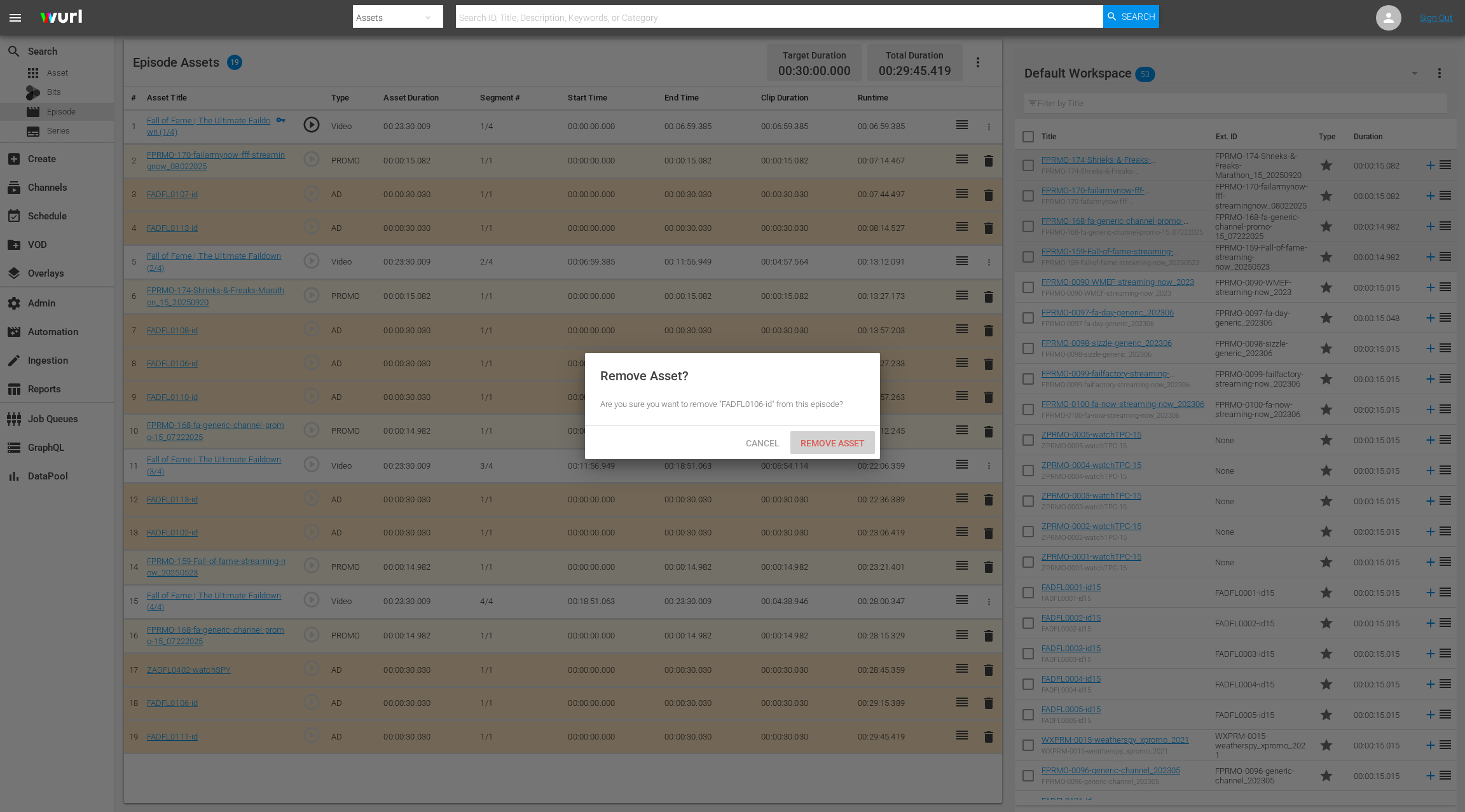
click at [857, 436] on div "Remove Asset" at bounding box center [832, 443] width 85 height 23
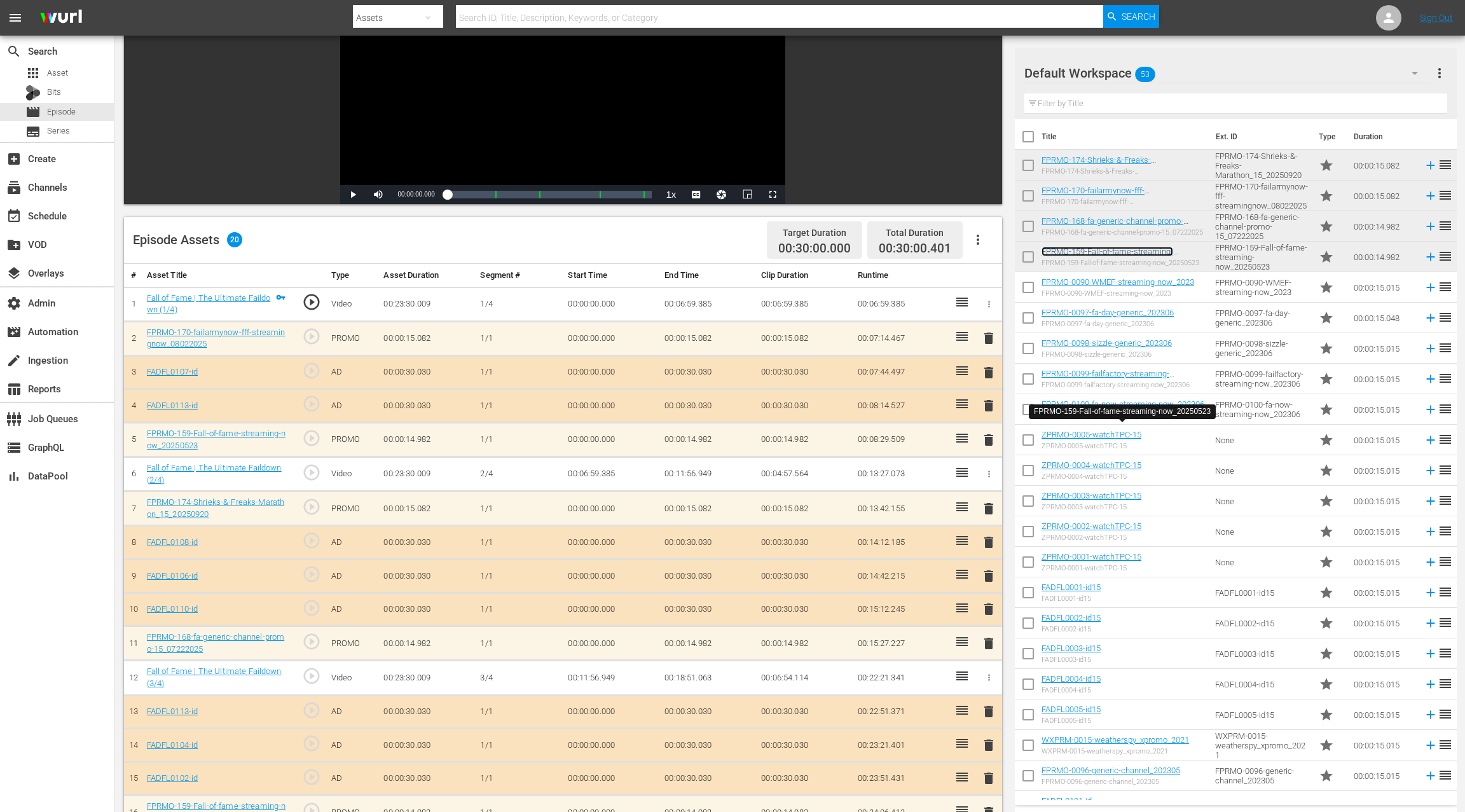
scroll to position [0, 0]
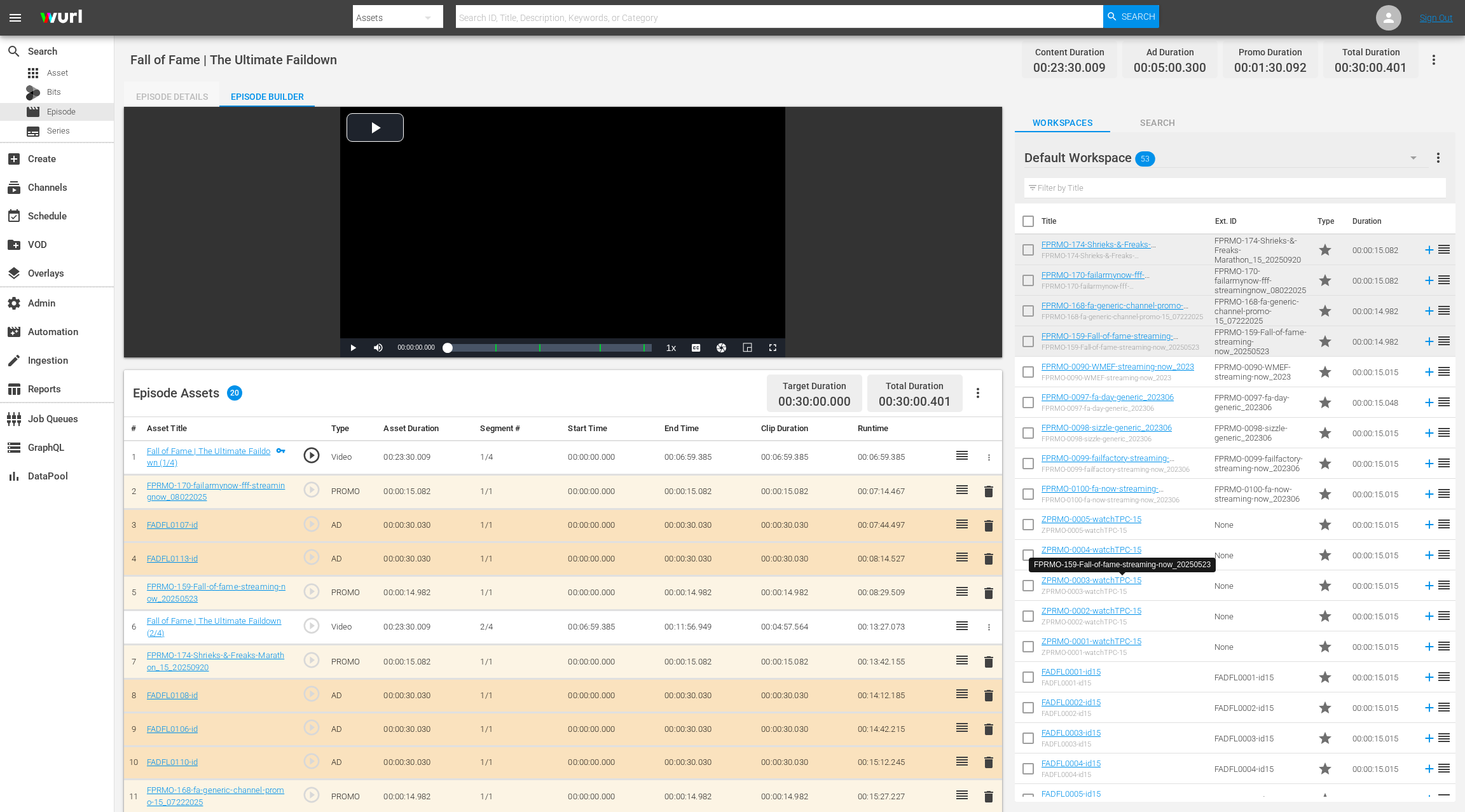
click at [196, 93] on div "Episode Details" at bounding box center [172, 96] width 96 height 30
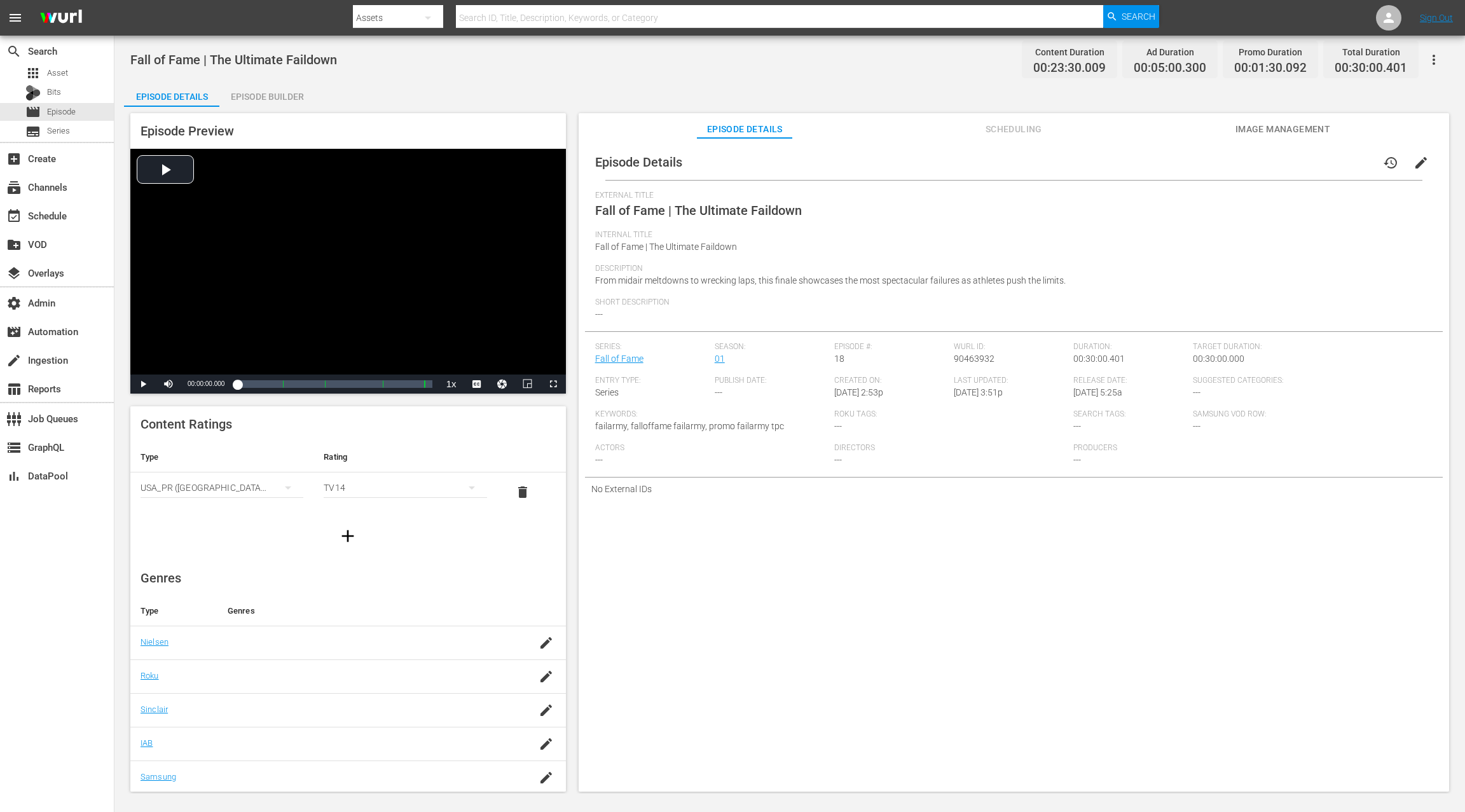
click at [977, 358] on span "90463932" at bounding box center [974, 359] width 41 height 10
copy span "90463932"
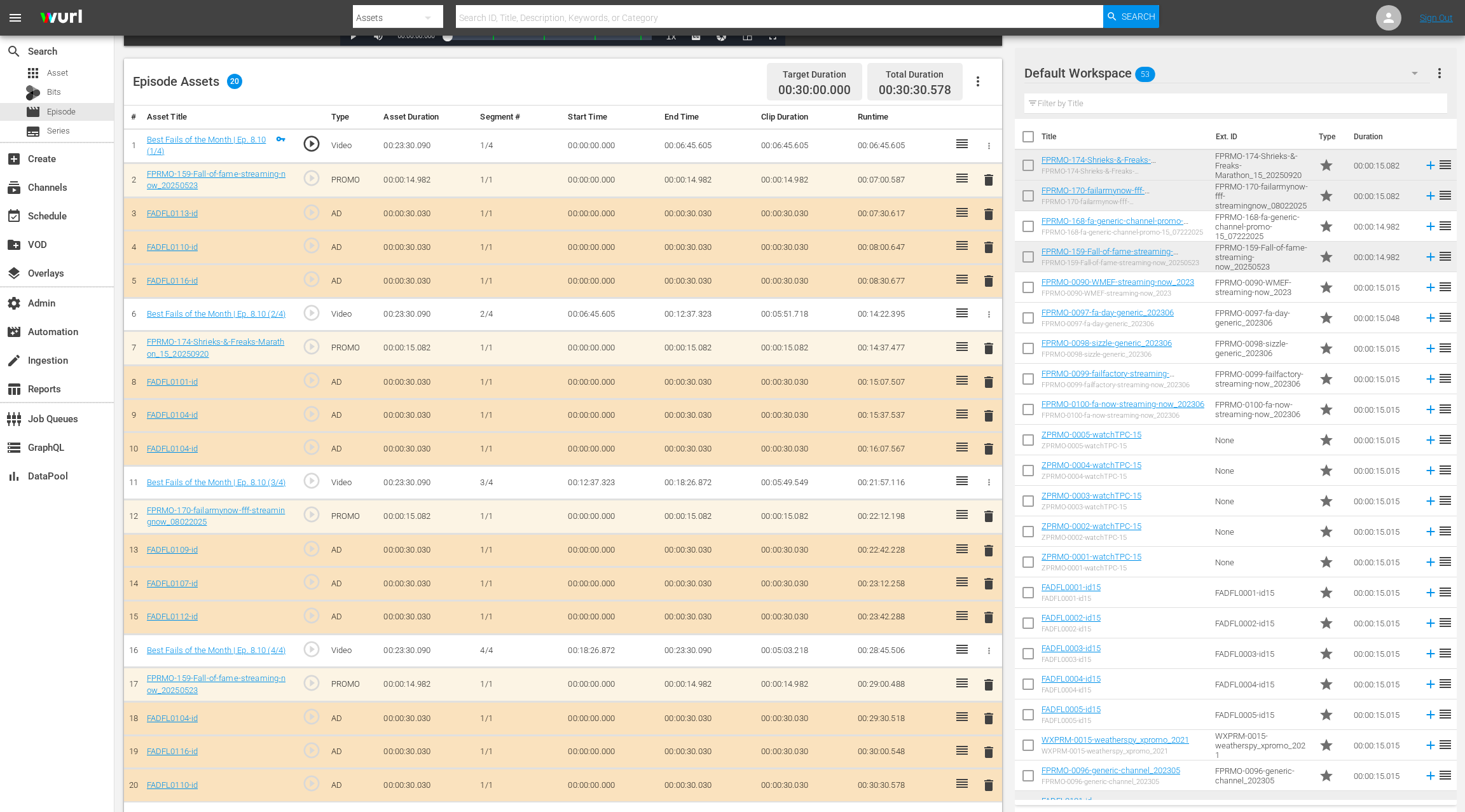
scroll to position [330, 0]
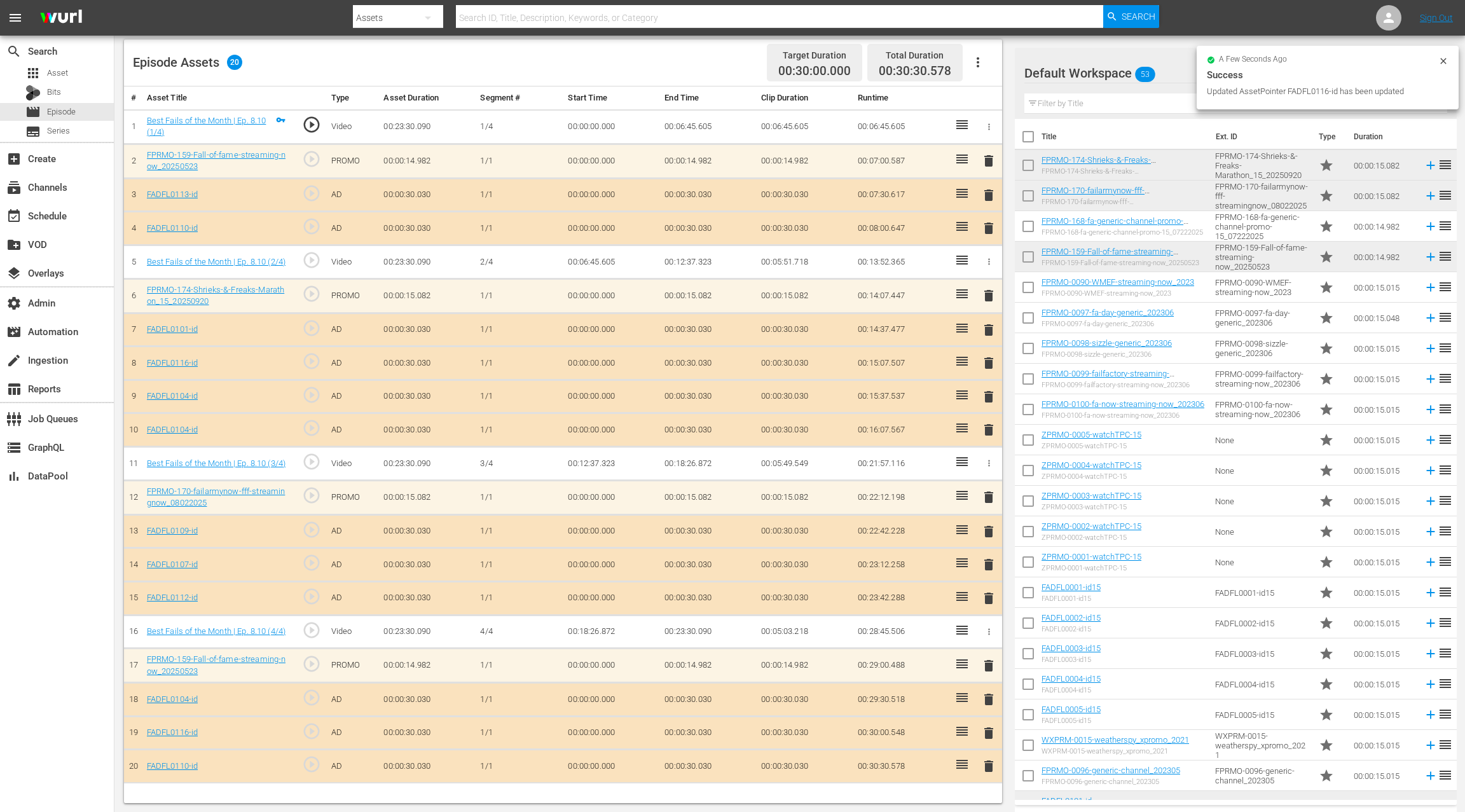
click at [989, 425] on span "delete" at bounding box center [989, 430] width 15 height 15
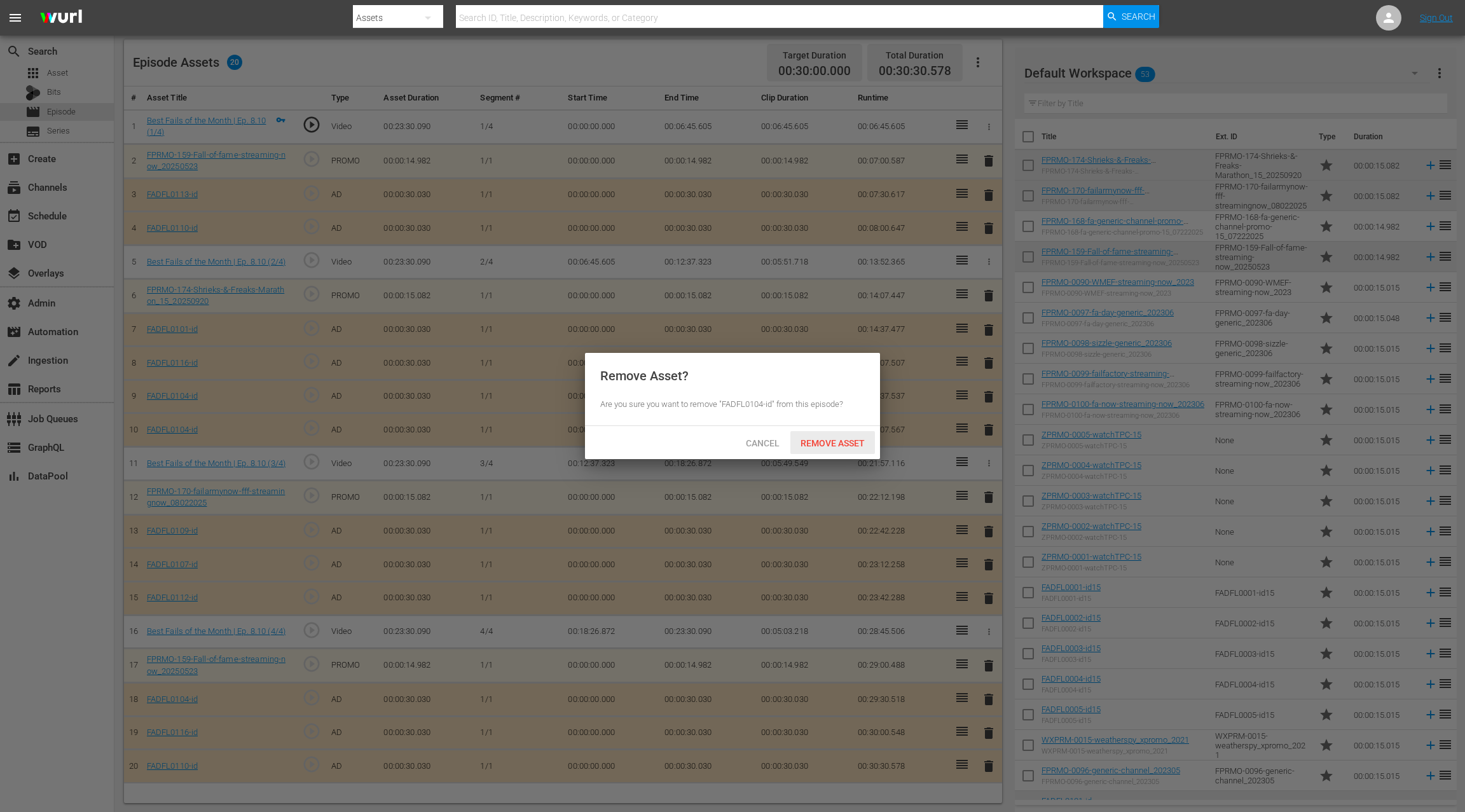
click at [821, 443] on span "Remove Asset" at bounding box center [832, 443] width 85 height 10
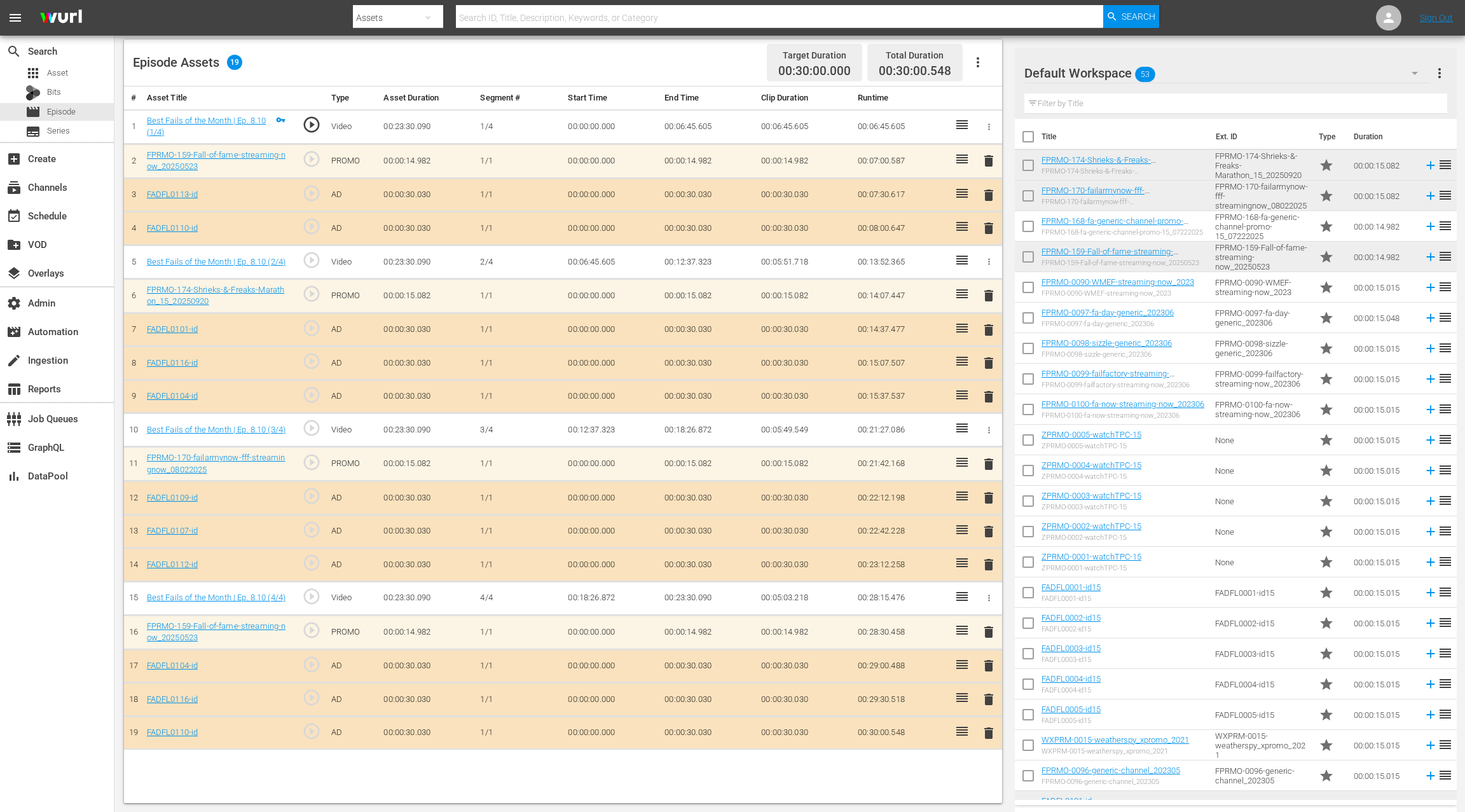
click at [990, 695] on span "delete" at bounding box center [989, 700] width 15 height 15
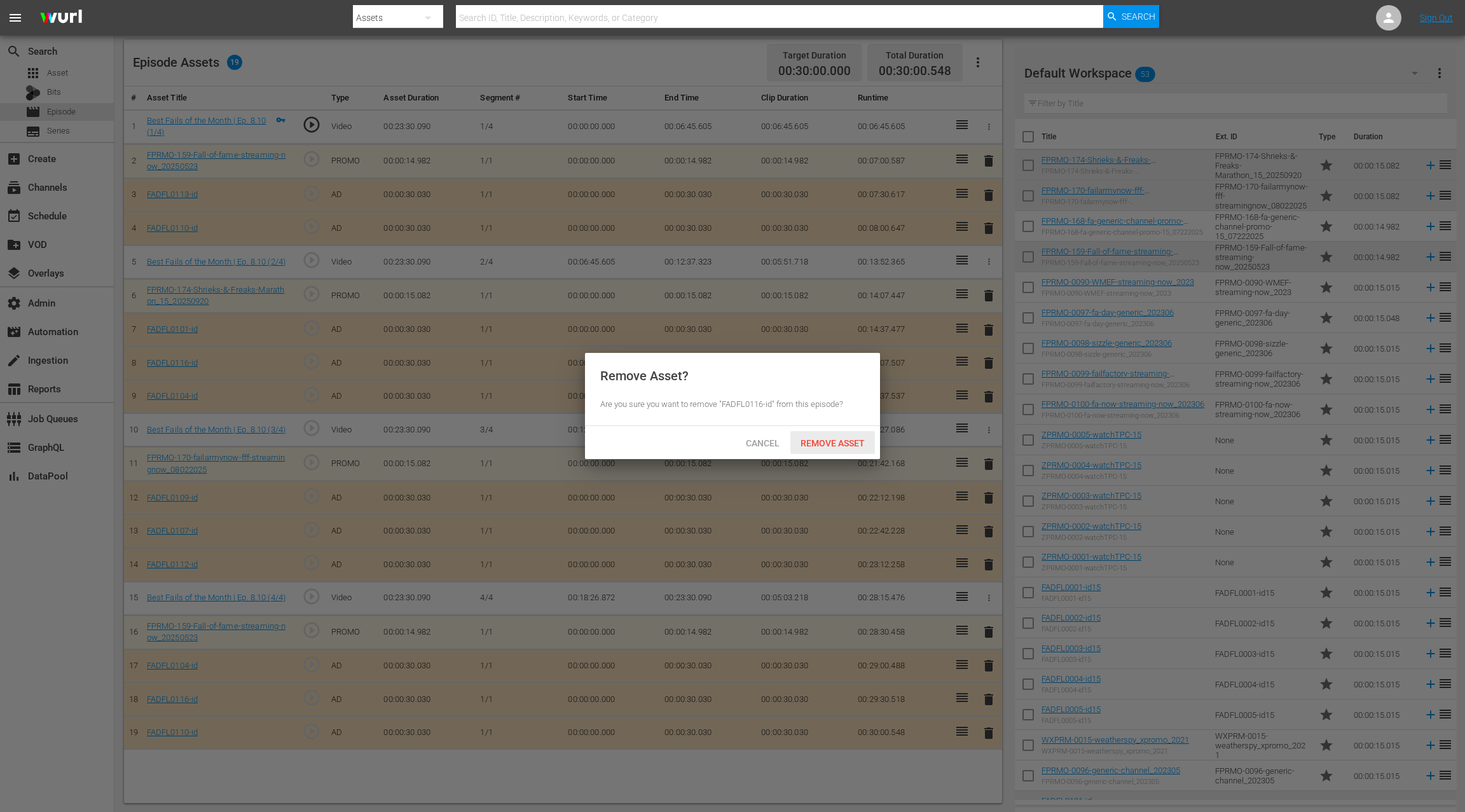
click at [832, 442] on span "Remove Asset" at bounding box center [832, 443] width 85 height 10
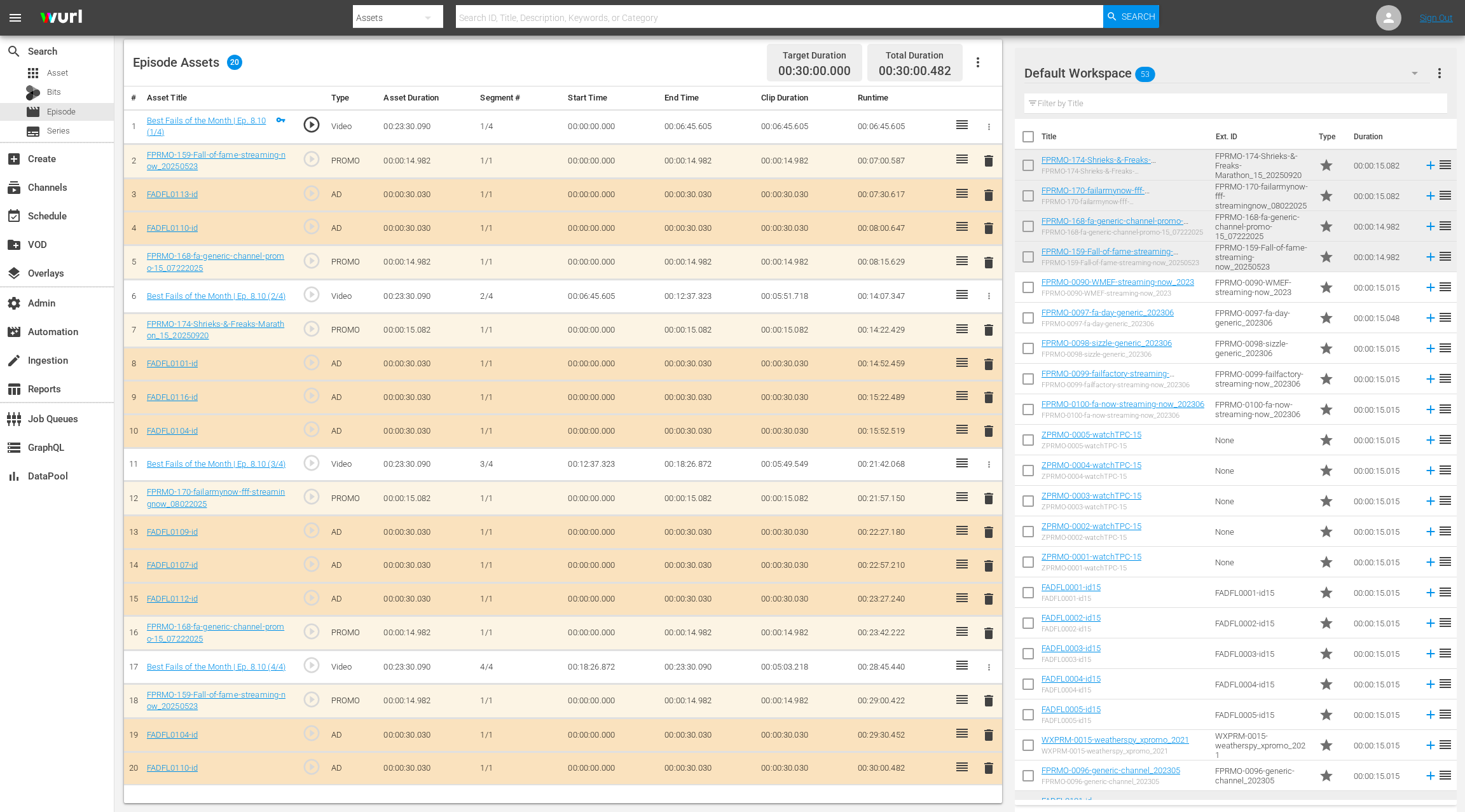
drag, startPoint x: 1065, startPoint y: 219, endPoint x: 448, endPoint y: 0, distance: 654.7
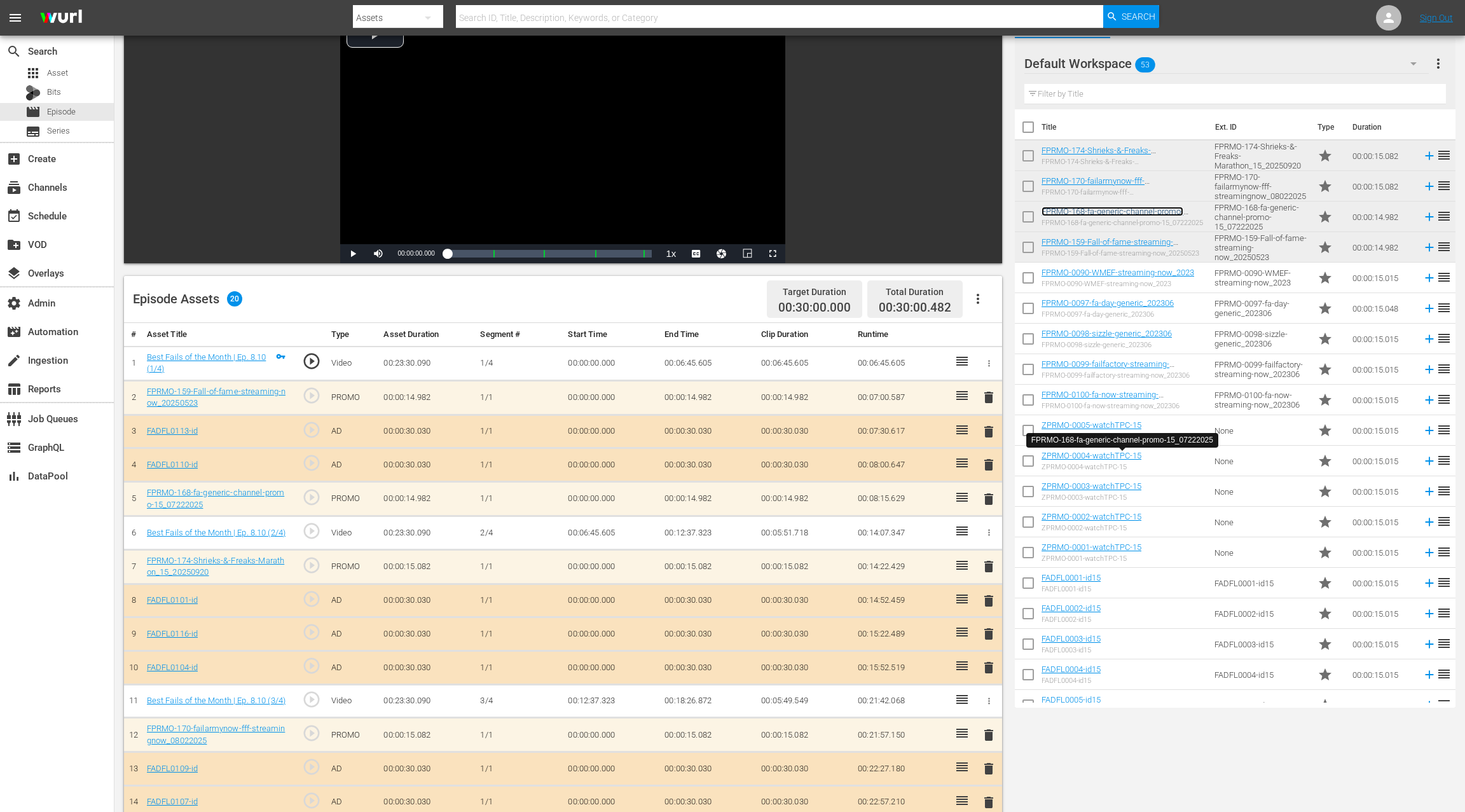
scroll to position [0, 0]
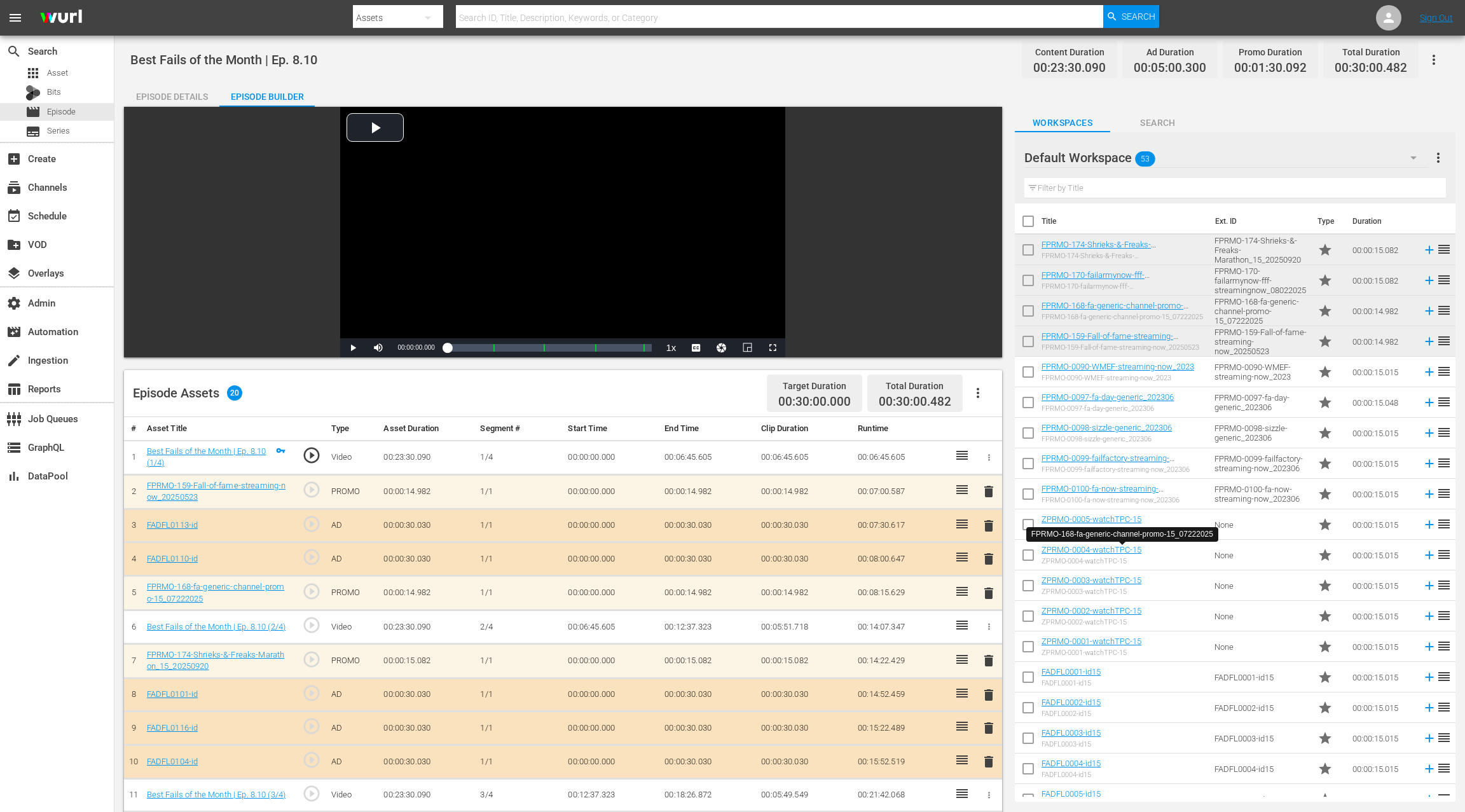
click at [174, 92] on div "Episode Details" at bounding box center [172, 96] width 96 height 30
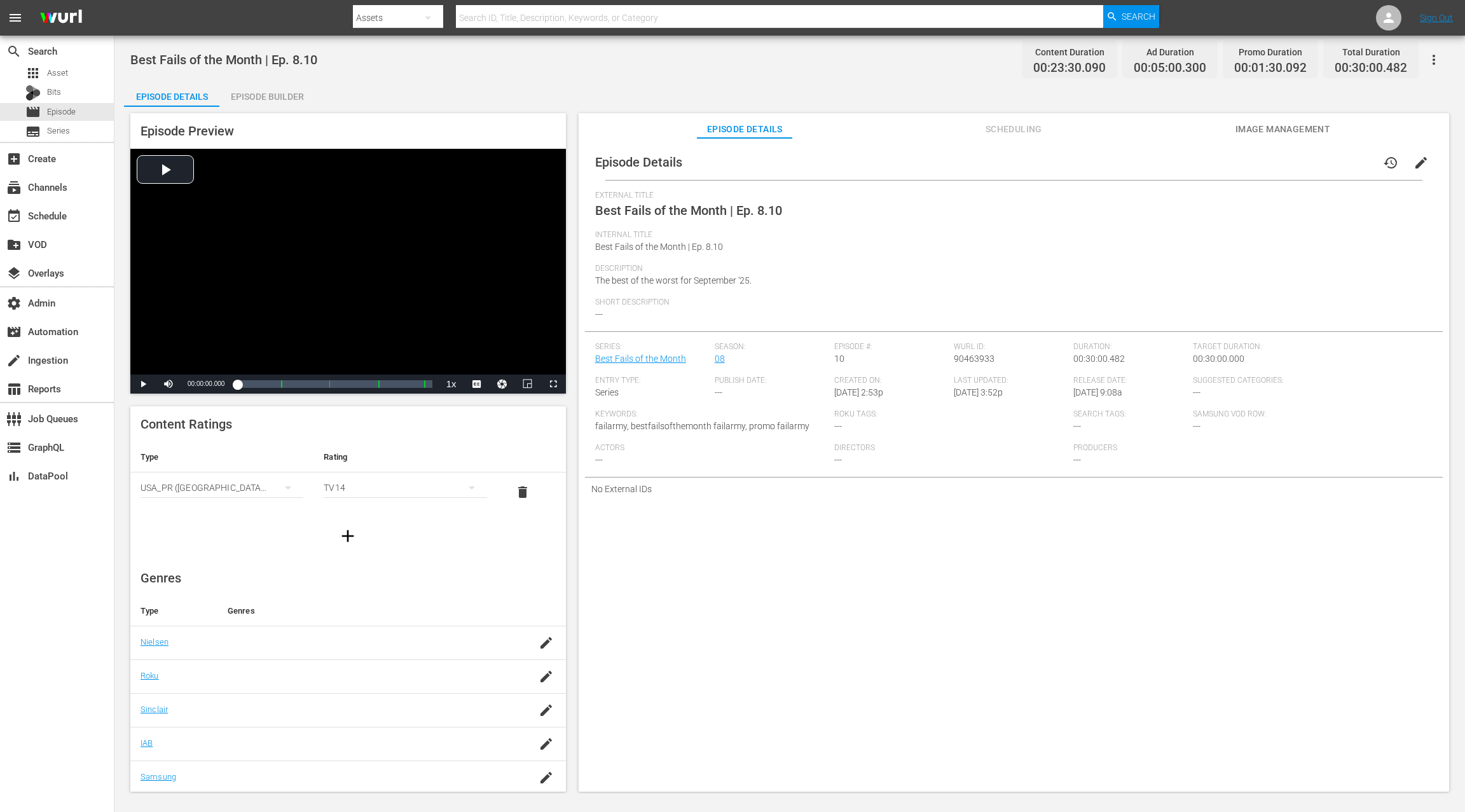
click at [984, 361] on span "90463933" at bounding box center [974, 359] width 41 height 10
copy span "90463933"
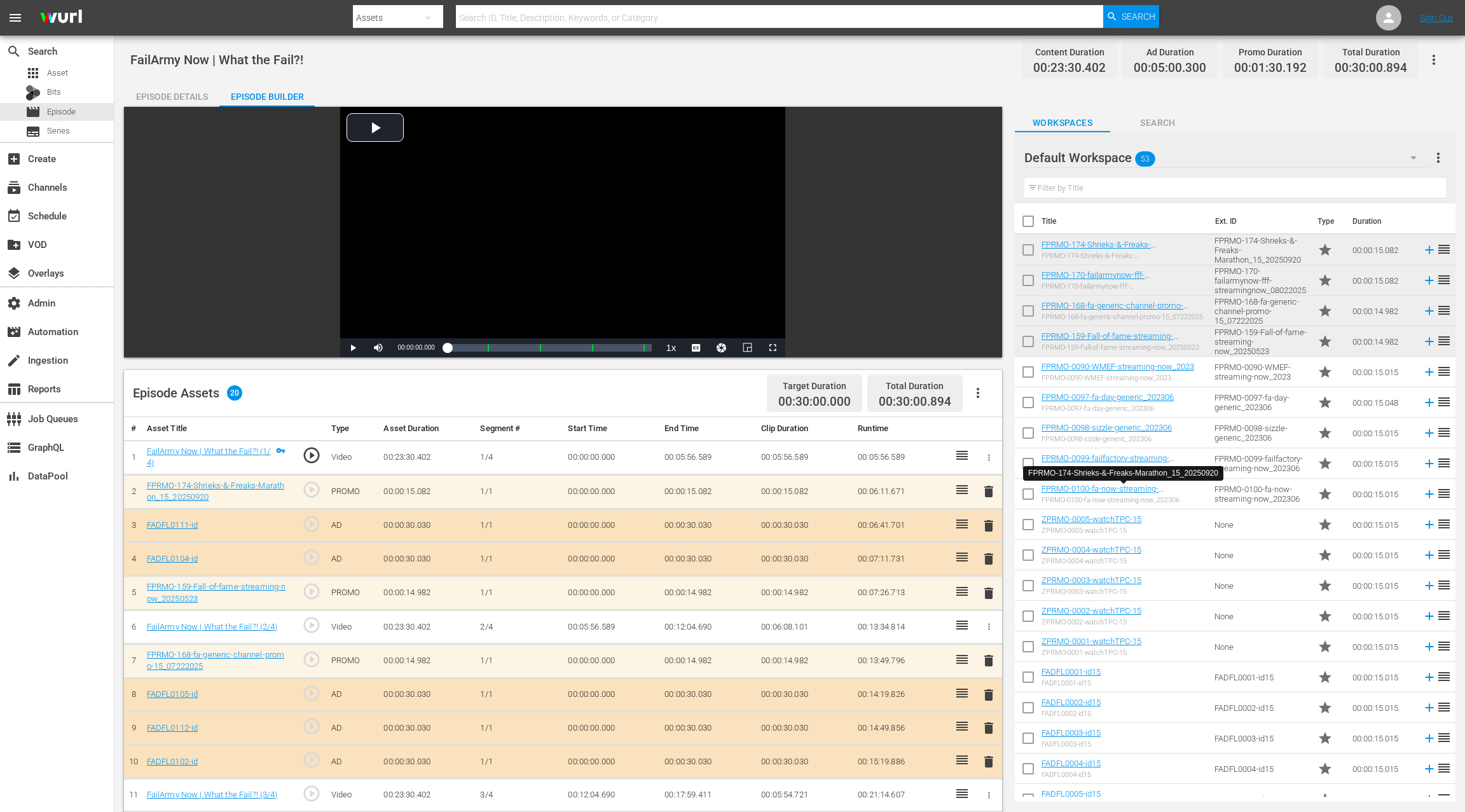
click at [182, 96] on div "Episode Details" at bounding box center [172, 96] width 96 height 30
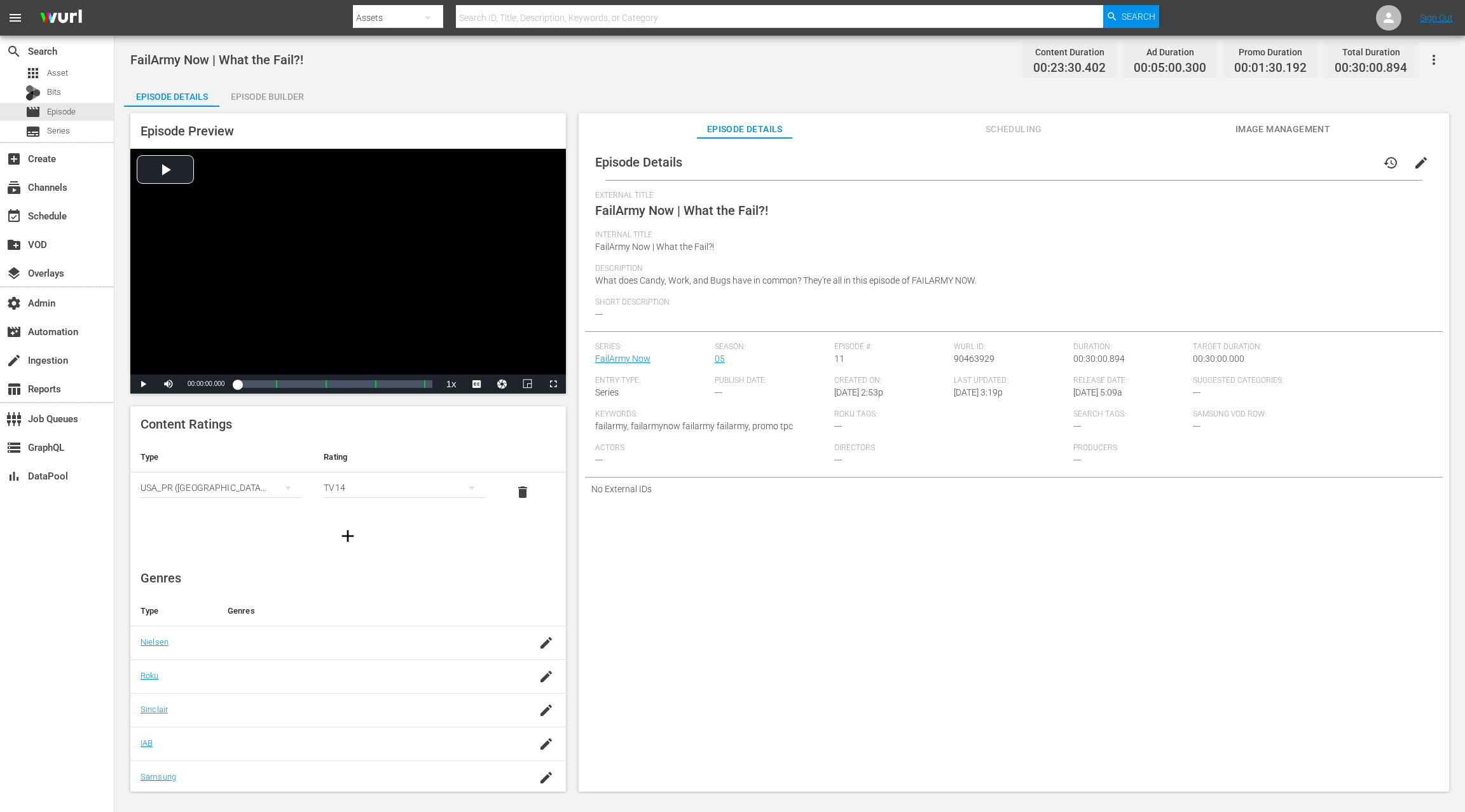
click at [976, 355] on span "90463929" at bounding box center [974, 359] width 41 height 10
copy span "90463929"
click at [282, 99] on div "Episode Builder" at bounding box center [267, 96] width 96 height 30
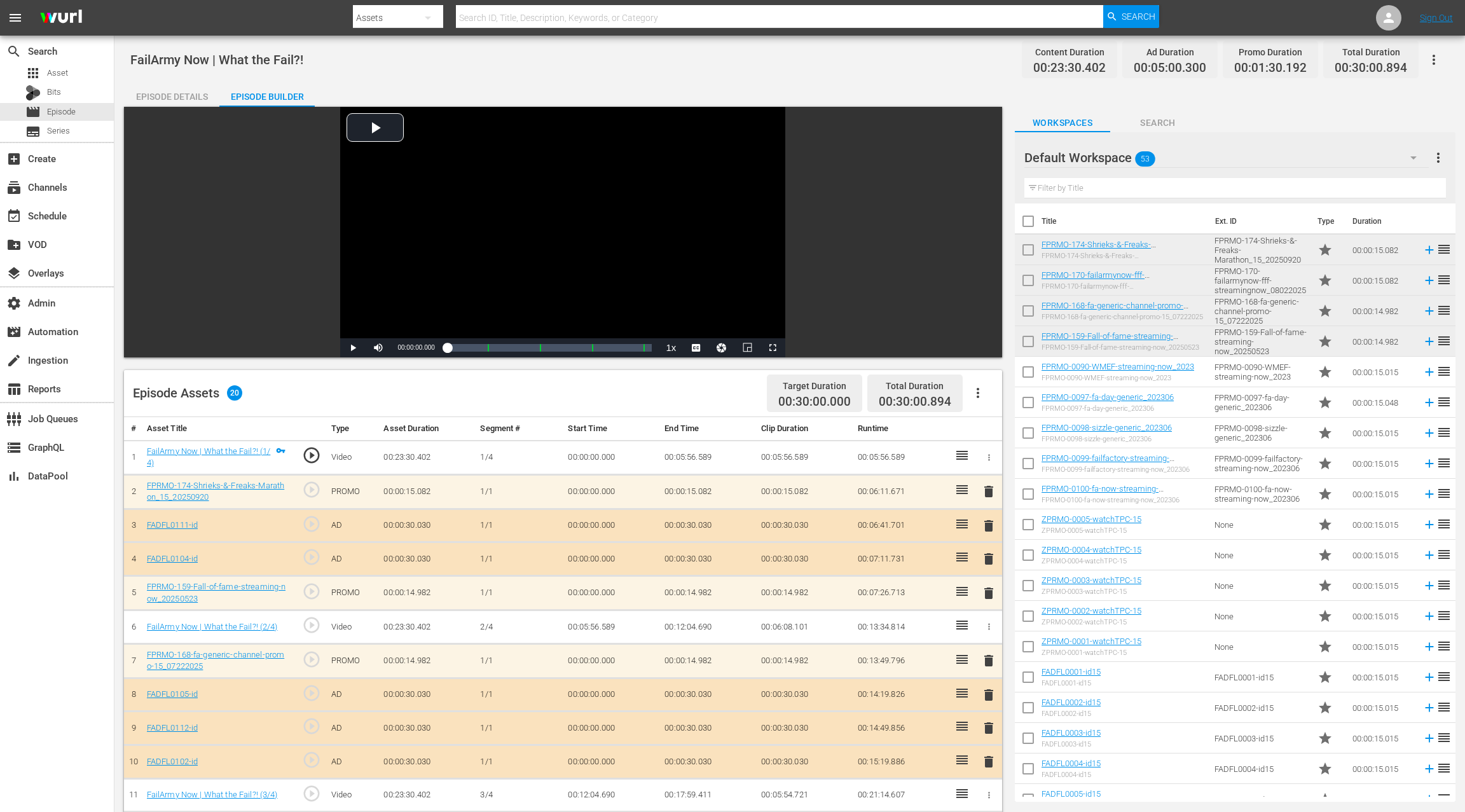
drag, startPoint x: 143, startPoint y: 94, endPoint x: 174, endPoint y: 101, distance: 31.8
click at [143, 94] on div "Episode Details" at bounding box center [172, 96] width 96 height 30
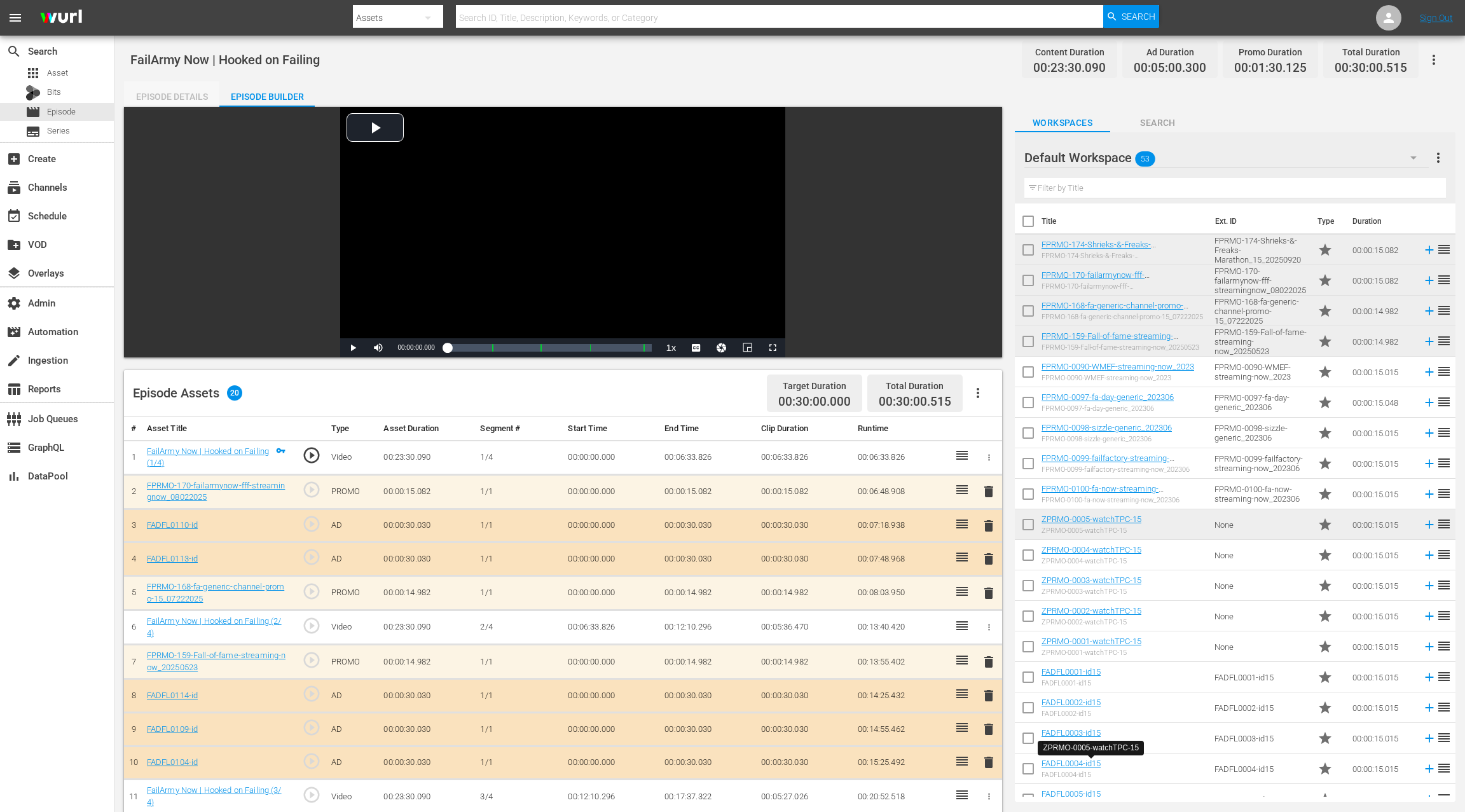
drag, startPoint x: 179, startPoint y: 96, endPoint x: 184, endPoint y: 105, distance: 10.3
click at [179, 96] on div "Episode Details" at bounding box center [172, 96] width 96 height 30
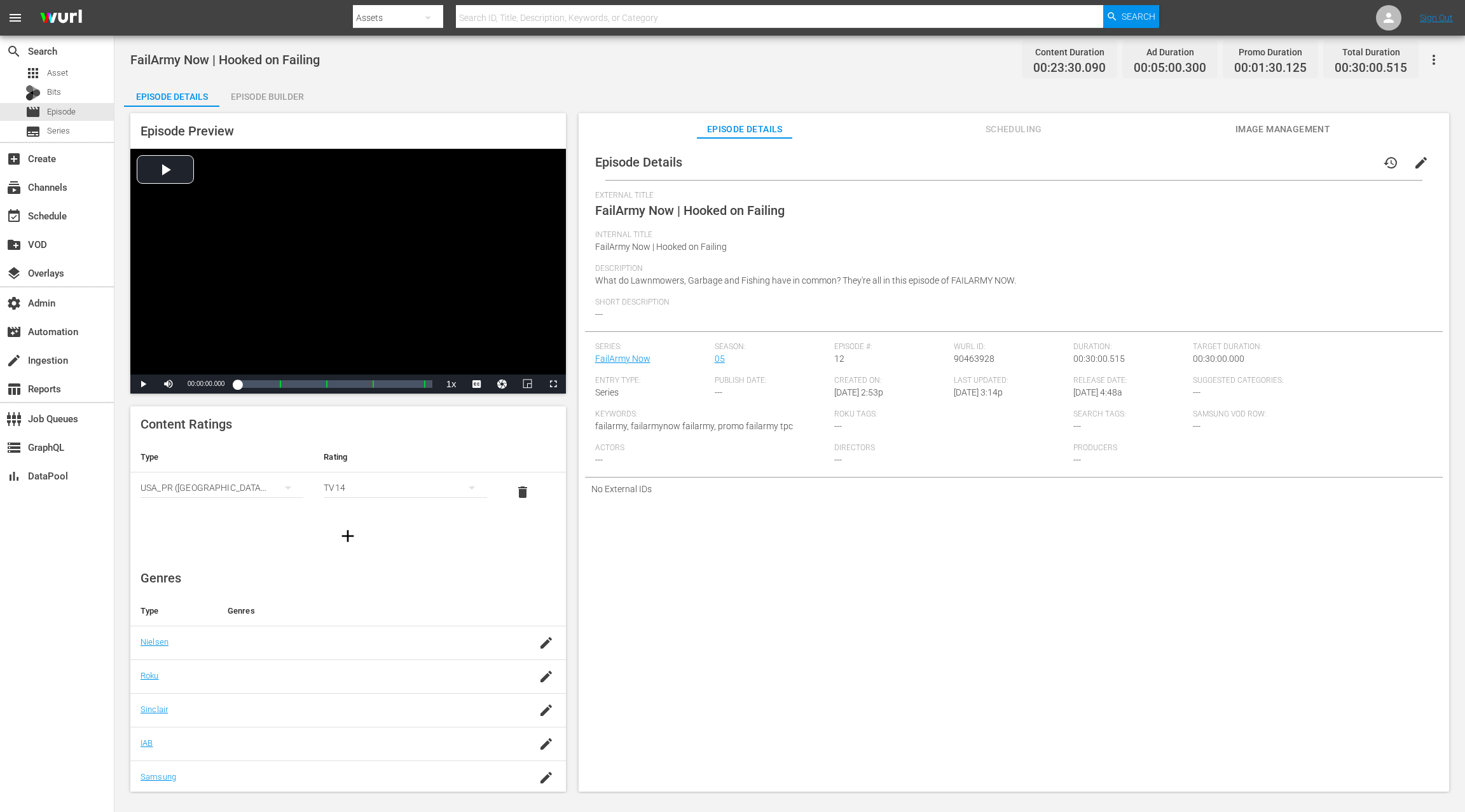
click at [985, 358] on span "90463928" at bounding box center [974, 359] width 41 height 10
copy span "90463928"
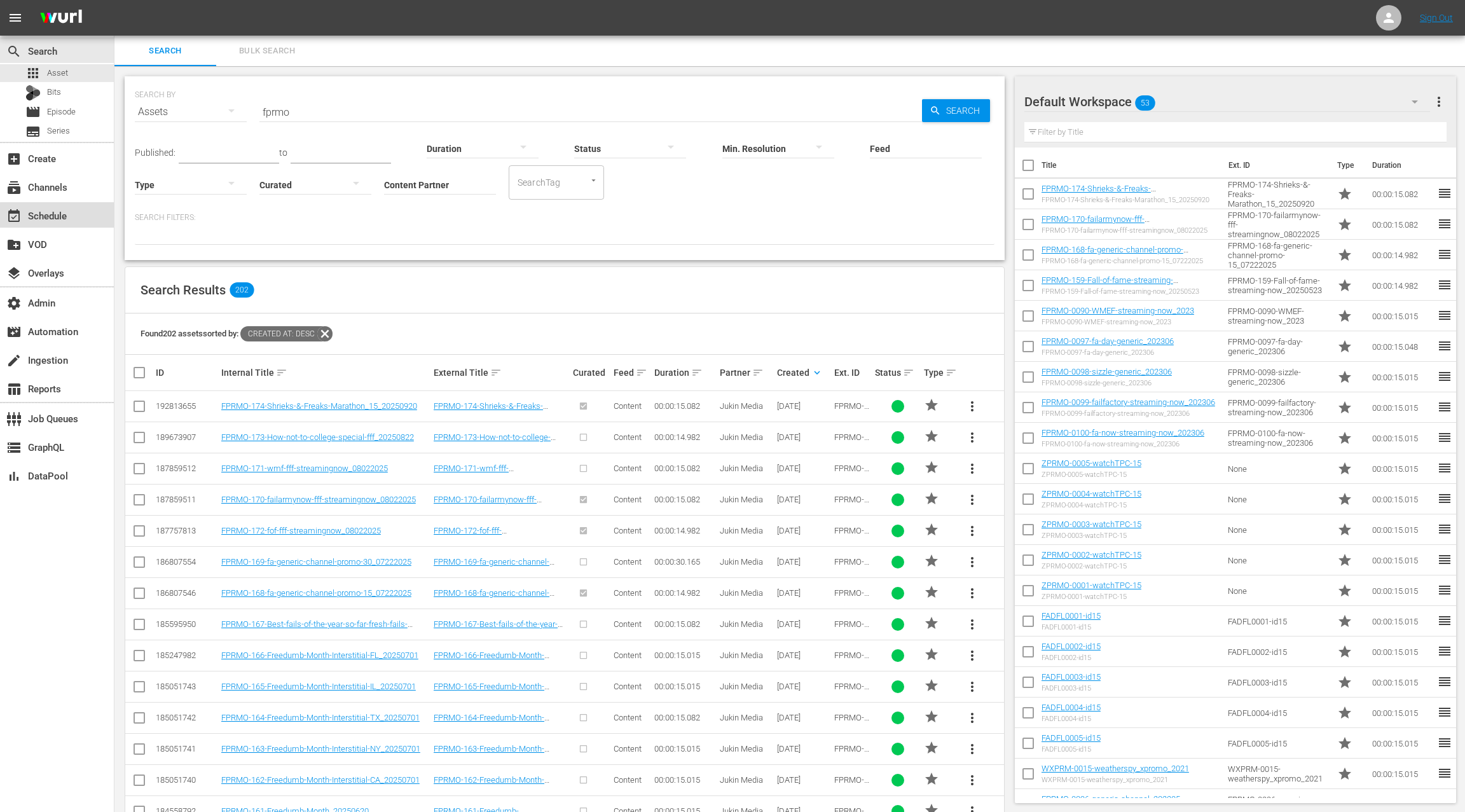
click at [64, 219] on div "event_available Schedule" at bounding box center [36, 214] width 71 height 12
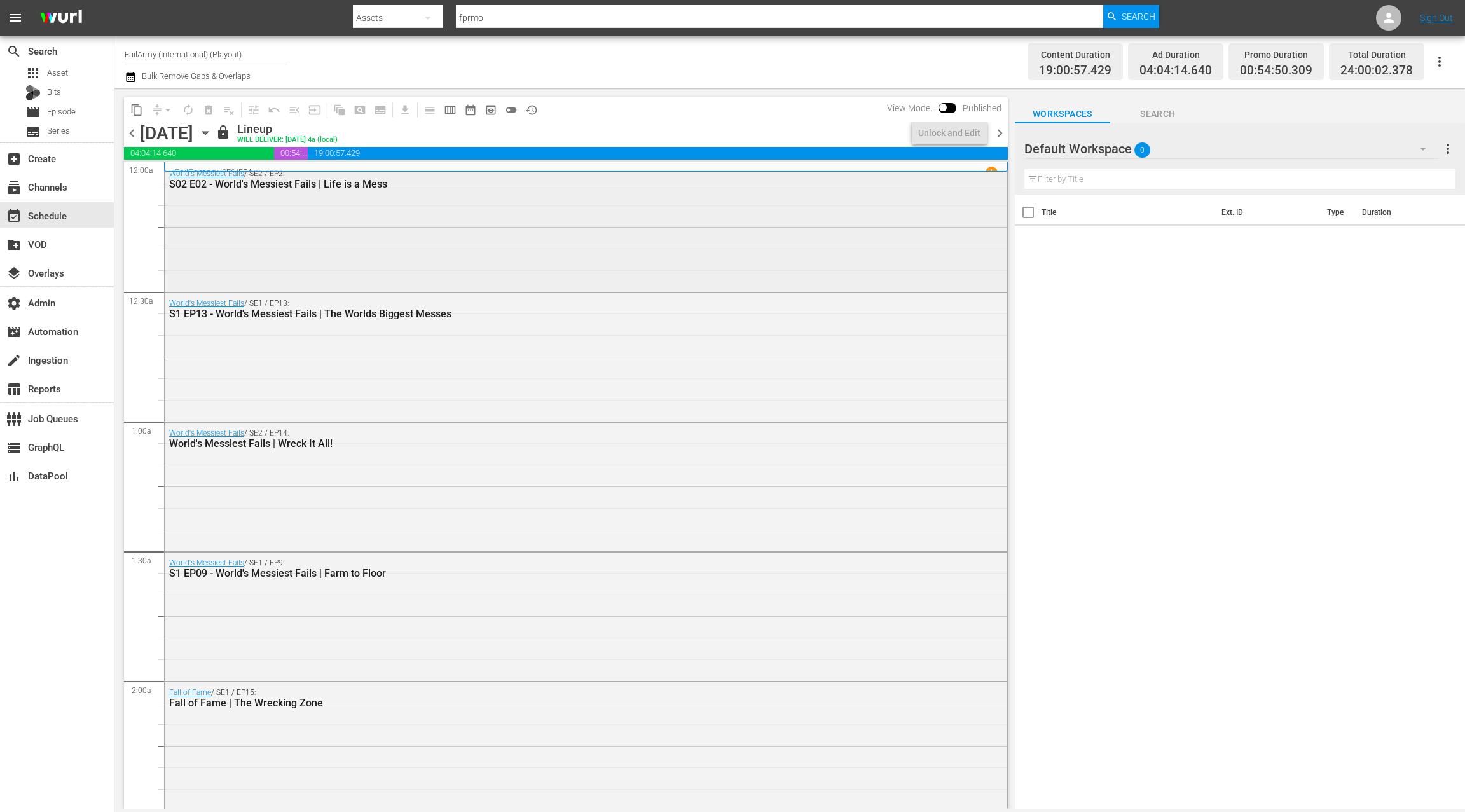
click at [505, 246] on div "World's Messiest Fails / SE2 / EP2: S02 E02 - World's Messiest Fails | Life is …" at bounding box center [586, 226] width 843 height 126
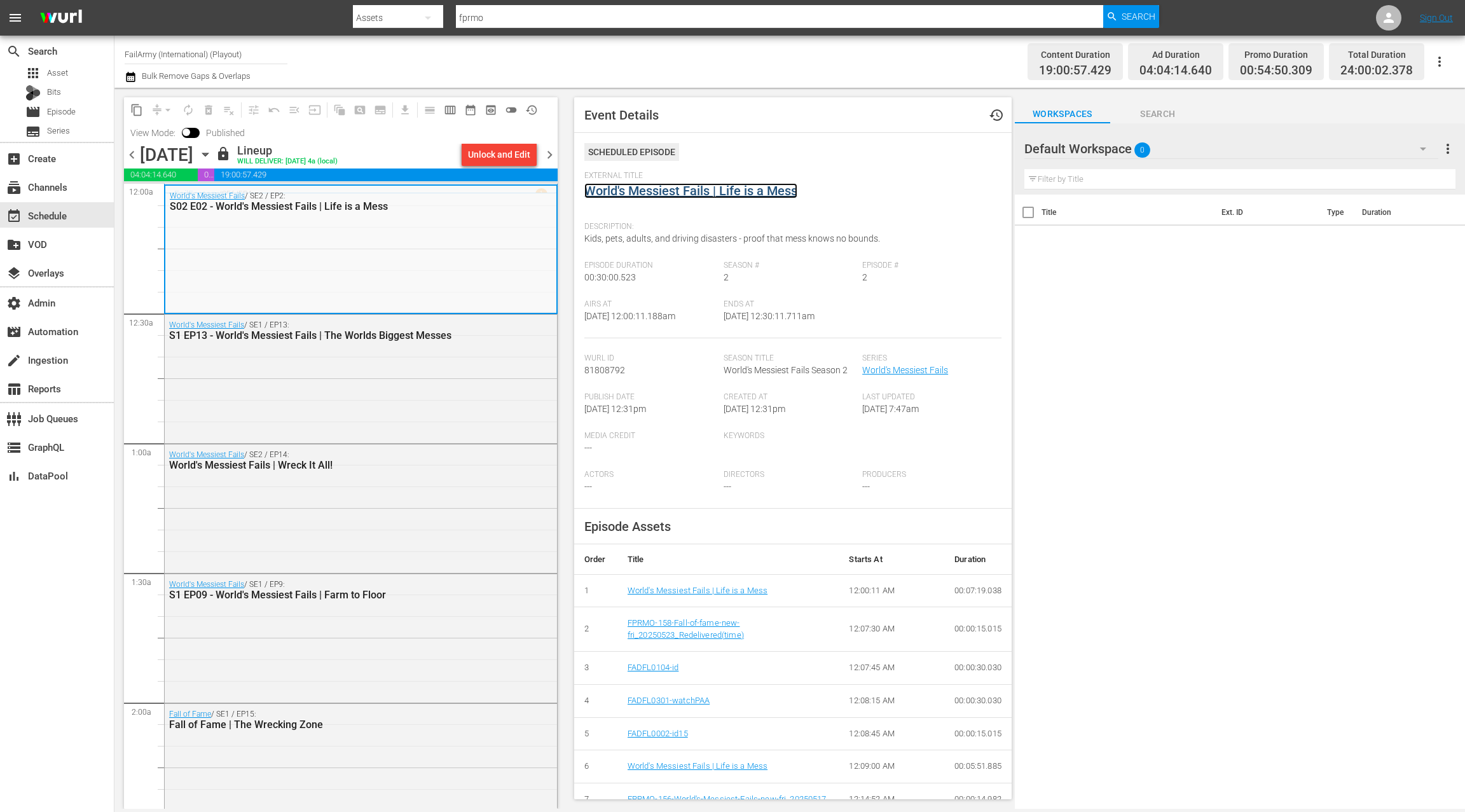
click at [688, 197] on link "World's Messiest Fails | Life is a Mess" at bounding box center [691, 191] width 213 height 15
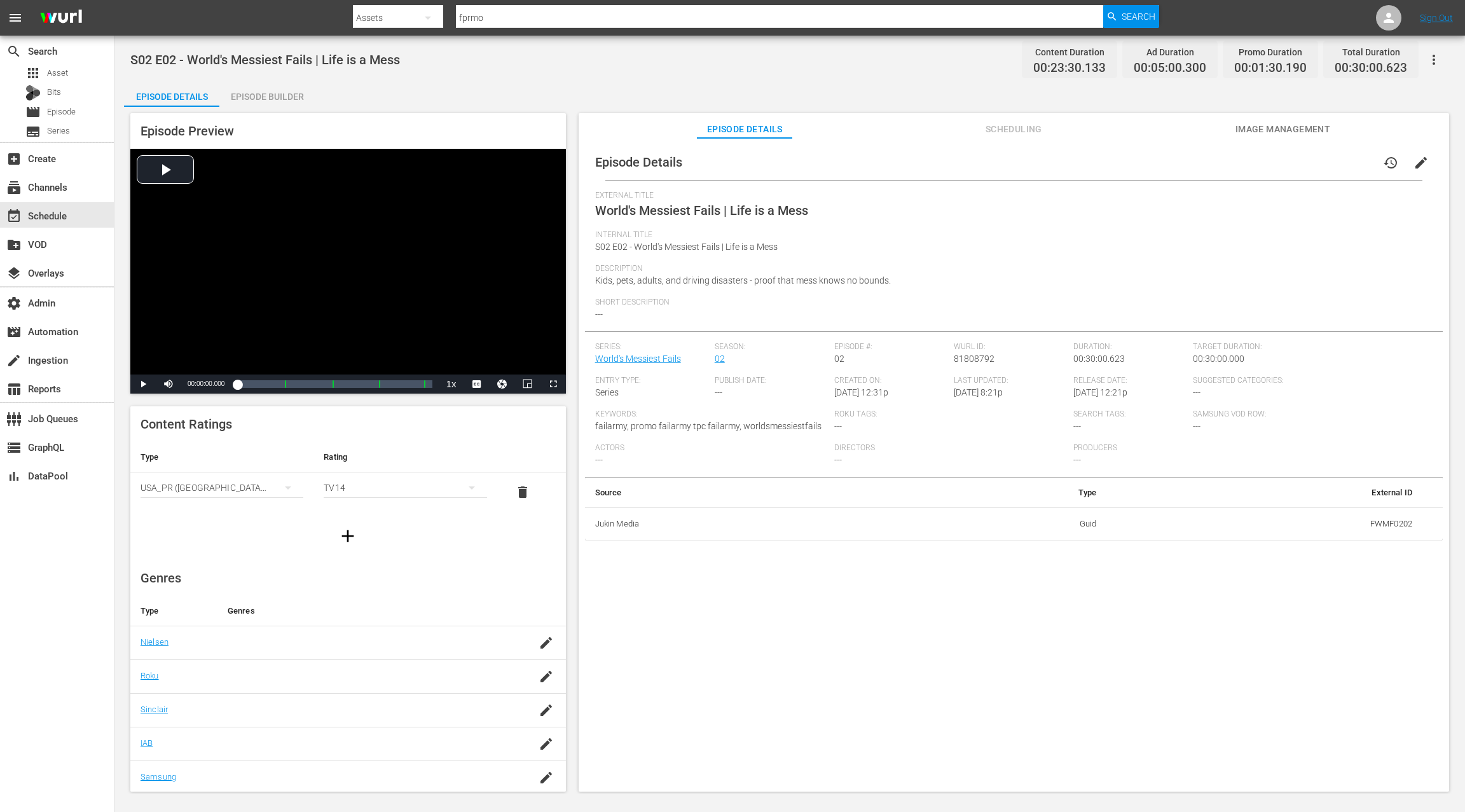
click at [244, 97] on div "Episode Builder" at bounding box center [267, 96] width 96 height 30
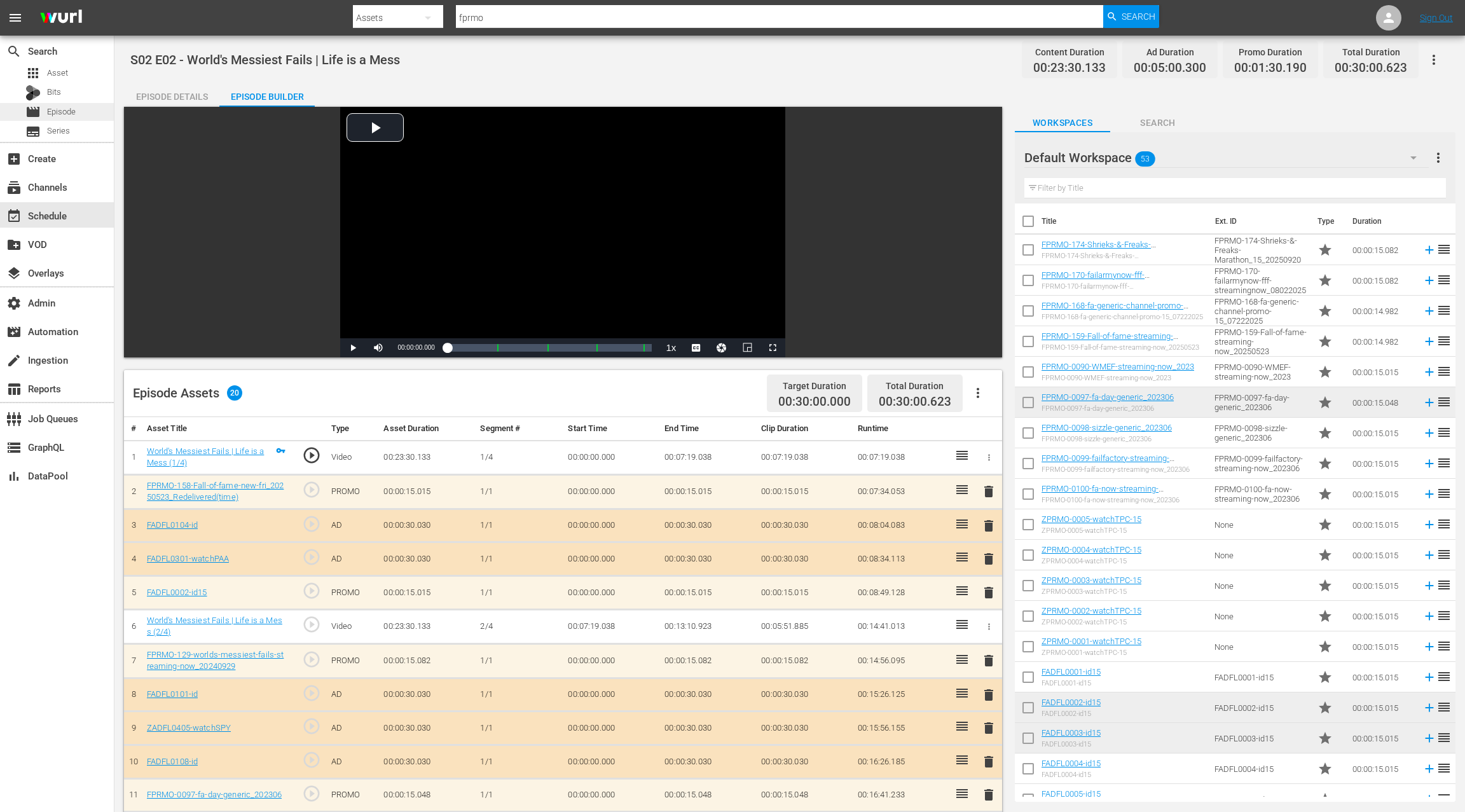
click at [52, 114] on span "Episode" at bounding box center [61, 112] width 28 height 13
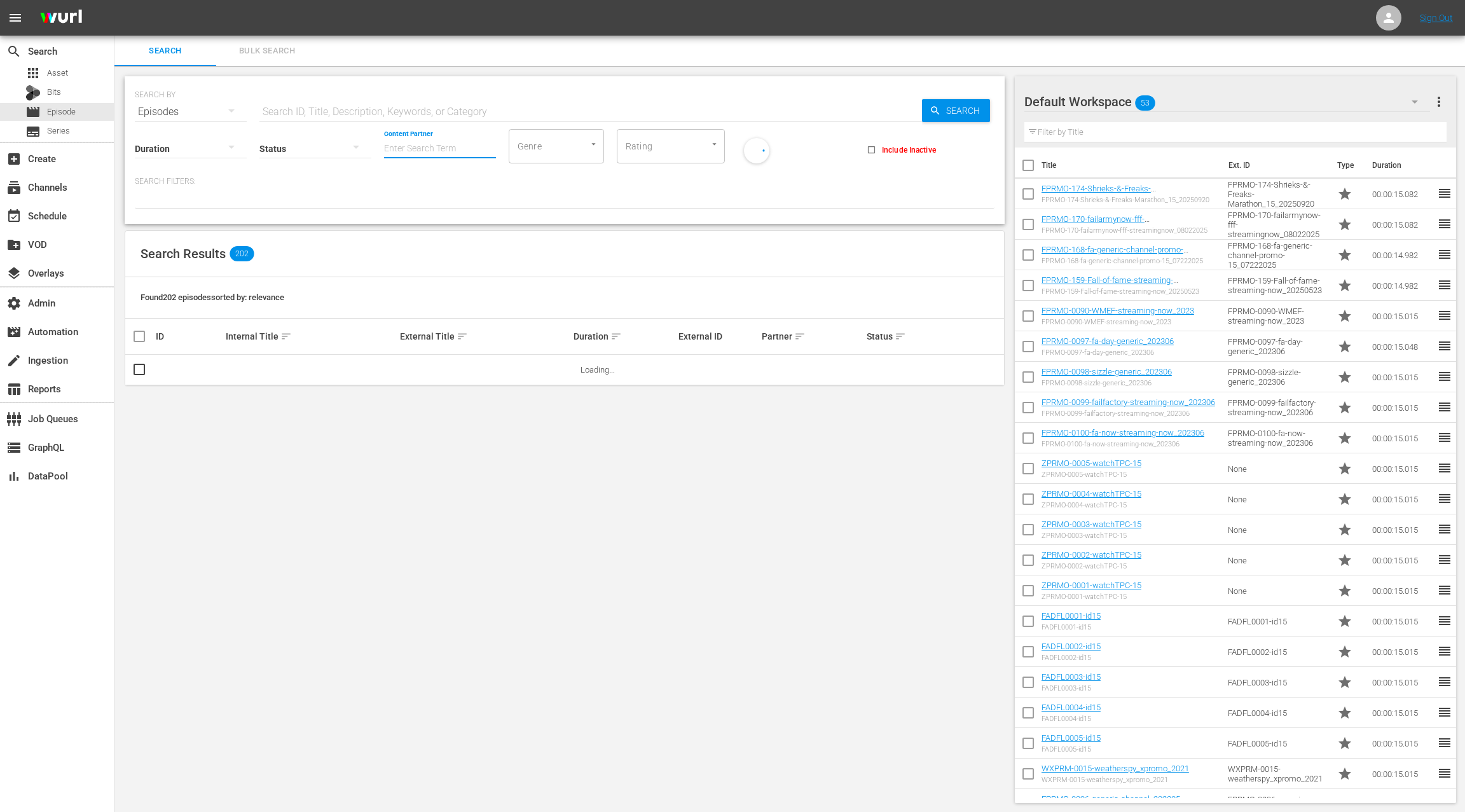
click at [417, 143] on input "Content Partner" at bounding box center [440, 149] width 112 height 46
click at [442, 179] on div "Jukin Media (26)" at bounding box center [487, 183] width 187 height 30
type input "Jukin Media (26)"
click at [321, 109] on input "text" at bounding box center [591, 112] width 662 height 30
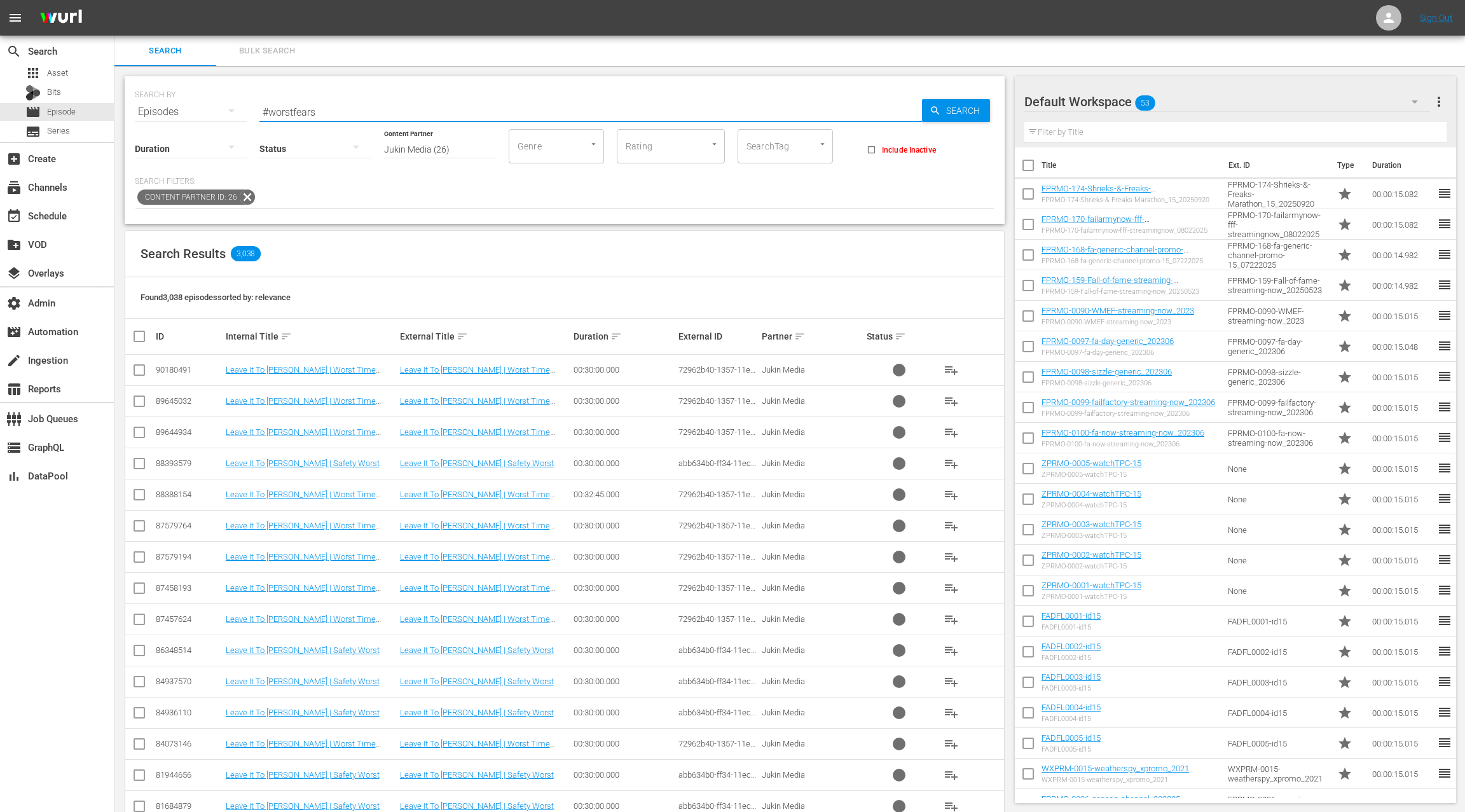
type input "#worstfears"
click at [314, 141] on div at bounding box center [315, 148] width 112 height 36
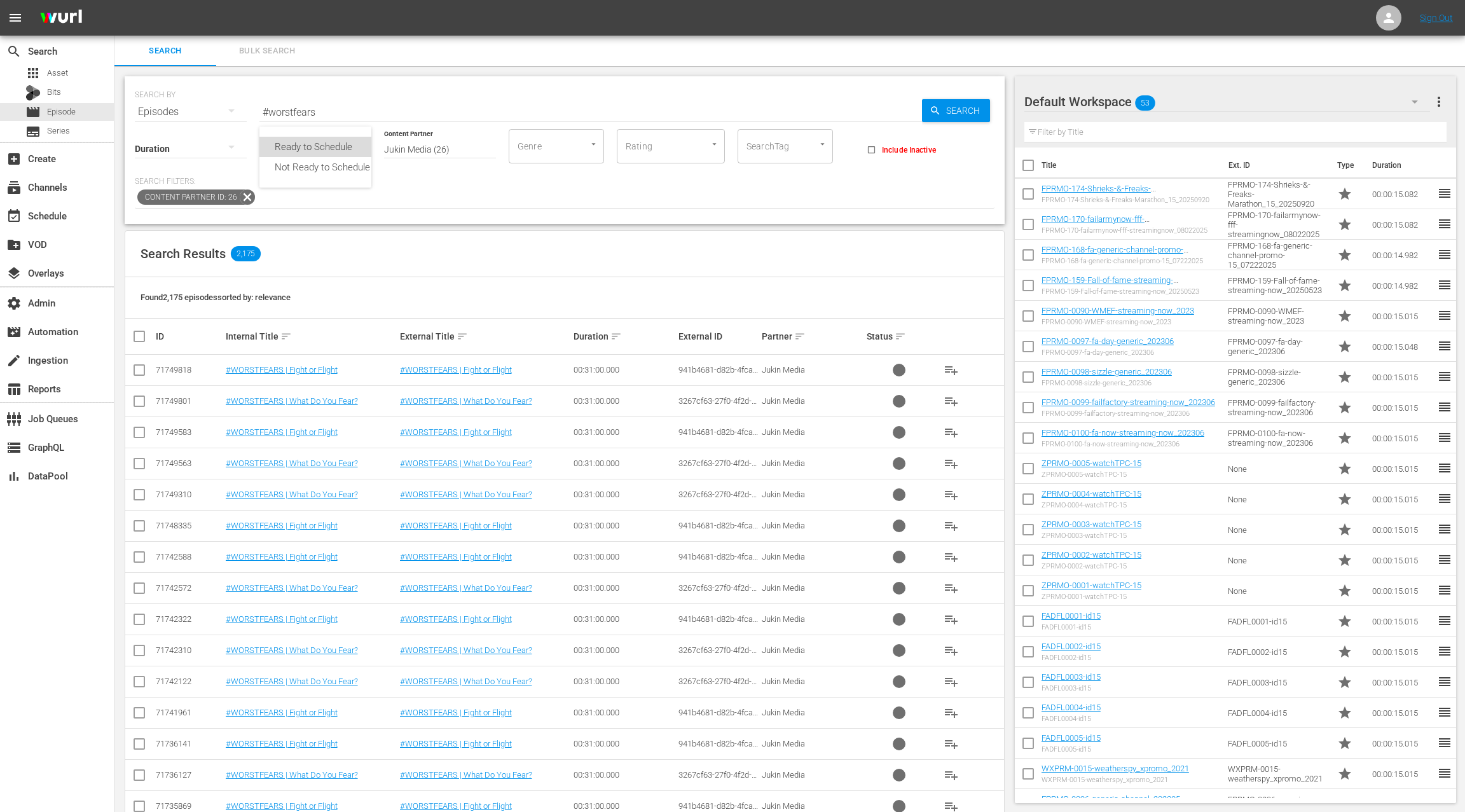
click at [313, 146] on div "Ready to Schedule" at bounding box center [322, 147] width 126 height 21
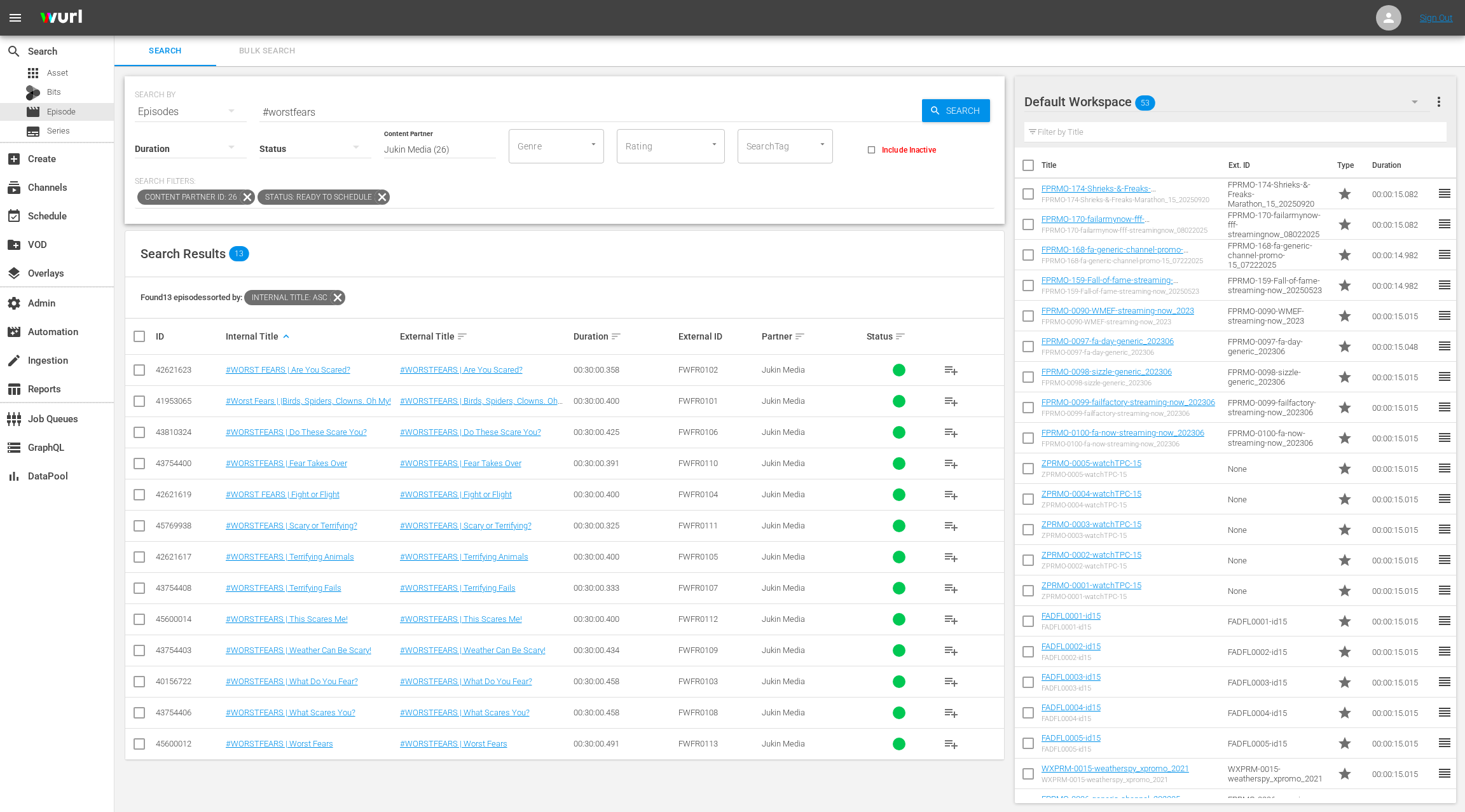
click at [166, 368] on div "42621623" at bounding box center [189, 369] width 66 height 10
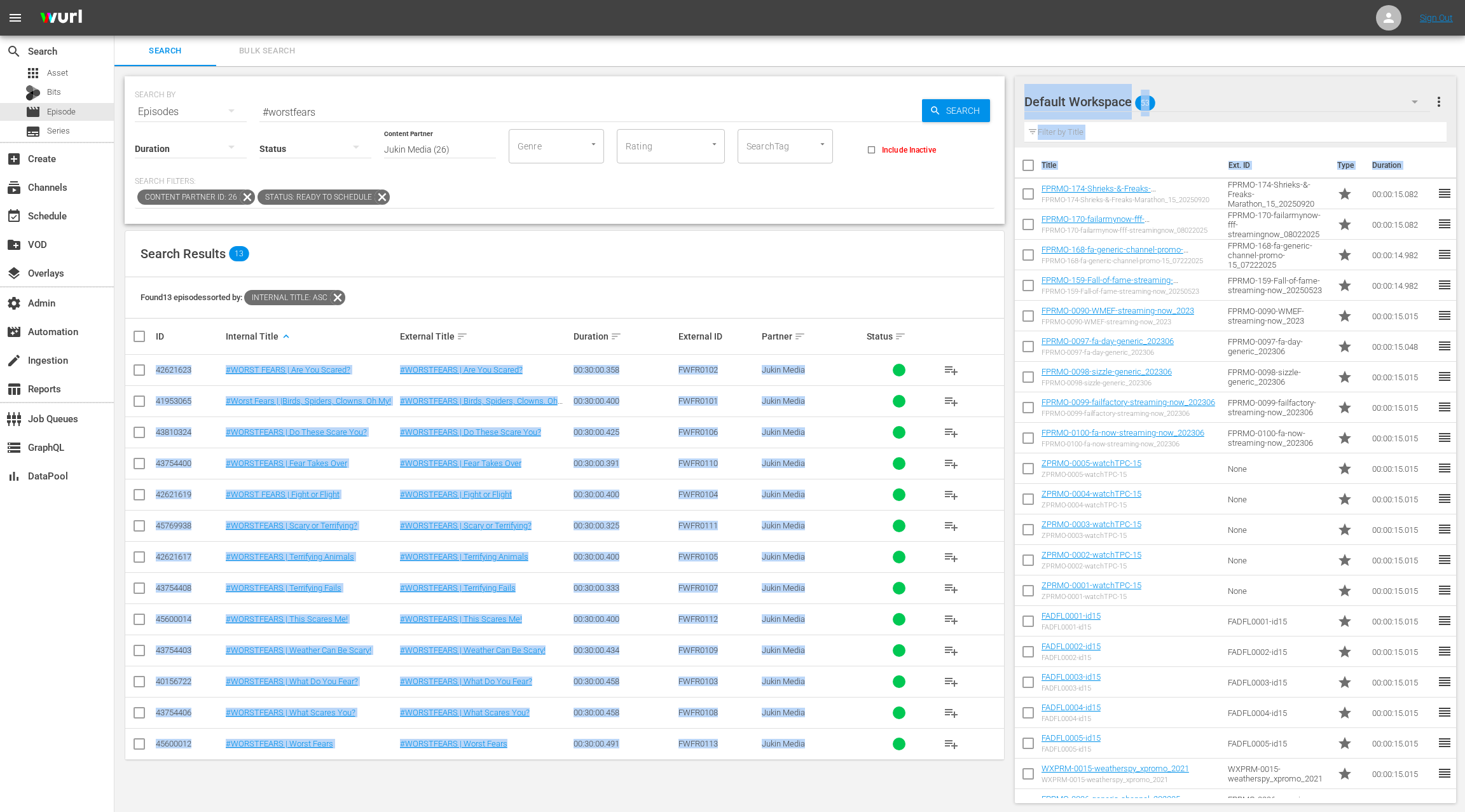
copy body "42621623 #WORST FEARS | Are You Scared? #WORSTFEARS | Are You Scared? 00:30:00.…"
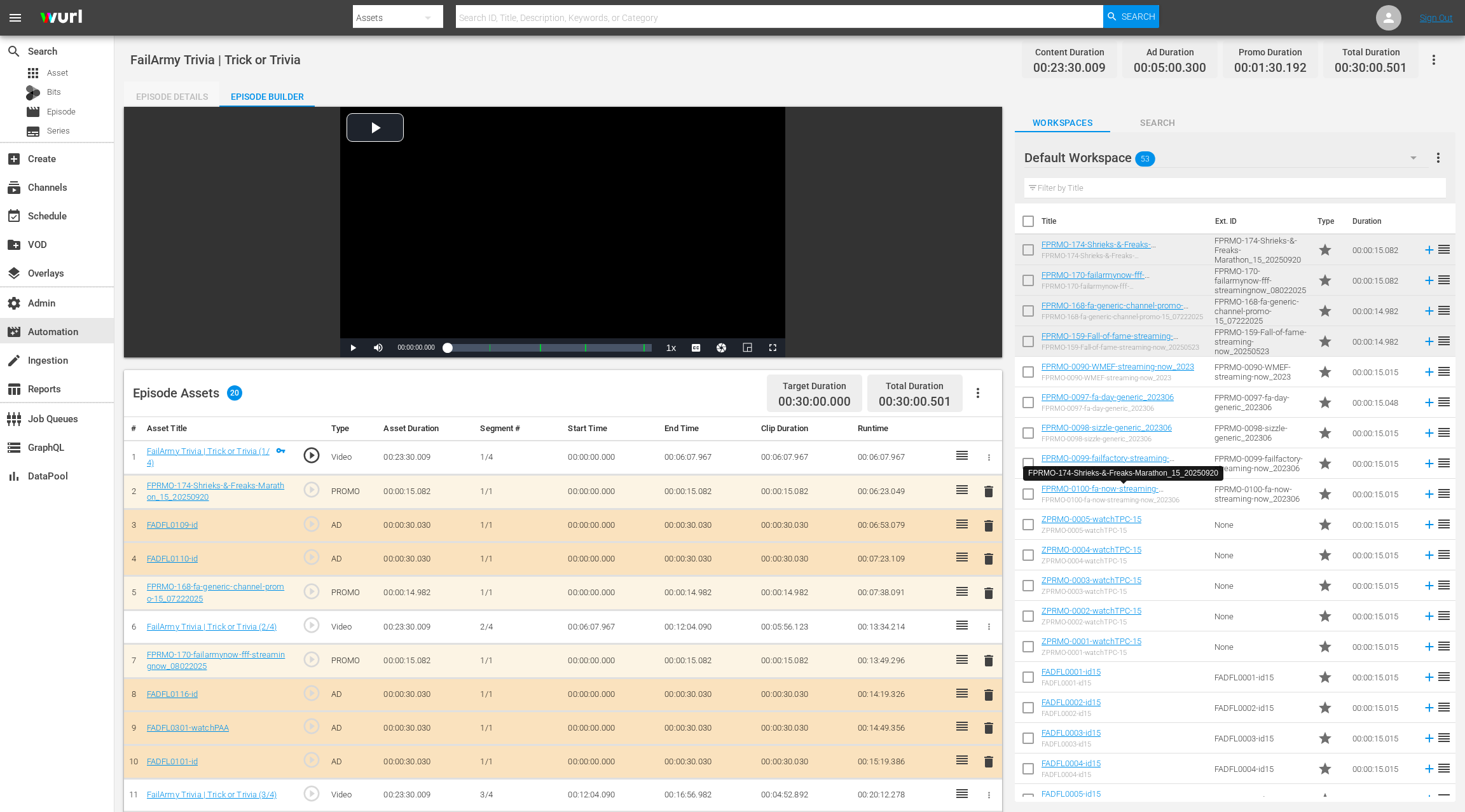
click at [181, 96] on div "Episode Details" at bounding box center [172, 96] width 96 height 30
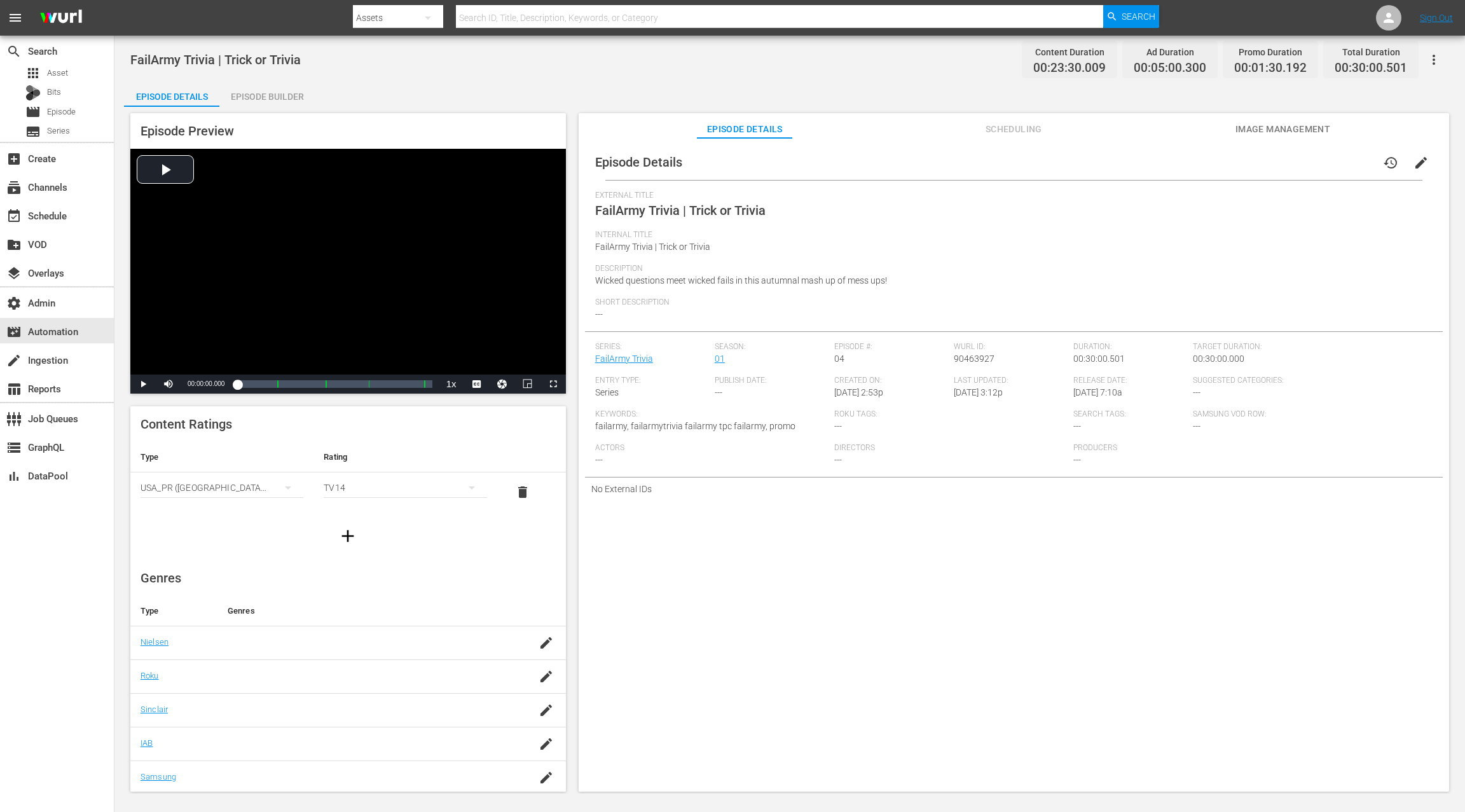
click at [979, 357] on span "90463927" at bounding box center [974, 359] width 41 height 10
copy span "90463927"
